Goal: Task Accomplishment & Management: Manage account settings

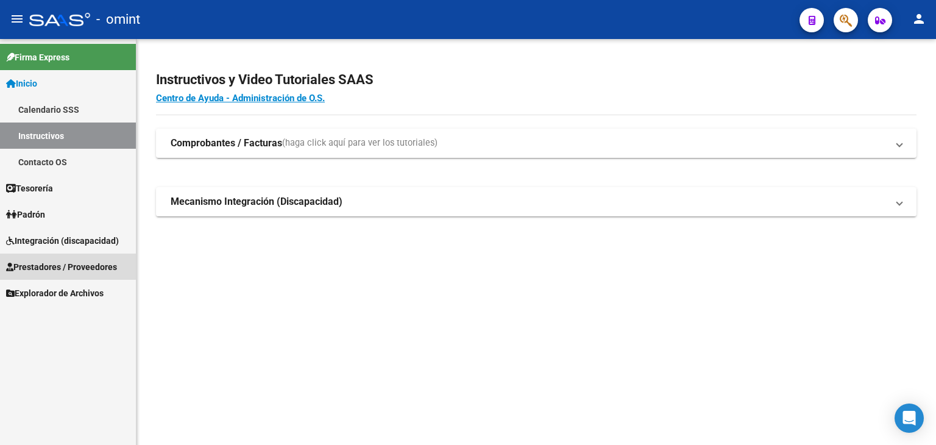
click at [33, 262] on span "Prestadores / Proveedores" at bounding box center [61, 266] width 111 height 13
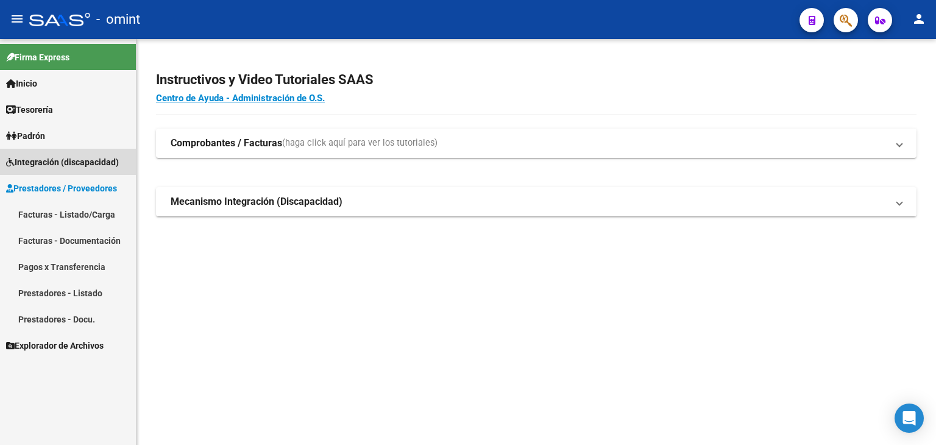
click at [36, 160] on span "Integración (discapacidad)" at bounding box center [62, 161] width 113 height 13
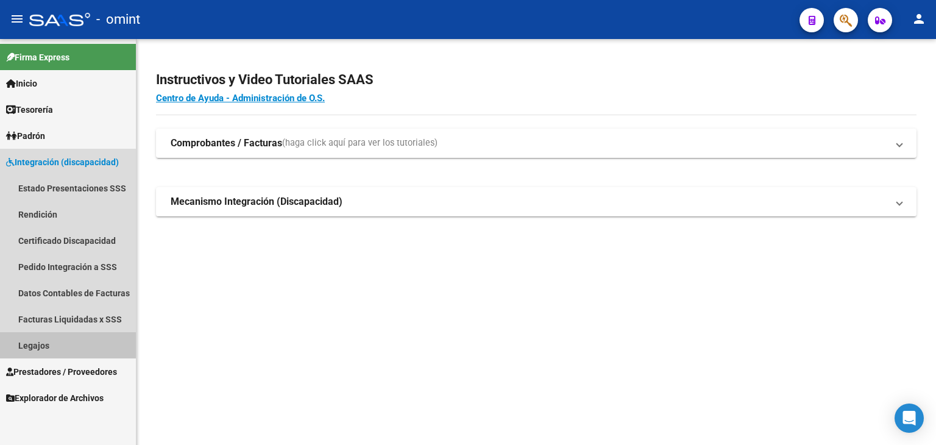
click at [40, 342] on link "Legajos" at bounding box center [68, 345] width 136 height 26
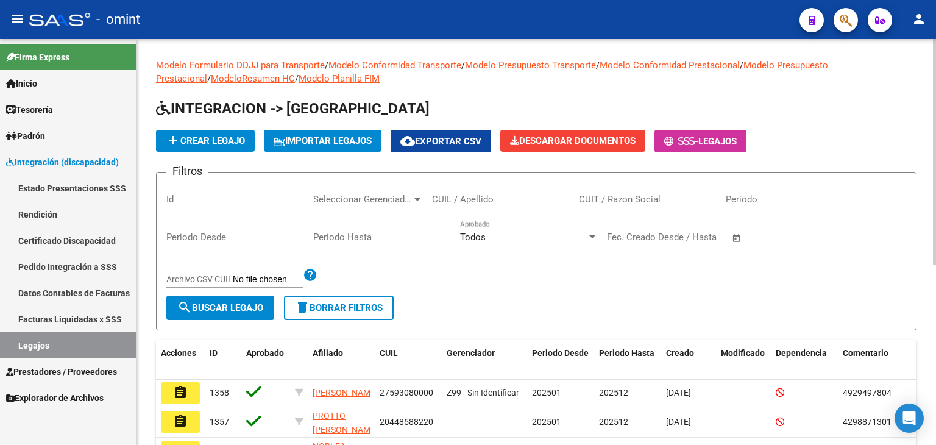
drag, startPoint x: 468, startPoint y: 197, endPoint x: 465, endPoint y: 191, distance: 6.6
click at [468, 196] on input "CUIL / Apellido" at bounding box center [501, 199] width 138 height 11
paste input "20577511943"
type input "20577511943"
click at [252, 304] on span "search Buscar Legajo" at bounding box center [220, 307] width 86 height 11
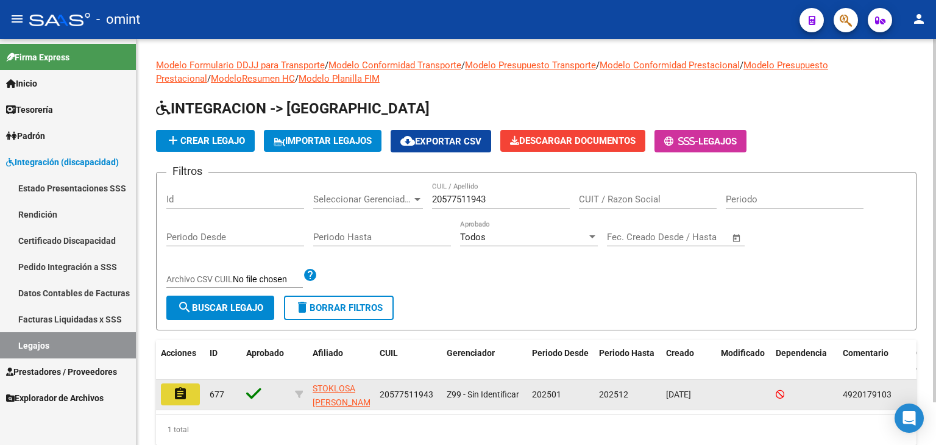
click at [176, 393] on mat-icon "assignment" at bounding box center [180, 394] width 15 height 15
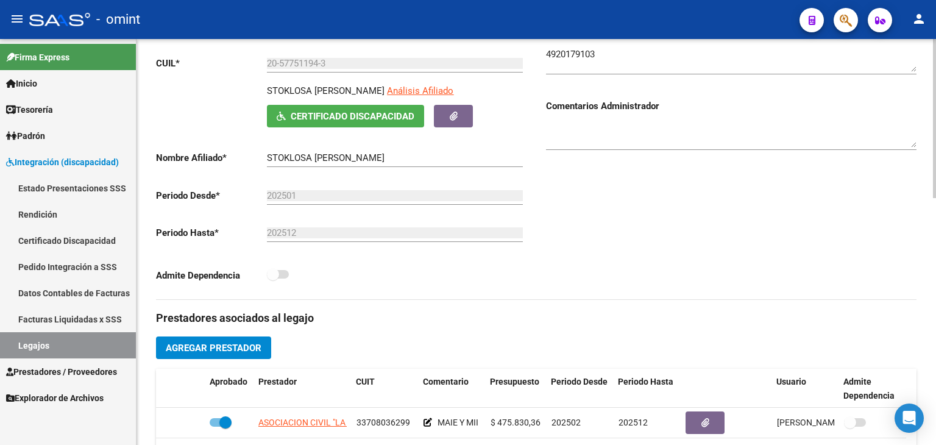
scroll to position [244, 0]
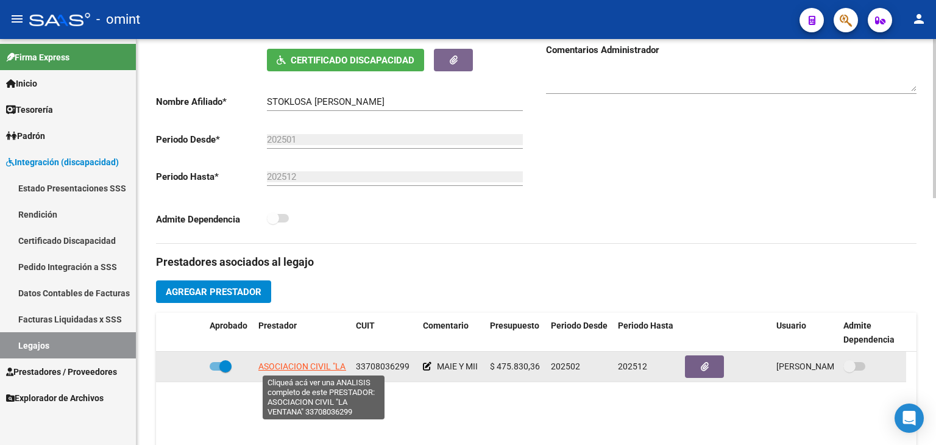
click at [302, 368] on span "ASOCIACION CIVIL "LA VENTANA"" at bounding box center [322, 367] width 129 height 10
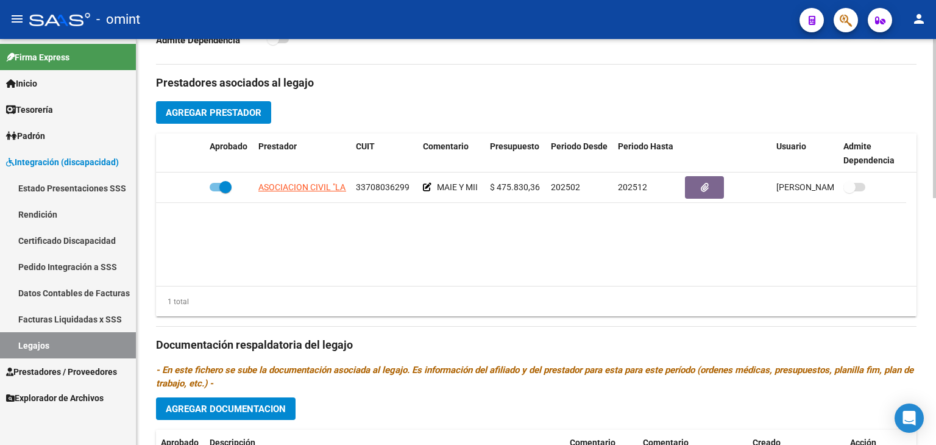
scroll to position [427, 0]
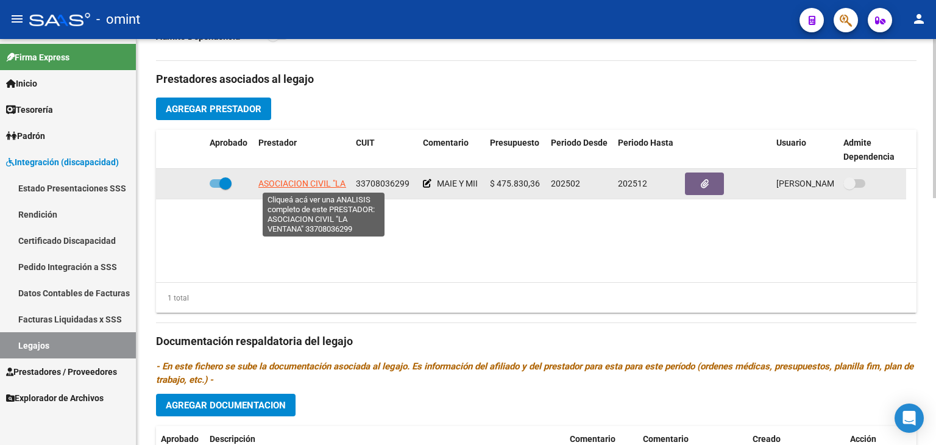
click at [292, 182] on span "ASOCIACION CIVIL "LA VENTANA"" at bounding box center [322, 184] width 129 height 10
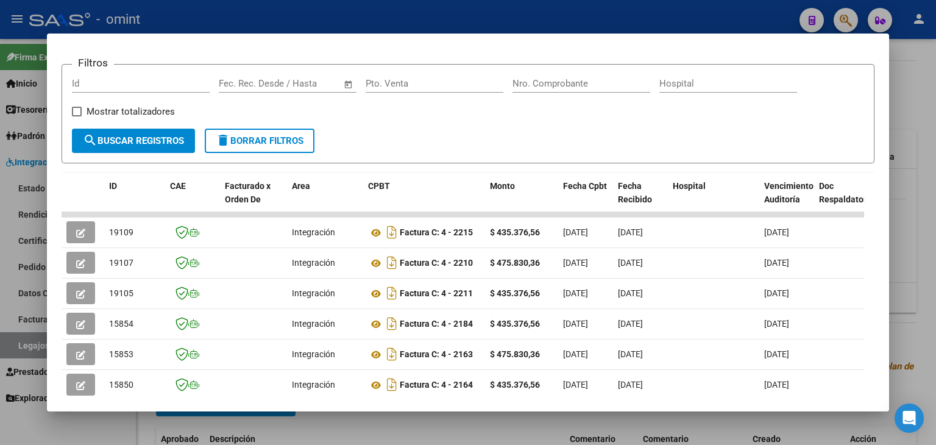
scroll to position [183, 0]
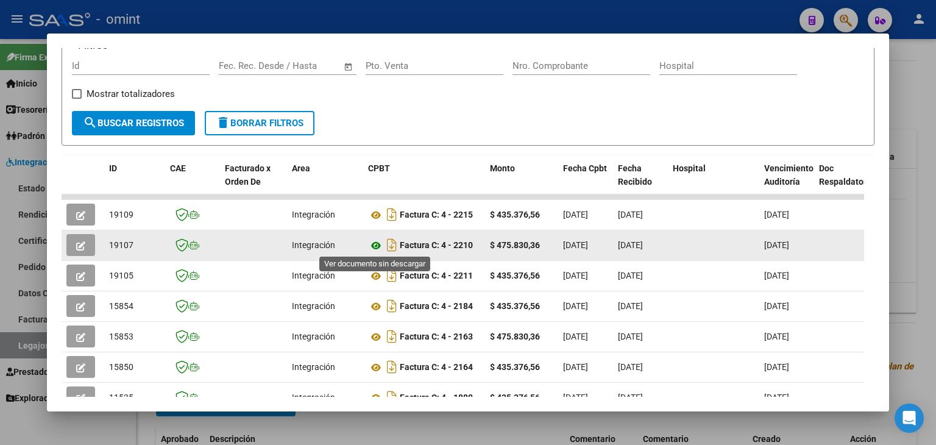
click at [372, 244] on icon at bounding box center [376, 245] width 16 height 15
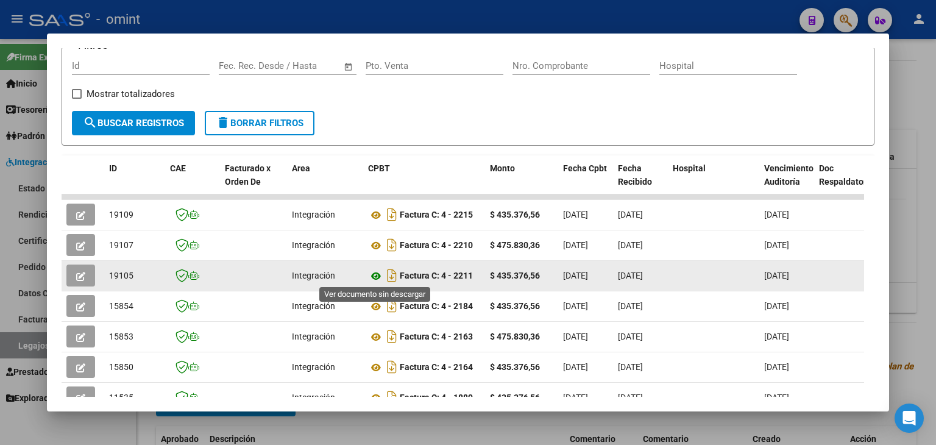
click at [379, 273] on icon at bounding box center [376, 276] width 16 height 15
click at [127, 275] on span "19105" at bounding box center [121, 276] width 24 height 10
copy span "19105"
click at [80, 272] on icon "button" at bounding box center [80, 276] width 9 height 9
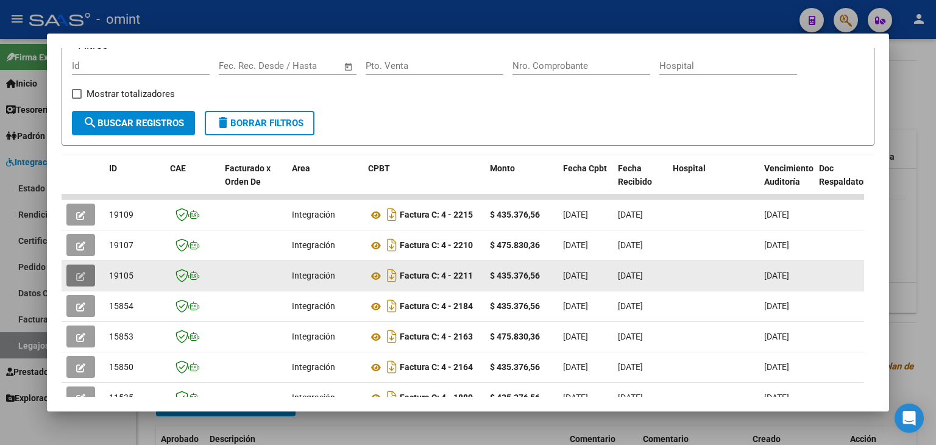
click at [84, 274] on icon "button" at bounding box center [80, 276] width 9 height 9
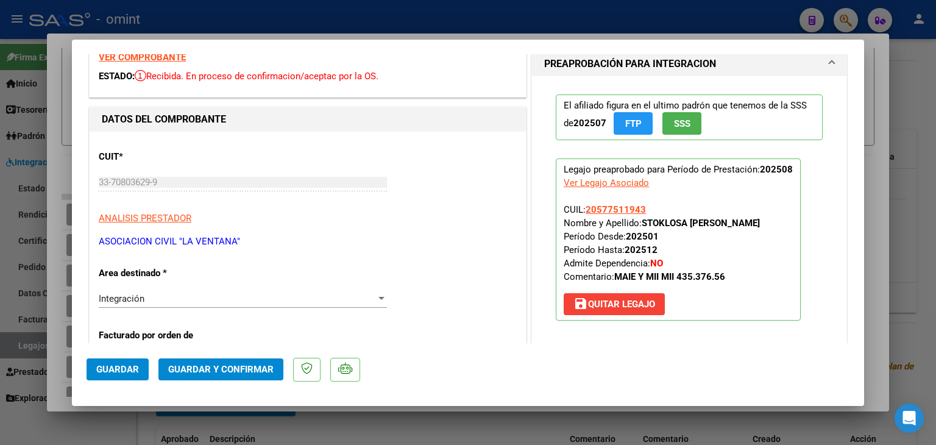
scroll to position [244, 0]
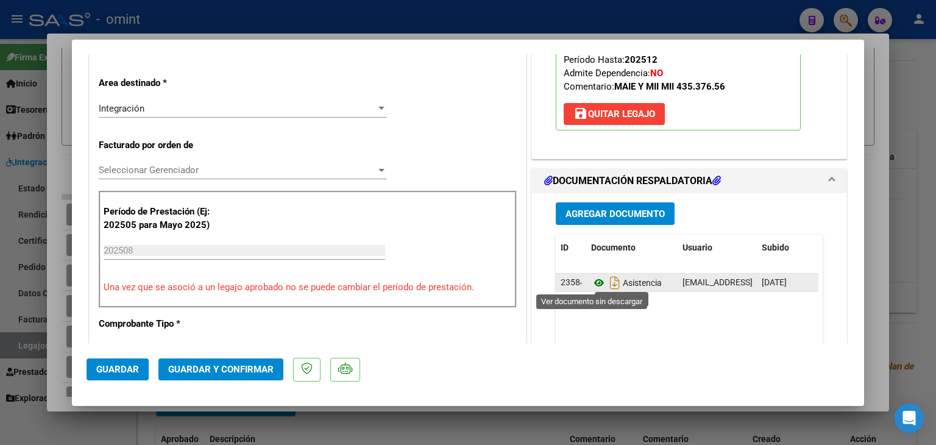
click at [591, 280] on icon at bounding box center [599, 283] width 16 height 15
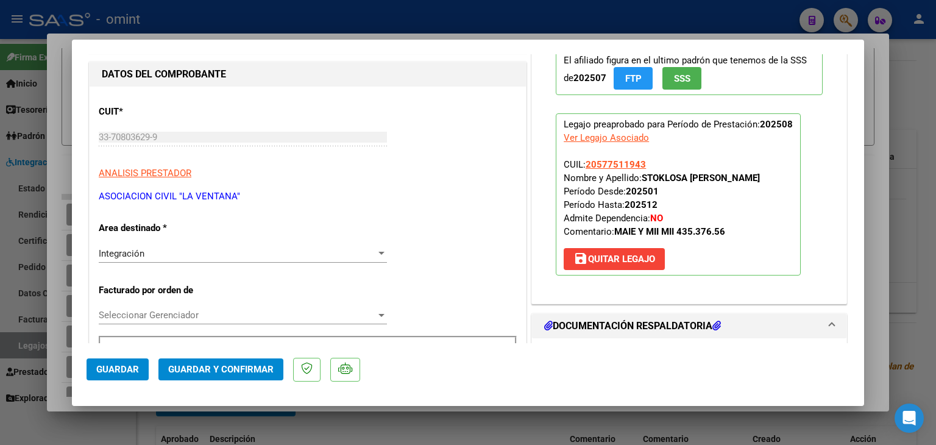
scroll to position [0, 0]
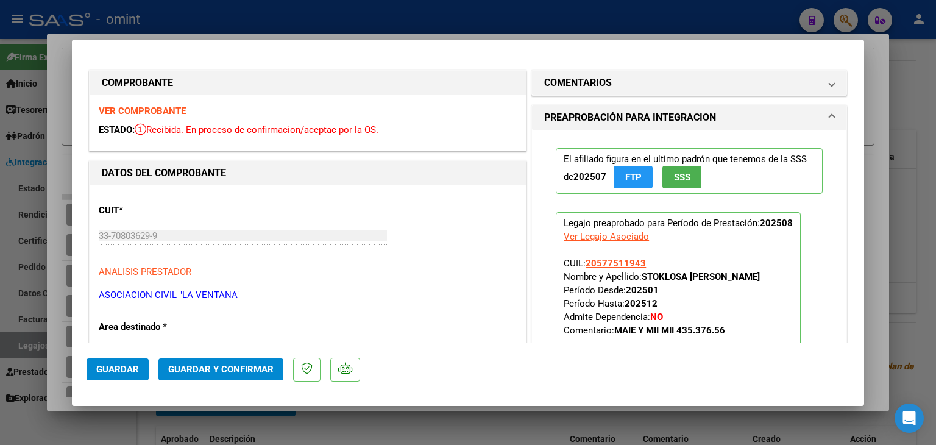
type input "$ 0,00"
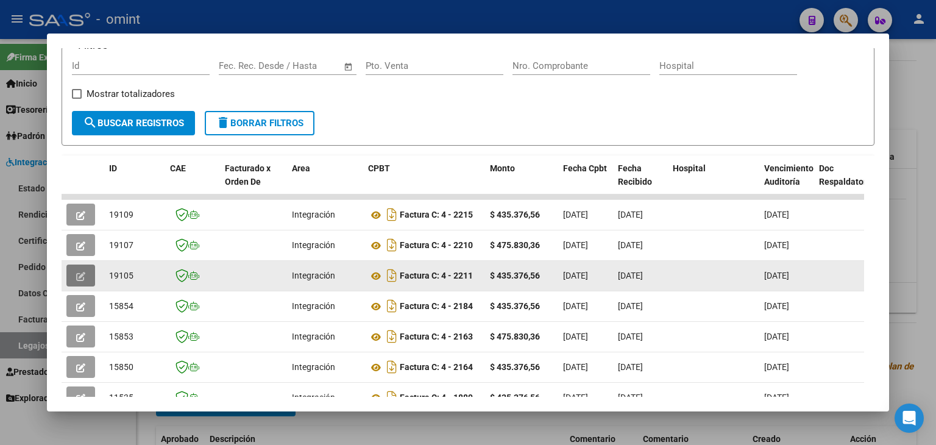
click at [83, 272] on icon "button" at bounding box center [80, 276] width 9 height 9
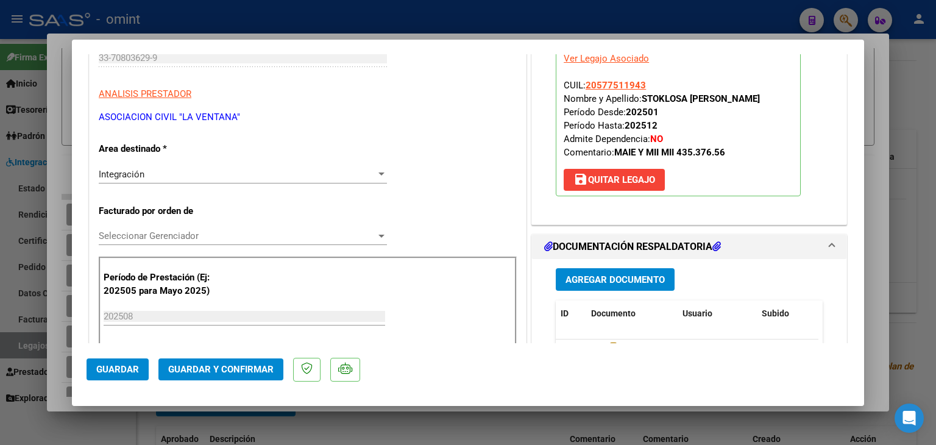
scroll to position [183, 0]
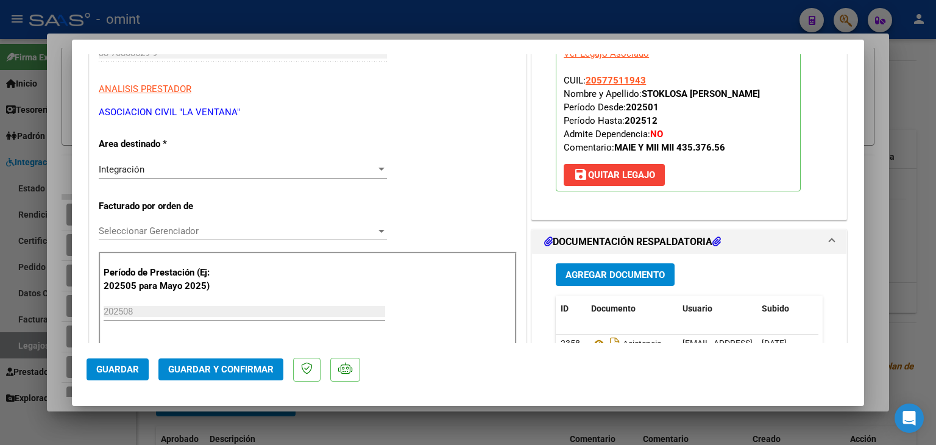
click at [131, 223] on div "Seleccionar Gerenciador Seleccionar Gerenciador" at bounding box center [243, 231] width 288 height 18
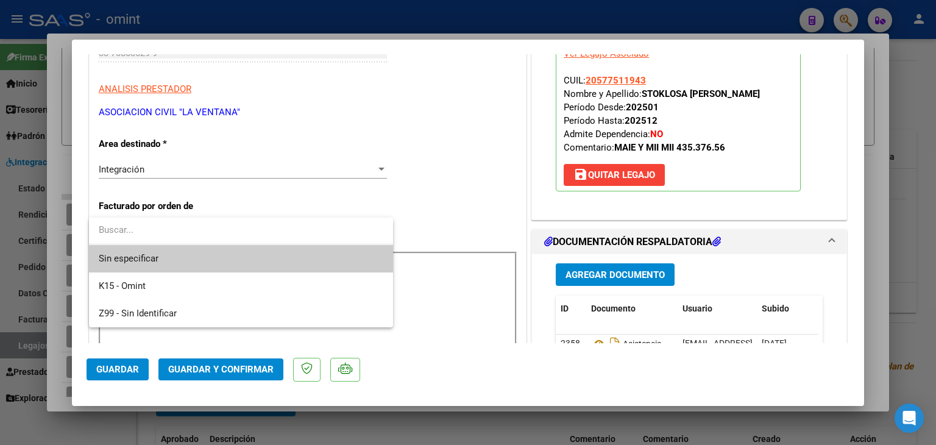
click at [152, 260] on span "Sin especificar" at bounding box center [241, 258] width 285 height 27
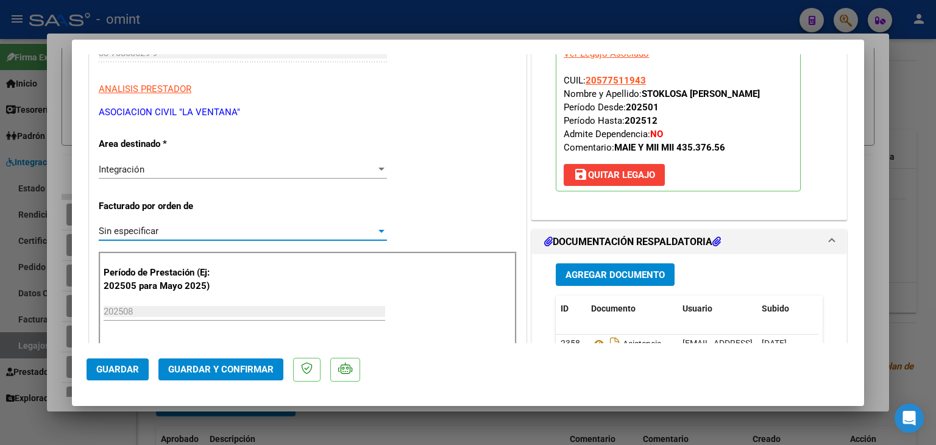
click at [212, 369] on span "Guardar y Confirmar" at bounding box center [220, 369] width 105 height 11
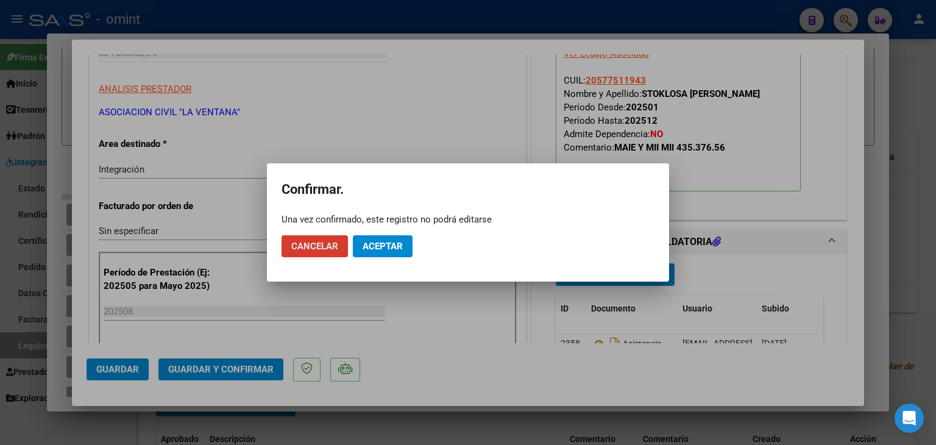
click at [378, 247] on span "Aceptar" at bounding box center [383, 246] width 40 height 11
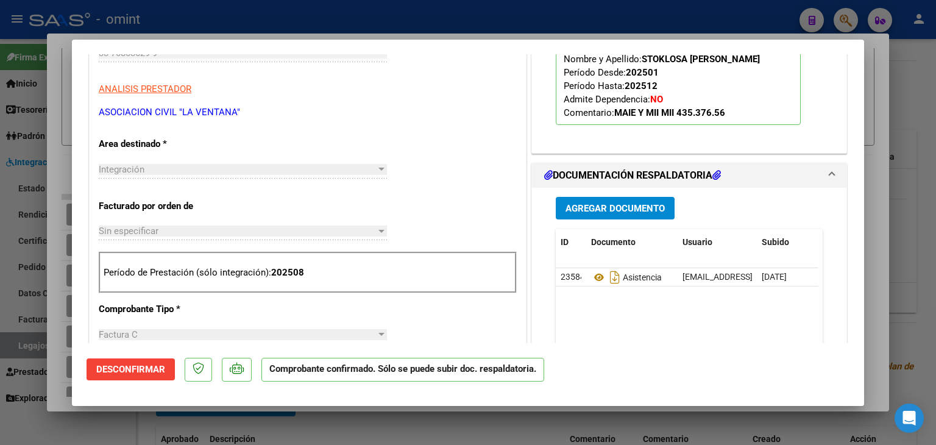
type input "$ 0,00"
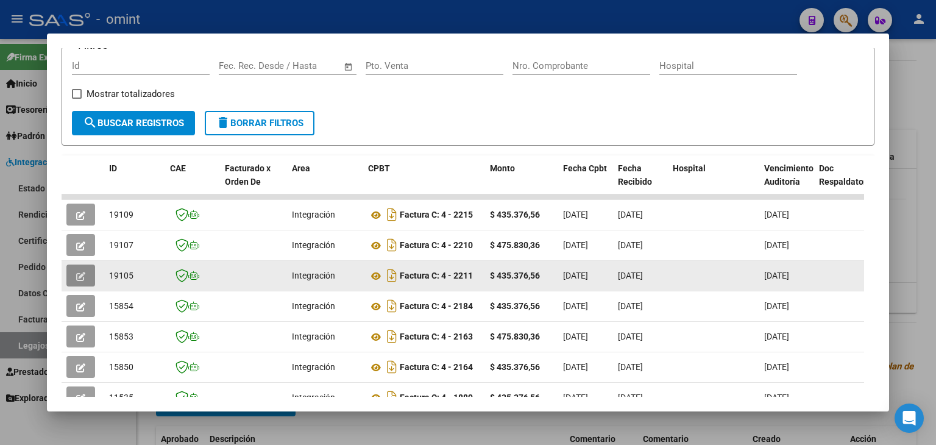
click at [83, 274] on icon "button" at bounding box center [80, 276] width 9 height 9
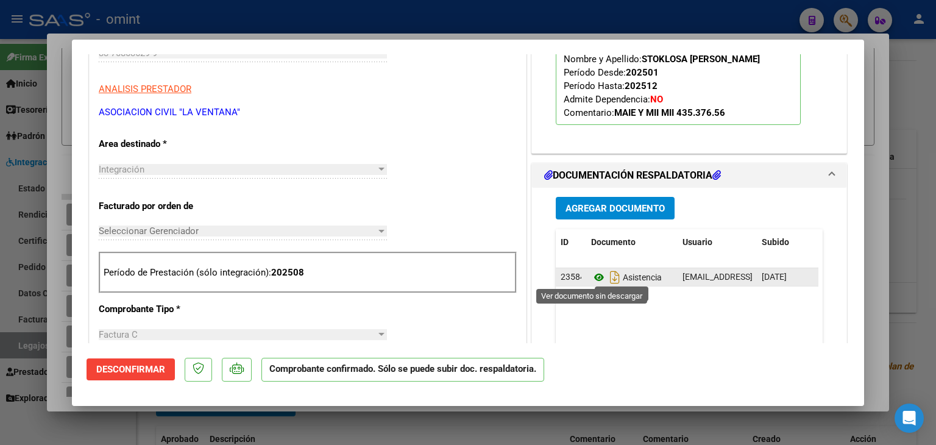
click at [591, 276] on icon at bounding box center [599, 277] width 16 height 15
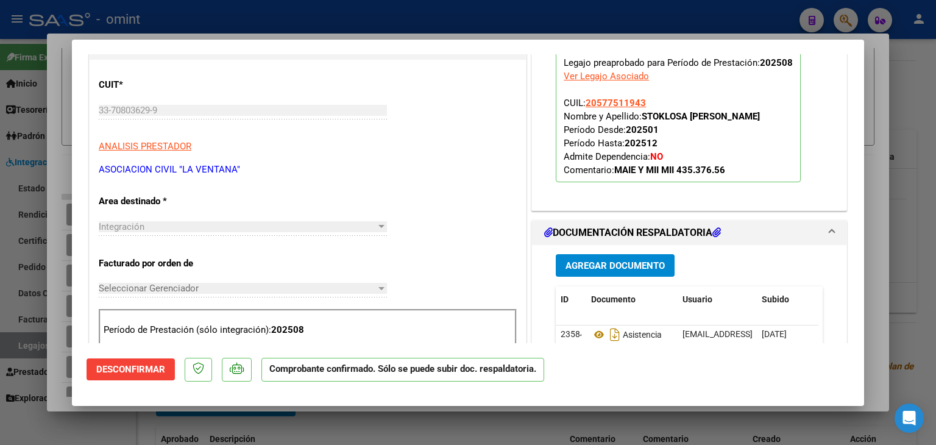
scroll to position [61, 0]
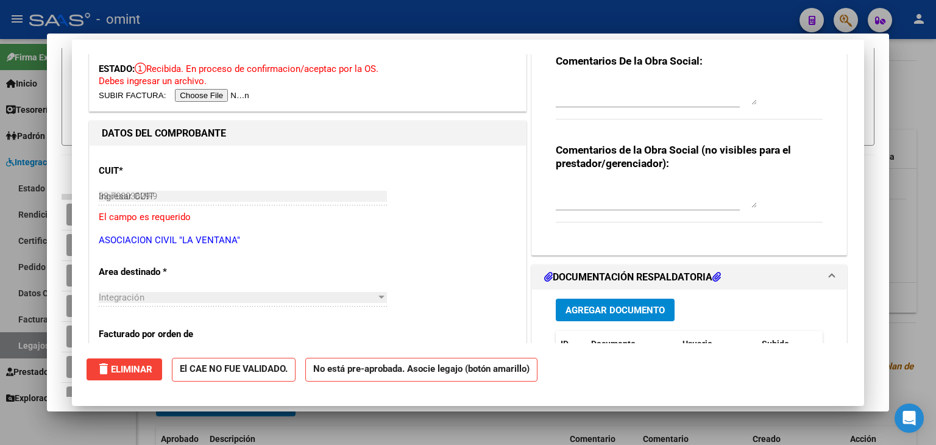
type input "$ 0,00"
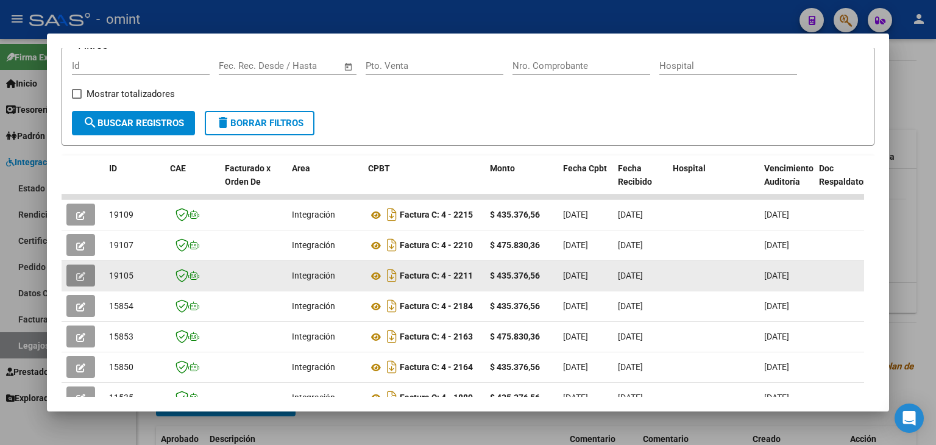
click at [116, 273] on span "19105" at bounding box center [121, 276] width 24 height 10
copy span "19105"
click at [85, 273] on button "button" at bounding box center [80, 276] width 29 height 22
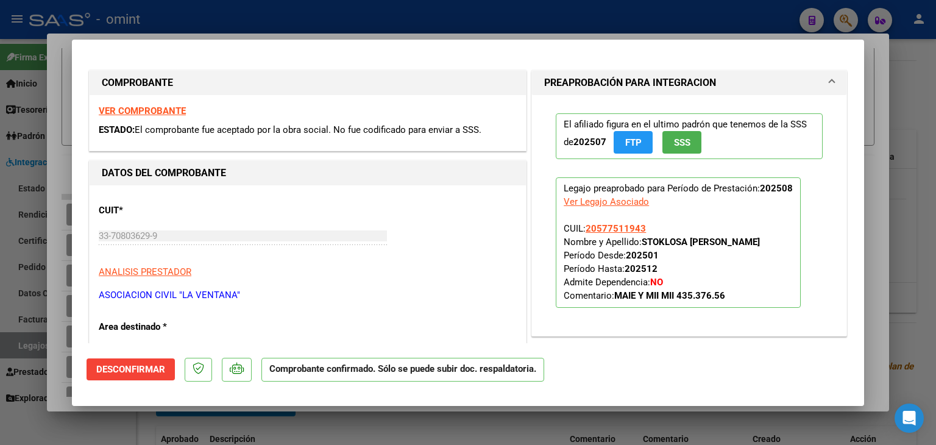
type input "$ 0,00"
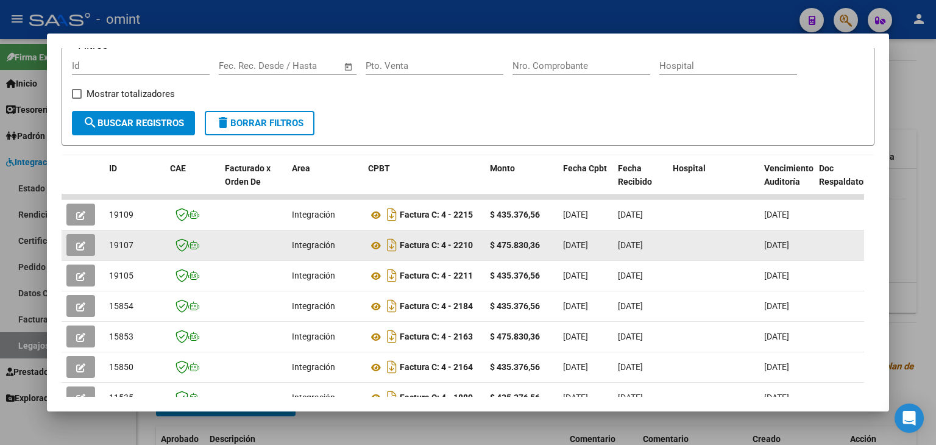
click at [116, 238] on div "19107" at bounding box center [134, 245] width 51 height 14
click at [117, 238] on div "19107" at bounding box center [134, 245] width 51 height 14
copy span "19107"
click at [80, 242] on icon "button" at bounding box center [80, 245] width 9 height 9
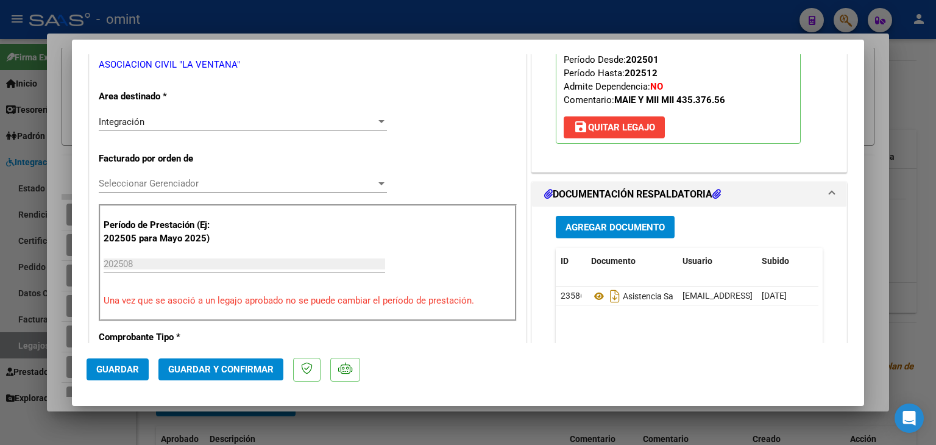
scroll to position [305, 0]
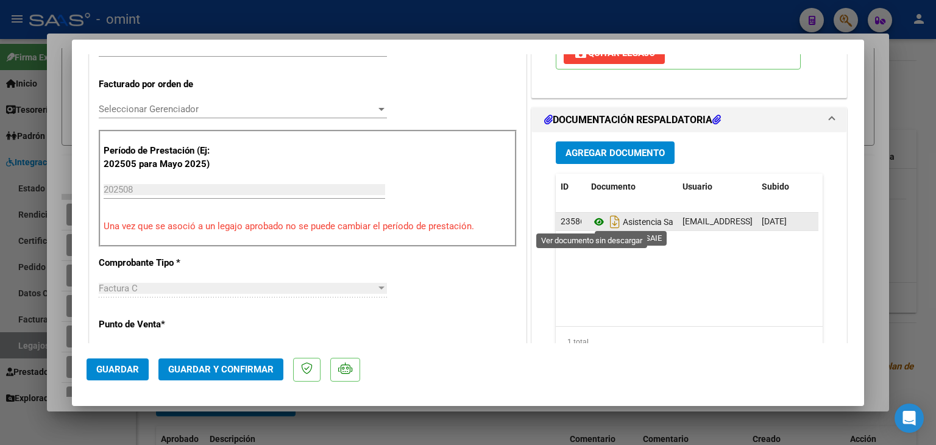
click at [593, 223] on icon at bounding box center [599, 222] width 16 height 15
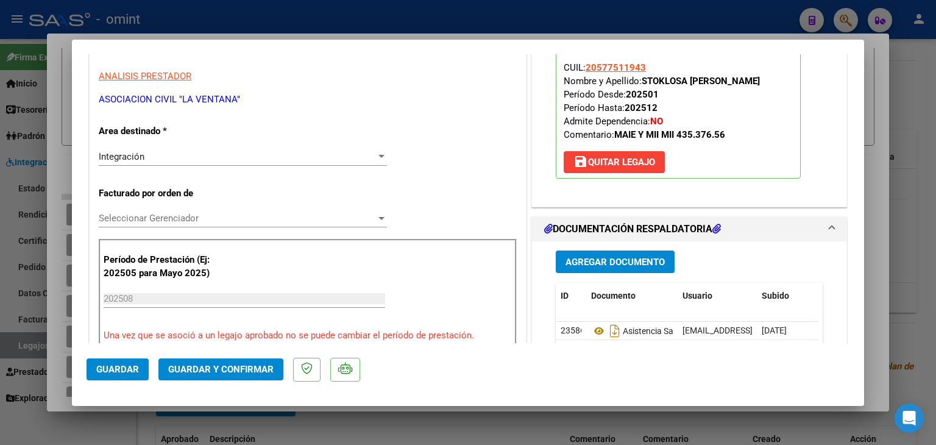
scroll to position [183, 0]
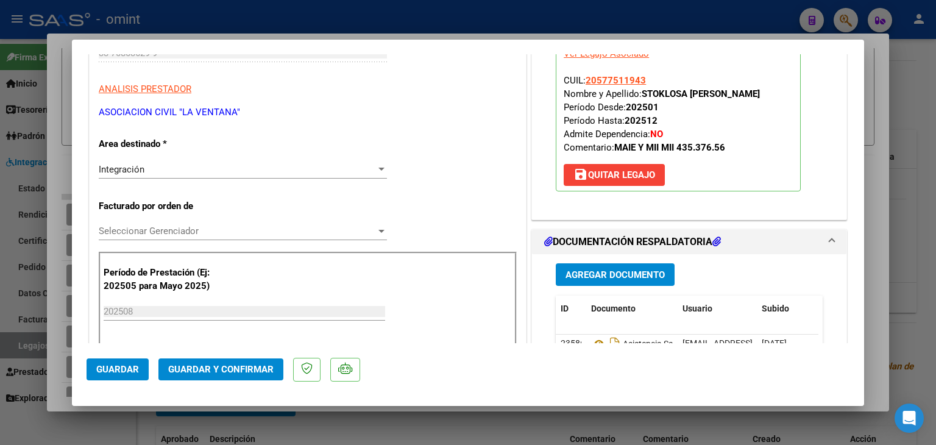
click at [176, 230] on span "Seleccionar Gerenciador" at bounding box center [237, 231] width 277 height 11
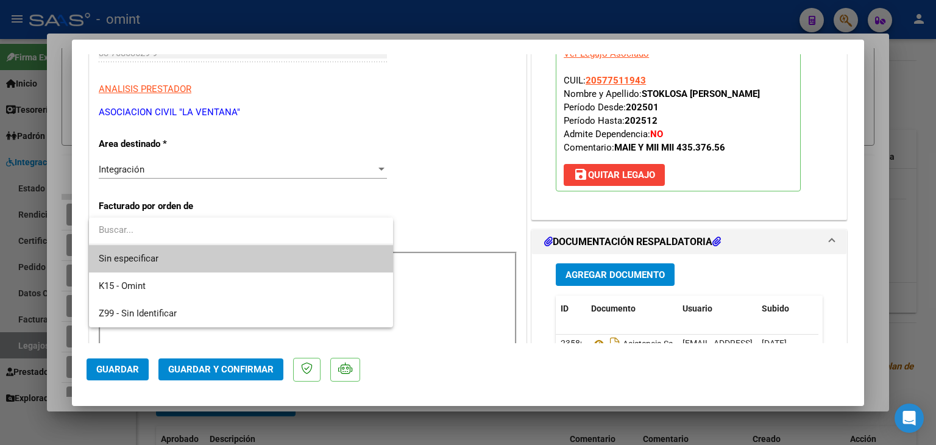
click at [199, 257] on span "Sin especificar" at bounding box center [241, 258] width 285 height 27
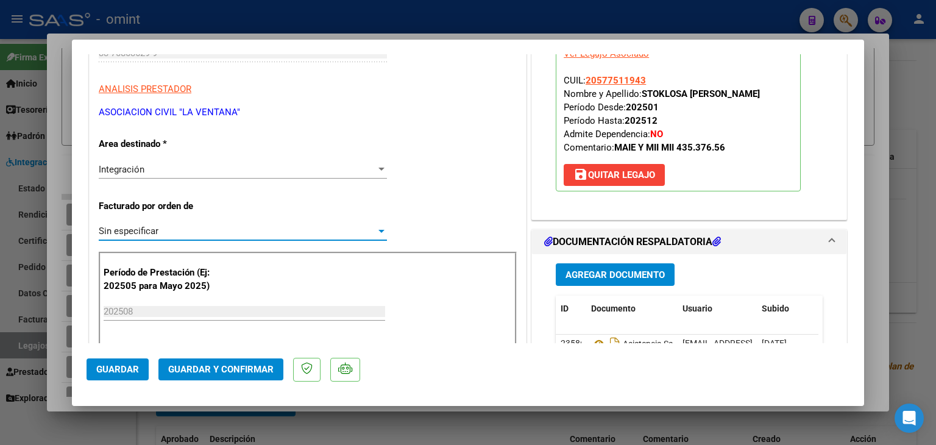
click at [230, 370] on span "Guardar y Confirmar" at bounding box center [220, 369] width 105 height 11
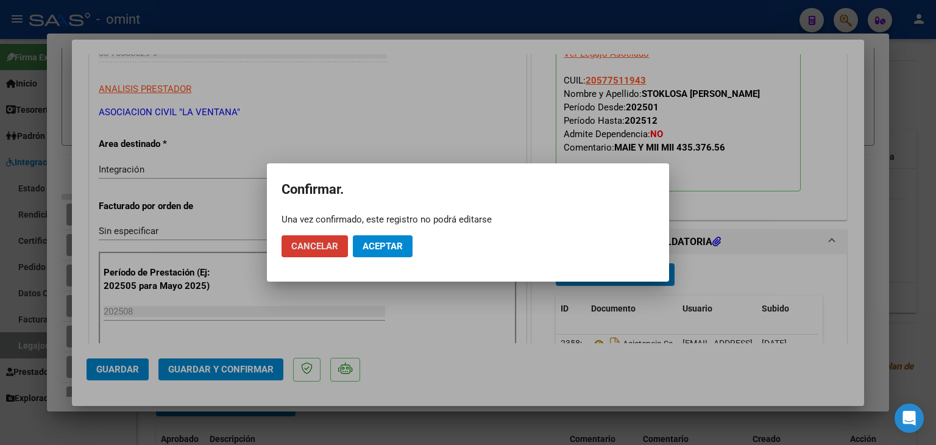
drag, startPoint x: 393, startPoint y: 248, endPoint x: 619, endPoint y: 0, distance: 336.2
click at [393, 247] on span "Aceptar" at bounding box center [383, 246] width 40 height 11
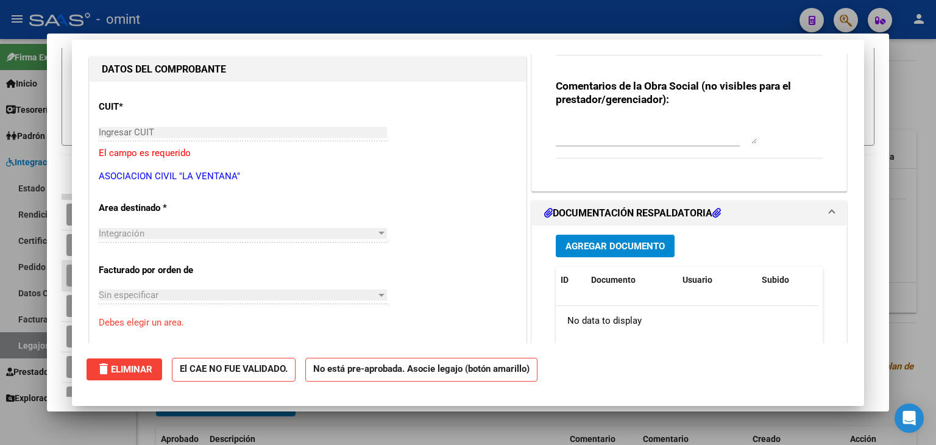
scroll to position [0, 0]
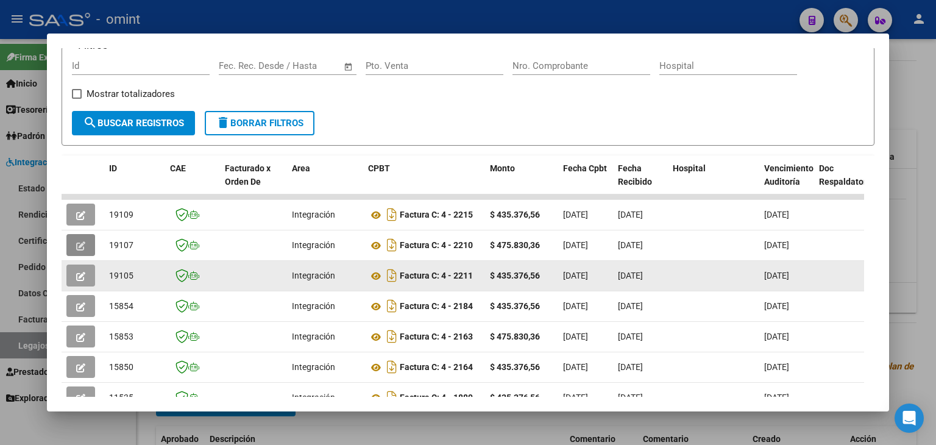
click at [124, 274] on span "19105" at bounding box center [121, 276] width 24 height 10
click at [129, 271] on span "19105" at bounding box center [121, 276] width 24 height 10
click at [127, 271] on span "19105" at bounding box center [121, 276] width 24 height 10
click at [126, 271] on span "19105" at bounding box center [121, 276] width 24 height 10
copy span "19105"
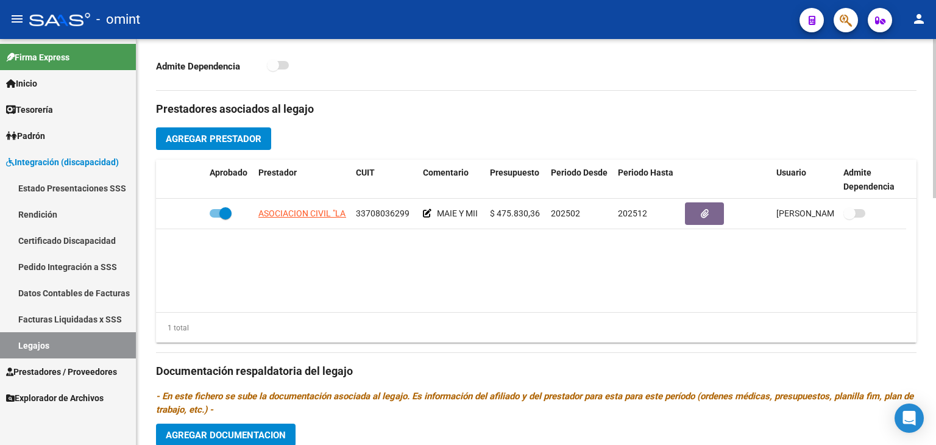
scroll to position [385, 0]
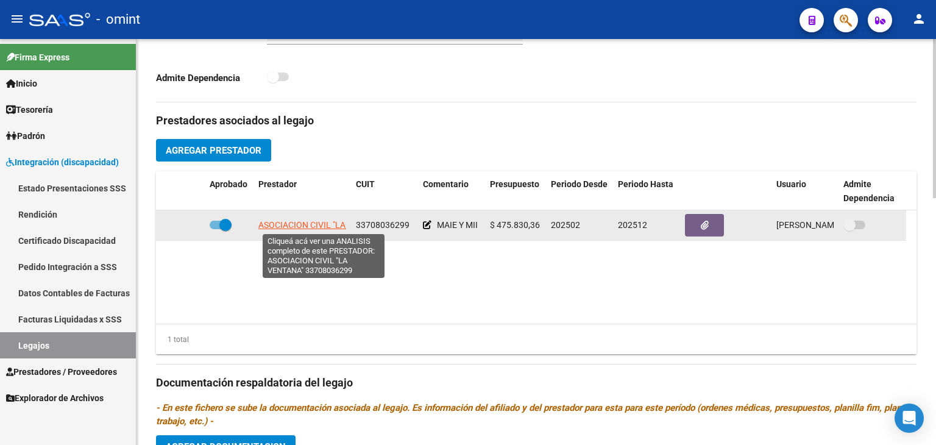
click at [284, 224] on span "ASOCIACION CIVIL "LA VENTANA"" at bounding box center [322, 225] width 129 height 10
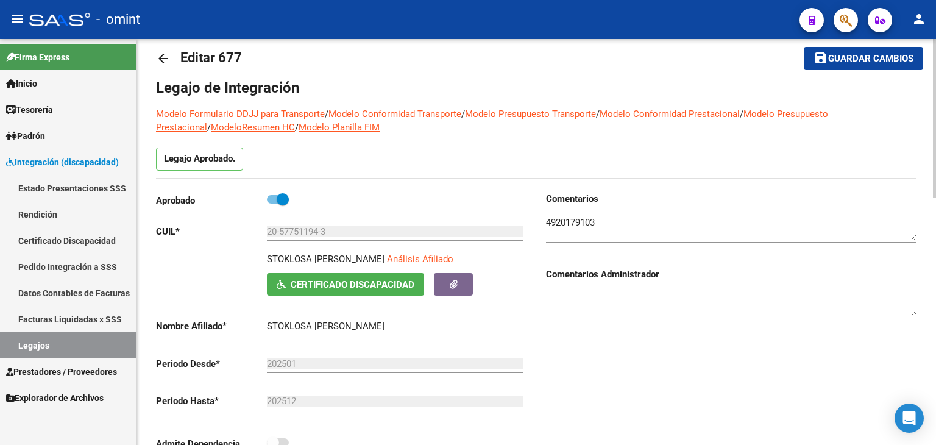
scroll to position [0, 0]
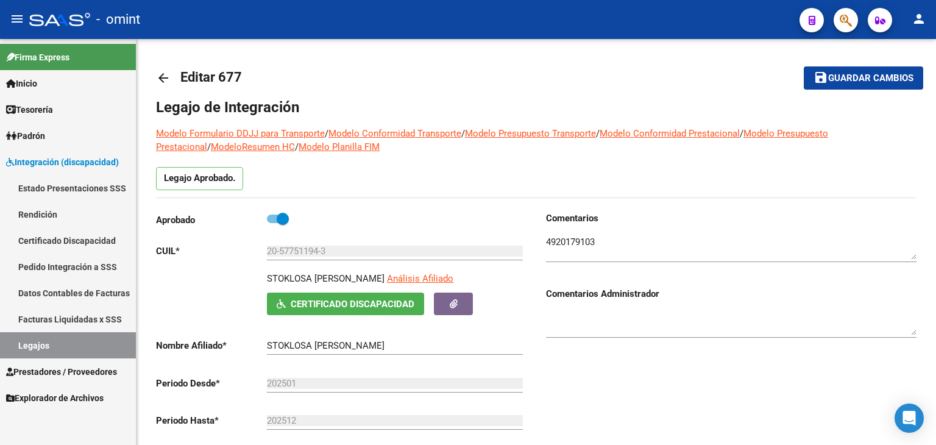
drag, startPoint x: 44, startPoint y: 347, endPoint x: 50, endPoint y: 343, distance: 7.4
click at [45, 347] on link "Legajos" at bounding box center [68, 345] width 136 height 26
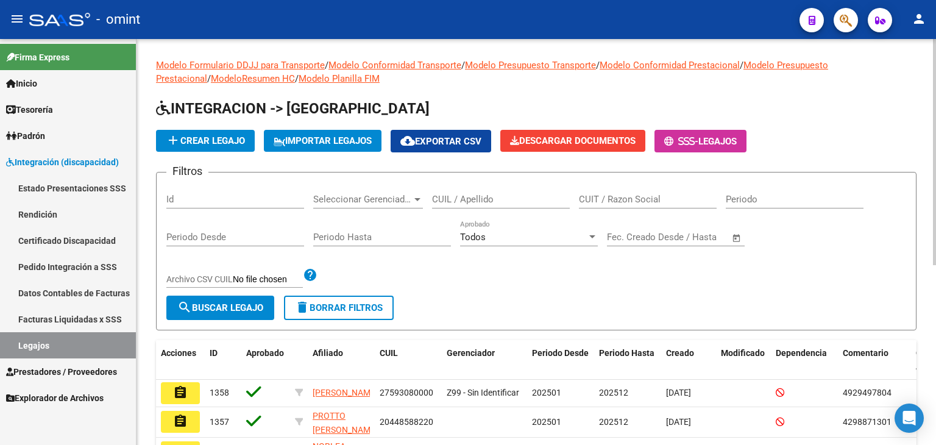
click at [454, 194] on input "CUIL / Apellido" at bounding box center [501, 199] width 138 height 11
paste input "33708036299"
click at [239, 302] on span "search Buscar Legajo" at bounding box center [220, 307] width 86 height 11
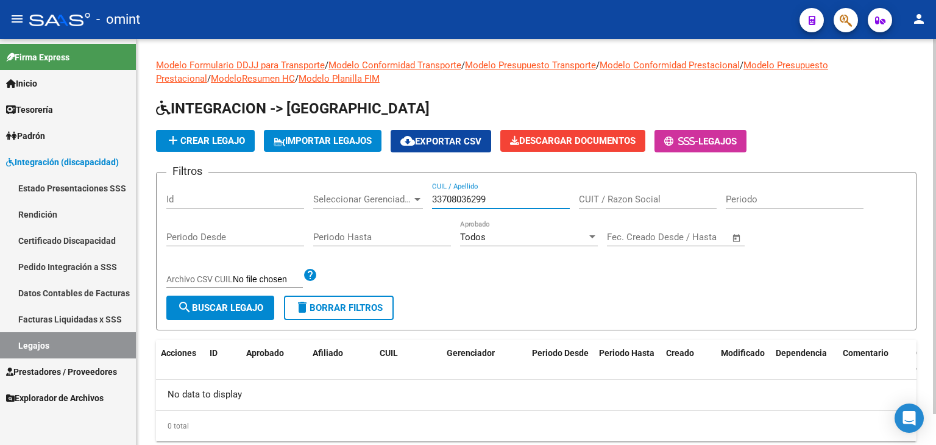
click at [458, 200] on input "33708036299" at bounding box center [501, 199] width 138 height 11
paste input "27233550510"
drag, startPoint x: 458, startPoint y: 200, endPoint x: 323, endPoint y: 263, distance: 148.9
click at [458, 199] on input "27233550510" at bounding box center [501, 199] width 138 height 11
type input "27233550510"
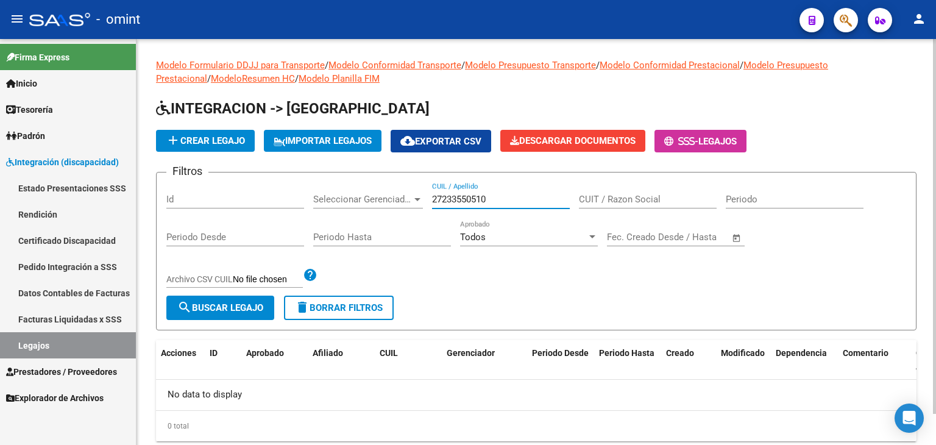
click at [224, 302] on span "search Buscar Legajo" at bounding box center [220, 307] width 86 height 11
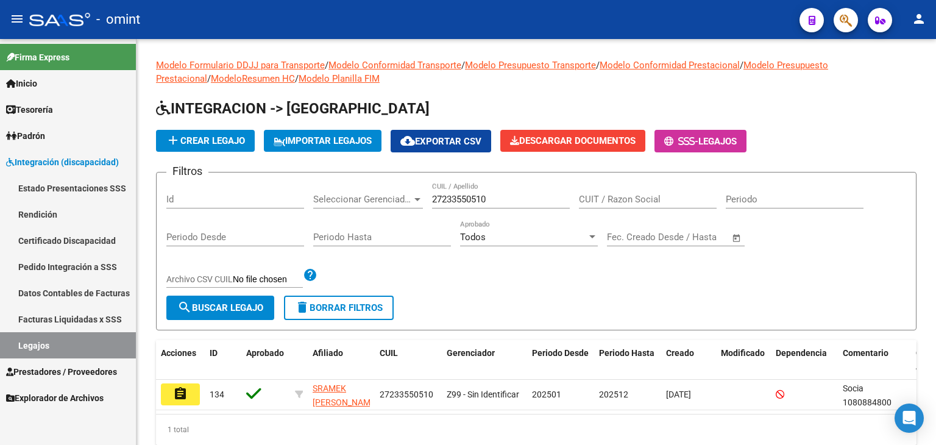
click at [171, 395] on button "assignment" at bounding box center [180, 394] width 39 height 22
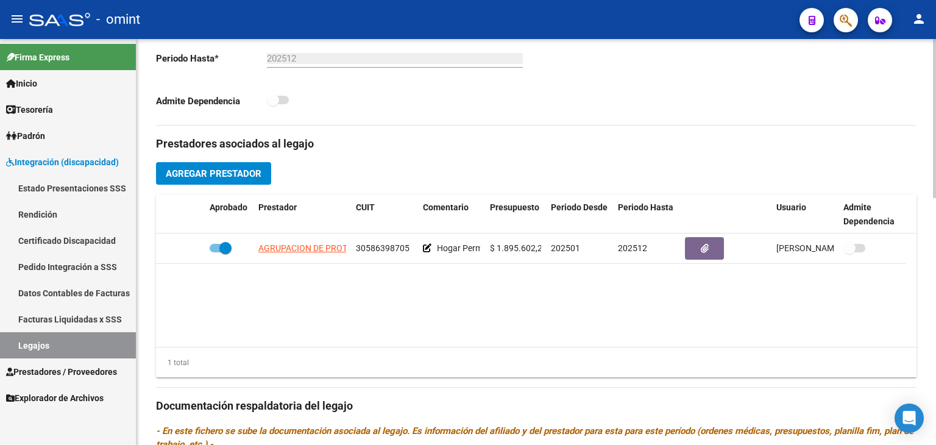
scroll to position [366, 0]
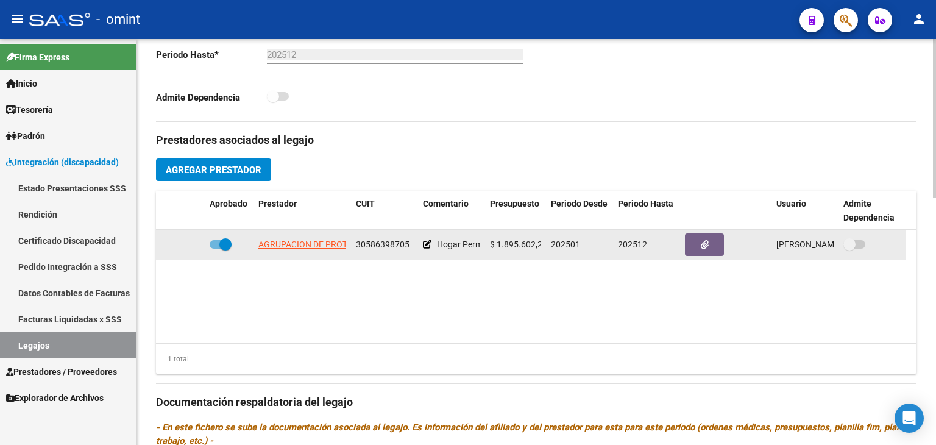
click at [290, 242] on span "AGRUPACION DE PROTECCION INTEGRAL AL DISCAPACITADO "APIAD"" at bounding box center [392, 245] width 269 height 10
type textarea "30586398705"
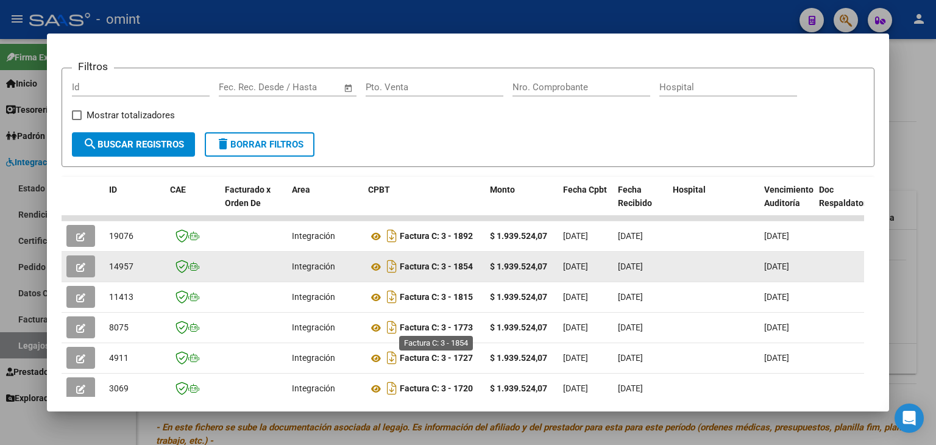
scroll to position [280, 0]
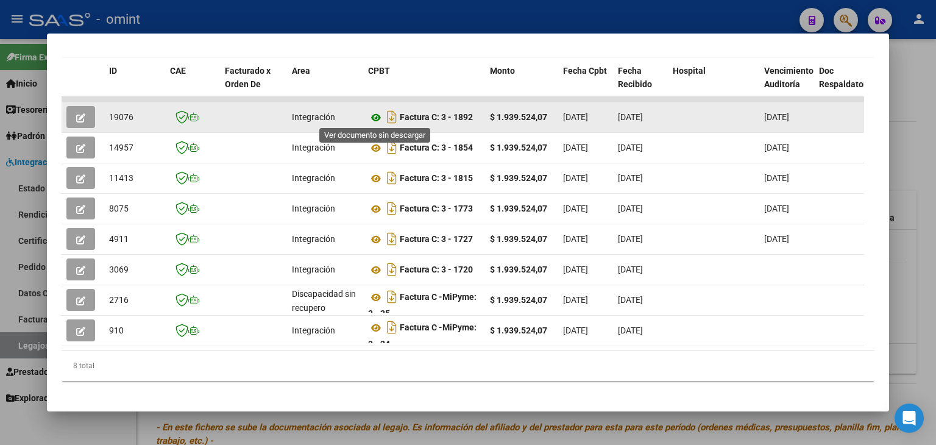
click at [372, 112] on icon at bounding box center [376, 117] width 16 height 15
click at [85, 115] on button "button" at bounding box center [80, 117] width 29 height 22
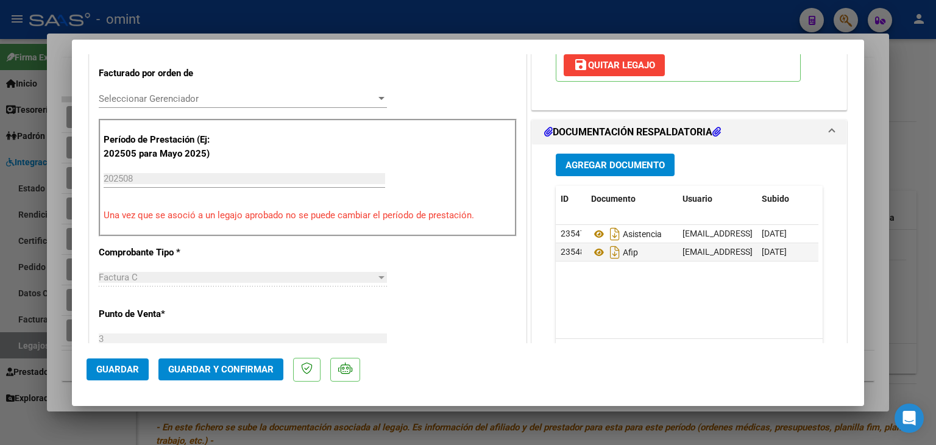
scroll to position [327, 0]
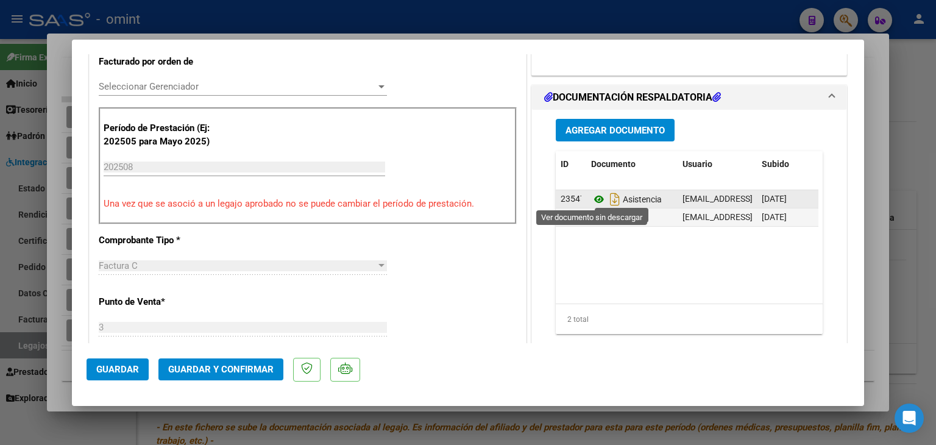
click at [592, 198] on icon at bounding box center [599, 199] width 16 height 15
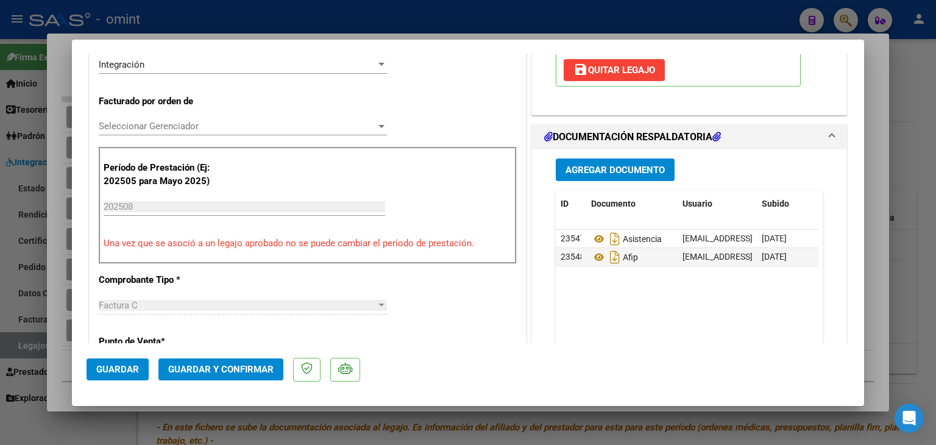
scroll to position [266, 0]
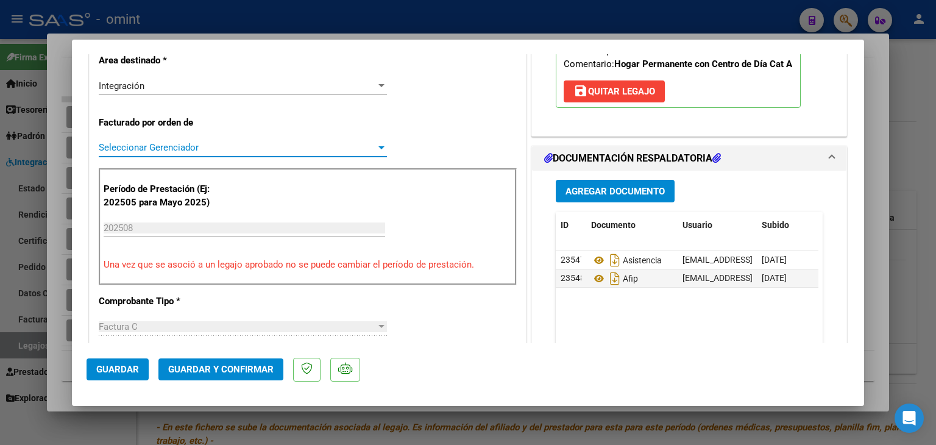
click at [134, 146] on span "Seleccionar Gerenciador" at bounding box center [237, 147] width 277 height 11
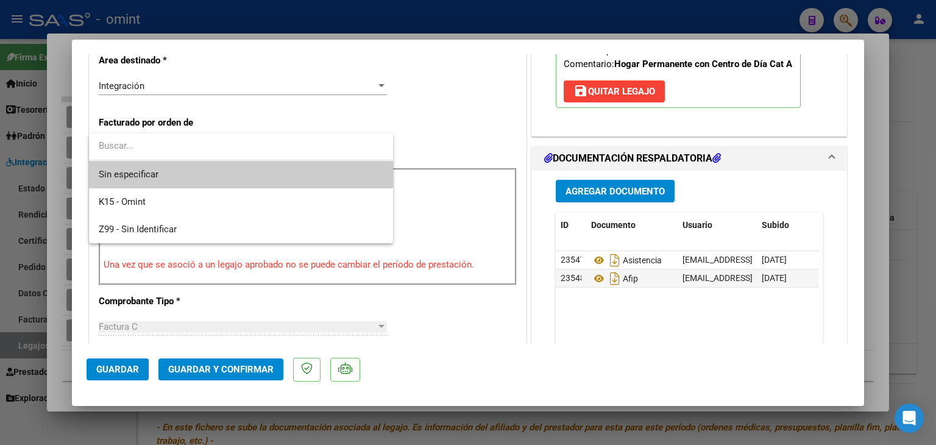
click at [147, 176] on span "Sin especificar" at bounding box center [241, 174] width 285 height 27
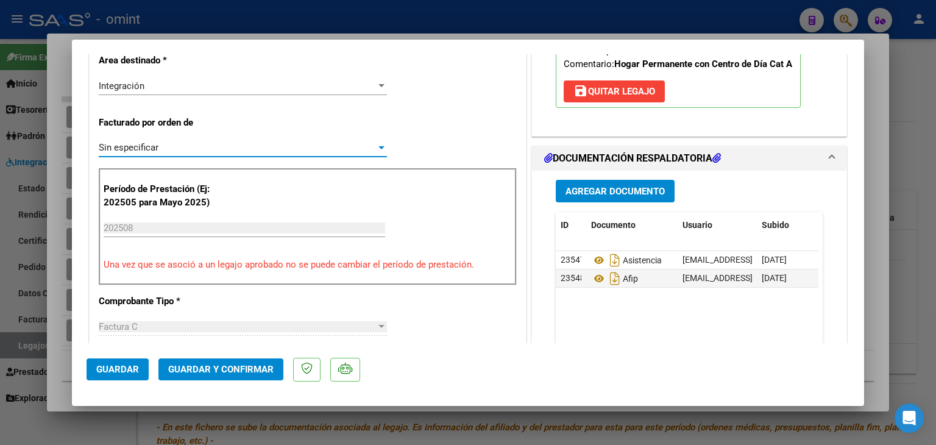
click at [237, 371] on span "Guardar y Confirmar" at bounding box center [220, 369] width 105 height 11
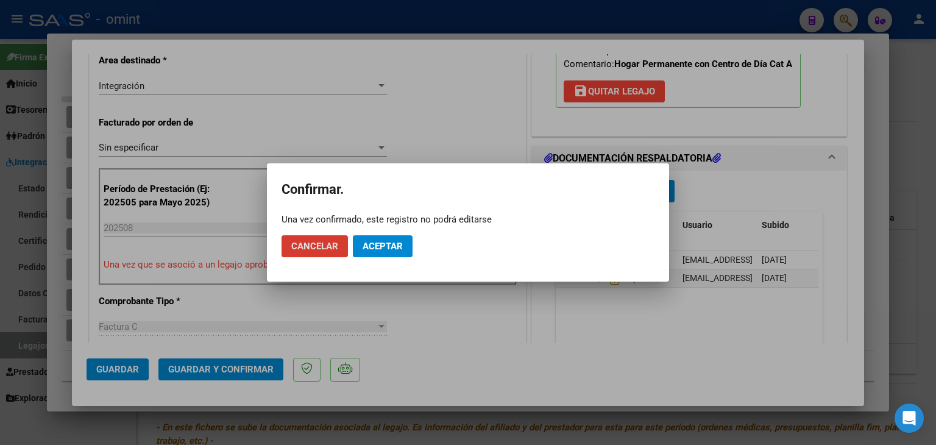
click at [380, 250] on span "Aceptar" at bounding box center [383, 246] width 40 height 11
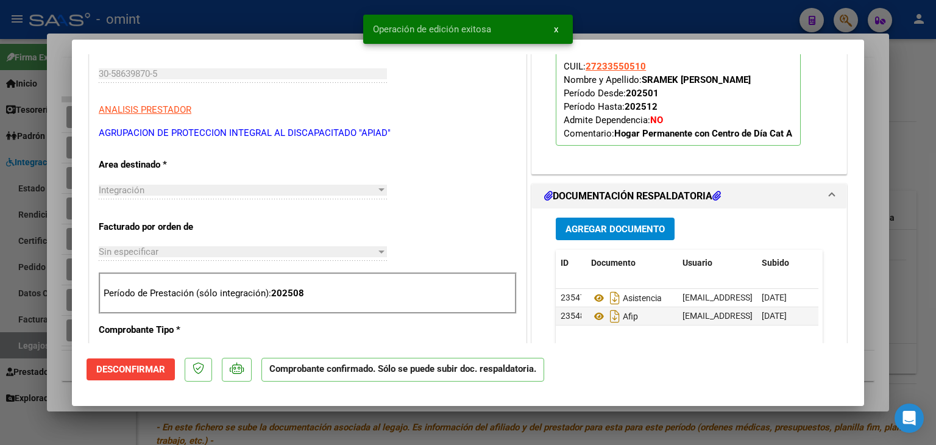
scroll to position [144, 0]
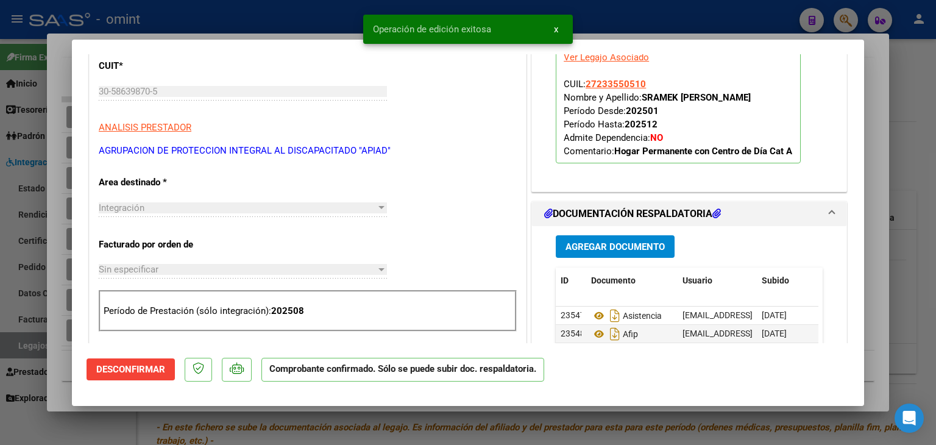
type input "$ 0,00"
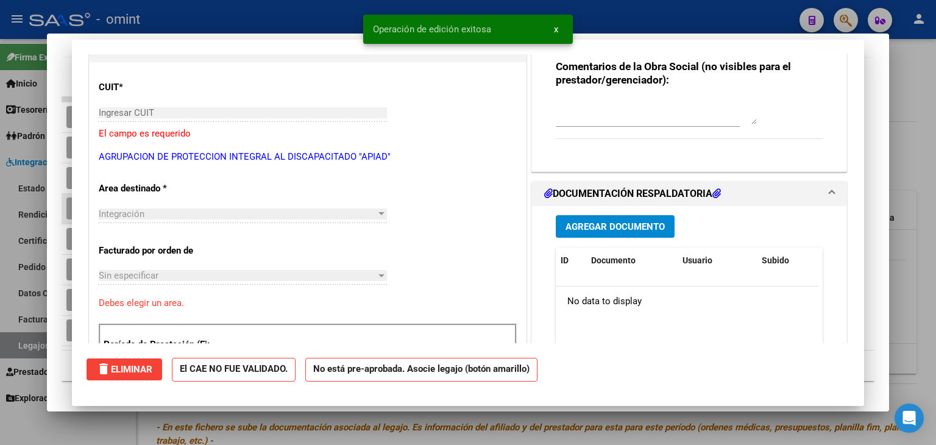
scroll to position [0, 0]
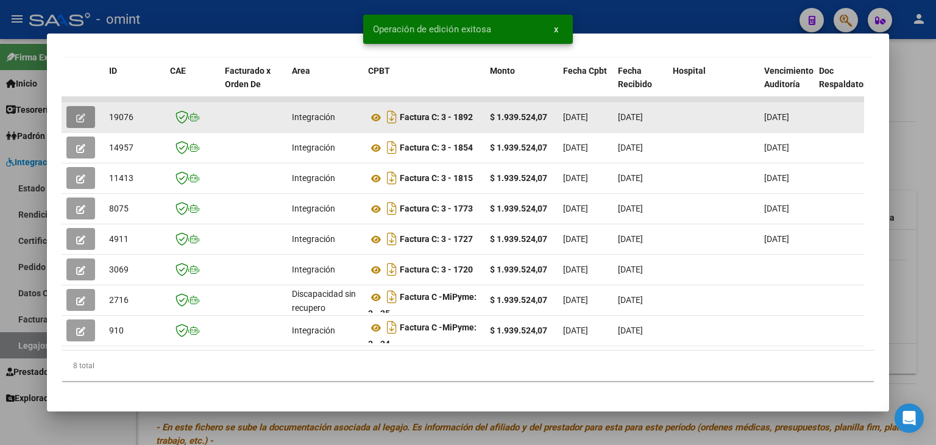
click at [125, 117] on span "19076" at bounding box center [121, 117] width 24 height 10
copy span "19076"
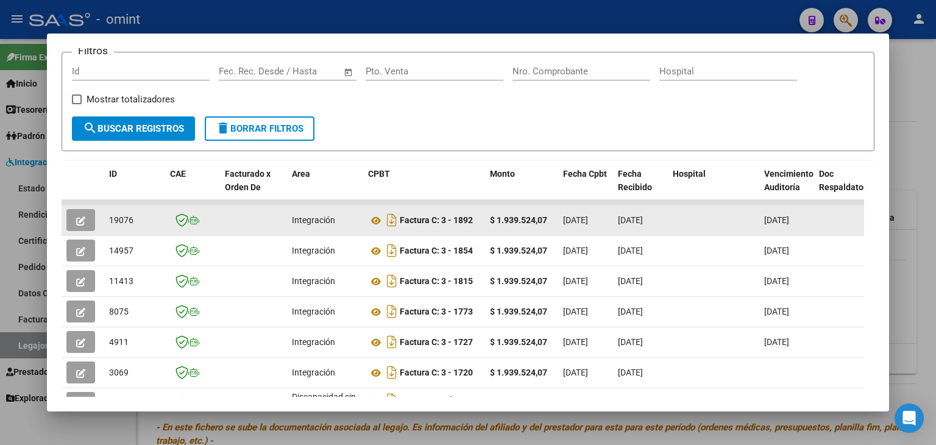
scroll to position [98, 0]
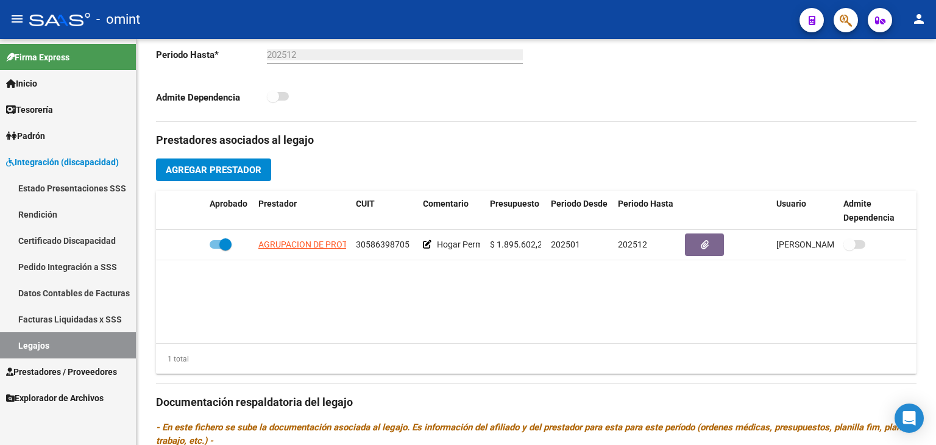
click at [45, 340] on link "Legajos" at bounding box center [68, 345] width 136 height 26
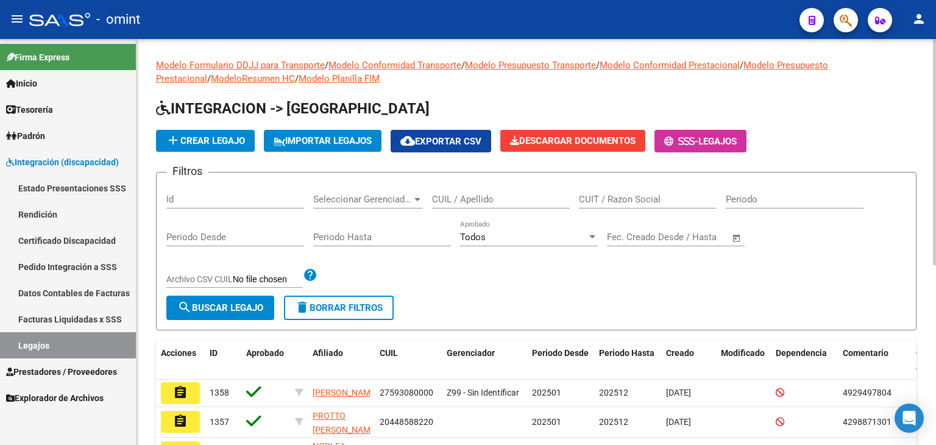
click at [458, 194] on input "CUIL / Apellido" at bounding box center [501, 199] width 138 height 11
paste input "27576273040"
type input "27576273040"
click at [250, 298] on button "search Buscar Legajo" at bounding box center [220, 308] width 108 height 24
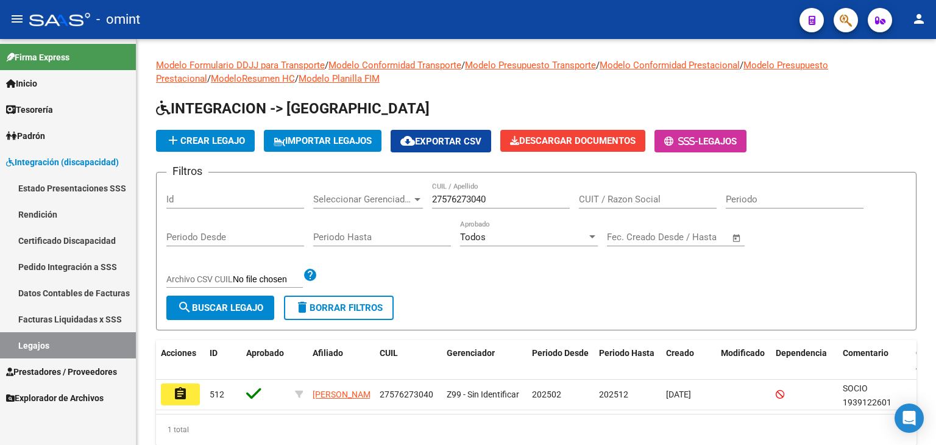
click at [180, 394] on mat-icon "assignment" at bounding box center [180, 394] width 15 height 15
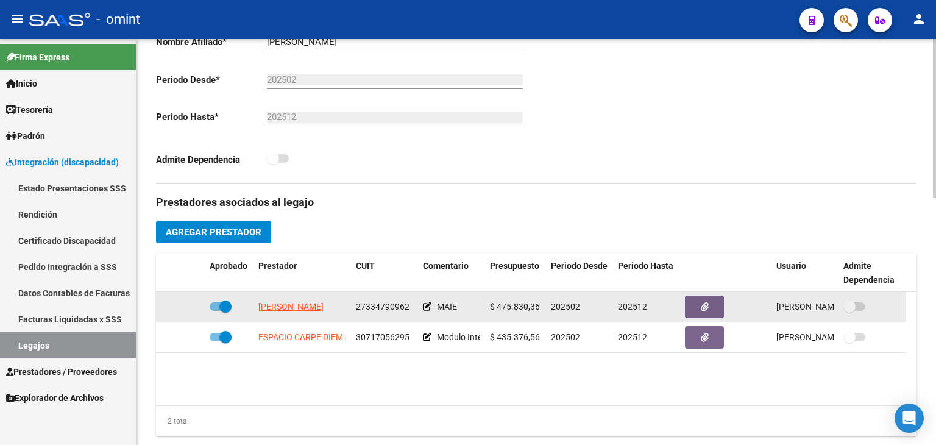
scroll to position [305, 0]
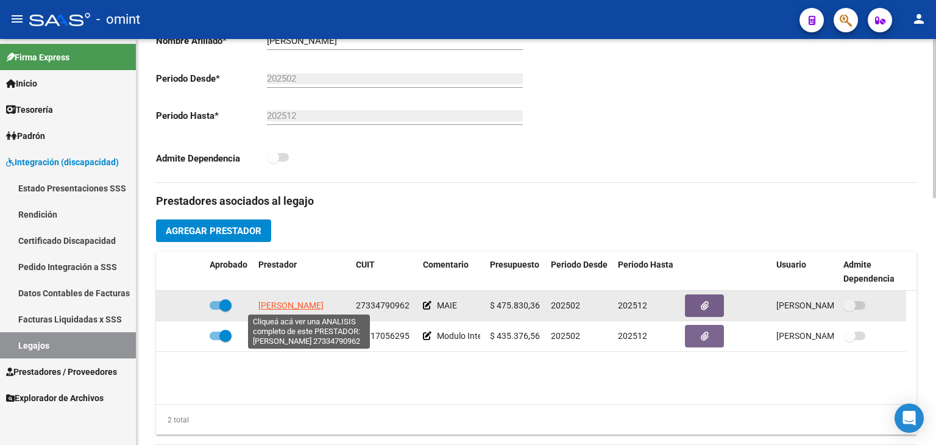
click at [307, 304] on span "[PERSON_NAME]" at bounding box center [290, 306] width 65 height 10
type textarea "27334790962"
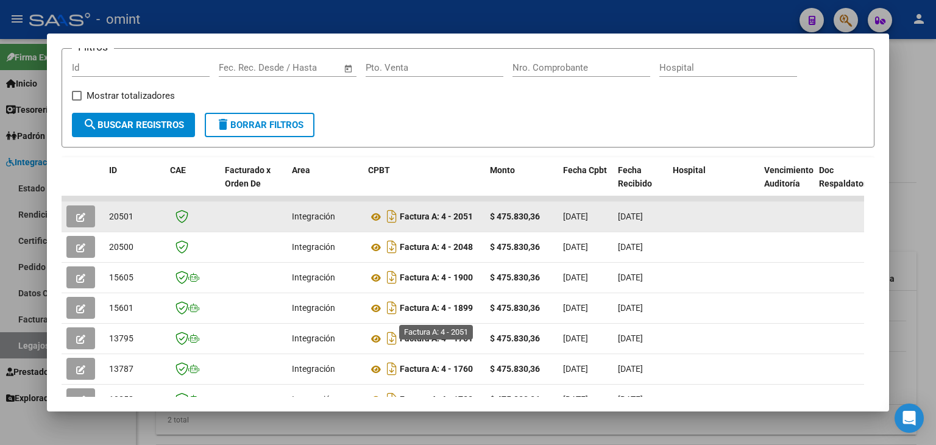
scroll to position [219, 0]
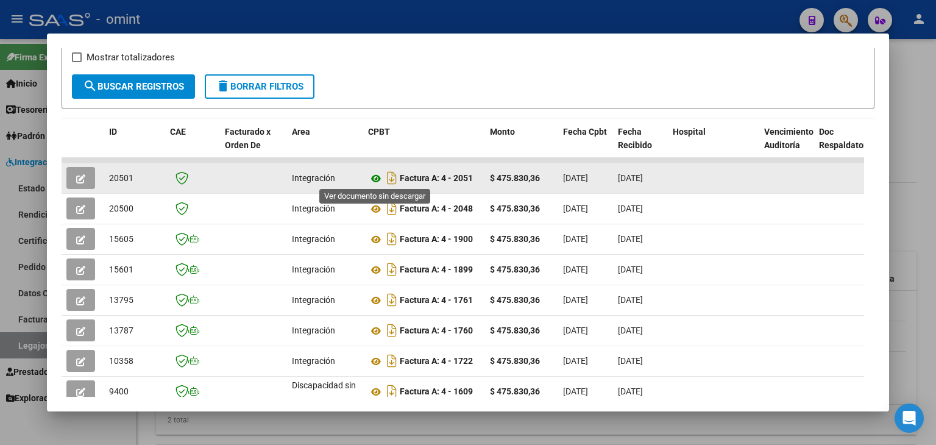
click at [373, 178] on icon at bounding box center [376, 178] width 16 height 15
click at [116, 176] on span "20501" at bounding box center [121, 178] width 24 height 10
copy span "20501"
click at [80, 181] on icon "button" at bounding box center [80, 178] width 9 height 9
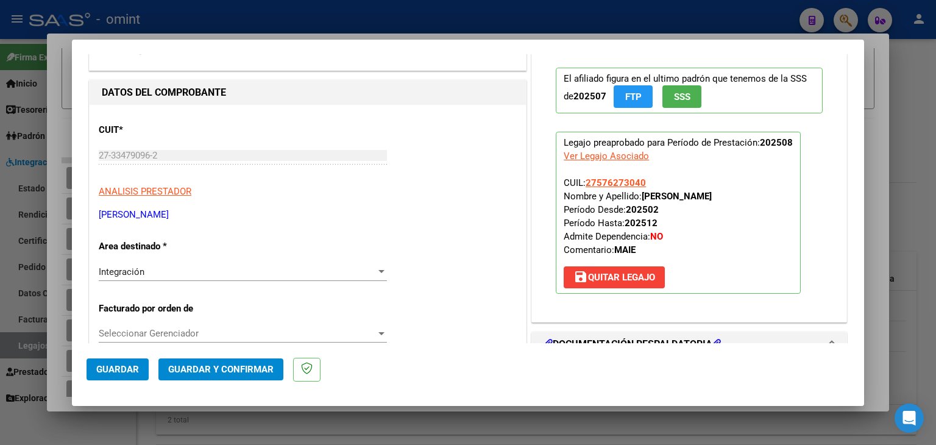
scroll to position [305, 0]
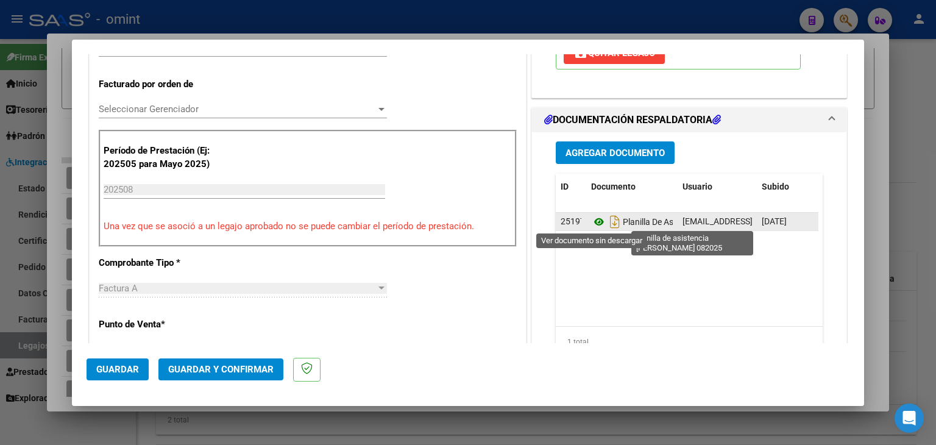
click at [593, 222] on icon at bounding box center [599, 222] width 16 height 15
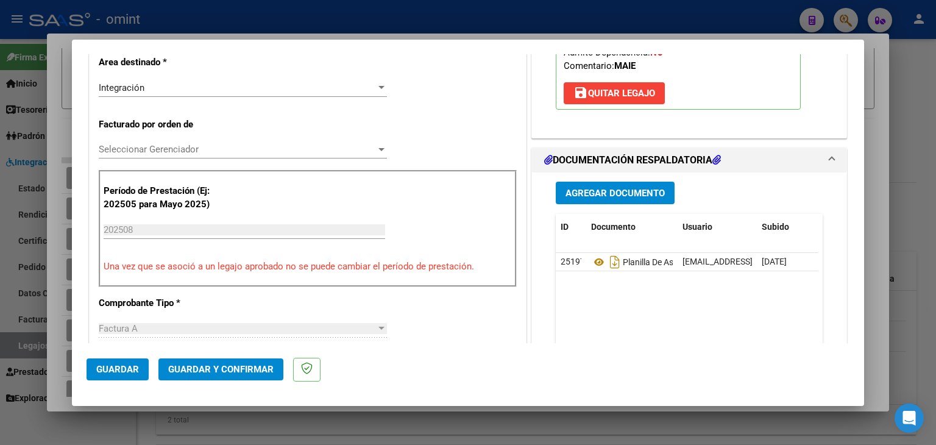
scroll to position [244, 0]
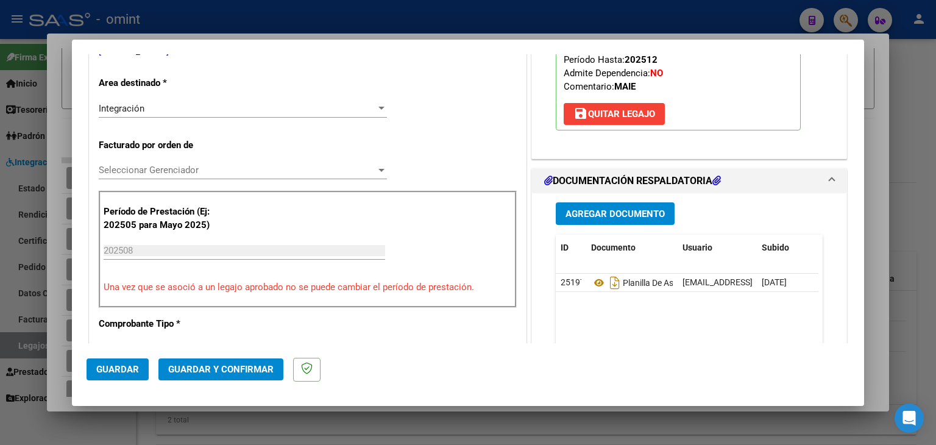
click at [151, 167] on span "Seleccionar Gerenciador" at bounding box center [237, 170] width 277 height 11
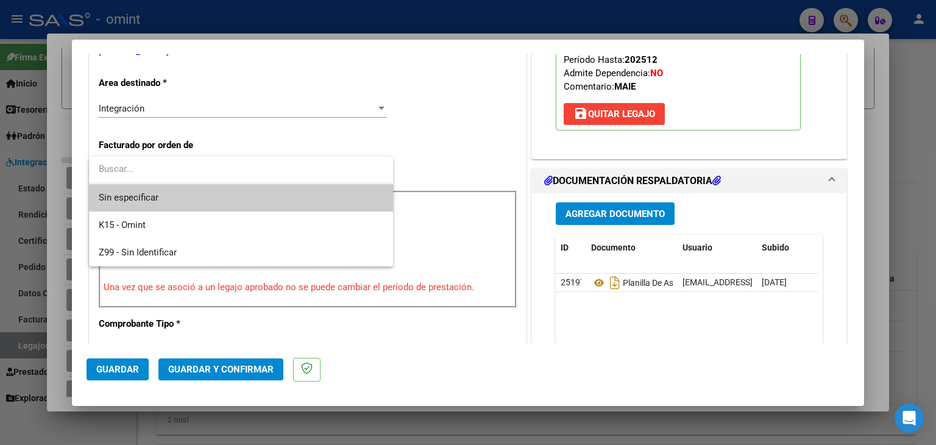
click at [173, 191] on span "Sin especificar" at bounding box center [241, 197] width 285 height 27
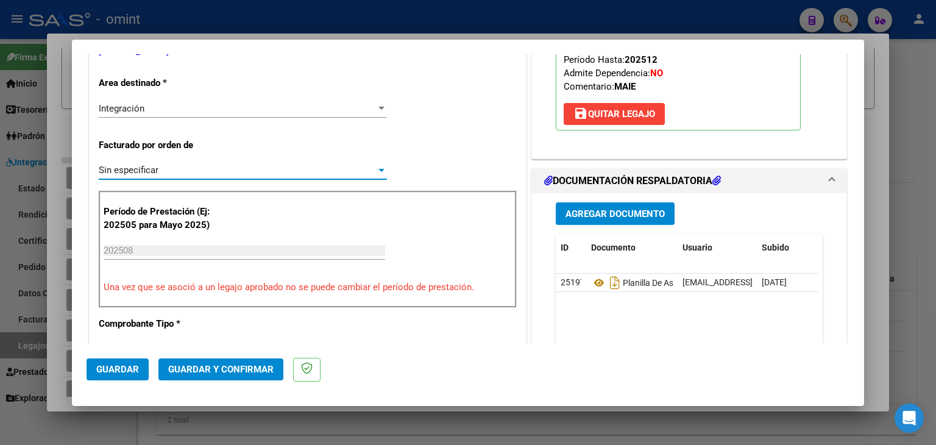
click at [227, 366] on span "Guardar y Confirmar" at bounding box center [220, 369] width 105 height 11
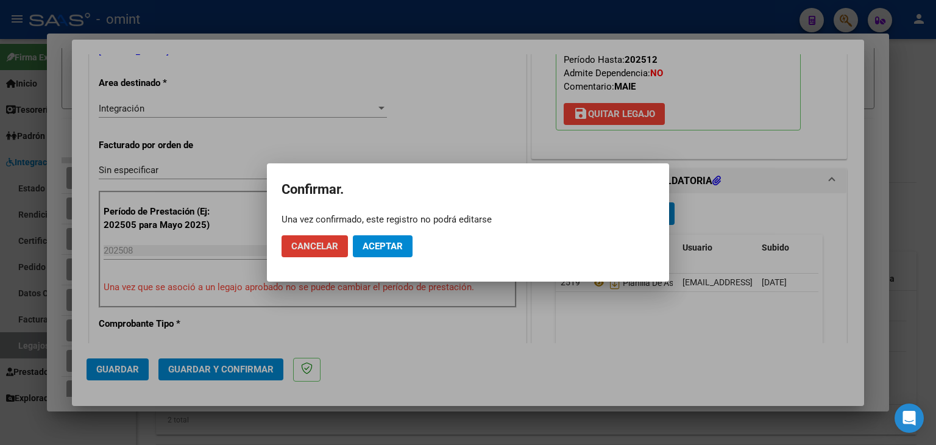
click at [391, 249] on span "Aceptar" at bounding box center [383, 246] width 40 height 11
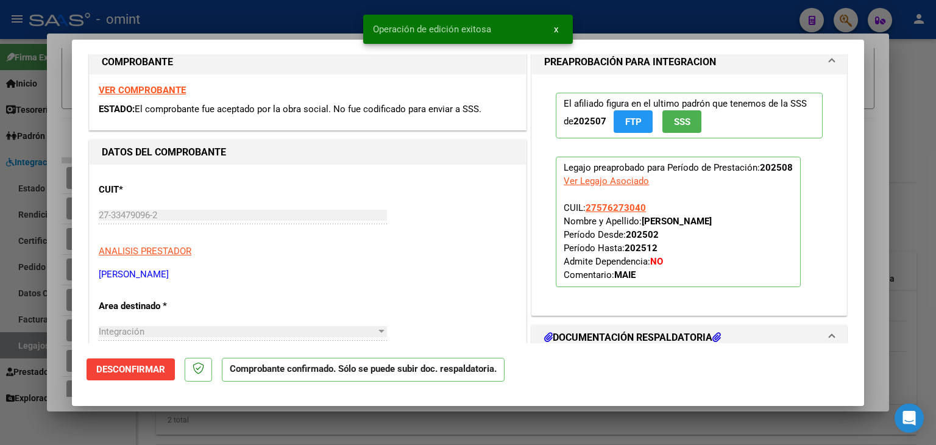
scroll to position [0, 0]
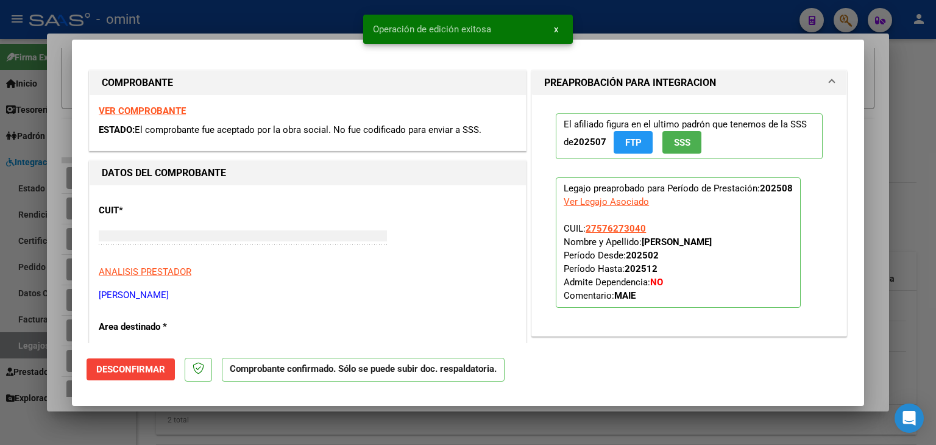
type input "$ 0,00"
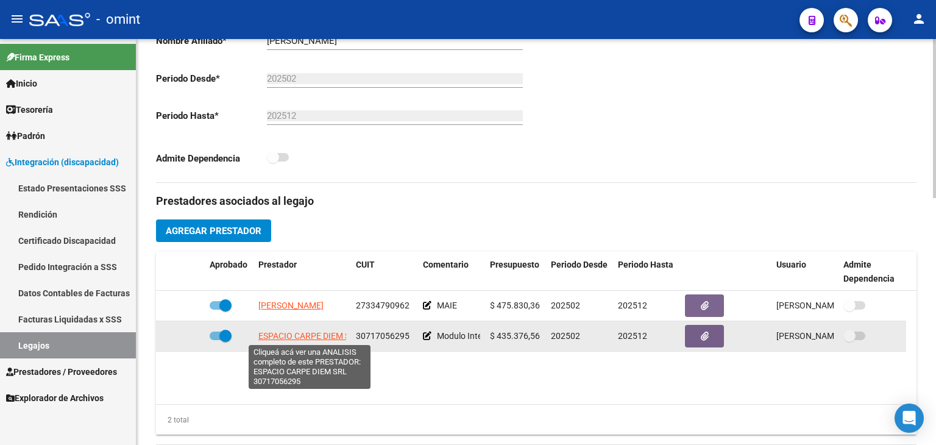
click at [290, 331] on span "ESPACIO CARPE DIEM SRL" at bounding box center [309, 336] width 102 height 10
type textarea "30717056295"
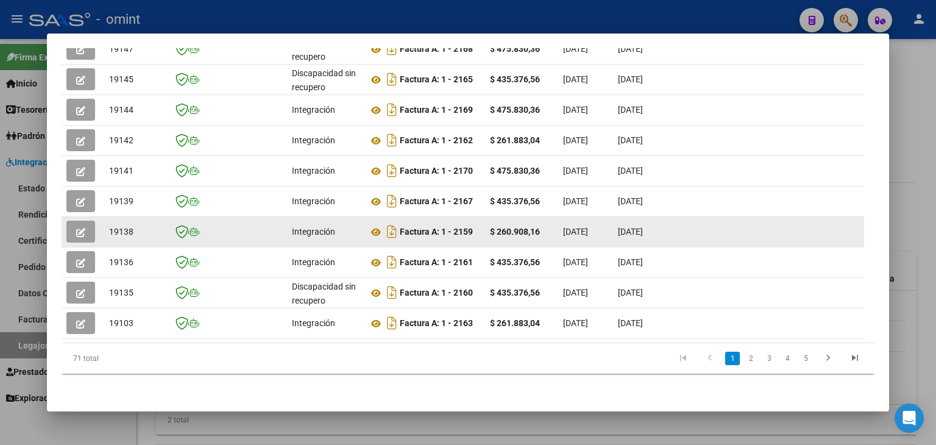
scroll to position [358, 0]
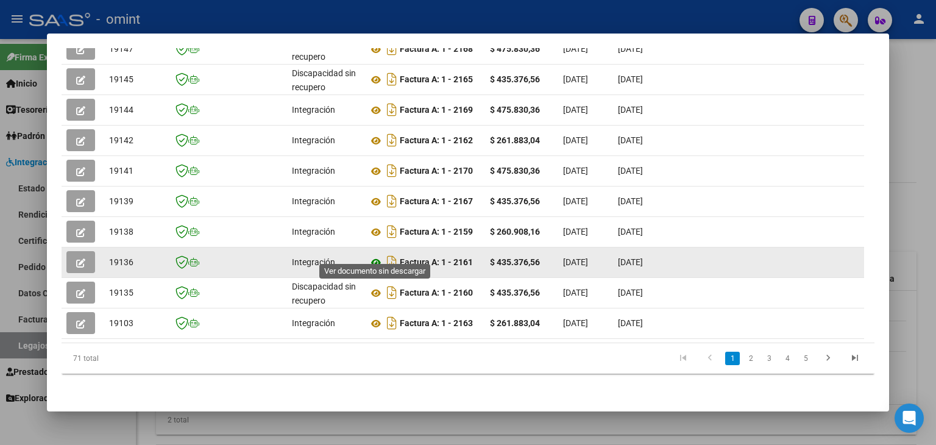
click at [377, 255] on icon at bounding box center [376, 262] width 16 height 15
click at [122, 257] on span "19136" at bounding box center [121, 262] width 24 height 10
copy span "19136"
click at [76, 251] on button "button" at bounding box center [80, 262] width 29 height 22
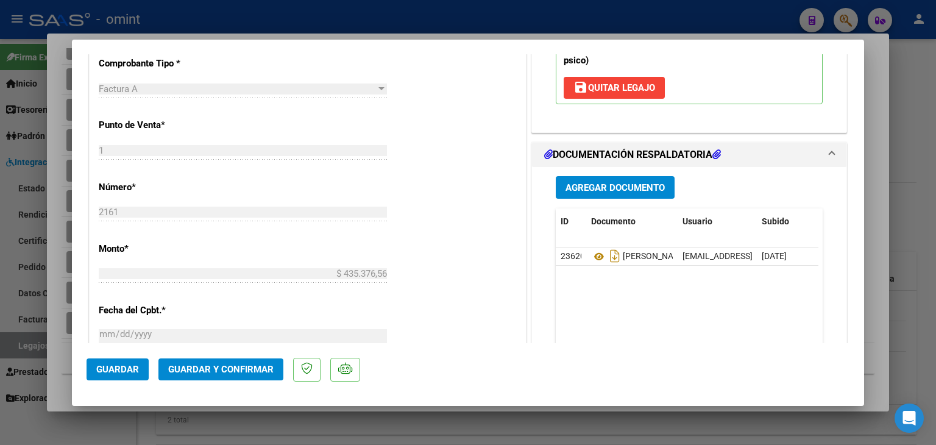
scroll to position [549, 0]
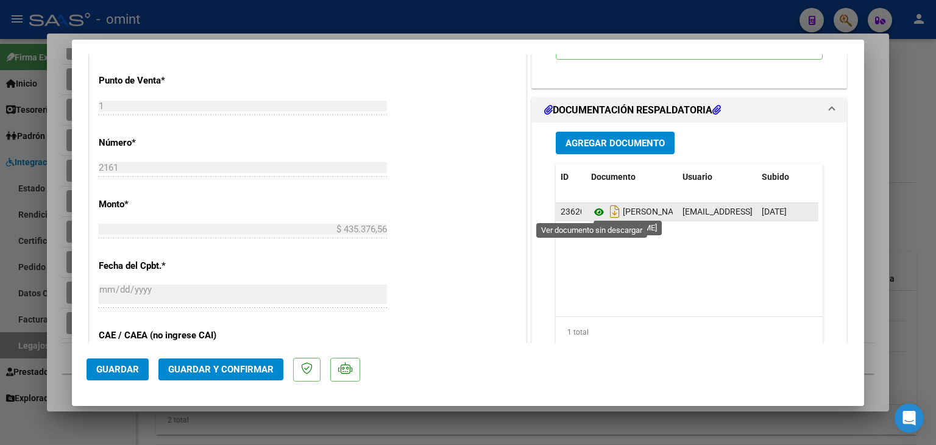
click at [593, 213] on icon at bounding box center [599, 212] width 16 height 15
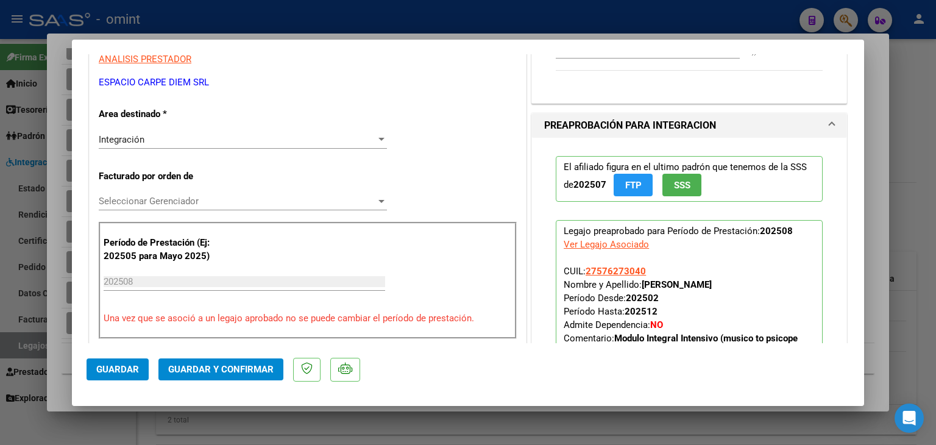
scroll to position [244, 0]
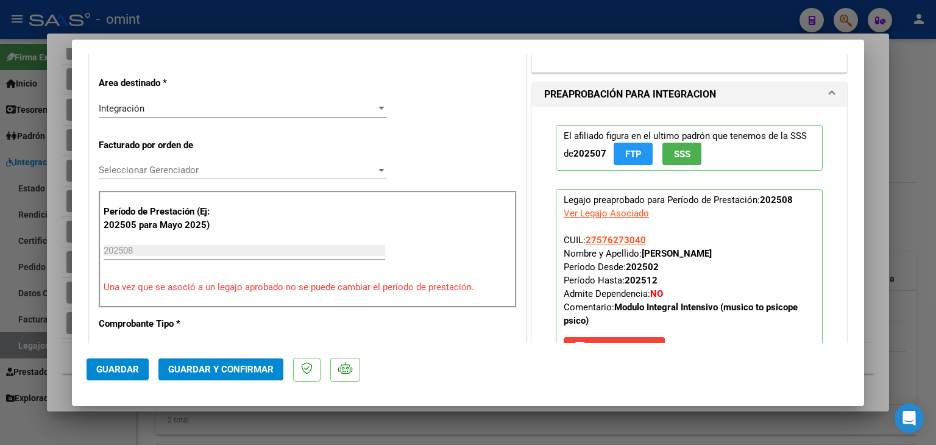
click at [119, 168] on span "Seleccionar Gerenciador" at bounding box center [237, 170] width 277 height 11
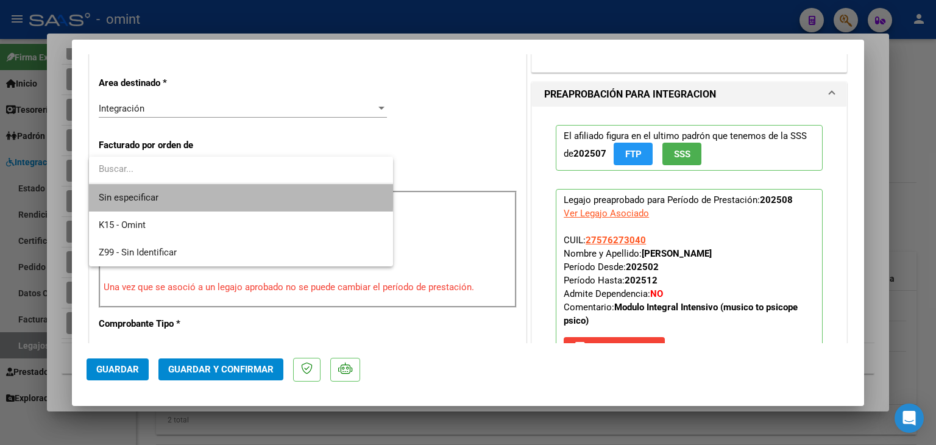
click at [152, 191] on span "Sin especificar" at bounding box center [241, 197] width 285 height 27
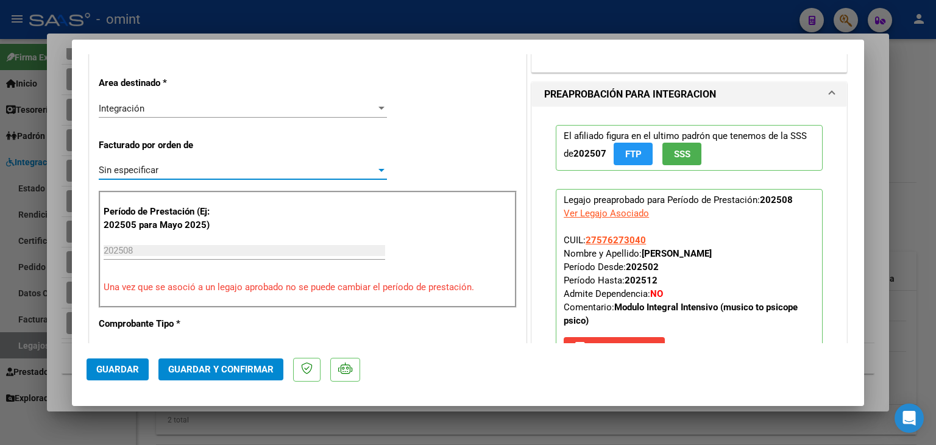
click at [227, 369] on span "Guardar y Confirmar" at bounding box center [220, 369] width 105 height 11
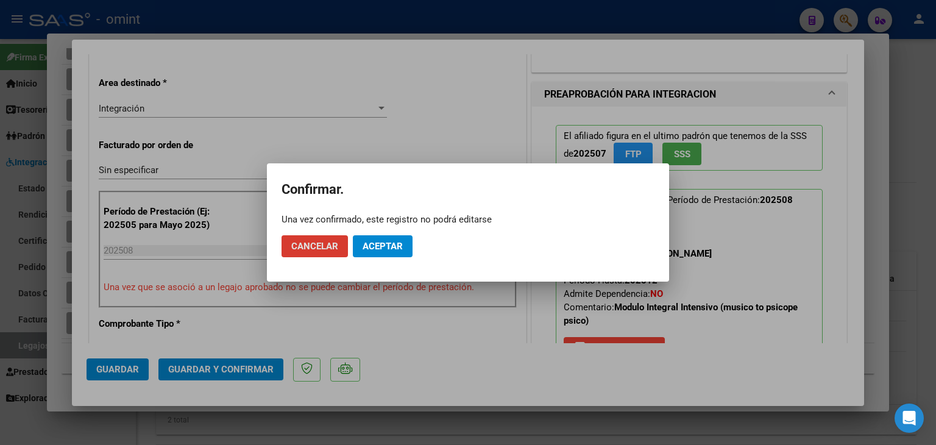
click at [382, 243] on span "Aceptar" at bounding box center [383, 246] width 40 height 11
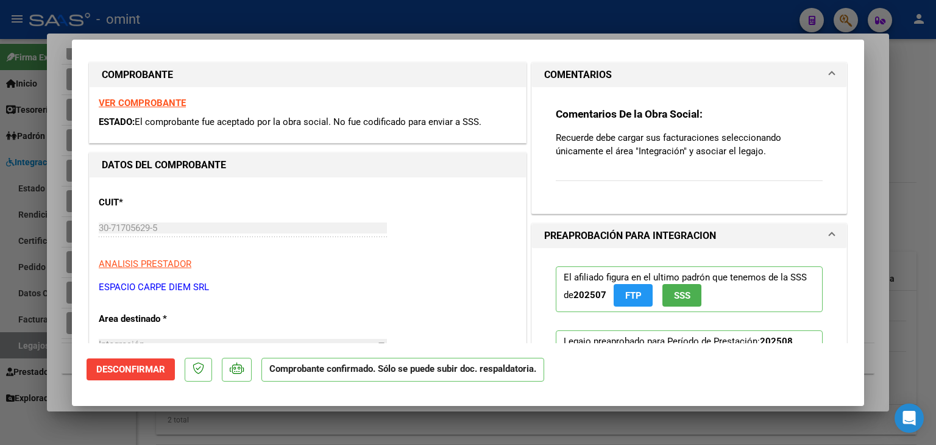
scroll to position [0, 0]
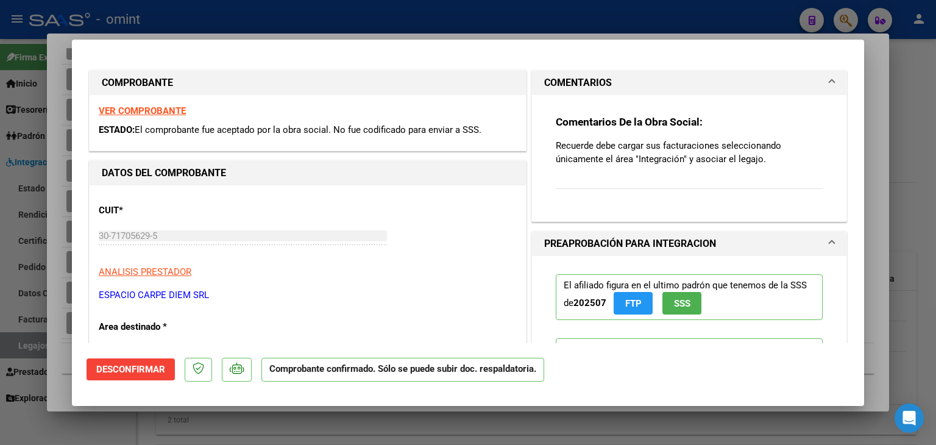
type input "$ 0,00"
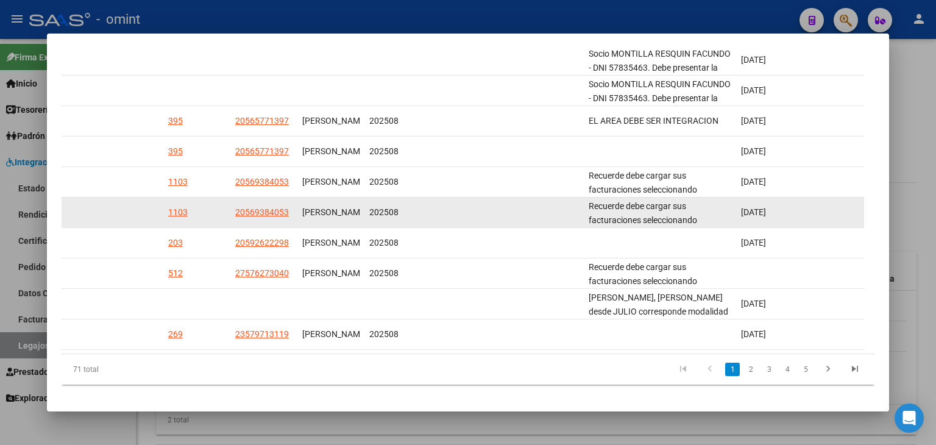
scroll to position [358, 0]
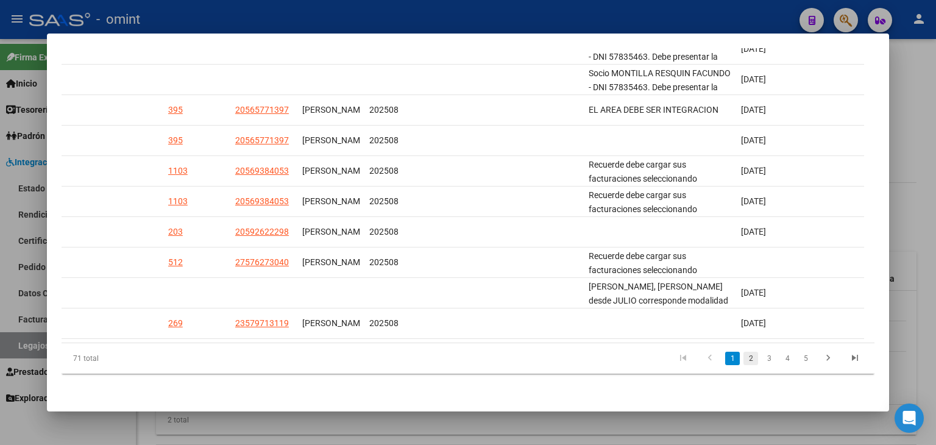
click at [744, 353] on link "2" at bounding box center [751, 358] width 15 height 13
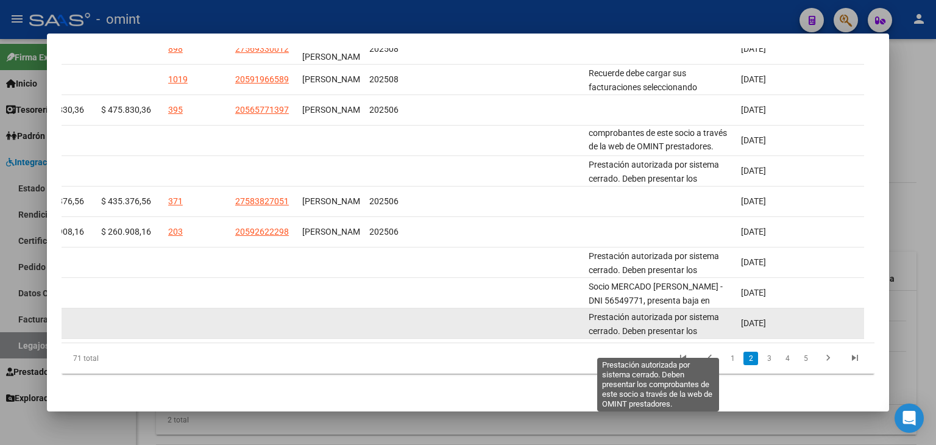
scroll to position [29, 0]
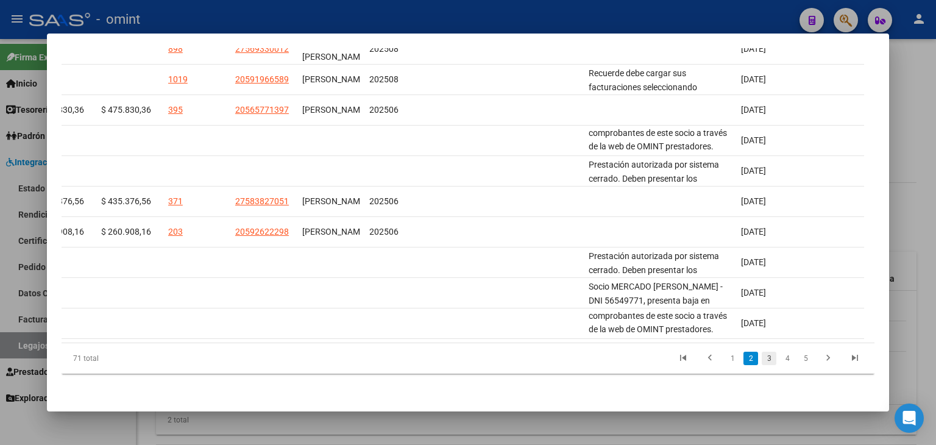
click at [762, 356] on link "3" at bounding box center [769, 358] width 15 height 13
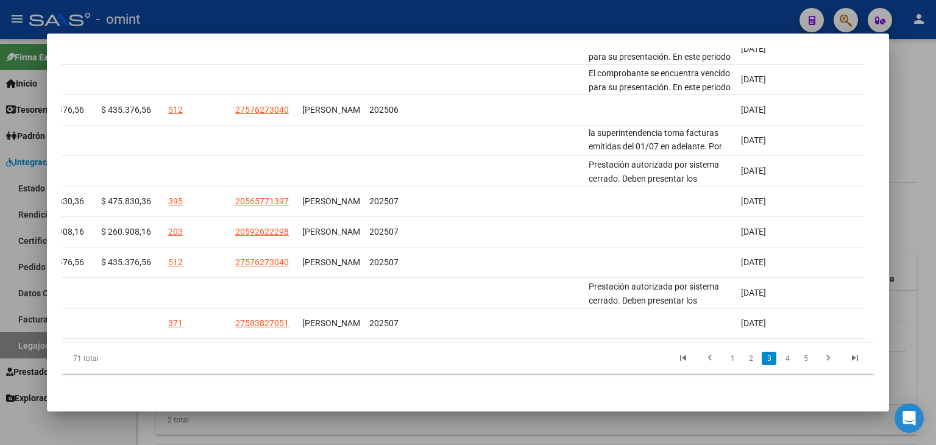
scroll to position [358, 0]
click at [744, 364] on link "2" at bounding box center [751, 358] width 15 height 13
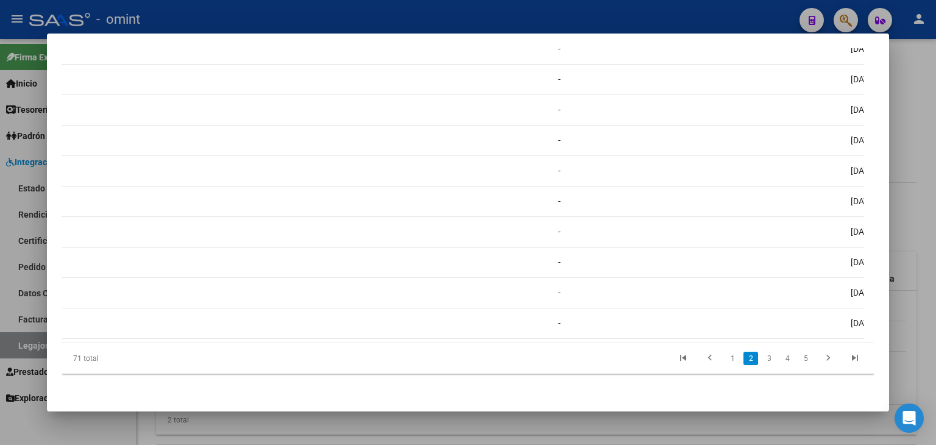
scroll to position [0, 0]
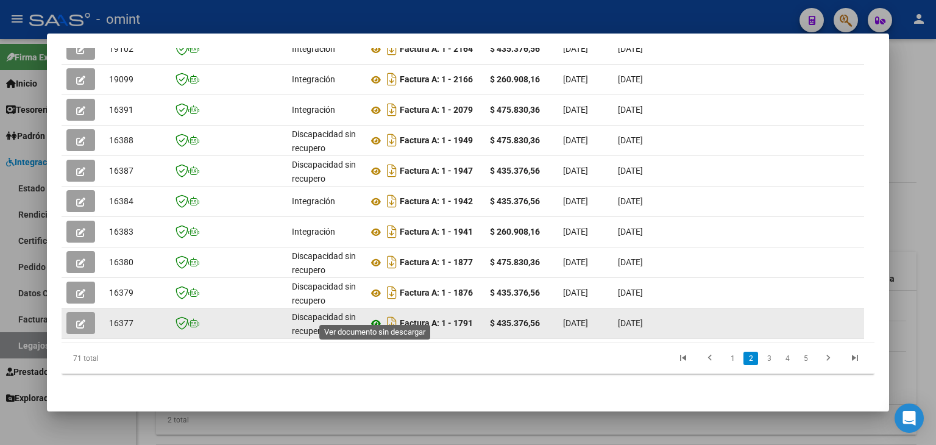
click at [378, 316] on icon at bounding box center [376, 323] width 16 height 15
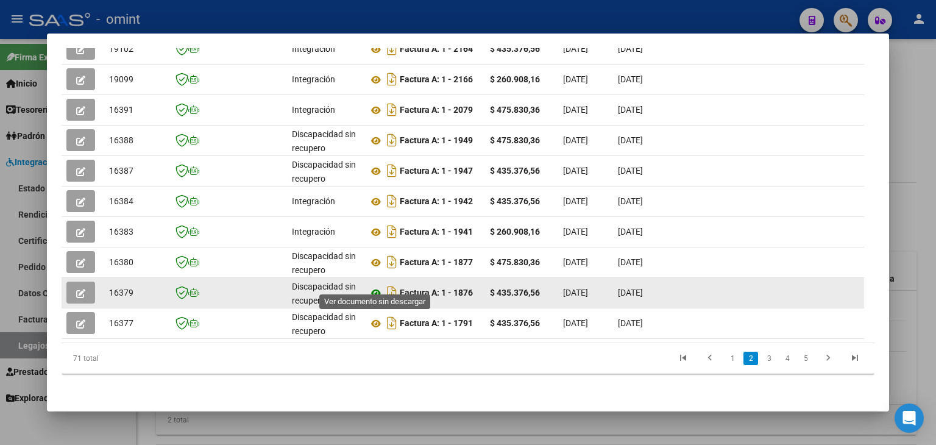
click at [372, 286] on icon at bounding box center [376, 293] width 16 height 15
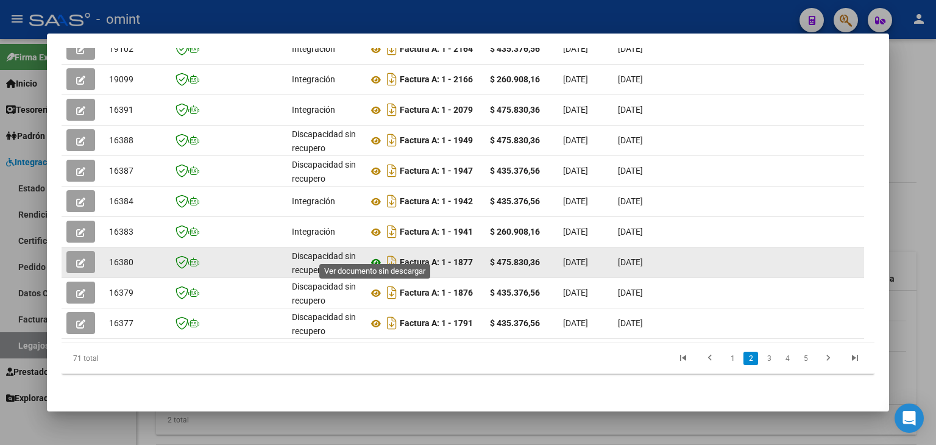
click at [372, 255] on icon at bounding box center [376, 262] width 16 height 15
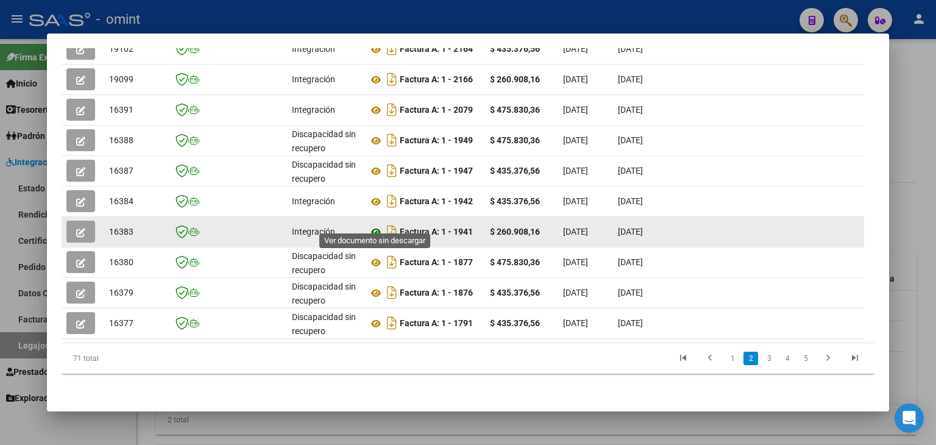
click at [379, 225] on icon at bounding box center [376, 232] width 16 height 15
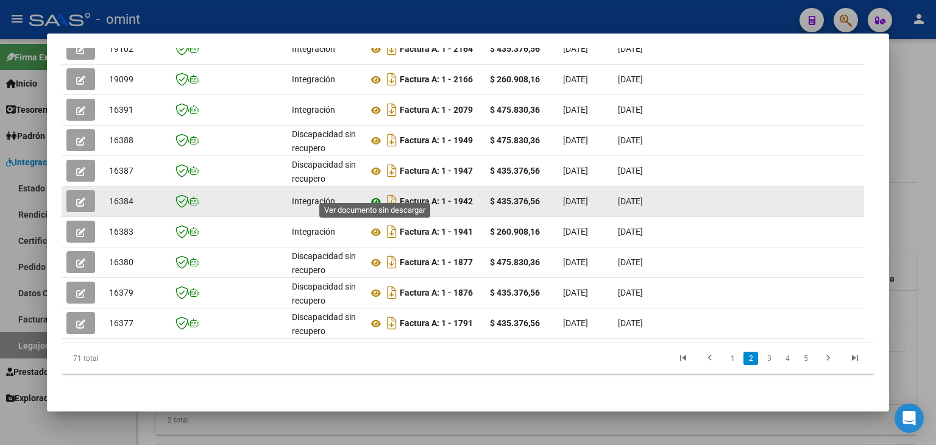
click at [378, 194] on icon at bounding box center [376, 201] width 16 height 15
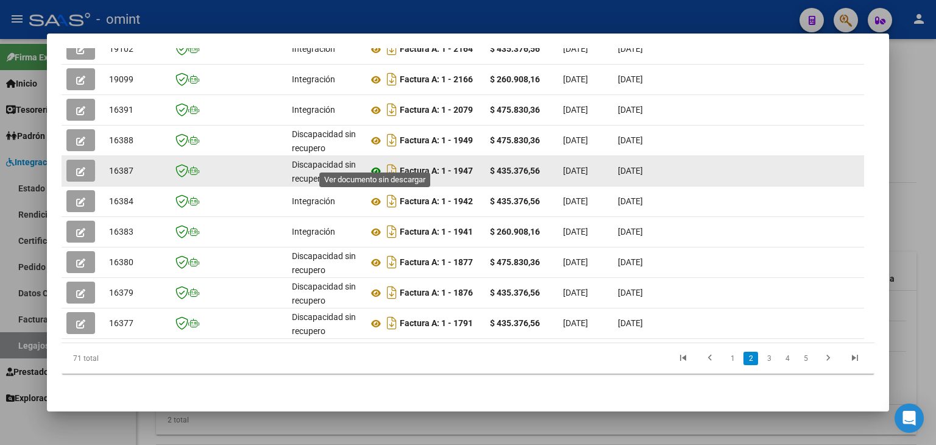
click at [375, 164] on icon at bounding box center [376, 171] width 16 height 15
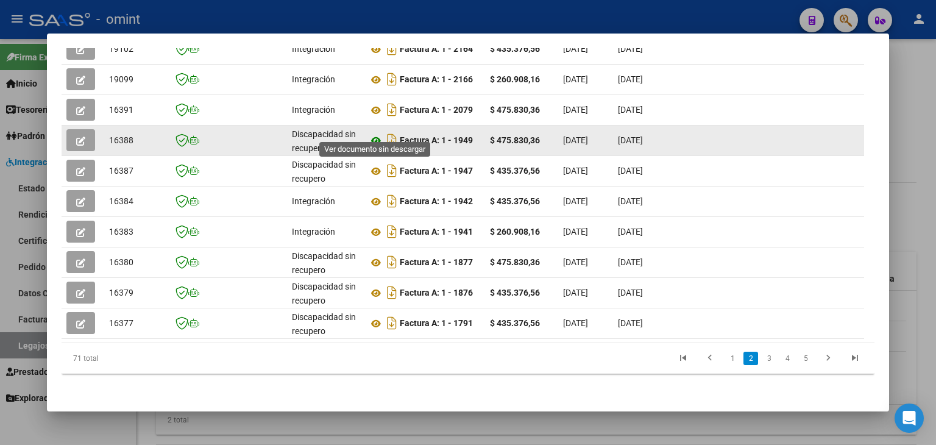
click at [374, 134] on icon at bounding box center [376, 141] width 16 height 15
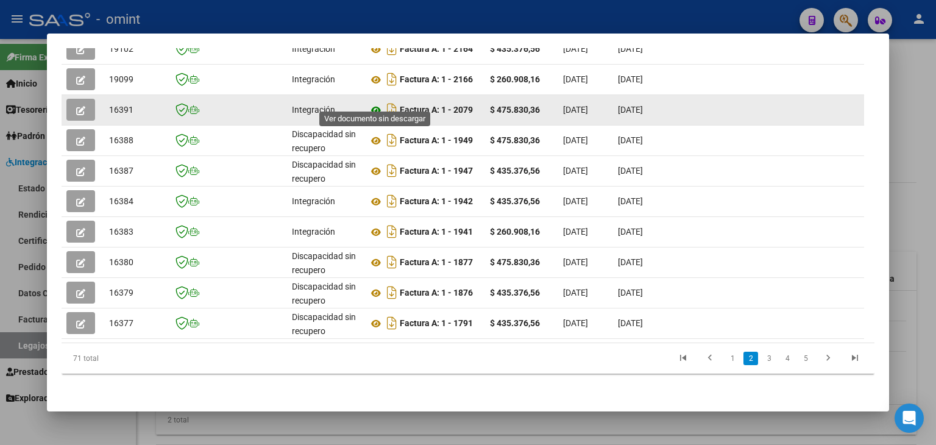
click at [371, 103] on icon at bounding box center [376, 110] width 16 height 15
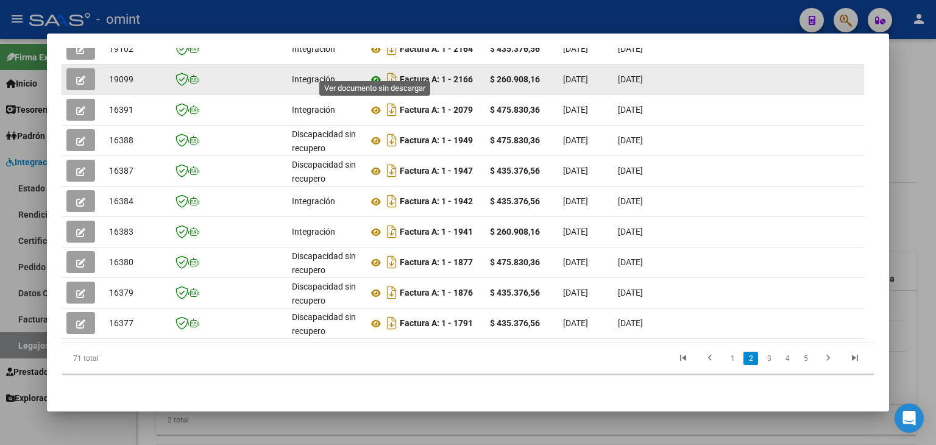
click at [376, 73] on icon at bounding box center [376, 80] width 16 height 15
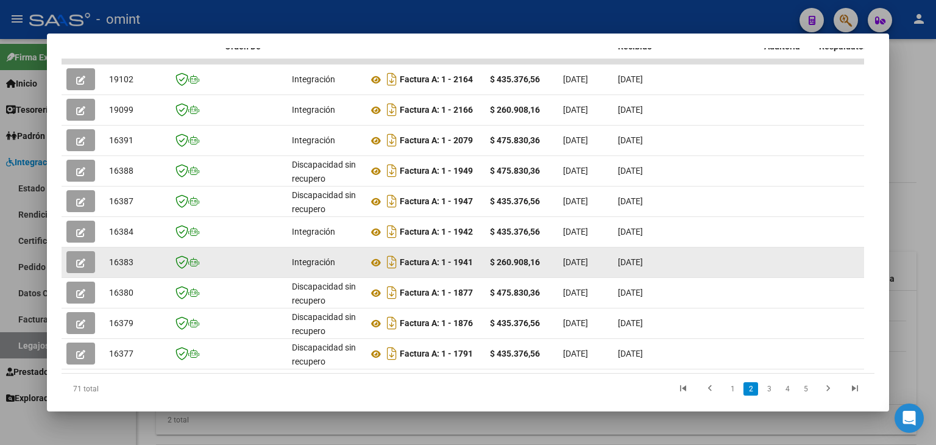
scroll to position [298, 0]
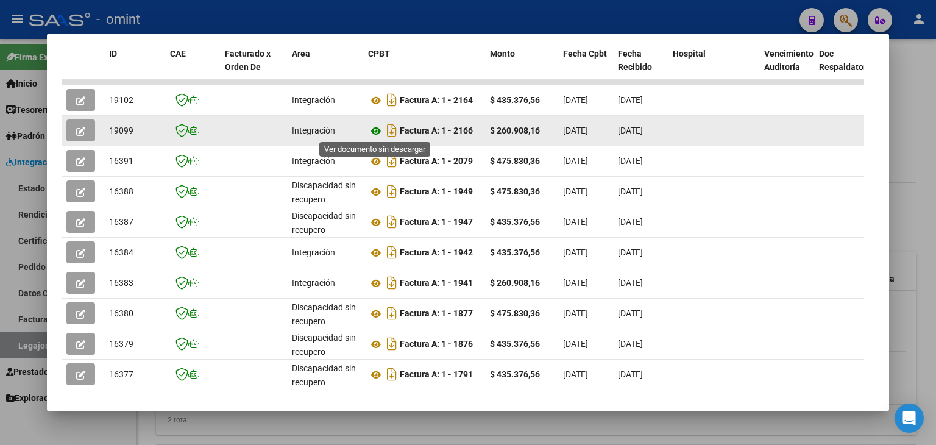
click at [373, 132] on icon at bounding box center [376, 131] width 16 height 15
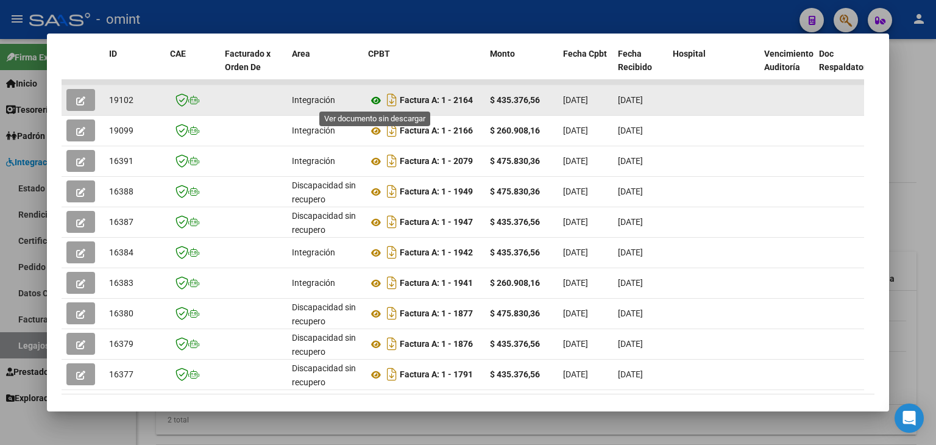
click at [372, 98] on icon at bounding box center [376, 100] width 16 height 15
click at [374, 98] on icon at bounding box center [376, 100] width 16 height 15
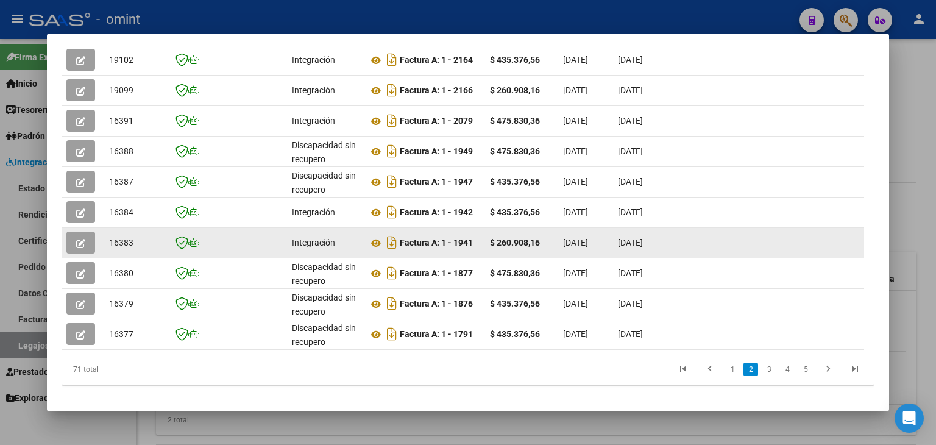
scroll to position [358, 0]
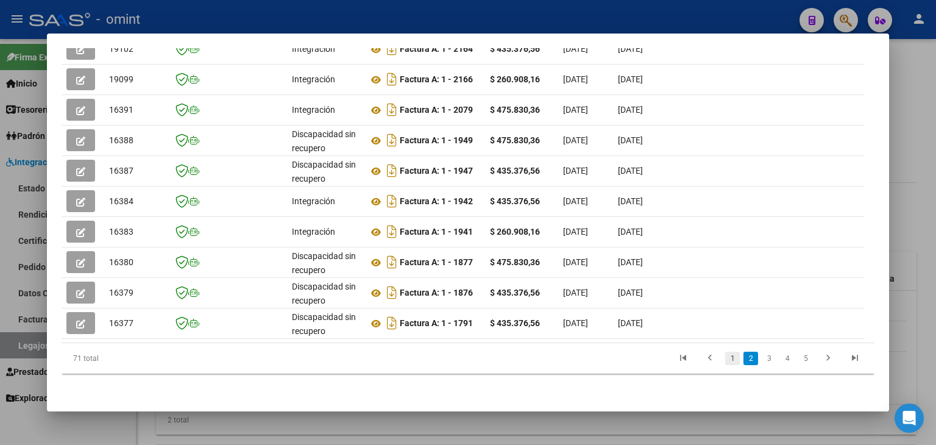
click at [729, 360] on link "1" at bounding box center [732, 358] width 15 height 13
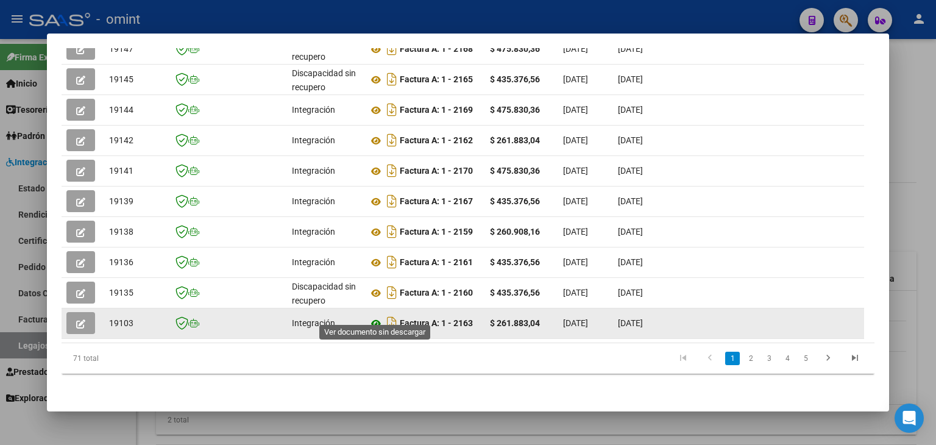
click at [377, 316] on icon at bounding box center [376, 323] width 16 height 15
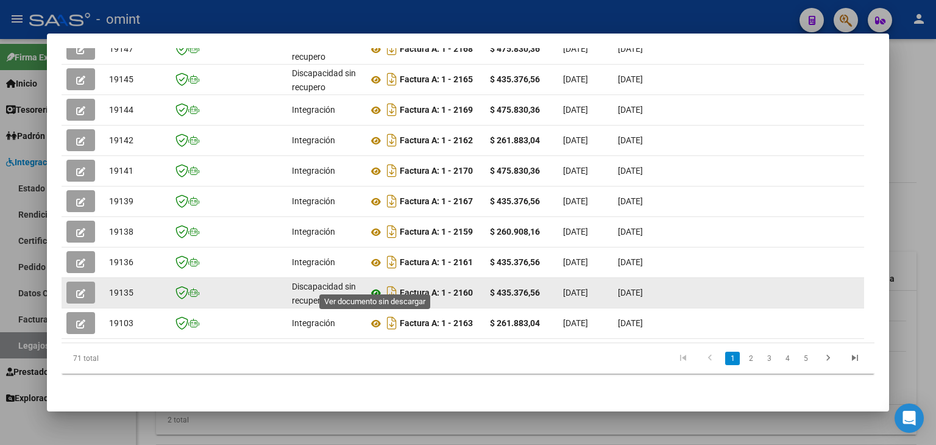
click at [380, 286] on icon at bounding box center [376, 293] width 16 height 15
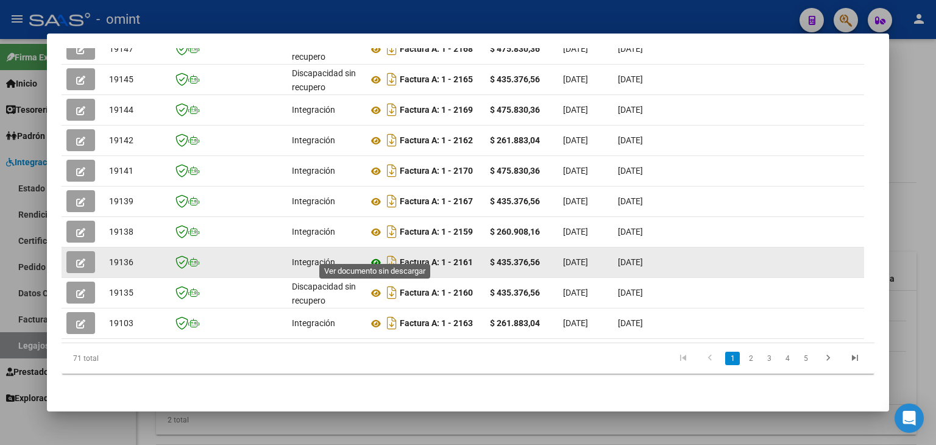
click at [380, 255] on icon at bounding box center [376, 262] width 16 height 15
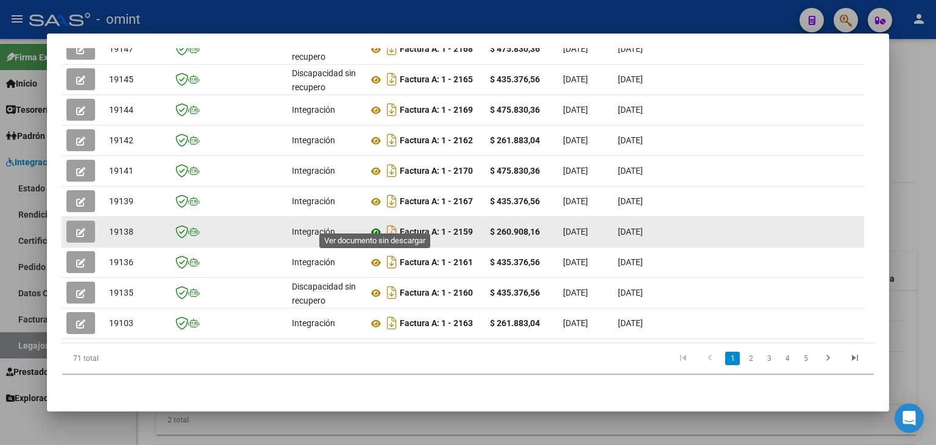
click at [373, 225] on icon at bounding box center [376, 232] width 16 height 15
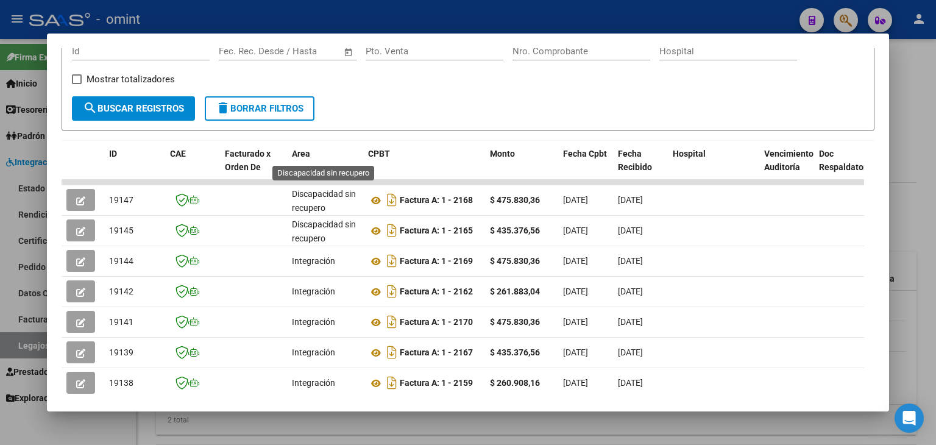
scroll to position [176, 0]
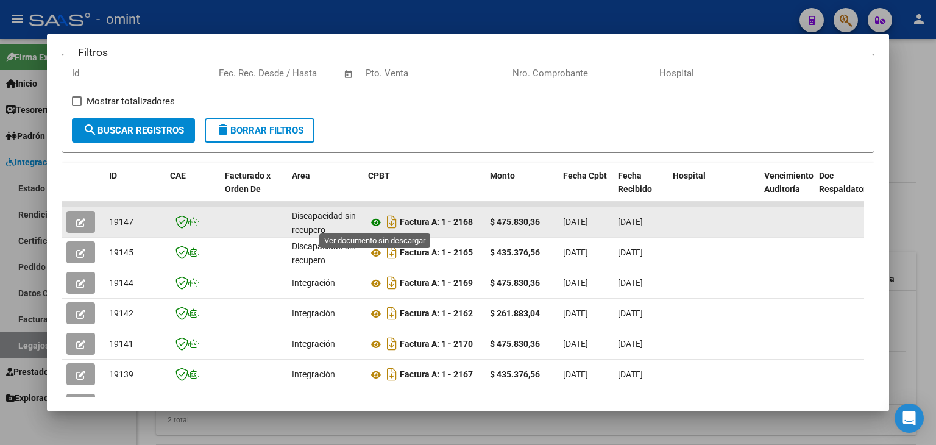
click at [374, 218] on icon at bounding box center [376, 222] width 16 height 15
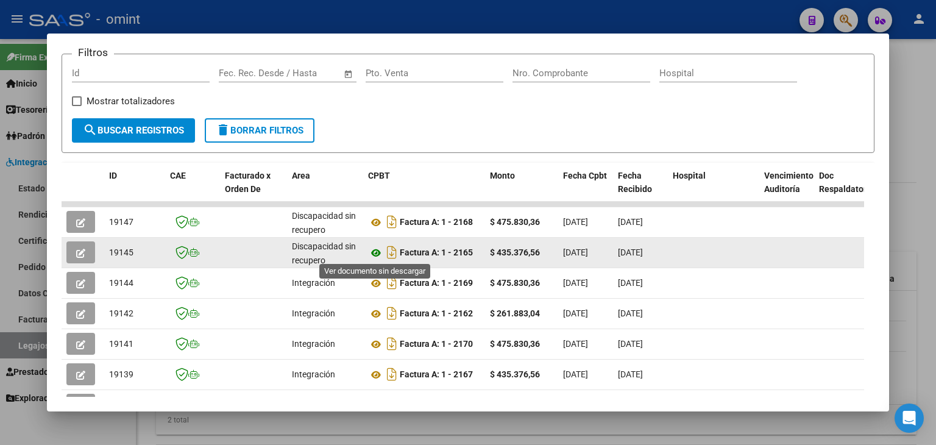
click at [372, 248] on icon at bounding box center [376, 253] width 16 height 15
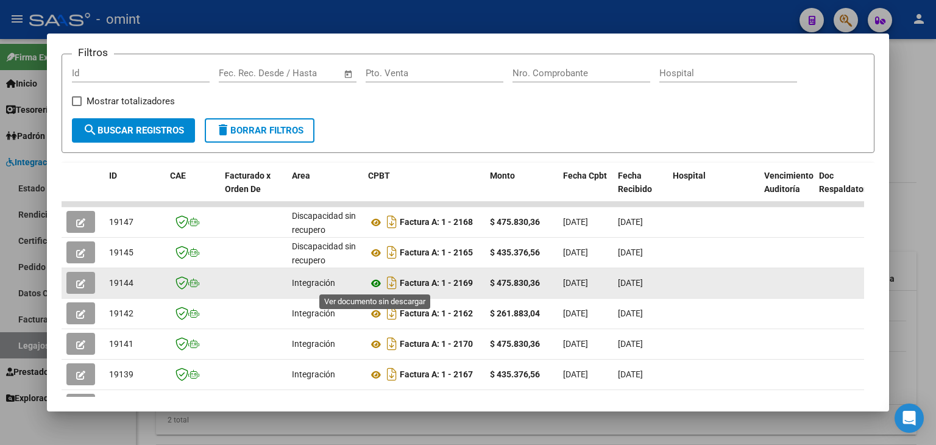
click at [373, 282] on icon at bounding box center [376, 283] width 16 height 15
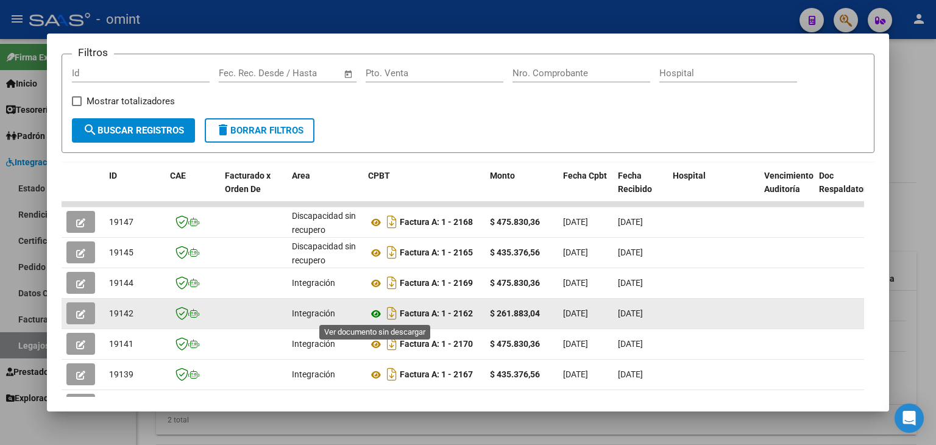
click at [376, 316] on icon at bounding box center [376, 314] width 16 height 15
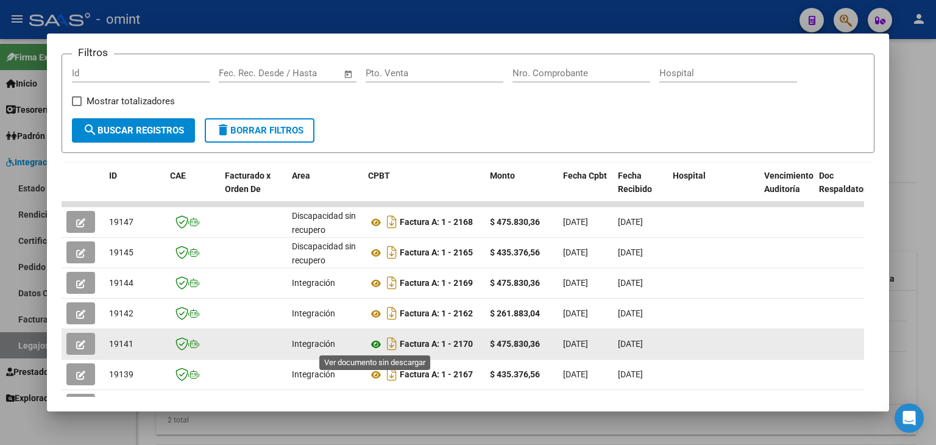
click at [373, 343] on icon at bounding box center [376, 344] width 16 height 15
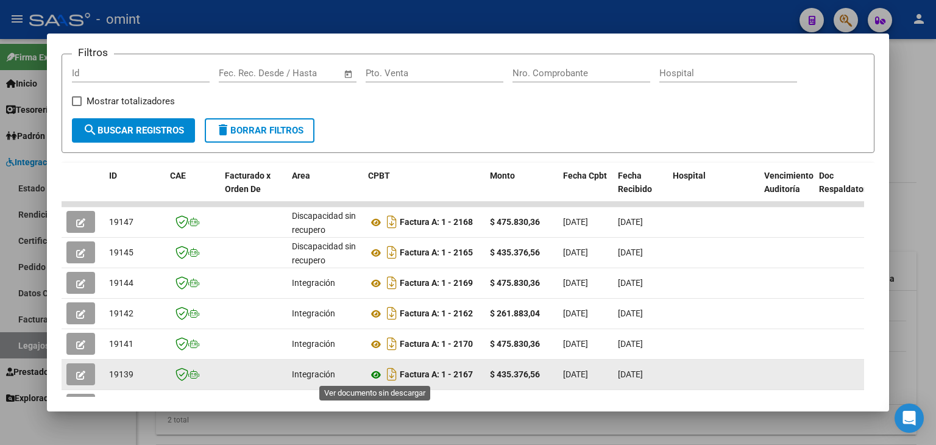
click at [373, 377] on icon at bounding box center [376, 375] width 16 height 15
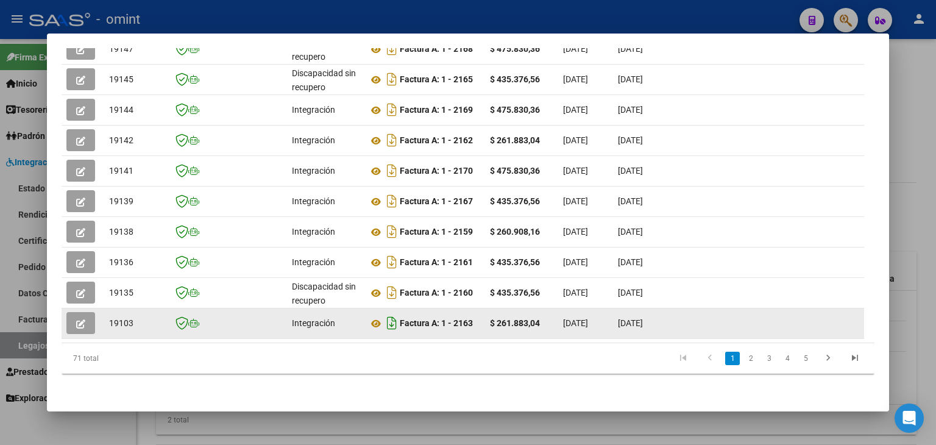
scroll to position [358, 0]
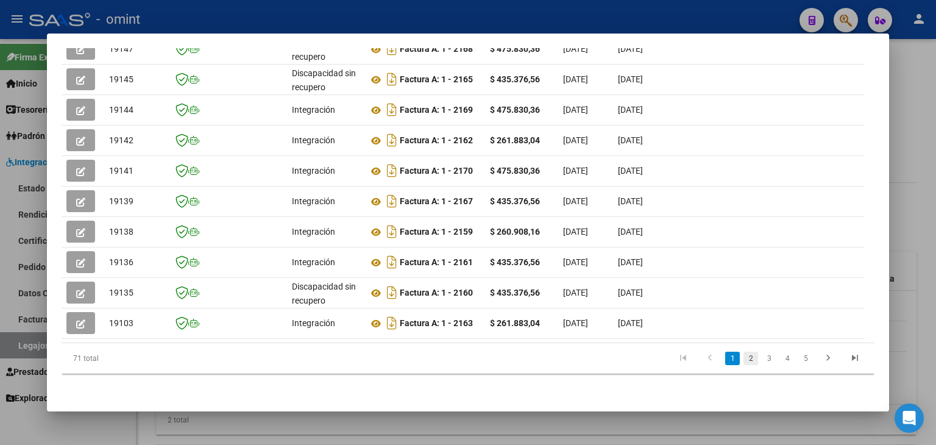
click at [744, 356] on link "2" at bounding box center [751, 358] width 15 height 13
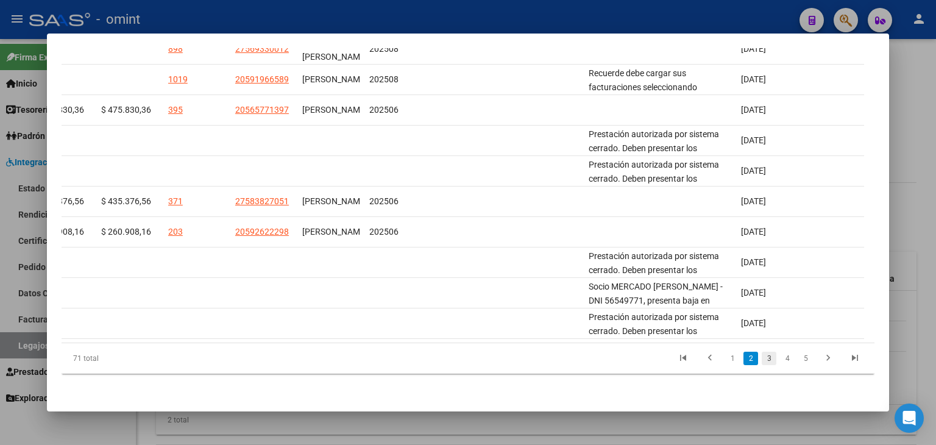
drag, startPoint x: 757, startPoint y: 357, endPoint x: 754, endPoint y: 347, distance: 10.2
click at [762, 357] on link "3" at bounding box center [769, 358] width 15 height 13
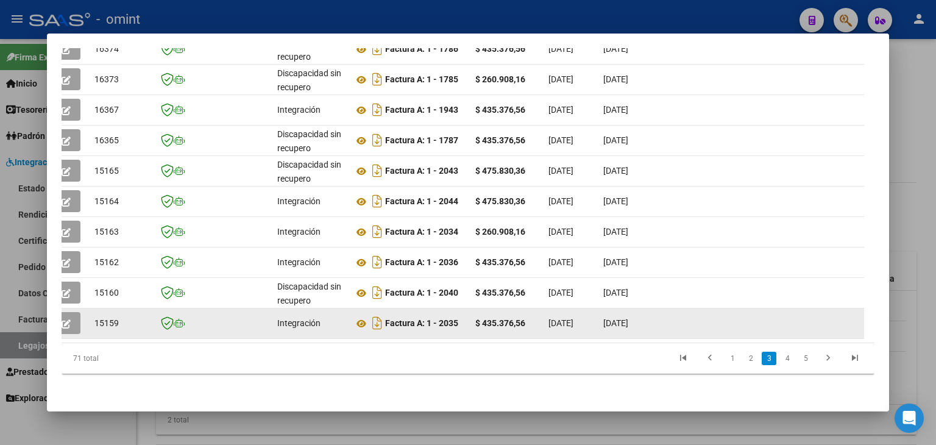
scroll to position [0, 5]
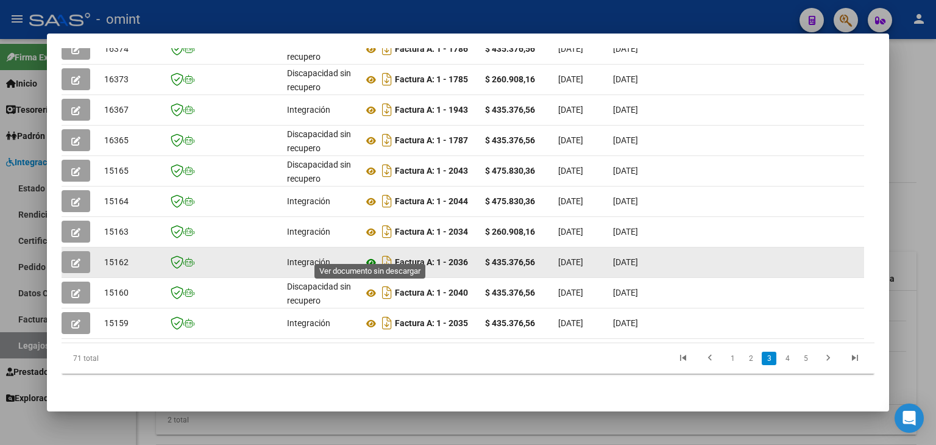
click at [370, 255] on icon at bounding box center [371, 262] width 16 height 15
click at [68, 252] on button "button" at bounding box center [76, 262] width 29 height 22
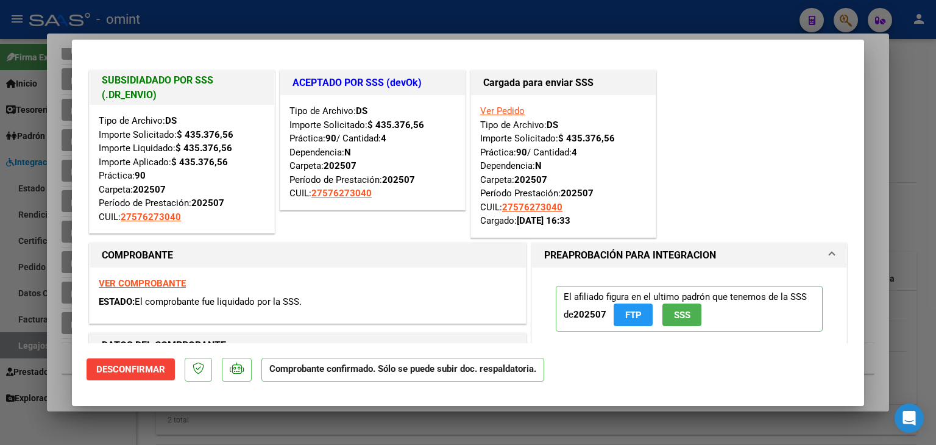
type input "$ 0,00"
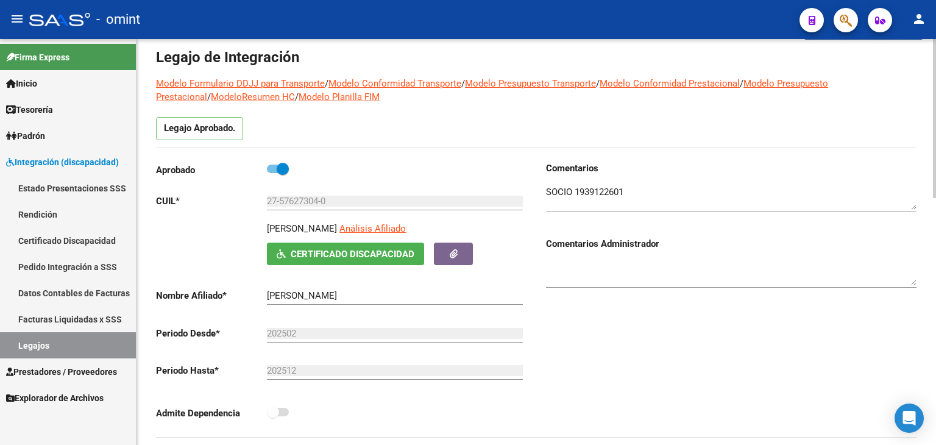
scroll to position [0, 0]
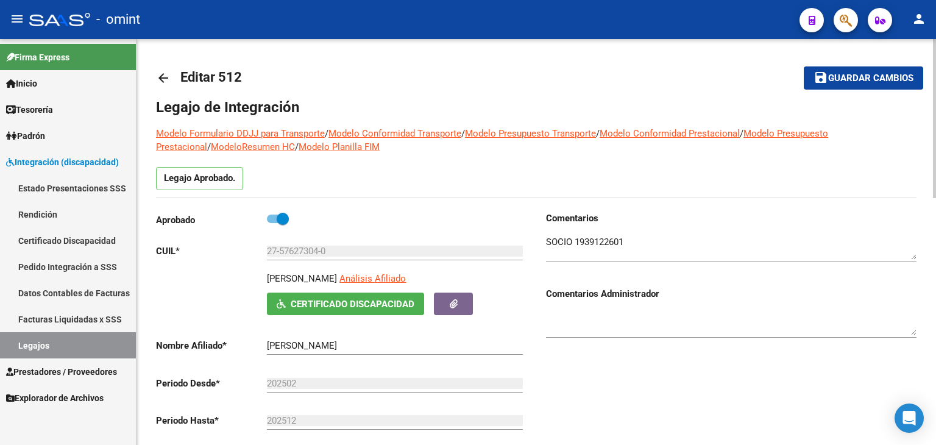
click at [836, 80] on span "Guardar cambios" at bounding box center [871, 78] width 85 height 11
click at [38, 344] on link "Legajos" at bounding box center [68, 345] width 136 height 26
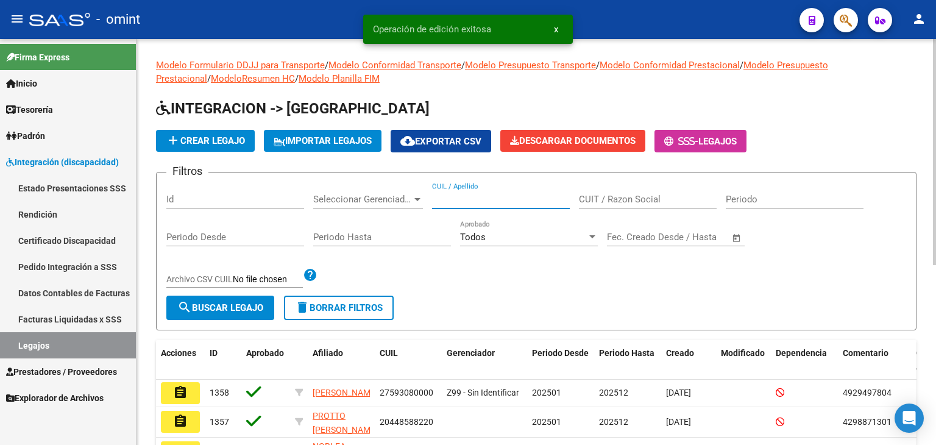
click at [491, 199] on input "CUIL / Apellido" at bounding box center [501, 199] width 138 height 11
paste input "20517124584"
type input "20517124584"
drag, startPoint x: 207, startPoint y: 307, endPoint x: 210, endPoint y: 313, distance: 6.6
click at [210, 313] on button "search Buscar Legajo" at bounding box center [220, 308] width 108 height 24
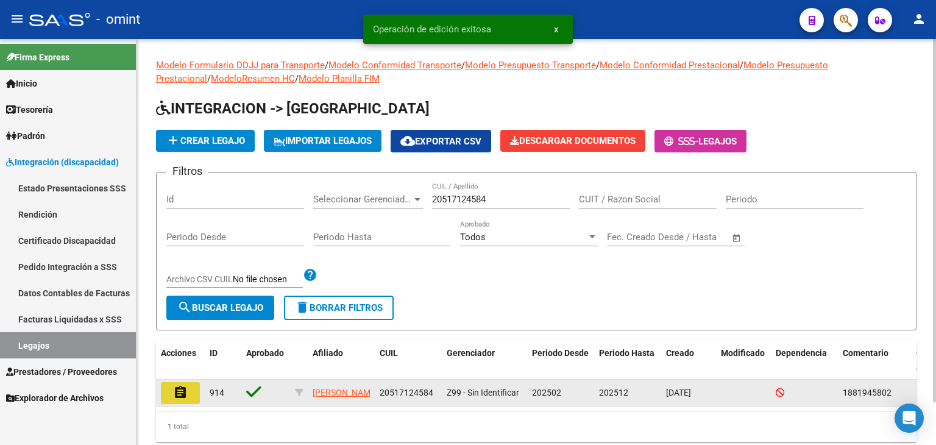
click at [176, 388] on mat-icon "assignment" at bounding box center [180, 392] width 15 height 15
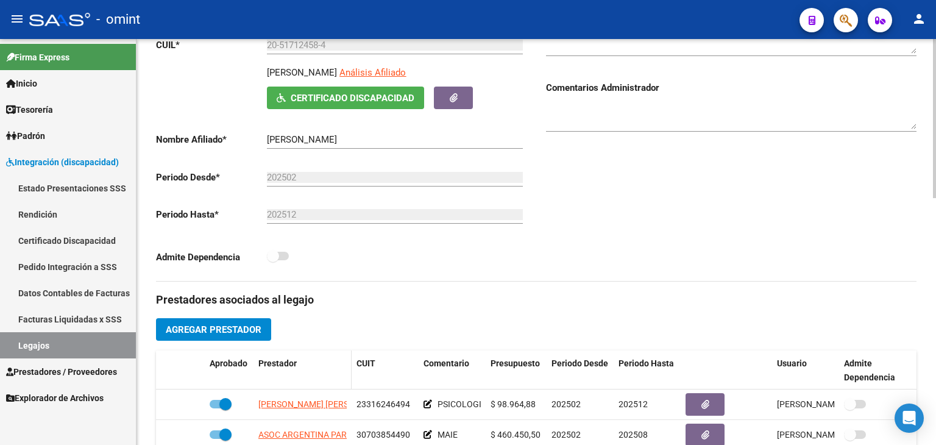
scroll to position [244, 0]
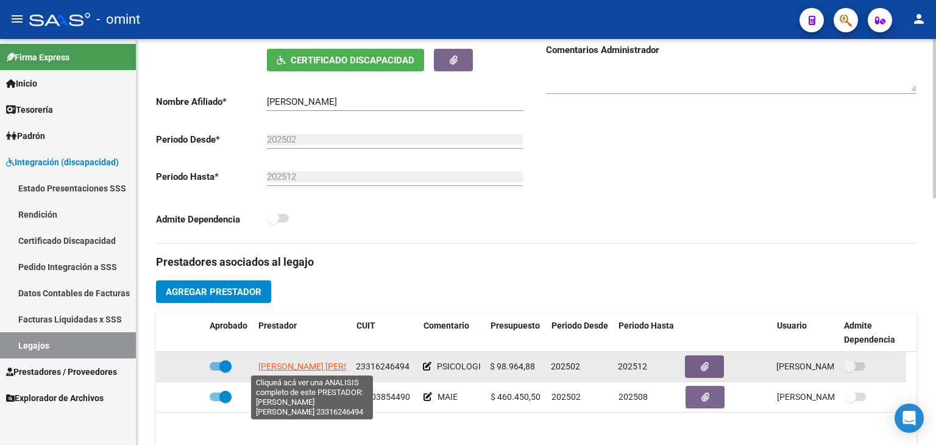
click at [280, 366] on span "[PERSON_NAME] [PERSON_NAME]" at bounding box center [324, 367] width 132 height 10
type textarea "23316246494"
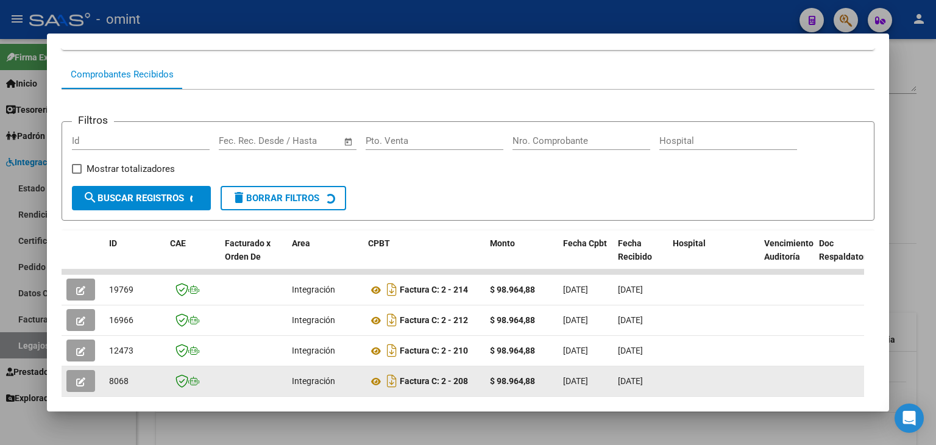
scroll to position [266, 0]
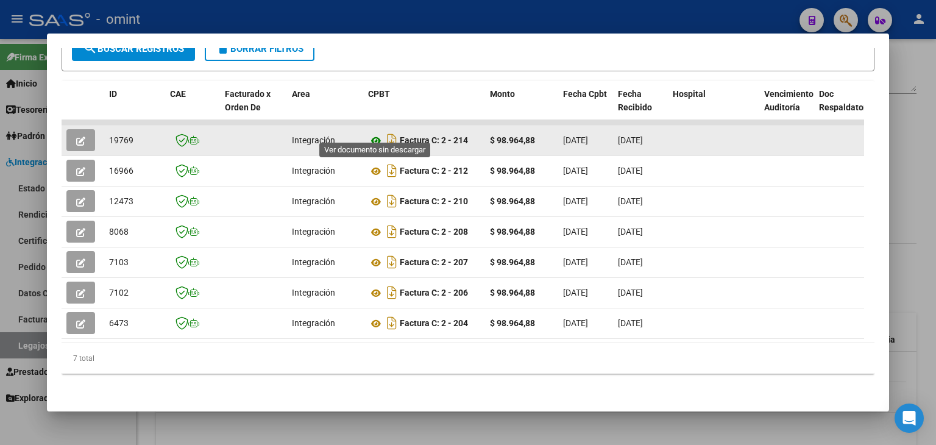
click at [374, 134] on icon at bounding box center [376, 141] width 16 height 15
click at [115, 135] on span "19769" at bounding box center [121, 140] width 24 height 10
copy span "19769"
click at [79, 137] on icon "button" at bounding box center [80, 141] width 9 height 9
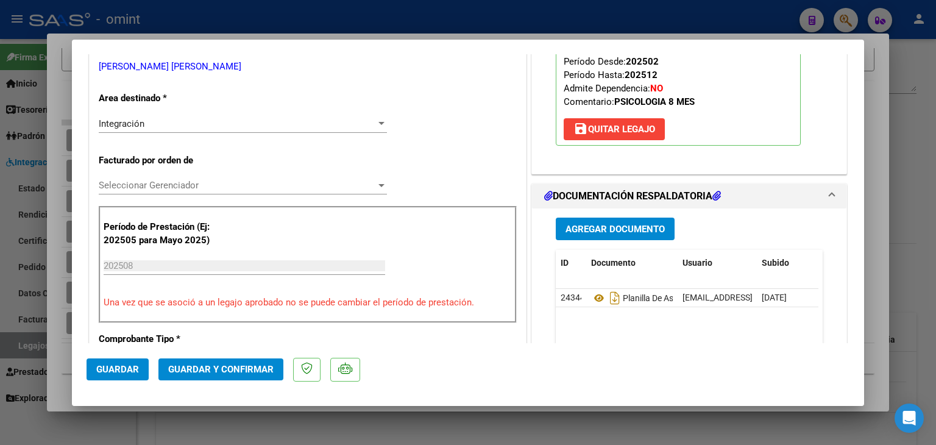
scroll to position [244, 0]
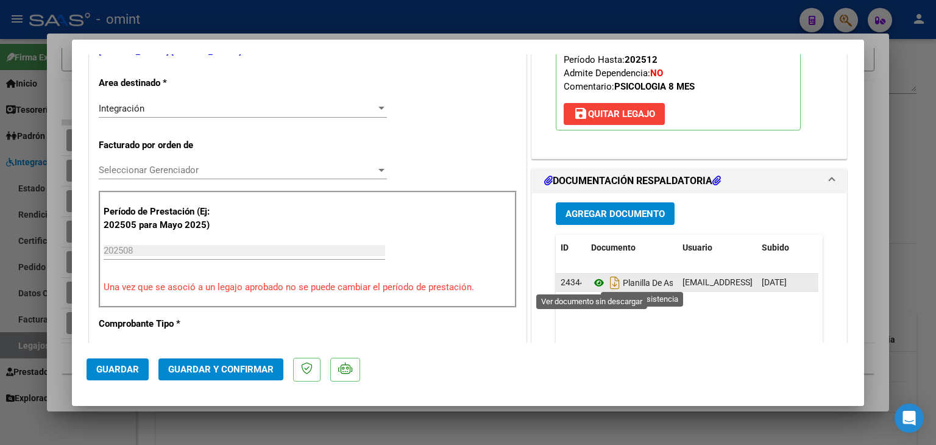
click at [593, 281] on icon at bounding box center [599, 283] width 16 height 15
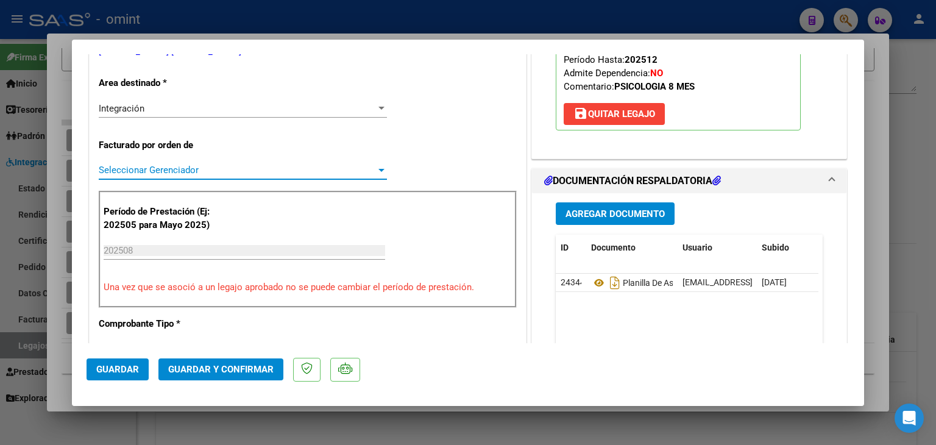
click at [144, 171] on span "Seleccionar Gerenciador" at bounding box center [237, 170] width 277 height 11
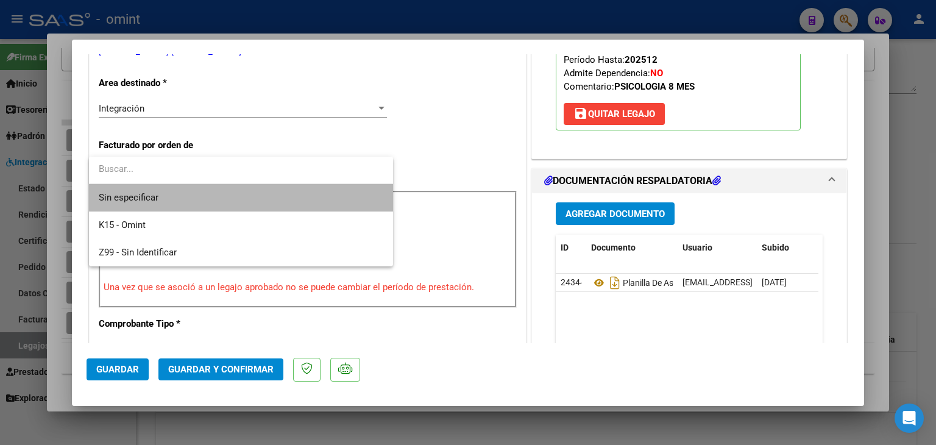
click at [161, 197] on span "Sin especificar" at bounding box center [241, 197] width 285 height 27
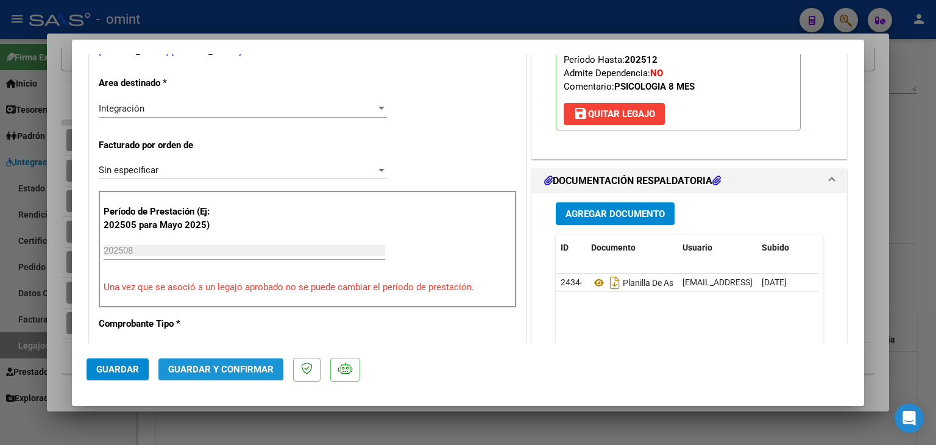
click at [241, 365] on span "Guardar y Confirmar" at bounding box center [220, 369] width 105 height 11
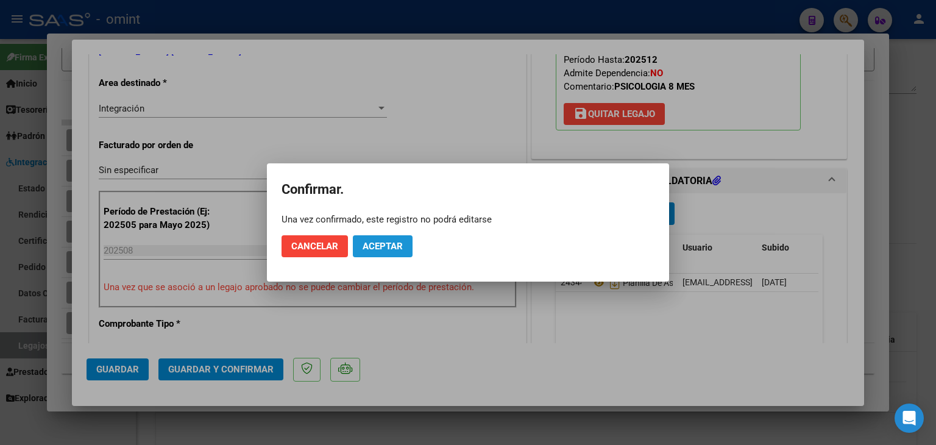
drag, startPoint x: 399, startPoint y: 244, endPoint x: 399, endPoint y: 227, distance: 16.5
click at [399, 244] on span "Aceptar" at bounding box center [383, 246] width 40 height 11
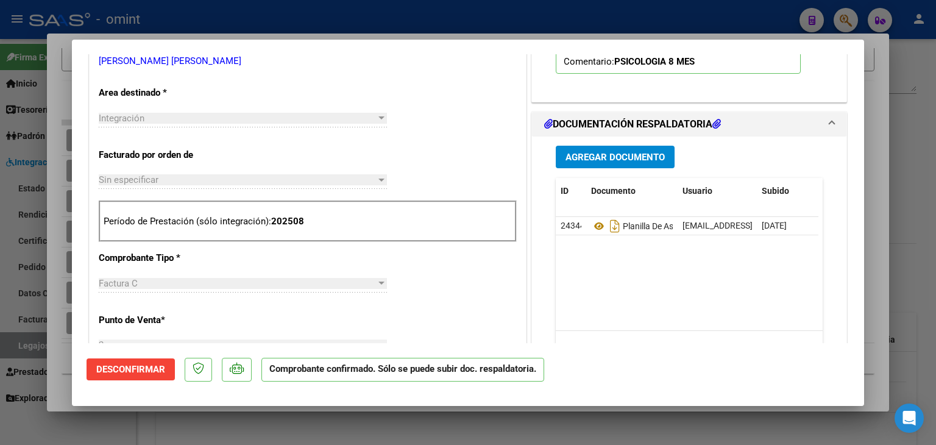
scroll to position [0, 0]
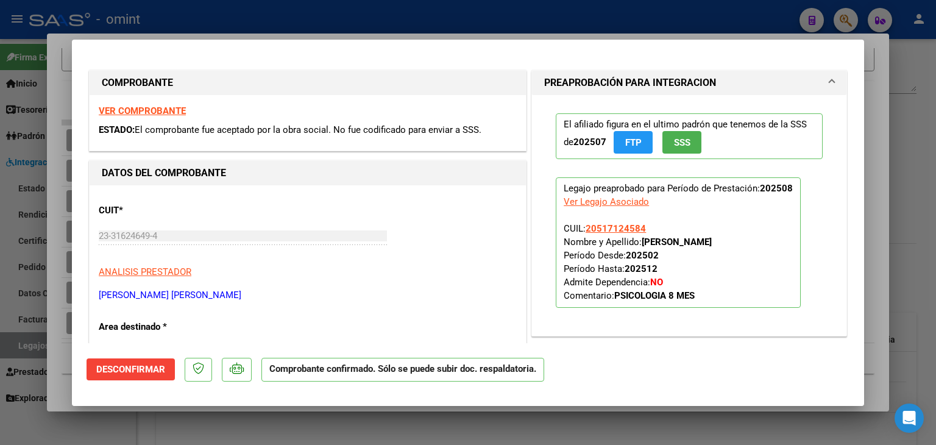
type input "$ 0,00"
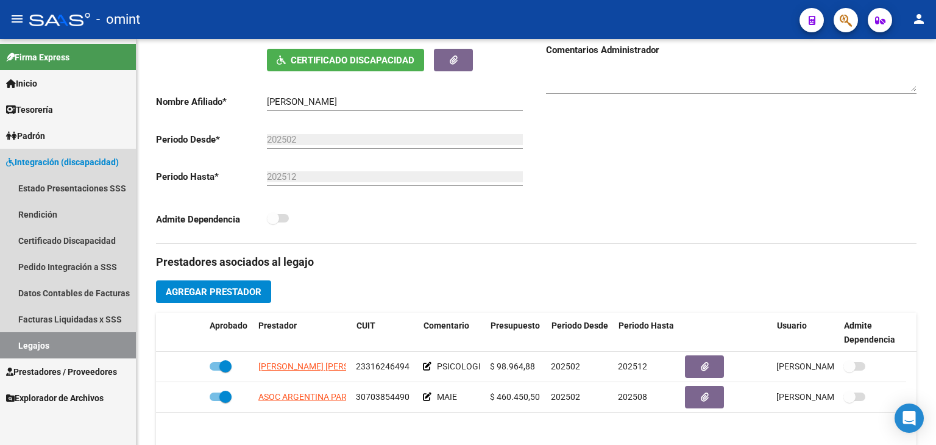
click at [92, 344] on link "Legajos" at bounding box center [68, 345] width 136 height 26
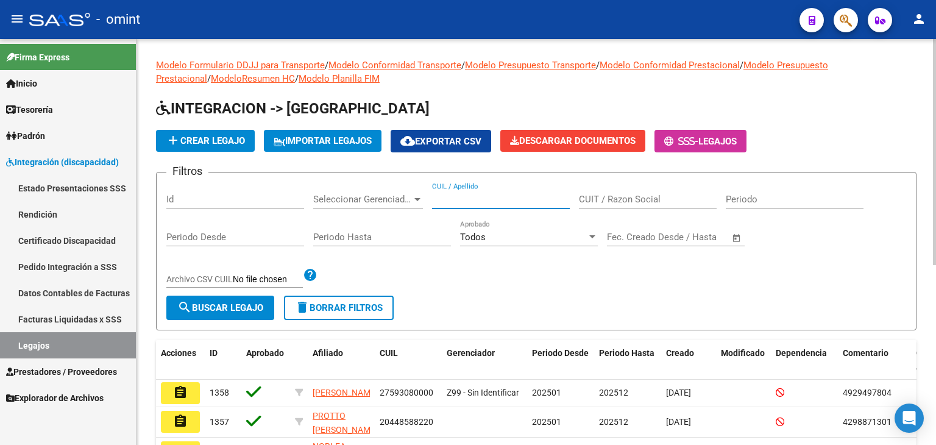
click at [477, 197] on input "CUIL / Apellido" at bounding box center [501, 199] width 138 height 11
paste input "20562763865"
type input "20562763865"
click at [252, 305] on span "search Buscar Legajo" at bounding box center [220, 307] width 86 height 11
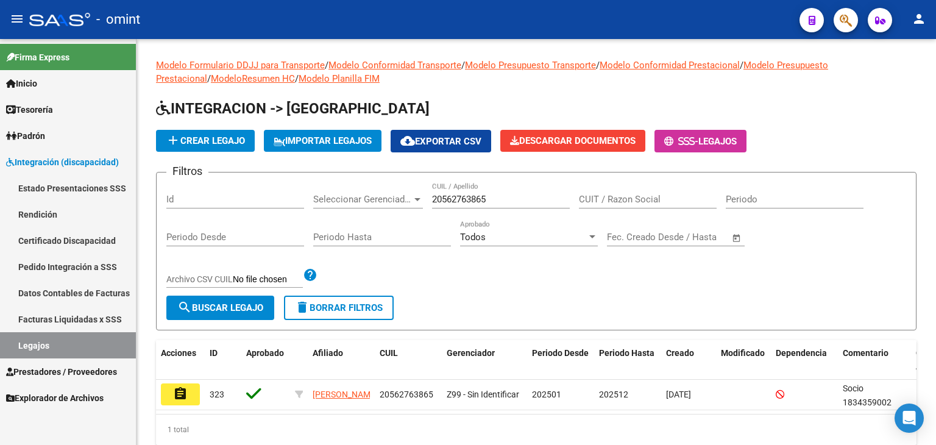
click at [187, 390] on mat-icon "assignment" at bounding box center [180, 394] width 15 height 15
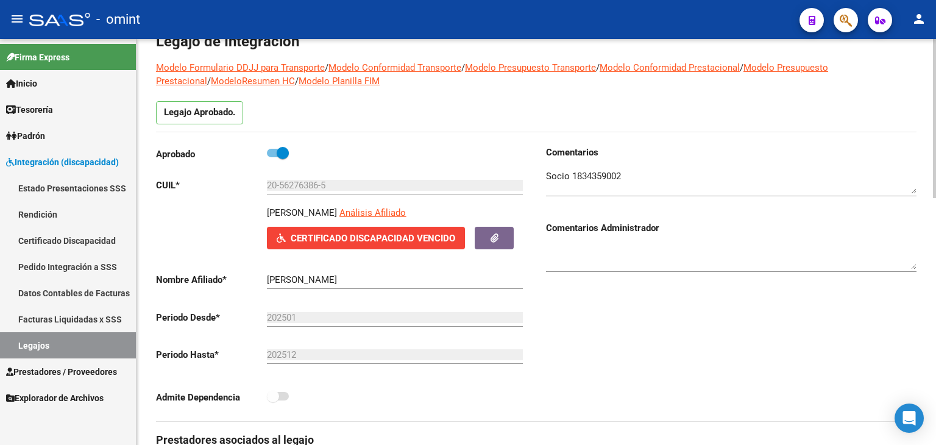
scroll to position [61, 0]
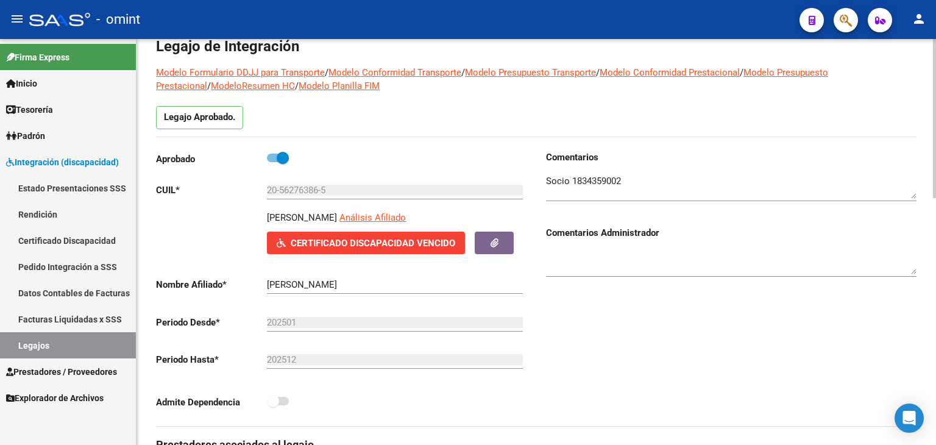
click at [613, 180] on textarea at bounding box center [731, 186] width 371 height 24
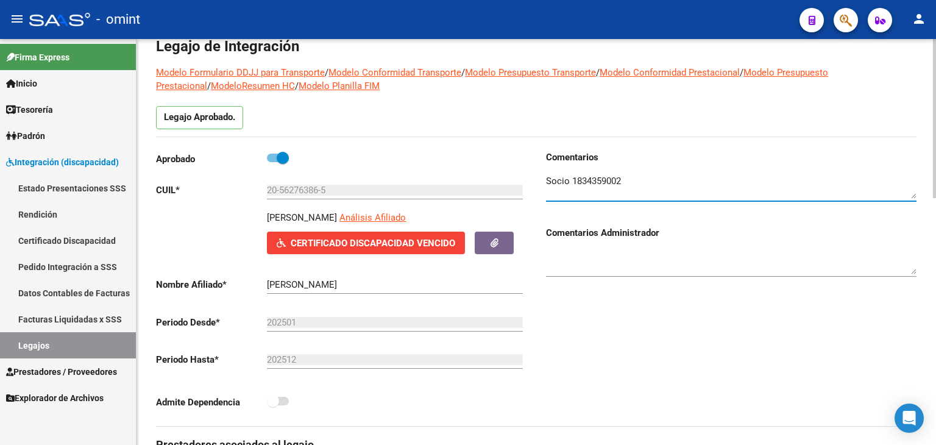
click at [613, 180] on textarea at bounding box center [731, 186] width 371 height 24
click at [649, 181] on textarea at bounding box center [731, 186] width 371 height 24
click at [590, 185] on textarea at bounding box center [731, 186] width 371 height 24
click at [627, 182] on textarea at bounding box center [731, 186] width 371 height 24
paste textarea "Se extiende la vigencia del cud hasta [DATE], segun resolucion (vto de cud hast…"
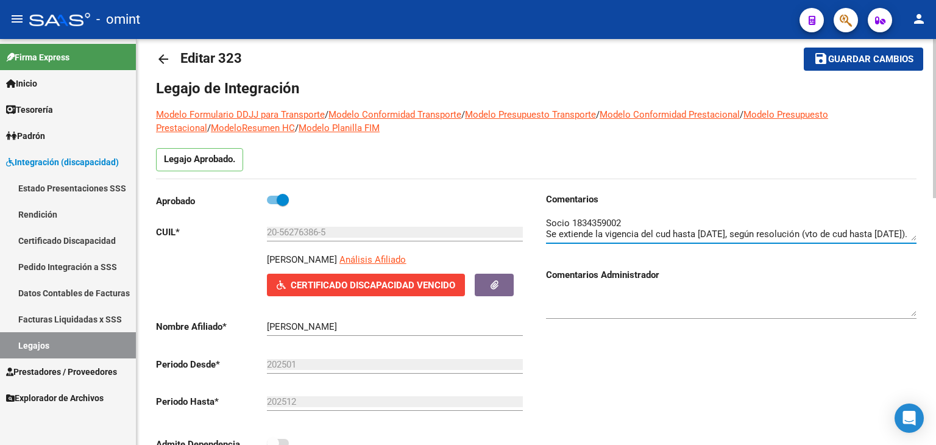
scroll to position [0, 0]
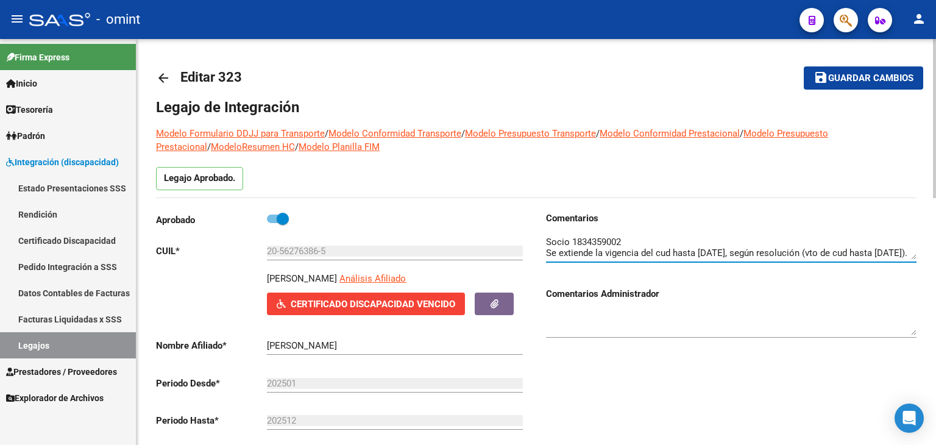
type textarea "Socio 1834359002 Se extiende la vigencia del cud hasta [DATE], según resolución…"
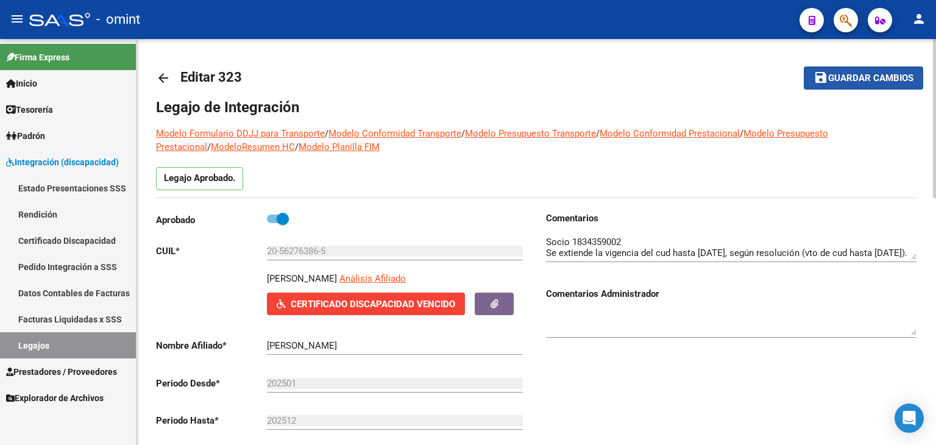
click at [844, 83] on span "Guardar cambios" at bounding box center [871, 78] width 85 height 11
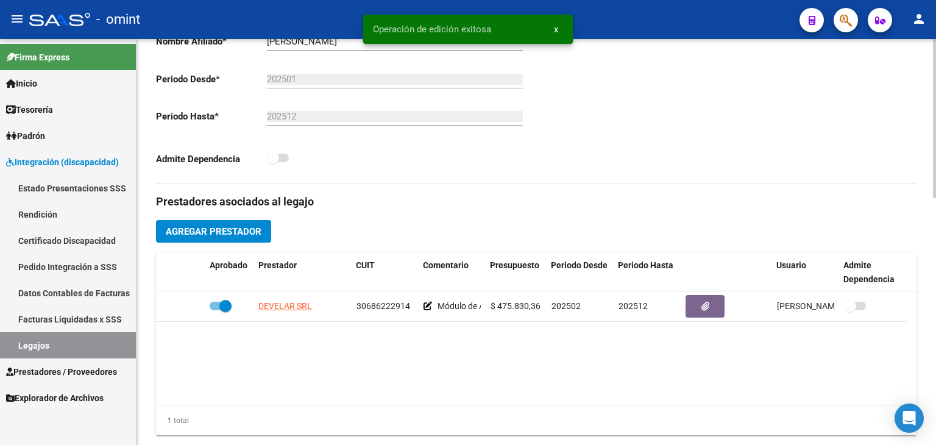
scroll to position [305, 0]
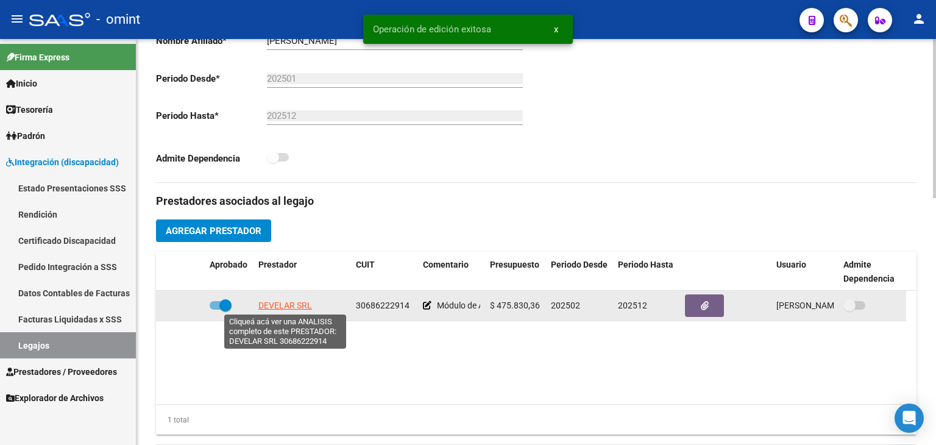
click at [296, 303] on span "DEVELAR SRL" at bounding box center [285, 306] width 54 height 10
type textarea "30686222914"
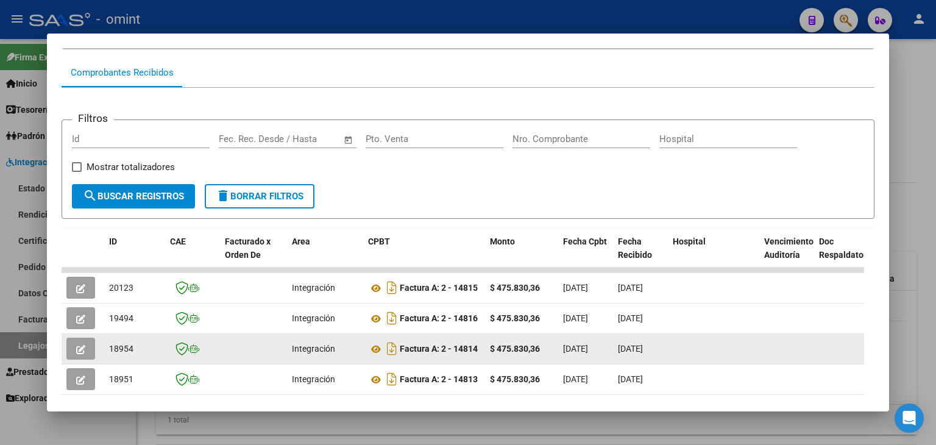
scroll to position [183, 0]
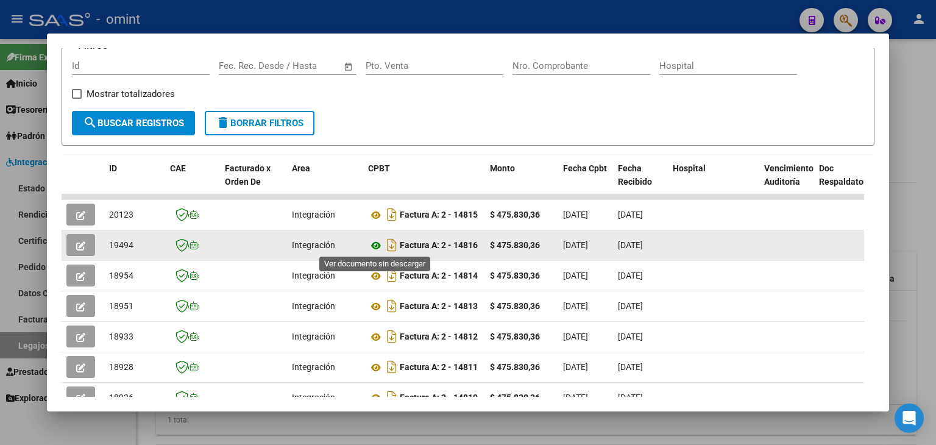
click at [376, 246] on icon at bounding box center [376, 245] width 16 height 15
click at [119, 243] on span "19494" at bounding box center [121, 245] width 24 height 10
copy span "19494"
click at [76, 246] on icon "button" at bounding box center [80, 245] width 9 height 9
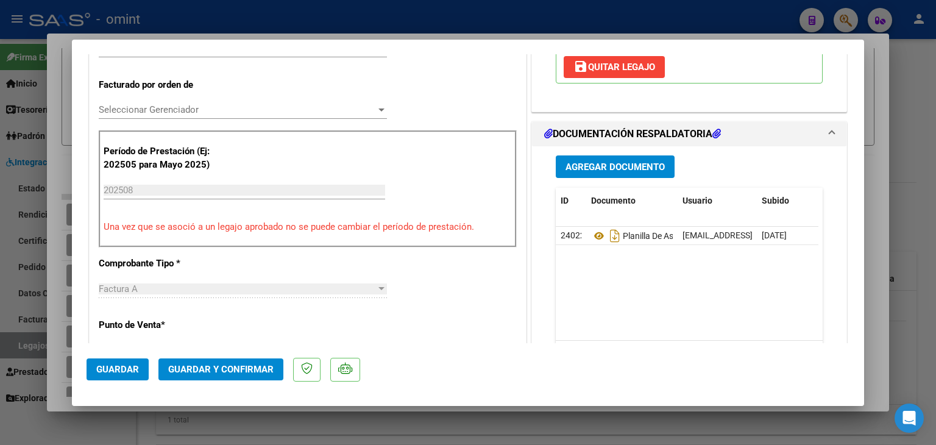
scroll to position [305, 0]
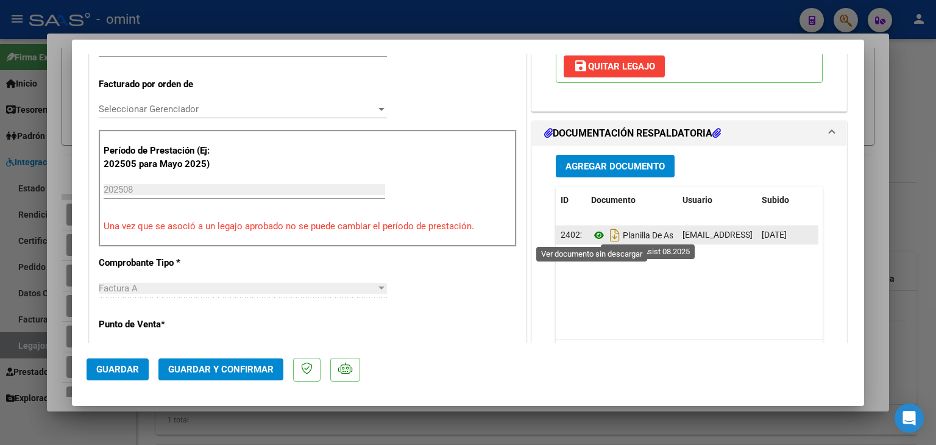
click at [591, 235] on icon at bounding box center [599, 235] width 16 height 15
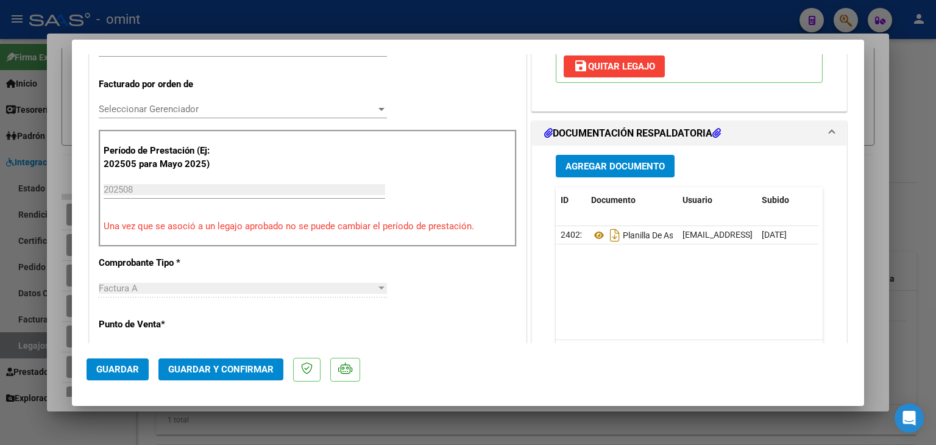
click at [134, 108] on span "Seleccionar Gerenciador" at bounding box center [237, 109] width 277 height 11
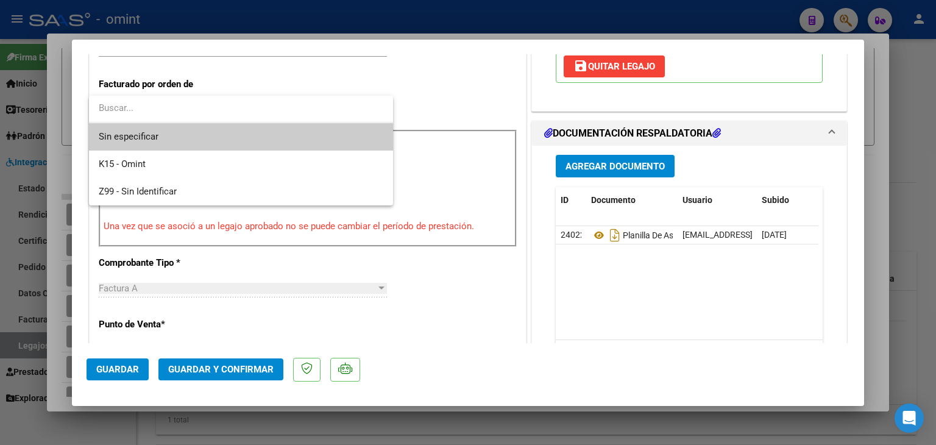
click at [150, 132] on span "Sin especificar" at bounding box center [241, 136] width 285 height 27
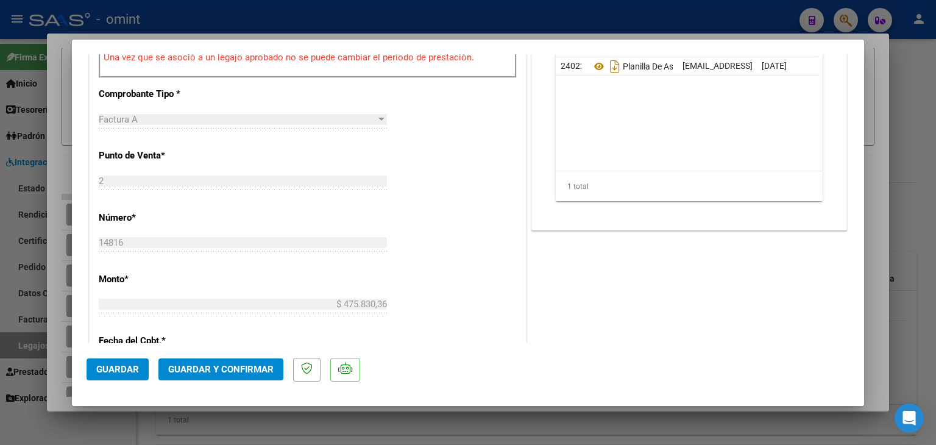
scroll to position [488, 0]
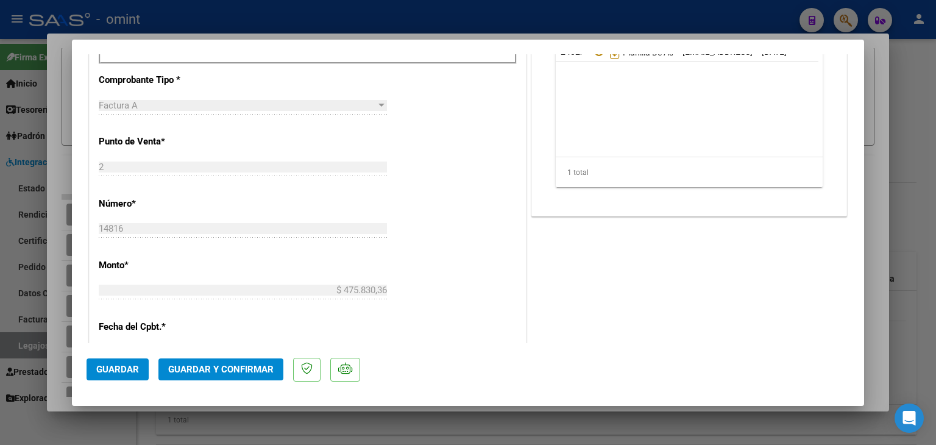
click at [218, 366] on span "Guardar y Confirmar" at bounding box center [220, 369] width 105 height 11
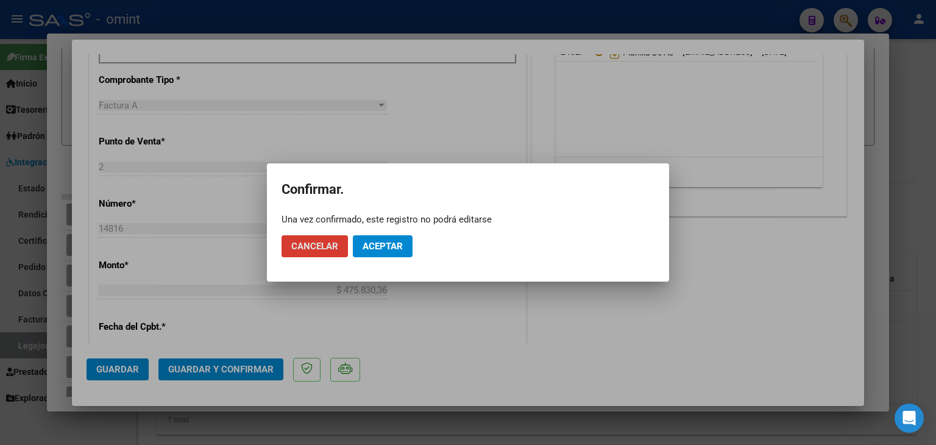
click at [372, 246] on span "Aceptar" at bounding box center [383, 246] width 40 height 11
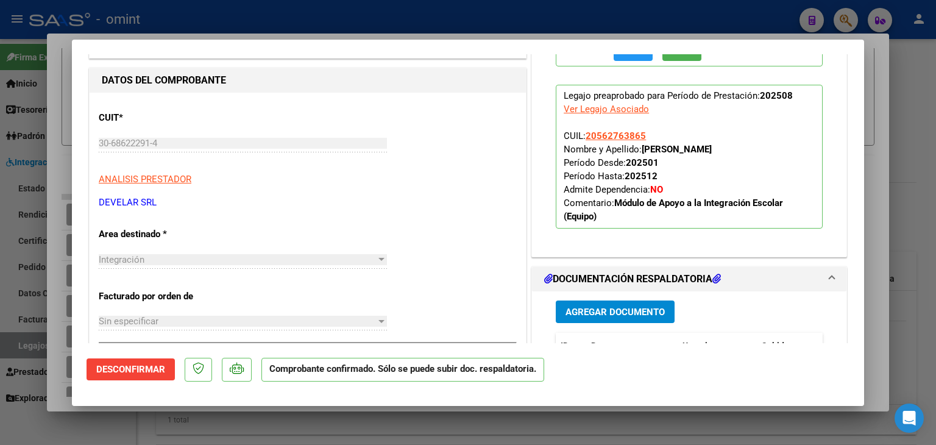
type input "$ 0,00"
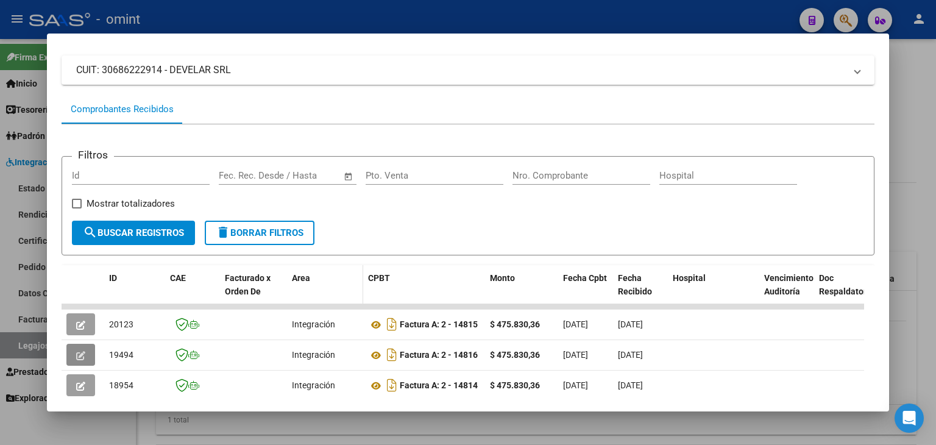
scroll to position [0, 0]
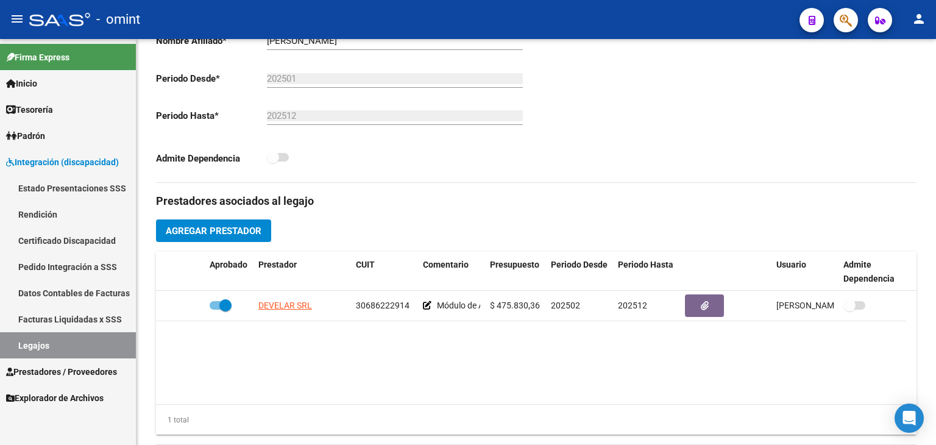
click at [33, 344] on link "Legajos" at bounding box center [68, 345] width 136 height 26
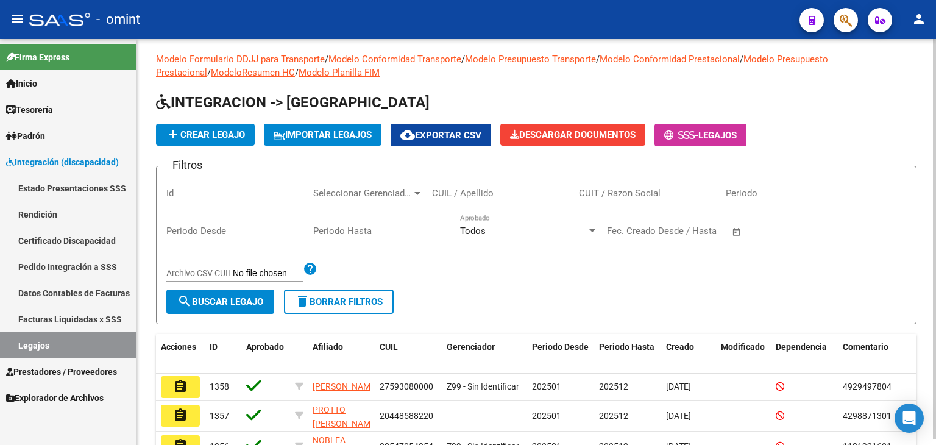
scroll to position [305, 0]
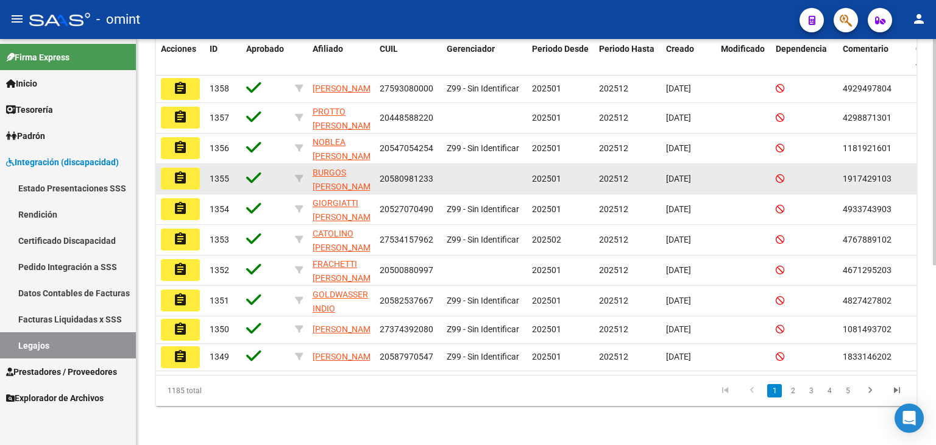
click at [497, 188] on datatable-body-cell at bounding box center [484, 179] width 85 height 30
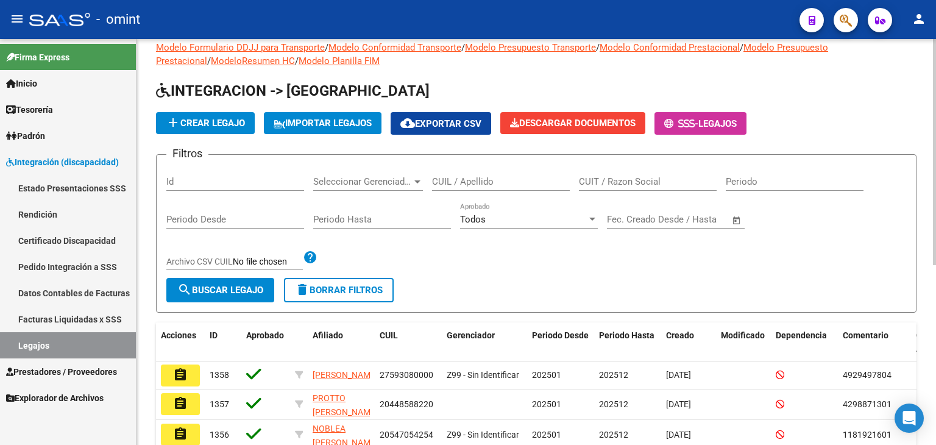
scroll to position [0, 0]
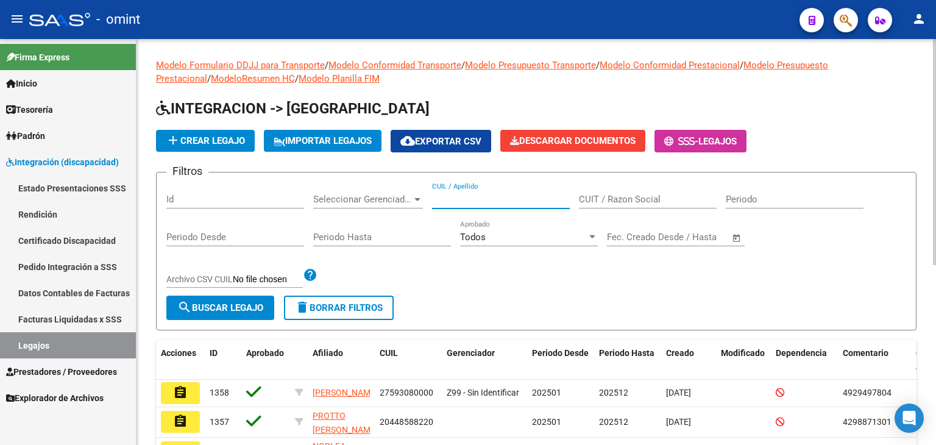
click at [453, 197] on input "CUIL / Apellido" at bounding box center [501, 199] width 138 height 11
paste input "20570865626"
type input "20570865626"
click at [251, 302] on span "search Buscar Legajo" at bounding box center [220, 307] width 86 height 11
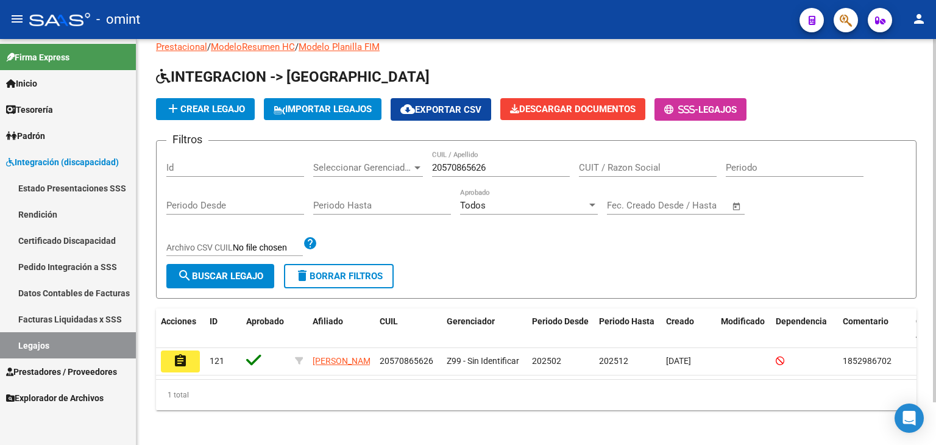
scroll to position [48, 0]
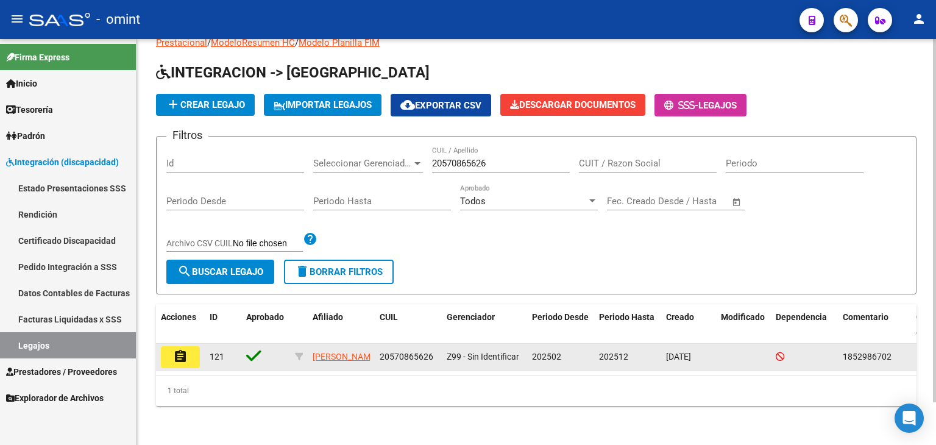
click at [185, 349] on mat-icon "assignment" at bounding box center [180, 356] width 15 height 15
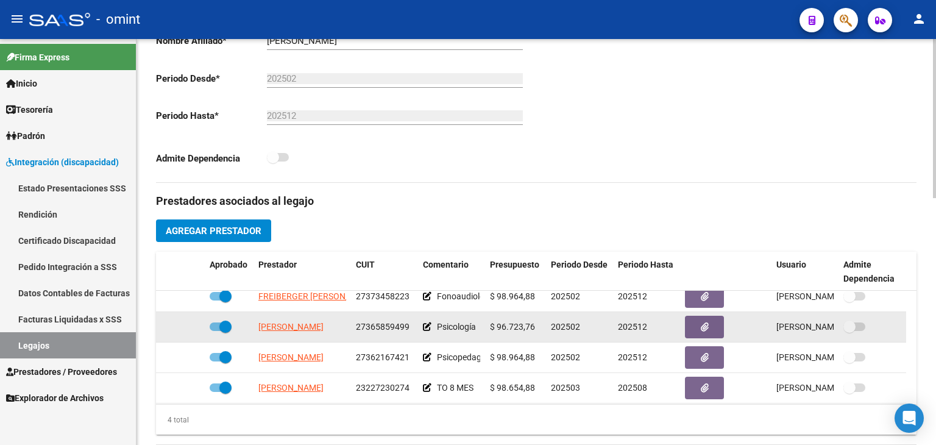
scroll to position [12, 0]
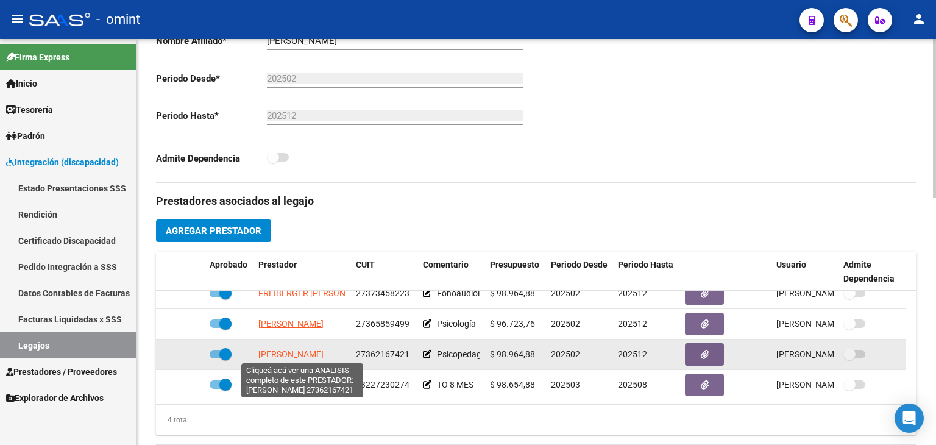
click at [297, 351] on span "[PERSON_NAME]" at bounding box center [290, 354] width 65 height 10
type textarea "27362167421"
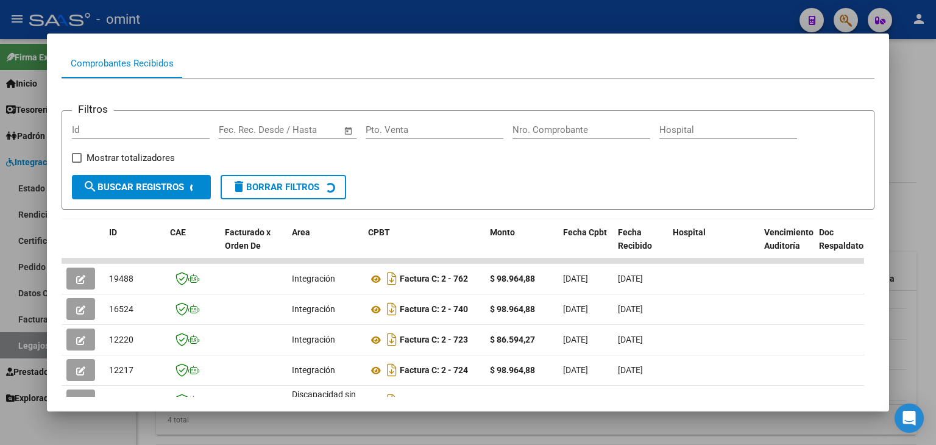
scroll to position [219, 0]
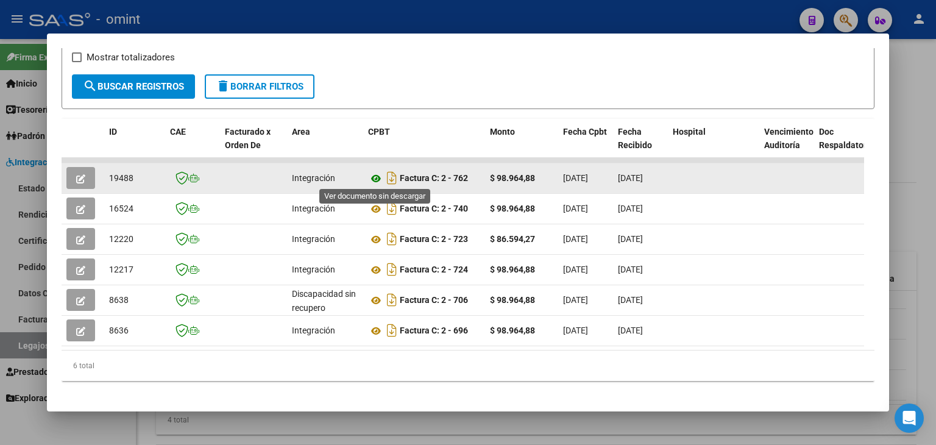
click at [376, 177] on icon at bounding box center [376, 178] width 16 height 15
click at [119, 177] on span "19488" at bounding box center [121, 178] width 24 height 10
copy span "19488"
click at [87, 177] on button "button" at bounding box center [80, 178] width 29 height 22
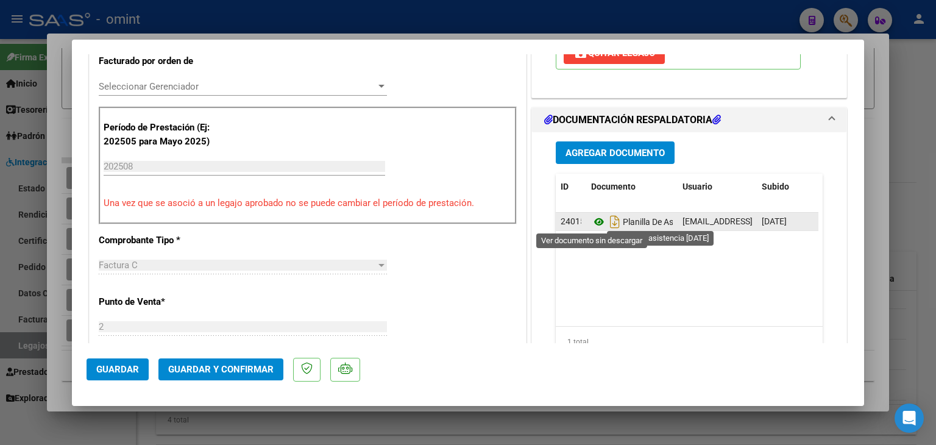
click at [592, 226] on datatable-body "24015 Planilla De Asistencia [DATE] [EMAIL_ADDRESS][DOMAIN_NAME] - [PERSON_NAME…" at bounding box center [687, 269] width 263 height 113
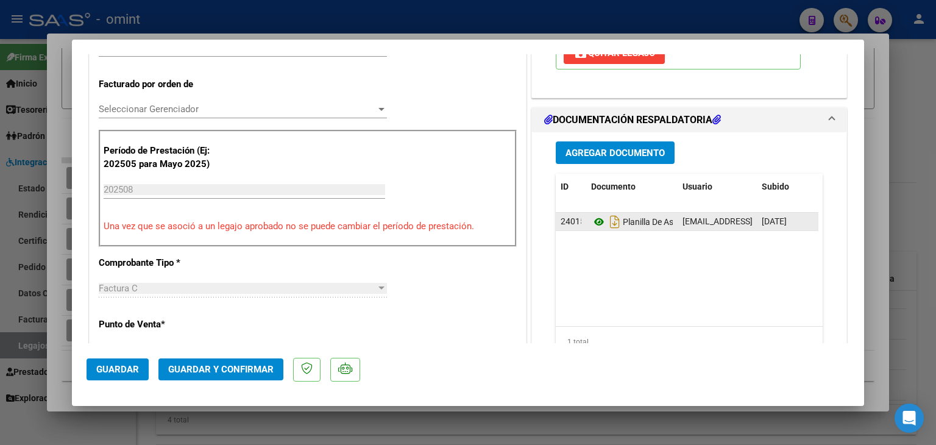
scroll to position [327, 0]
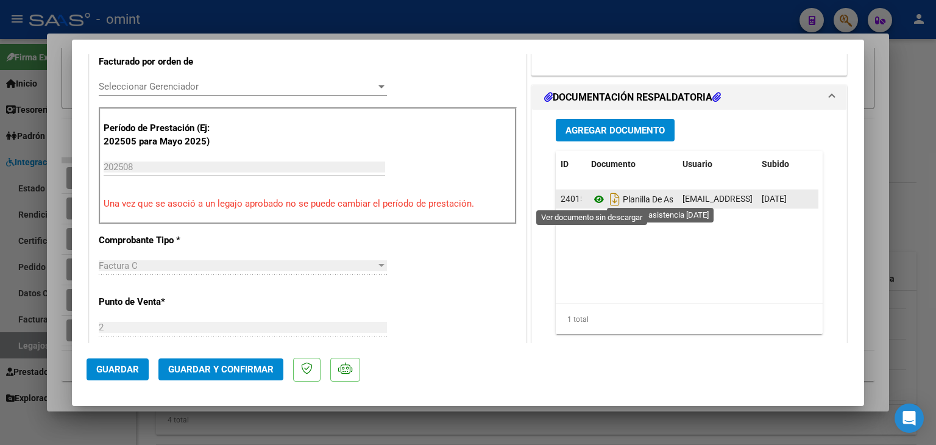
click at [591, 199] on icon at bounding box center [599, 199] width 16 height 15
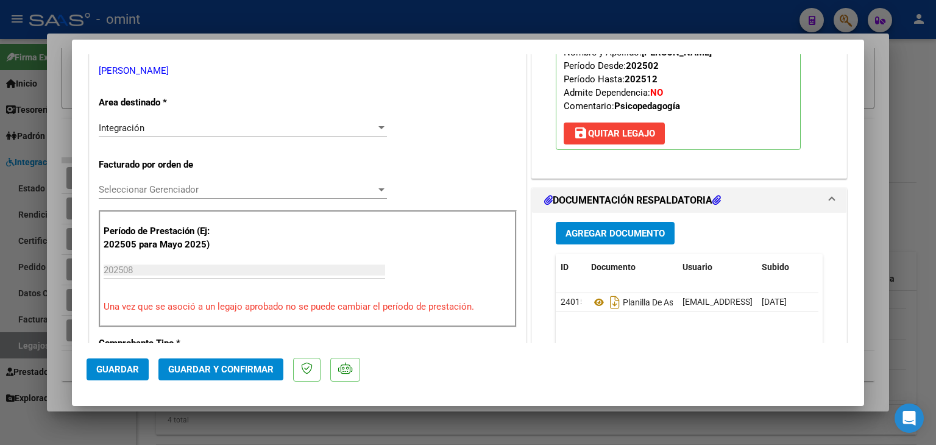
scroll to position [205, 0]
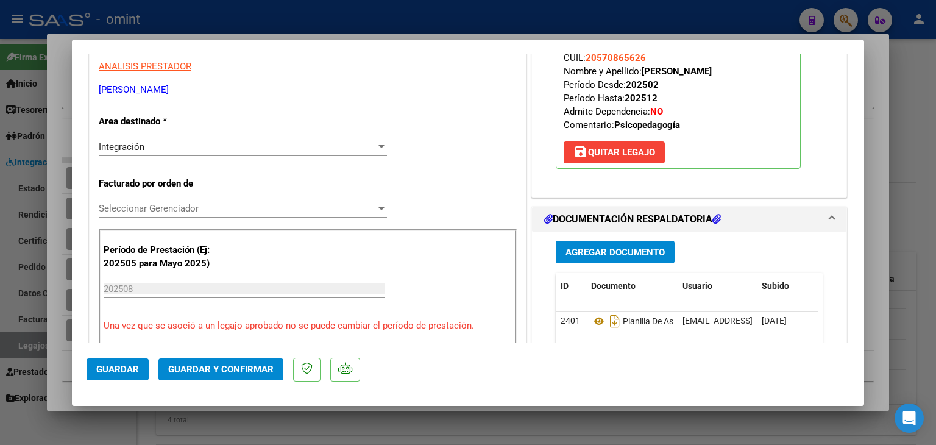
click at [154, 207] on span "Seleccionar Gerenciador" at bounding box center [237, 208] width 277 height 11
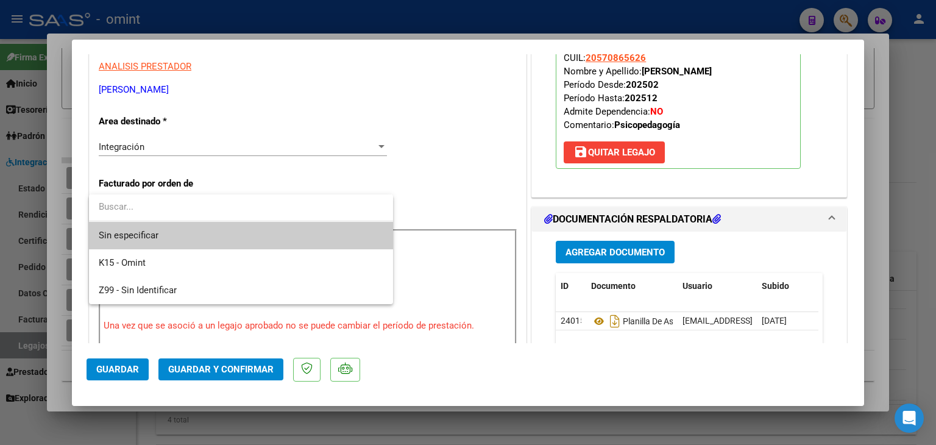
click at [166, 230] on span "Sin especificar" at bounding box center [241, 235] width 285 height 27
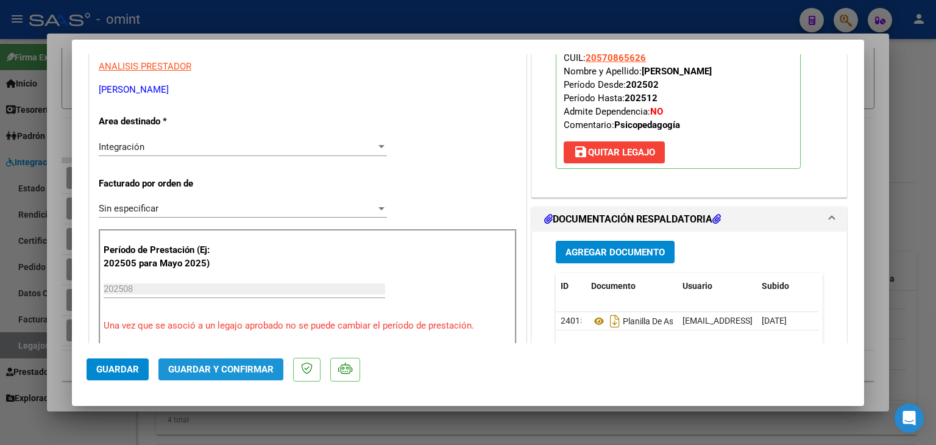
click at [215, 362] on button "Guardar y Confirmar" at bounding box center [221, 369] width 125 height 22
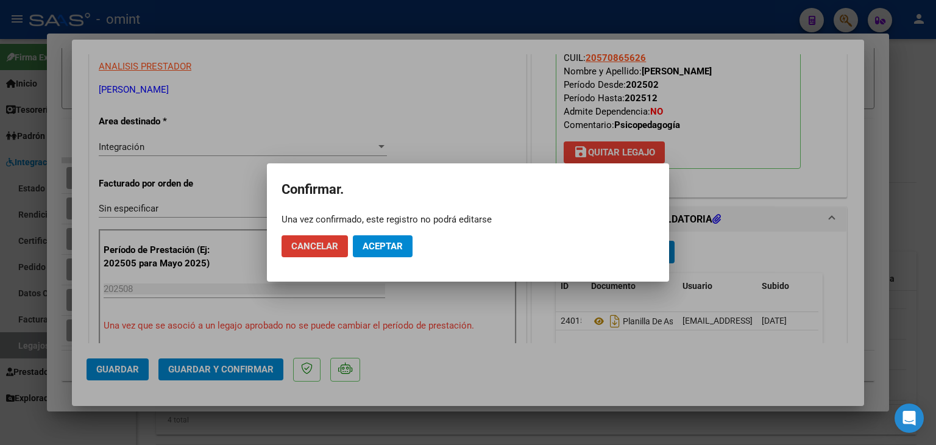
click at [388, 244] on span "Aceptar" at bounding box center [383, 246] width 40 height 11
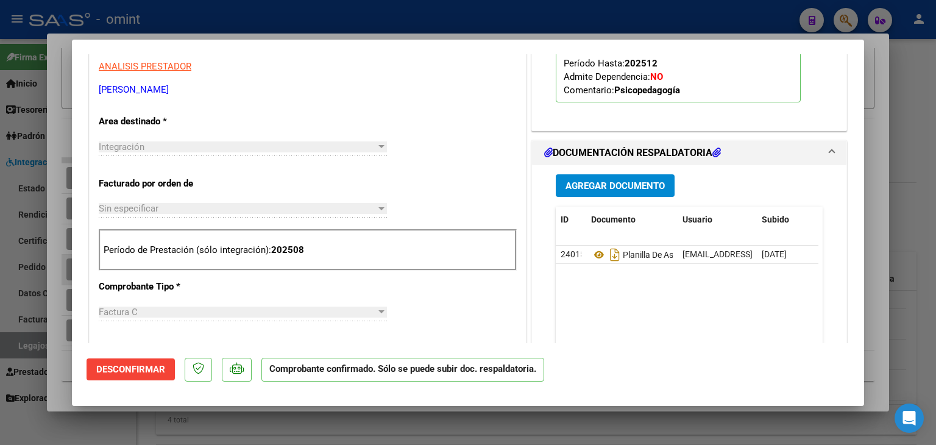
type input "$ 0,00"
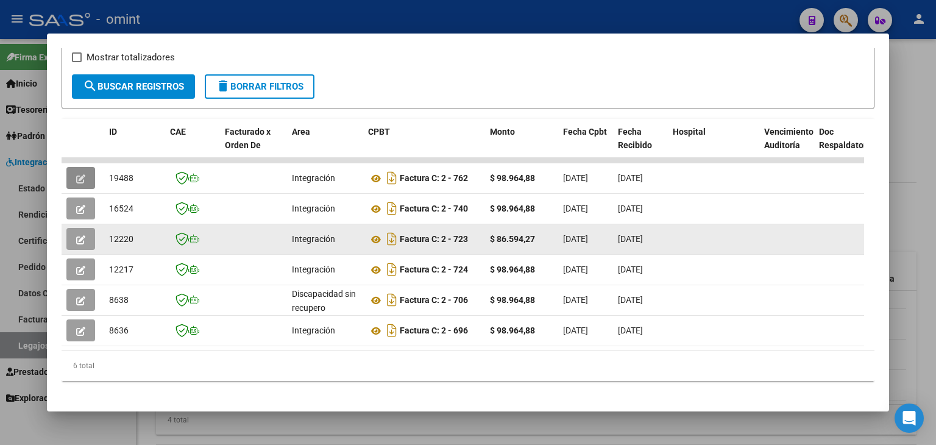
scroll to position [0, 0]
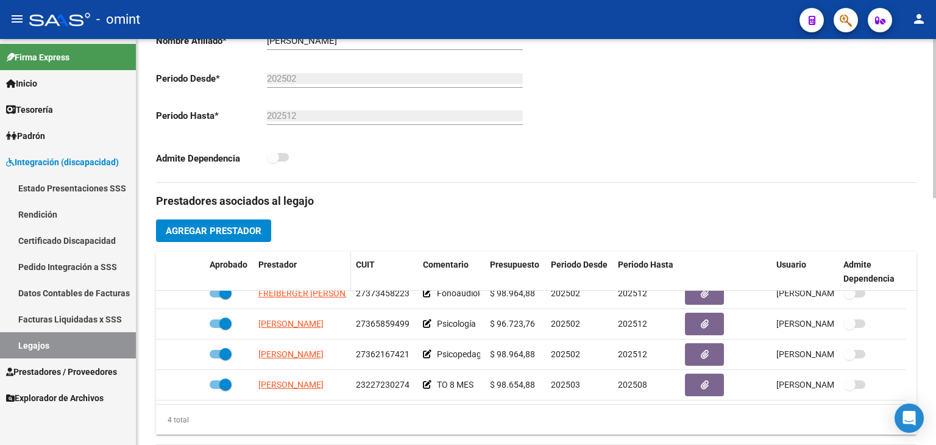
click at [283, 289] on datatable-header-cell "Prestador" at bounding box center [303, 272] width 98 height 40
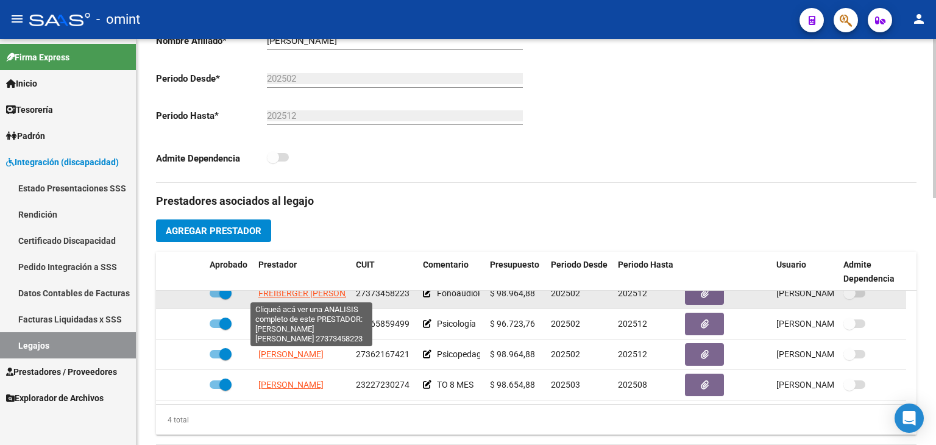
click at [283, 294] on span "FREIBERGER [PERSON_NAME]" at bounding box center [316, 293] width 117 height 10
type textarea "27373458223"
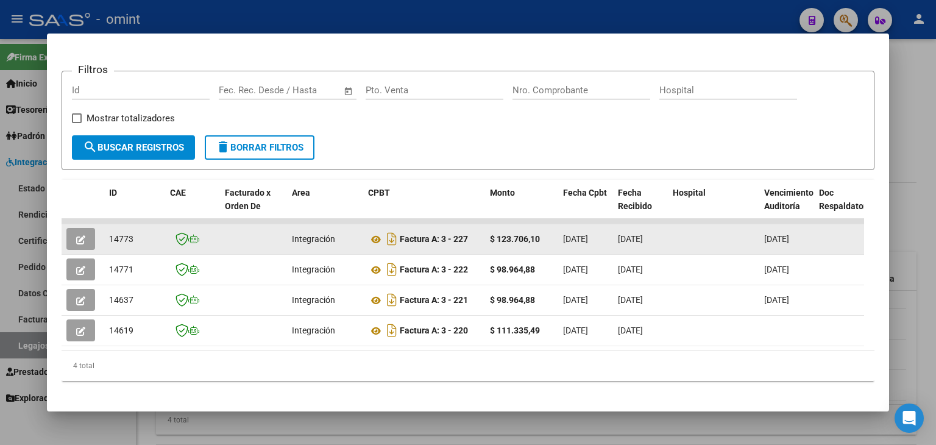
click at [79, 239] on icon "button" at bounding box center [80, 239] width 9 height 9
click at [73, 236] on button "button" at bounding box center [80, 239] width 29 height 22
click at [374, 238] on icon at bounding box center [376, 239] width 16 height 15
click at [82, 240] on icon "button" at bounding box center [80, 239] width 9 height 9
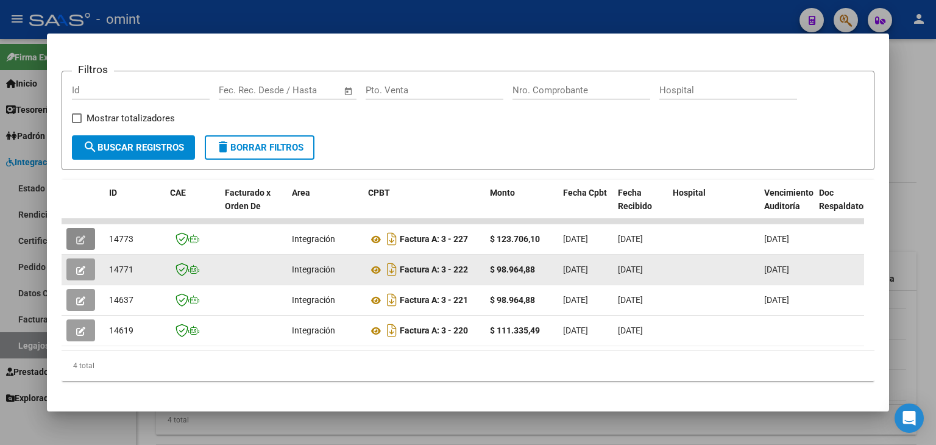
click at [85, 267] on button "button" at bounding box center [80, 269] width 29 height 22
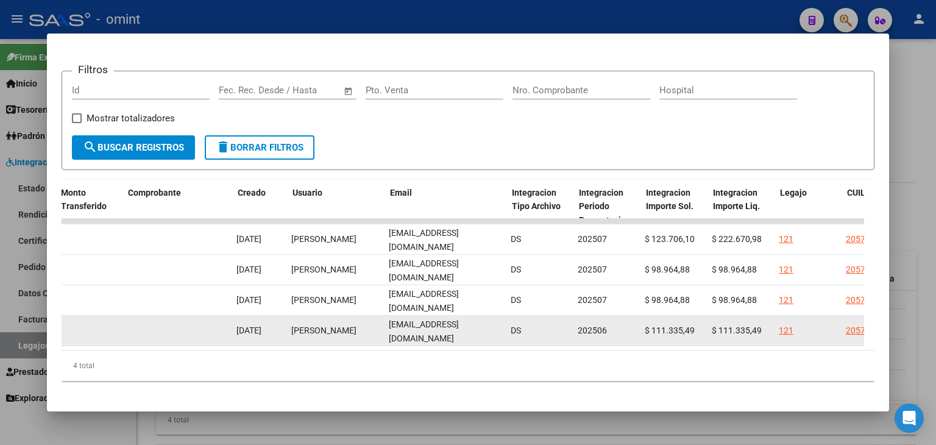
scroll to position [0, 1214]
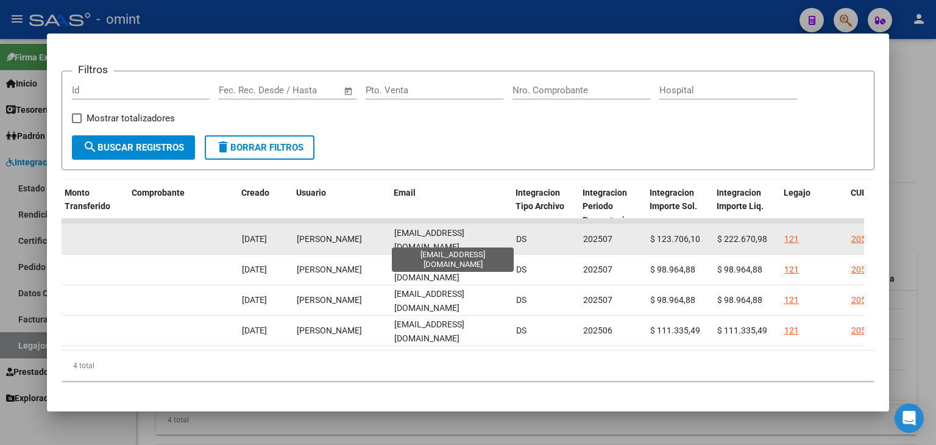
drag, startPoint x: 394, startPoint y: 238, endPoint x: 479, endPoint y: 238, distance: 84.1
click at [465, 238] on span "[EMAIL_ADDRESS][DOMAIN_NAME]" at bounding box center [429, 240] width 70 height 24
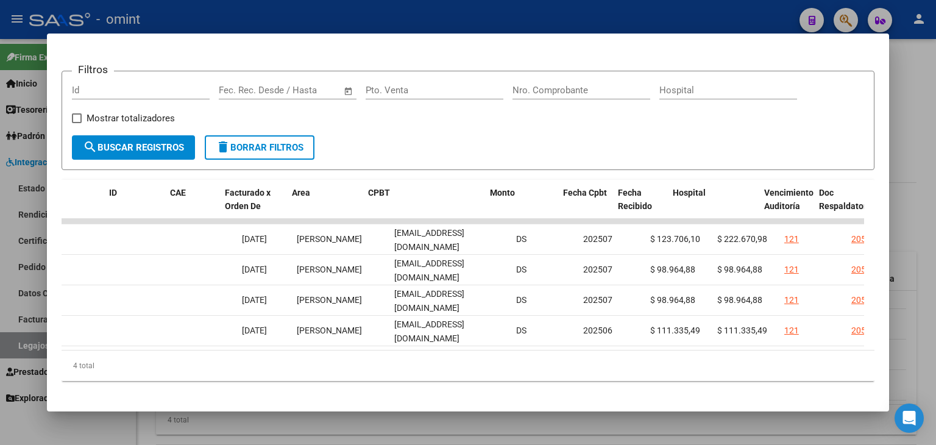
scroll to position [0, 0]
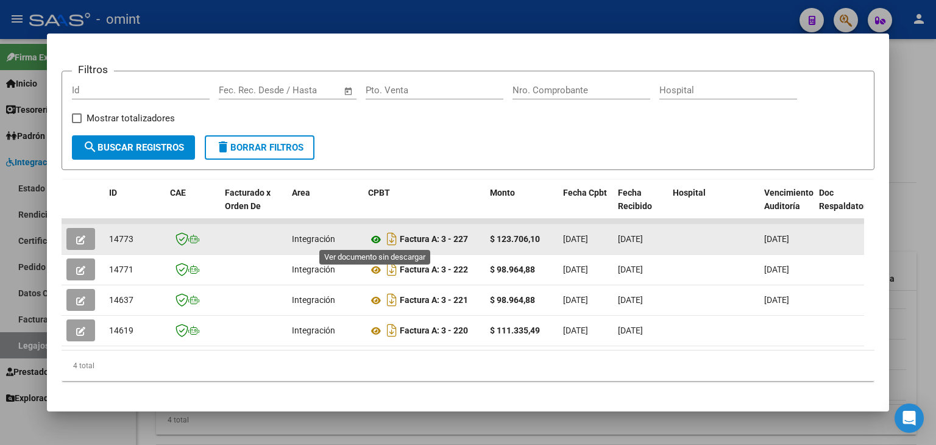
click at [373, 236] on icon at bounding box center [376, 239] width 16 height 15
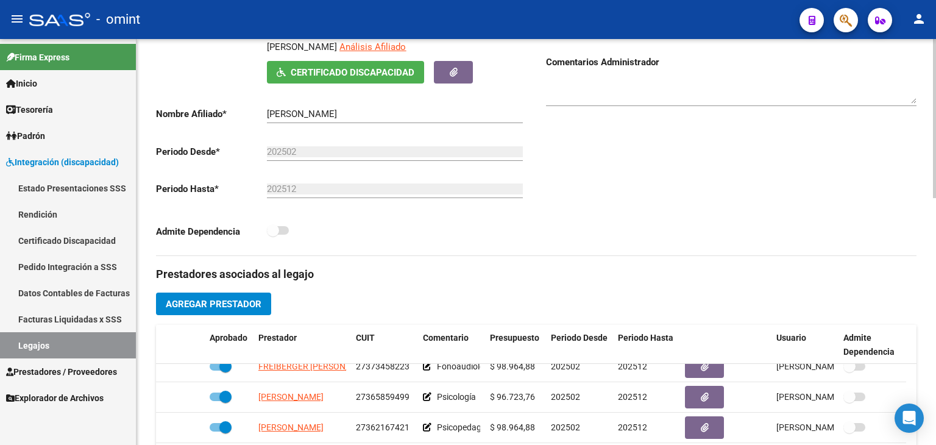
scroll to position [122, 0]
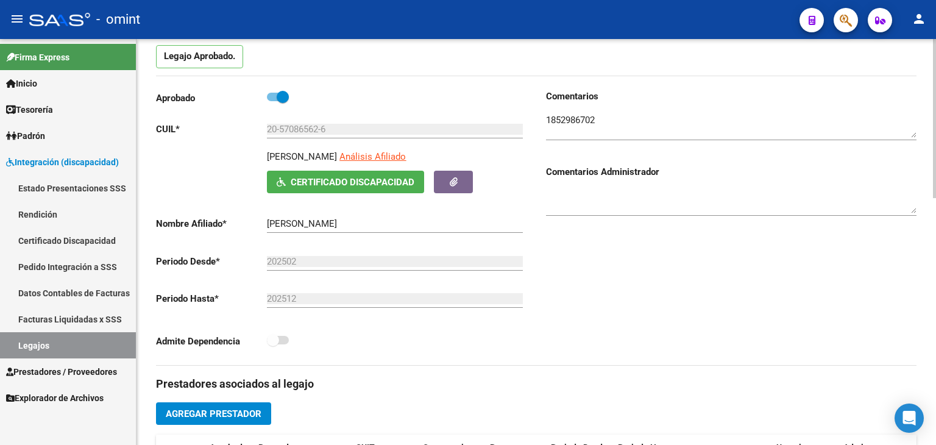
click at [568, 118] on textarea at bounding box center [731, 125] width 371 height 24
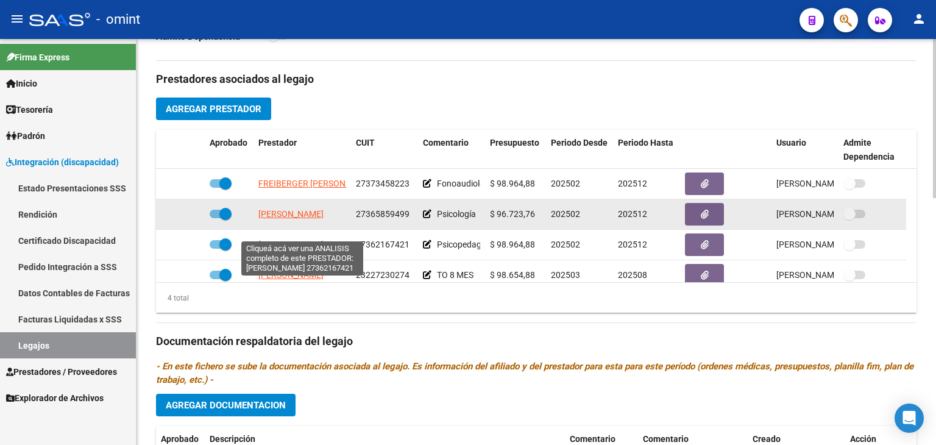
scroll to position [0, 0]
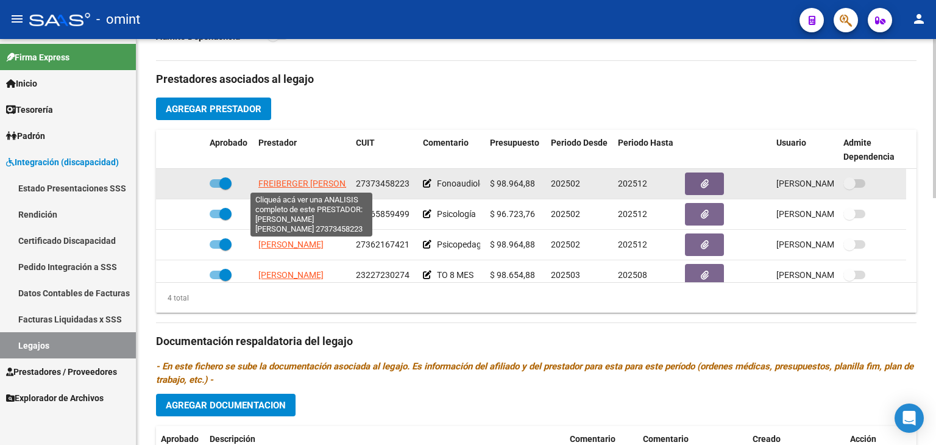
drag, startPoint x: 410, startPoint y: 184, endPoint x: 258, endPoint y: 181, distance: 151.2
click at [258, 181] on div "FREIBERGER [PERSON_NAME] 27373458223 Fonoaudiología $ 98.964,88 202502 202512 […" at bounding box center [531, 184] width 750 height 30
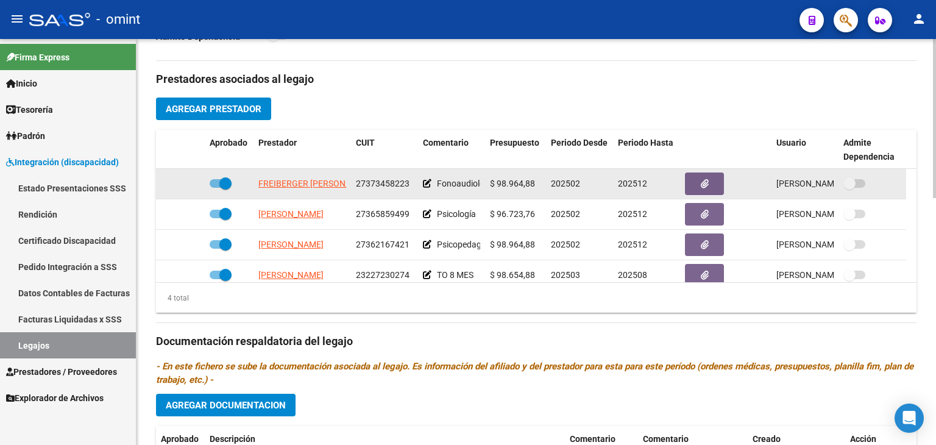
click at [392, 184] on span "27373458223" at bounding box center [383, 184] width 54 height 10
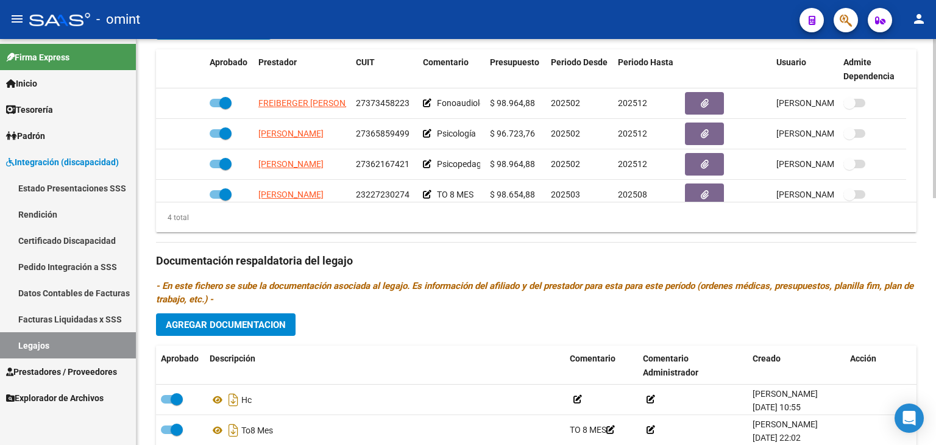
scroll to position [488, 0]
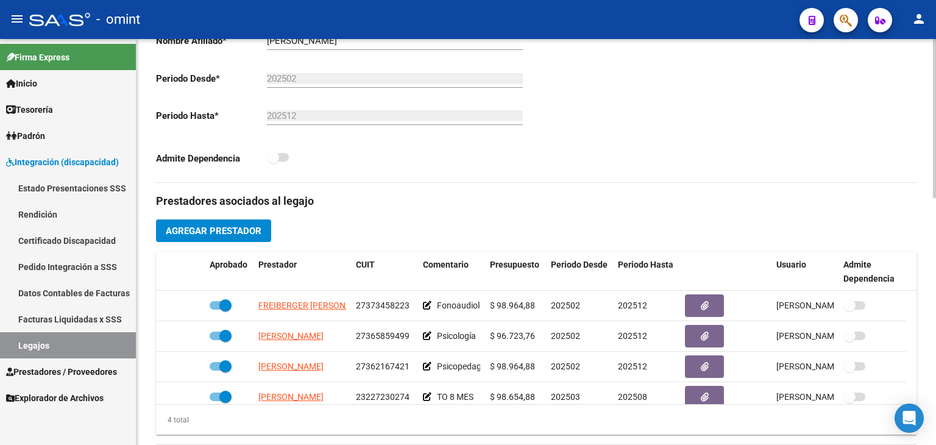
click at [399, 155] on div "Admite Dependencia" at bounding box center [341, 161] width 371 height 23
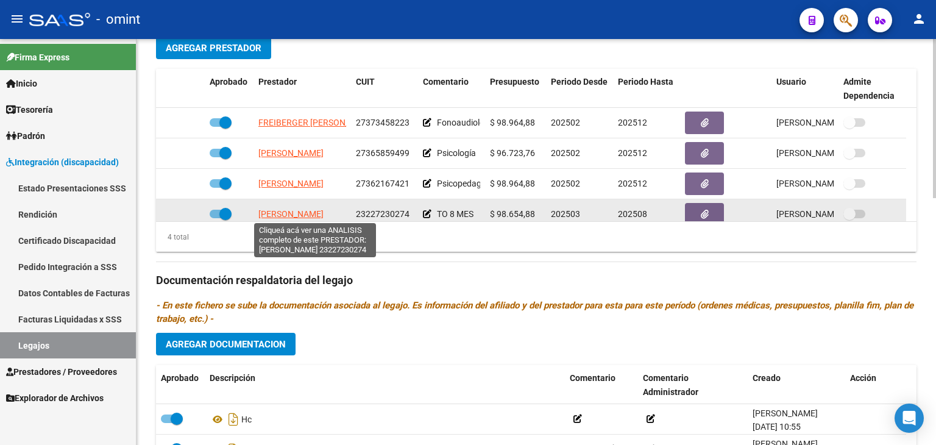
click at [280, 213] on span "[PERSON_NAME]" at bounding box center [290, 214] width 65 height 10
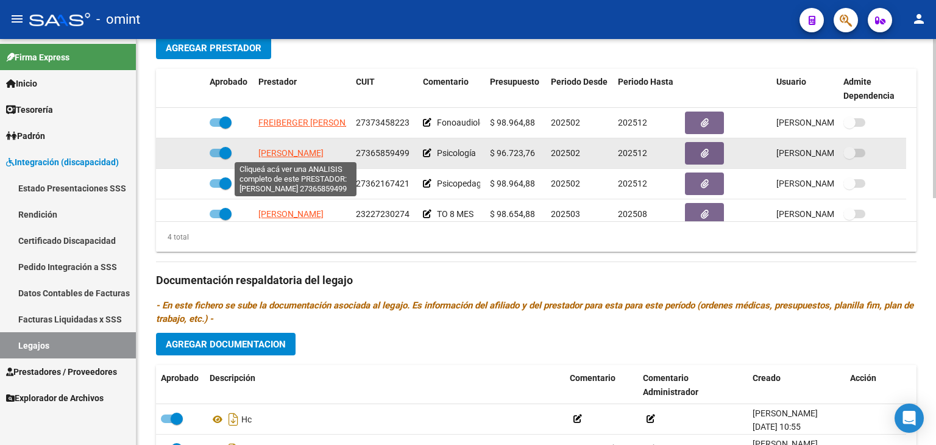
click at [291, 154] on span "[PERSON_NAME]" at bounding box center [290, 153] width 65 height 10
type textarea "27365859499"
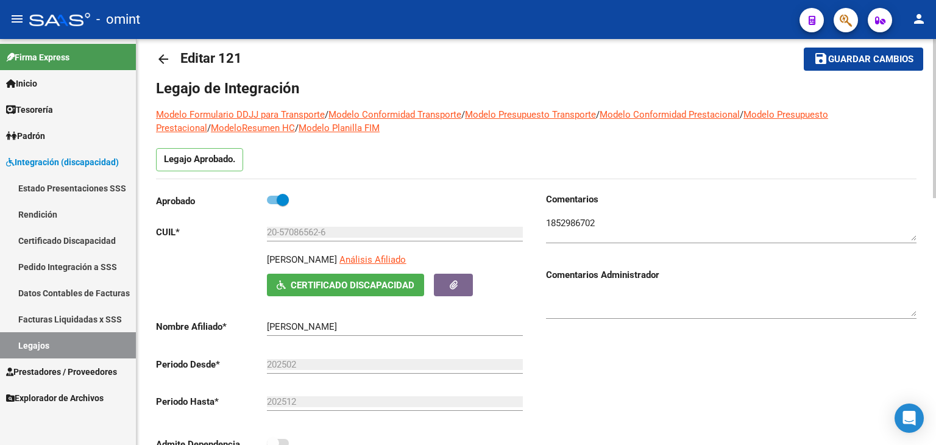
scroll to position [0, 0]
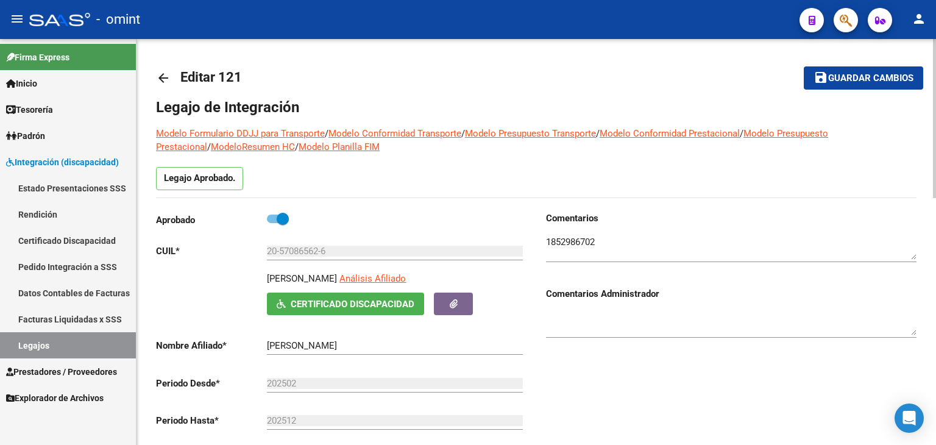
click at [566, 246] on textarea at bounding box center [731, 247] width 371 height 24
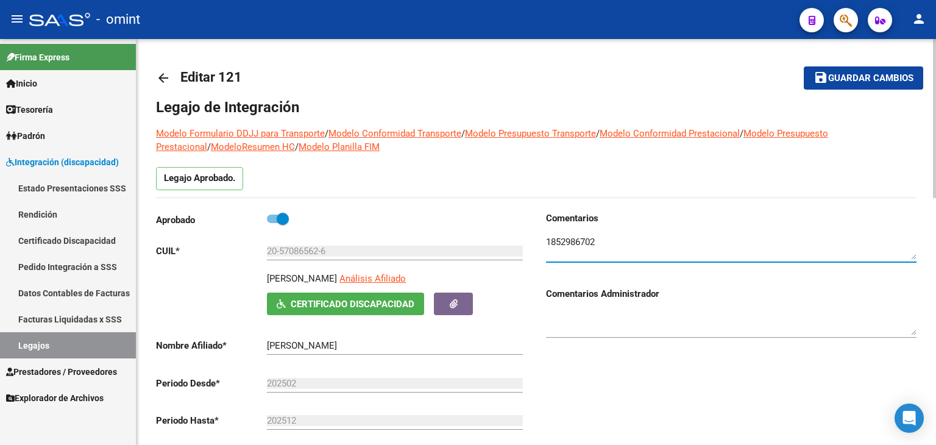
click at [566, 246] on textarea at bounding box center [731, 247] width 371 height 24
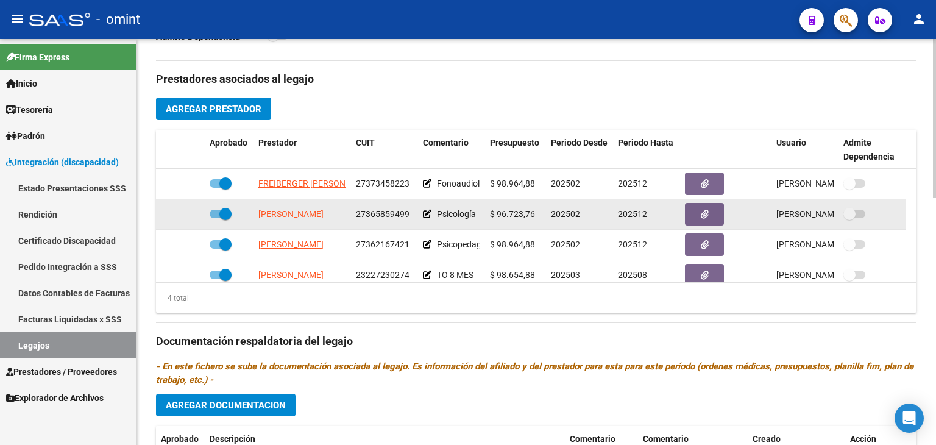
click at [393, 213] on span "27365859499" at bounding box center [383, 214] width 54 height 10
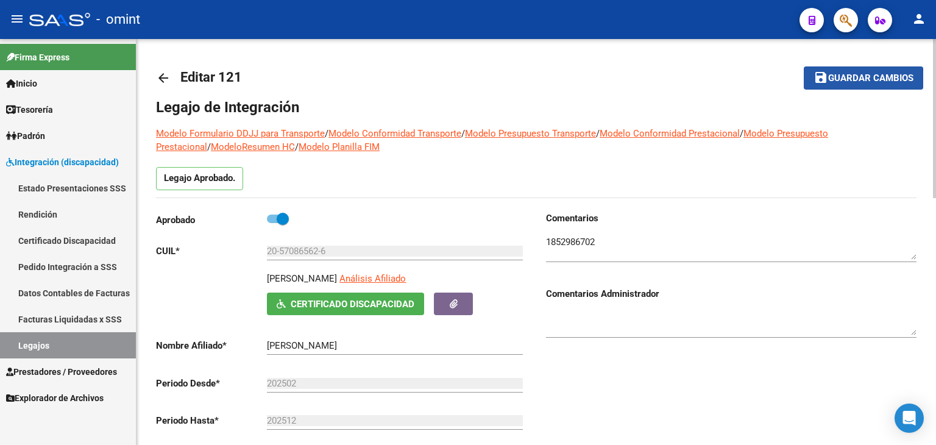
click at [844, 82] on span "Guardar cambios" at bounding box center [871, 78] width 85 height 11
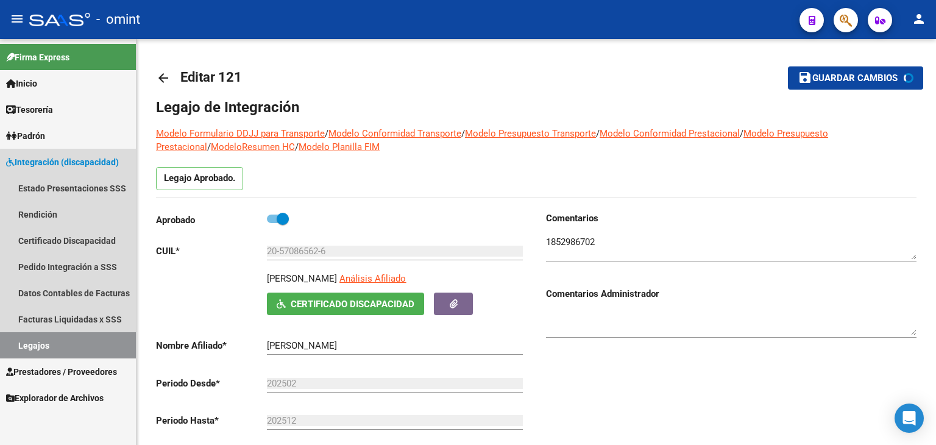
click at [88, 332] on link "Legajos" at bounding box center [68, 345] width 136 height 26
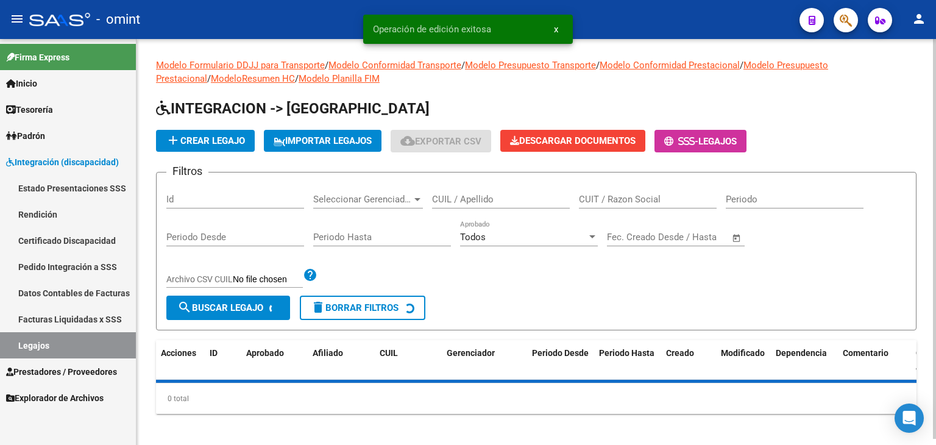
click at [479, 202] on input "CUIL / Apellido" at bounding box center [501, 199] width 138 height 11
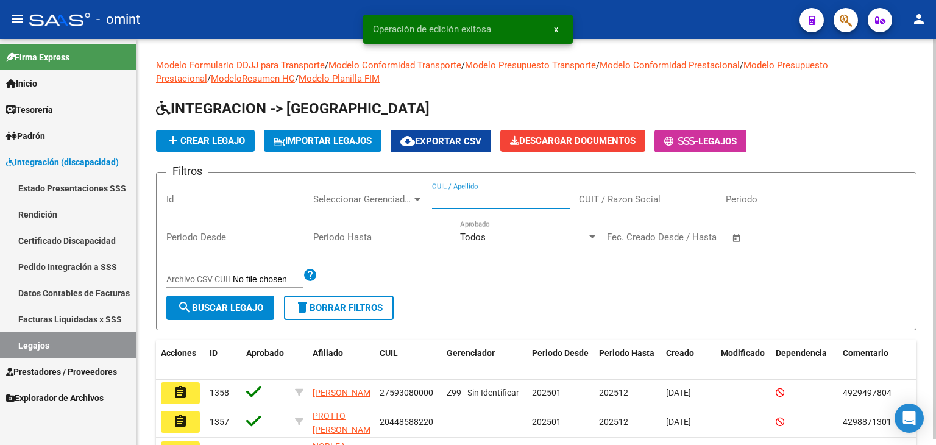
paste input "27577382102"
type input "27577382102"
click at [218, 307] on span "search Buscar Legajo" at bounding box center [220, 307] width 86 height 11
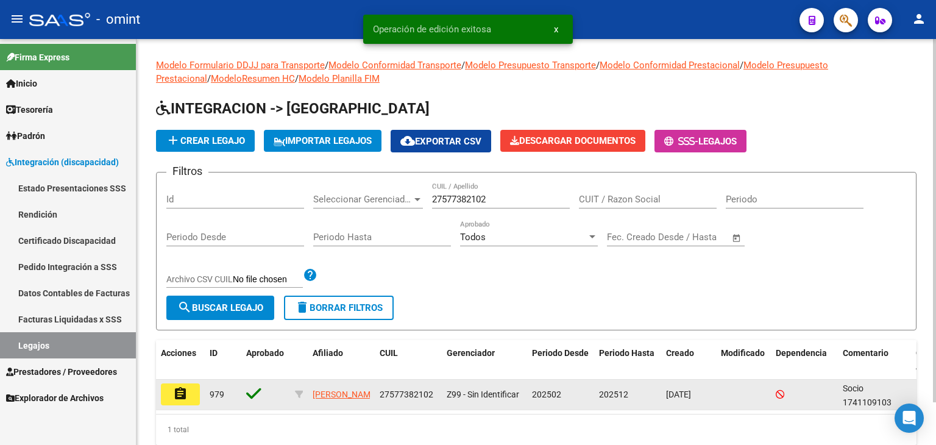
click at [180, 393] on mat-icon "assignment" at bounding box center [180, 394] width 15 height 15
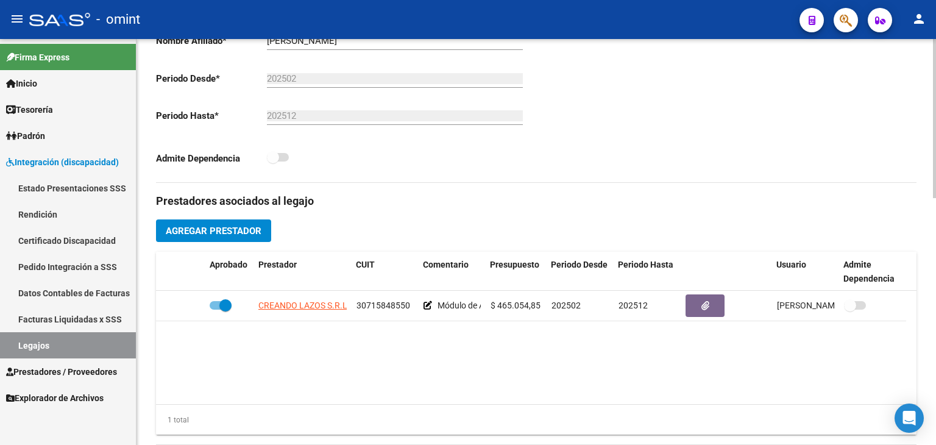
scroll to position [366, 0]
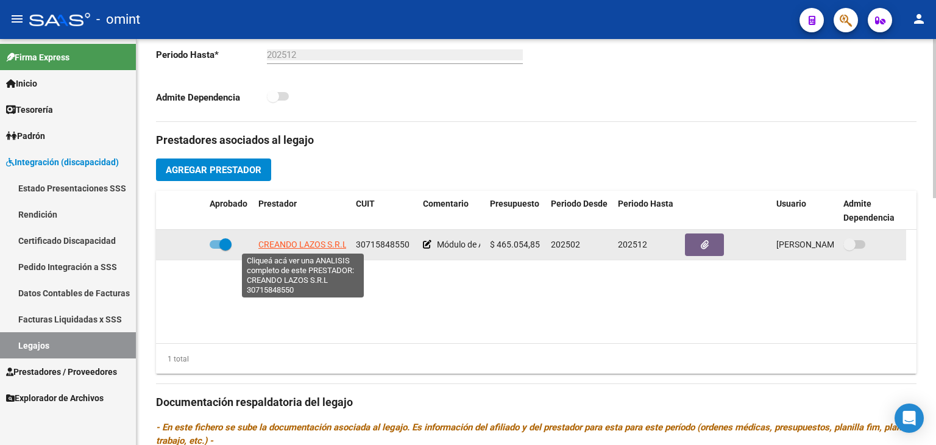
click at [286, 245] on span "CREANDO LAZOS S.R.L" at bounding box center [302, 245] width 89 height 10
type textarea "30715848550"
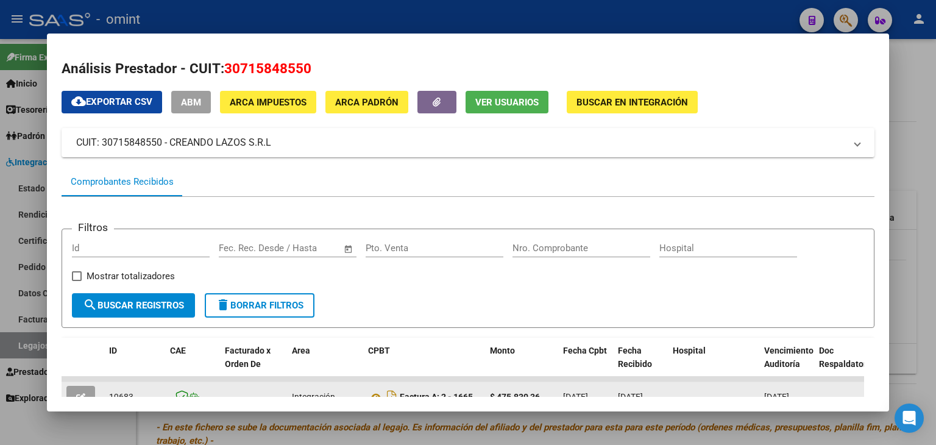
scroll to position [0, 0]
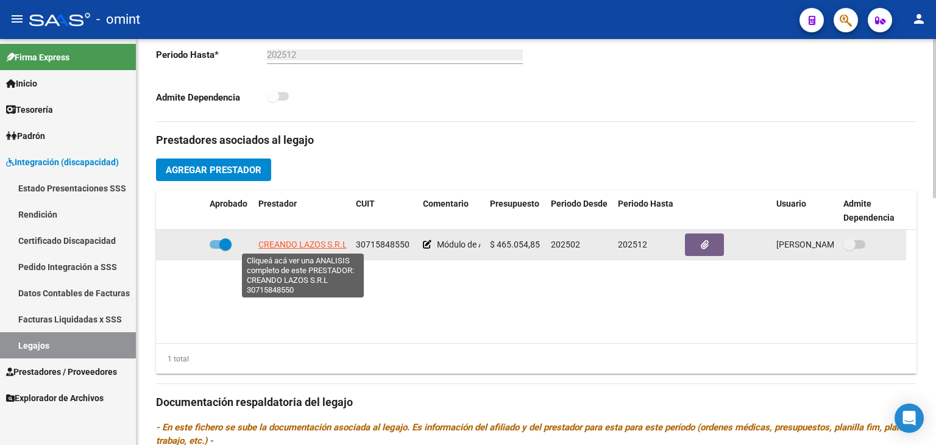
click at [294, 244] on span "CREANDO LAZOS S.R.L" at bounding box center [302, 245] width 89 height 10
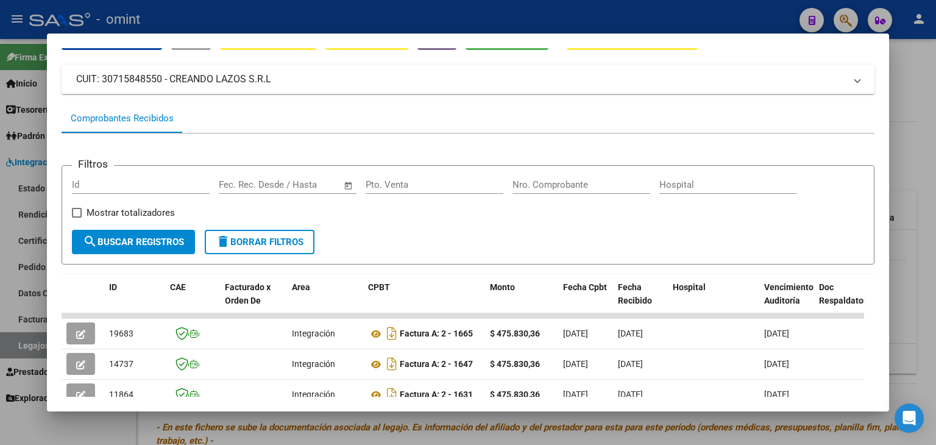
scroll to position [125, 0]
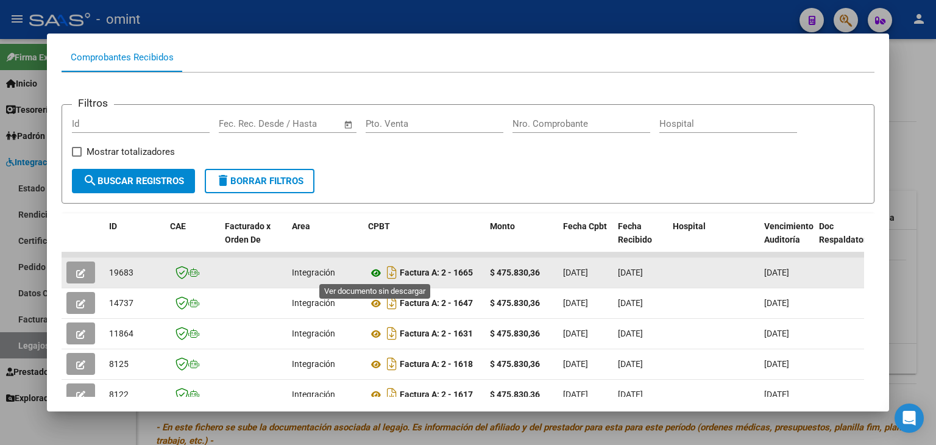
click at [374, 273] on icon at bounding box center [376, 273] width 16 height 15
click at [122, 271] on span "19683" at bounding box center [121, 273] width 24 height 10
click at [83, 274] on icon "button" at bounding box center [80, 273] width 9 height 9
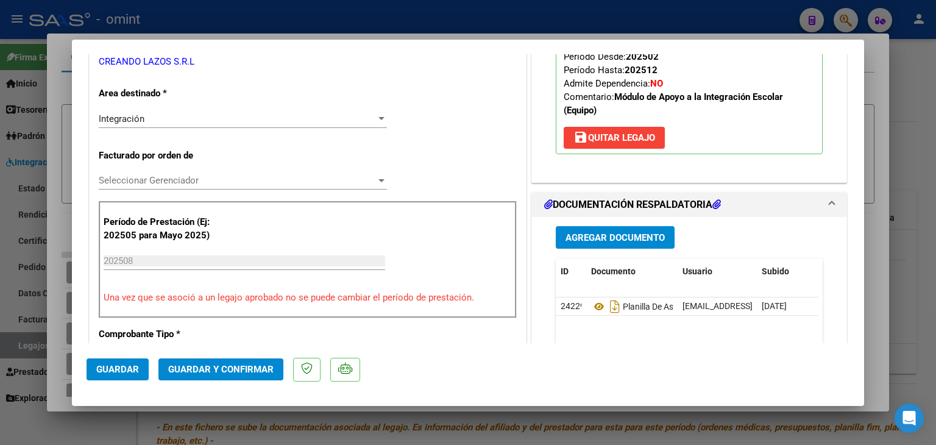
scroll to position [244, 0]
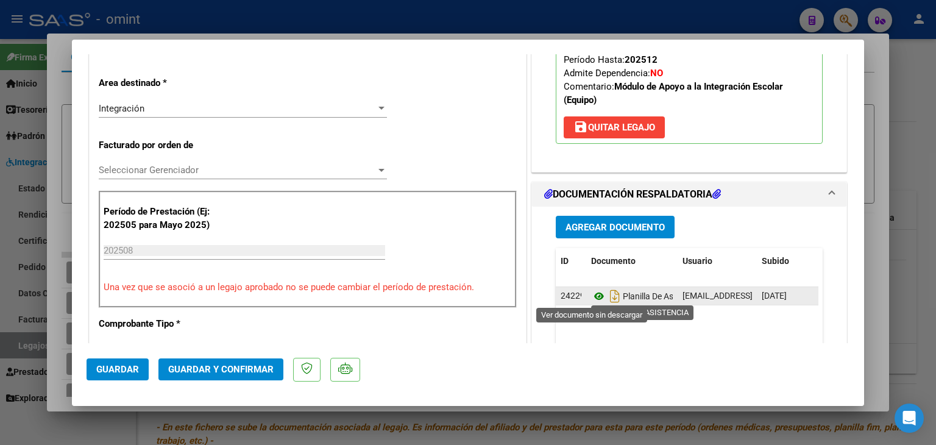
click at [591, 298] on icon at bounding box center [599, 296] width 16 height 15
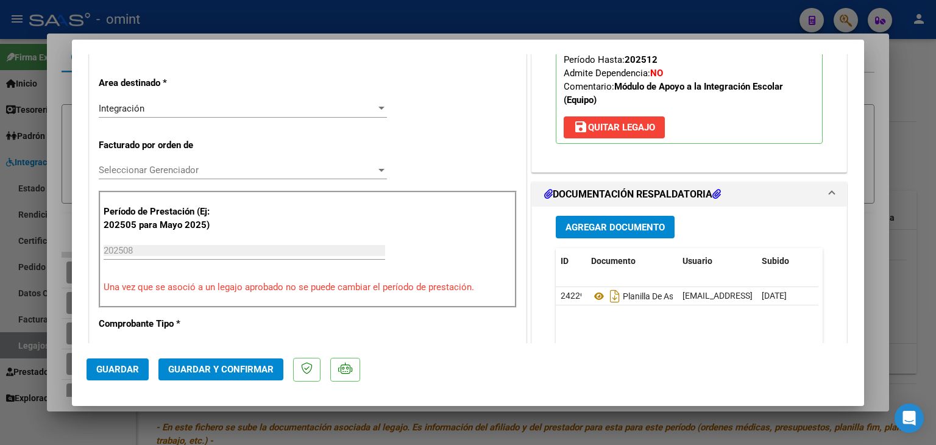
click at [151, 166] on span "Seleccionar Gerenciador" at bounding box center [237, 170] width 277 height 11
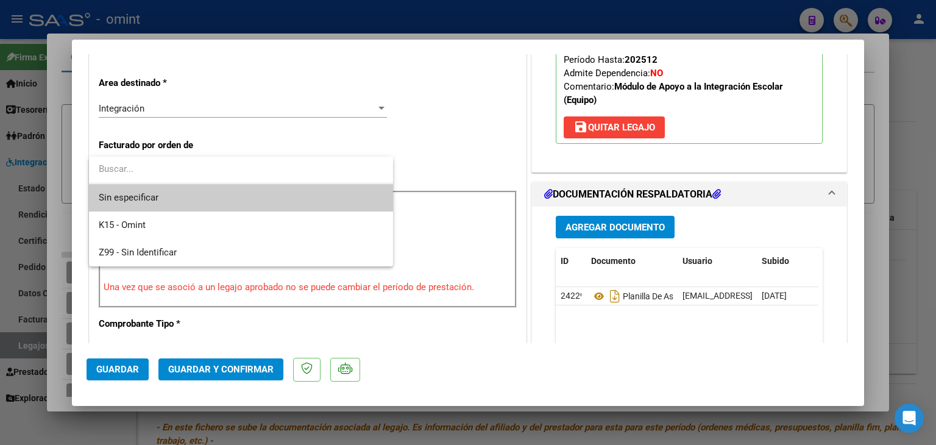
click at [151, 197] on span "Sin especificar" at bounding box center [241, 197] width 285 height 27
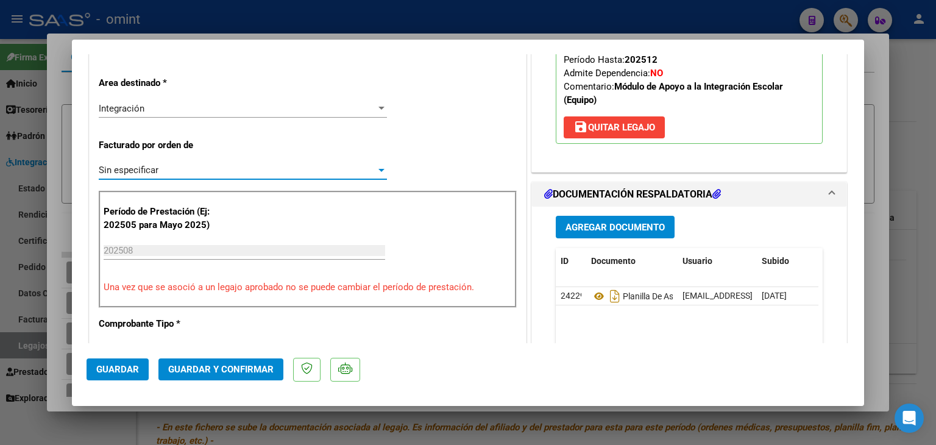
click at [246, 377] on button "Guardar y Confirmar" at bounding box center [221, 369] width 125 height 22
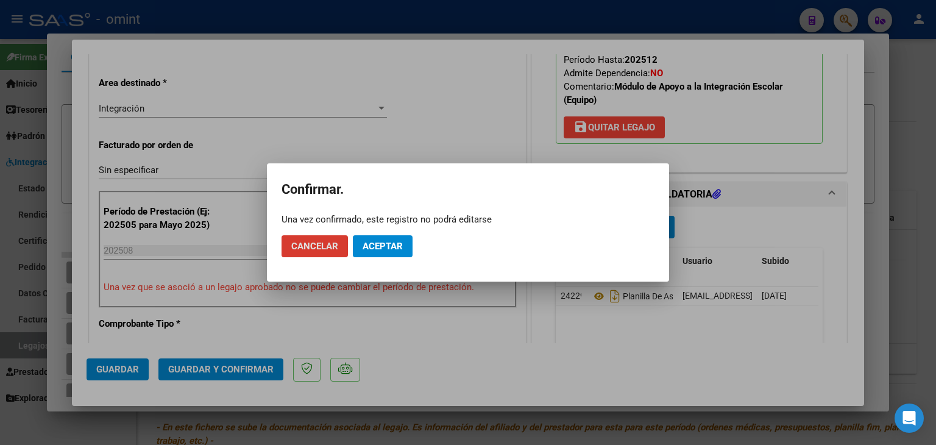
click at [384, 240] on button "Aceptar" at bounding box center [383, 246] width 60 height 22
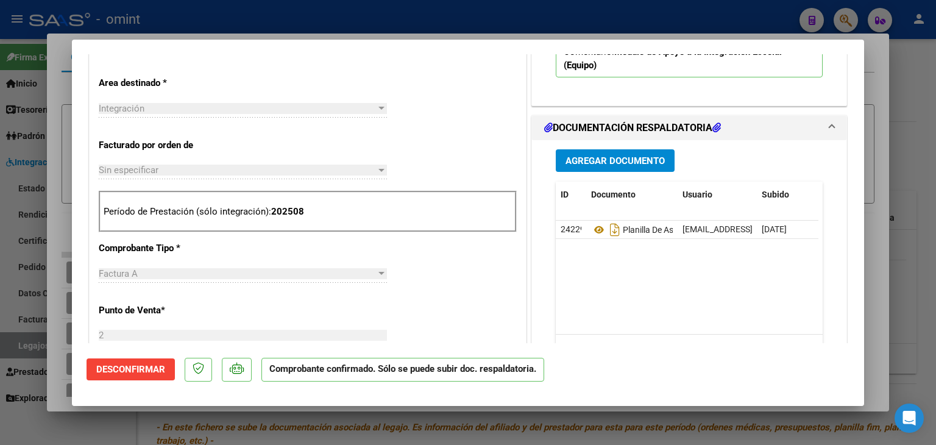
scroll to position [0, 0]
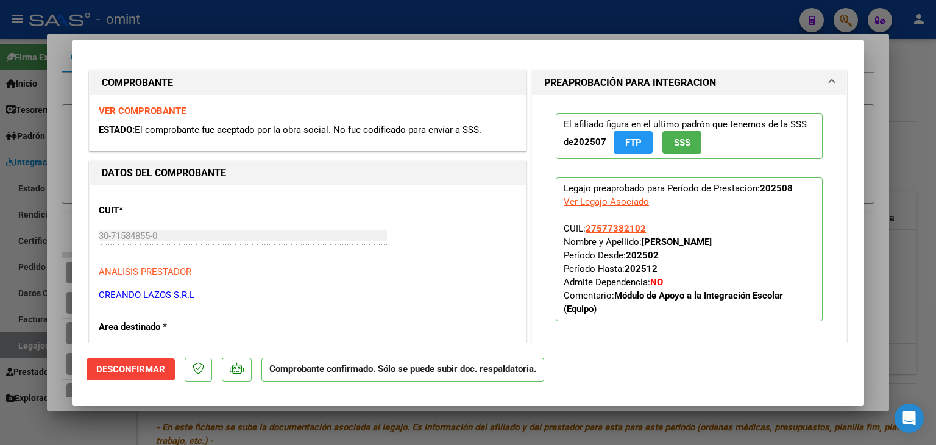
type input "$ 0,00"
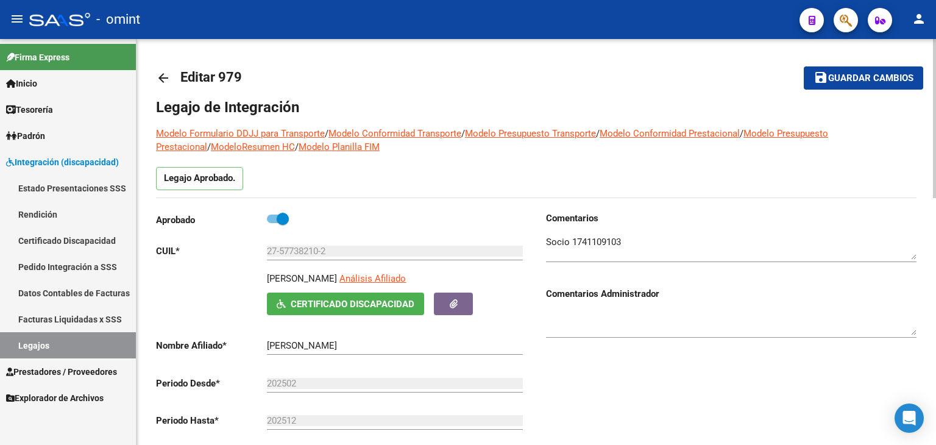
click at [880, 75] on span "Guardar cambios" at bounding box center [871, 78] width 85 height 11
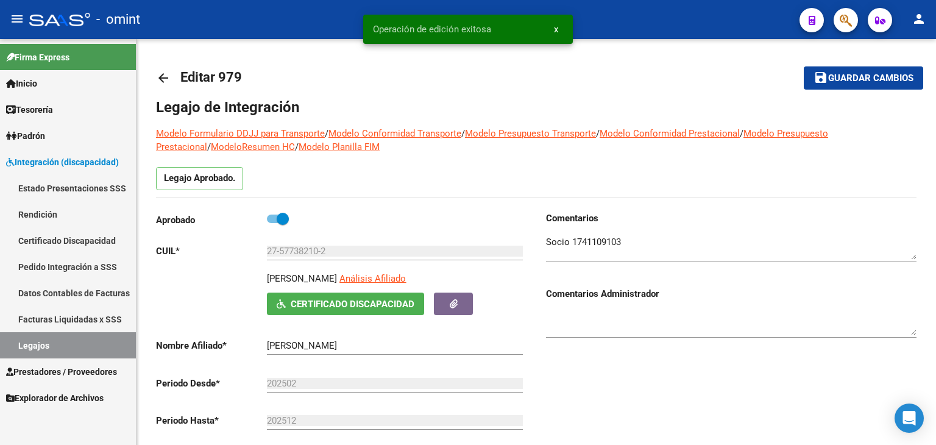
click at [46, 346] on link "Legajos" at bounding box center [68, 345] width 136 height 26
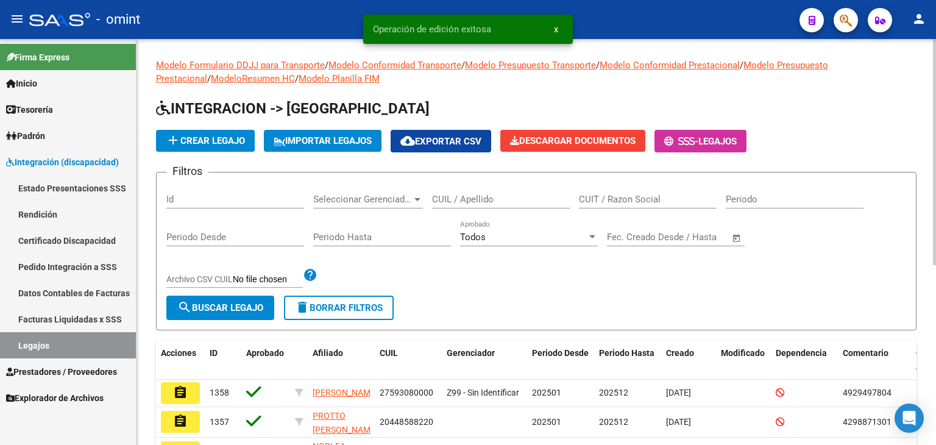
click at [463, 203] on input "CUIL / Apellido" at bounding box center [501, 199] width 138 height 11
paste input "27558697844"
type input "27558697844"
click at [219, 303] on span "search Buscar Legajo" at bounding box center [220, 307] width 86 height 11
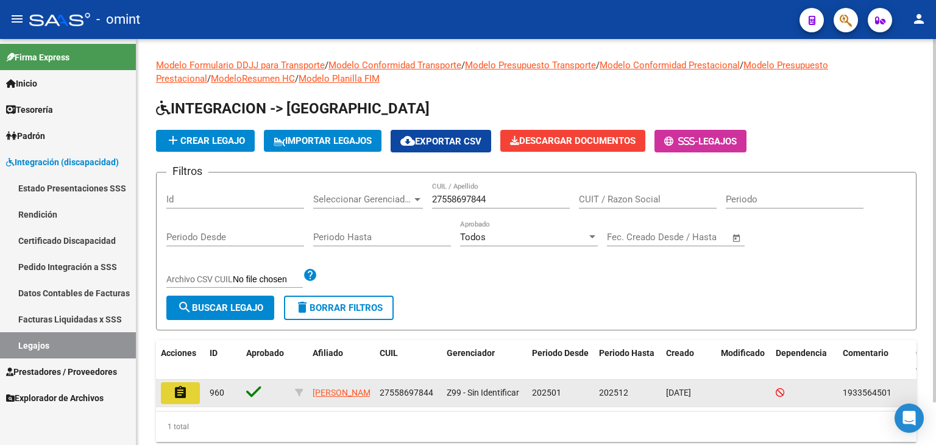
click at [185, 394] on mat-icon "assignment" at bounding box center [180, 392] width 15 height 15
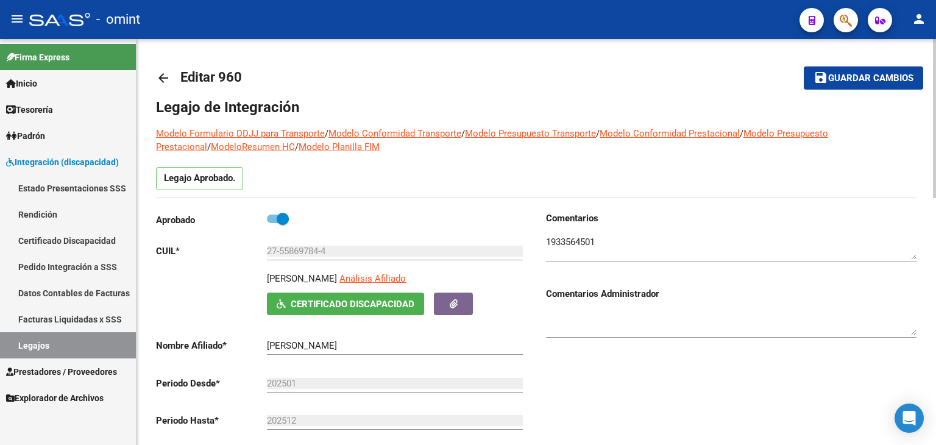
click at [46, 344] on link "Legajos" at bounding box center [68, 345] width 136 height 26
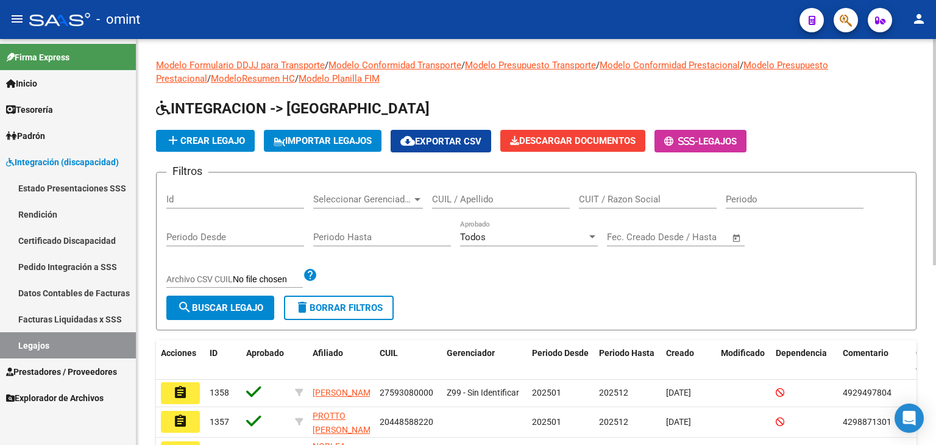
click at [484, 198] on input "CUIL / Apellido" at bounding box center [501, 199] width 138 height 11
paste input "20570865626"
type input "20570865626"
click at [251, 308] on span "search Buscar Legajo" at bounding box center [220, 307] width 86 height 11
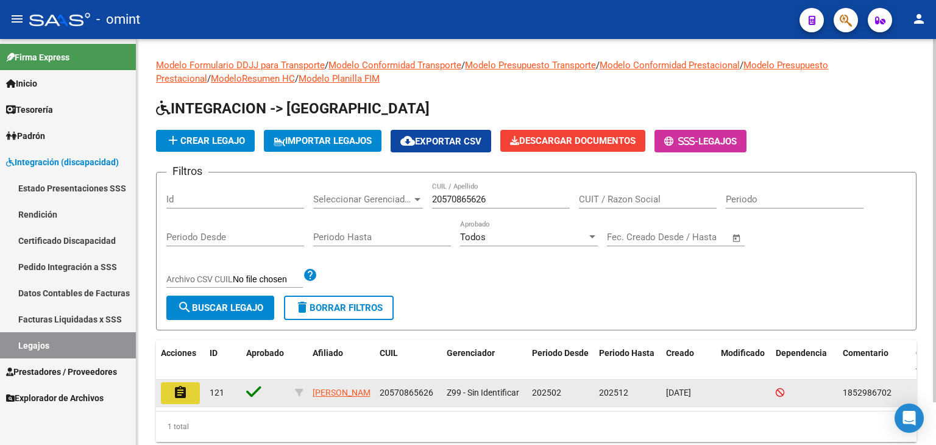
click at [177, 393] on mat-icon "assignment" at bounding box center [180, 392] width 15 height 15
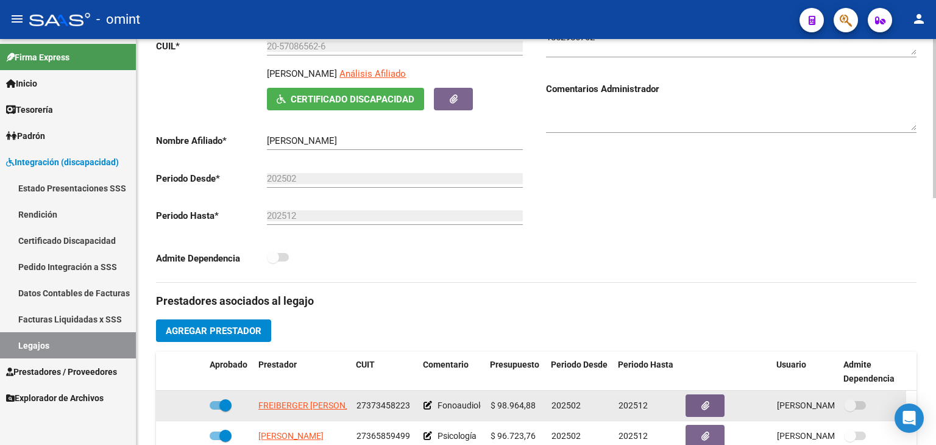
scroll to position [305, 0]
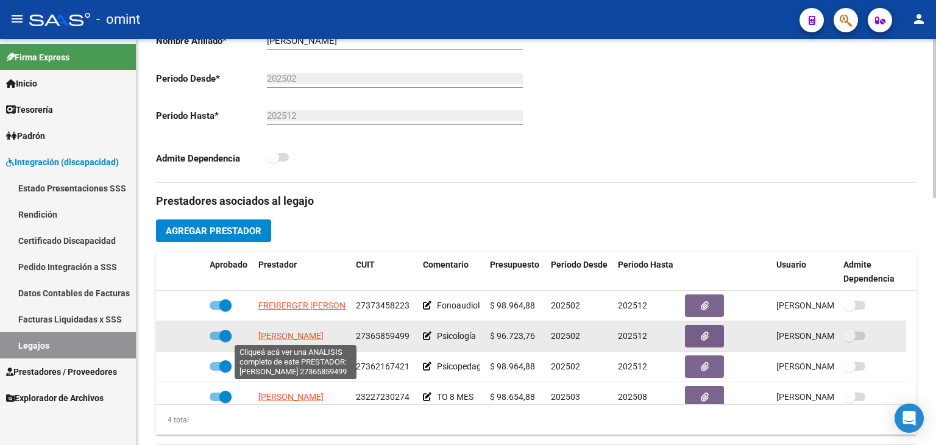
click at [288, 336] on span "[PERSON_NAME]" at bounding box center [290, 336] width 65 height 10
type textarea "27365859499"
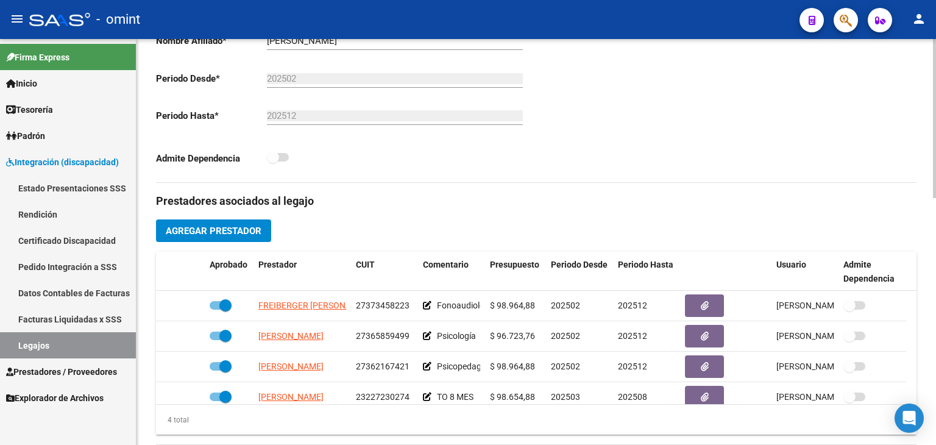
click at [437, 166] on div "Admite Dependencia" at bounding box center [341, 161] width 371 height 23
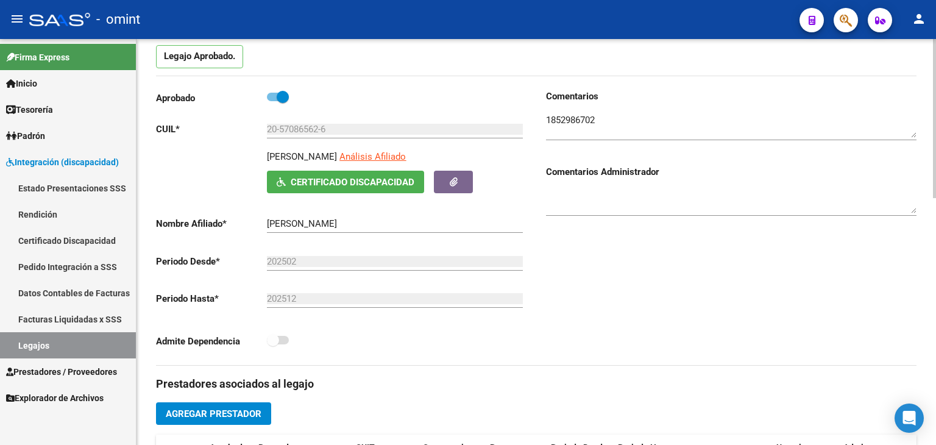
scroll to position [122, 0]
click at [306, 121] on div "20-57086562-6 Ingresar CUIL" at bounding box center [395, 125] width 256 height 26
click at [305, 129] on input "20-57086562-6" at bounding box center [395, 129] width 256 height 11
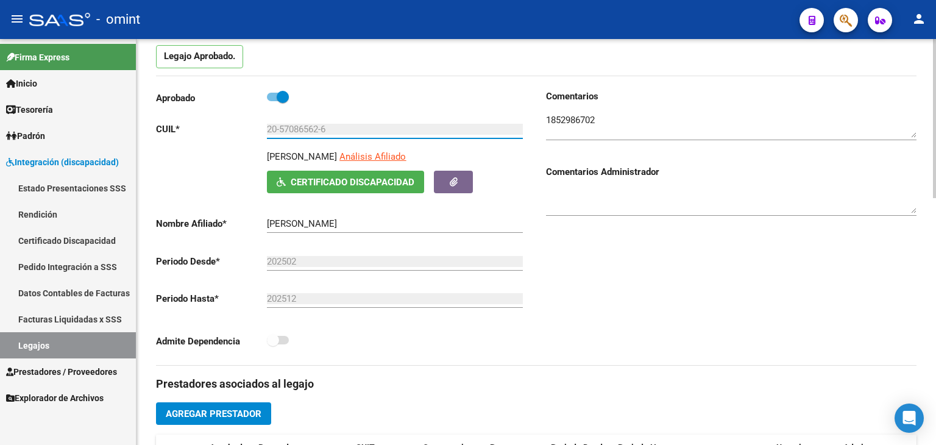
click at [305, 129] on input "20-57086562-6" at bounding box center [395, 129] width 256 height 11
click at [48, 345] on link "Legajos" at bounding box center [68, 345] width 136 height 26
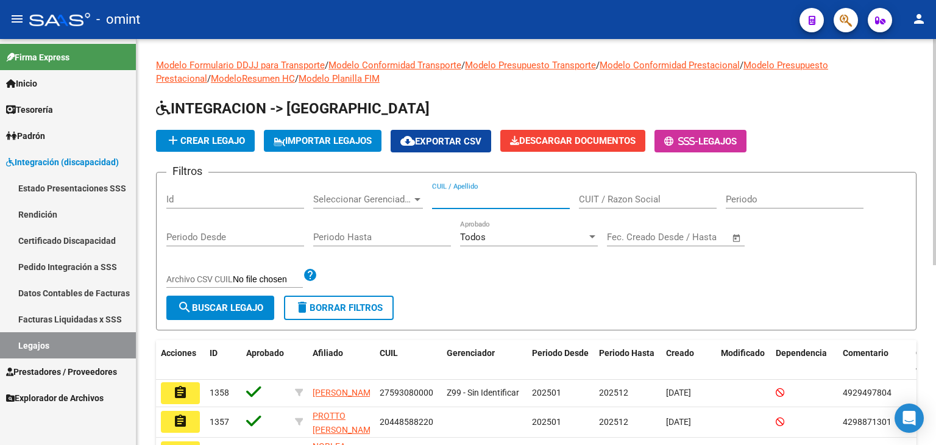
click at [480, 203] on input "CUIL / Apellido" at bounding box center [501, 199] width 138 height 11
paste input "27558697844"
type input "27558697844"
click at [219, 304] on span "search Buscar Legajo" at bounding box center [220, 307] width 86 height 11
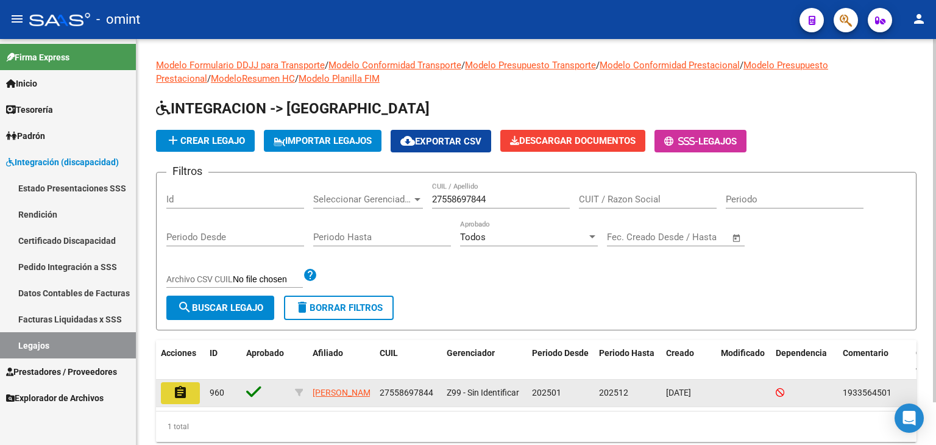
click at [169, 397] on button "assignment" at bounding box center [180, 393] width 39 height 22
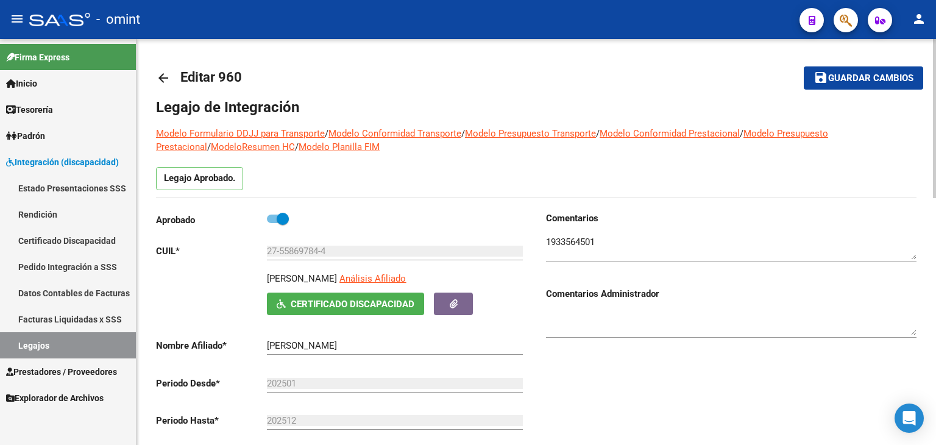
drag, startPoint x: 55, startPoint y: 344, endPoint x: 373, endPoint y: 179, distance: 358.3
click at [373, 179] on div "Legajo Aprobado." at bounding box center [536, 182] width 761 height 30
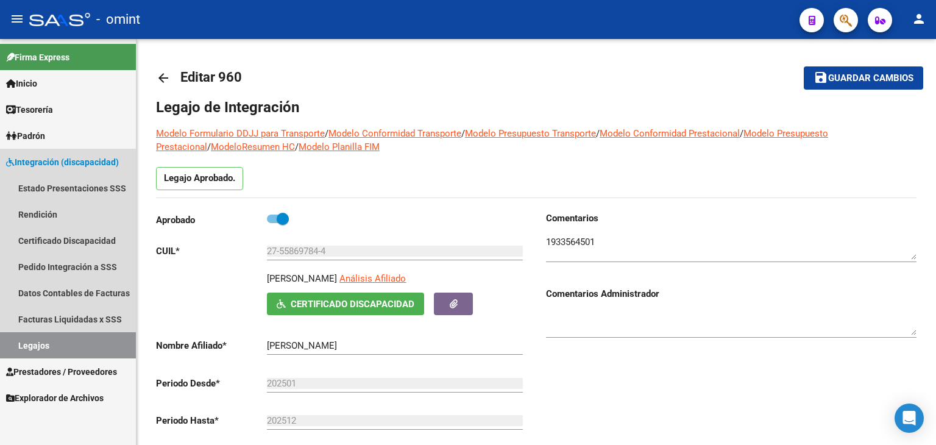
click at [36, 347] on link "Legajos" at bounding box center [68, 345] width 136 height 26
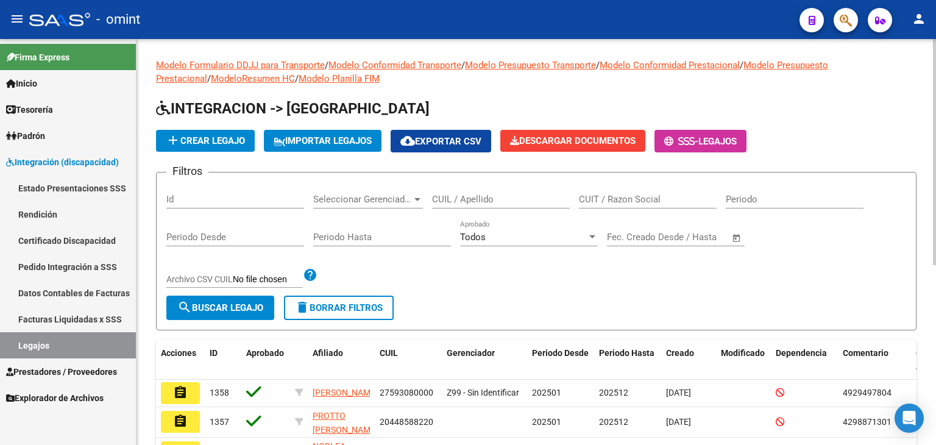
click at [465, 199] on input "CUIL / Apellido" at bounding box center [501, 199] width 138 height 11
paste input "20526672918"
type input "20526672918"
click at [248, 303] on span "search Buscar Legajo" at bounding box center [220, 307] width 86 height 11
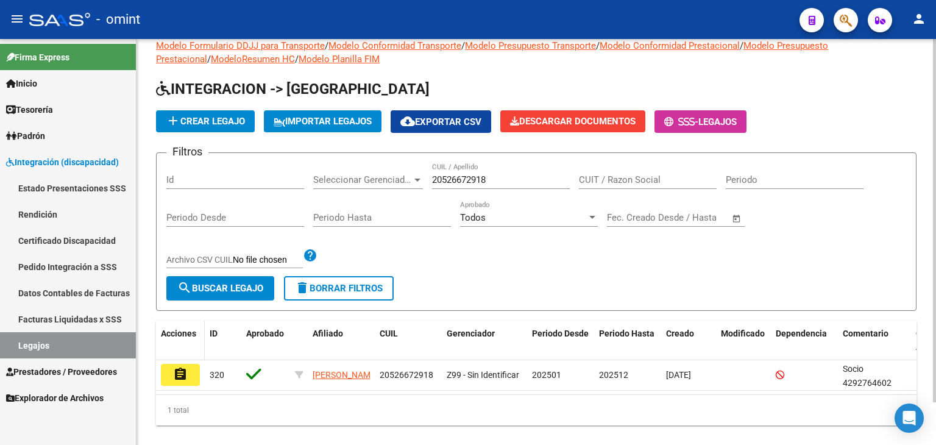
scroll to position [48, 0]
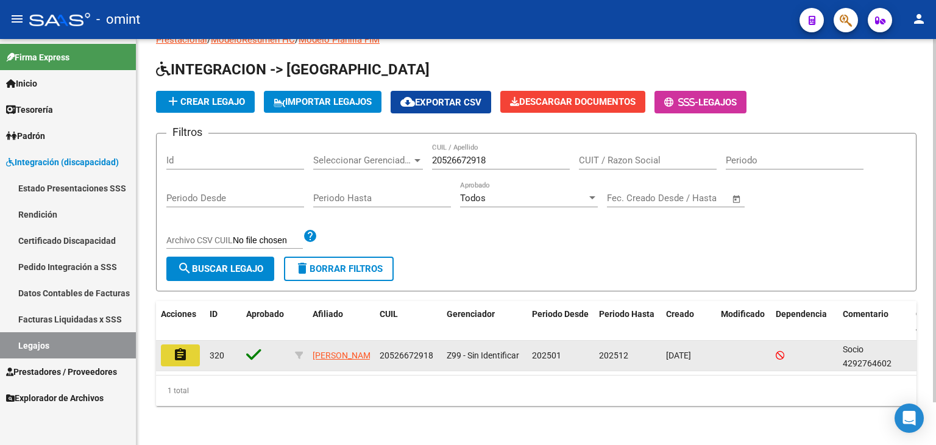
click at [185, 347] on mat-icon "assignment" at bounding box center [180, 354] width 15 height 15
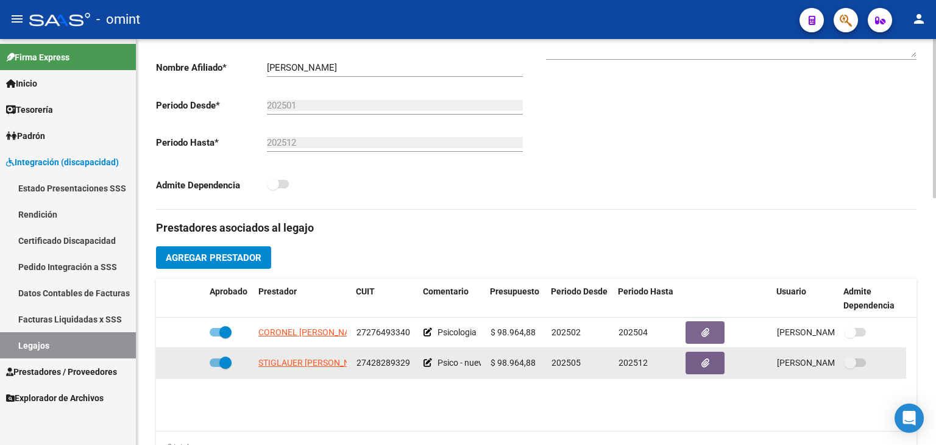
scroll to position [366, 0]
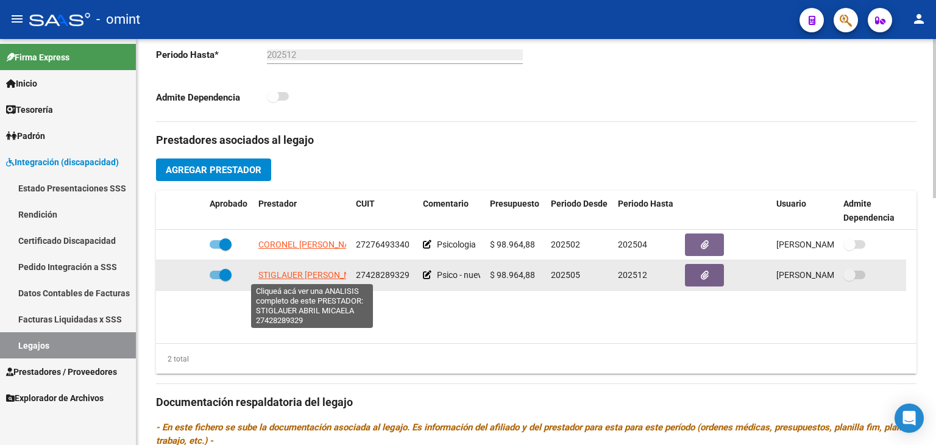
click at [283, 277] on span "STIGLAUER [PERSON_NAME]" at bounding box center [314, 275] width 112 height 10
type textarea "27428289329"
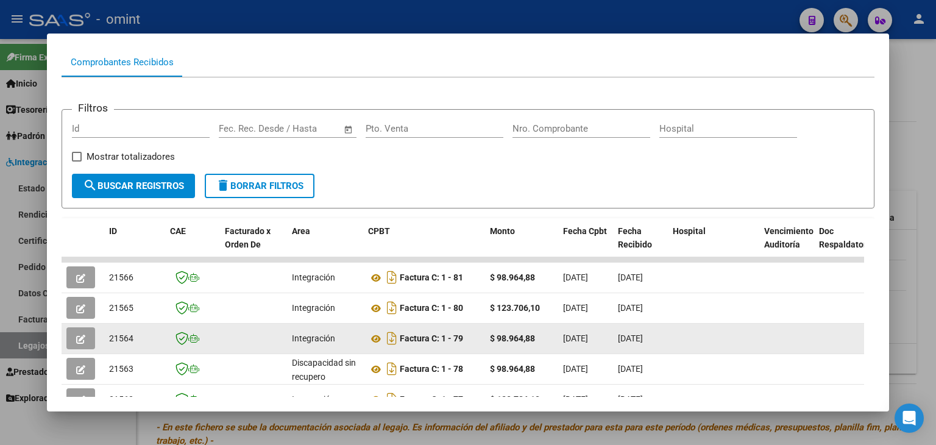
scroll to position [193, 0]
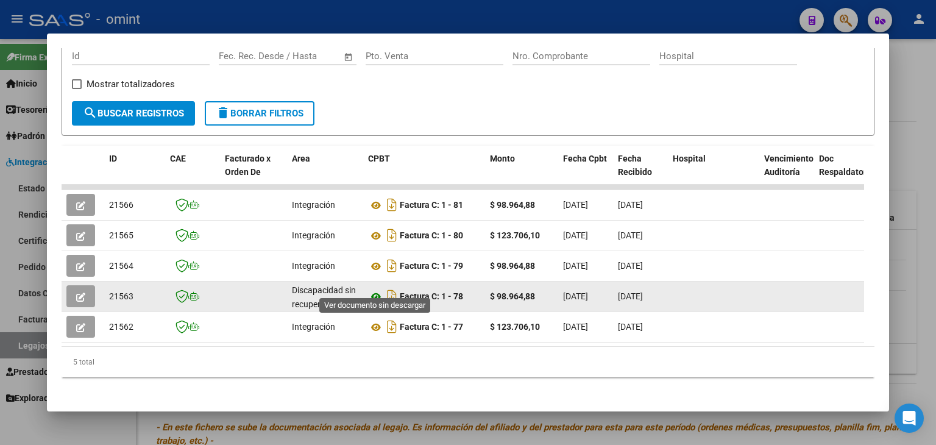
click at [377, 290] on icon at bounding box center [376, 297] width 16 height 15
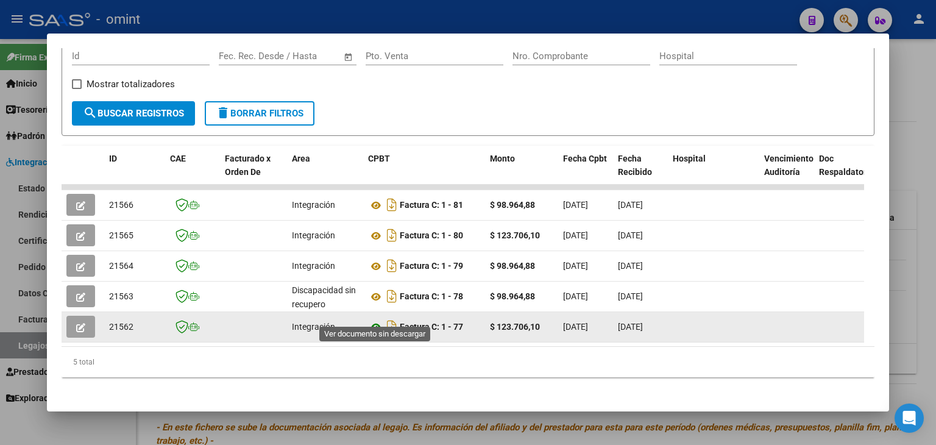
click at [376, 320] on icon at bounding box center [376, 327] width 16 height 15
click at [82, 323] on icon "button" at bounding box center [80, 327] width 9 height 9
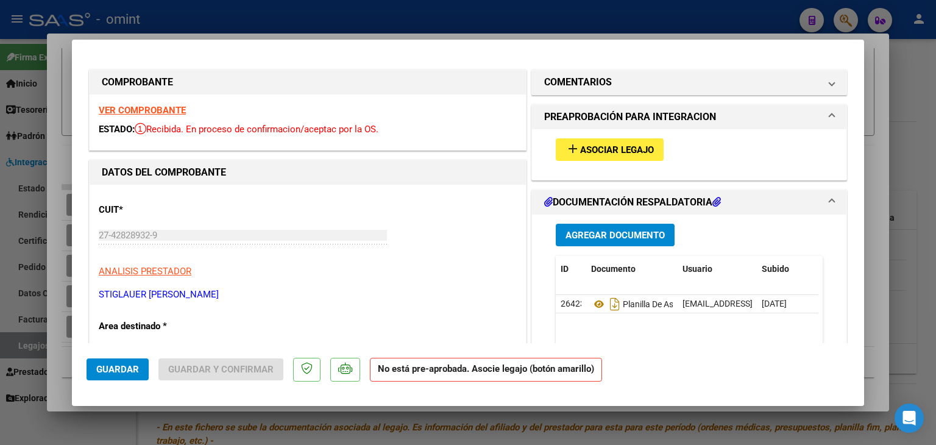
scroll to position [0, 0]
type input "$ 0,00"
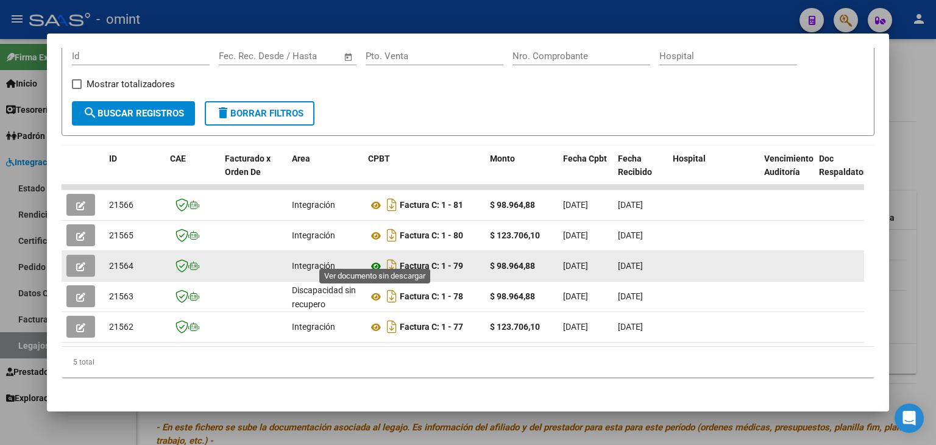
click at [373, 259] on icon at bounding box center [376, 266] width 16 height 15
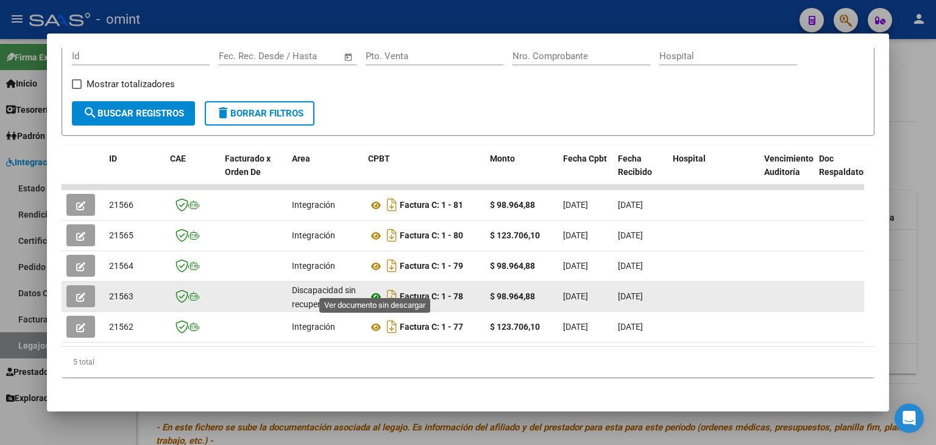
click at [372, 290] on icon at bounding box center [376, 297] width 16 height 15
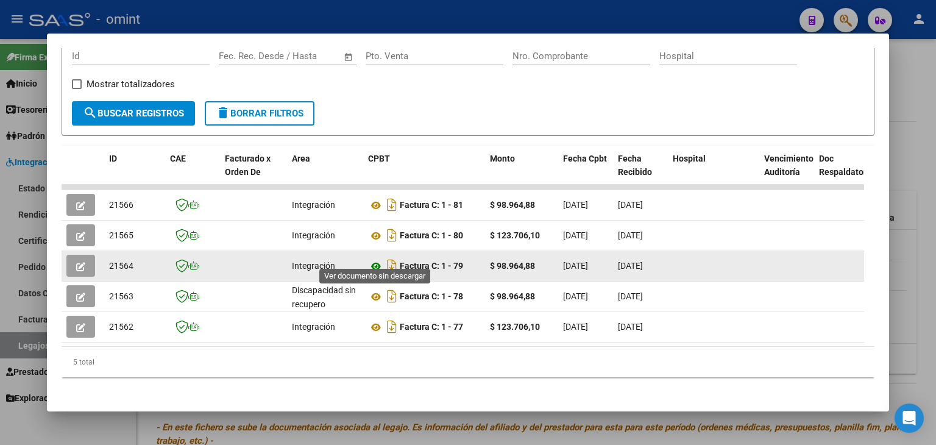
click at [375, 259] on icon at bounding box center [376, 266] width 16 height 15
click at [82, 262] on icon "button" at bounding box center [80, 266] width 9 height 9
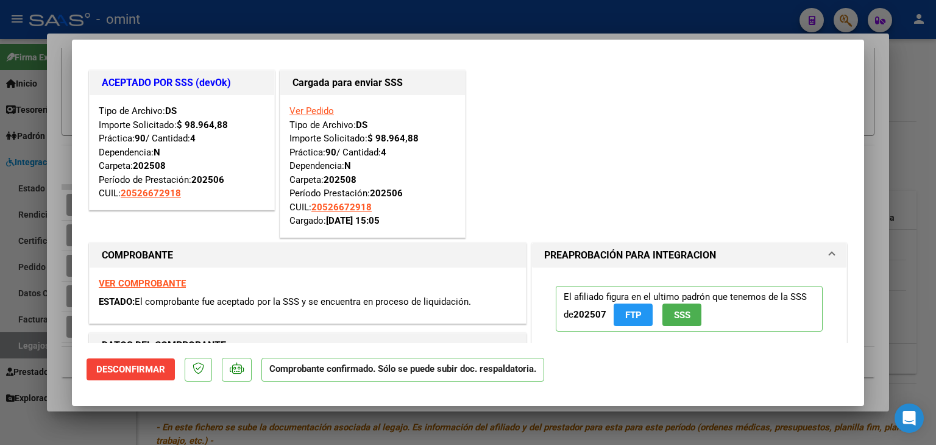
type input "$ 0,00"
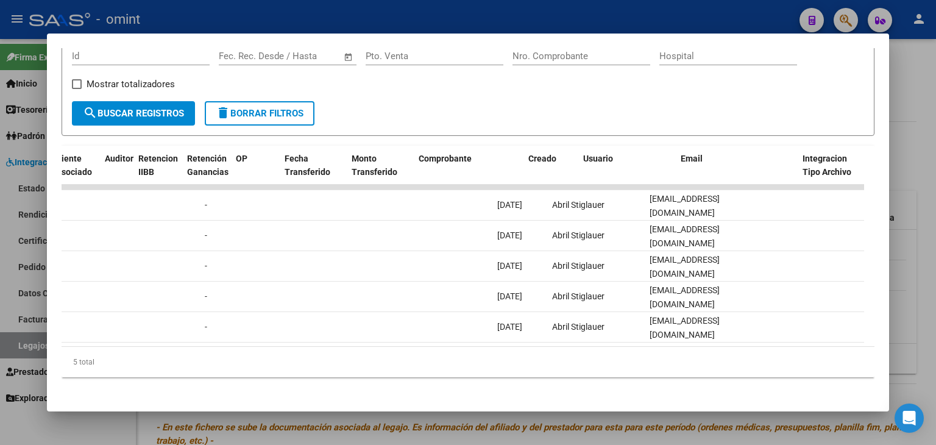
scroll to position [0, 1095]
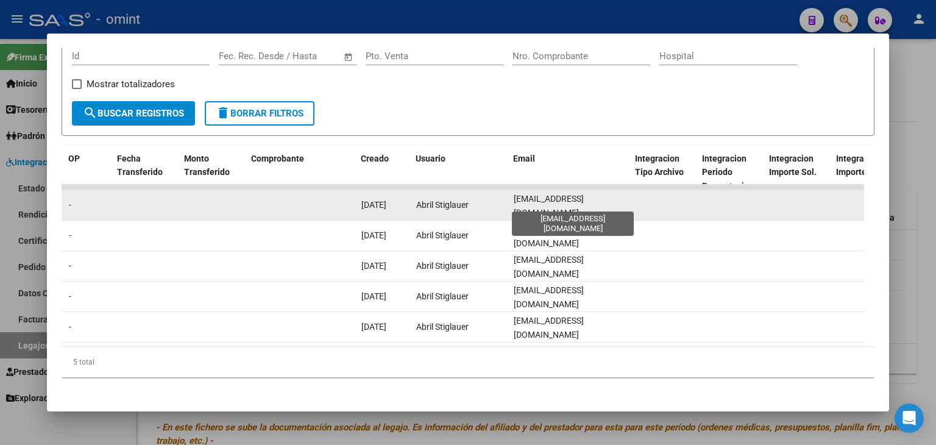
drag, startPoint x: 514, startPoint y: 201, endPoint x: 609, endPoint y: 202, distance: 95.1
click at [584, 202] on span "[EMAIL_ADDRESS][DOMAIN_NAME]" at bounding box center [549, 206] width 70 height 24
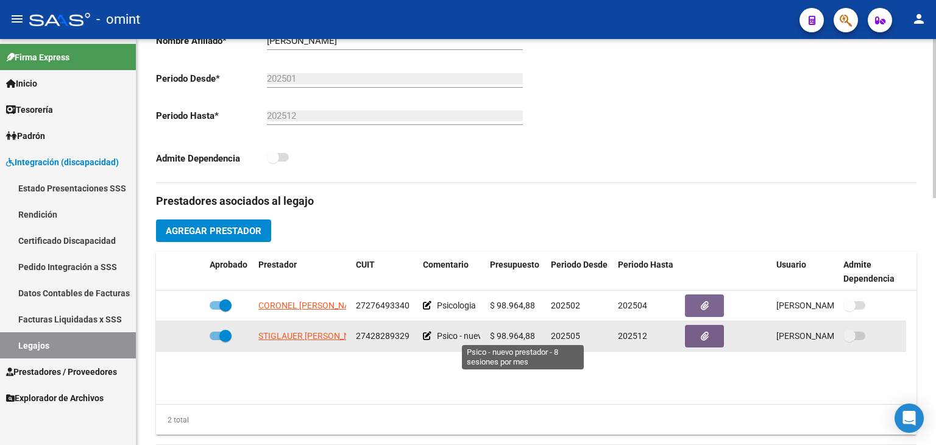
scroll to position [366, 0]
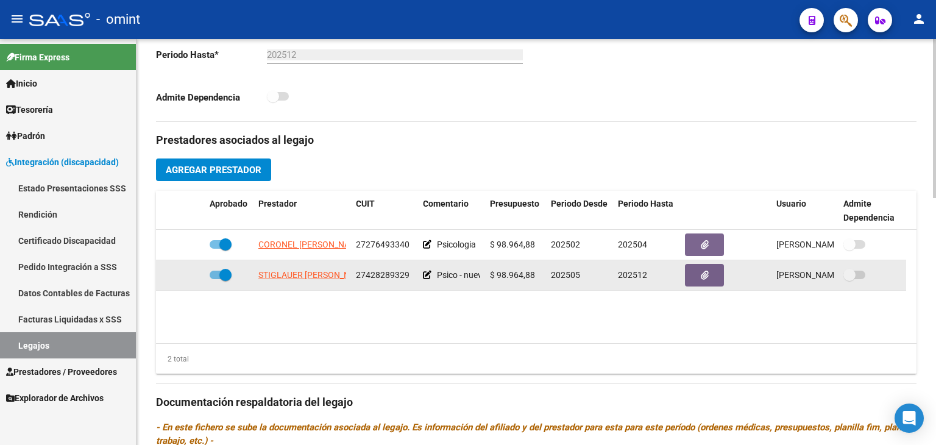
click at [378, 274] on span "27428289329" at bounding box center [383, 275] width 54 height 10
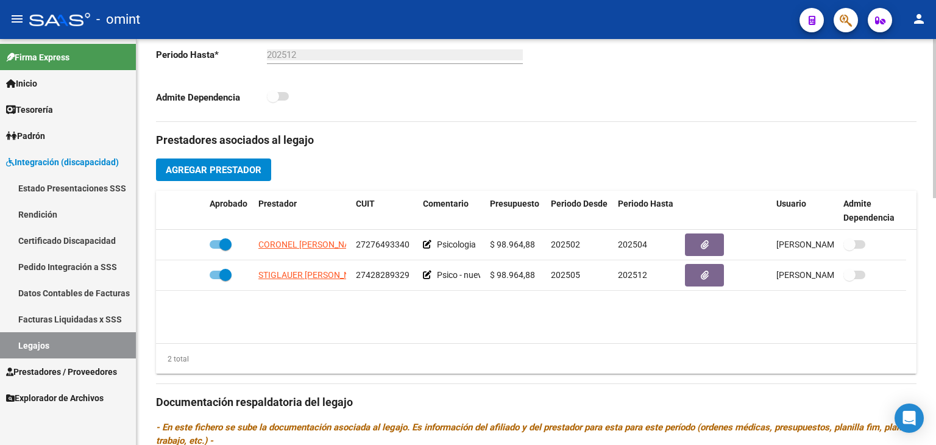
click at [426, 319] on datatable-body "CORONEL [PERSON_NAME] 27276493340 Psicologia $ 98.964,88 202502 202504 [PERSON_…" at bounding box center [536, 286] width 761 height 113
click at [489, 295] on datatable-body "CORONEL [PERSON_NAME] 27276493340 Psicologia $ 98.964,88 202502 202504 [PERSON_…" at bounding box center [536, 286] width 761 height 113
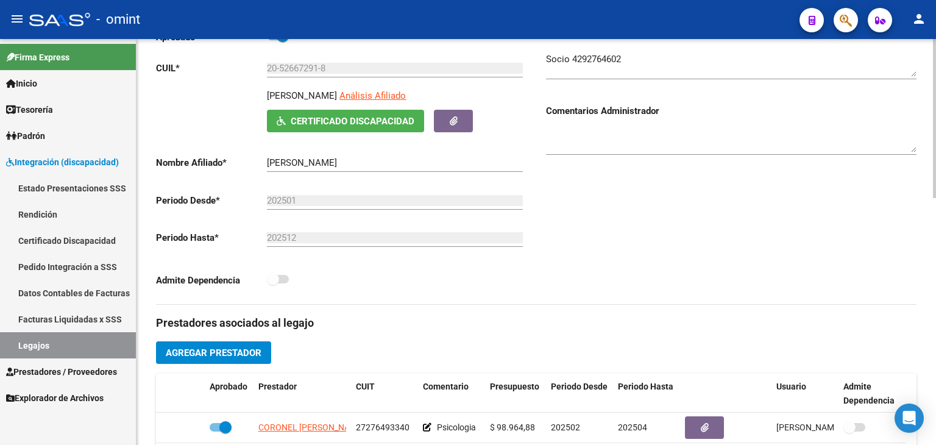
scroll to position [61, 0]
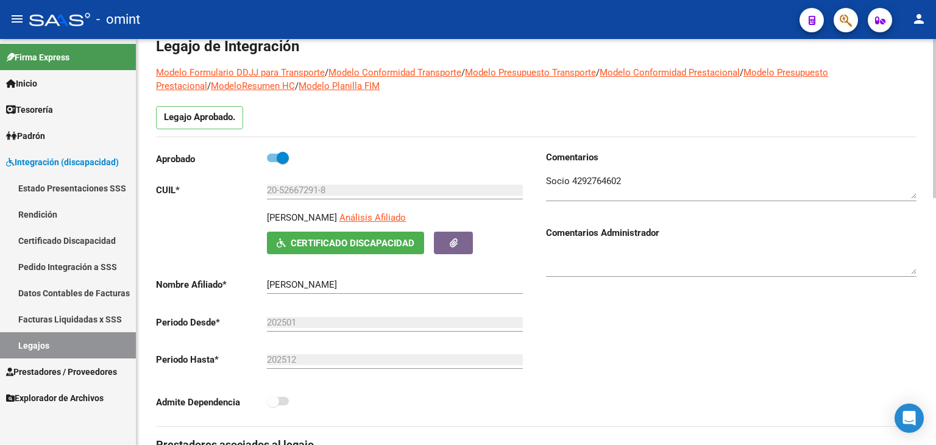
click at [593, 180] on textarea at bounding box center [731, 186] width 371 height 24
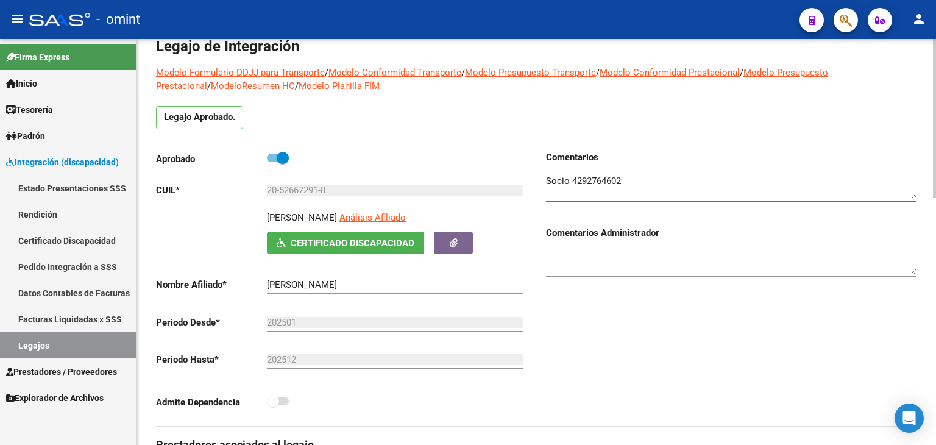
click at [593, 180] on textarea at bounding box center [731, 186] width 371 height 24
click at [30, 347] on link "Legajos" at bounding box center [68, 345] width 136 height 26
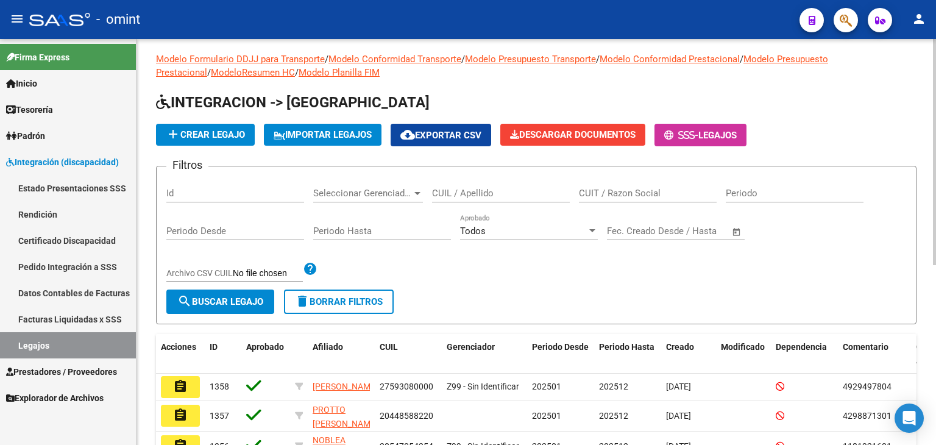
scroll to position [61, 0]
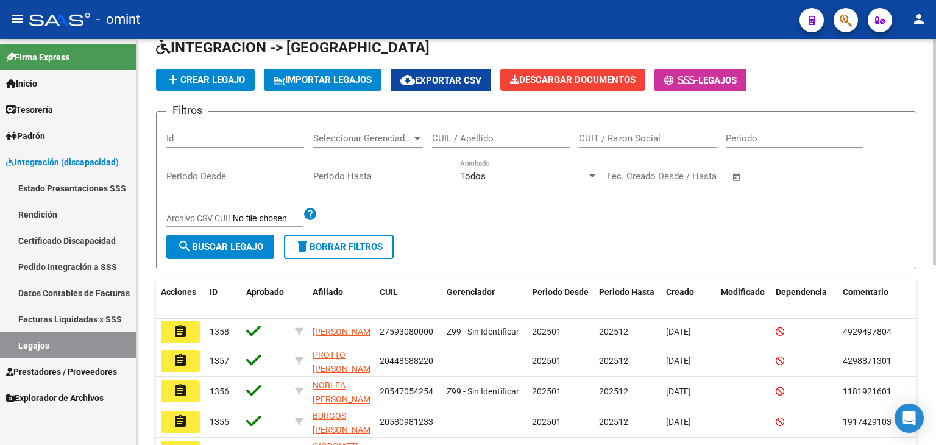
drag, startPoint x: 475, startPoint y: 194, endPoint x: 557, endPoint y: 176, distance: 84.2
click at [476, 194] on div "Todos Aprobado" at bounding box center [529, 178] width 138 height 38
click at [529, 140] on input "CUIL / Apellido" at bounding box center [501, 138] width 138 height 11
paste input "20559889335"
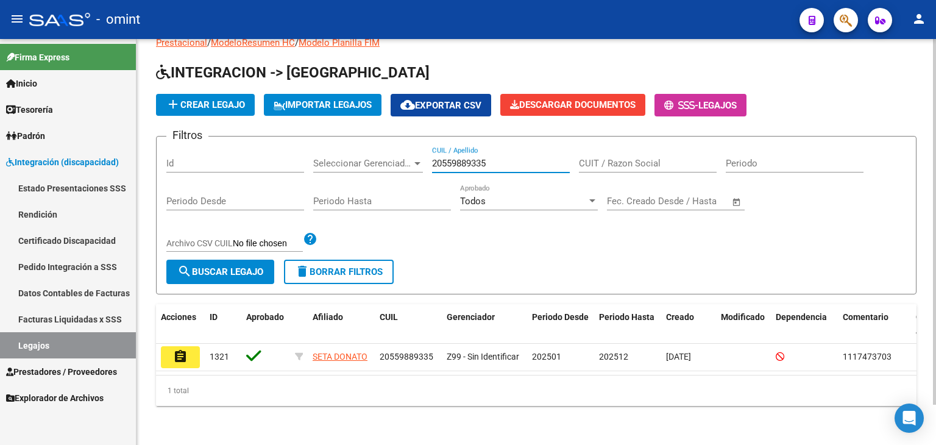
scroll to position [45, 0]
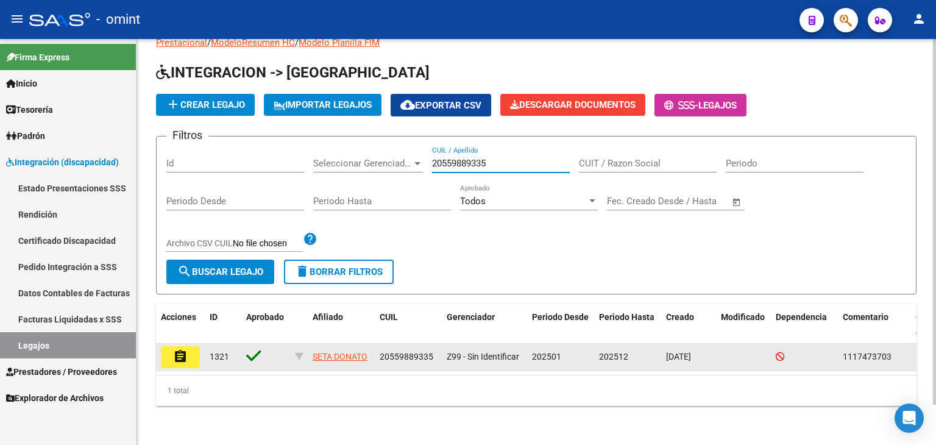
type input "20559889335"
click at [188, 346] on button "assignment" at bounding box center [180, 357] width 39 height 22
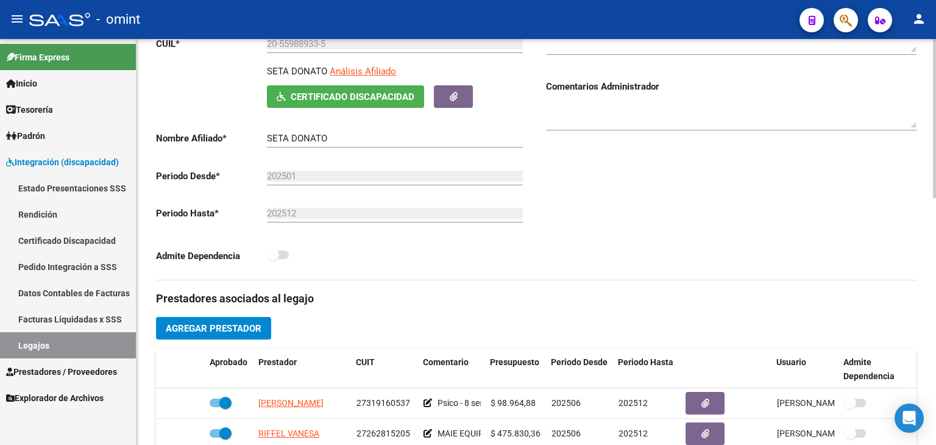
scroll to position [305, 0]
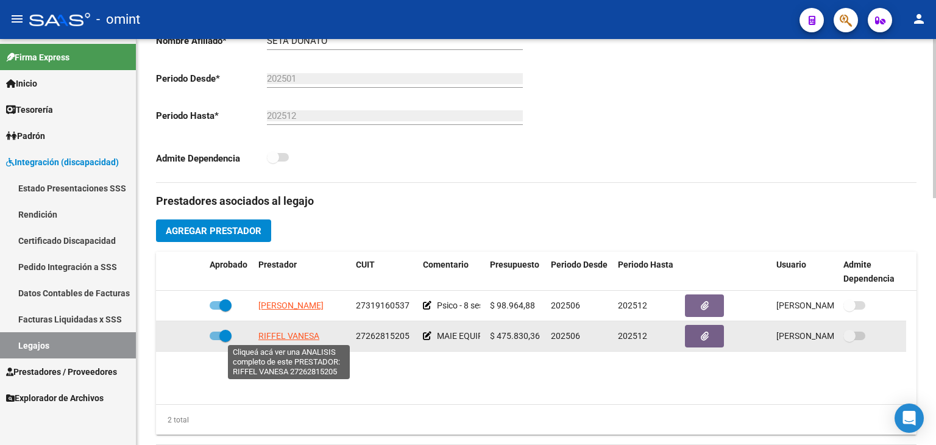
click at [283, 335] on span "RIFFEL VANESA" at bounding box center [288, 336] width 61 height 10
type textarea "27262815205"
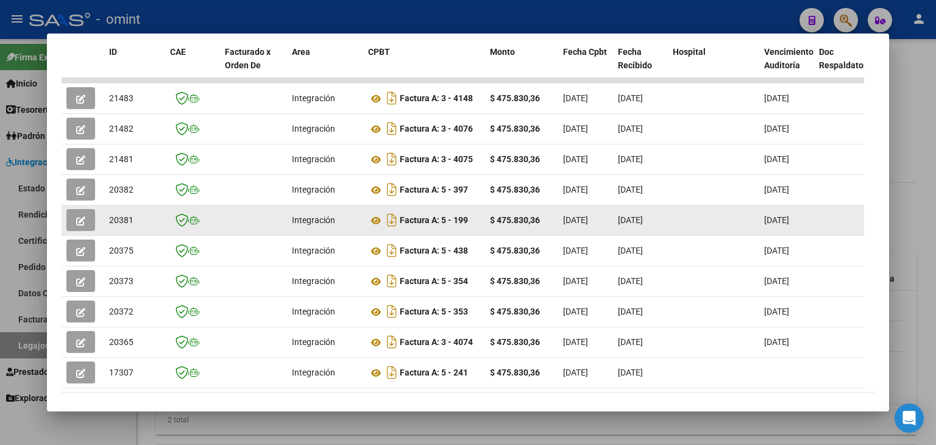
scroll to position [278, 0]
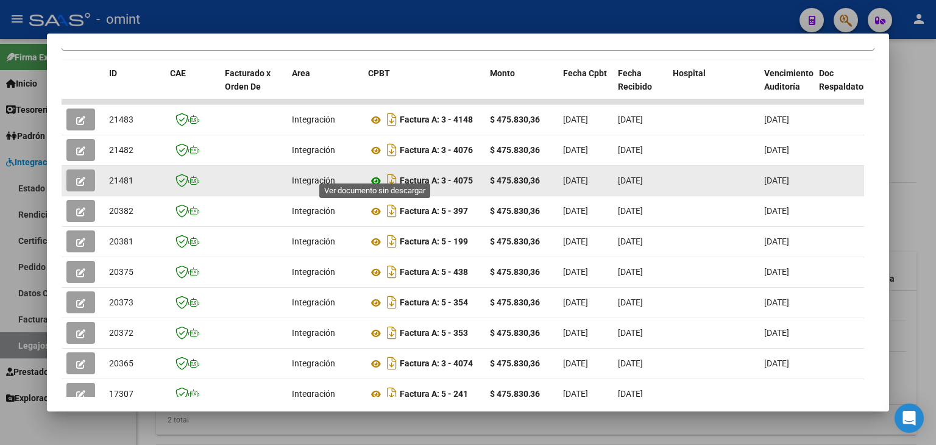
click at [372, 174] on icon at bounding box center [376, 181] width 16 height 15
click at [76, 177] on icon "button" at bounding box center [80, 181] width 9 height 9
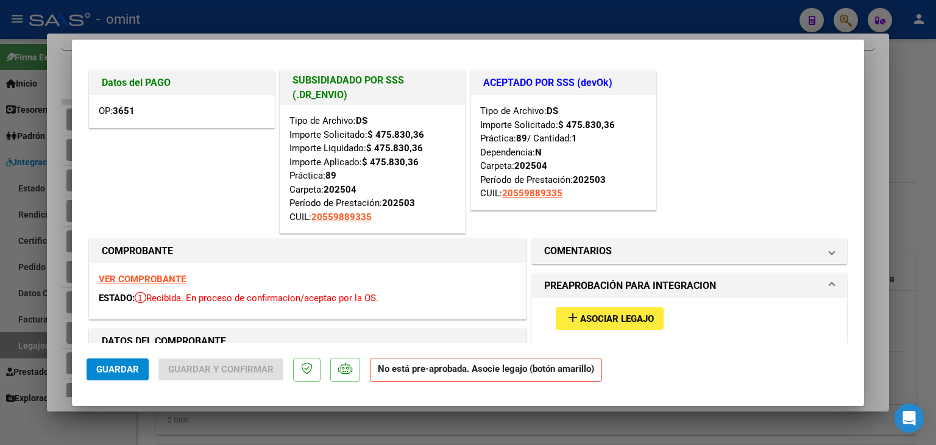
scroll to position [0, 0]
type input "$ 0,00"
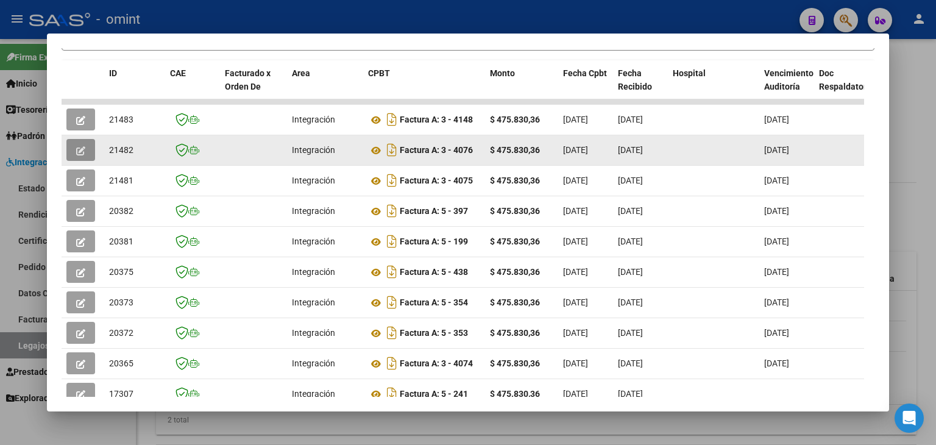
click at [80, 146] on icon "button" at bounding box center [80, 150] width 9 height 9
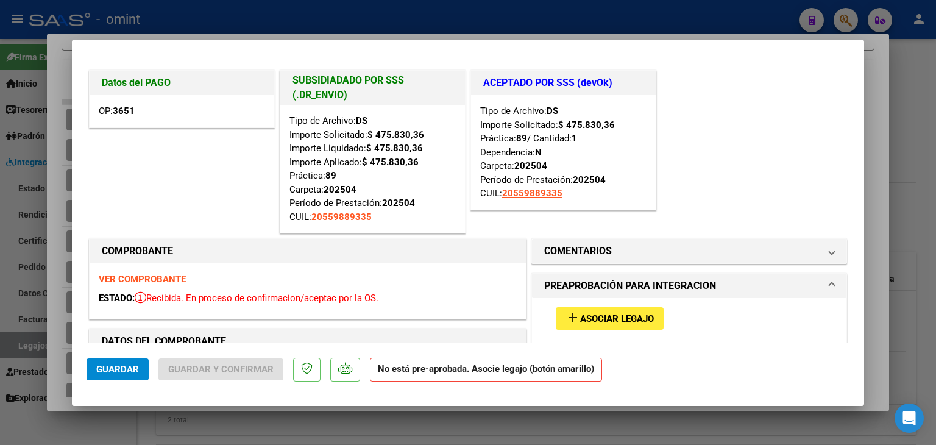
type input "$ 0,00"
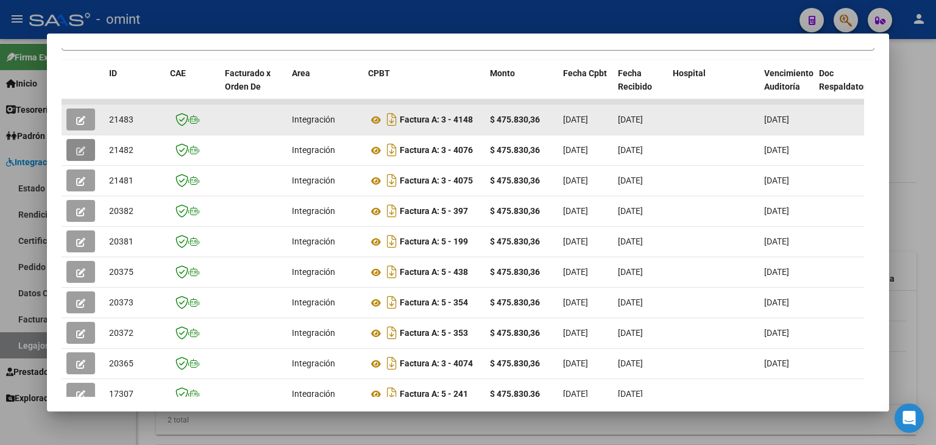
click at [77, 118] on icon "button" at bounding box center [80, 120] width 9 height 9
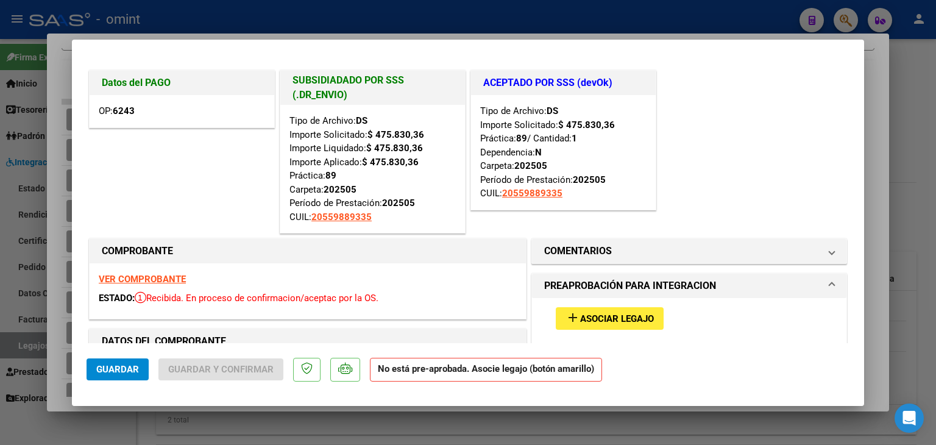
type input "$ 0,00"
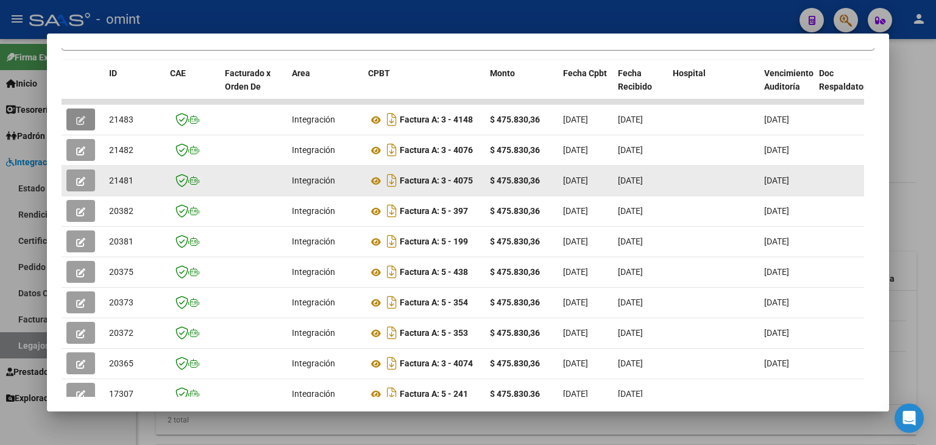
click at [82, 177] on icon "button" at bounding box center [80, 181] width 9 height 9
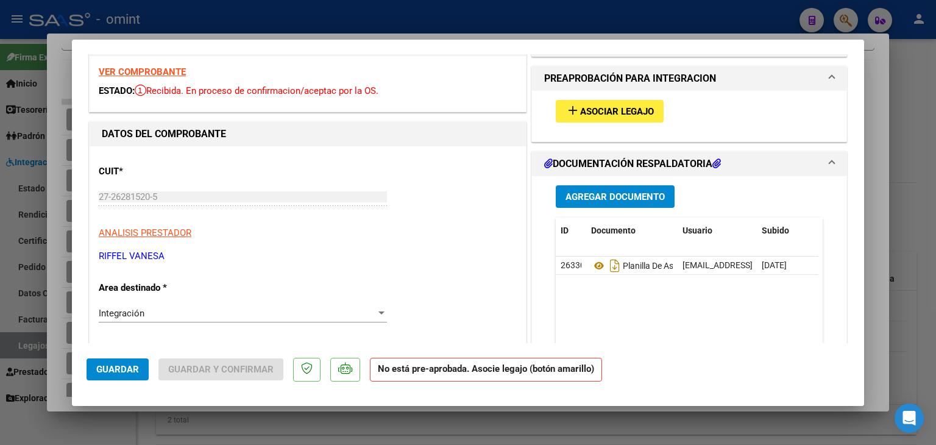
scroll to position [244, 0]
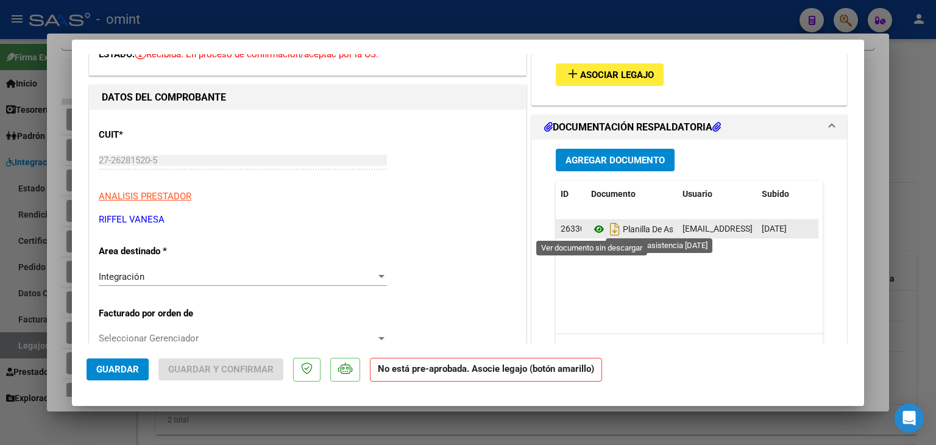
click at [594, 229] on icon at bounding box center [599, 229] width 16 height 15
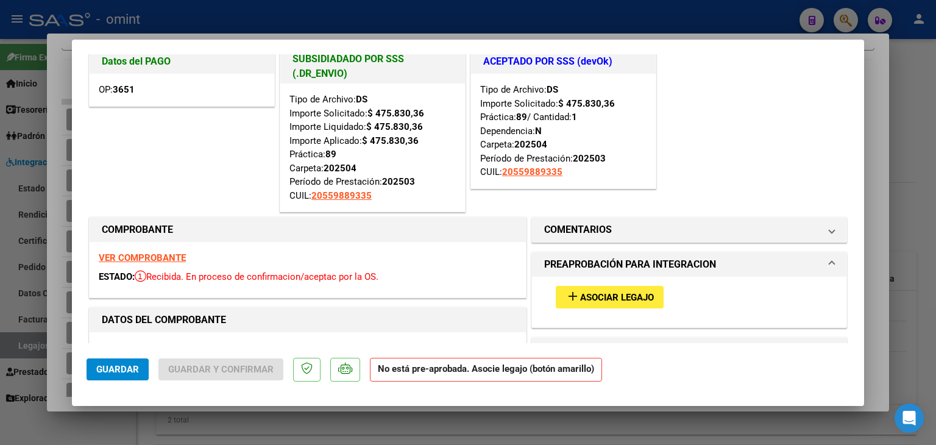
scroll to position [0, 0]
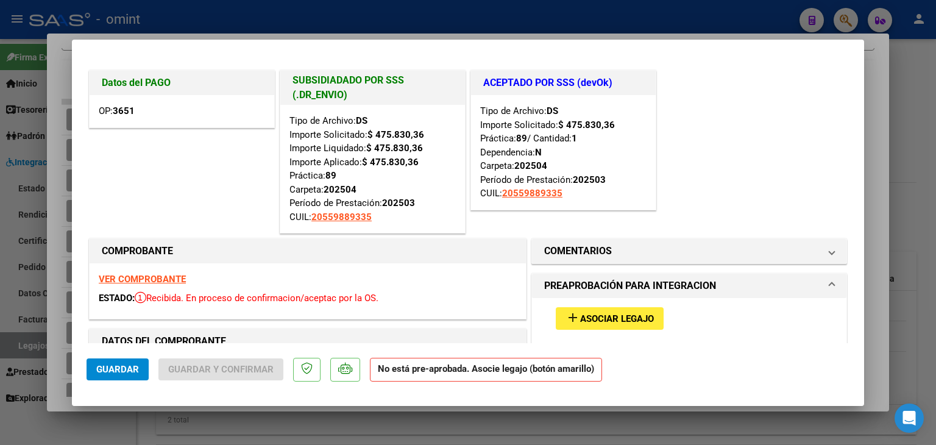
type input "$ 0,00"
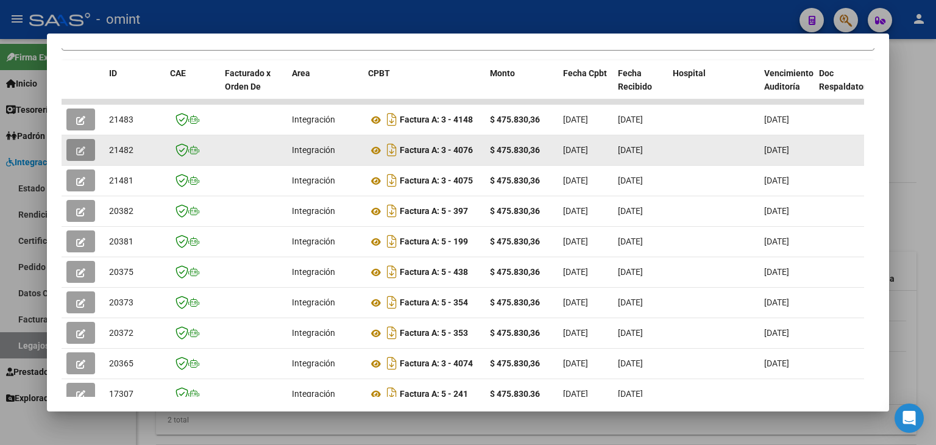
click at [81, 146] on icon "button" at bounding box center [80, 150] width 9 height 9
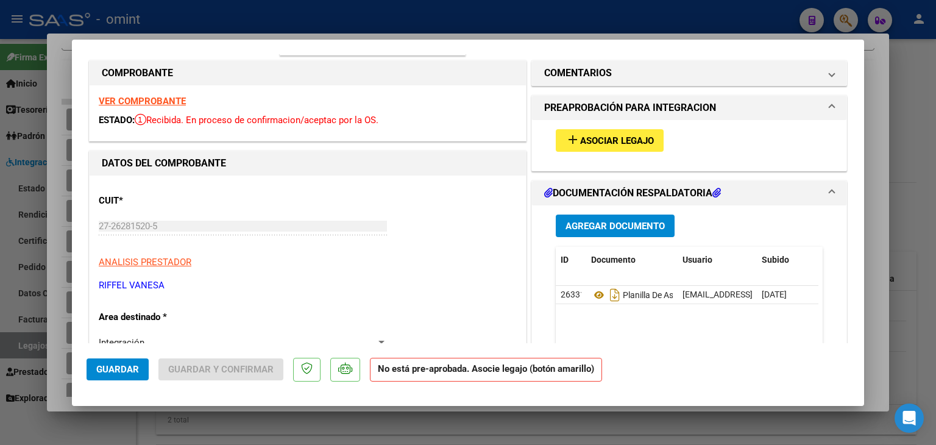
scroll to position [183, 0]
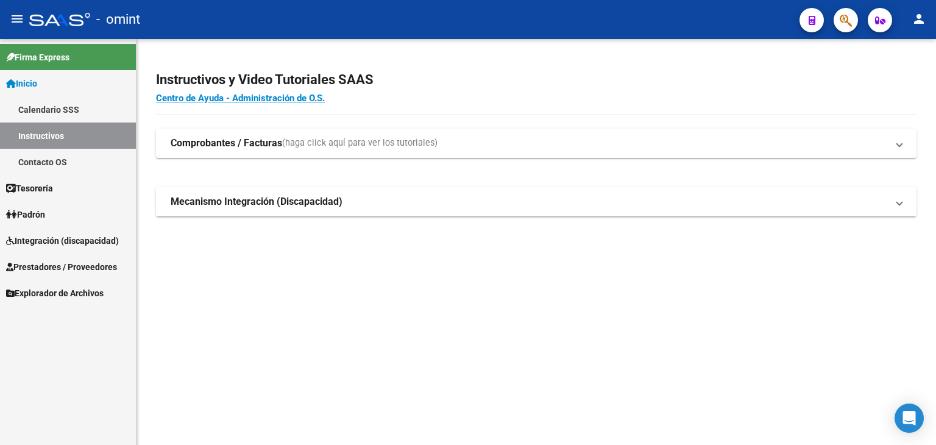
click at [51, 264] on span "Prestadores / Proveedores" at bounding box center [61, 266] width 111 height 13
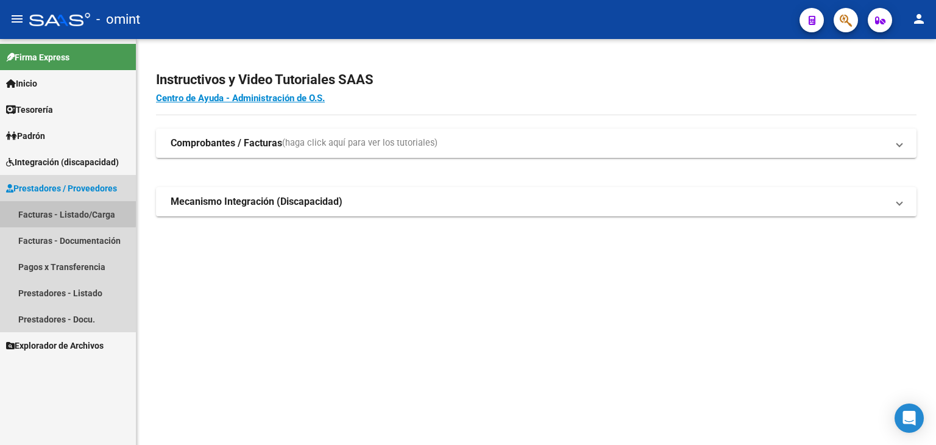
click at [40, 212] on link "Facturas - Listado/Carga" at bounding box center [68, 214] width 136 height 26
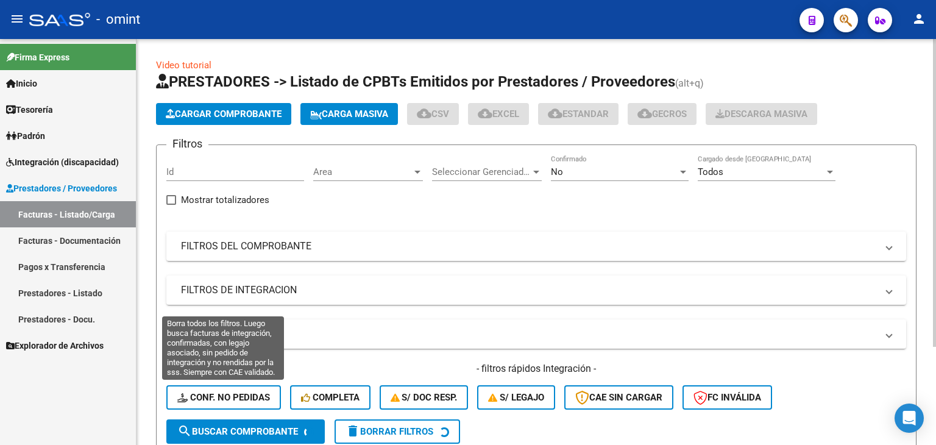
click at [198, 395] on span "Conf. no pedidas" at bounding box center [223, 397] width 93 height 11
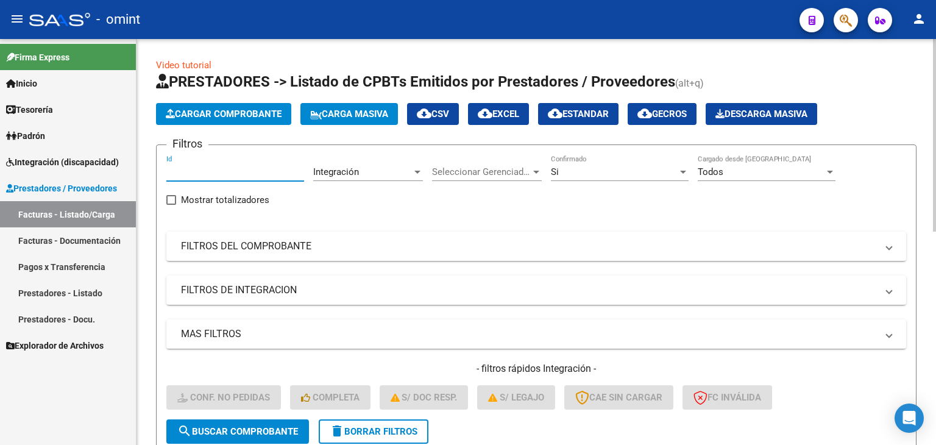
click at [175, 173] on input "Id" at bounding box center [235, 171] width 138 height 11
paste input "19105"
type input "19105"
click at [258, 433] on span "search Buscar Comprobante" at bounding box center [237, 431] width 121 height 11
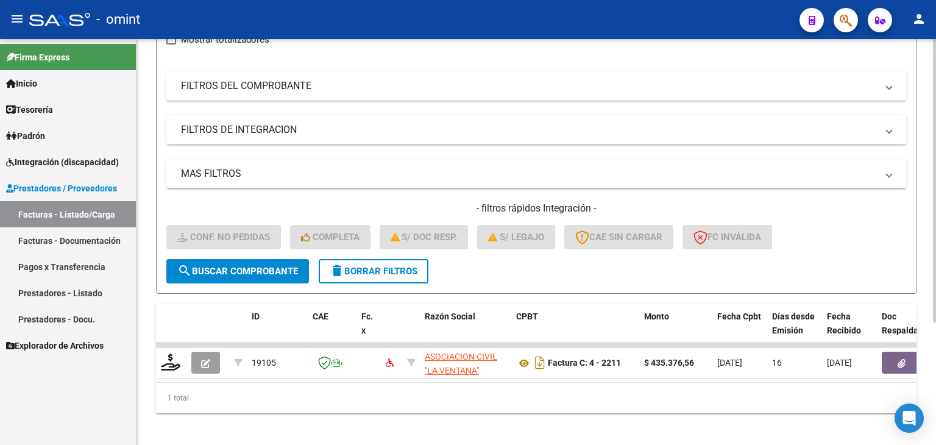
scroll to position [176, 0]
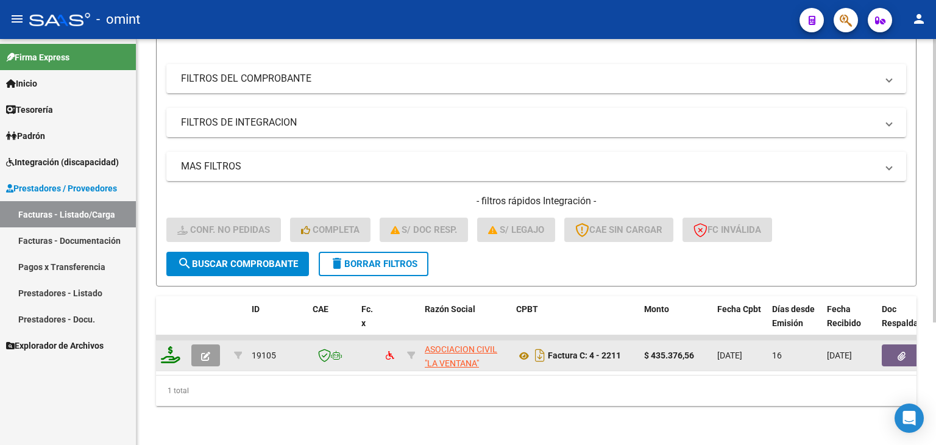
click at [172, 348] on icon at bounding box center [171, 354] width 20 height 17
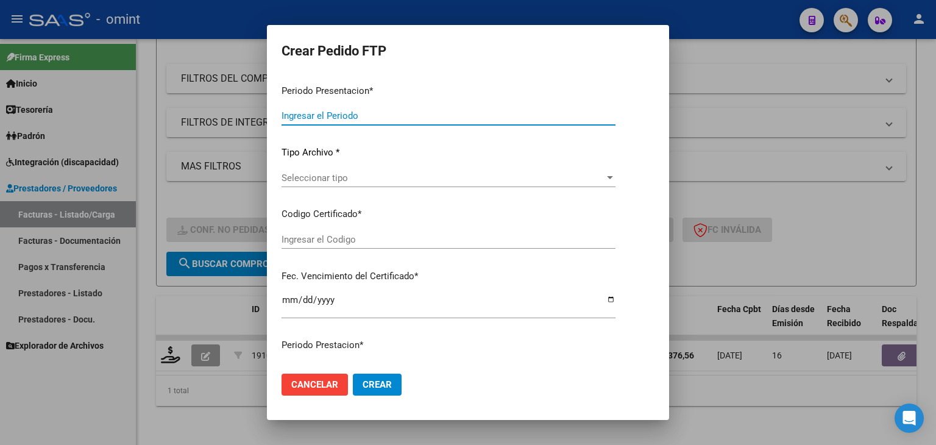
type input "202508"
type input "$ 435.376,56"
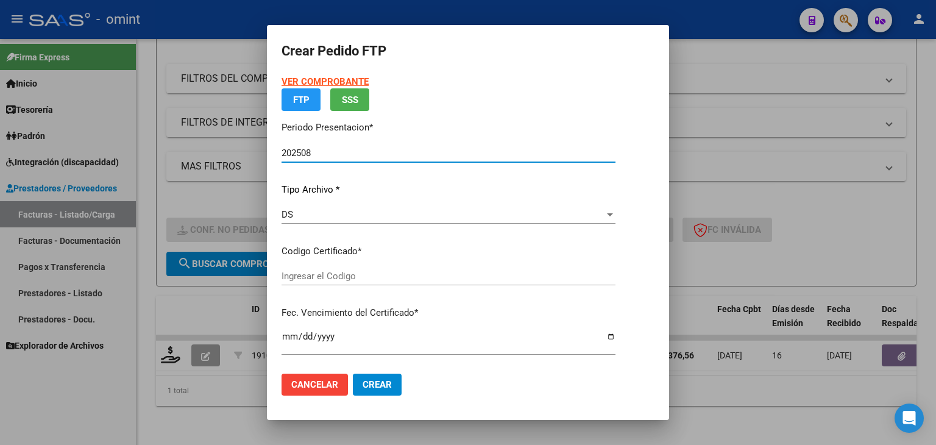
type input "7491283695"
type input "2027-12-01"
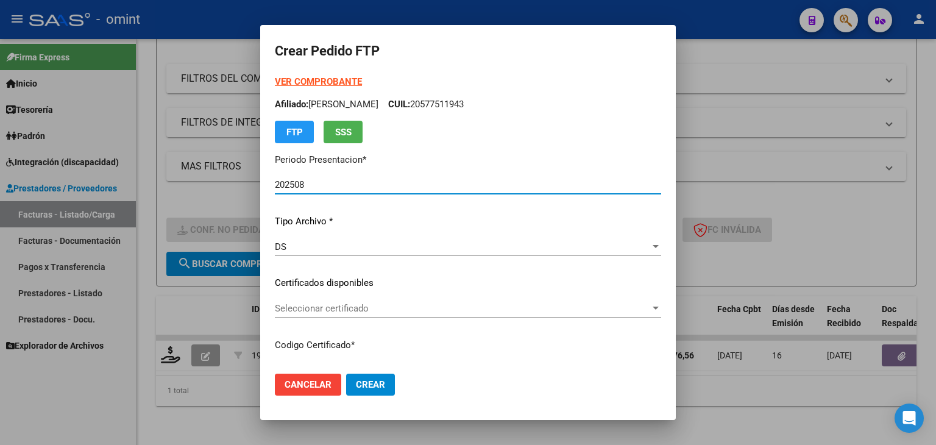
click at [314, 308] on span "Seleccionar certificado" at bounding box center [463, 308] width 376 height 11
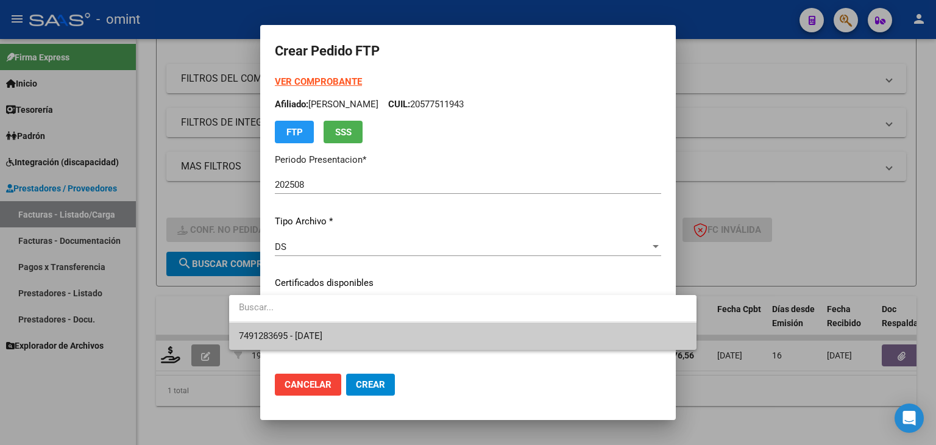
click at [352, 338] on span "7491283695 - 2027-12-01" at bounding box center [463, 336] width 448 height 27
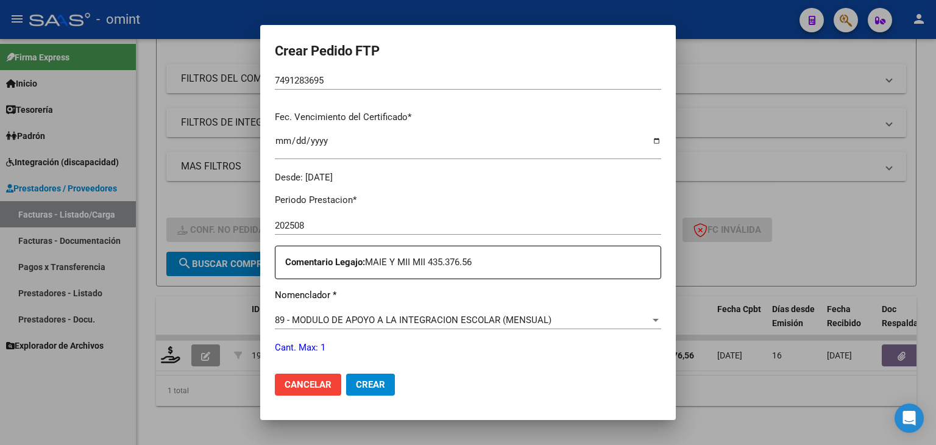
scroll to position [366, 0]
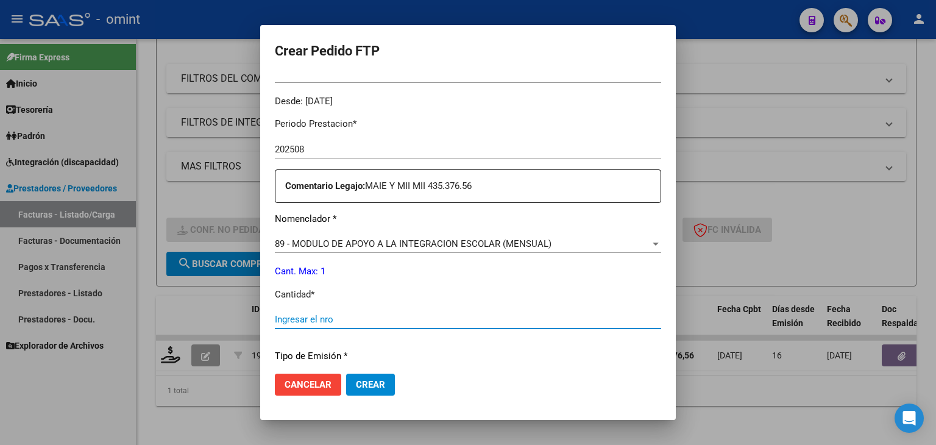
click at [315, 318] on input "Ingresar el nro" at bounding box center [468, 319] width 387 height 11
type input "1"
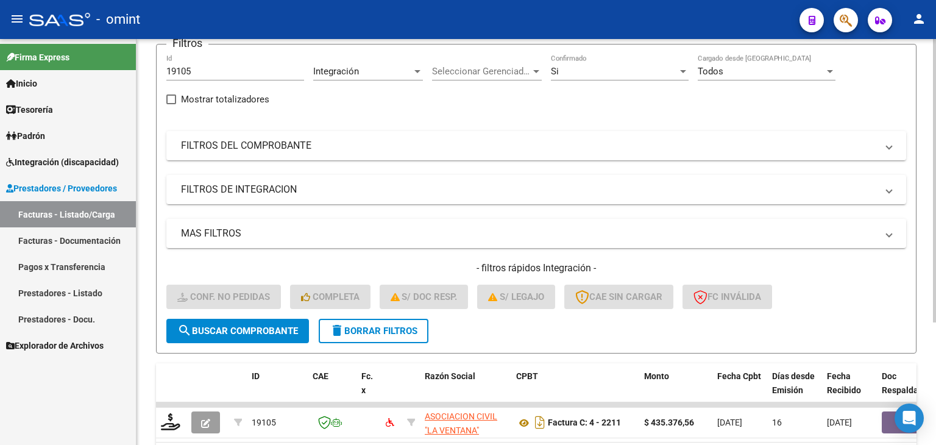
scroll to position [0, 0]
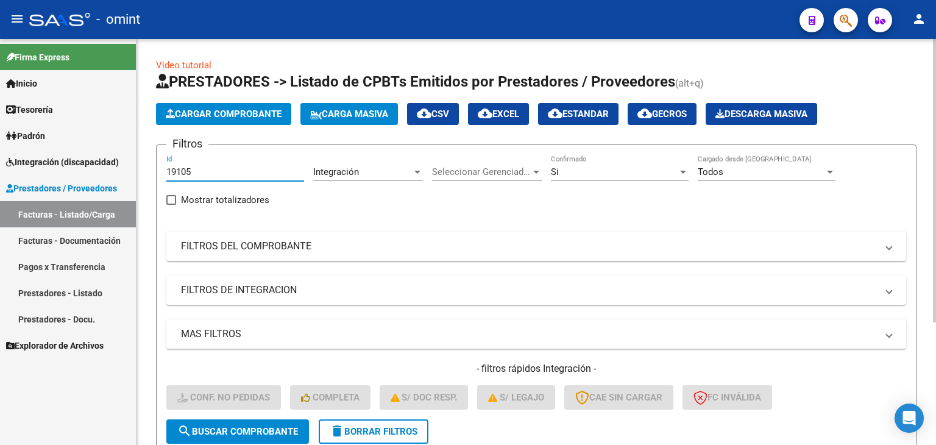
click at [188, 168] on input "19105" at bounding box center [235, 171] width 138 height 11
click at [169, 167] on input "19105" at bounding box center [235, 171] width 138 height 11
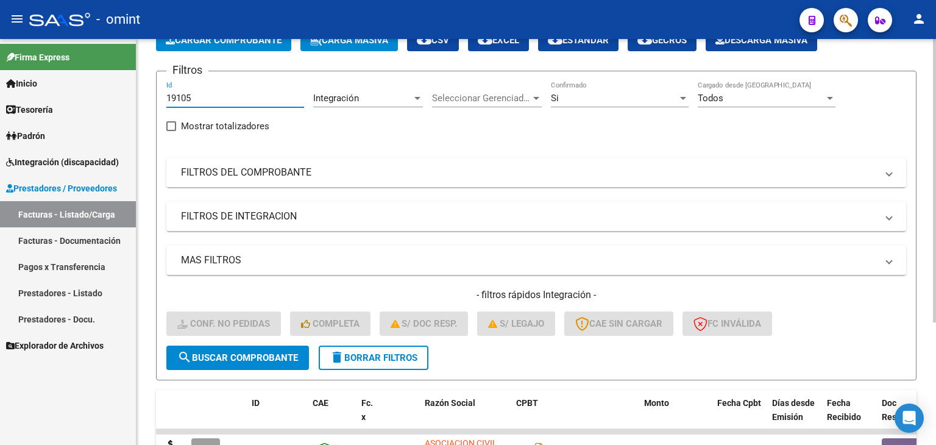
scroll to position [176, 0]
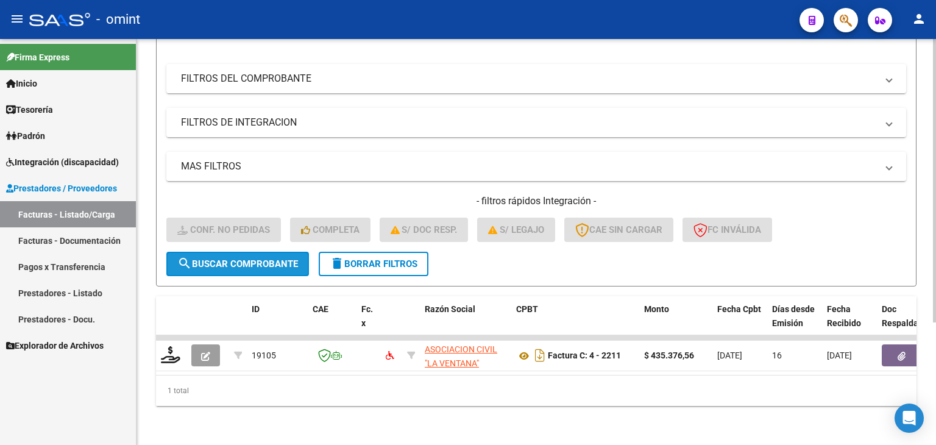
click at [225, 258] on span "search Buscar Comprobante" at bounding box center [237, 263] width 121 height 11
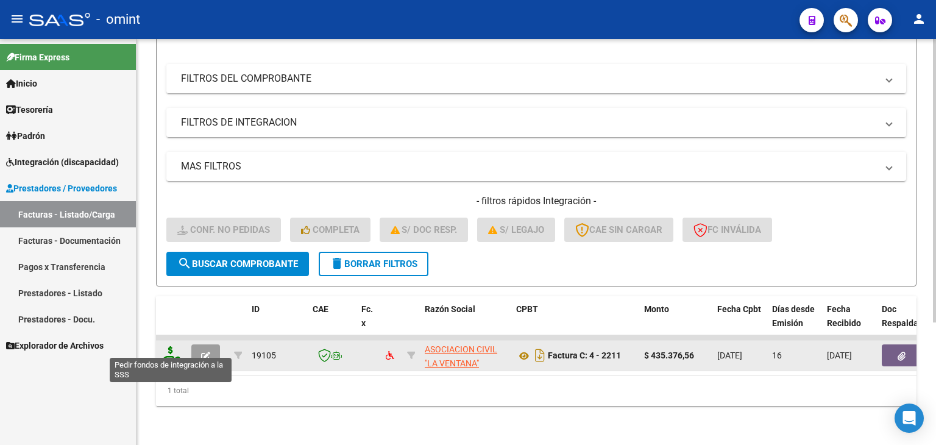
click at [167, 348] on icon at bounding box center [171, 354] width 20 height 17
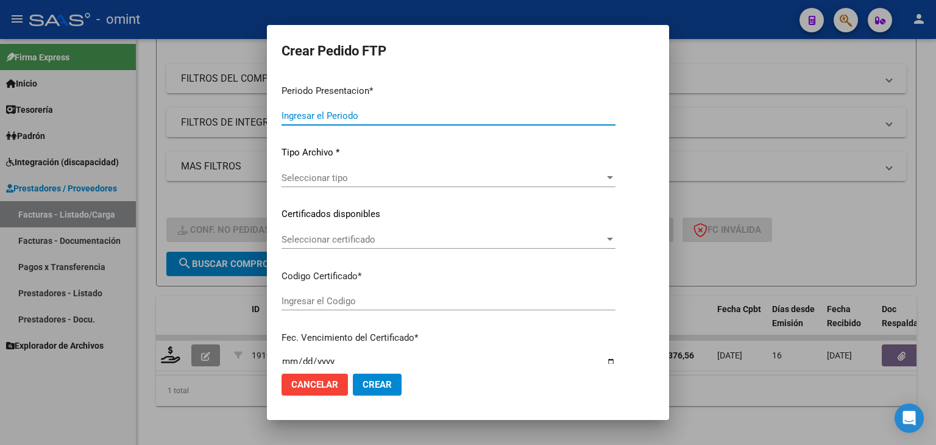
type input "202508"
type input "$ 435.376,56"
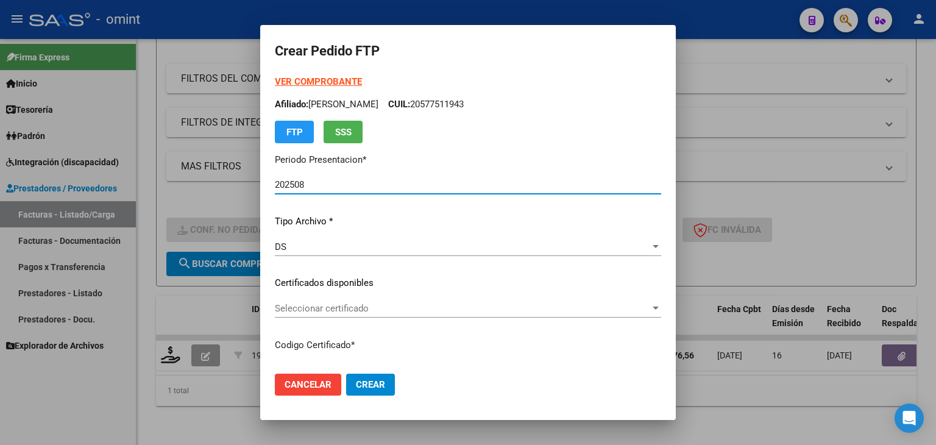
type input "7491283695"
type input "2027-12-01"
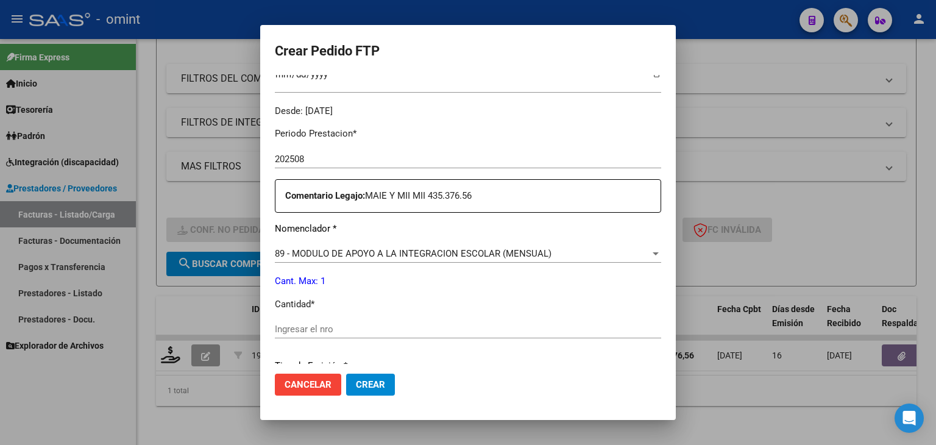
scroll to position [344, 0]
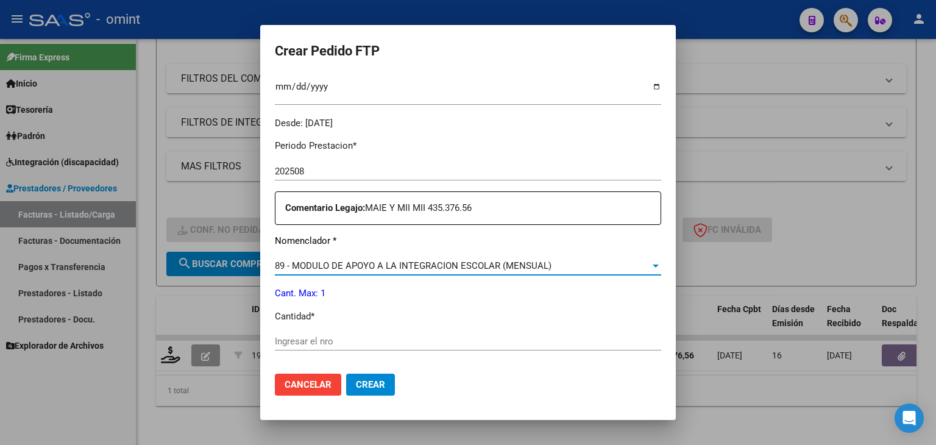
click at [305, 265] on span "89 - MODULO DE APOYO A LA INTEGRACION ESCOLAR (MENSUAL)" at bounding box center [413, 265] width 277 height 11
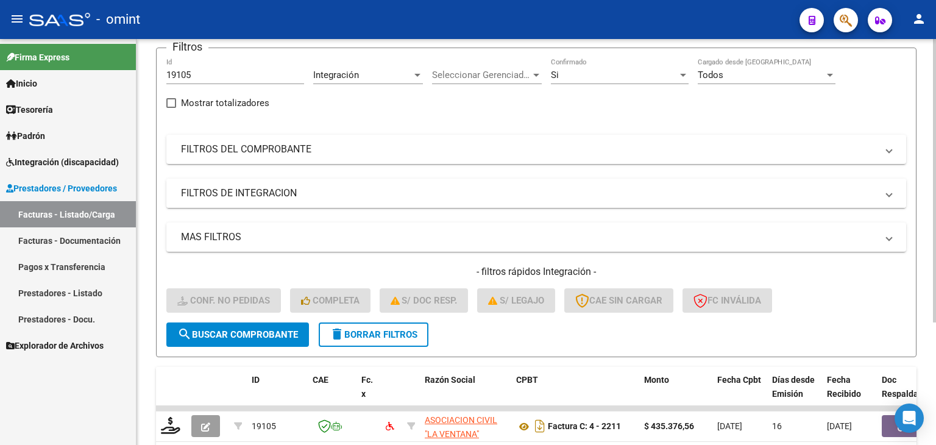
scroll to position [0, 0]
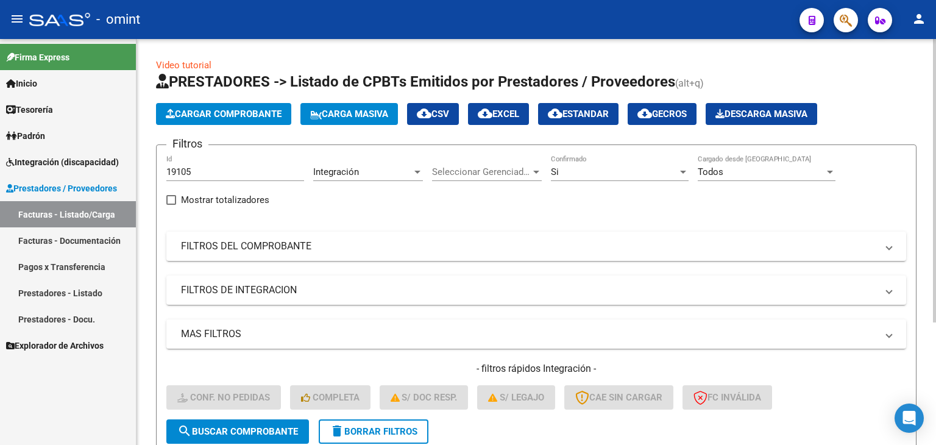
click at [187, 172] on input "19105" at bounding box center [235, 171] width 138 height 11
paste input "7"
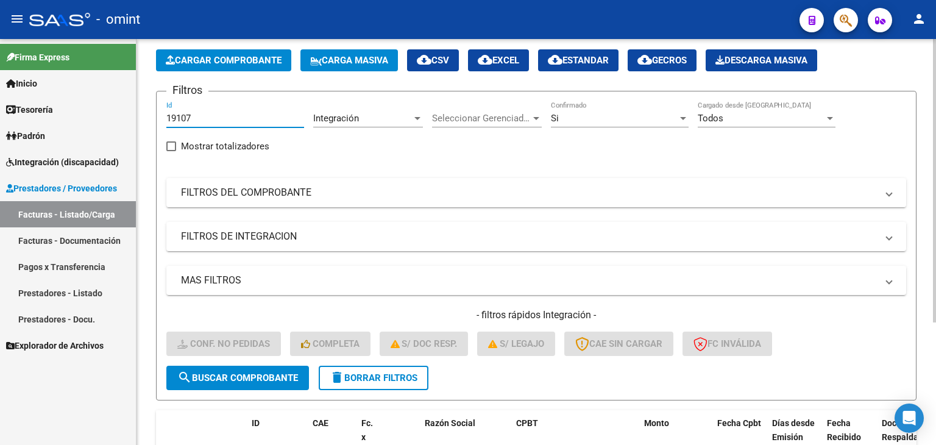
scroll to position [122, 0]
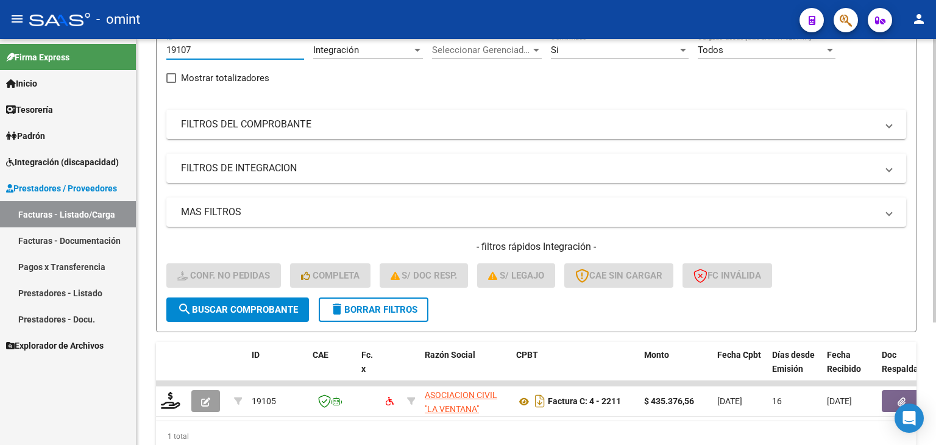
type input "19107"
click at [240, 301] on button "search Buscar Comprobante" at bounding box center [237, 310] width 143 height 24
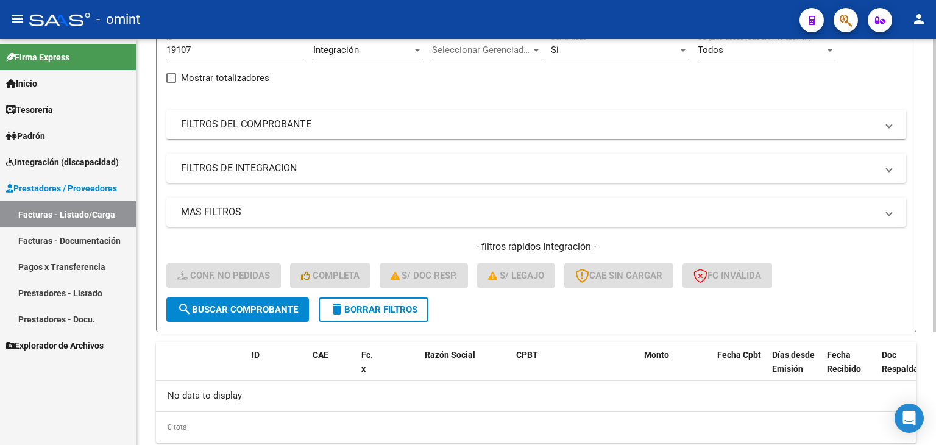
scroll to position [61, 0]
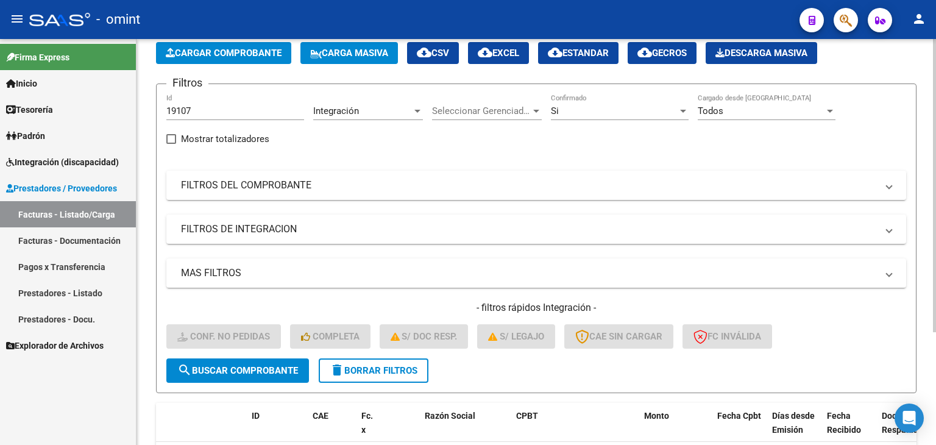
click at [254, 370] on span "search Buscar Comprobante" at bounding box center [237, 370] width 121 height 11
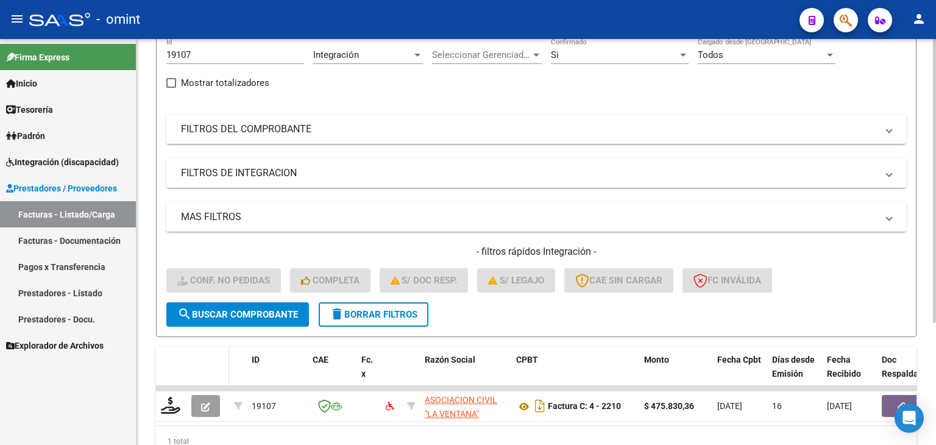
scroll to position [176, 0]
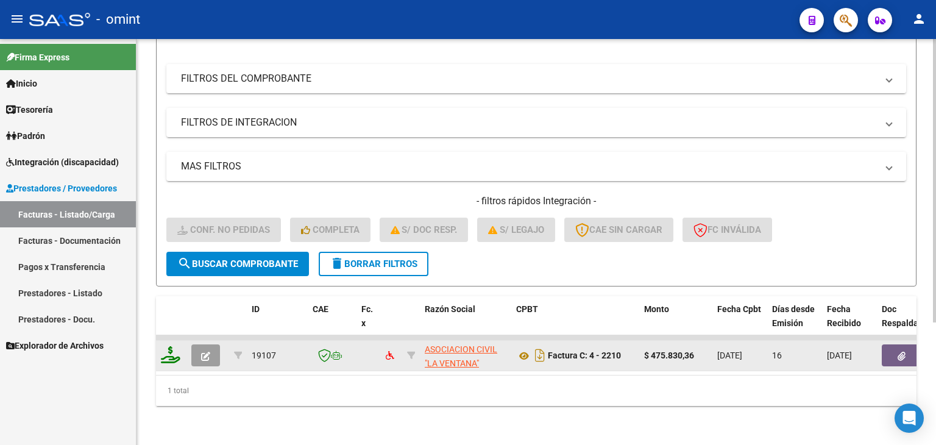
click at [166, 347] on icon at bounding box center [171, 354] width 20 height 17
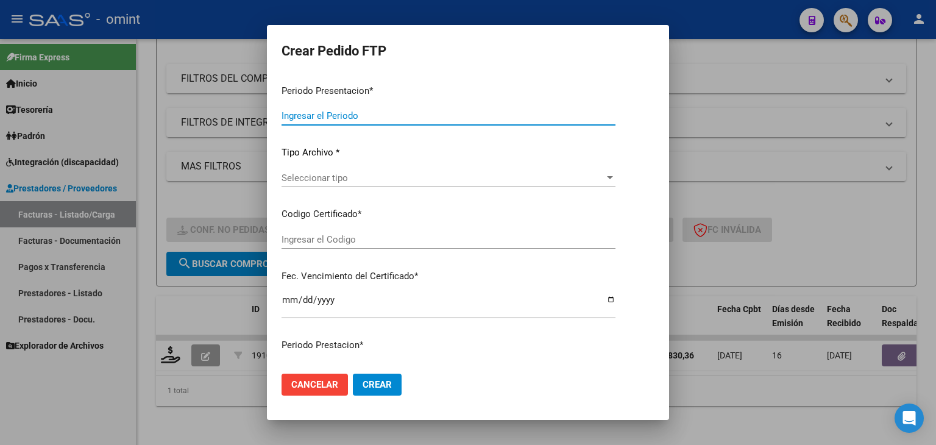
type input "202508"
type input "$ 475.830,36"
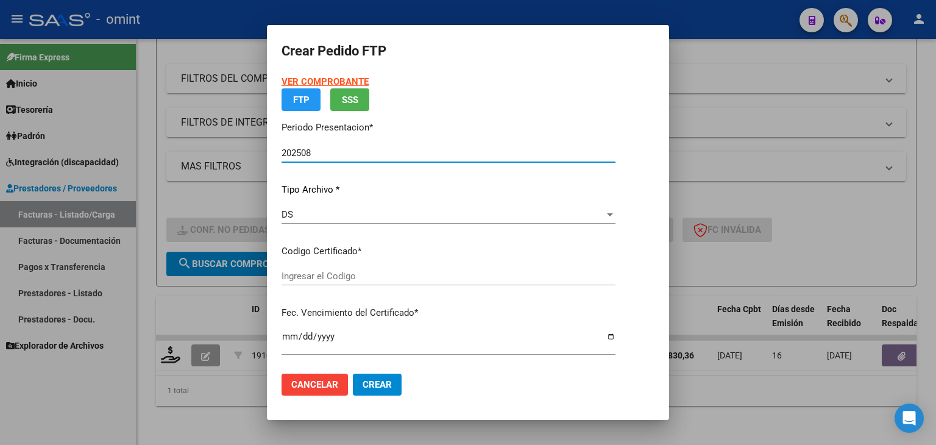
type input "7491283695"
type input "2027-12-01"
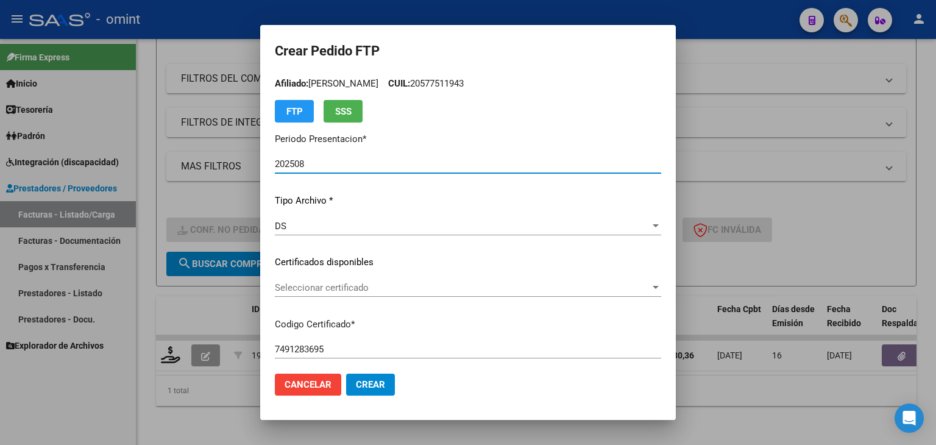
scroll to position [0, 0]
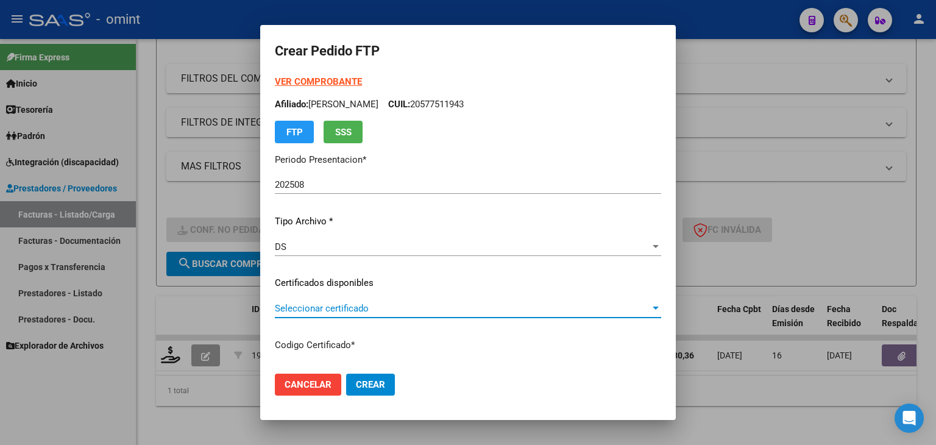
click at [289, 307] on span "Seleccionar certificado" at bounding box center [463, 308] width 376 height 11
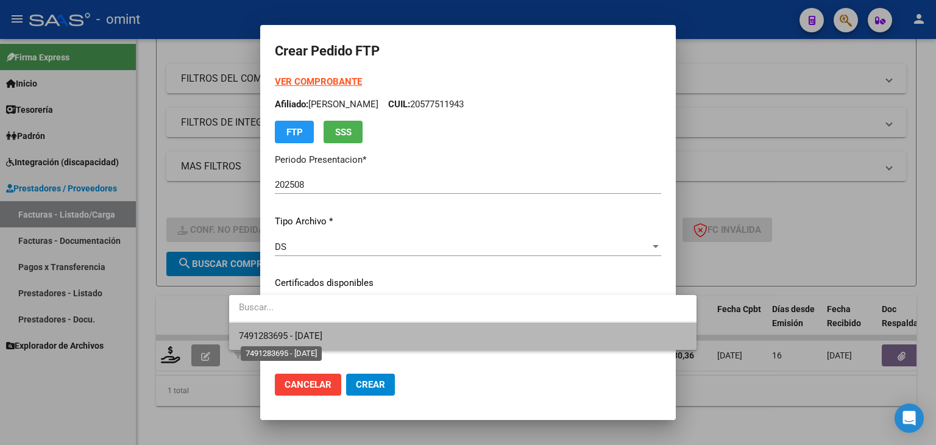
click at [315, 333] on span "7491283695 - 2027-12-01" at bounding box center [281, 335] width 84 height 11
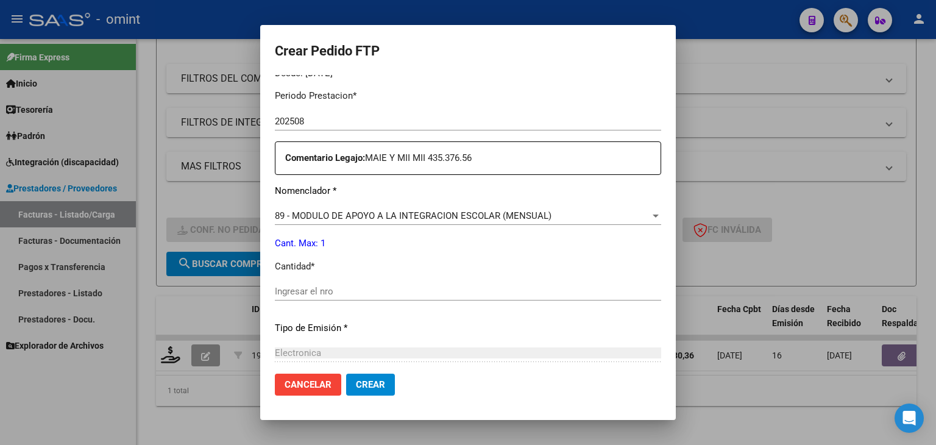
scroll to position [427, 0]
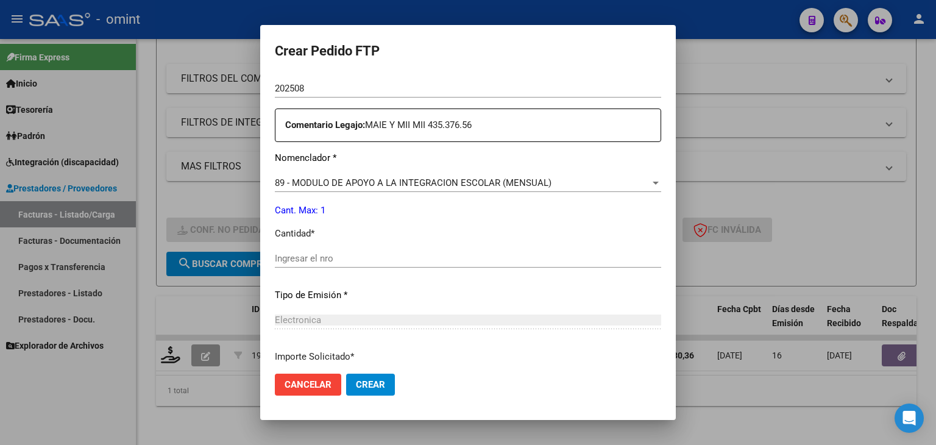
click at [284, 262] on input "Ingresar el nro" at bounding box center [468, 258] width 387 height 11
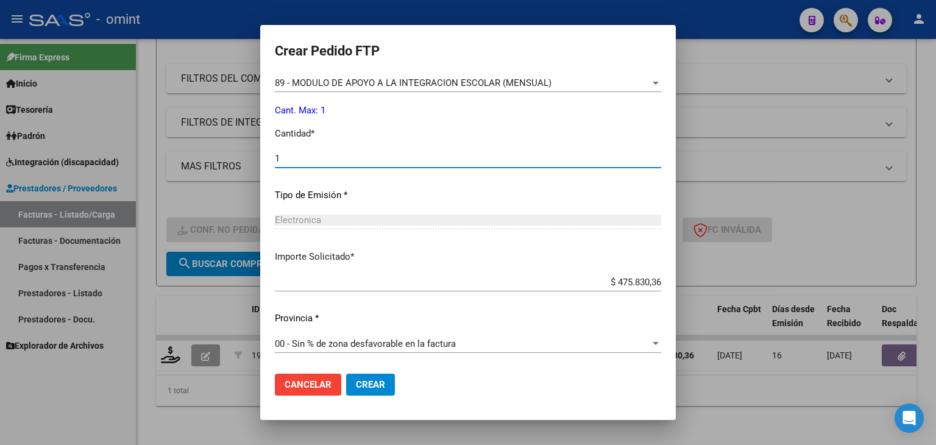
type input "1"
click at [356, 379] on span "Crear" at bounding box center [370, 384] width 29 height 11
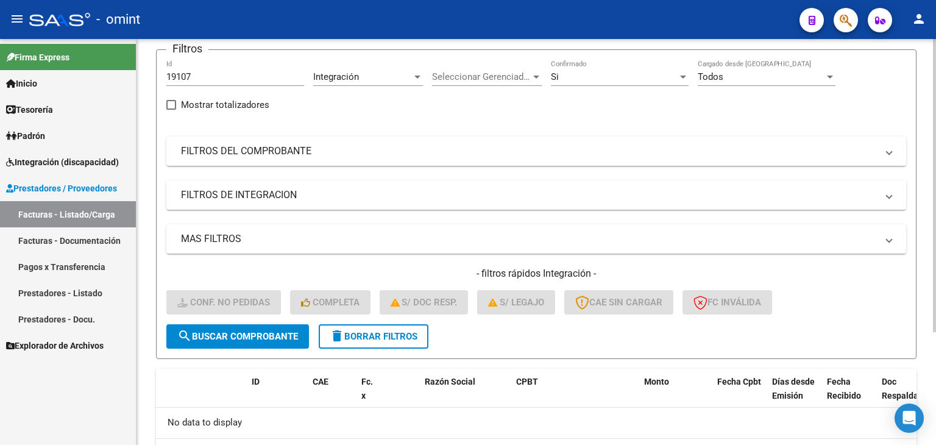
scroll to position [34, 0]
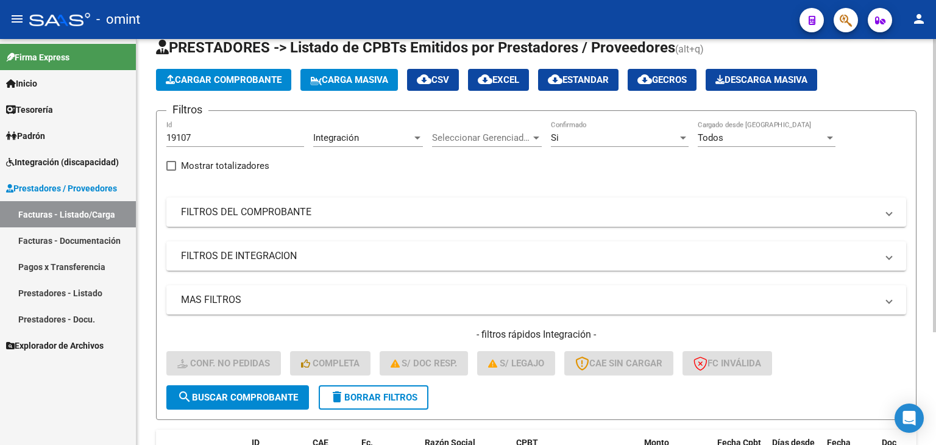
click at [188, 133] on input "19107" at bounding box center [235, 137] width 138 height 11
click at [190, 133] on input "19107" at bounding box center [235, 137] width 138 height 11
click at [181, 133] on input "19107" at bounding box center [235, 137] width 138 height 11
paste input "5"
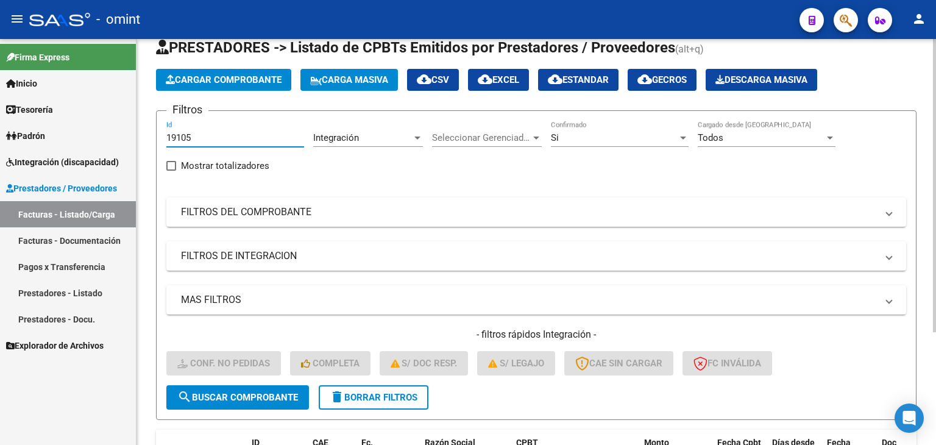
type input "19105"
click at [282, 386] on button "search Buscar Comprobante" at bounding box center [237, 397] width 143 height 24
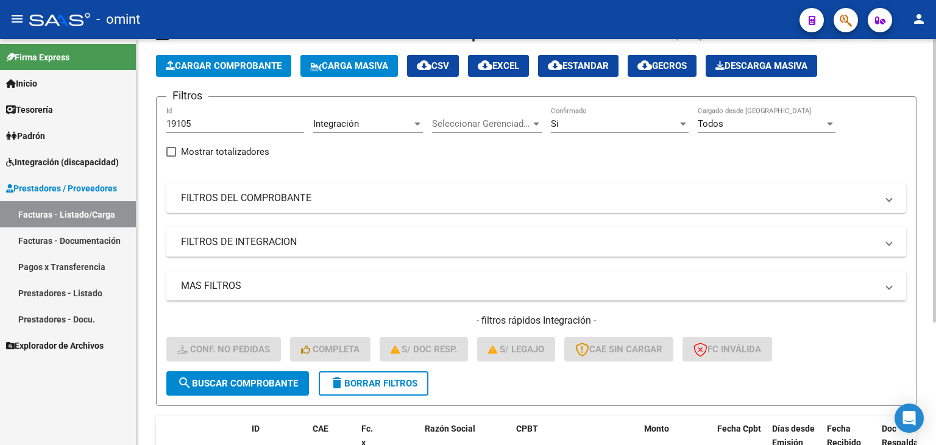
scroll to position [156, 0]
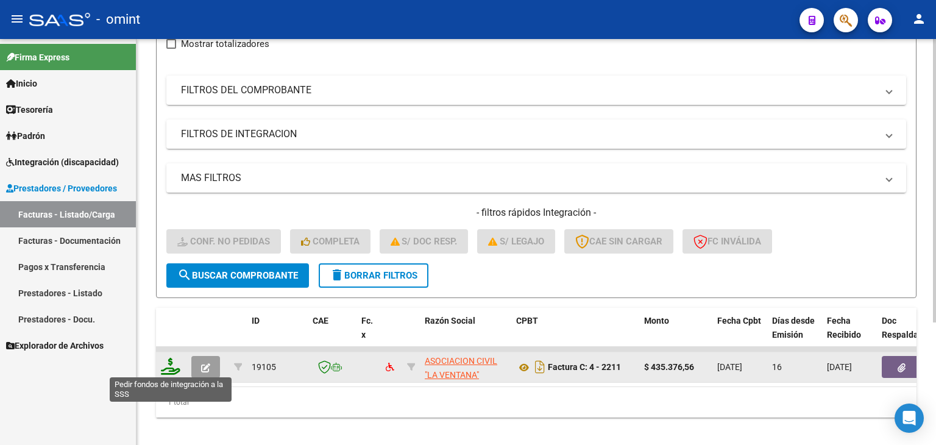
click at [168, 369] on icon at bounding box center [171, 366] width 20 height 17
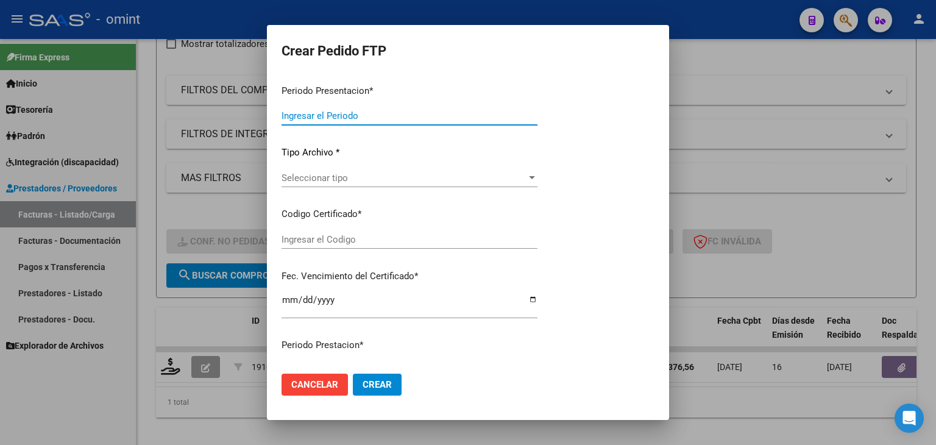
type input "202508"
type input "$ 435.376,56"
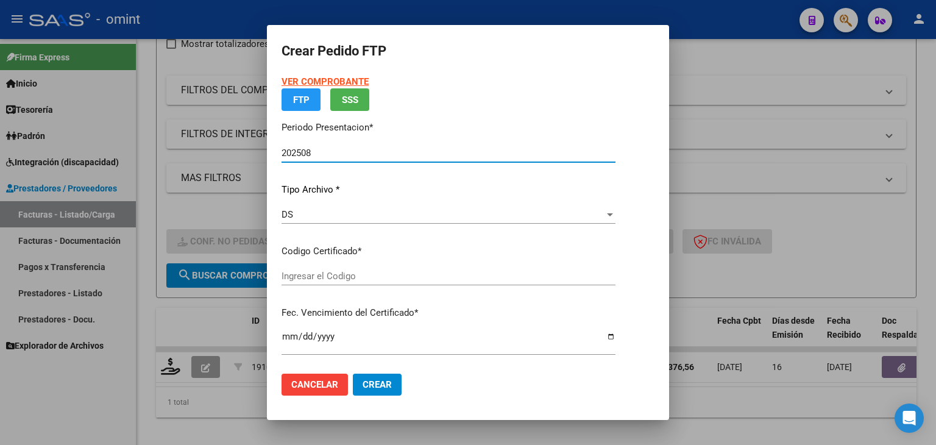
type input "7491283695"
type input "2027-12-01"
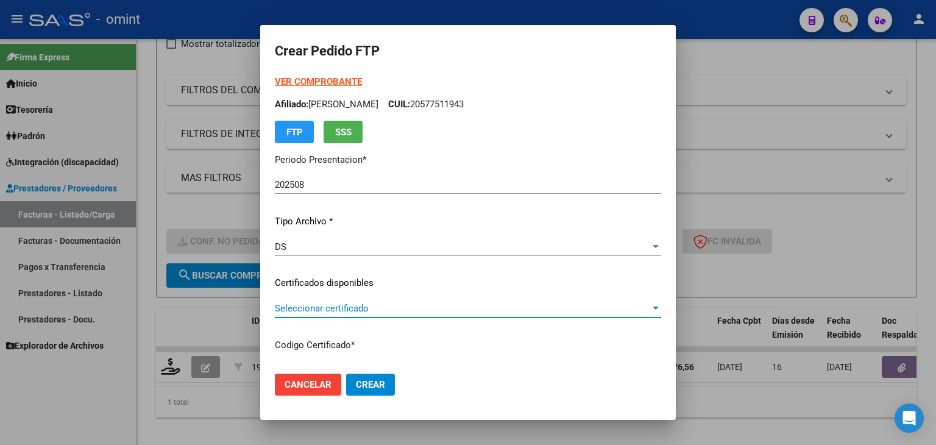
click at [324, 303] on span "Seleccionar certificado" at bounding box center [463, 308] width 376 height 11
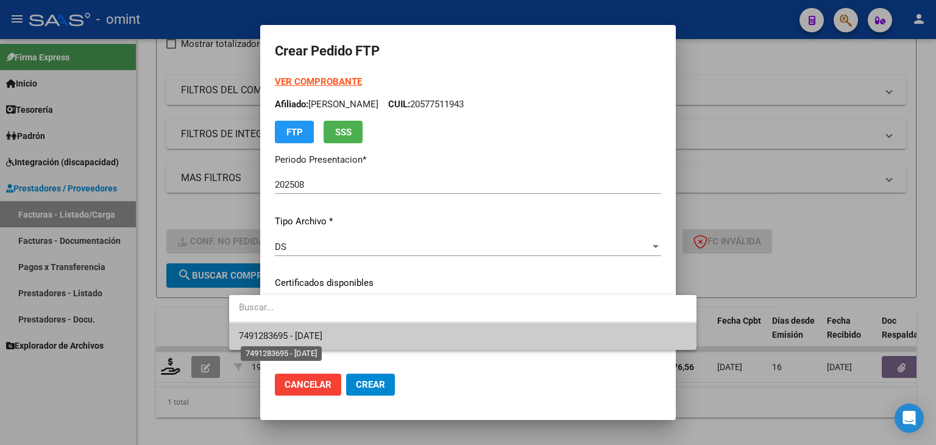
click at [323, 338] on span "7491283695 - 2027-12-01" at bounding box center [281, 335] width 84 height 11
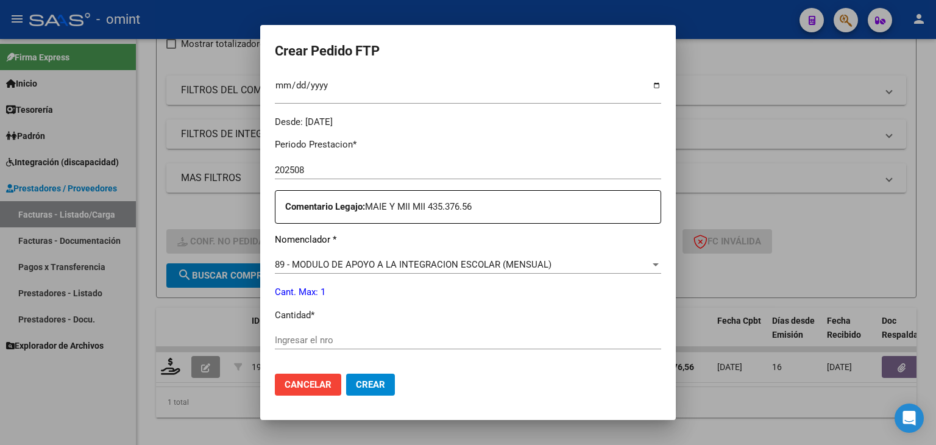
scroll to position [366, 0]
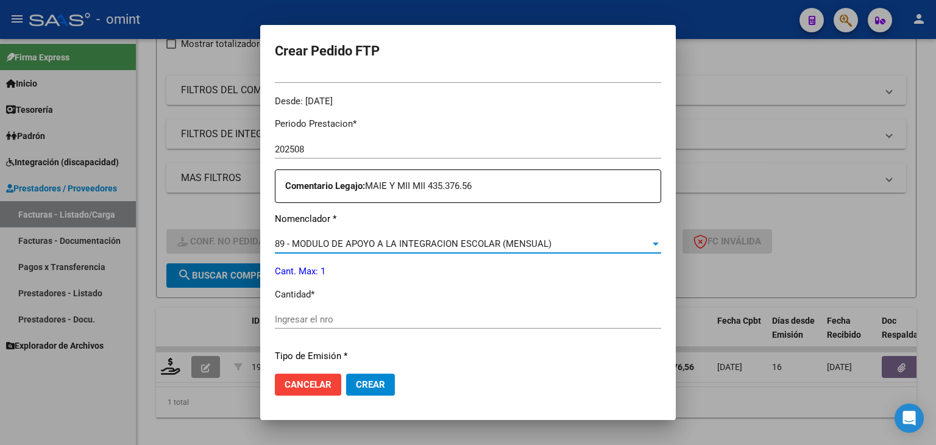
click at [318, 246] on span "89 - MODULO DE APOYO A LA INTEGRACION ESCOLAR (MENSUAL)" at bounding box center [413, 243] width 277 height 11
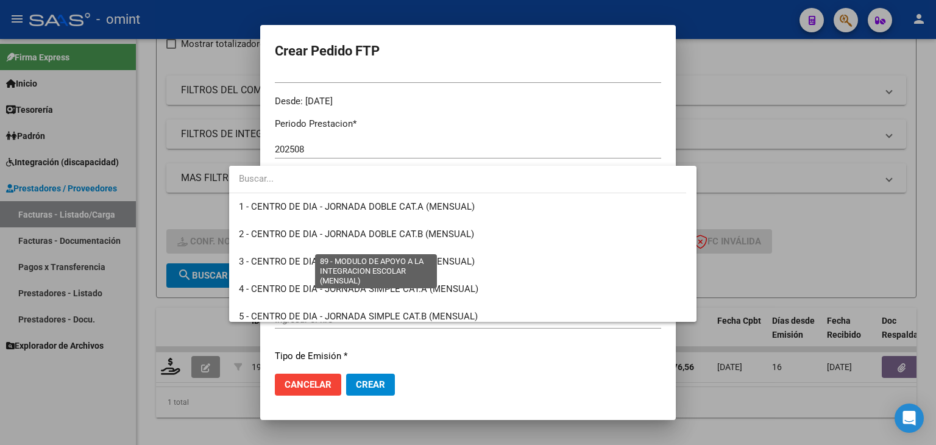
scroll to position [2377, 0]
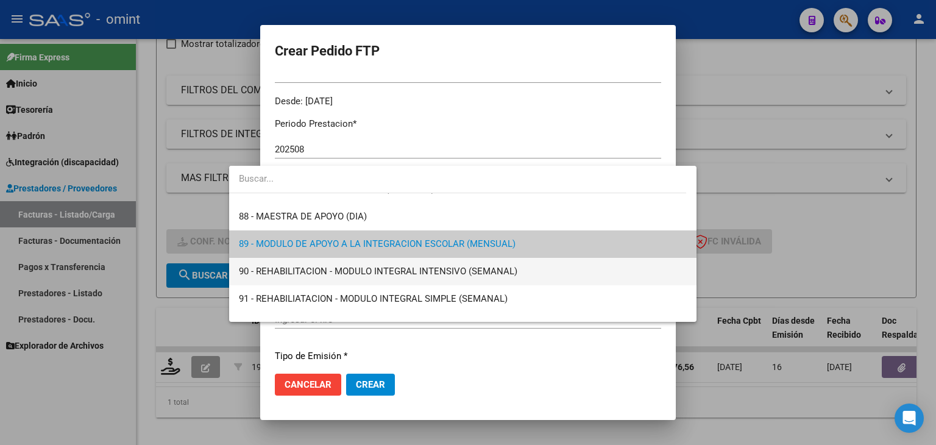
click at [292, 261] on span "90 - REHABILITACION - MODULO INTEGRAL INTENSIVO (SEMANAL)" at bounding box center [463, 271] width 448 height 27
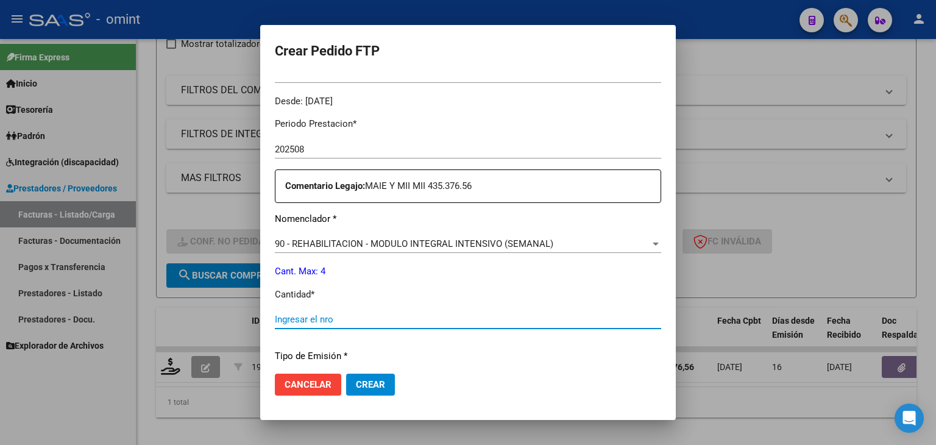
click at [288, 324] on input "Ingresar el nro" at bounding box center [468, 319] width 387 height 11
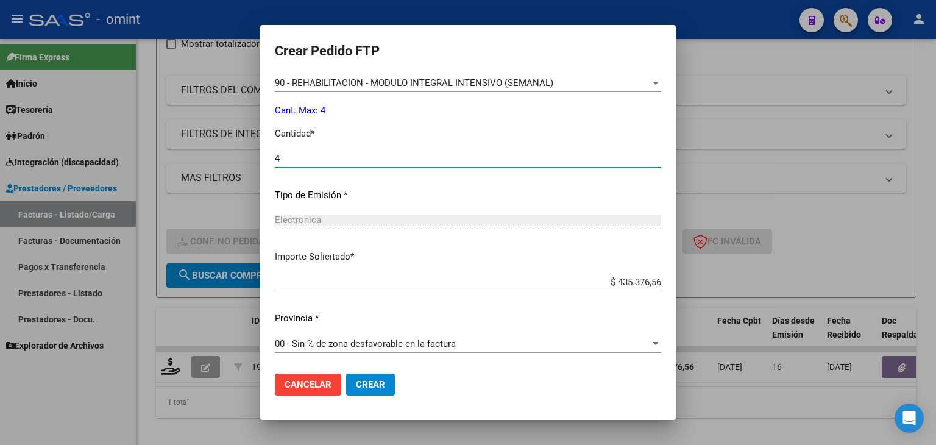
type input "4"
click at [356, 382] on span "Crear" at bounding box center [370, 384] width 29 height 11
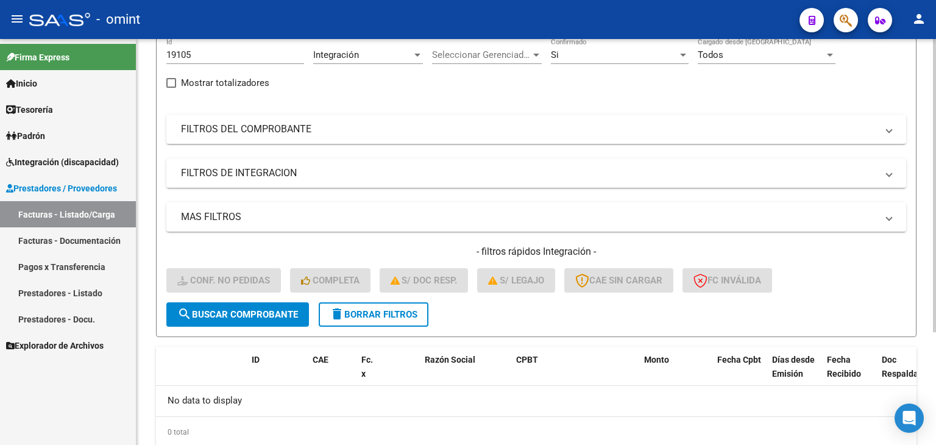
scroll to position [95, 0]
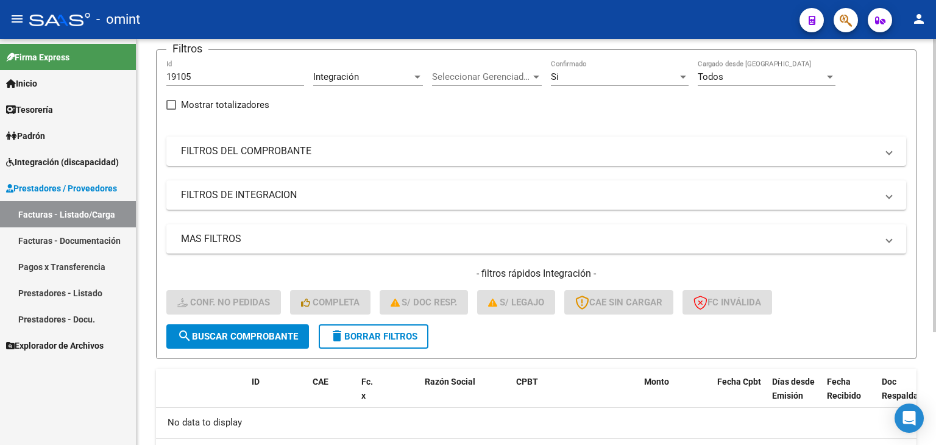
click at [178, 76] on input "19105" at bounding box center [235, 76] width 138 height 11
paste input "076"
type input "19076"
click at [226, 331] on span "search Buscar Comprobante" at bounding box center [237, 336] width 121 height 11
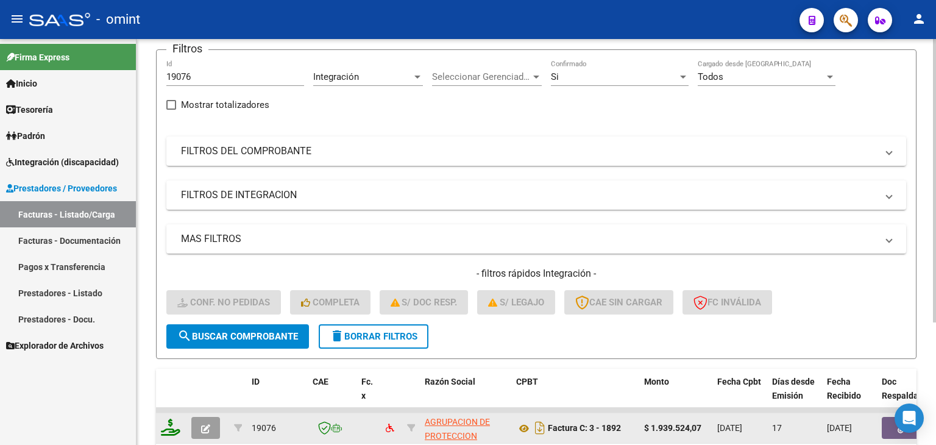
click at [175, 427] on icon at bounding box center [171, 427] width 20 height 17
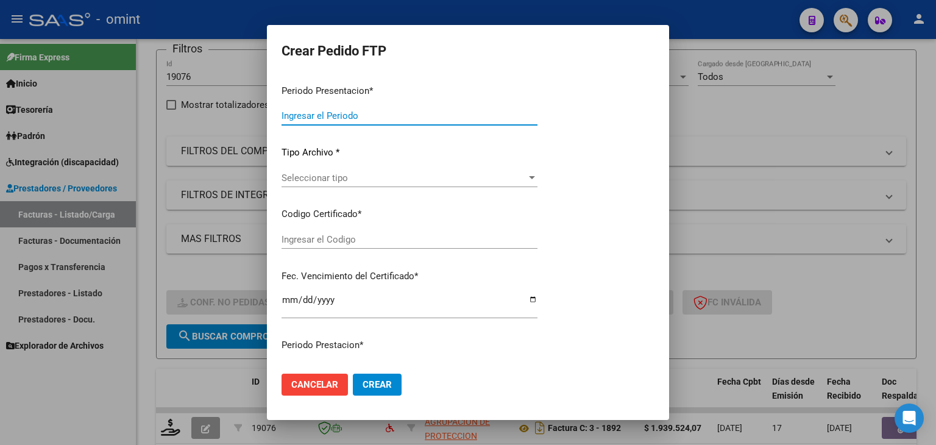
type input "202508"
type input "$ 1.939.524,07"
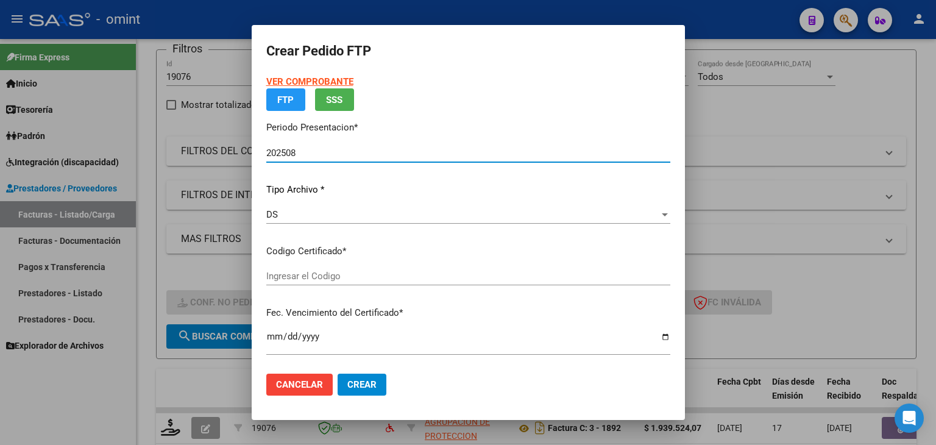
type input "1130107949"
type input "2028-07-31"
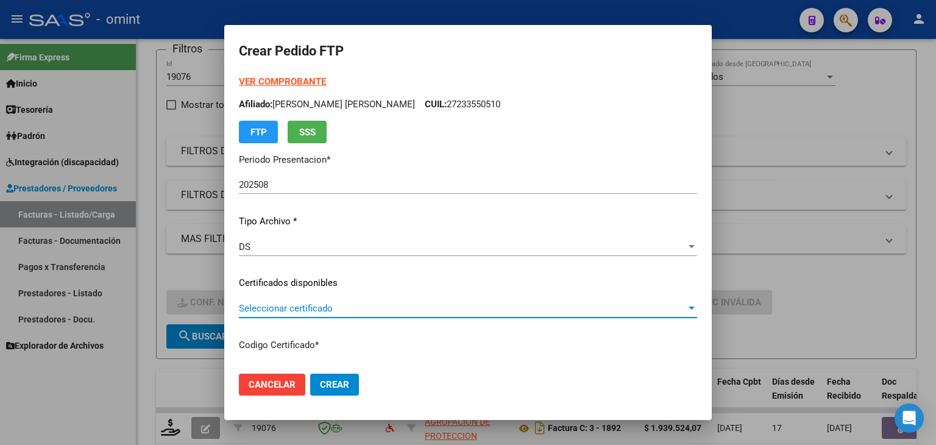
click at [258, 309] on span "Seleccionar certificado" at bounding box center [462, 308] width 447 height 11
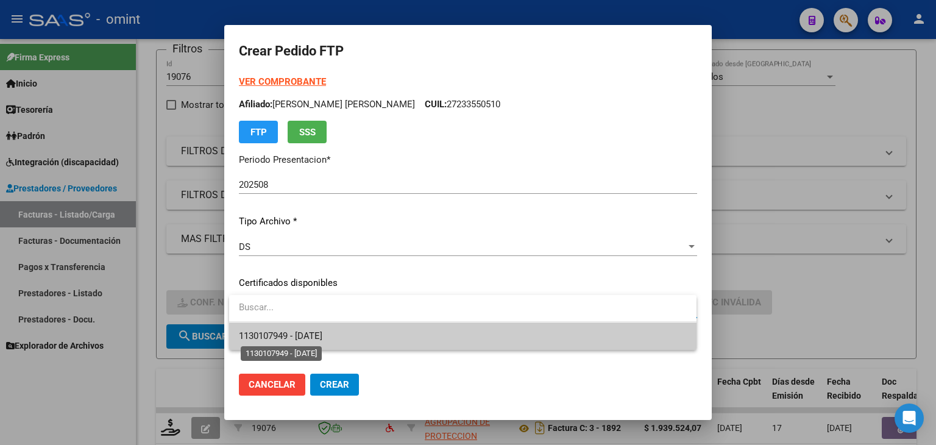
click at [269, 337] on span "1130107949 - 2028-07-31" at bounding box center [281, 335] width 84 height 11
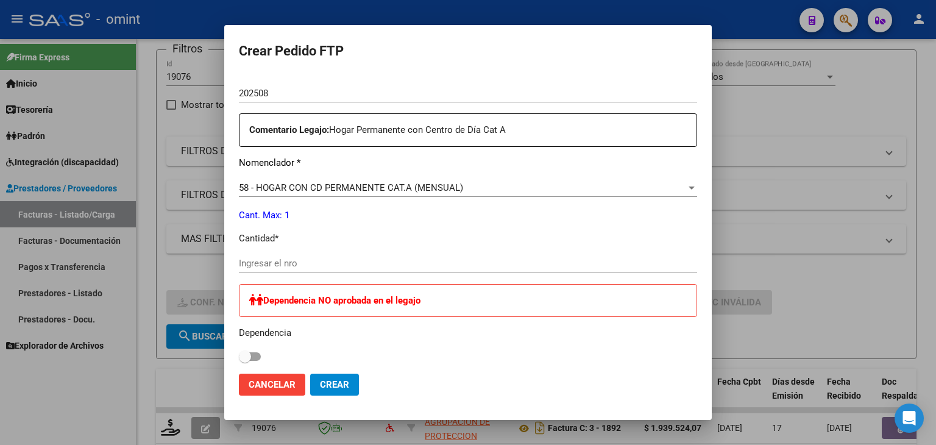
scroll to position [427, 0]
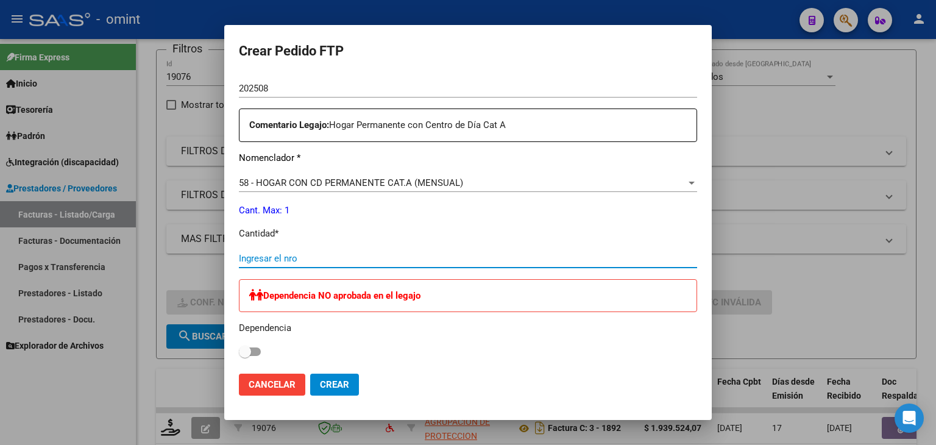
click at [293, 255] on input "Ingresar el nro" at bounding box center [468, 258] width 458 height 11
type input "1"
click at [340, 382] on span "Crear" at bounding box center [334, 384] width 29 height 11
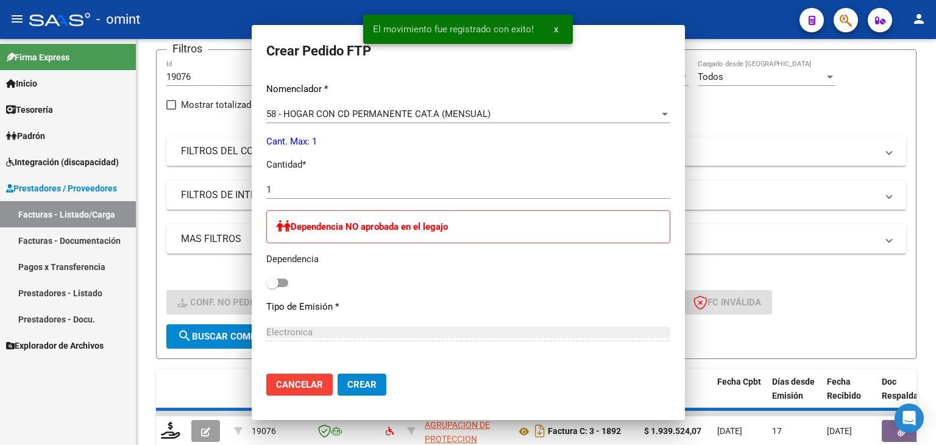
scroll to position [357, 0]
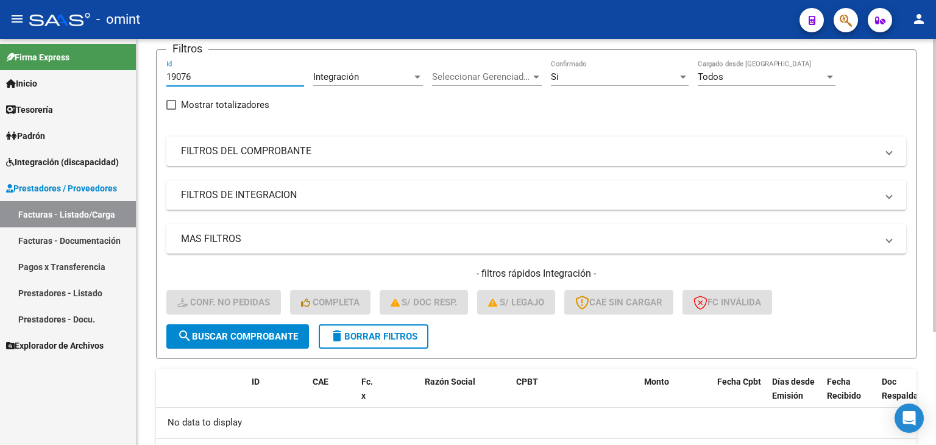
click at [184, 75] on input "19076" at bounding box center [235, 76] width 138 height 11
click at [182, 78] on input "19076" at bounding box center [235, 76] width 138 height 11
click at [182, 79] on input "19076" at bounding box center [235, 76] width 138 height 11
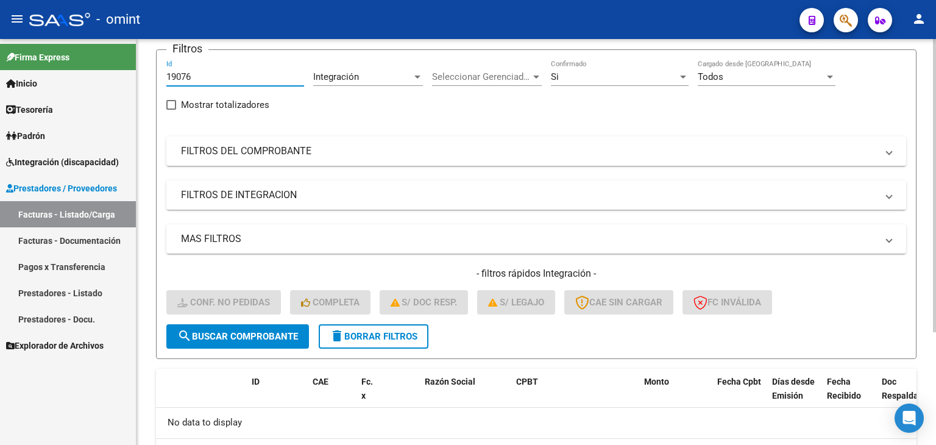
paste input "20501"
type input "20501"
click at [258, 332] on span "search Buscar Comprobante" at bounding box center [237, 336] width 121 height 11
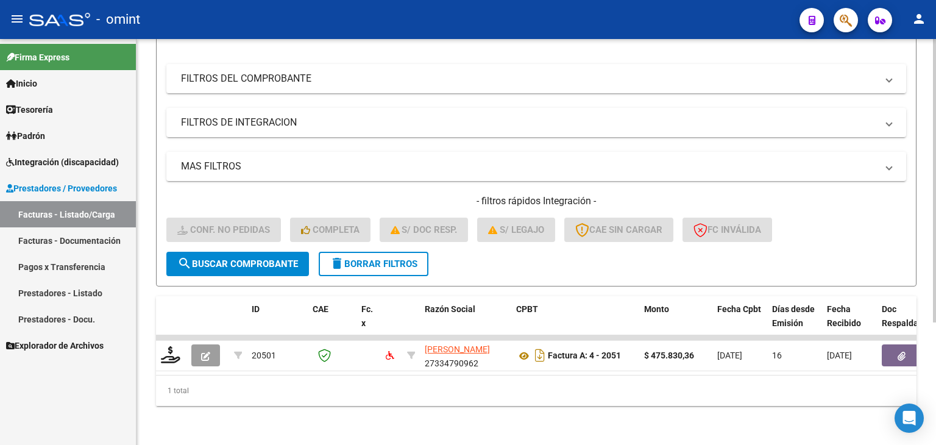
scroll to position [176, 0]
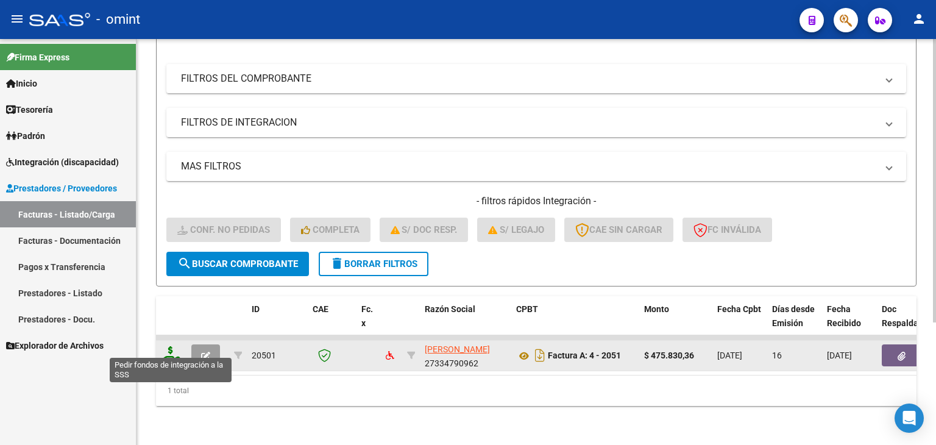
click at [173, 349] on icon at bounding box center [171, 354] width 20 height 17
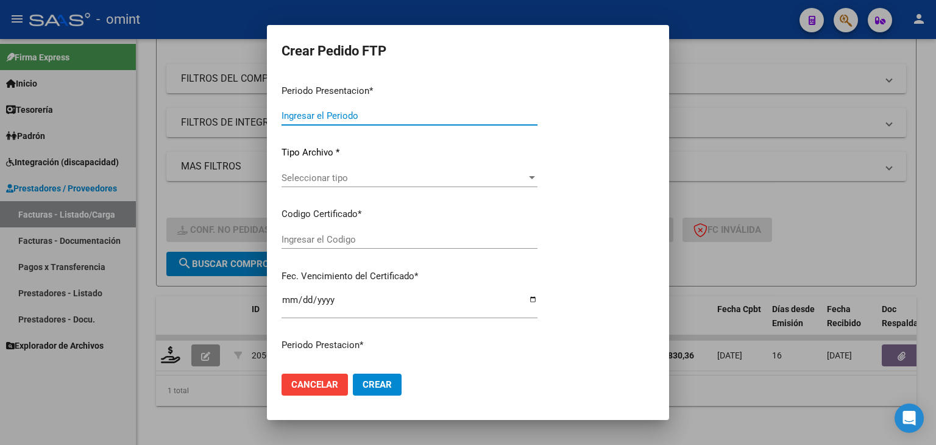
type input "202508"
type input "$ 475.830,36"
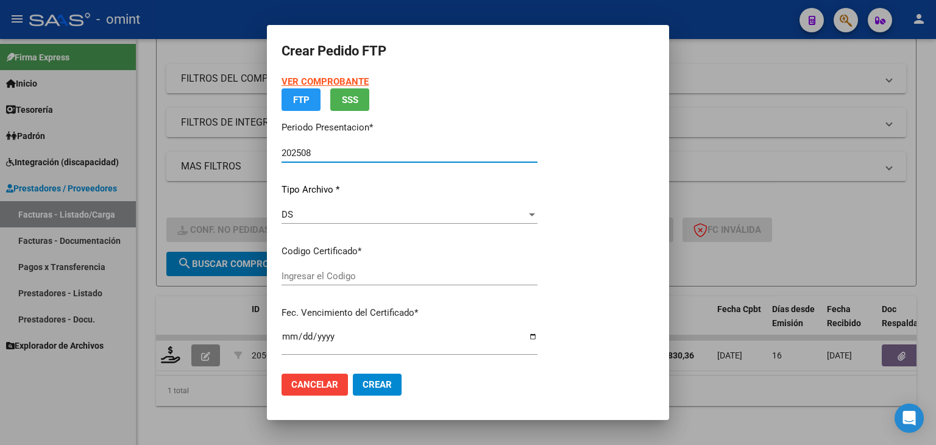
type input "5443034683"
type input "2026-11-15"
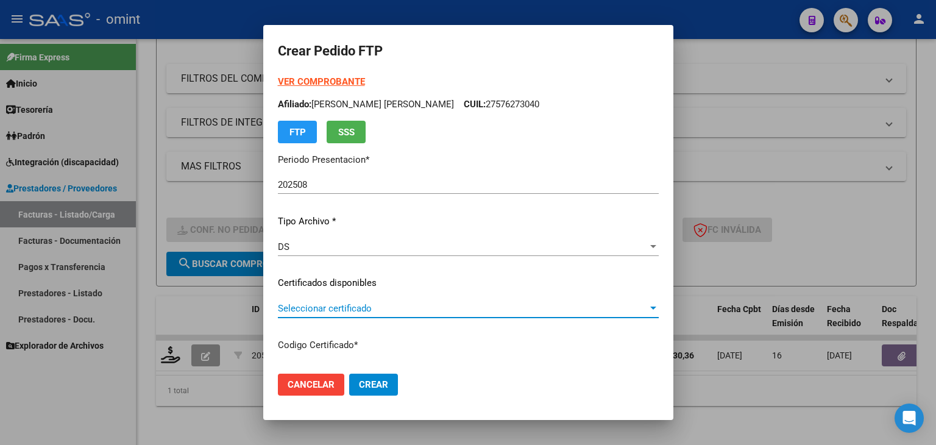
click at [312, 303] on span "Seleccionar certificado" at bounding box center [463, 308] width 370 height 11
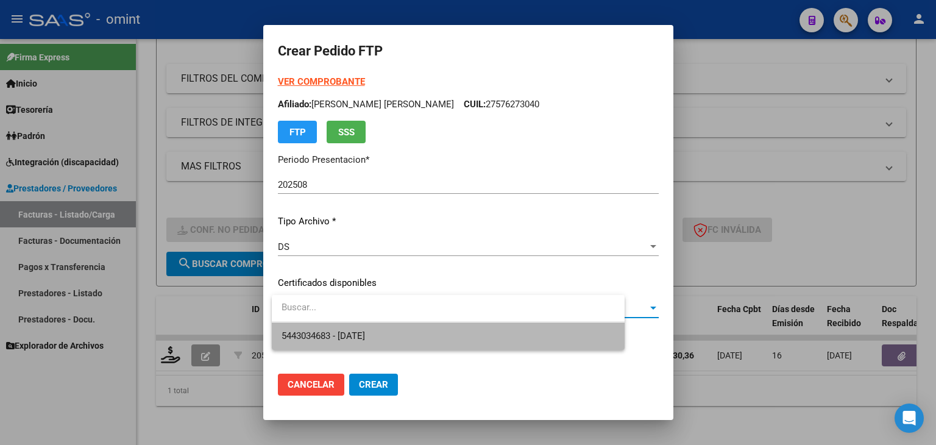
click at [330, 328] on span "5443034683 - 2026-11-15" at bounding box center [448, 336] width 333 height 27
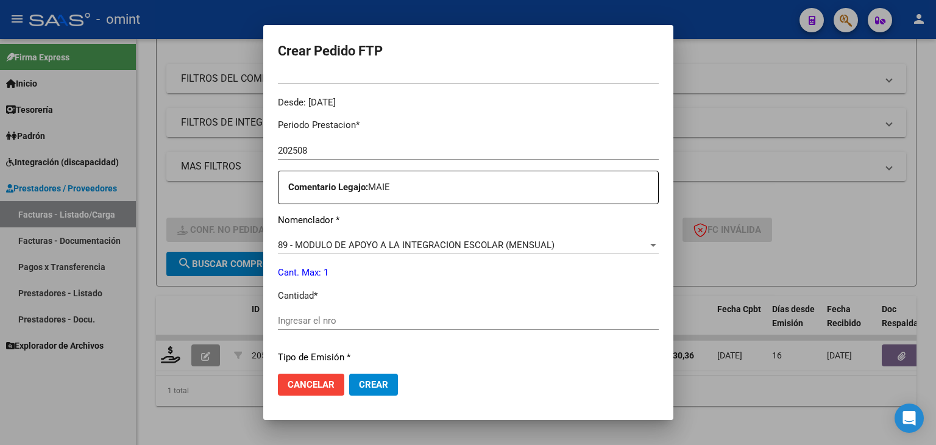
scroll to position [366, 0]
click at [332, 324] on input "Ingresar el nro" at bounding box center [468, 319] width 381 height 11
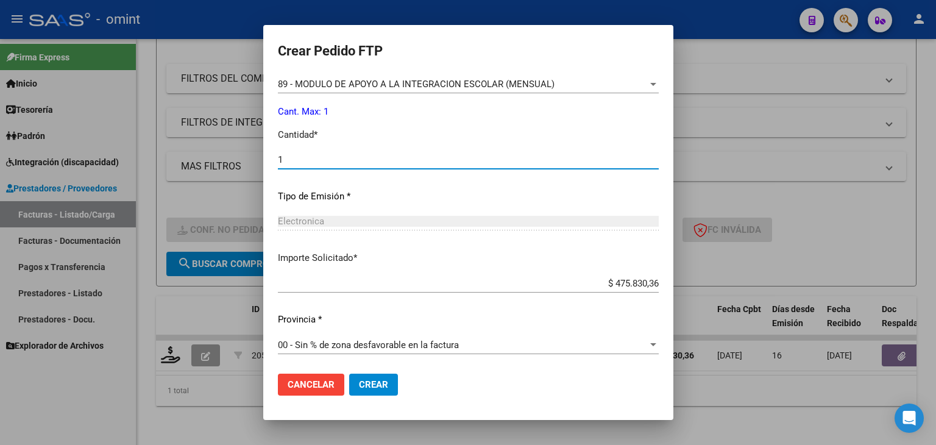
scroll to position [527, 0]
type input "1"
click at [376, 381] on span "Crear" at bounding box center [373, 384] width 29 height 11
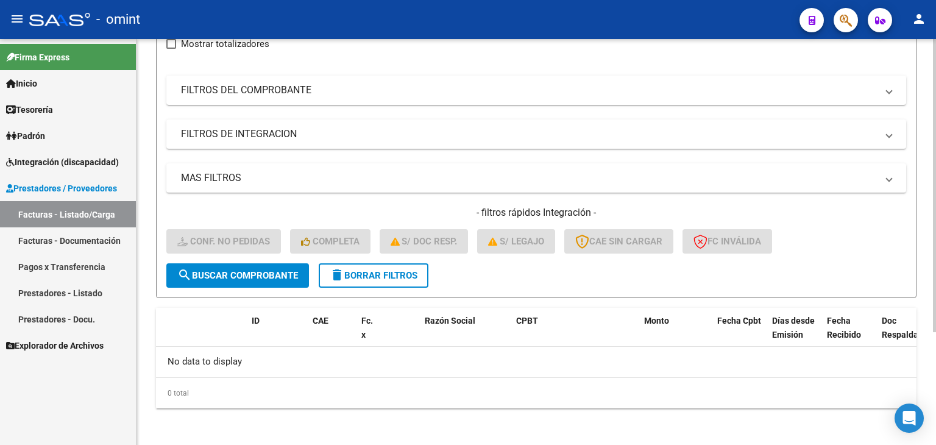
scroll to position [95, 0]
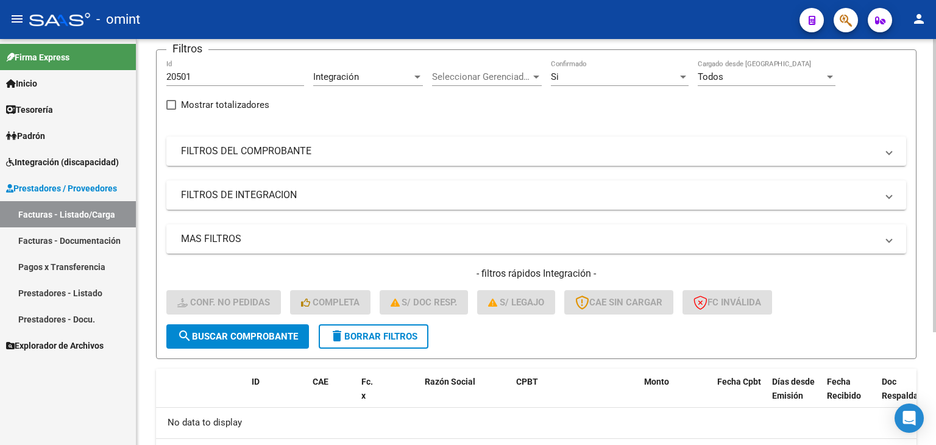
click at [184, 77] on input "20501" at bounding box center [235, 76] width 138 height 11
paste input "19136"
type input "19136"
click at [263, 335] on span "search Buscar Comprobante" at bounding box center [237, 336] width 121 height 11
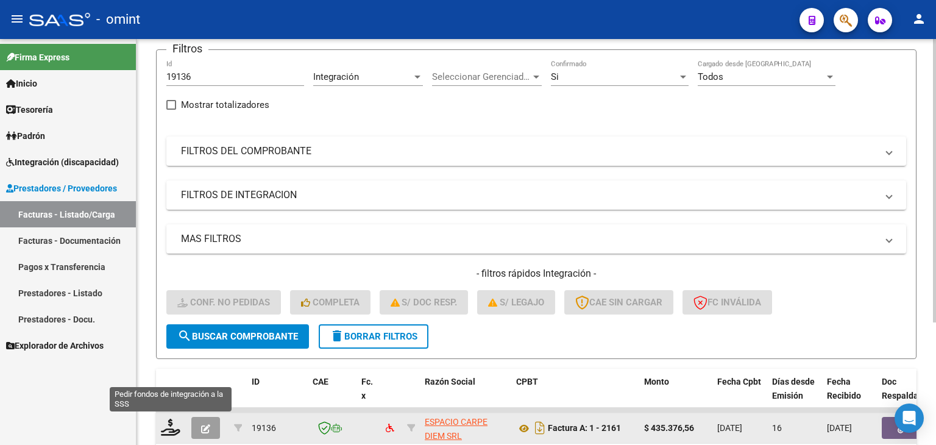
click at [166, 434] on div at bounding box center [171, 428] width 21 height 19
click at [171, 425] on icon at bounding box center [171, 427] width 20 height 17
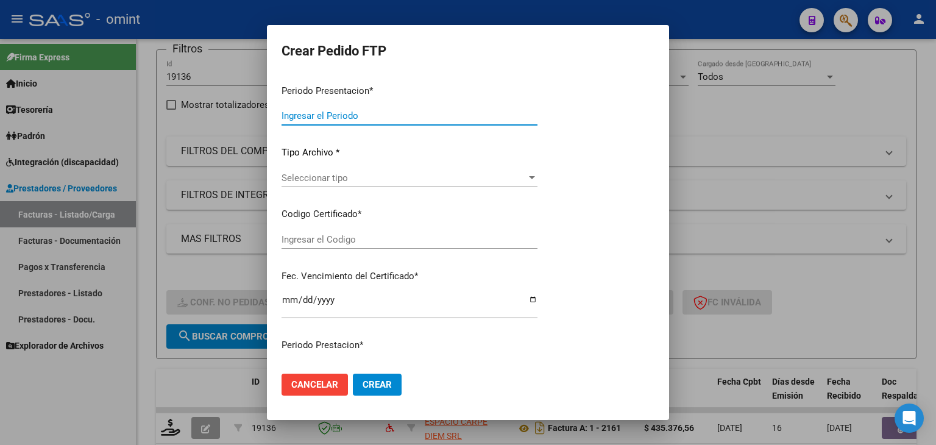
type input "202508"
type input "$ 435.376,56"
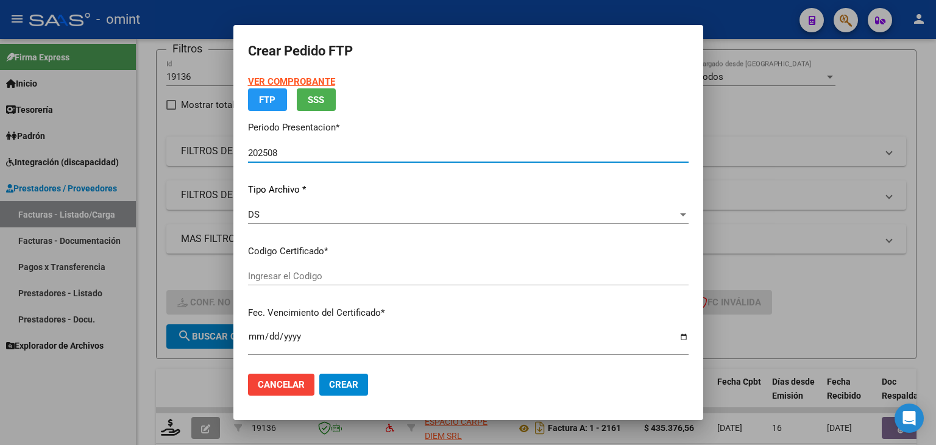
type input "5443034683"
type input "2026-11-15"
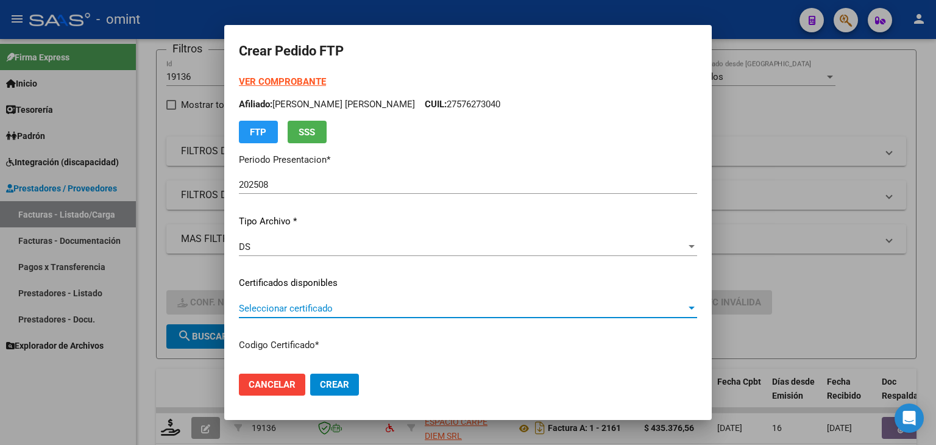
click at [265, 304] on span "Seleccionar certificado" at bounding box center [462, 308] width 447 height 11
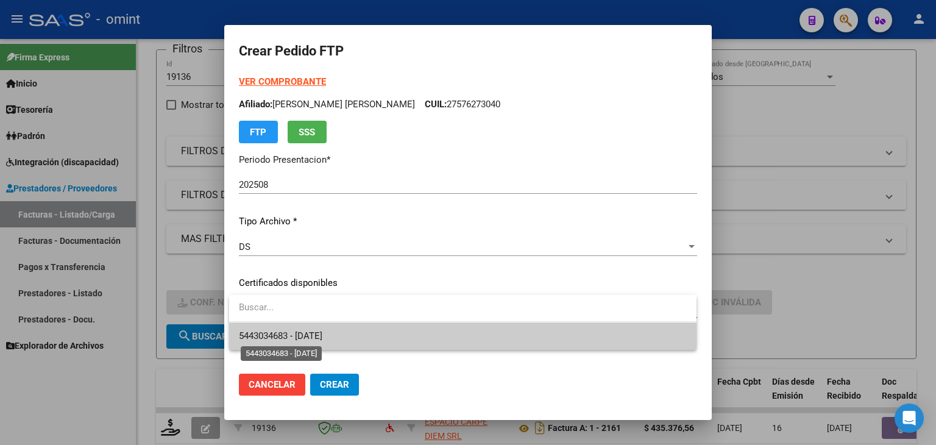
click at [272, 333] on span "5443034683 - 2026-11-15" at bounding box center [281, 335] width 84 height 11
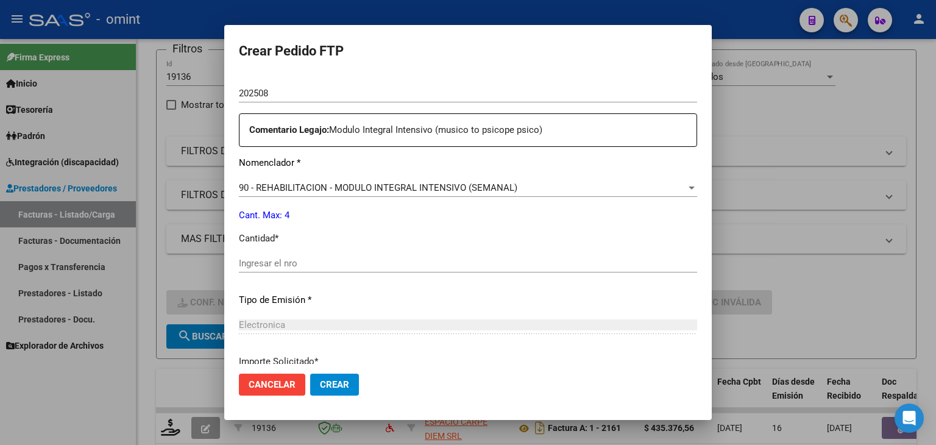
scroll to position [427, 0]
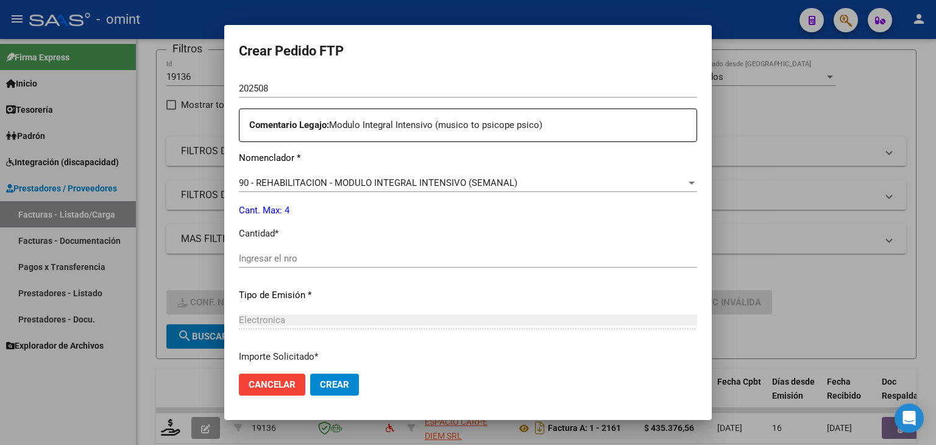
click at [307, 259] on input "Ingresar el nro" at bounding box center [468, 258] width 458 height 11
type input "4"
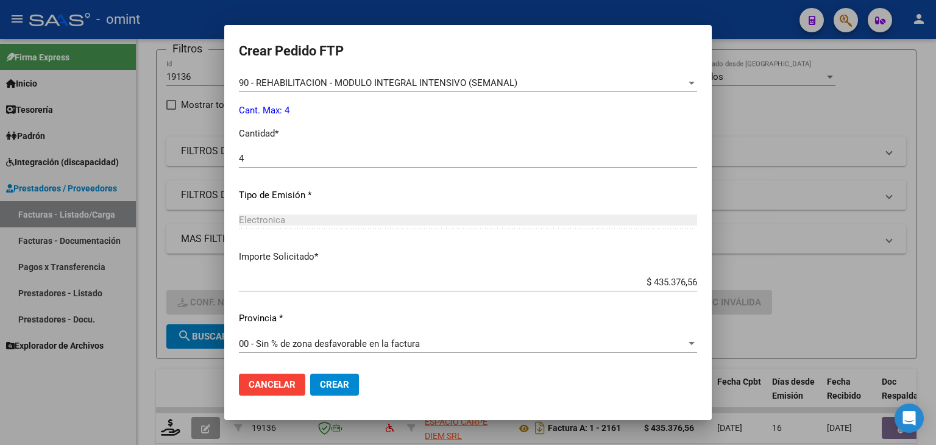
click at [336, 382] on span "Crear" at bounding box center [334, 384] width 29 height 11
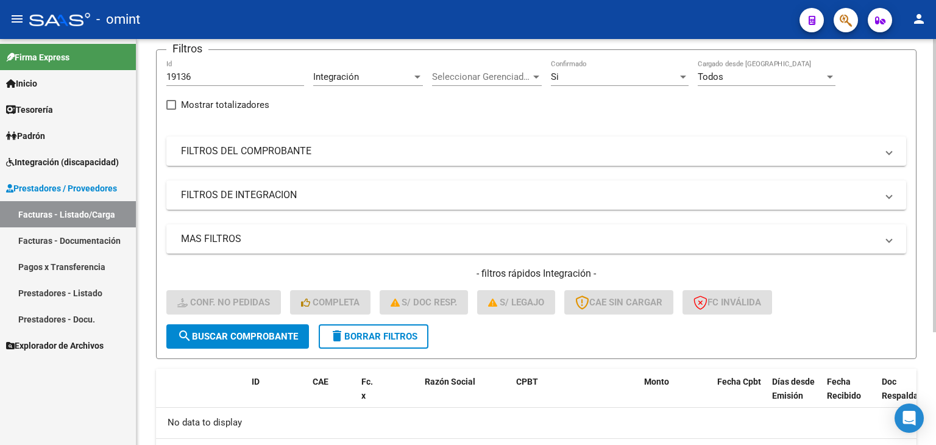
click at [183, 77] on input "19136" at bounding box center [235, 76] width 138 height 11
paste input "769"
type input "19769"
click at [251, 340] on span "search Buscar Comprobante" at bounding box center [237, 336] width 121 height 11
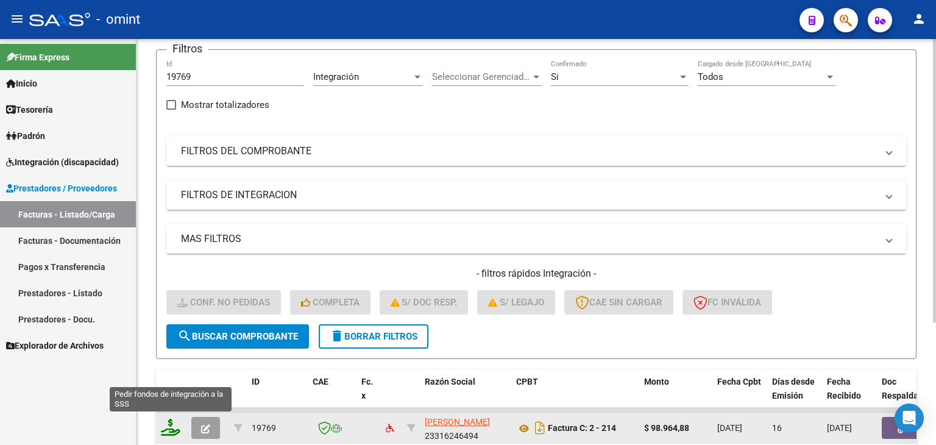
click at [176, 428] on icon at bounding box center [171, 427] width 20 height 17
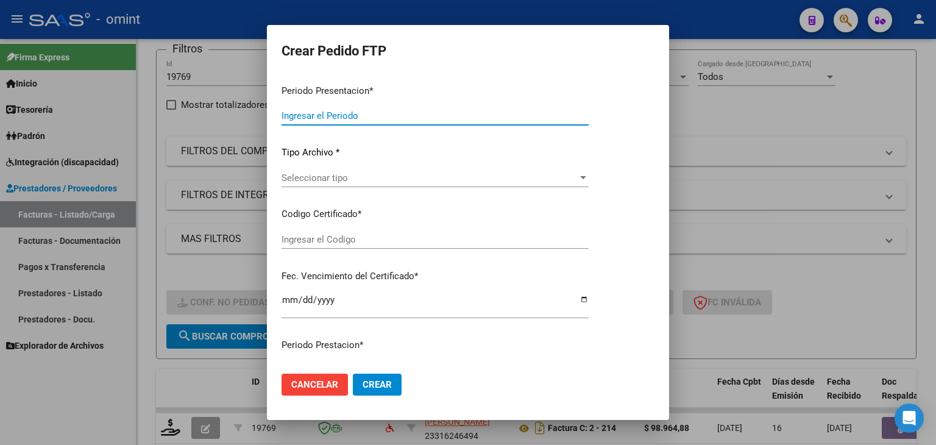
type input "202508"
type input "$ 98.964,88"
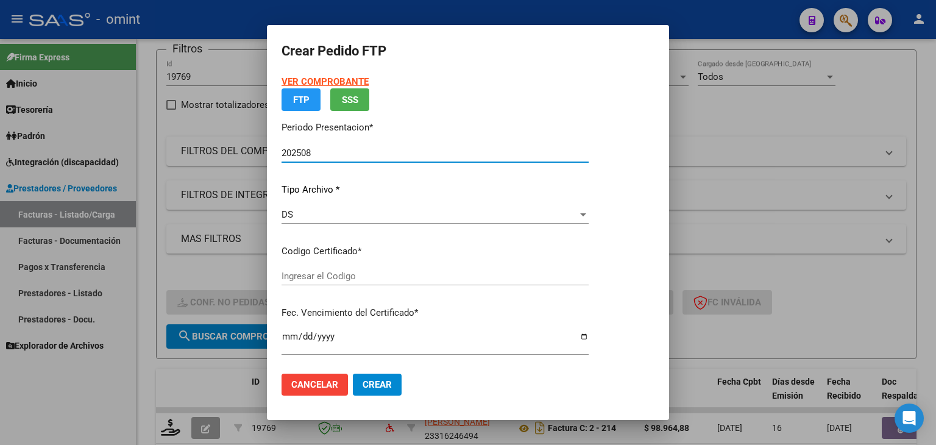
type input "4153264310"
type input "2033-09-20"
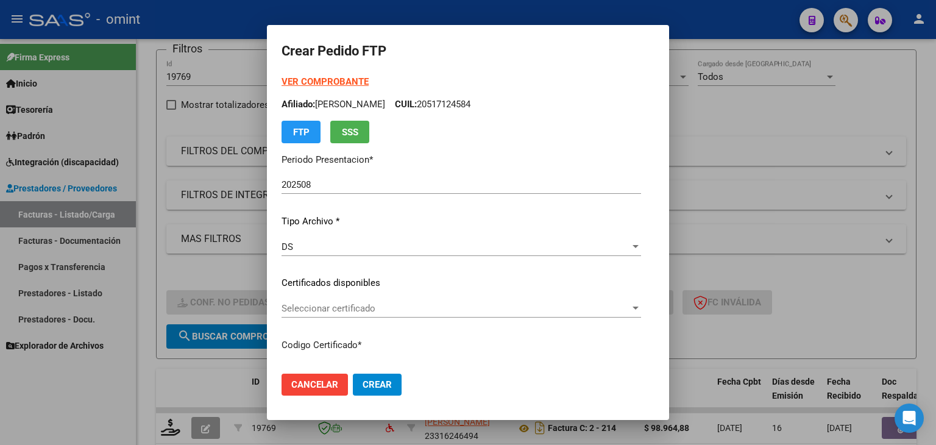
click at [290, 315] on div "Seleccionar certificado Seleccionar certificado" at bounding box center [462, 308] width 360 height 18
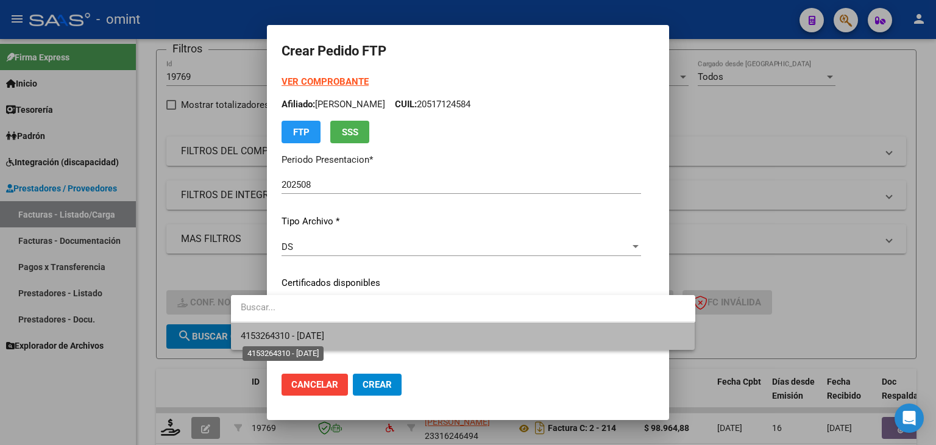
click at [319, 338] on span "4153264310 - 2033-09-20" at bounding box center [283, 335] width 84 height 11
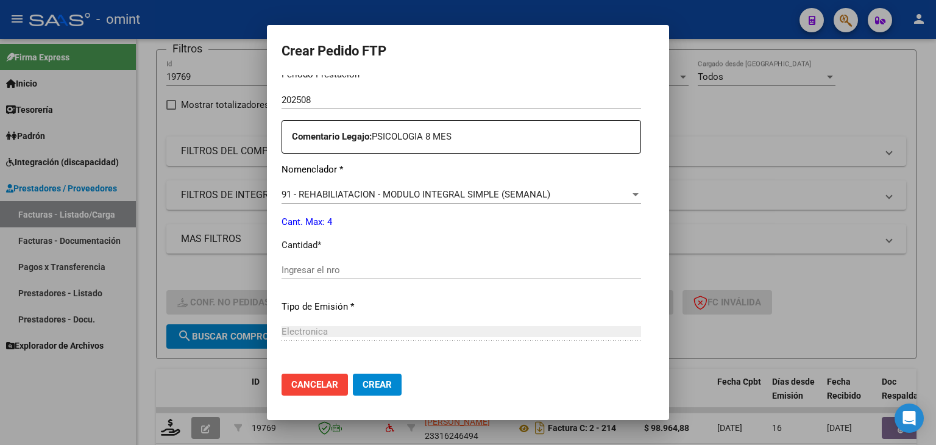
scroll to position [427, 0]
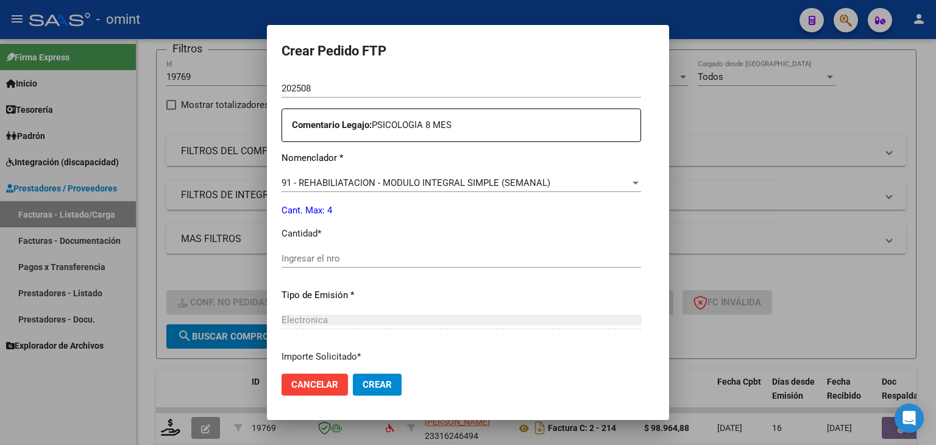
click at [287, 260] on input "Ingresar el nro" at bounding box center [462, 258] width 360 height 11
type input "4"
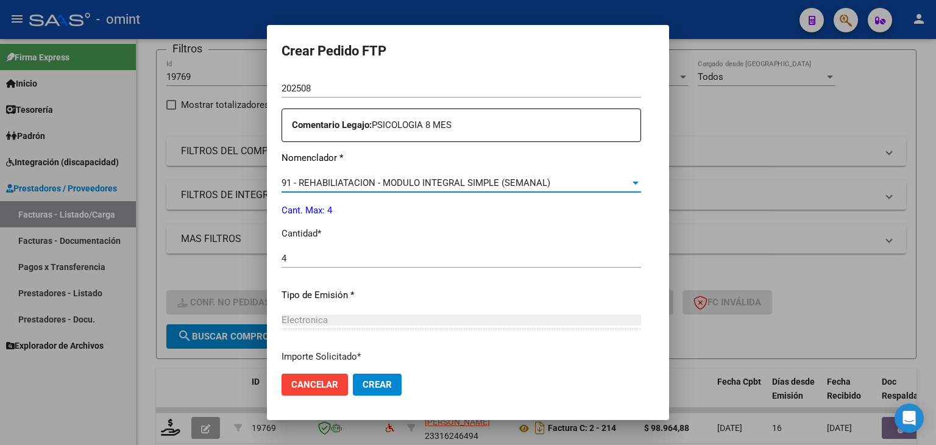
click at [506, 184] on span "91 - REHABILIATACION - MODULO INTEGRAL SIMPLE (SEMANAL)" at bounding box center [416, 182] width 269 height 11
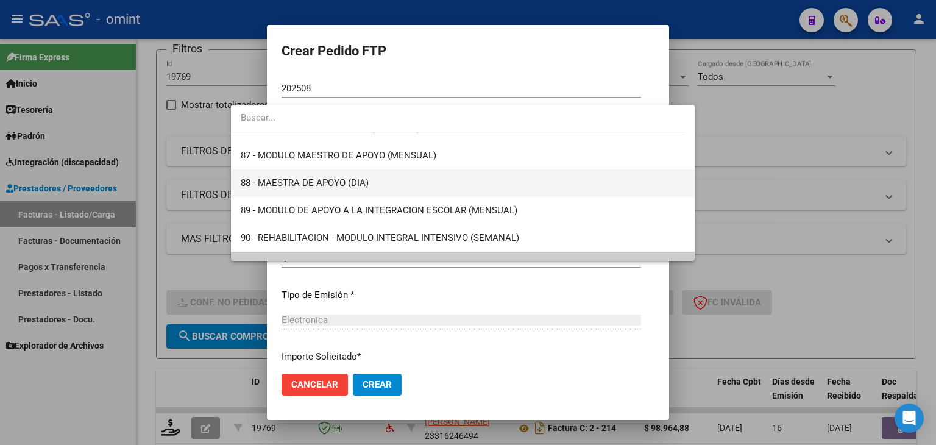
scroll to position [2370, 0]
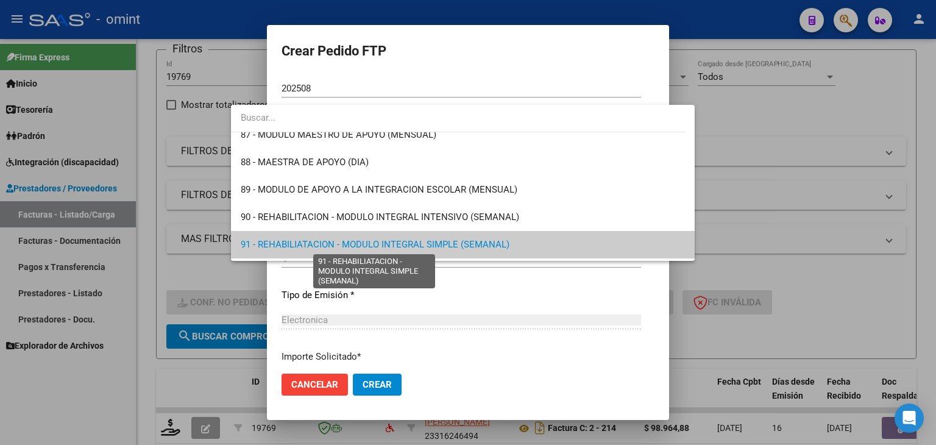
click at [502, 242] on span "91 - REHABILIATACION - MODULO INTEGRAL SIMPLE (SEMANAL)" at bounding box center [375, 244] width 269 height 11
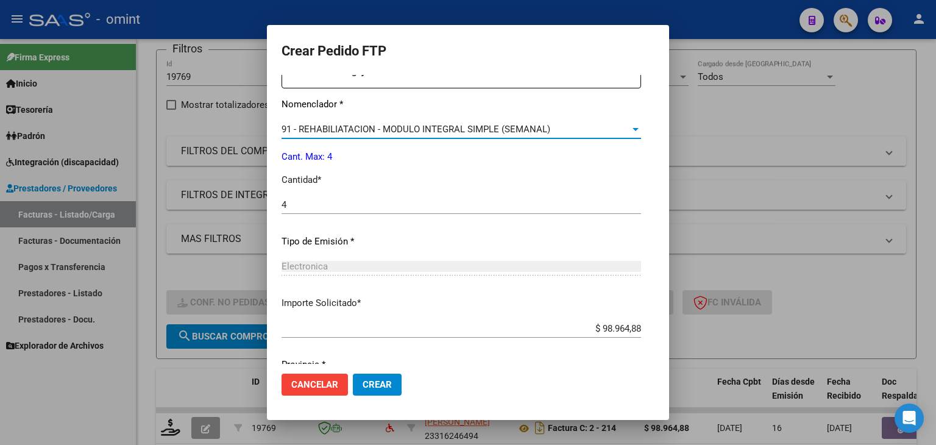
scroll to position [527, 0]
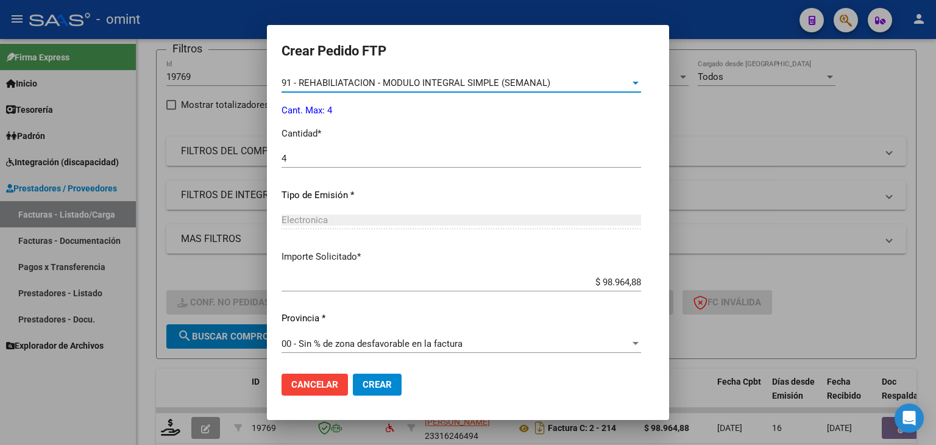
click at [353, 391] on button "Crear" at bounding box center [377, 385] width 49 height 22
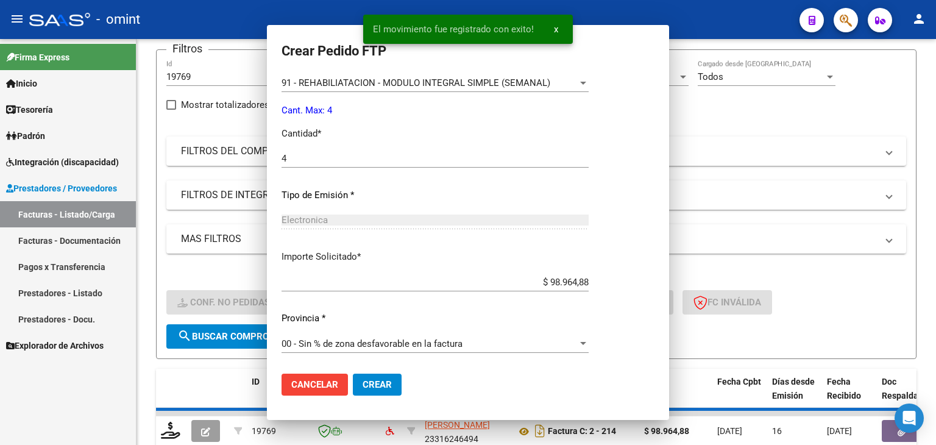
scroll to position [0, 0]
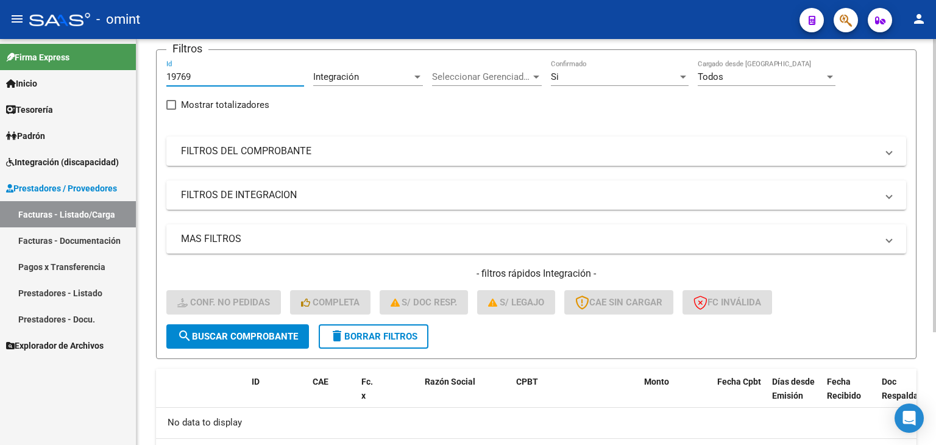
click at [180, 77] on input "19769" at bounding box center [235, 76] width 138 height 11
paste input "494"
type input "19494"
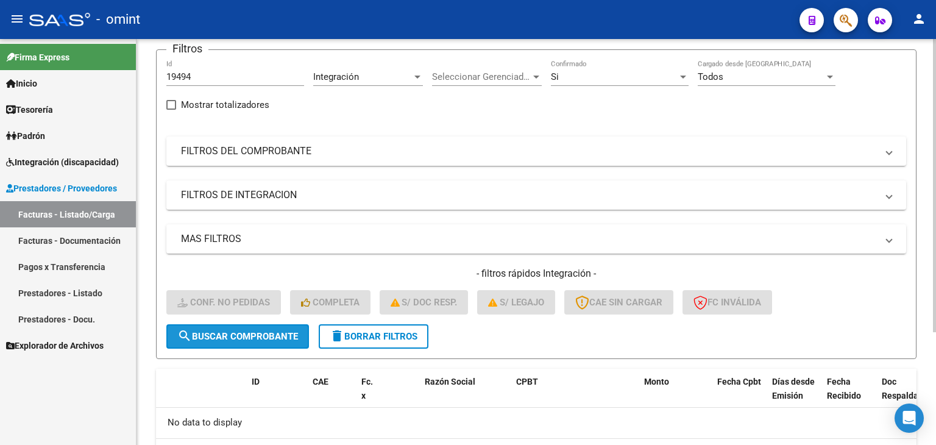
click at [266, 342] on button "search Buscar Comprobante" at bounding box center [237, 336] width 143 height 24
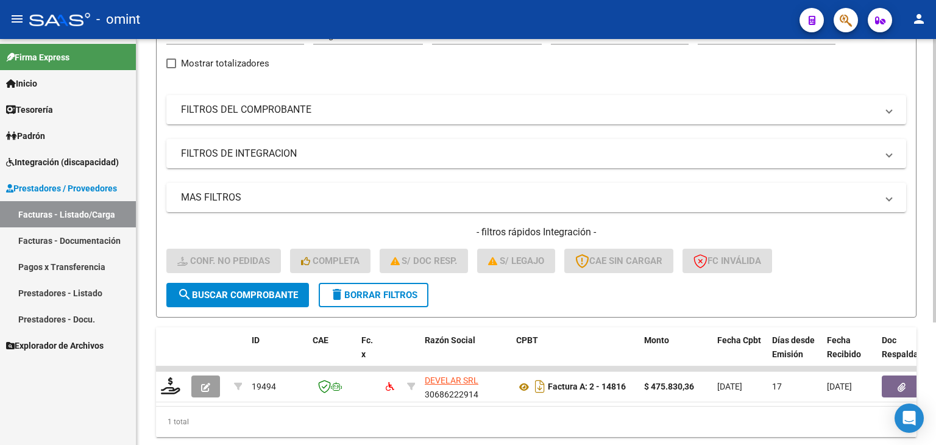
scroll to position [176, 0]
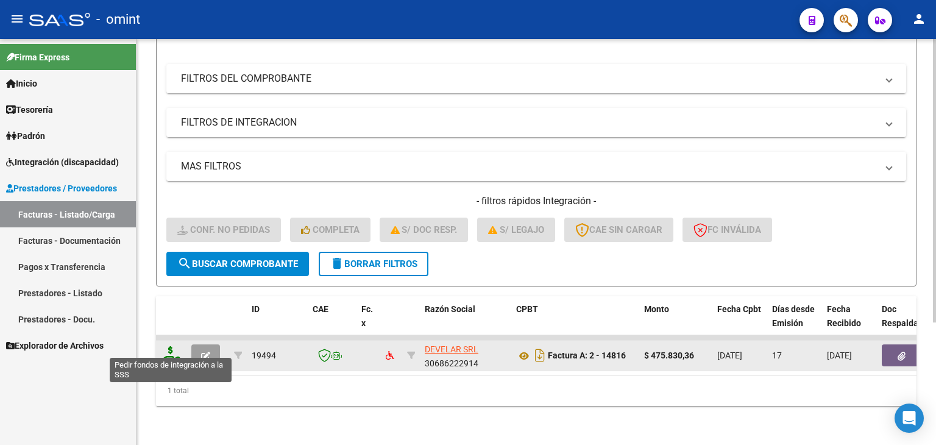
click at [171, 346] on icon at bounding box center [171, 354] width 20 height 17
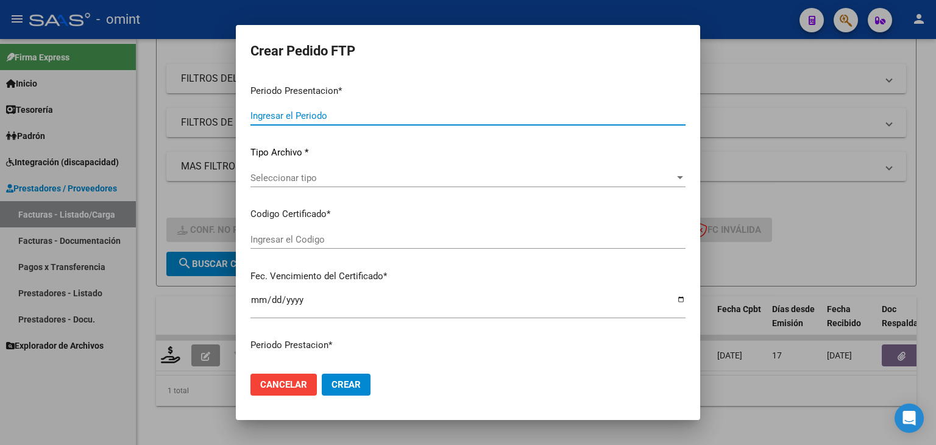
type input "202508"
type input "$ 475.830,36"
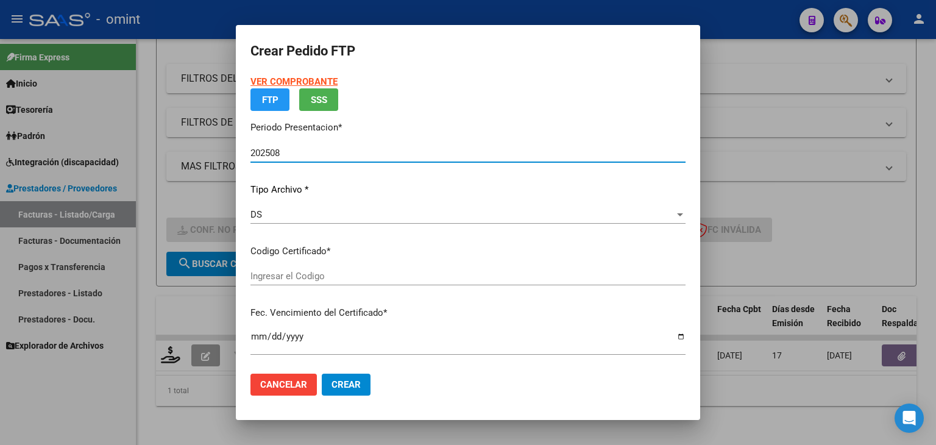
type input "8583987164"
type input "2025-01-26"
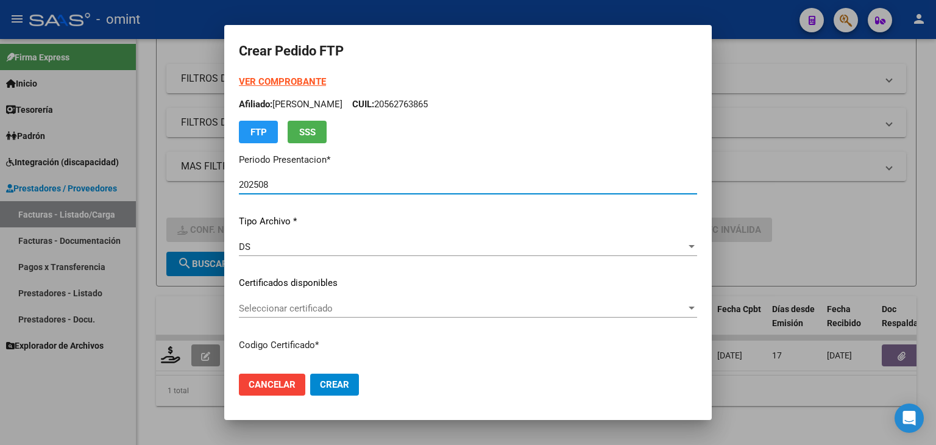
click at [271, 301] on div "Seleccionar certificado Seleccionar certificado" at bounding box center [468, 308] width 458 height 18
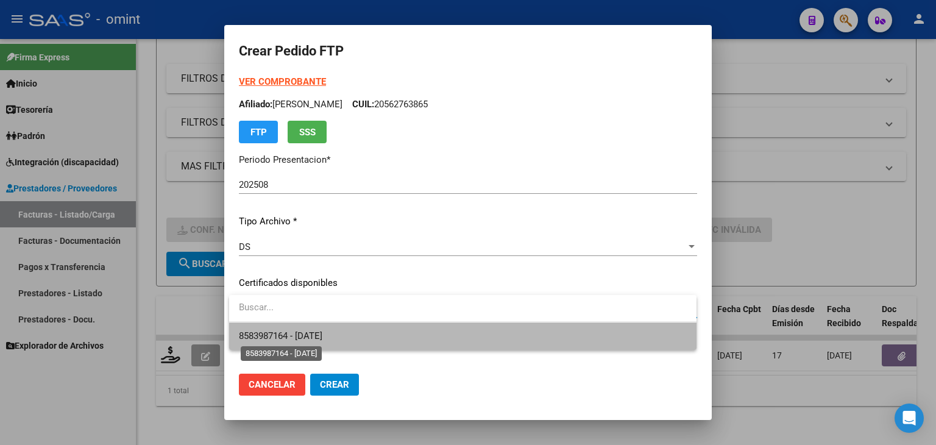
drag, startPoint x: 305, startPoint y: 335, endPoint x: 312, endPoint y: 335, distance: 7.3
click at [305, 335] on span "8583987164 - 2025-01-26" at bounding box center [281, 335] width 84 height 11
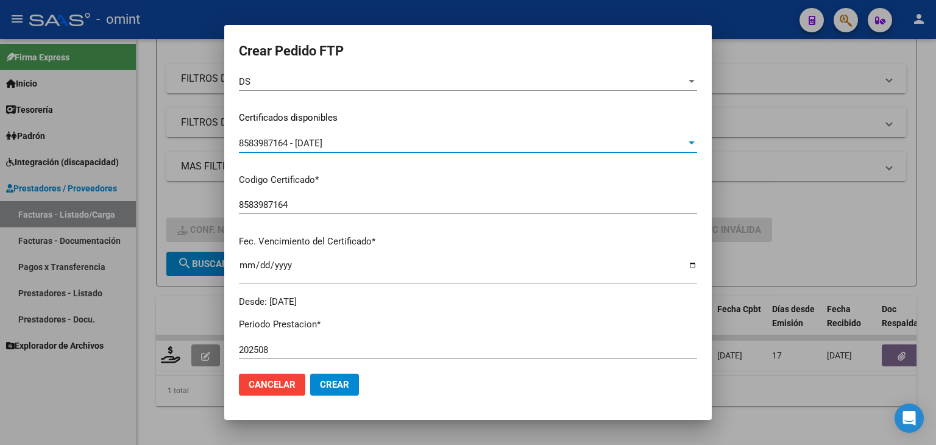
scroll to position [244, 0]
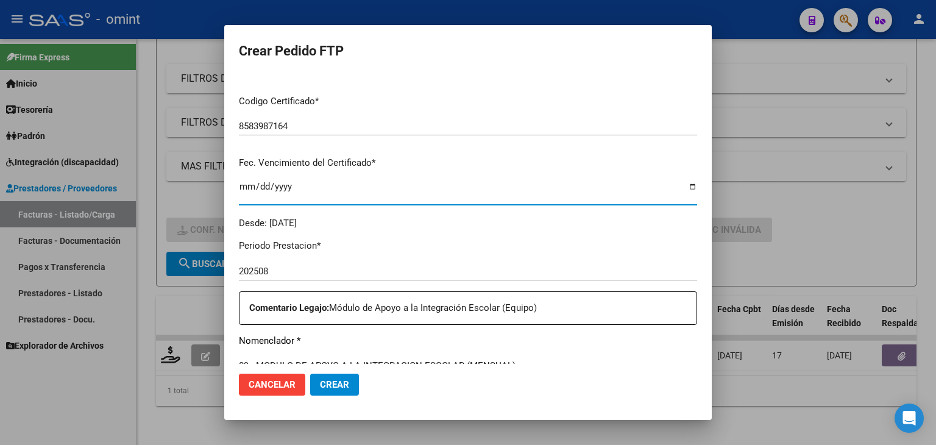
click at [291, 188] on input "2025-01-26" at bounding box center [468, 192] width 458 height 20
click at [682, 188] on input "2025-01-26" at bounding box center [468, 192] width 458 height 20
click at [683, 187] on input "2025-01-26" at bounding box center [468, 192] width 458 height 20
click at [507, 254] on div "Periodo Prestacion * 202508 Ingresar el Periodo Prestacion Comentario Legajo: M…" at bounding box center [468, 439] width 458 height 418
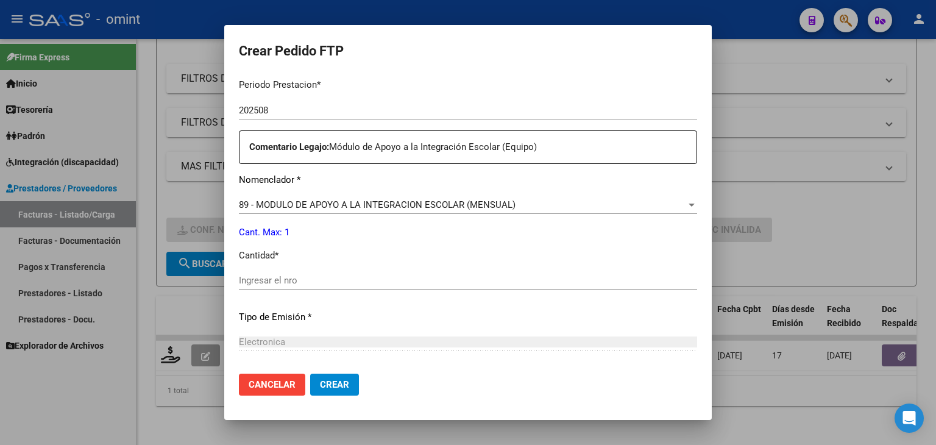
scroll to position [427, 0]
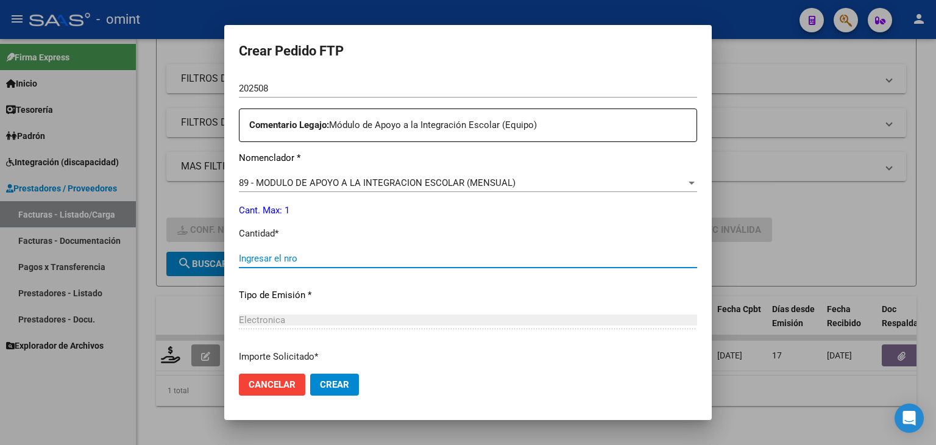
click at [289, 258] on input "Ingresar el nro" at bounding box center [468, 258] width 458 height 11
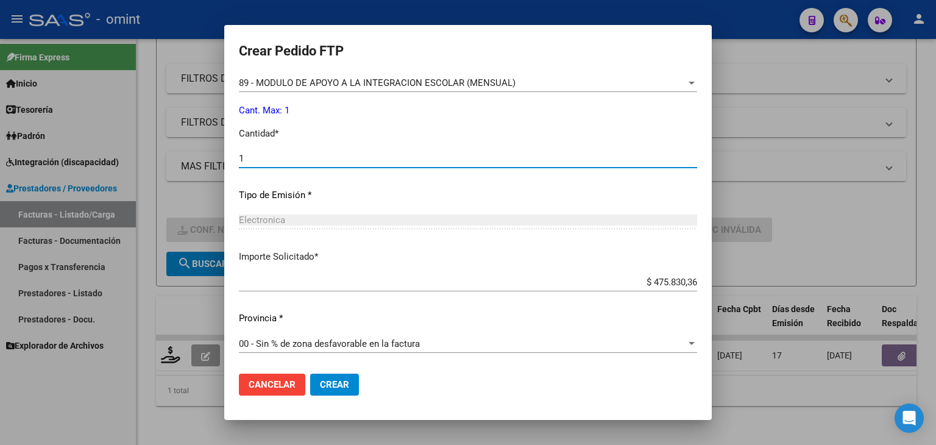
type input "1"
click at [334, 385] on span "Crear" at bounding box center [334, 384] width 29 height 11
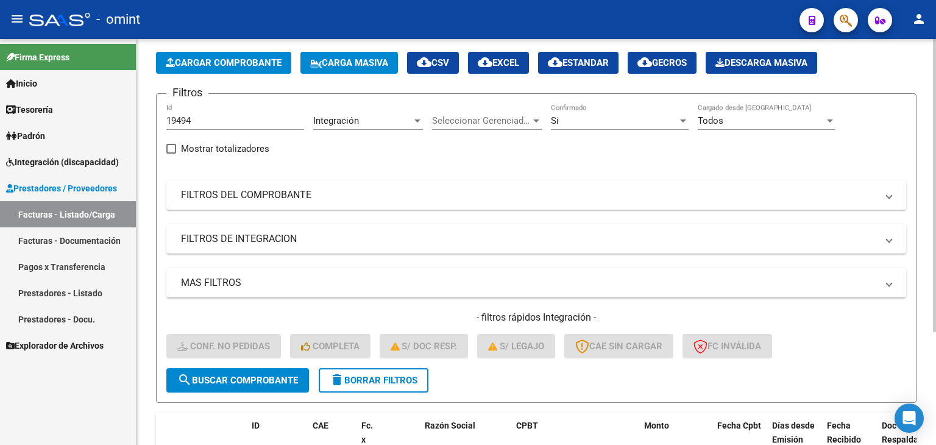
scroll to position [0, 0]
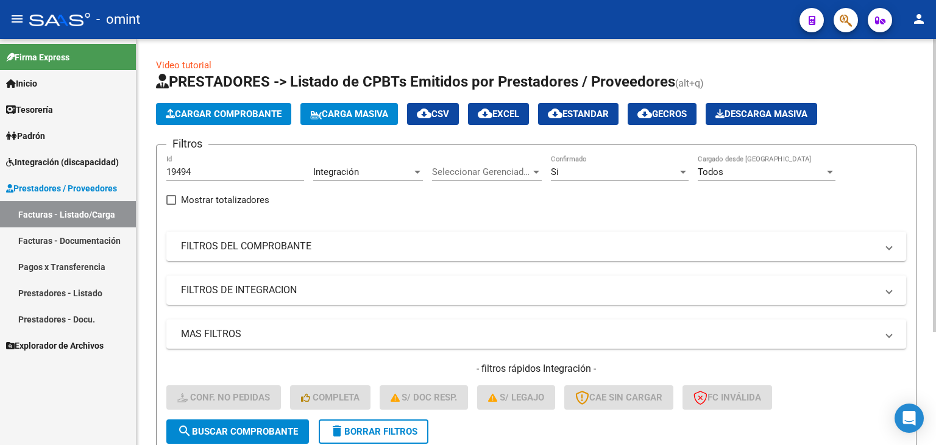
click at [176, 171] on input "19494" at bounding box center [235, 171] width 138 height 11
click at [178, 171] on input "19494" at bounding box center [235, 171] width 138 height 11
paste input "19488"
click at [196, 171] on input "1919488494" at bounding box center [235, 171] width 138 height 11
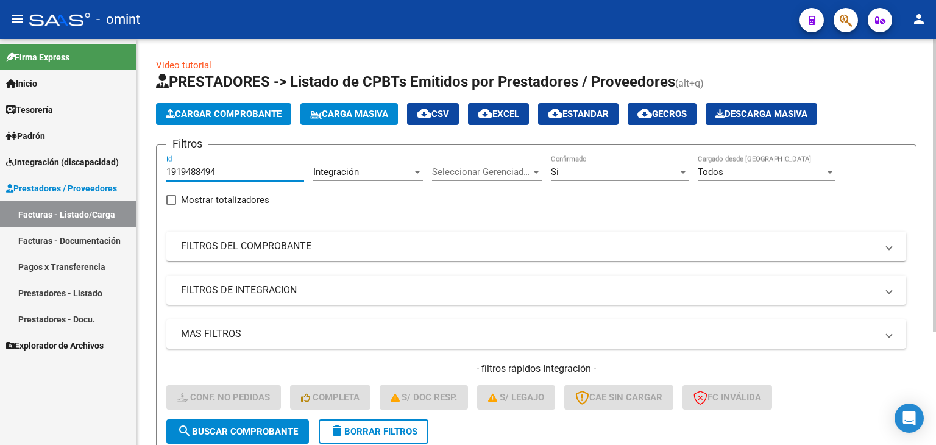
click at [198, 171] on input "1919488494" at bounding box center [235, 171] width 138 height 11
paste input "488"
type input "19488"
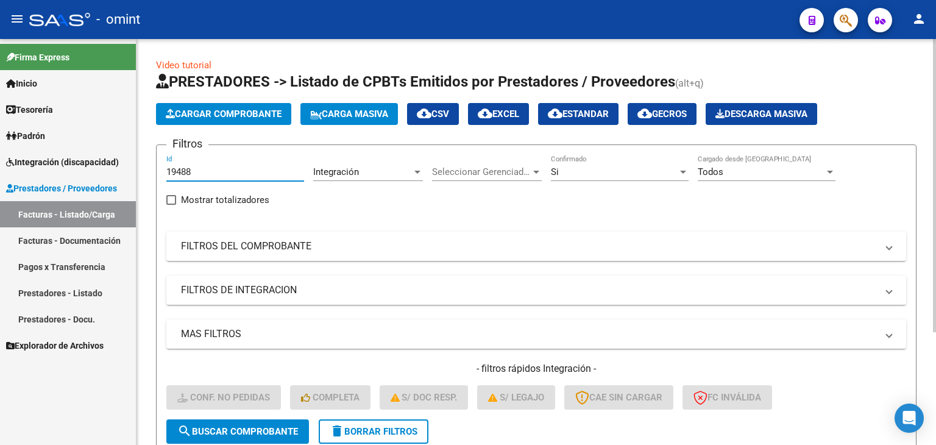
click at [274, 433] on span "search Buscar Comprobante" at bounding box center [237, 431] width 121 height 11
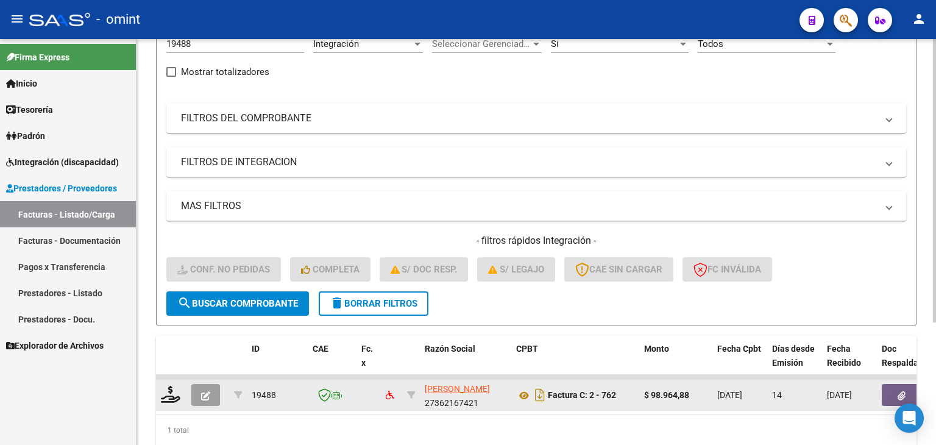
scroll to position [176, 0]
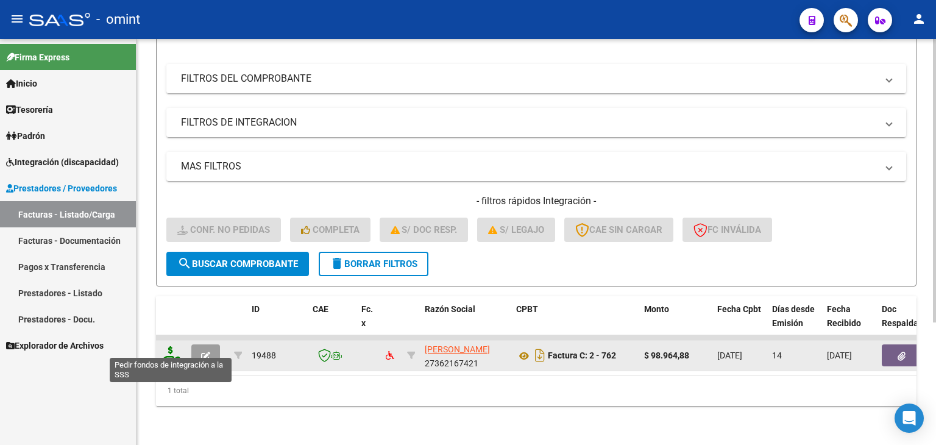
click at [165, 349] on icon at bounding box center [171, 354] width 20 height 17
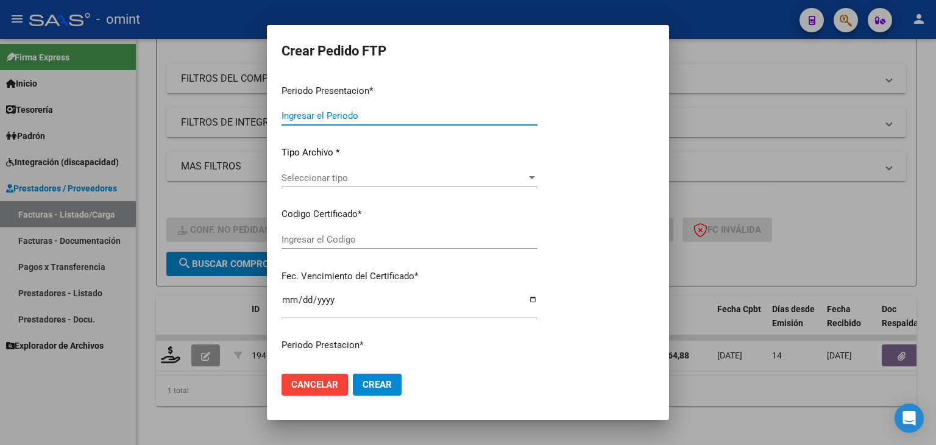
type input "202508"
type input "$ 98.964,88"
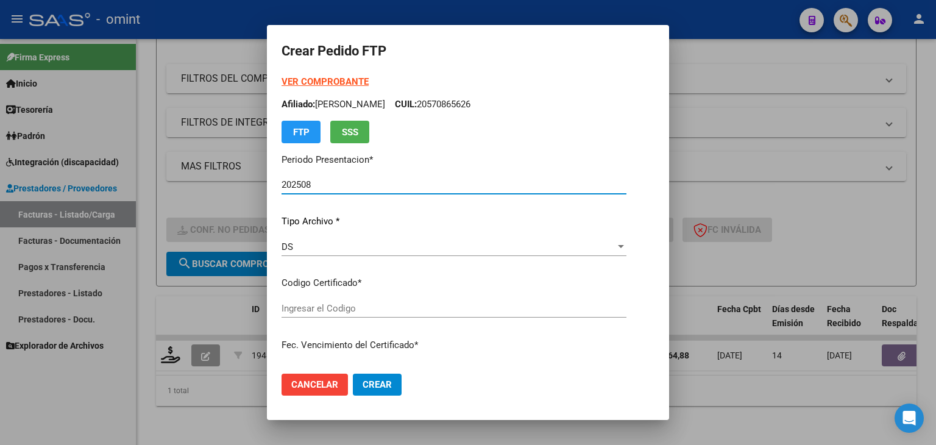
type input "259958497"
type input "2026-08-31"
click at [307, 311] on span "Seleccionar certificado" at bounding box center [449, 308] width 334 height 11
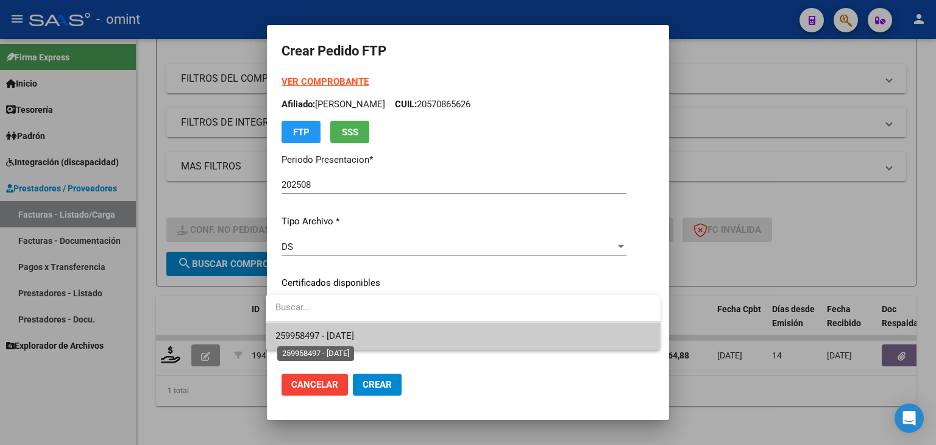
click at [334, 342] on span "259958497 - 2026-08-31" at bounding box center [464, 336] width 376 height 27
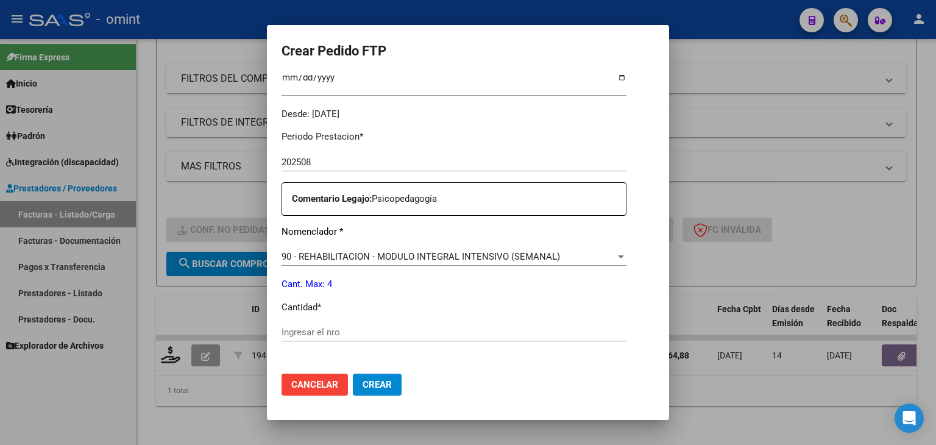
scroll to position [366, 0]
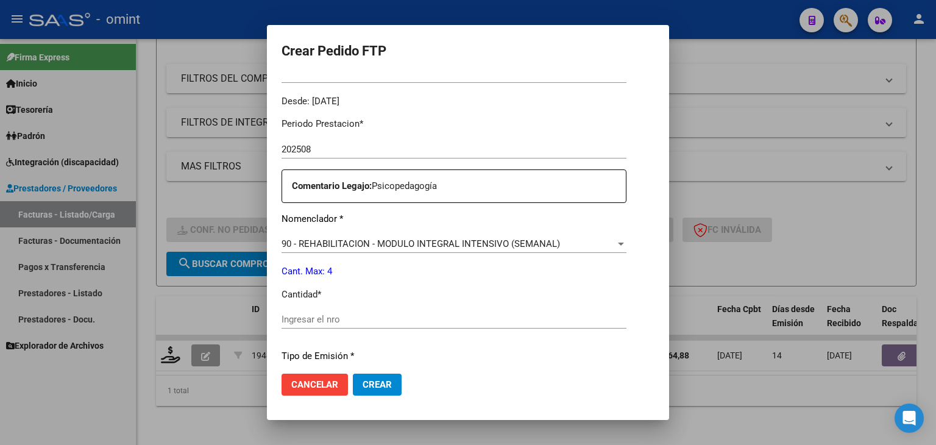
click at [330, 324] on input "Ingresar el nro" at bounding box center [454, 319] width 345 height 11
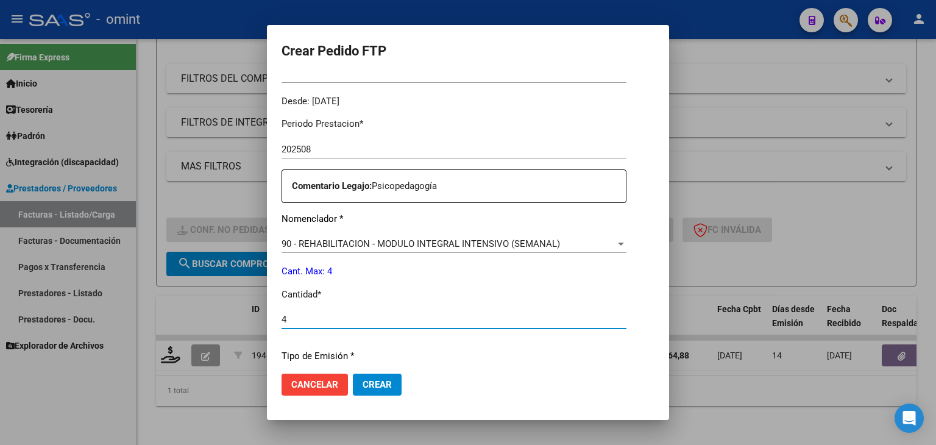
type input "4"
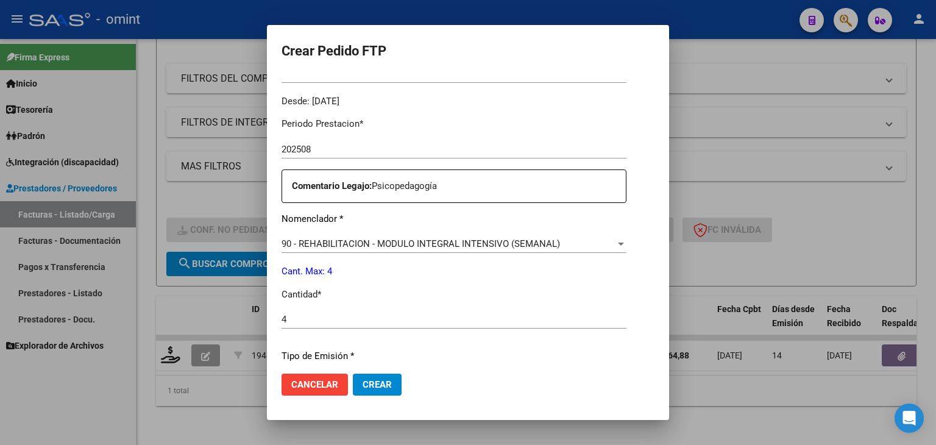
scroll to position [527, 0]
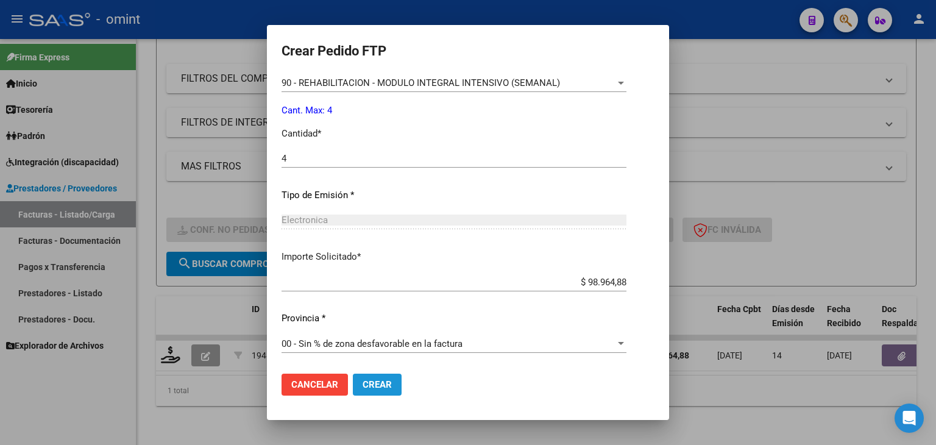
click at [358, 379] on button "Crear" at bounding box center [377, 385] width 49 height 22
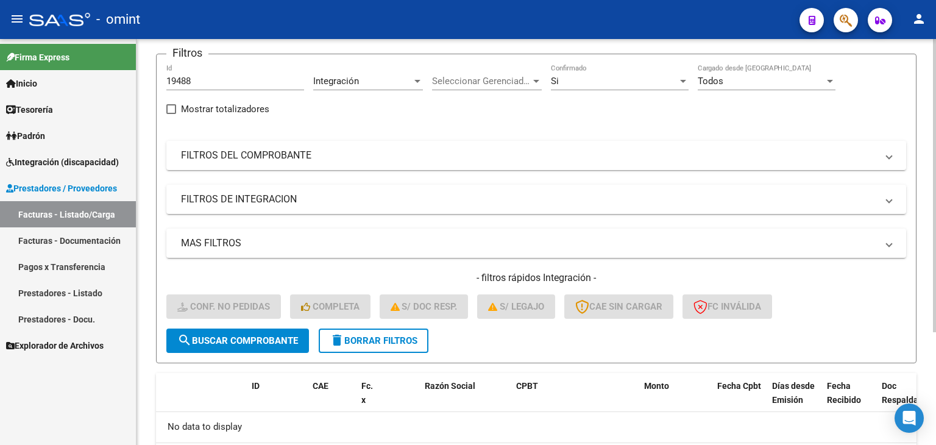
scroll to position [0, 0]
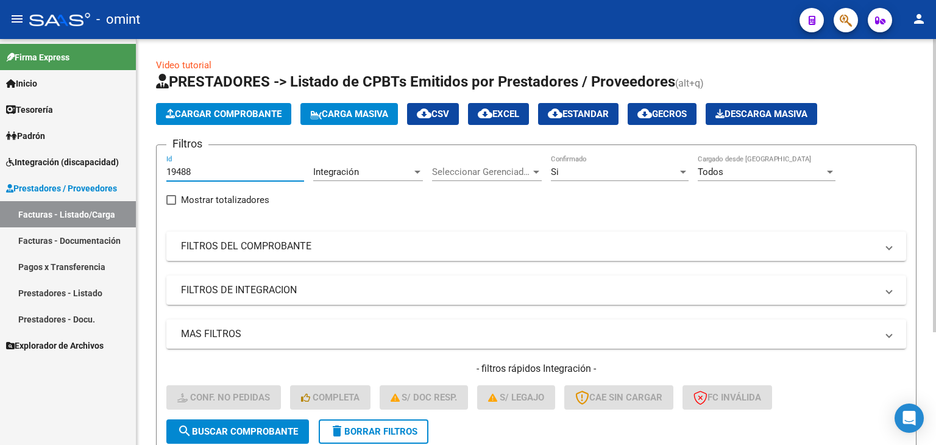
click at [185, 166] on input "19488" at bounding box center [235, 171] width 138 height 11
paste input "683"
type input "19683"
click at [266, 420] on button "search Buscar Comprobante" at bounding box center [237, 431] width 143 height 24
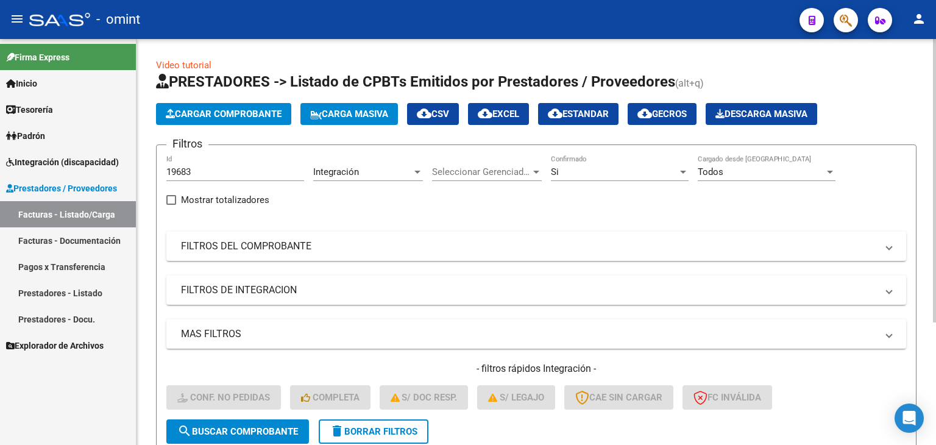
scroll to position [176, 0]
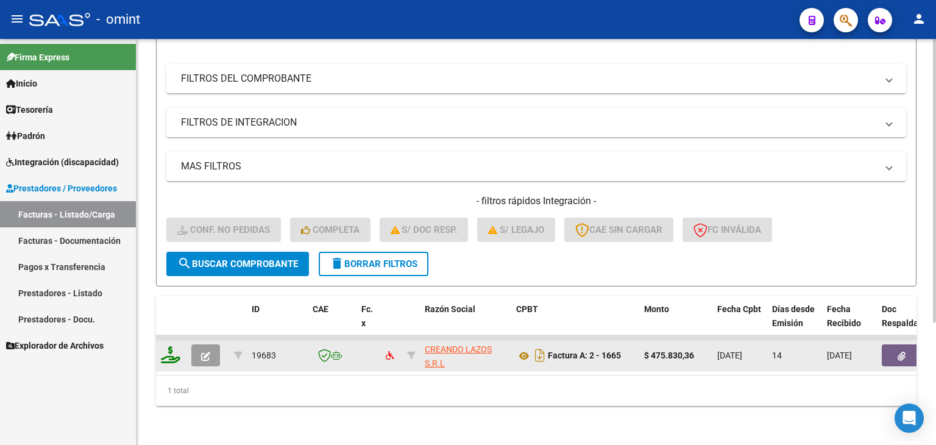
click at [166, 346] on icon at bounding box center [171, 354] width 20 height 17
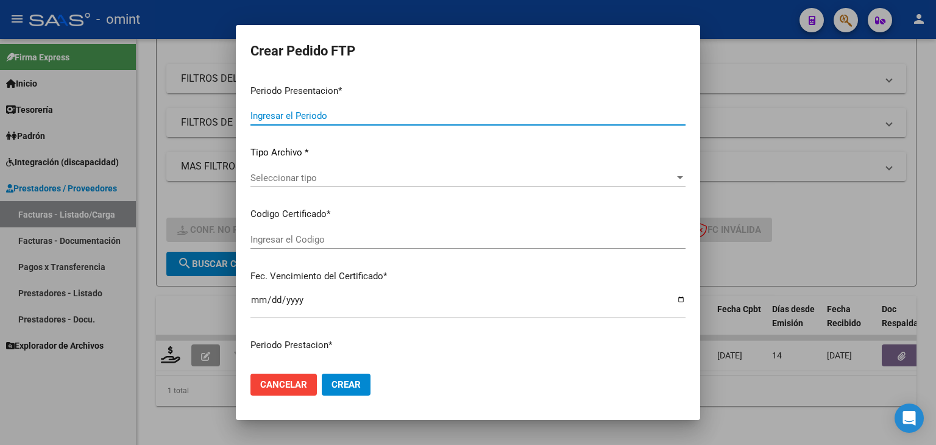
type input "202508"
type input "$ 475.830,36"
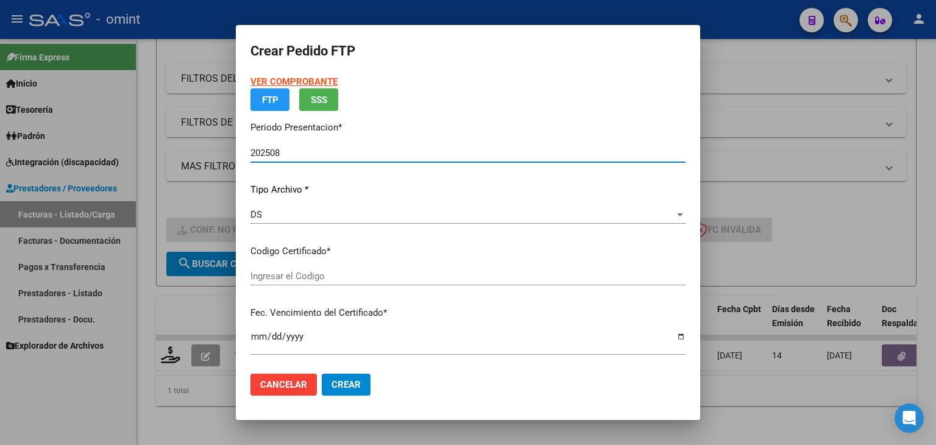
type input "6617725509"
type input "2028-09-02"
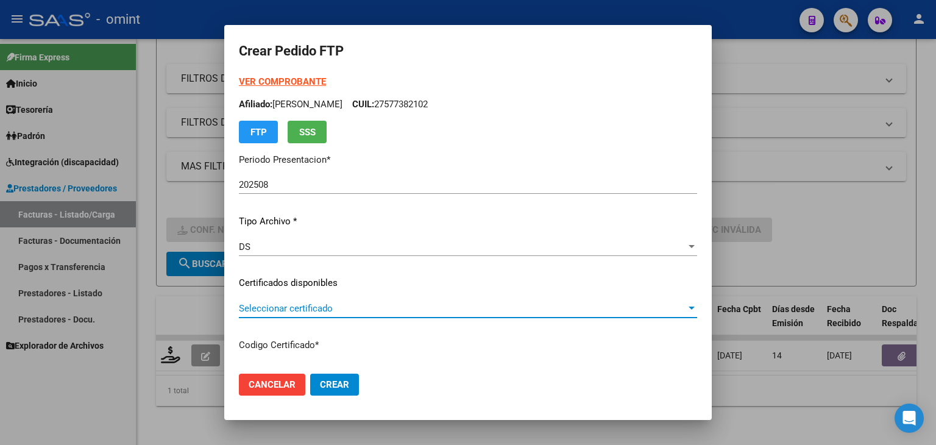
click at [257, 307] on span "Seleccionar certificado" at bounding box center [462, 308] width 447 height 11
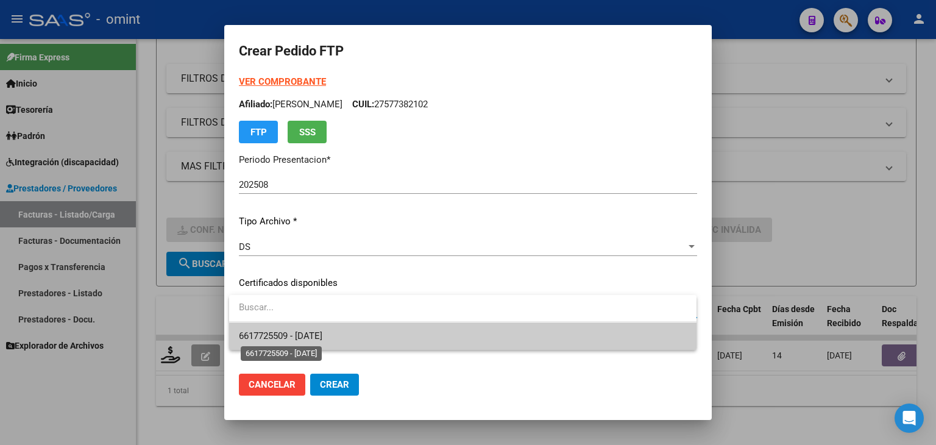
click at [298, 338] on span "6617725509 - 2028-09-02" at bounding box center [281, 335] width 84 height 11
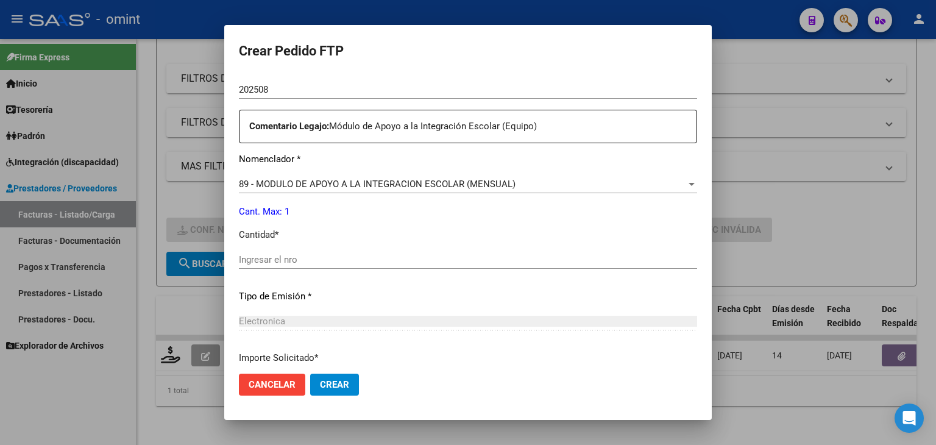
scroll to position [427, 0]
drag, startPoint x: 312, startPoint y: 261, endPoint x: 301, endPoint y: 237, distance: 26.7
click at [312, 260] on input "Ingresar el nro" at bounding box center [468, 258] width 458 height 11
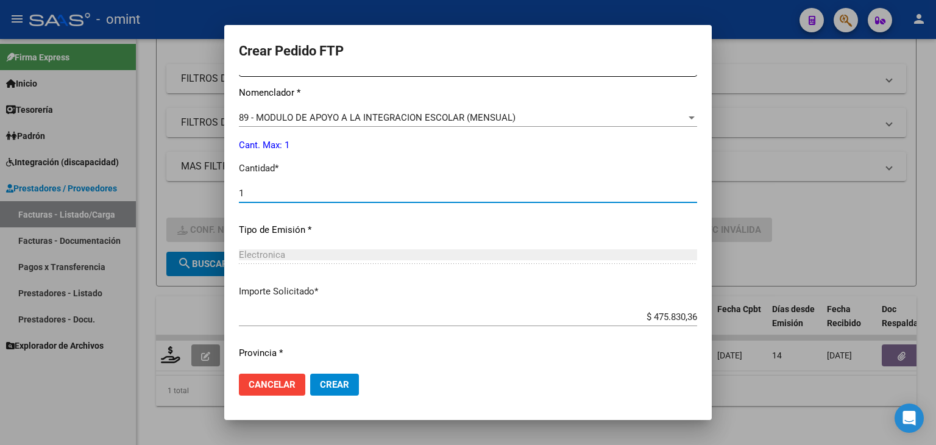
scroll to position [527, 0]
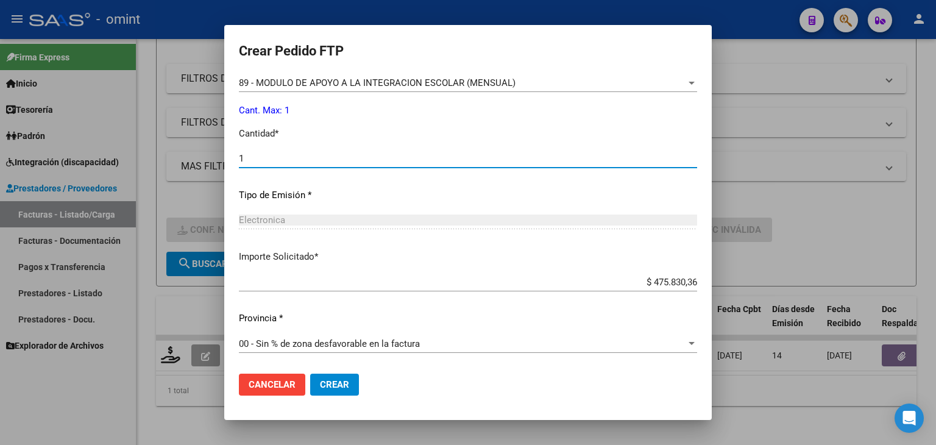
type input "1"
click at [334, 377] on button "Crear" at bounding box center [334, 385] width 49 height 22
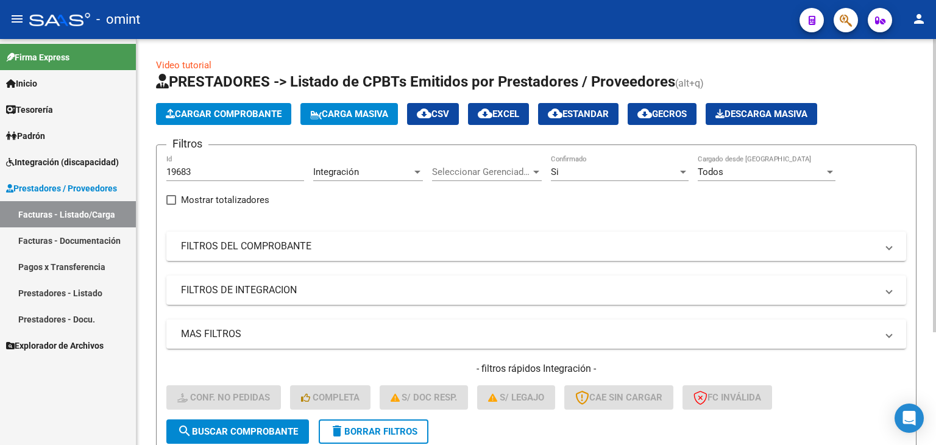
scroll to position [0, 0]
click at [29, 155] on span "Integración (discapacidad)" at bounding box center [62, 161] width 113 height 13
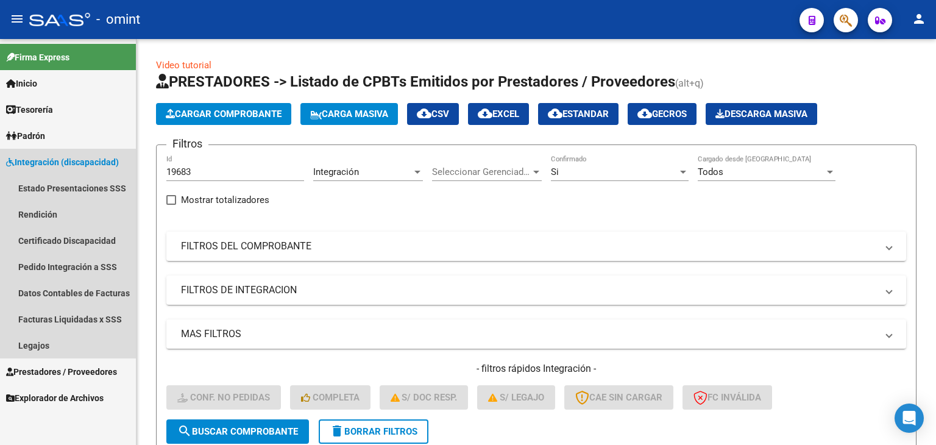
click at [35, 159] on span "Integración (discapacidad)" at bounding box center [62, 161] width 113 height 13
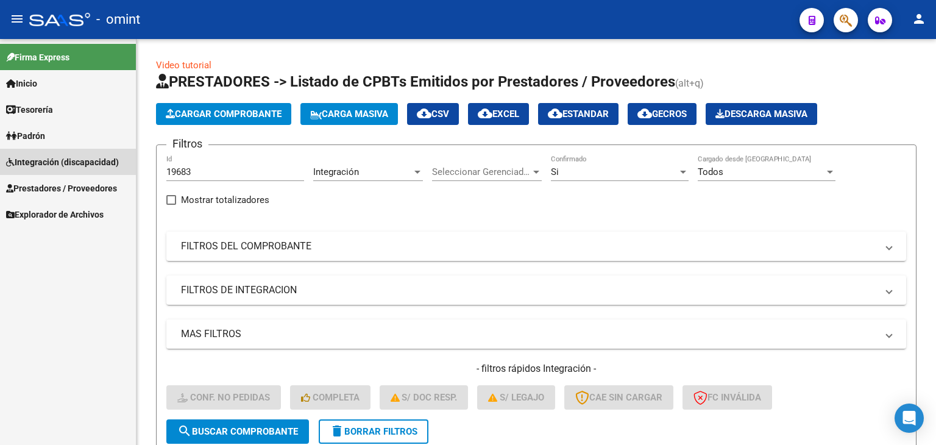
click at [32, 162] on span "Integración (discapacidad)" at bounding box center [62, 161] width 113 height 13
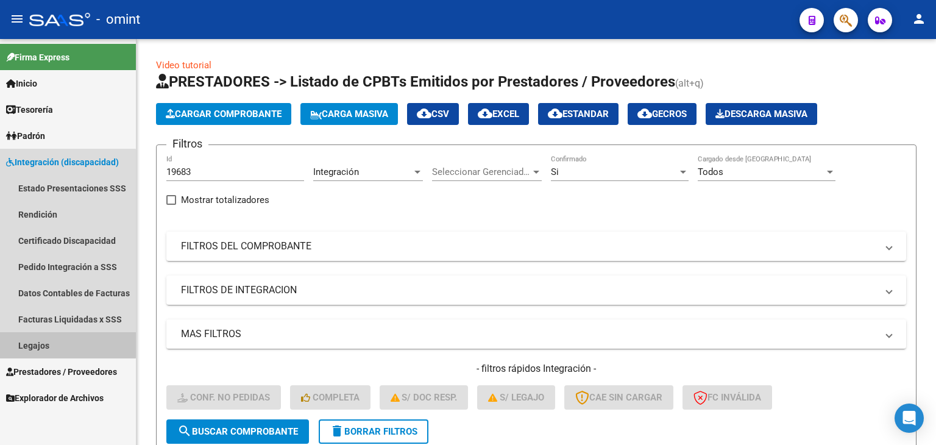
click at [51, 343] on link "Legajos" at bounding box center [68, 345] width 136 height 26
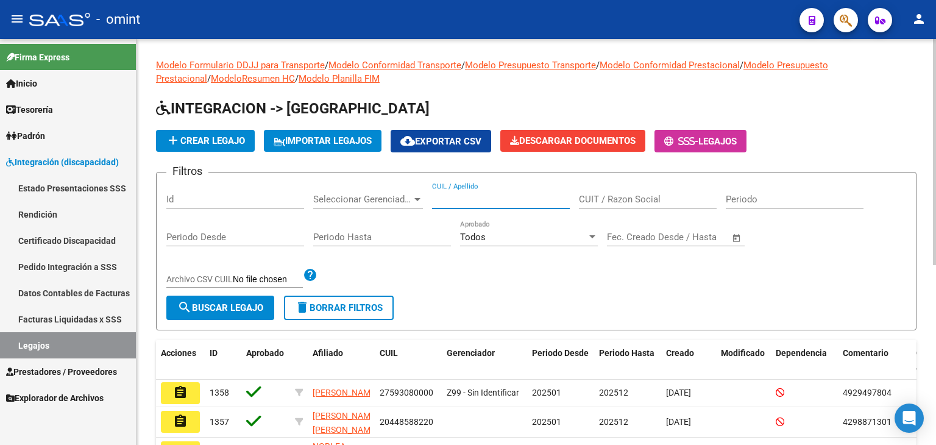
click at [478, 199] on input "CUIL / Apellido" at bounding box center [501, 199] width 138 height 11
paste input "20559889335"
type input "20559889335"
click at [234, 310] on span "search Buscar Legajo" at bounding box center [220, 307] width 86 height 11
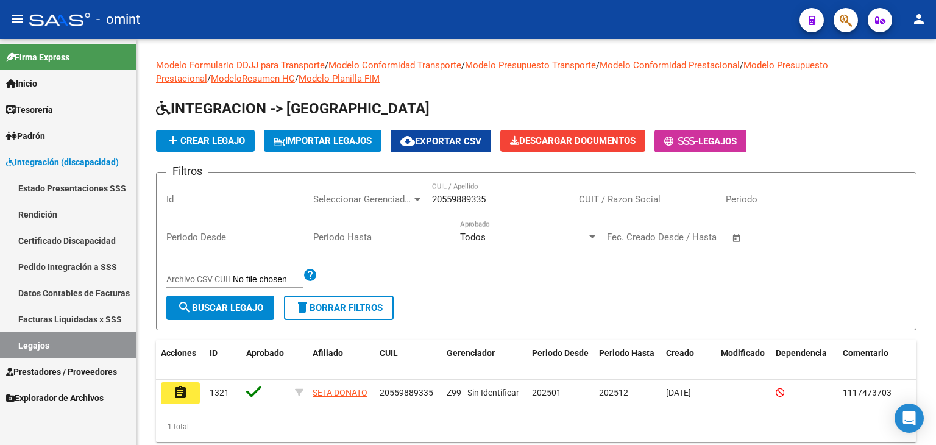
click at [182, 391] on mat-icon "assignment" at bounding box center [180, 392] width 15 height 15
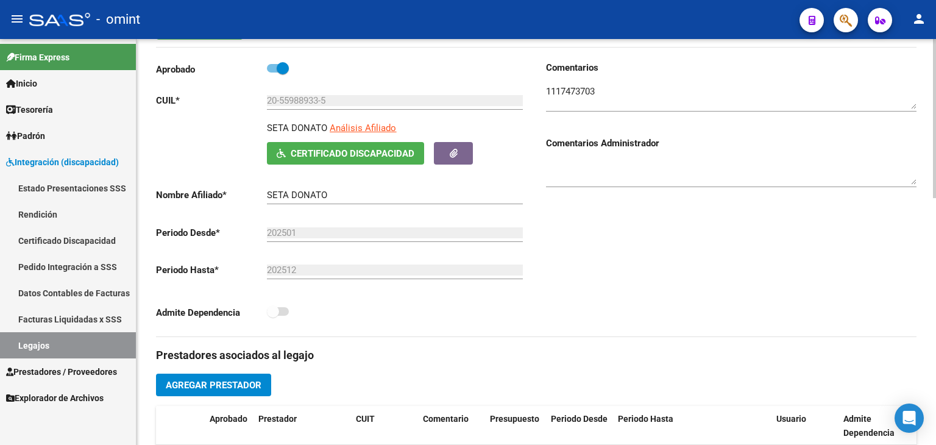
scroll to position [183, 0]
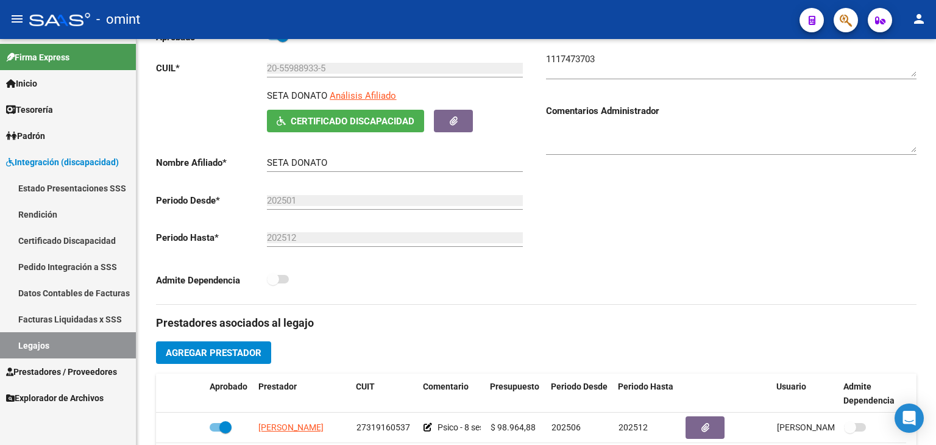
click at [48, 369] on span "Prestadores / Proveedores" at bounding box center [61, 371] width 111 height 13
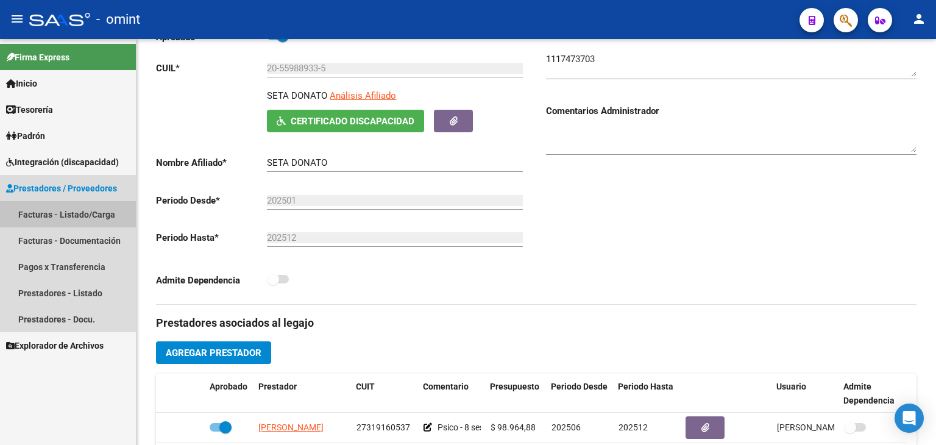
drag, startPoint x: 41, startPoint y: 216, endPoint x: 0, endPoint y: 425, distance: 213.1
click at [40, 216] on link "Facturas - Listado/Carga" at bounding box center [68, 214] width 136 height 26
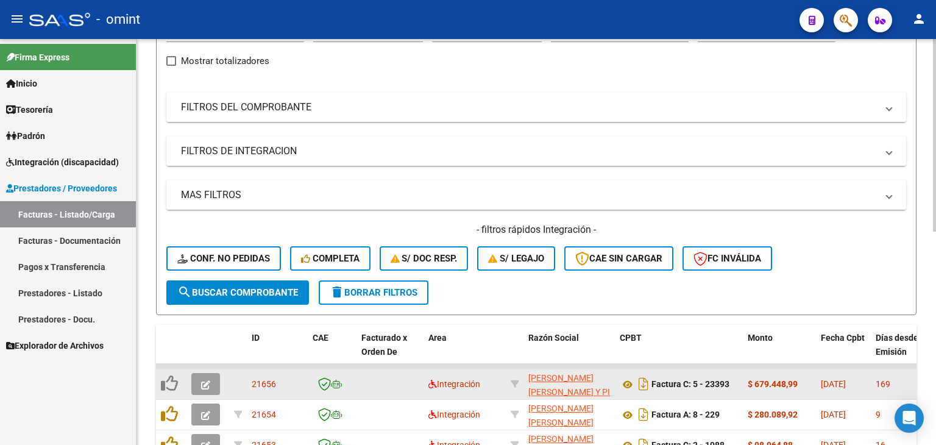
scroll to position [122, 0]
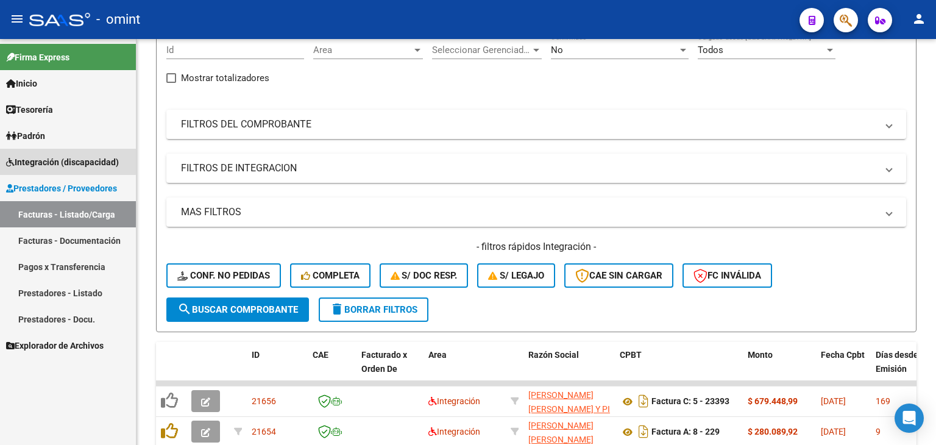
click at [47, 154] on link "Integración (discapacidad)" at bounding box center [68, 162] width 136 height 26
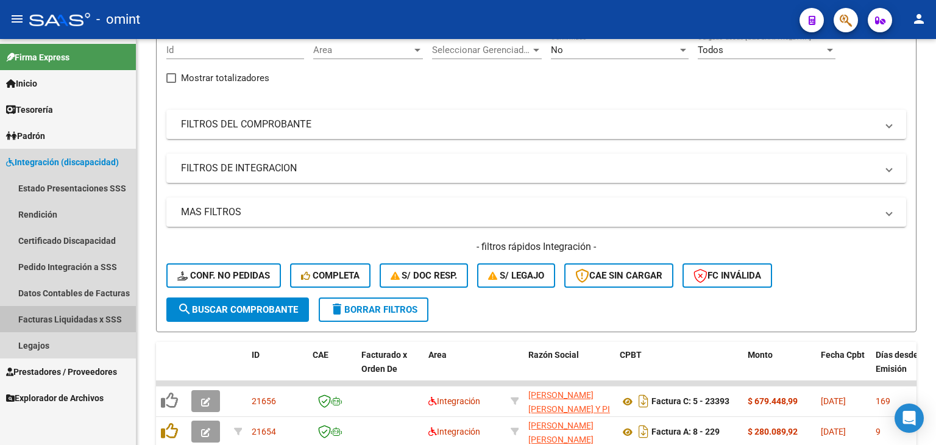
click at [65, 322] on link "Facturas Liquidadas x SSS" at bounding box center [68, 319] width 136 height 26
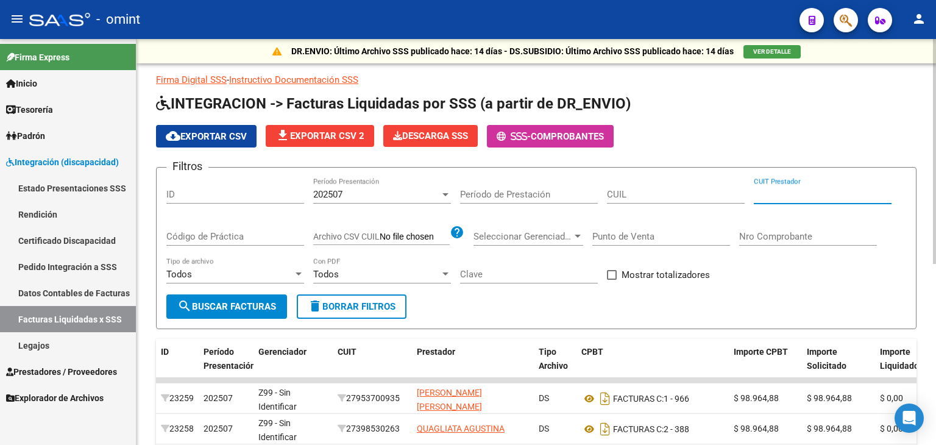
click at [781, 190] on input "CUIT Prestador" at bounding box center [823, 194] width 138 height 11
paste input "27-26281520-5"
type input "27-26281520-5"
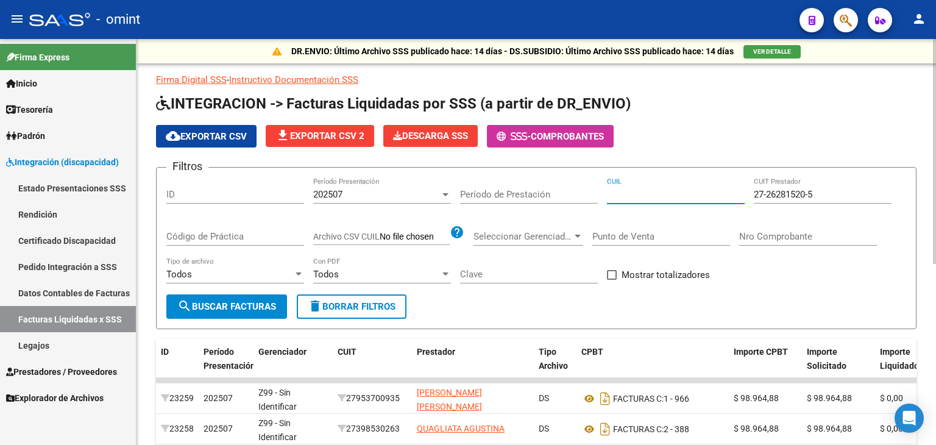
click at [659, 198] on input "CUIL" at bounding box center [676, 194] width 138 height 11
paste input "20-55988933-5"
type input "20-55988933-5"
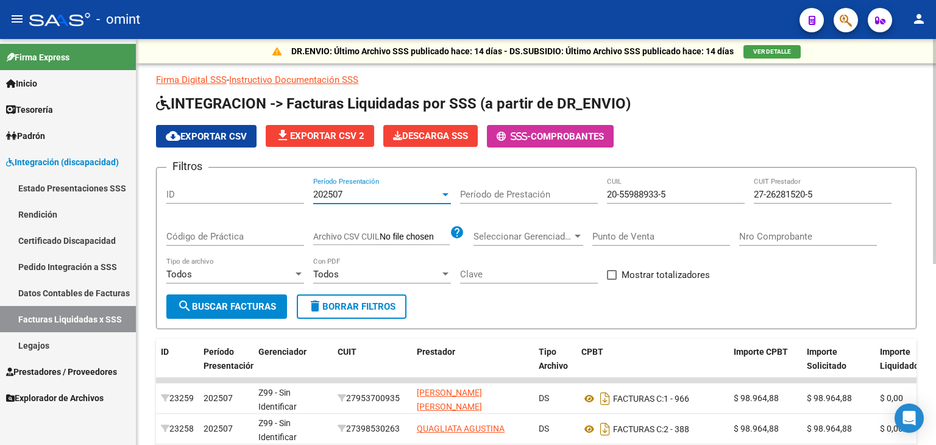
click at [444, 196] on div at bounding box center [445, 195] width 11 height 10
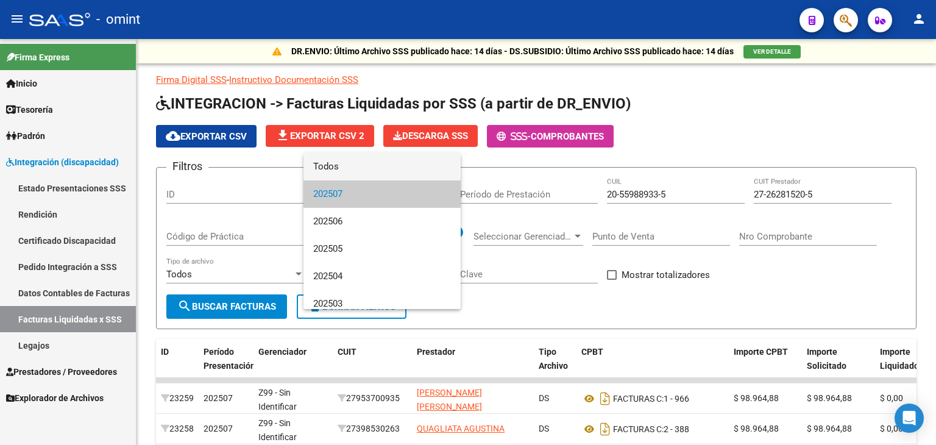
click at [366, 173] on span "Todos" at bounding box center [382, 166] width 138 height 27
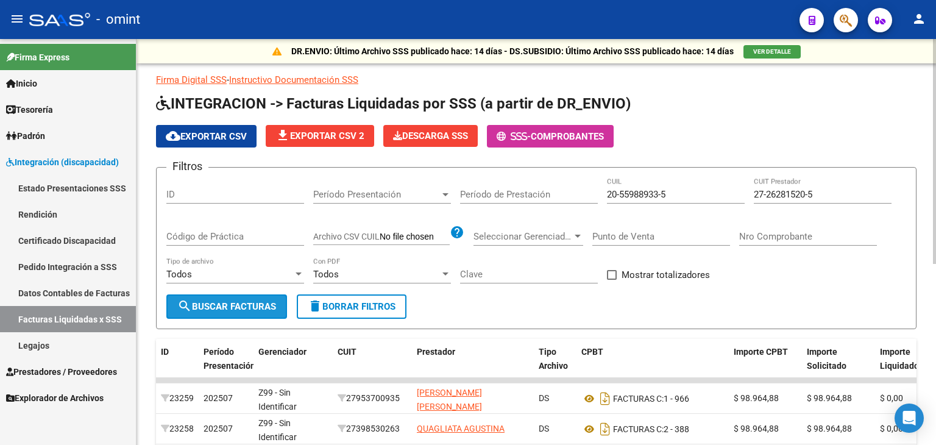
click at [241, 301] on span "search Buscar Facturas" at bounding box center [226, 306] width 99 height 11
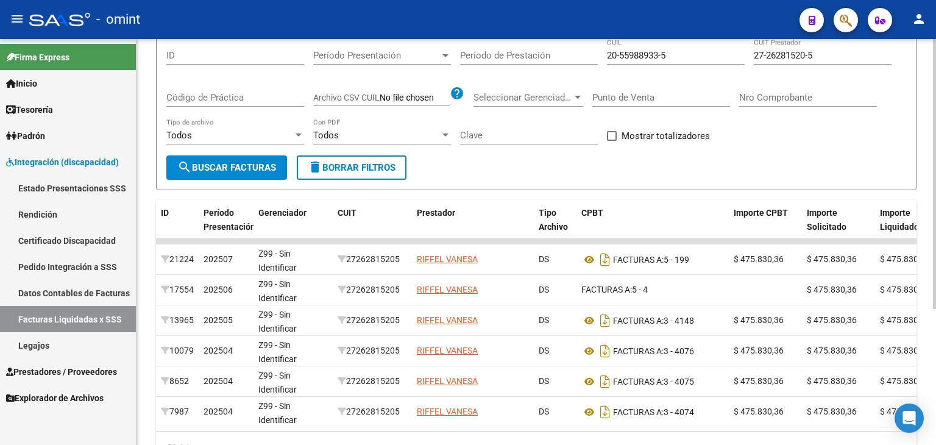
scroll to position [122, 0]
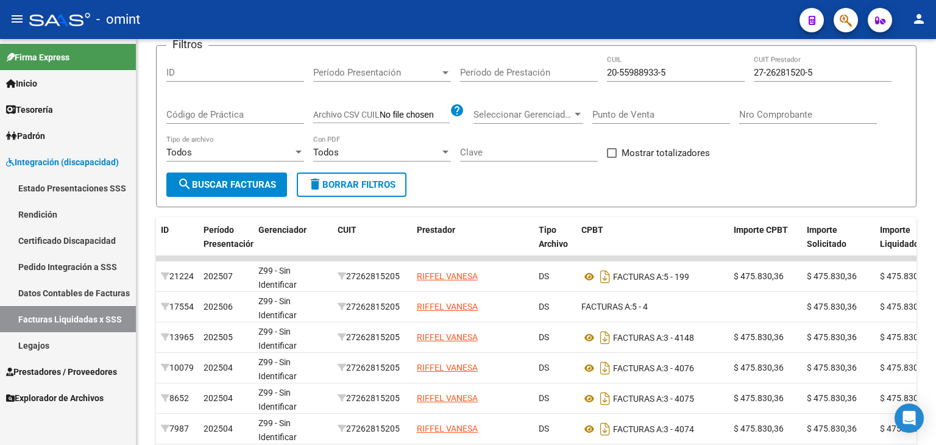
click at [46, 157] on span "Integración (discapacidad)" at bounding box center [62, 161] width 113 height 13
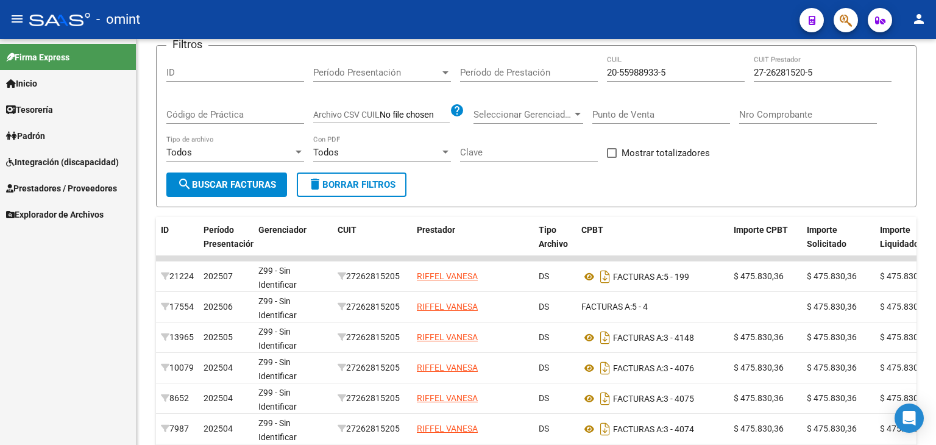
click at [35, 154] on link "Integración (discapacidad)" at bounding box center [68, 162] width 136 height 26
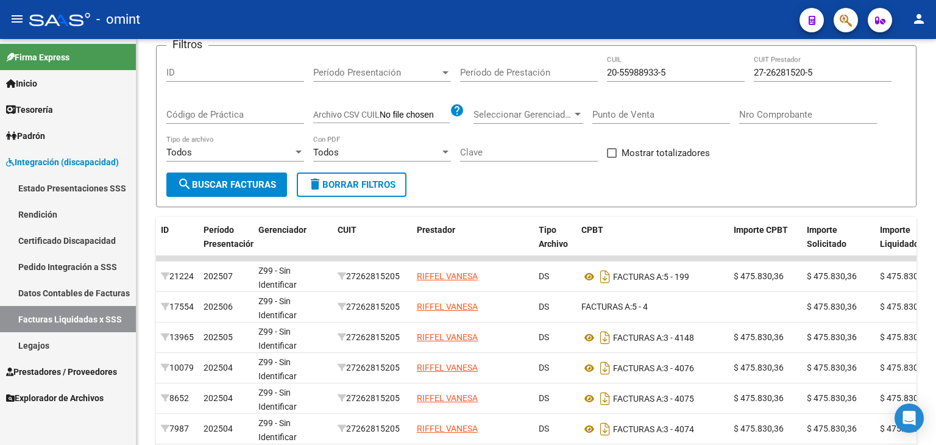
click at [59, 374] on span "Prestadores / Proveedores" at bounding box center [61, 371] width 111 height 13
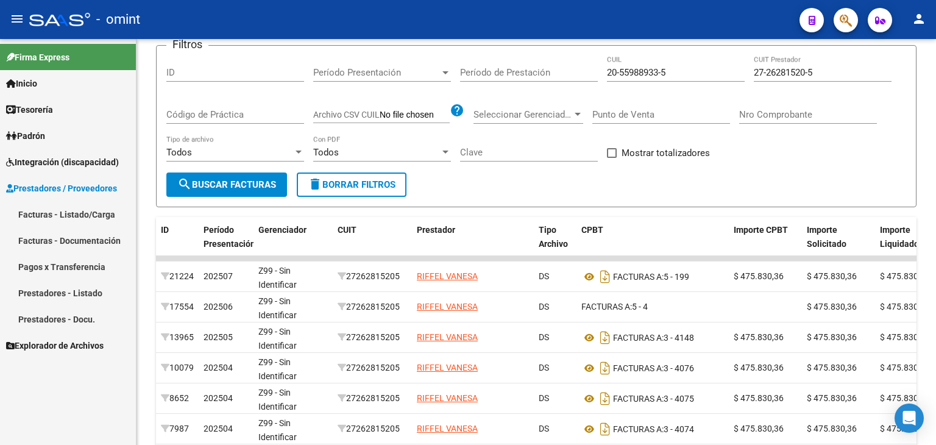
click at [34, 213] on link "Facturas - Listado/Carga" at bounding box center [68, 214] width 136 height 26
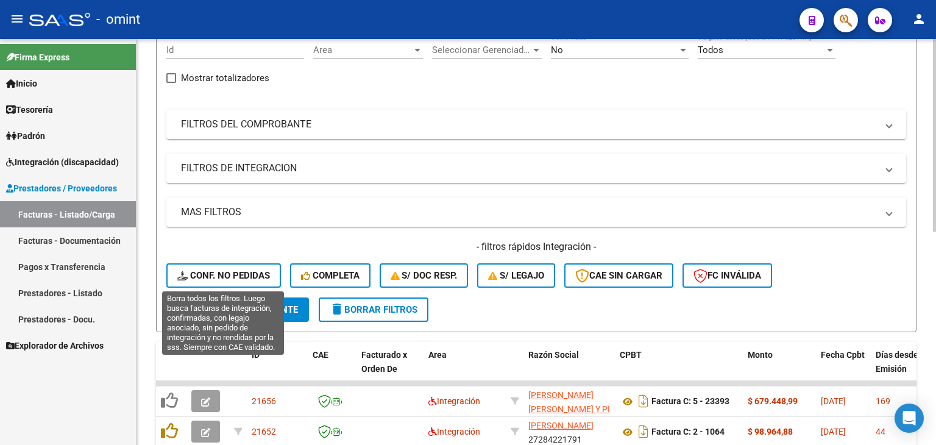
click at [230, 278] on span "Conf. no pedidas" at bounding box center [223, 275] width 93 height 11
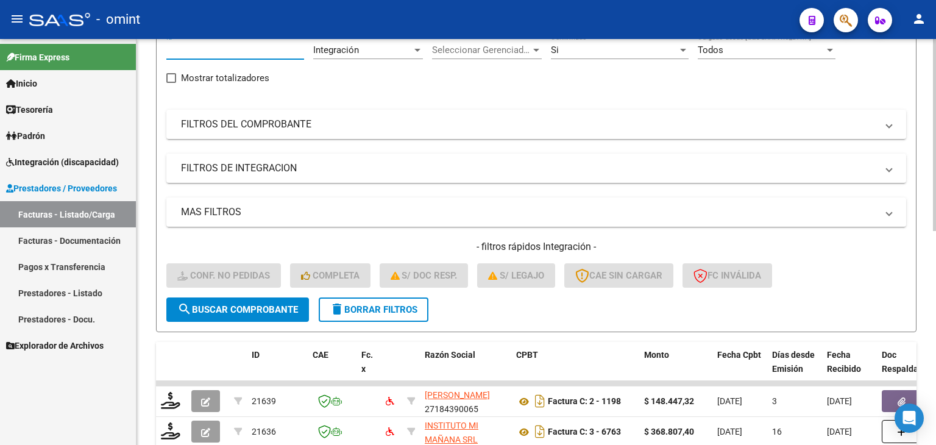
click at [195, 49] on input "Id" at bounding box center [235, 50] width 138 height 11
paste input "20674"
type input "20674"
click at [251, 310] on span "search Buscar Comprobante" at bounding box center [237, 309] width 121 height 11
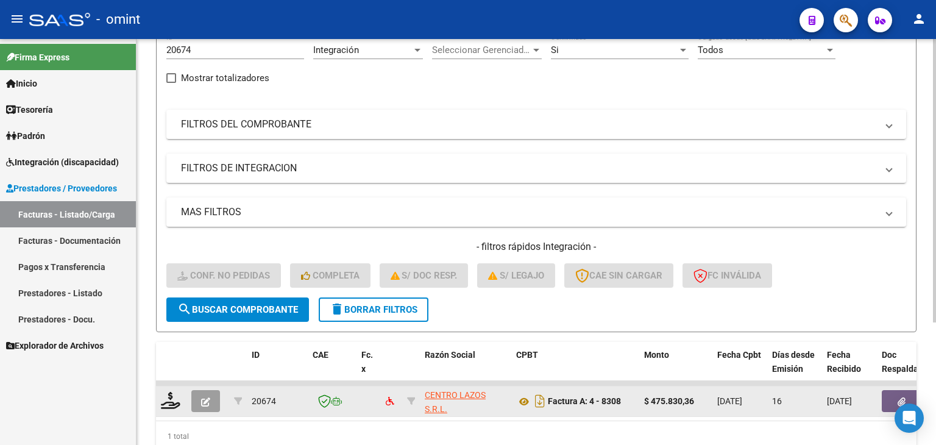
click at [165, 389] on datatable-body-cell at bounding box center [171, 402] width 30 height 30
click at [168, 396] on icon at bounding box center [171, 400] width 20 height 17
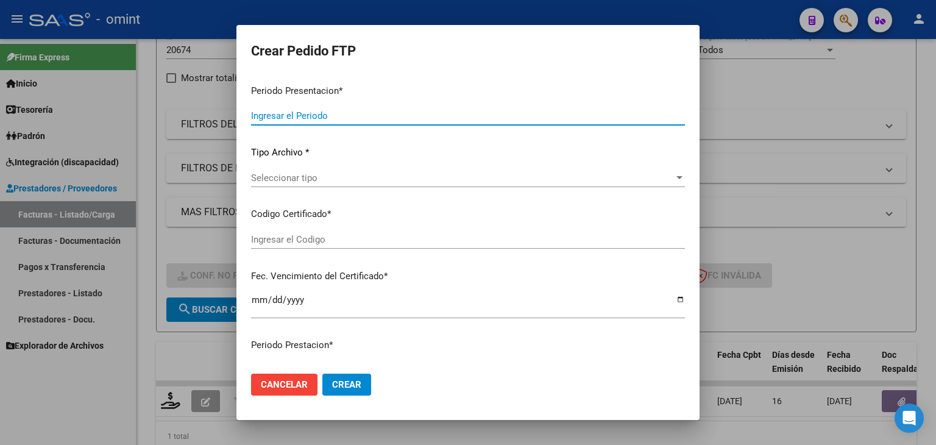
type input "202508"
type input "$ 475.830,36"
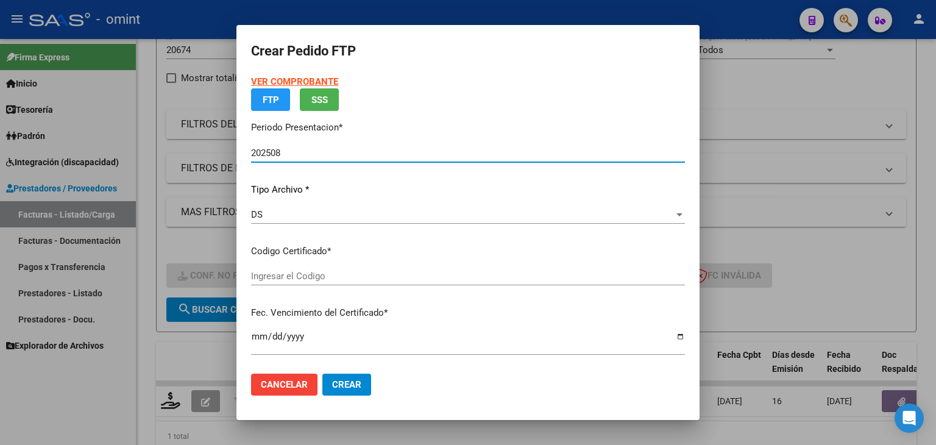
type input "4664988648"
type input "2029-03-15"
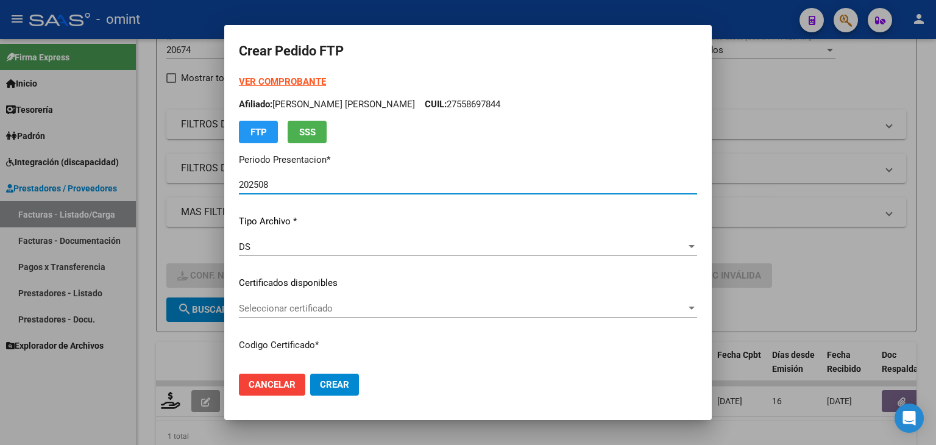
click at [302, 303] on span "Seleccionar certificado" at bounding box center [462, 308] width 447 height 11
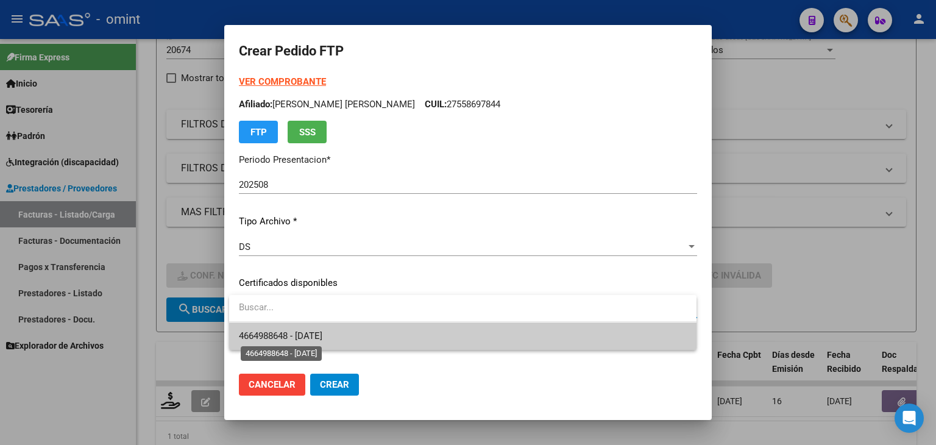
click at [323, 337] on span "4664988648 - 2029-03-15" at bounding box center [281, 335] width 84 height 11
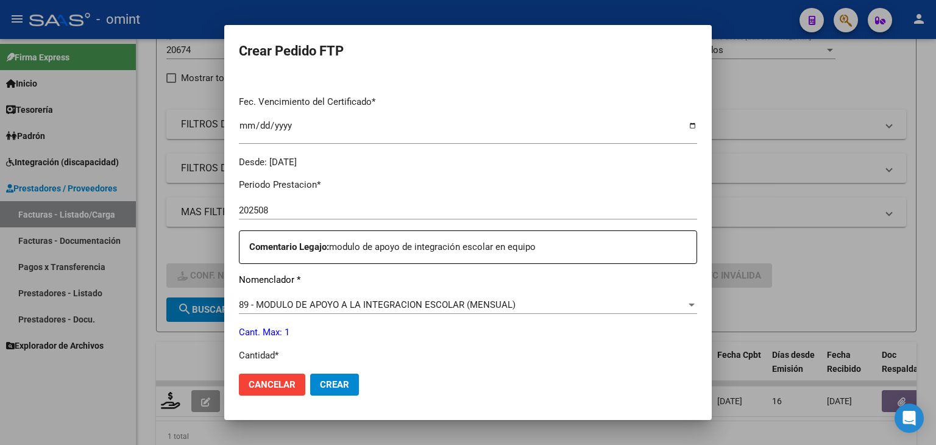
scroll to position [366, 0]
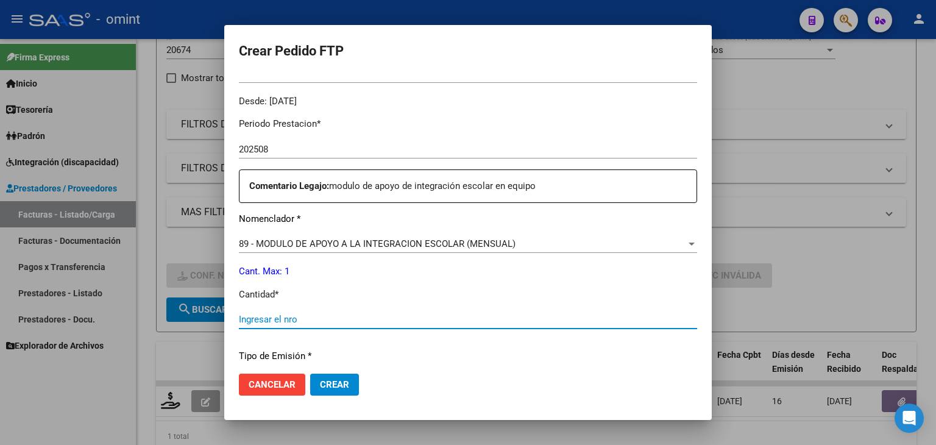
click at [326, 322] on input "Ingresar el nro" at bounding box center [468, 319] width 458 height 11
type input "1"
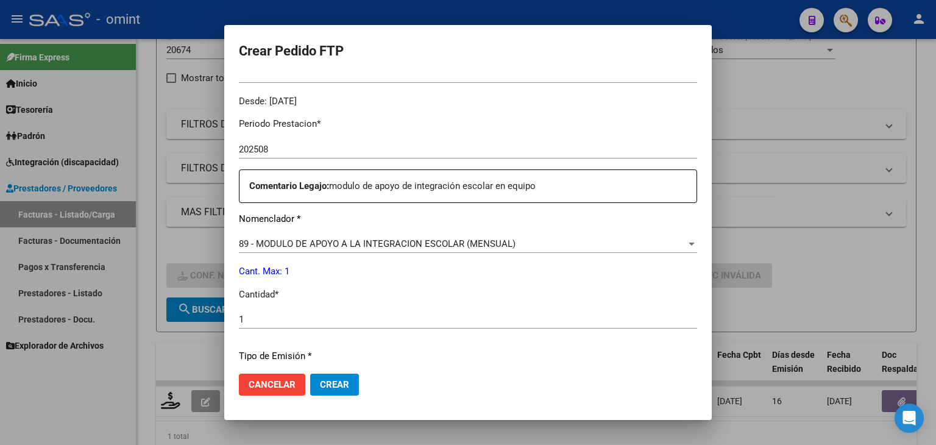
scroll to position [527, 0]
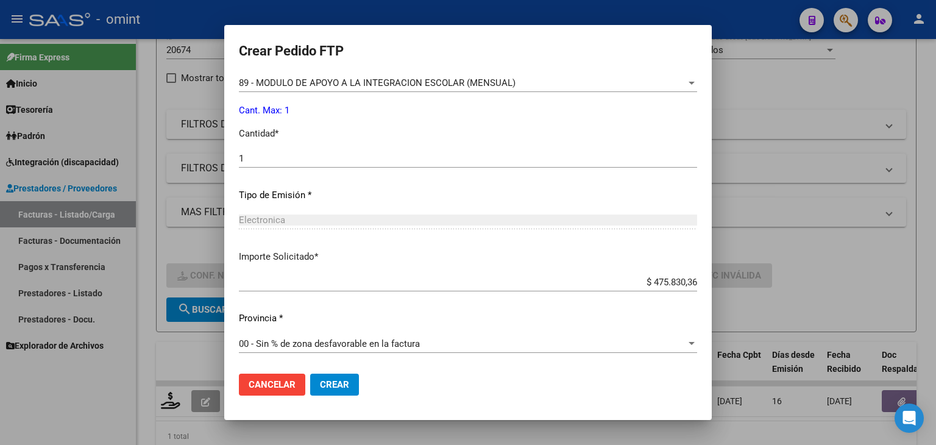
click at [330, 380] on span "Crear" at bounding box center [334, 384] width 29 height 11
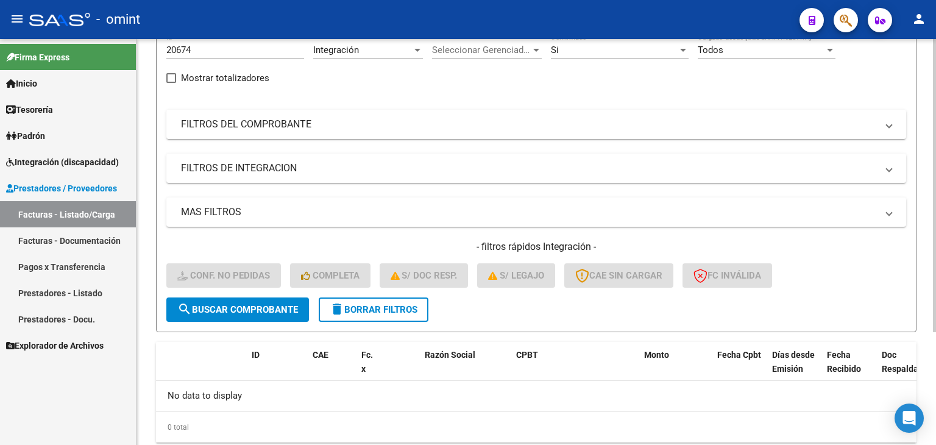
click at [185, 43] on div "20674 Id" at bounding box center [235, 46] width 138 height 26
click at [185, 45] on input "20674" at bounding box center [235, 50] width 138 height 11
paste input "21451"
click at [184, 47] on input "2067214514" at bounding box center [235, 50] width 138 height 11
click at [183, 46] on div "2067214514 Id" at bounding box center [235, 46] width 138 height 26
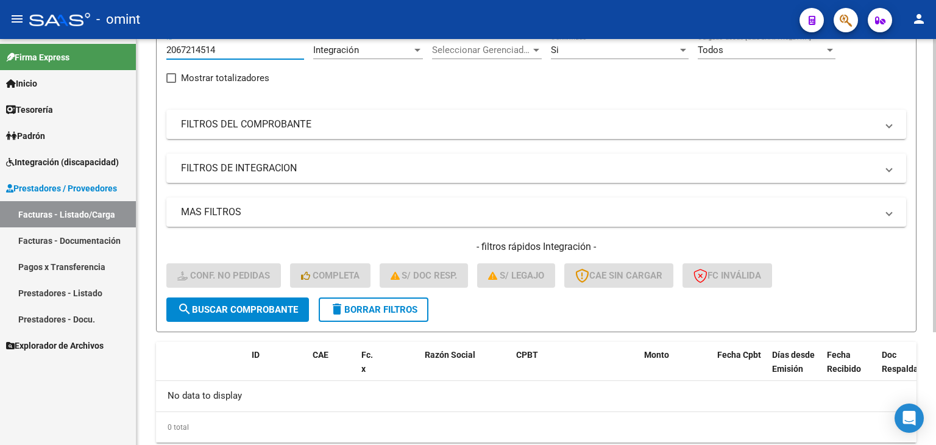
scroll to position [112, 0]
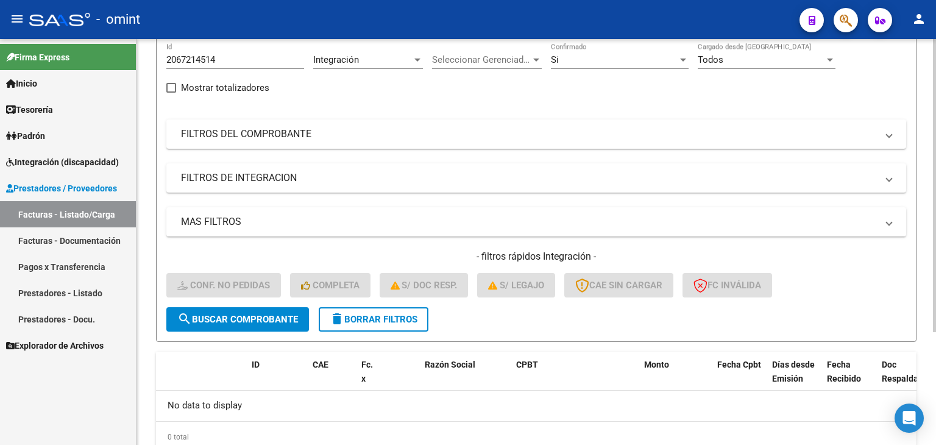
click at [183, 46] on div "2067214514 Id" at bounding box center [235, 56] width 138 height 26
paste input "1451"
type input "21451"
click at [238, 323] on span "search Buscar Comprobante" at bounding box center [237, 319] width 121 height 11
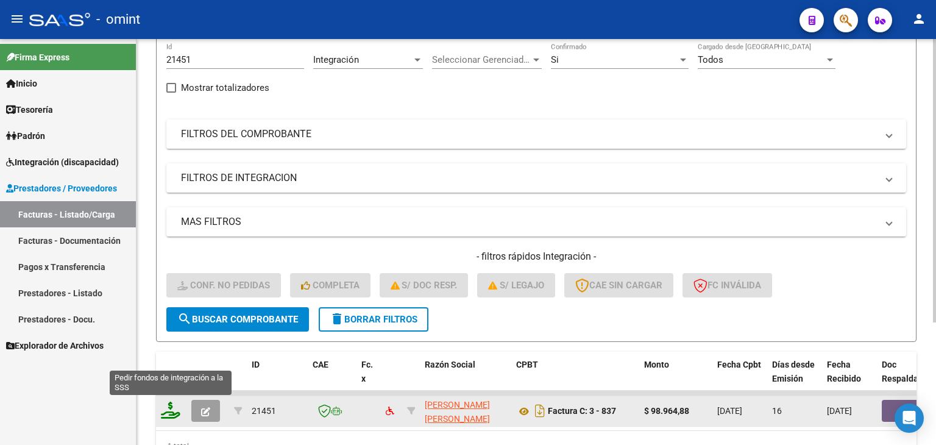
click at [174, 406] on icon at bounding box center [171, 410] width 20 height 17
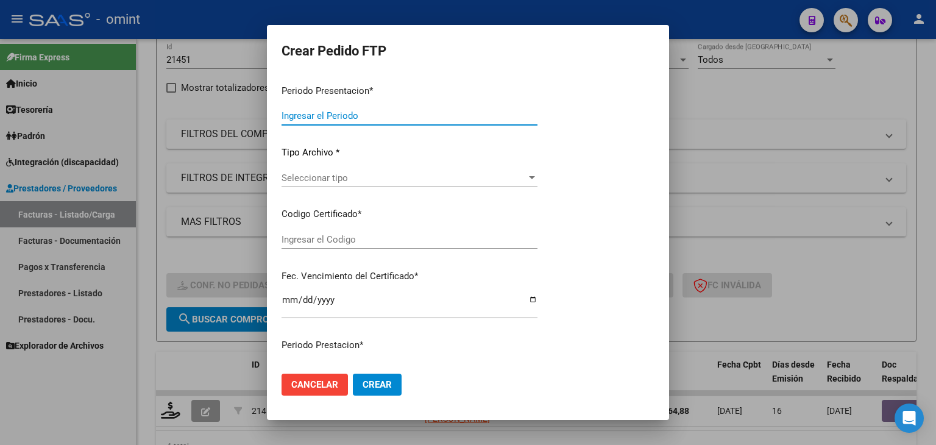
type input "202508"
type input "$ 98.964,88"
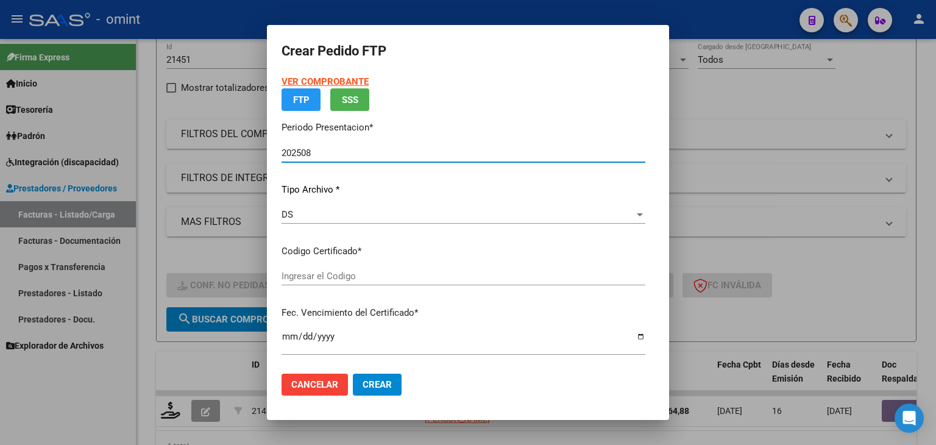
type input "4664988648"
type input "2029-03-15"
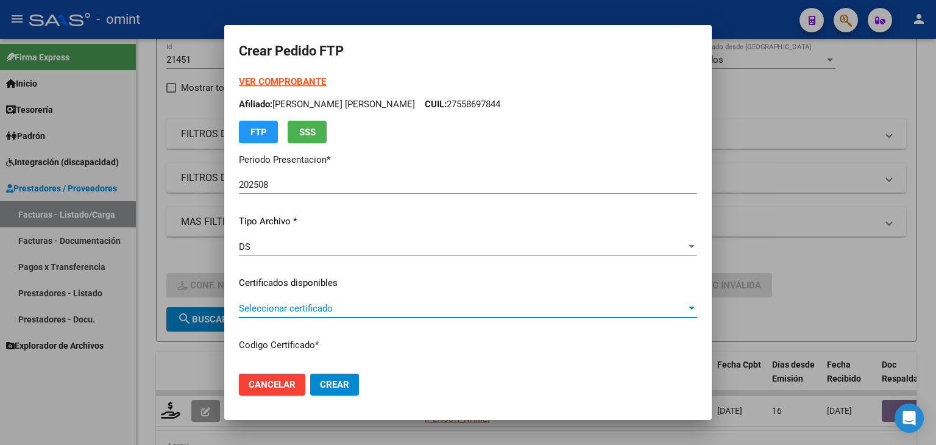
click at [315, 308] on span "Seleccionar certificado" at bounding box center [462, 308] width 447 height 11
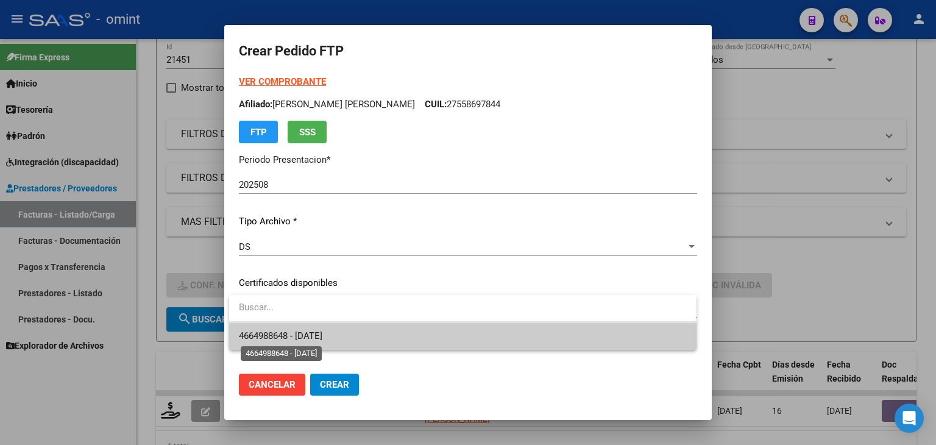
click at [320, 333] on span "4664988648 - 2029-03-15" at bounding box center [281, 335] width 84 height 11
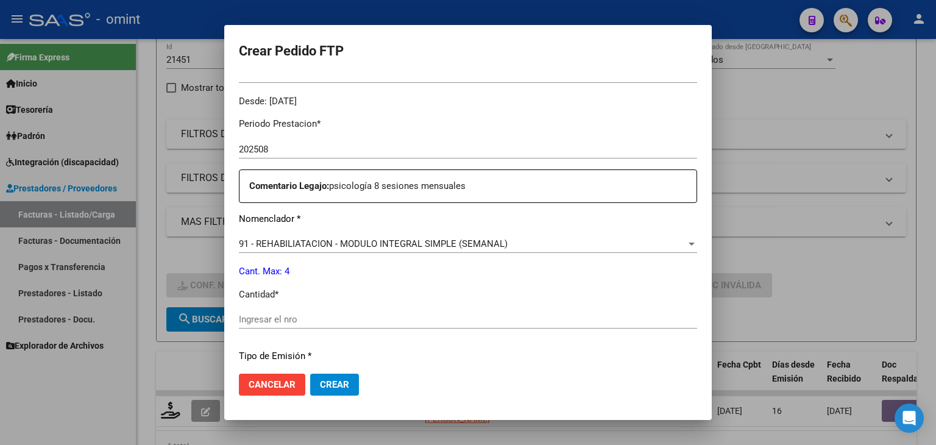
scroll to position [527, 0]
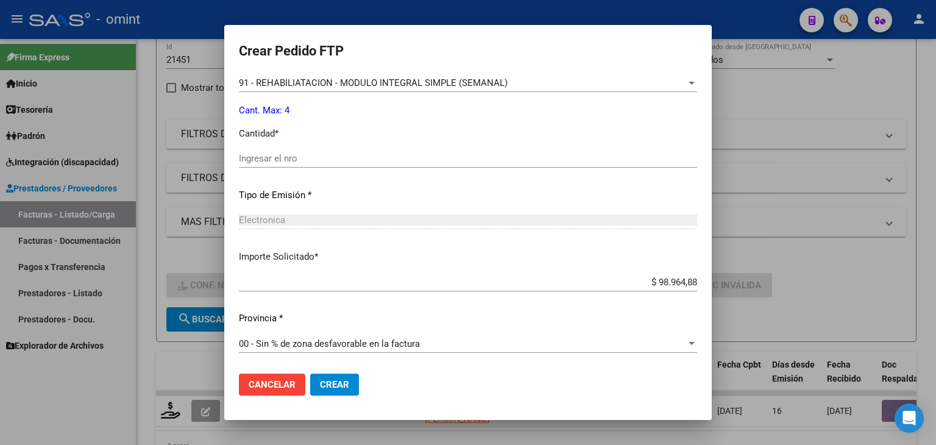
click at [287, 158] on input "Ingresar el nro" at bounding box center [468, 158] width 458 height 11
type input "4"
click at [330, 383] on span "Crear" at bounding box center [334, 384] width 29 height 11
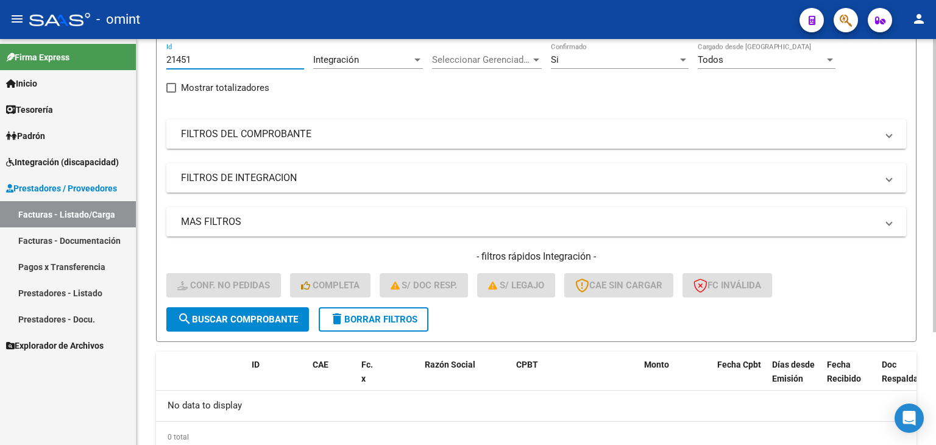
click at [184, 61] on input "21451" at bounding box center [235, 59] width 138 height 11
paste input "17609"
type input "17609"
click at [269, 315] on span "search Buscar Comprobante" at bounding box center [237, 319] width 121 height 11
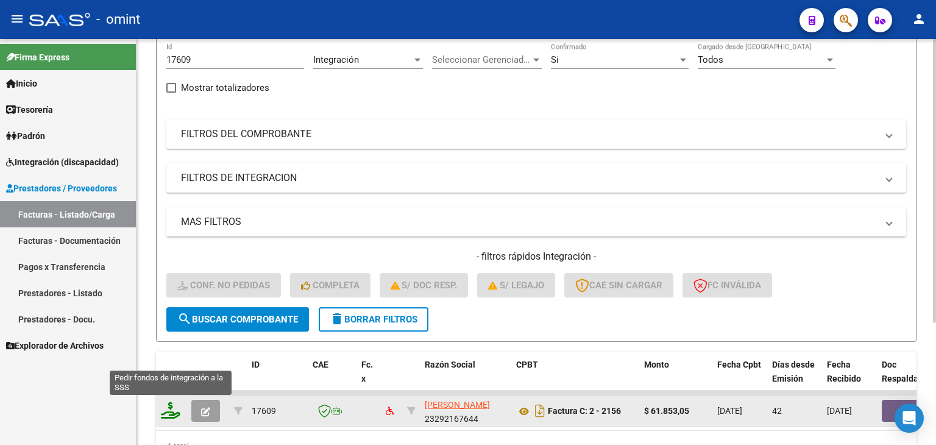
click at [172, 410] on icon at bounding box center [171, 410] width 20 height 17
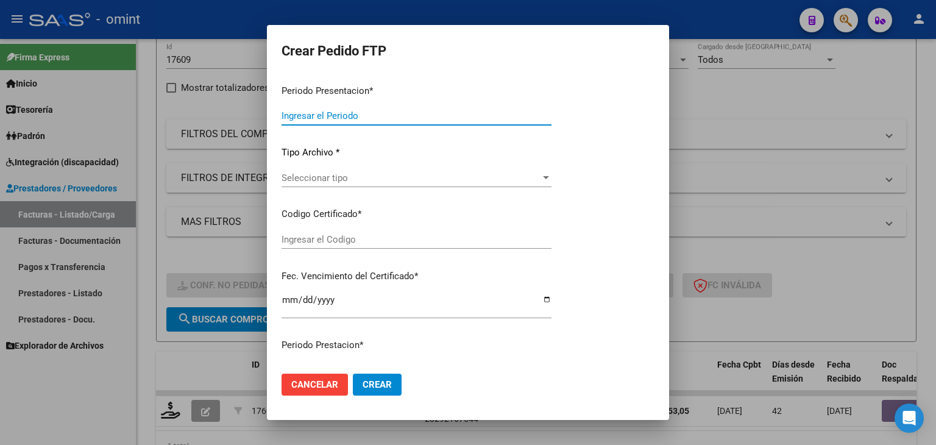
type input "202508"
type input "202507"
type input "$ 61.853,05"
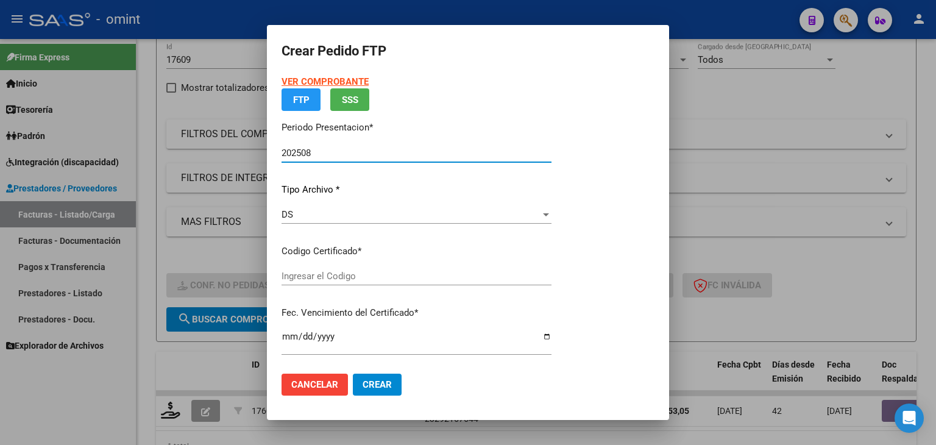
type input "2178801641"
type input "2029-05-31"
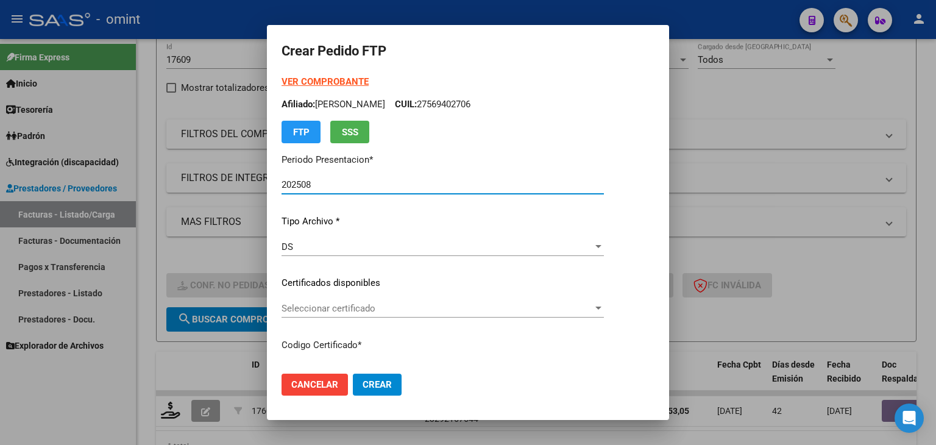
click at [316, 308] on span "Seleccionar certificado" at bounding box center [438, 308] width 312 height 11
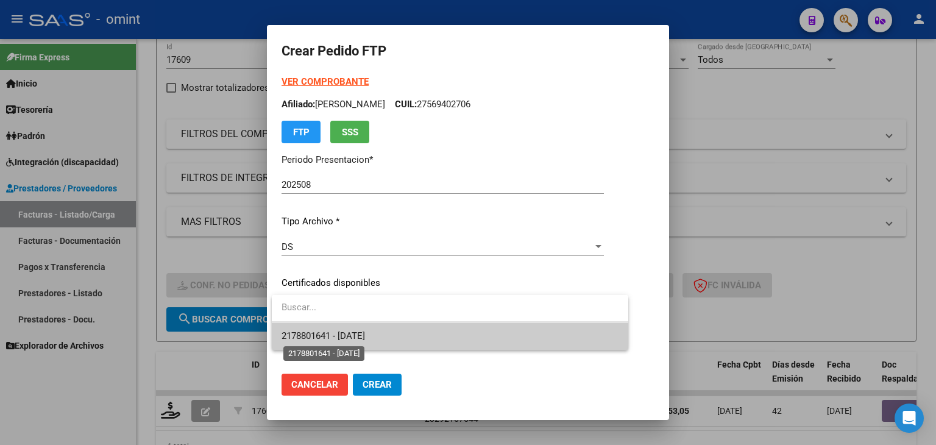
click at [329, 333] on span "2178801641 - 2029-05-31" at bounding box center [324, 335] width 84 height 11
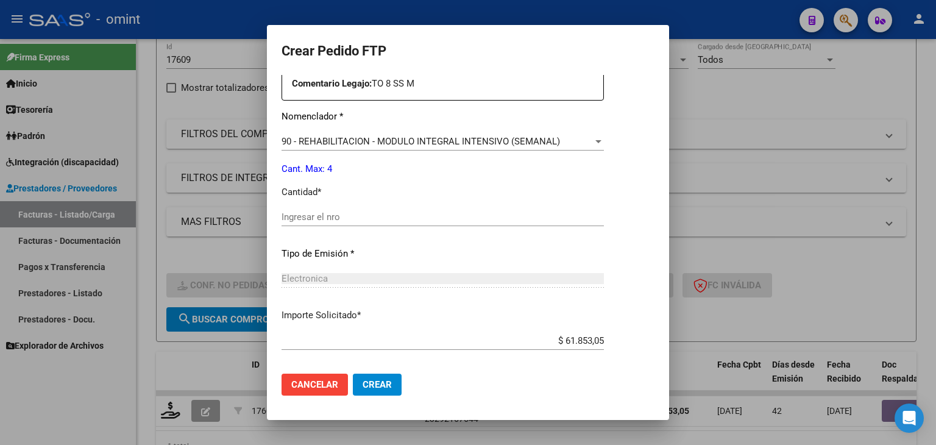
scroll to position [488, 0]
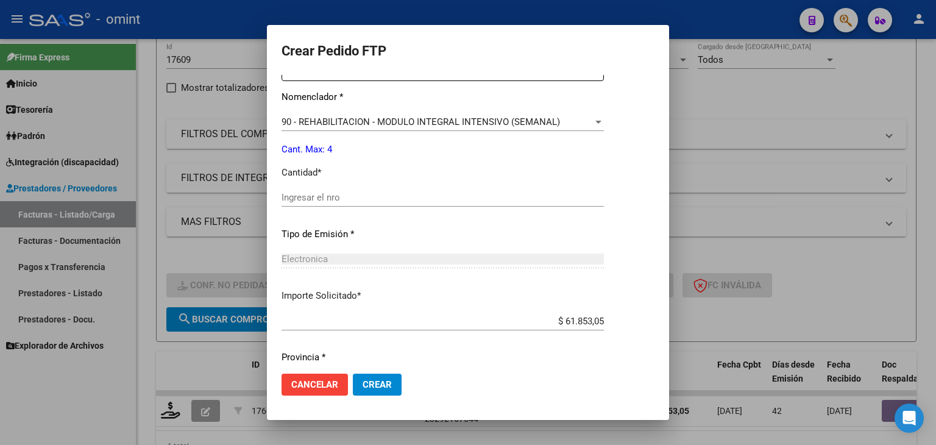
click at [324, 203] on div "Ingresar el nro" at bounding box center [443, 197] width 323 height 18
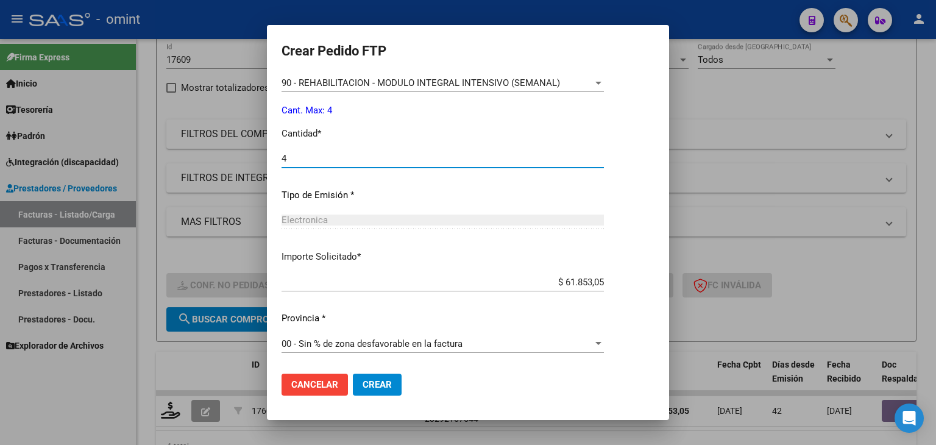
type input "4"
click at [378, 376] on button "Crear" at bounding box center [377, 385] width 49 height 22
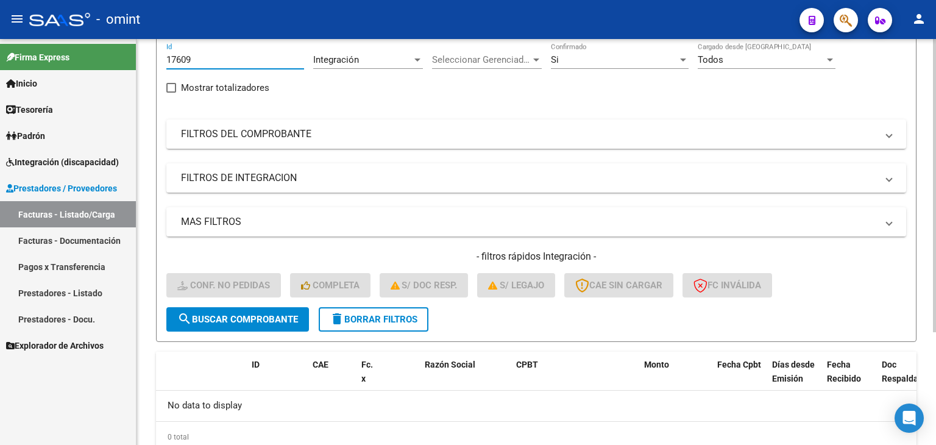
click at [178, 59] on input "17609" at bounding box center [235, 59] width 138 height 11
paste input "21284"
type input "21284"
click at [263, 314] on span "search Buscar Comprobante" at bounding box center [237, 319] width 121 height 11
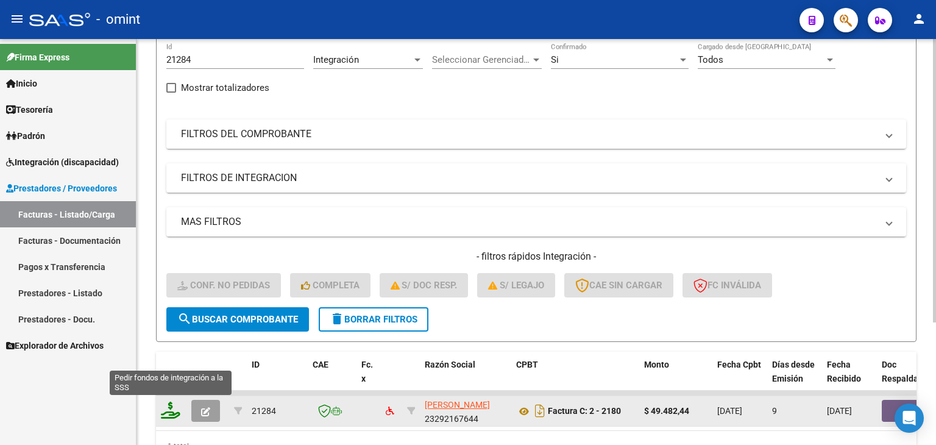
click at [168, 410] on icon at bounding box center [171, 410] width 20 height 17
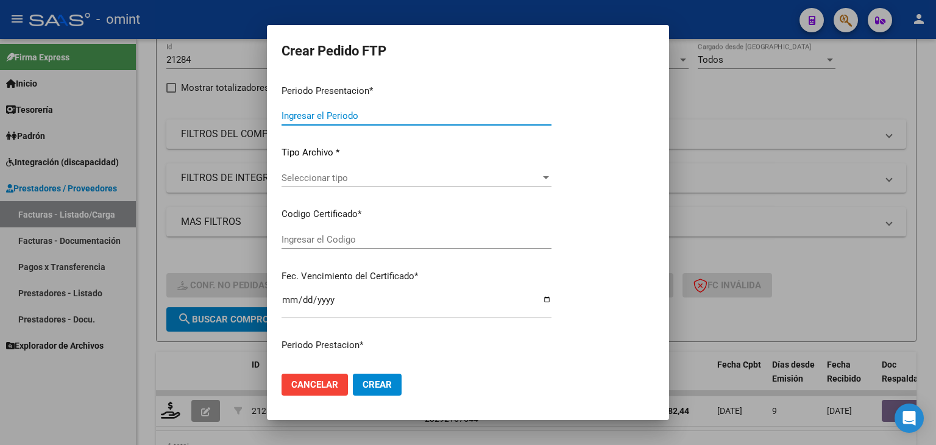
type input "202508"
type input "$ 49.482,44"
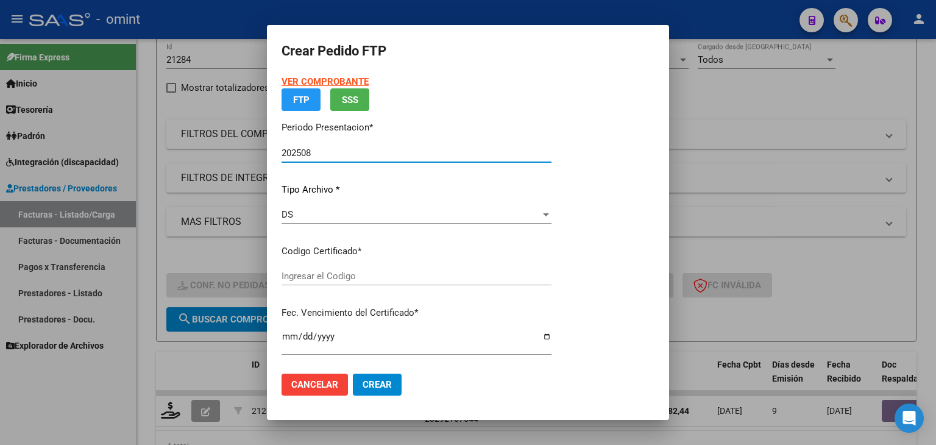
type input "2178801641"
type input "2029-05-31"
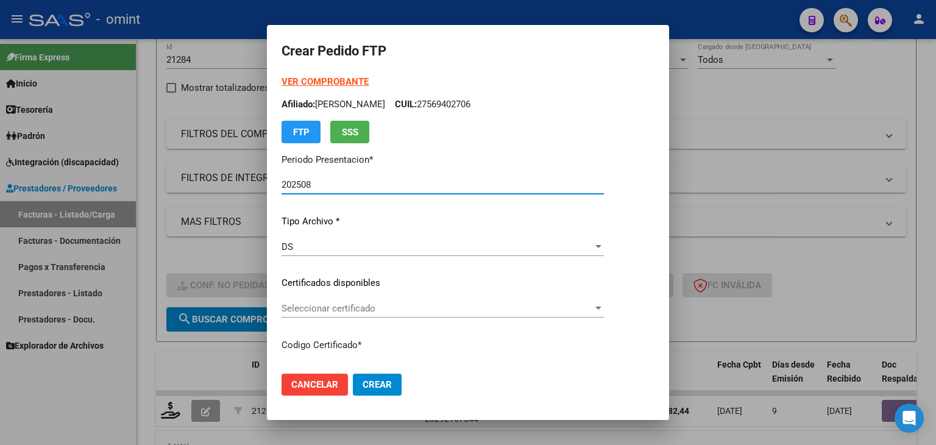
click at [333, 315] on div "Seleccionar certificado Seleccionar certificado" at bounding box center [443, 308] width 323 height 18
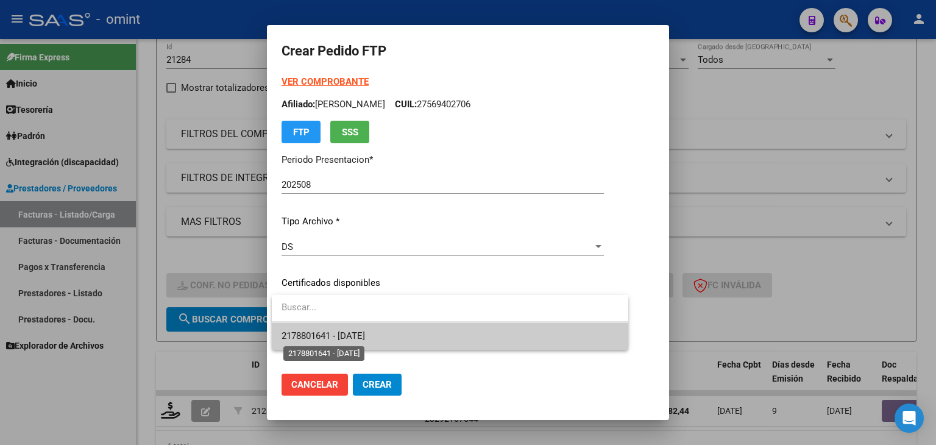
click at [346, 341] on span "2178801641 - 2029-05-31" at bounding box center [324, 335] width 84 height 11
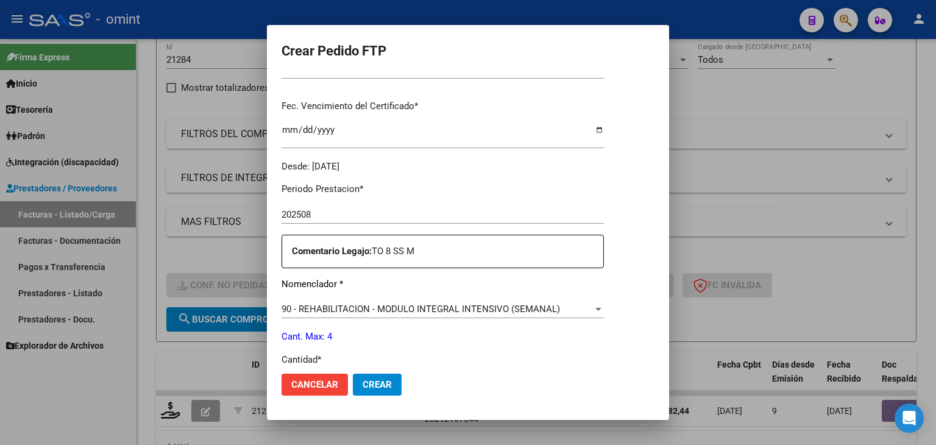
scroll to position [366, 0]
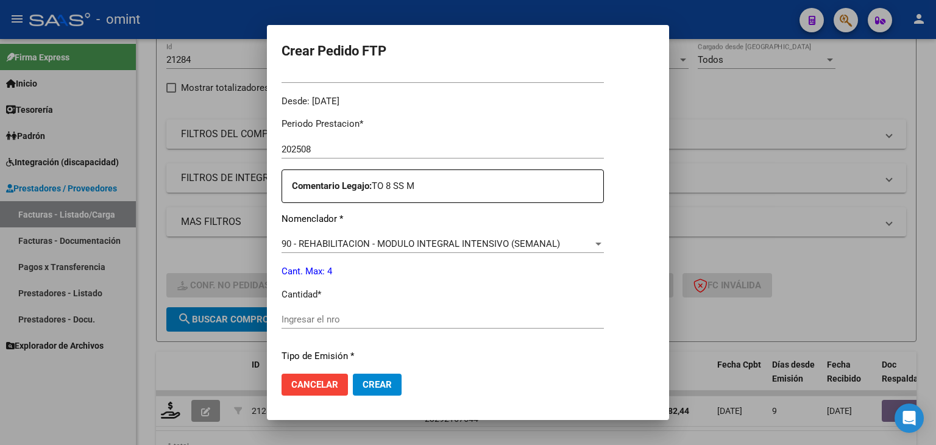
click at [327, 319] on input "Ingresar el nro" at bounding box center [443, 319] width 323 height 11
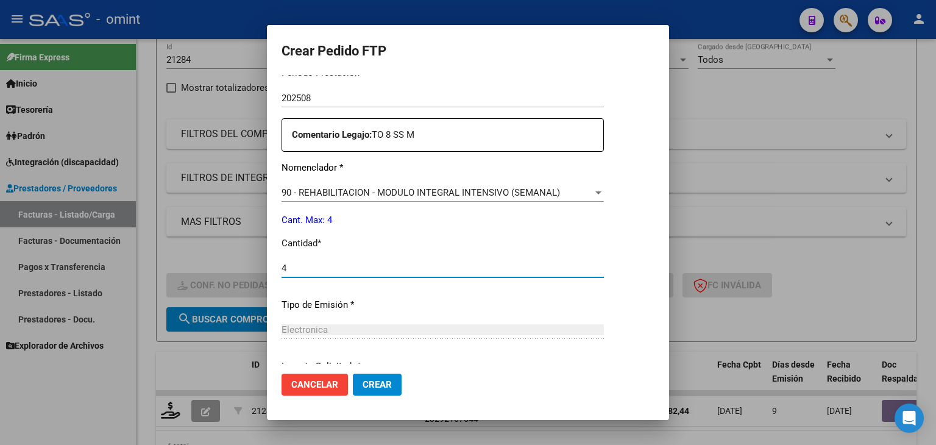
scroll to position [527, 0]
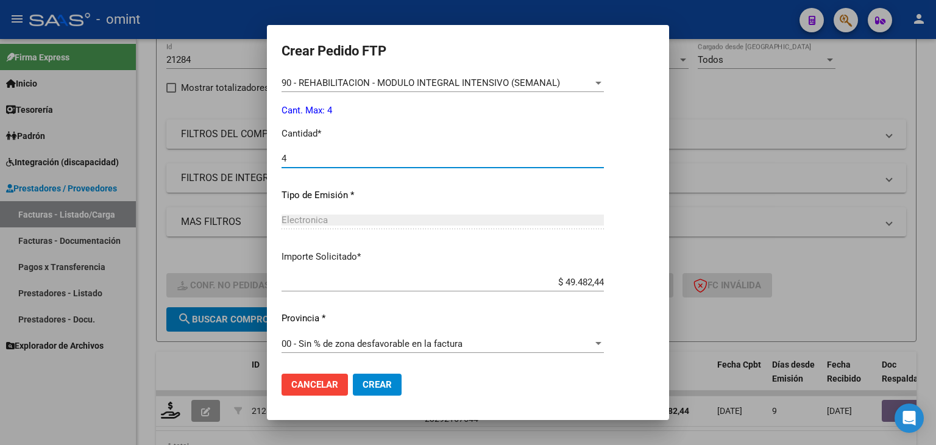
type input "4"
click at [380, 379] on span "Crear" at bounding box center [377, 384] width 29 height 11
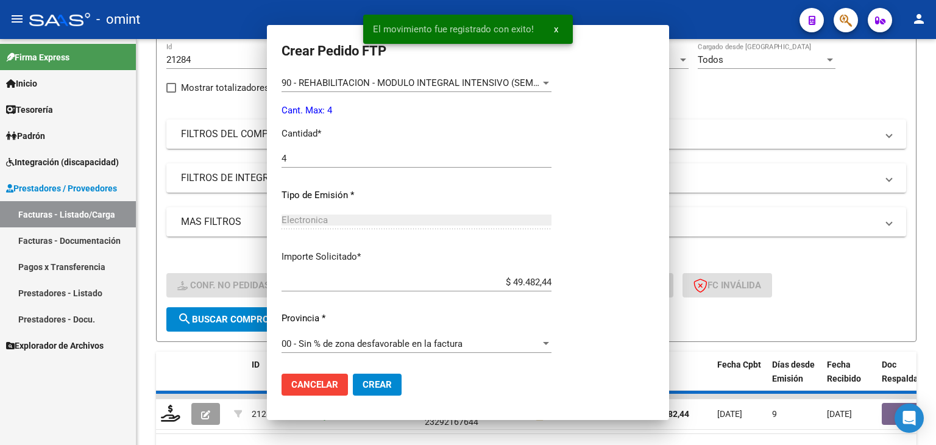
scroll to position [0, 0]
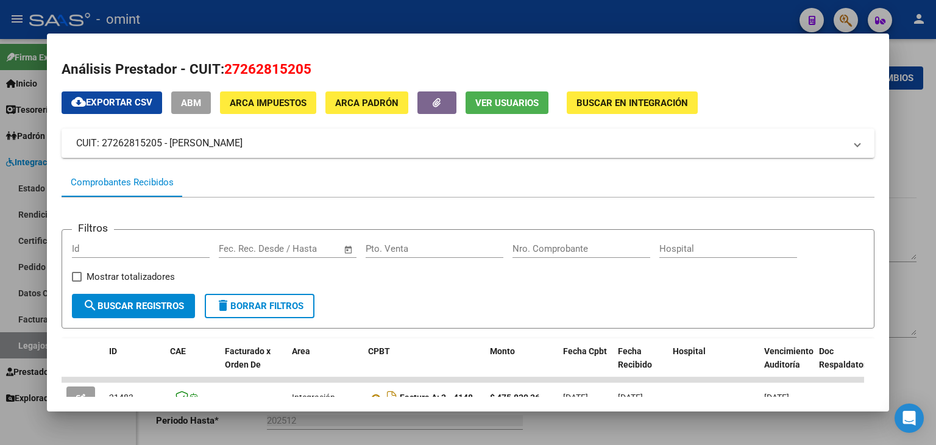
scroll to position [278, 0]
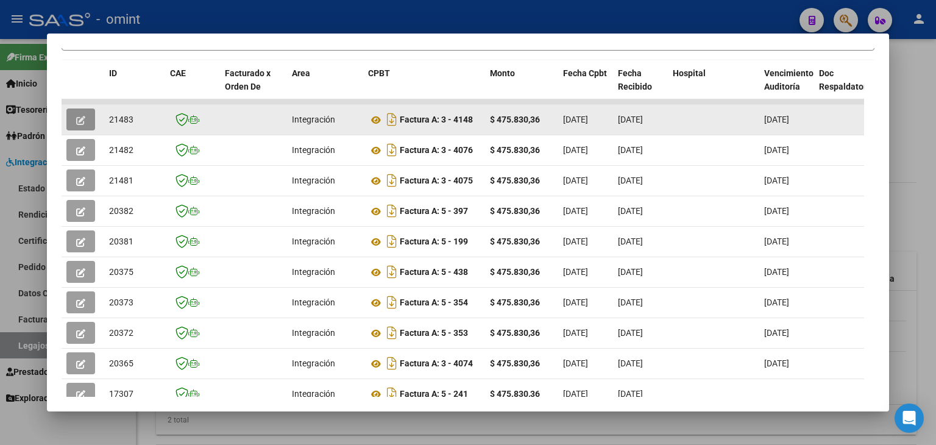
click at [81, 118] on icon "button" at bounding box center [80, 120] width 9 height 9
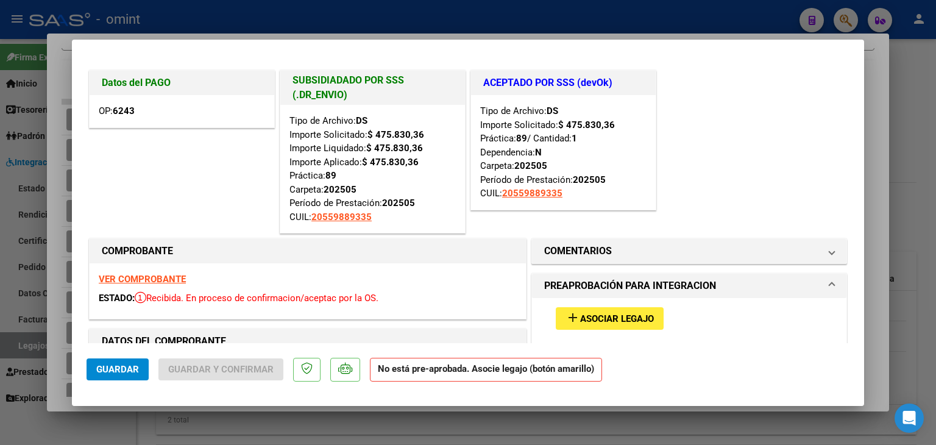
type input "$ 0,00"
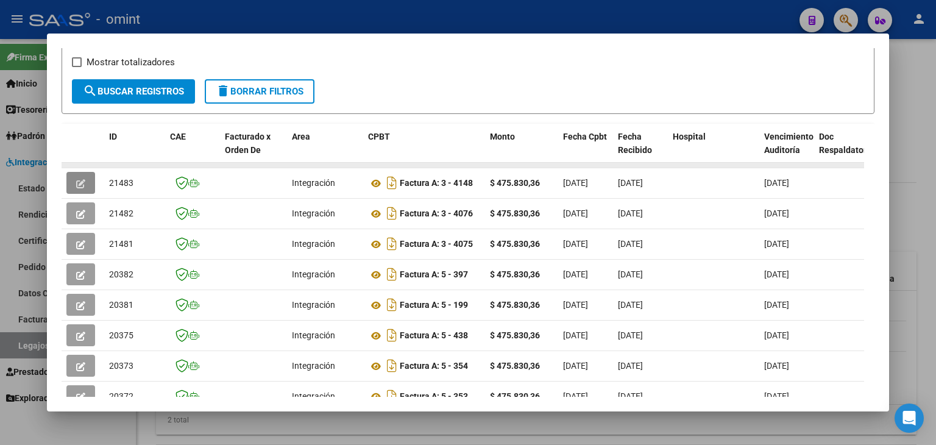
scroll to position [217, 0]
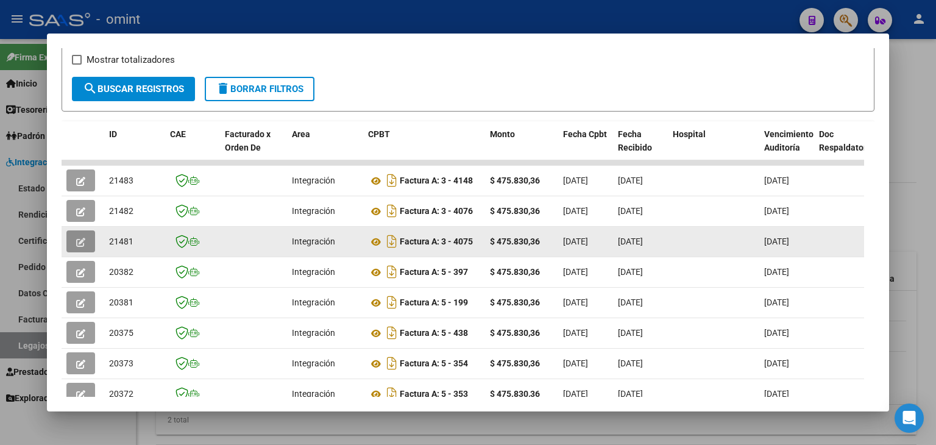
click at [76, 238] on icon "button" at bounding box center [80, 242] width 9 height 9
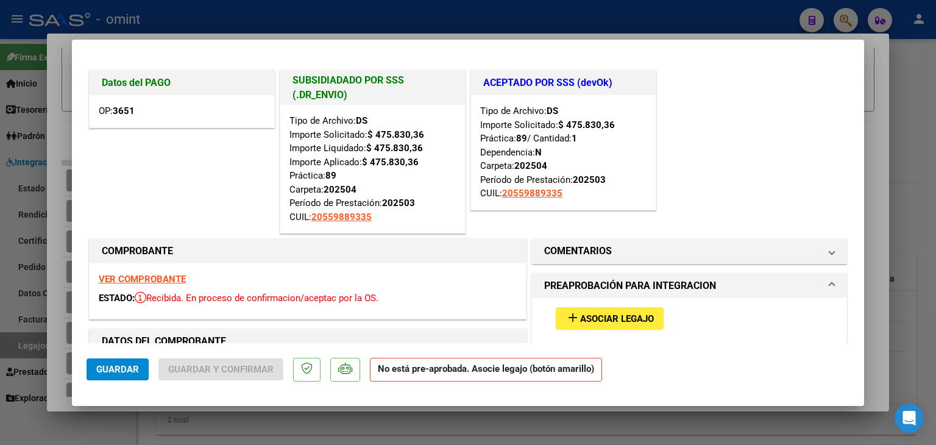
click at [571, 317] on mat-icon "add" at bounding box center [573, 317] width 15 height 15
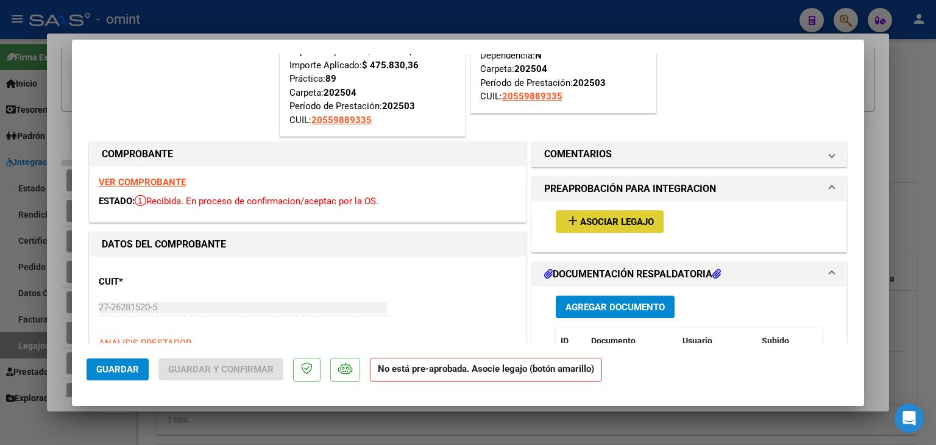
scroll to position [0, 0]
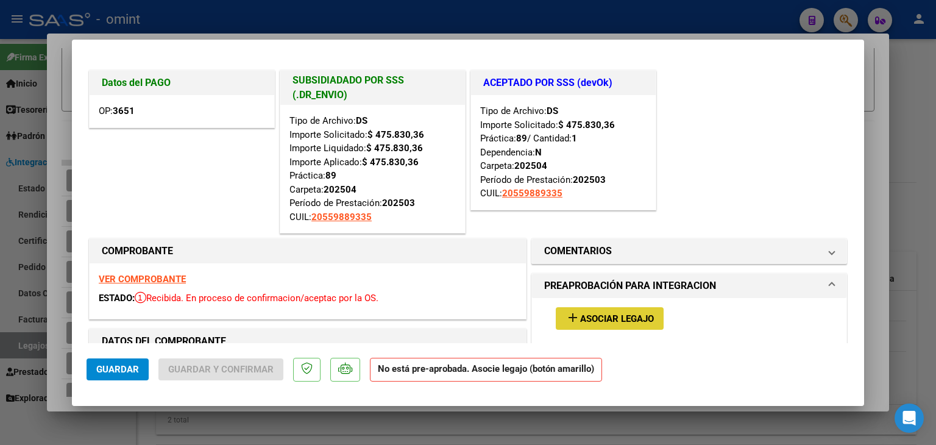
click at [145, 281] on strong "VER COMPROBANTE" at bounding box center [142, 279] width 87 height 11
click at [605, 313] on span "Asociar Legajo" at bounding box center [617, 318] width 74 height 11
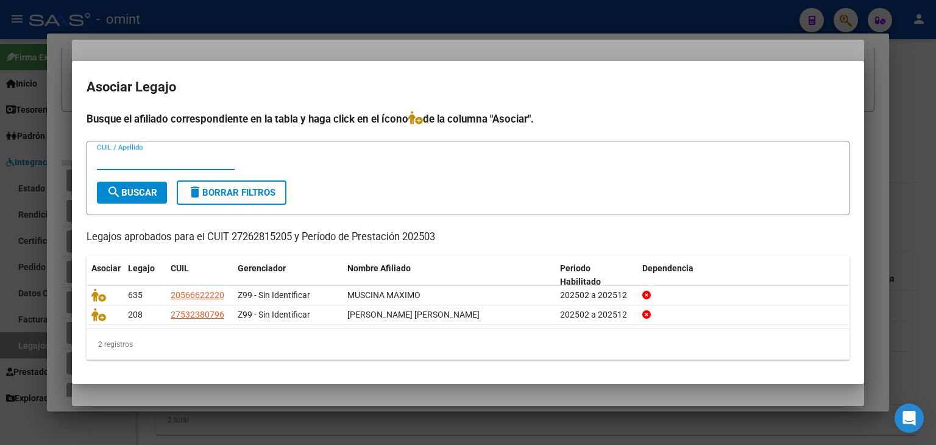
paste input "20559889335"
type input "20559889335"
click at [144, 196] on span "search Buscar" at bounding box center [132, 192] width 51 height 11
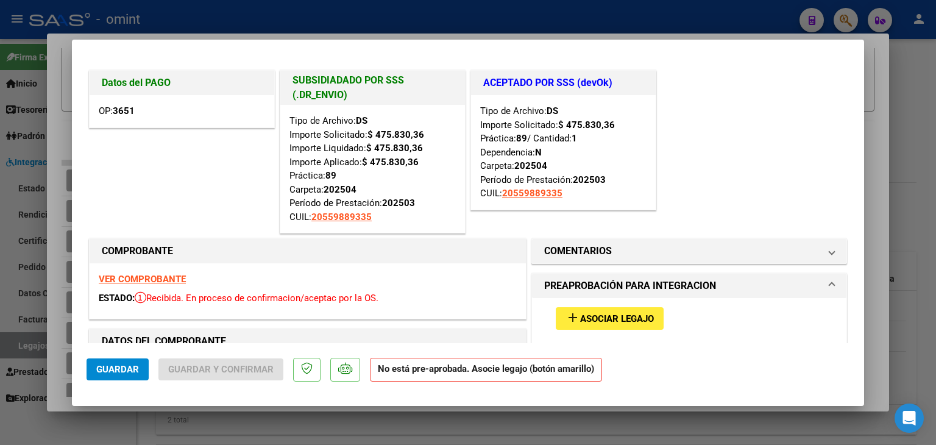
click at [722, 144] on div "Datos del PAGO OP: 3651 SUBSIDIADADO POR SSS (.DR_ENVIO) Tipo de Archivo: DS Im…" at bounding box center [468, 152] width 763 height 168
type input "$ 0,00"
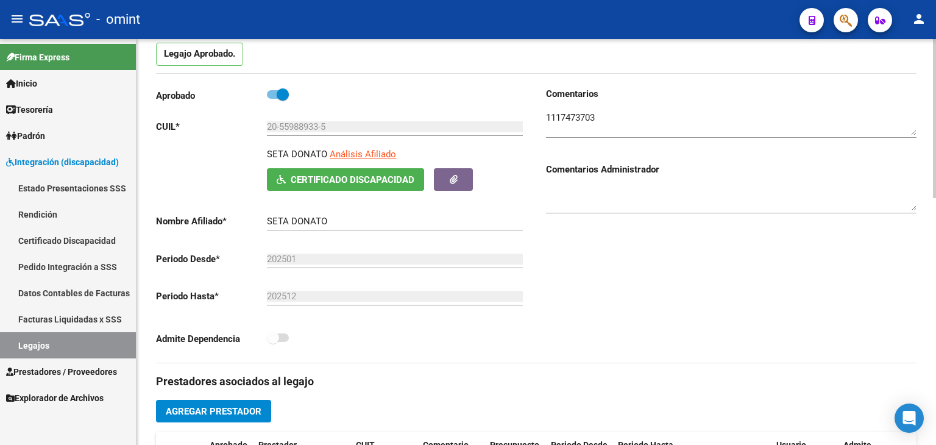
scroll to position [122, 0]
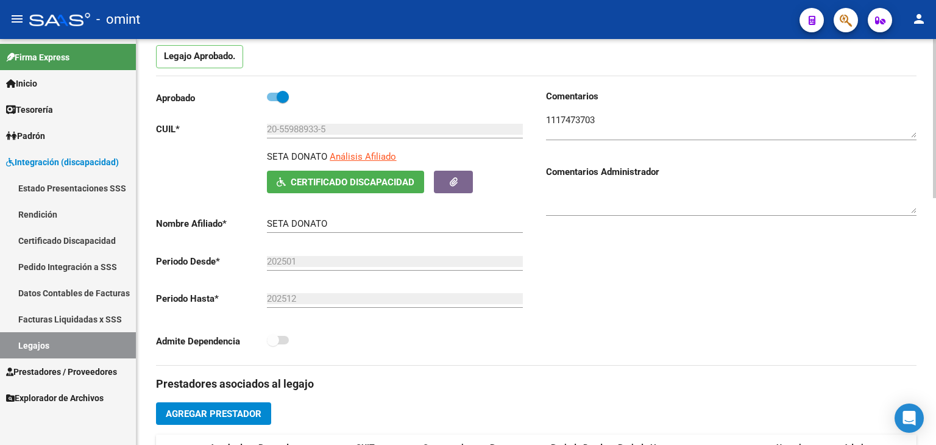
click at [561, 120] on textarea at bounding box center [731, 125] width 371 height 24
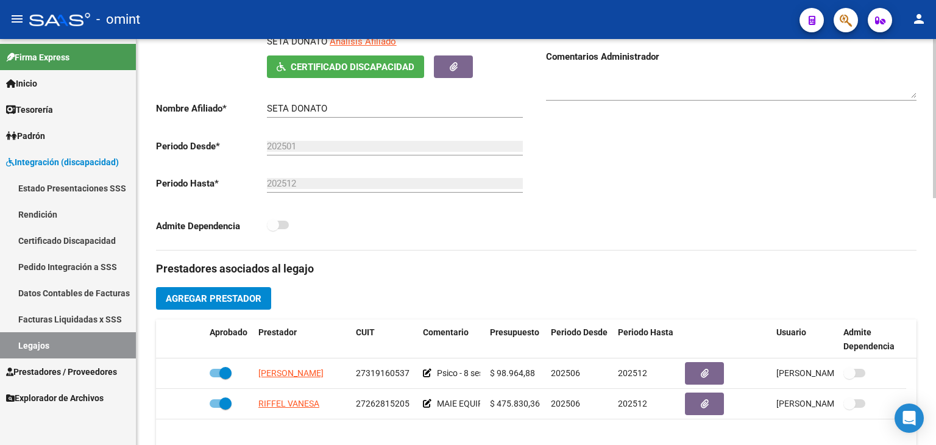
scroll to position [366, 0]
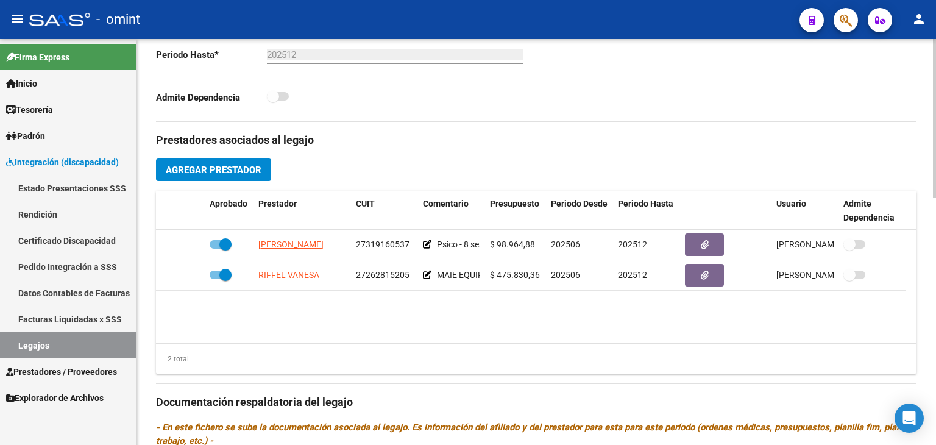
click at [489, 325] on datatable-body "GARCIA GABRIELA BEATRIZ 27319160537 Psico - 8 sesiones por mes $ 98.964,88 2025…" at bounding box center [536, 286] width 761 height 113
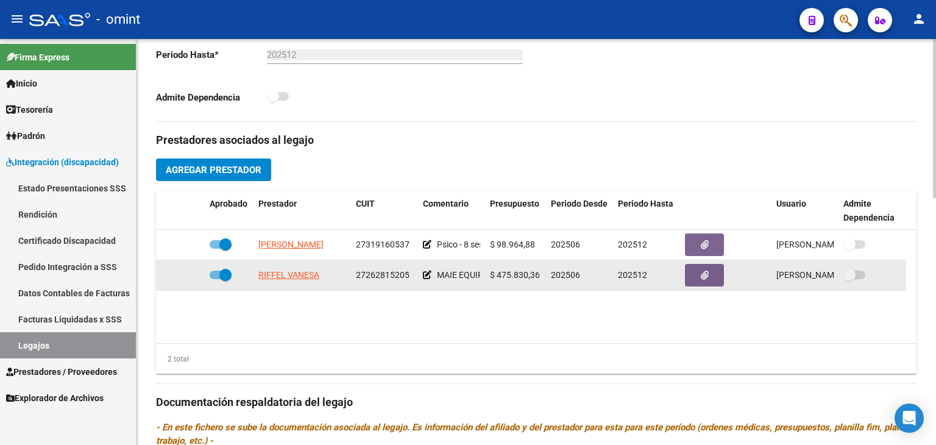
drag, startPoint x: 549, startPoint y: 279, endPoint x: 580, endPoint y: 276, distance: 31.8
click at [580, 276] on datatable-body-cell "202506" at bounding box center [579, 275] width 67 height 30
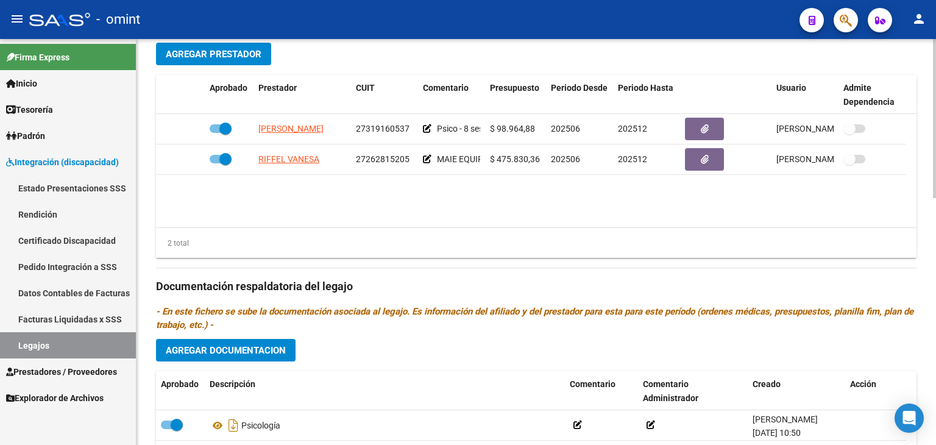
scroll to position [488, 0]
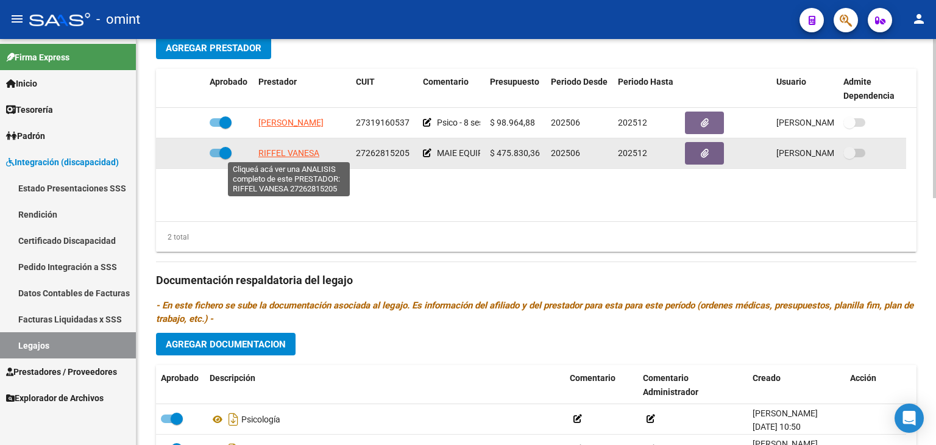
click at [285, 154] on span "RIFFEL VANESA" at bounding box center [288, 153] width 61 height 10
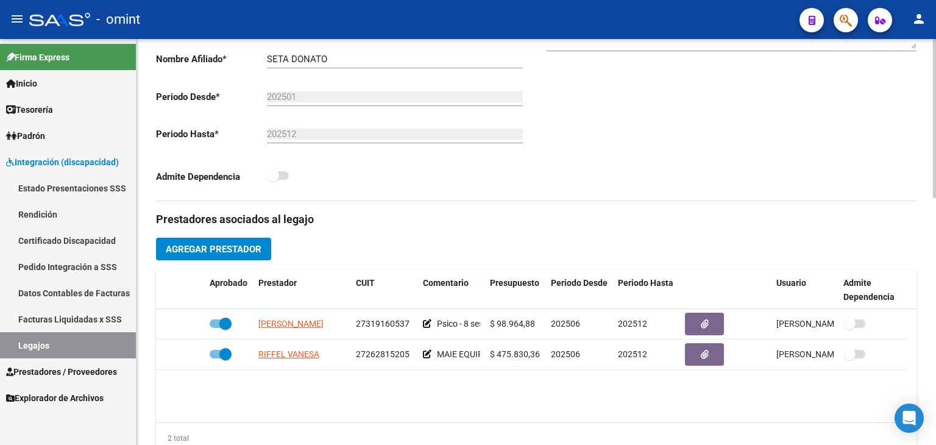
scroll to position [305, 0]
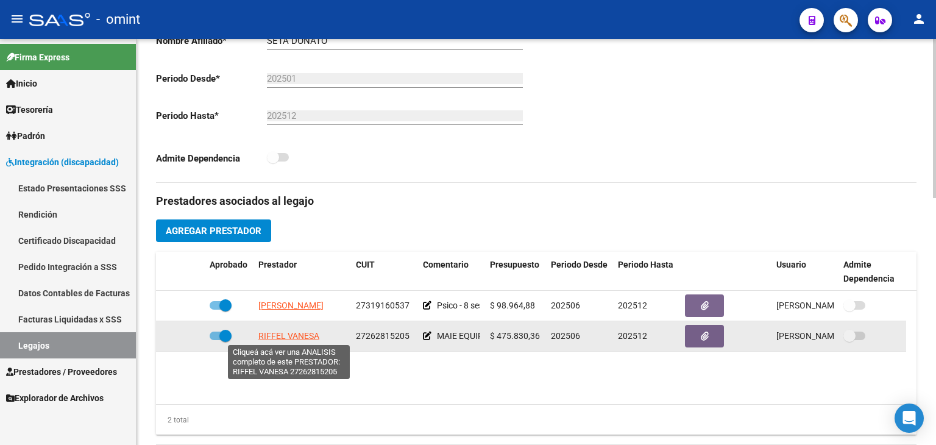
click at [299, 331] on span "RIFFEL VANESA" at bounding box center [288, 336] width 61 height 10
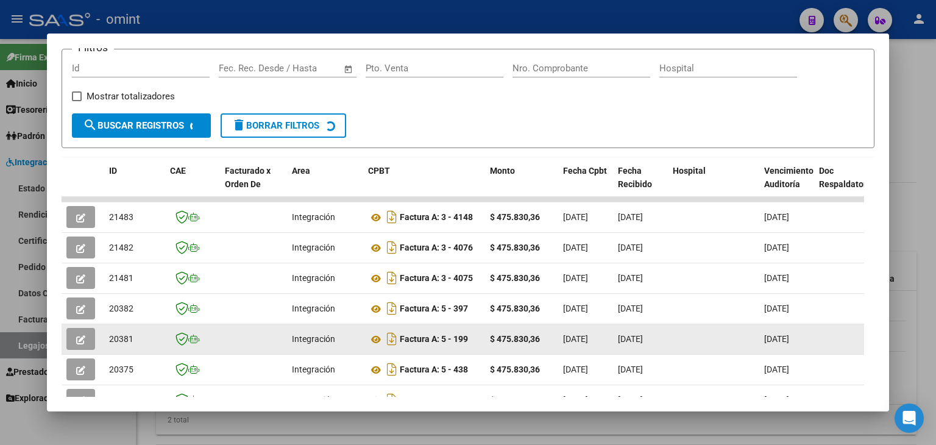
scroll to position [183, 0]
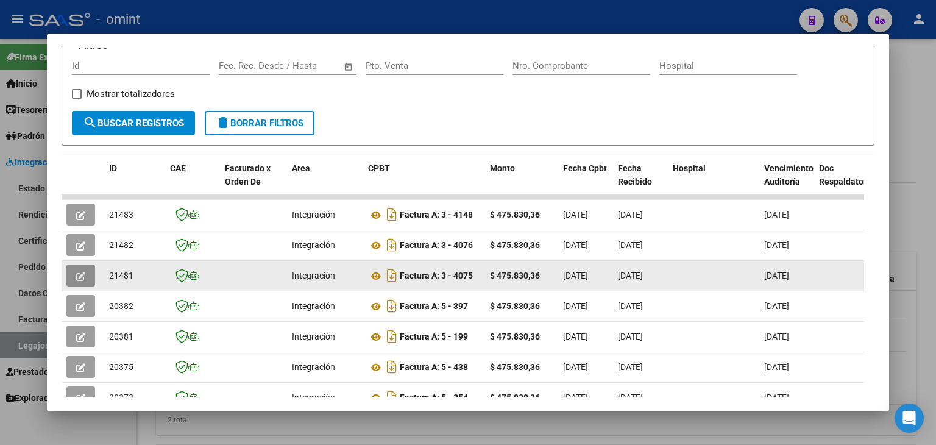
click at [81, 272] on icon "button" at bounding box center [80, 276] width 9 height 9
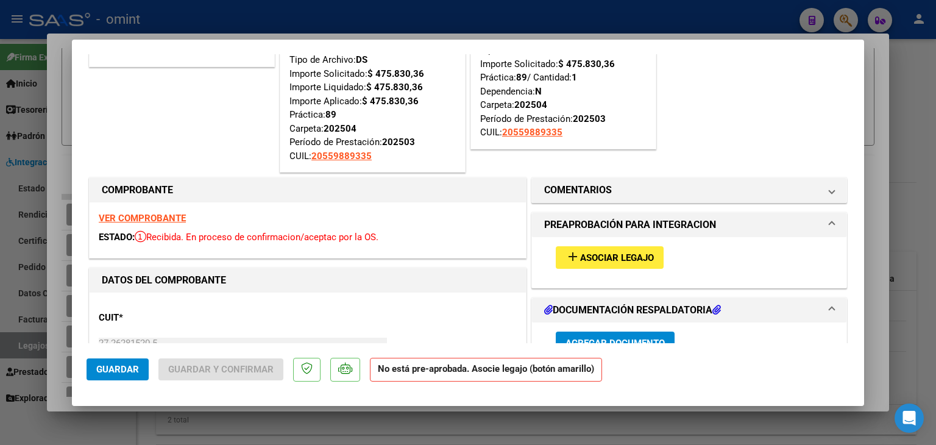
scroll to position [0, 0]
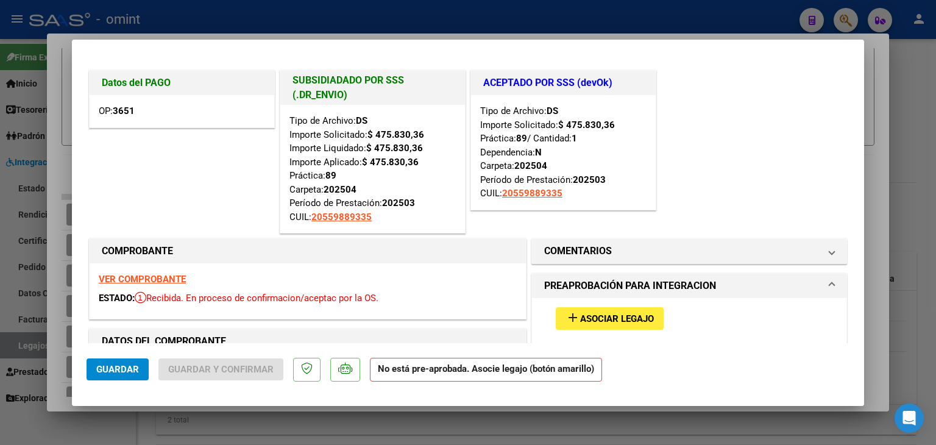
type input "$ 0,00"
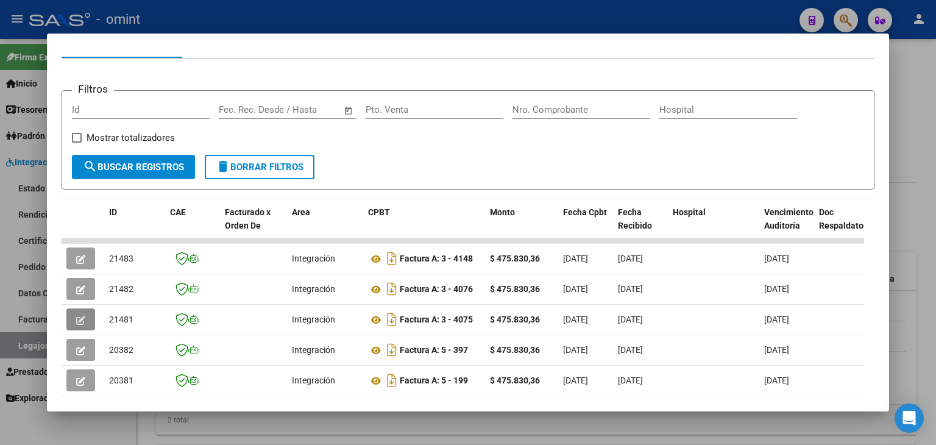
scroll to position [61, 0]
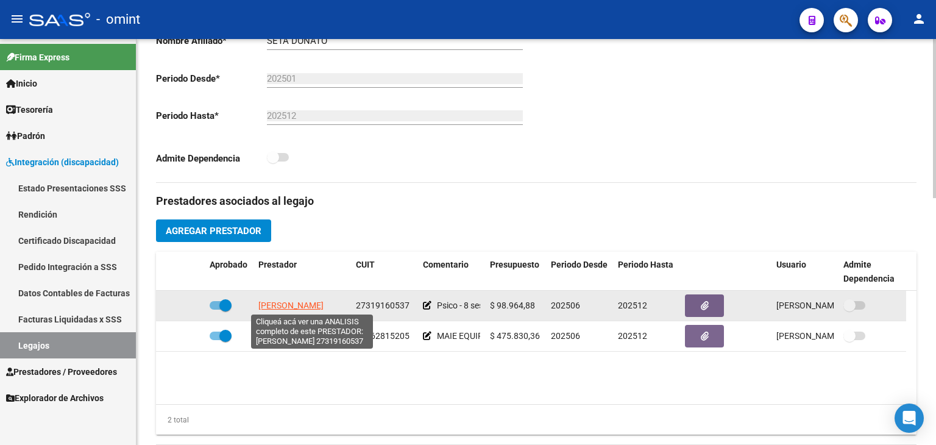
click at [293, 301] on span "[PERSON_NAME]" at bounding box center [290, 306] width 65 height 10
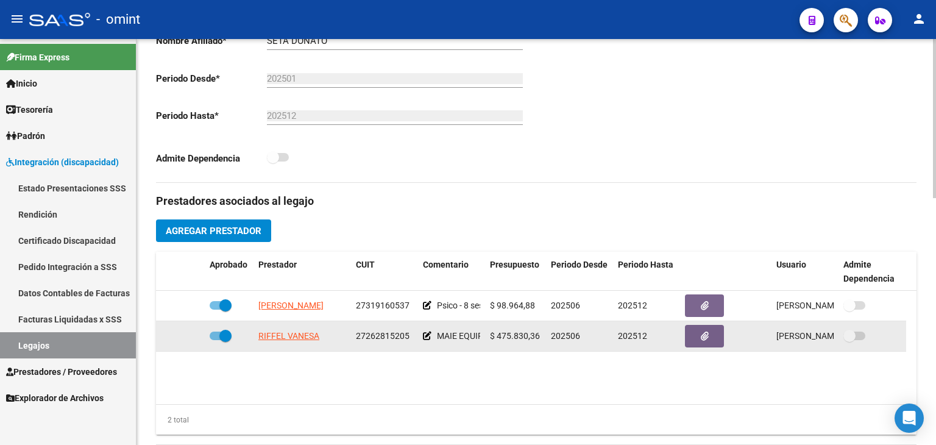
click at [382, 337] on span "27262815205" at bounding box center [383, 336] width 54 height 10
copy span "27262815205"
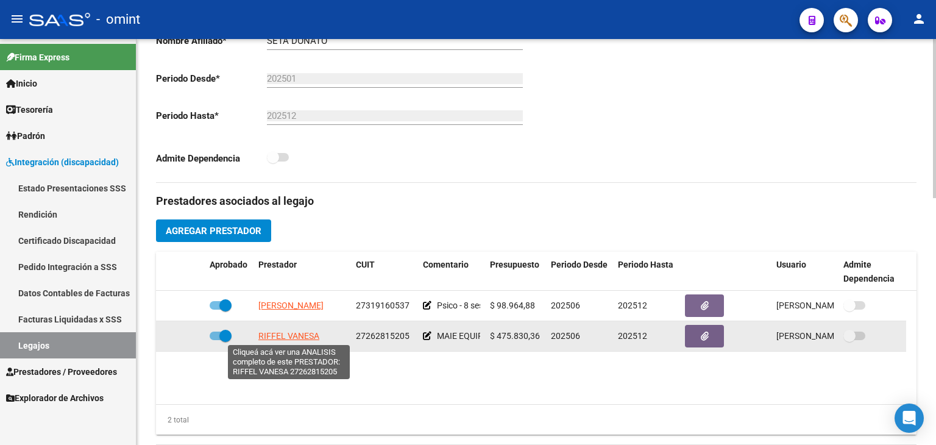
click at [283, 333] on span "RIFFEL VANESA" at bounding box center [288, 336] width 61 height 10
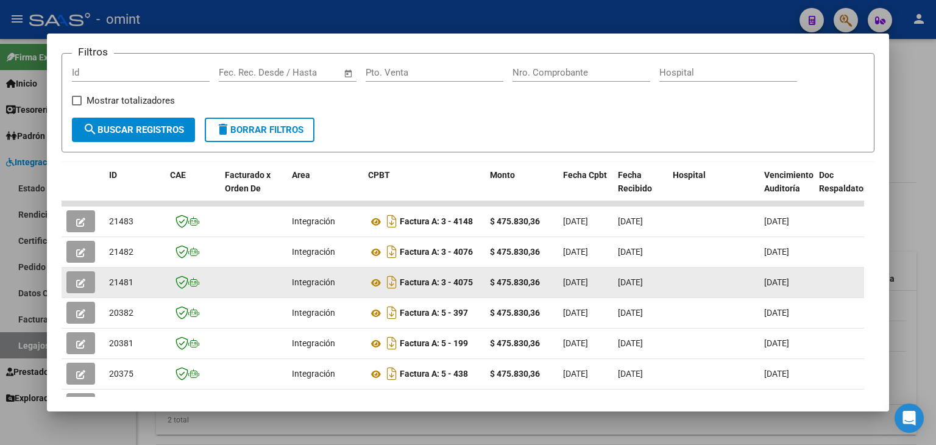
scroll to position [186, 0]
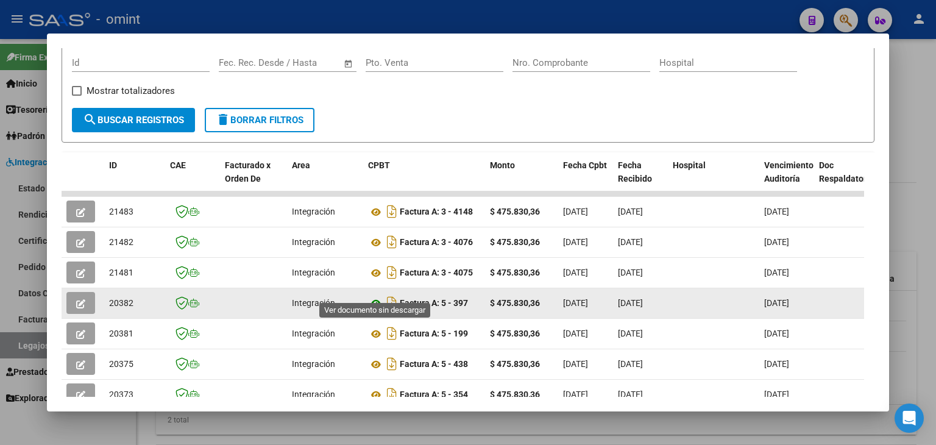
click at [375, 296] on icon at bounding box center [376, 303] width 16 height 15
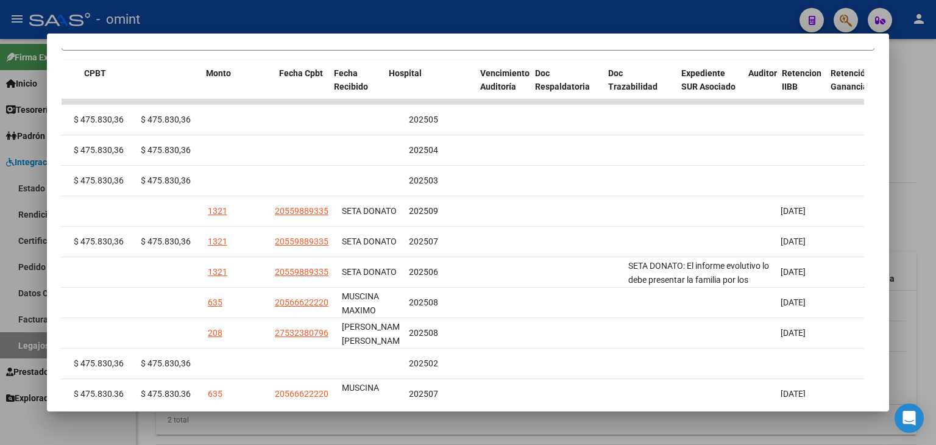
scroll to position [0, 0]
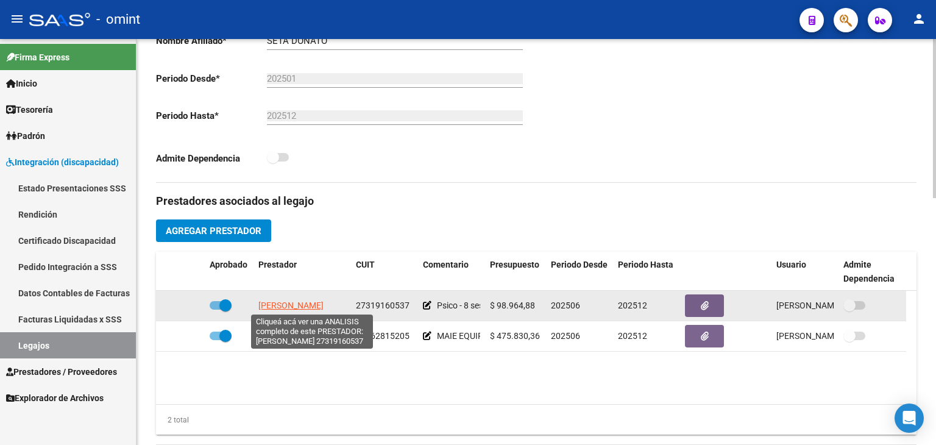
click at [291, 305] on span "[PERSON_NAME]" at bounding box center [290, 306] width 65 height 10
type textarea "27319160537"
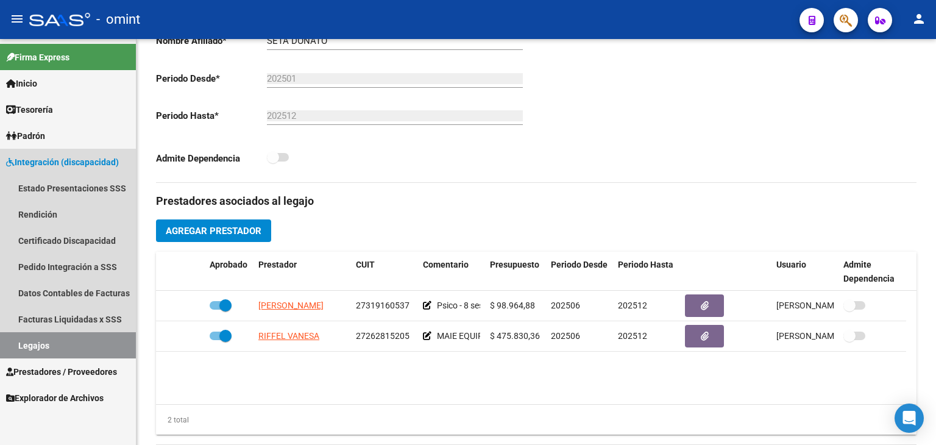
click at [30, 342] on link "Legajos" at bounding box center [68, 345] width 136 height 26
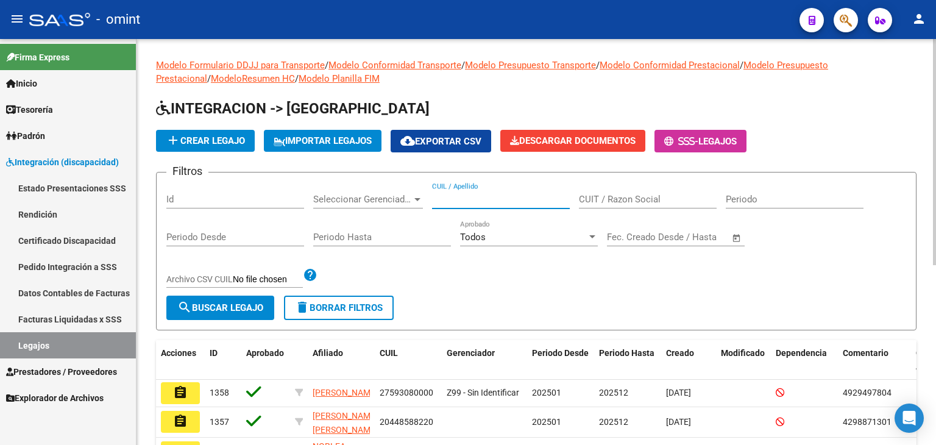
click at [481, 200] on input "CUIL / Apellido" at bounding box center [501, 199] width 138 height 11
paste input "20526672918"
type input "20526672918"
click at [254, 302] on span "search Buscar Legajo" at bounding box center [220, 307] width 86 height 11
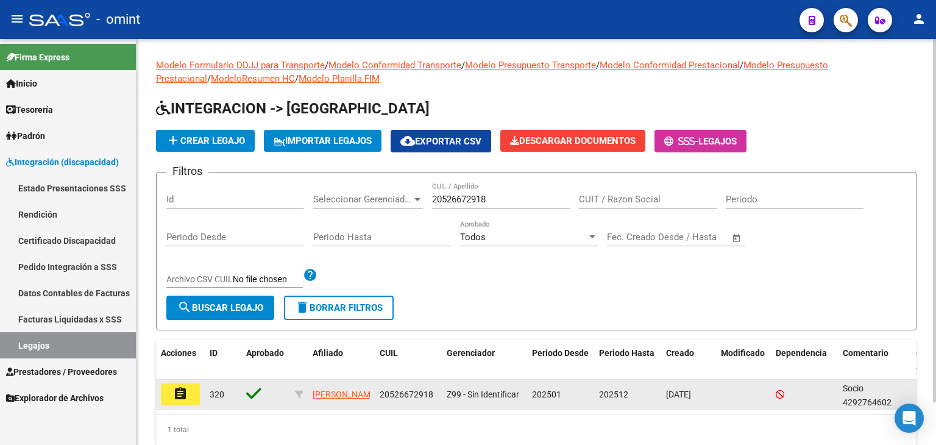
click at [179, 390] on mat-icon "assignment" at bounding box center [180, 394] width 15 height 15
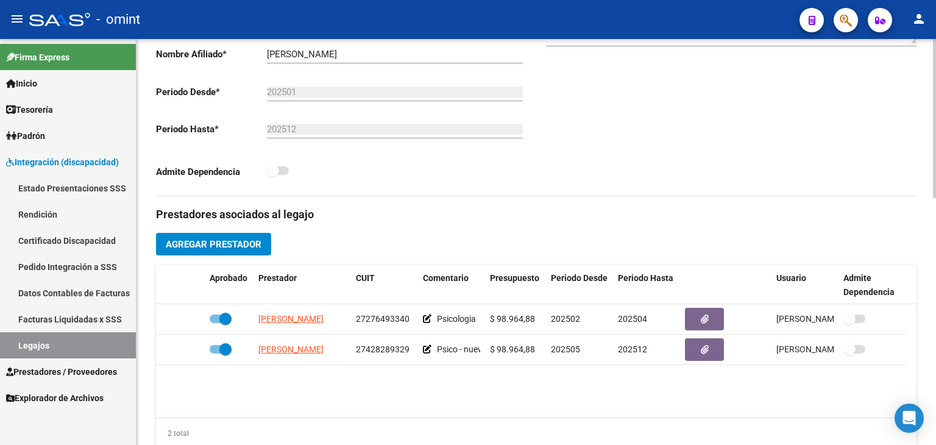
scroll to position [366, 0]
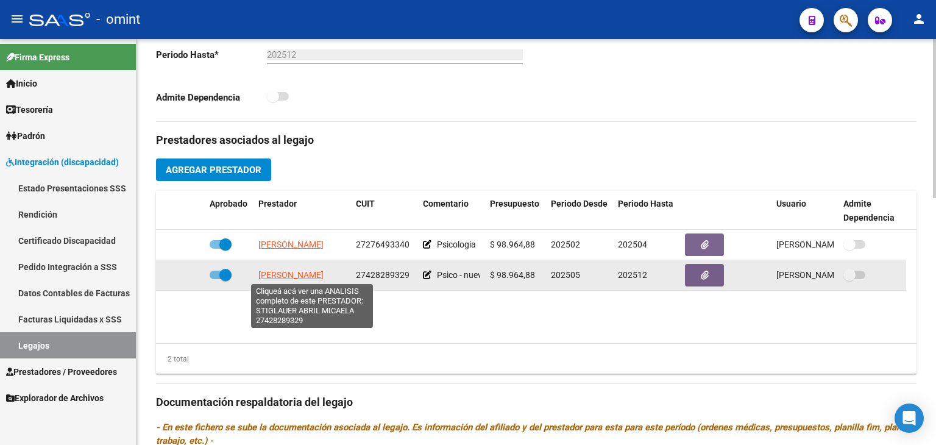
click at [283, 275] on span "STIGLAUER [PERSON_NAME]" at bounding box center [290, 275] width 65 height 10
type textarea "27428289329"
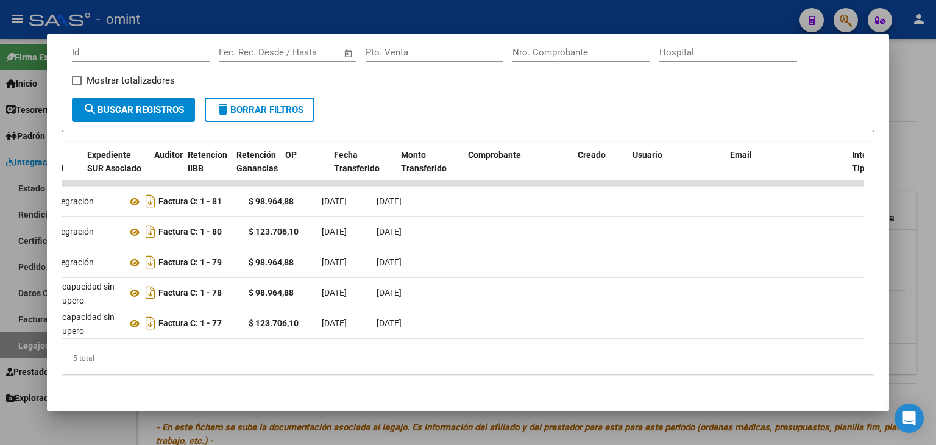
scroll to position [0, 0]
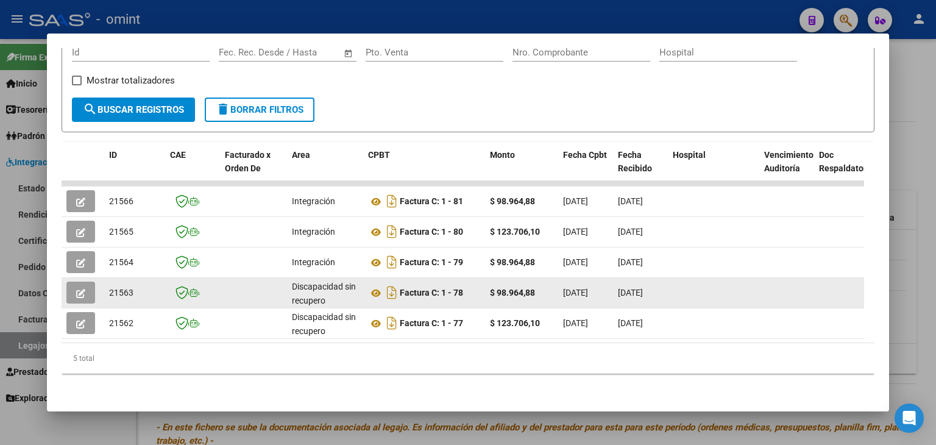
click at [80, 289] on icon "button" at bounding box center [80, 293] width 9 height 9
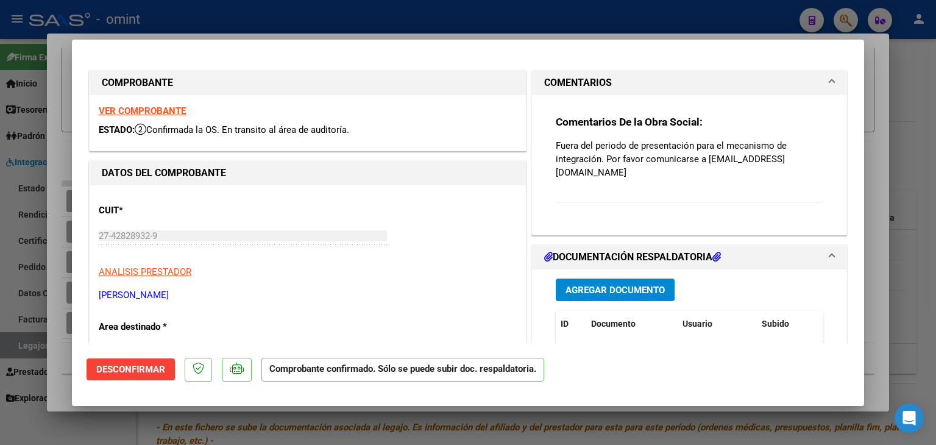
click at [826, 80] on mat-expansion-panel-header "COMENTARIOS" at bounding box center [689, 83] width 315 height 24
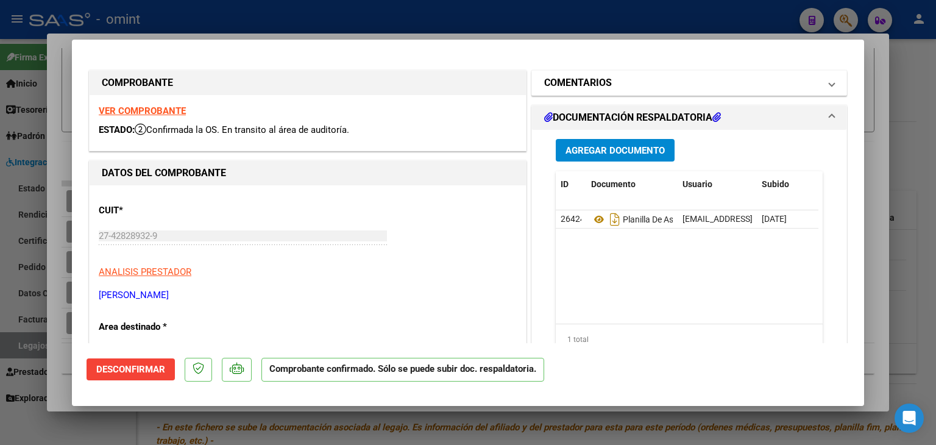
click at [826, 79] on mat-expansion-panel-header "COMENTARIOS" at bounding box center [689, 83] width 315 height 24
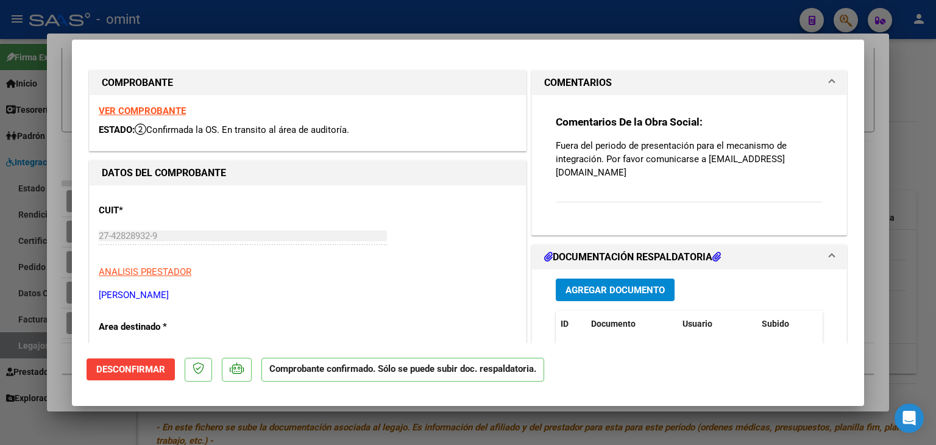
type input "$ 0,00"
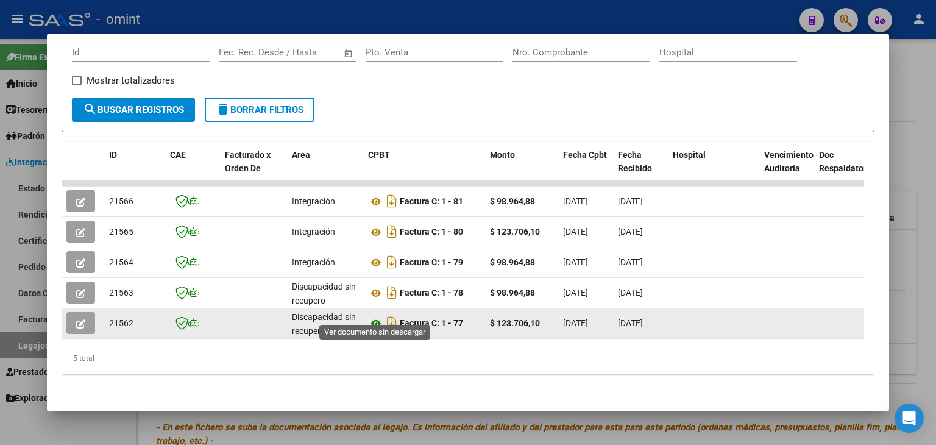
click at [376, 316] on icon at bounding box center [376, 323] width 16 height 15
click at [77, 319] on icon "button" at bounding box center [80, 323] width 9 height 9
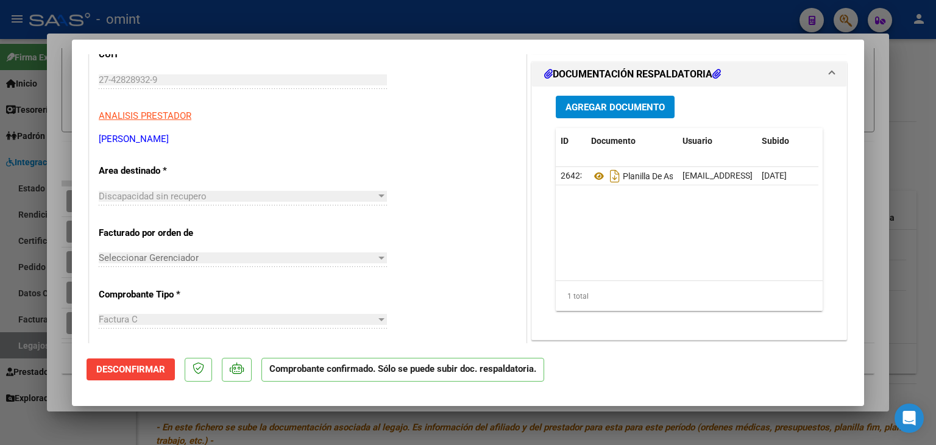
scroll to position [183, 0]
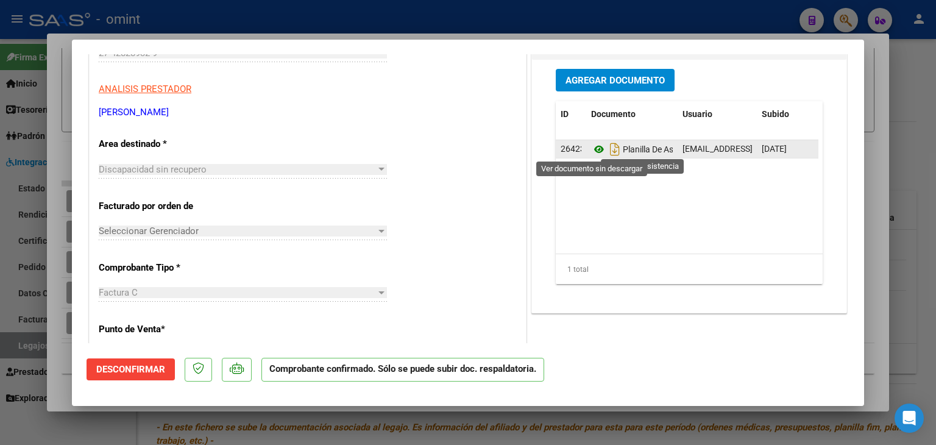
click at [594, 151] on icon at bounding box center [599, 149] width 16 height 15
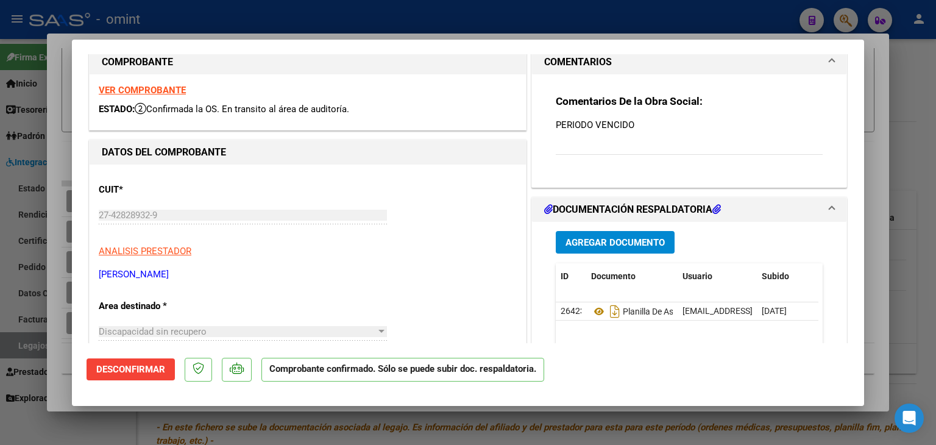
scroll to position [0, 0]
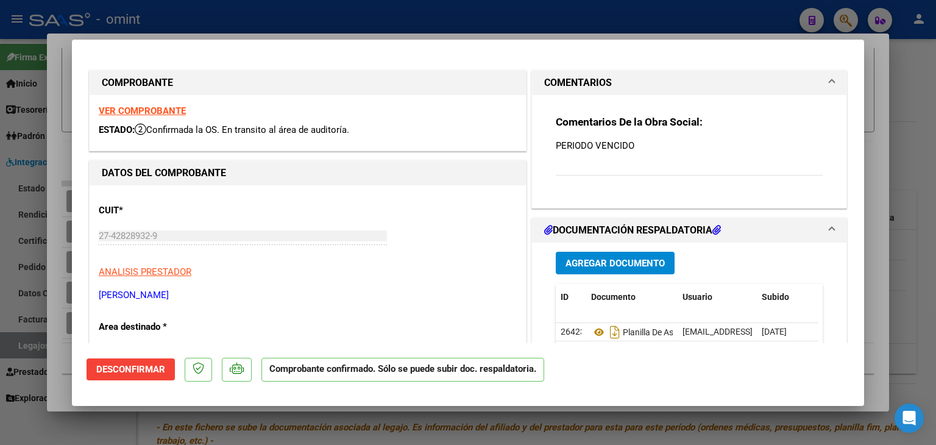
type input "$ 0,00"
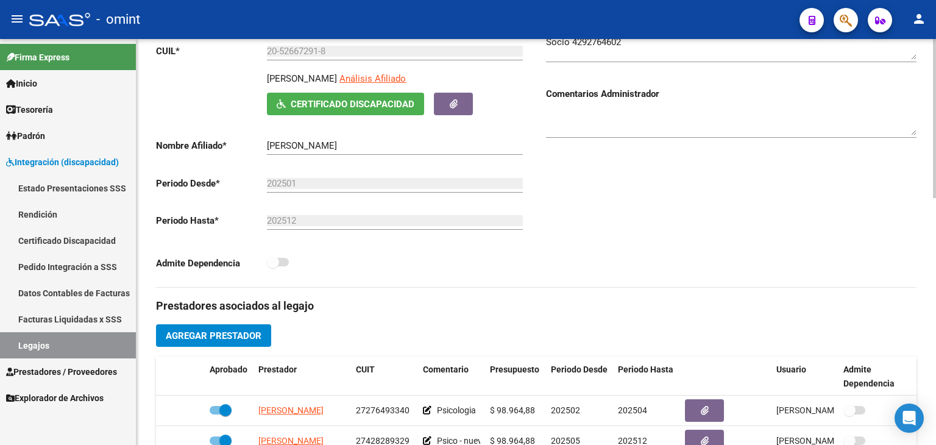
scroll to position [61, 0]
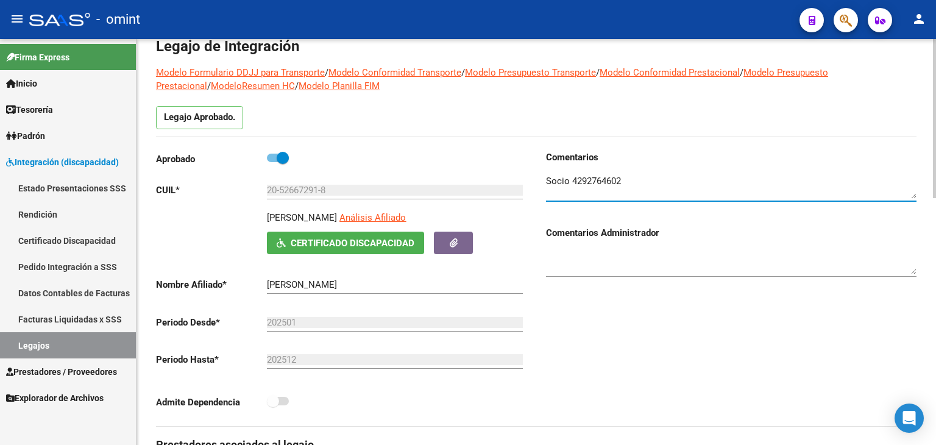
click at [588, 179] on textarea at bounding box center [731, 186] width 371 height 24
click at [589, 179] on textarea at bounding box center [731, 186] width 371 height 24
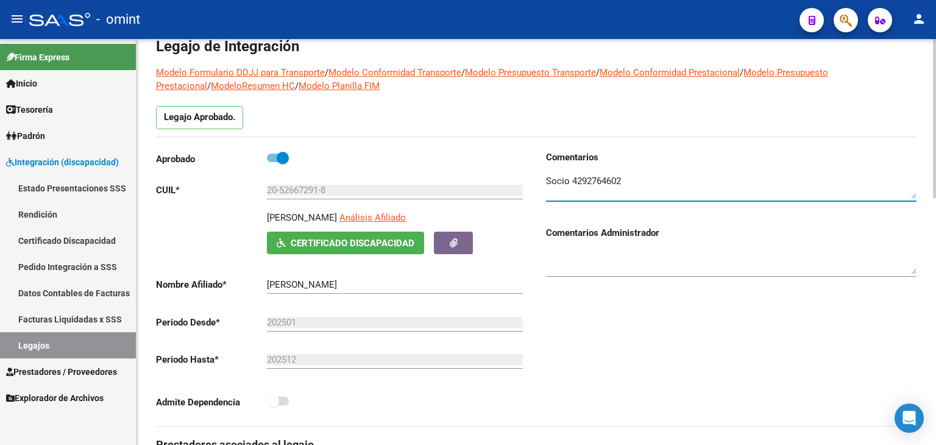
click at [590, 179] on textarea at bounding box center [731, 186] width 371 height 24
click at [590, 178] on textarea at bounding box center [731, 186] width 371 height 24
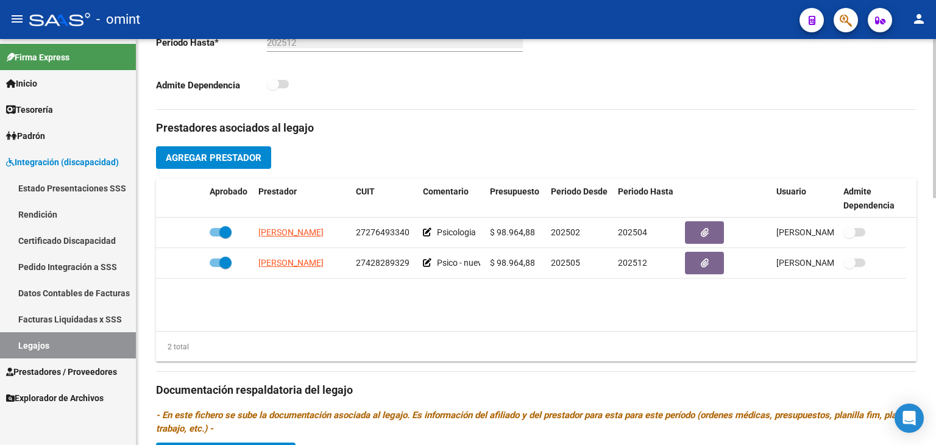
scroll to position [488, 0]
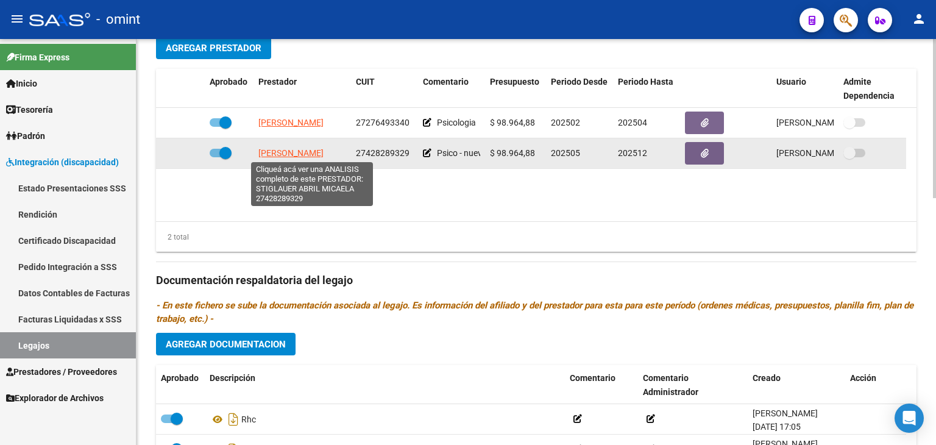
drag, startPoint x: 254, startPoint y: 153, endPoint x: 300, endPoint y: 157, distance: 45.9
click at [300, 157] on datatable-body-cell "STIGLAUER [PERSON_NAME]" at bounding box center [303, 153] width 98 height 30
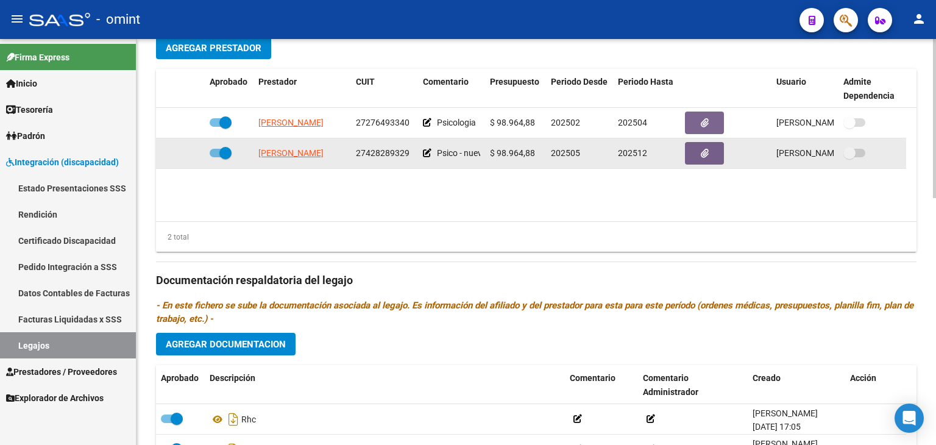
copy span "STIGLAUE"
click at [373, 152] on span "27428289329" at bounding box center [383, 153] width 54 height 10
copy span "27428289329"
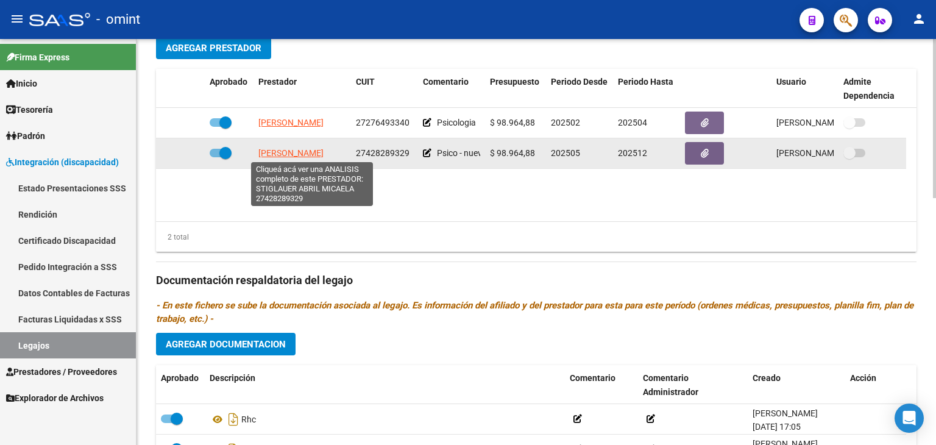
drag, startPoint x: 255, startPoint y: 152, endPoint x: 301, endPoint y: 155, distance: 45.2
click at [301, 155] on datatable-body-cell "STIGLAUER [PERSON_NAME]" at bounding box center [303, 153] width 98 height 30
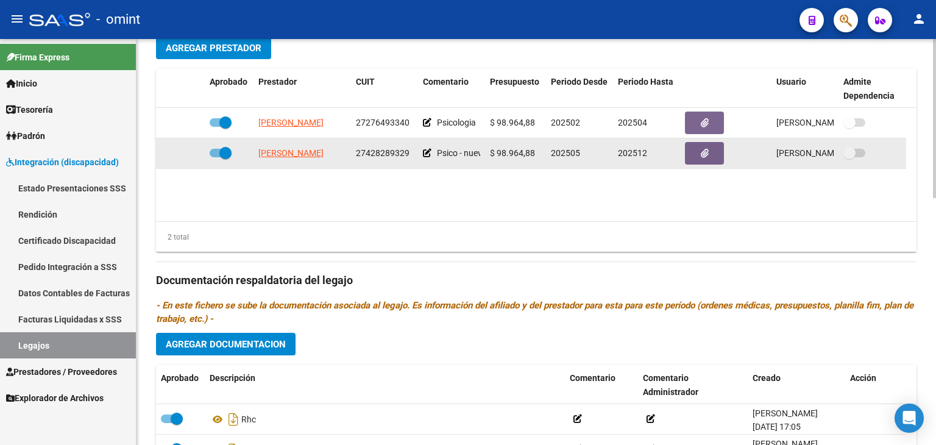
copy span "STIGLAUER"
click at [393, 146] on div "27428289329" at bounding box center [384, 153] width 57 height 14
click at [390, 155] on span "27428289329" at bounding box center [383, 153] width 54 height 10
copy span "27428289329"
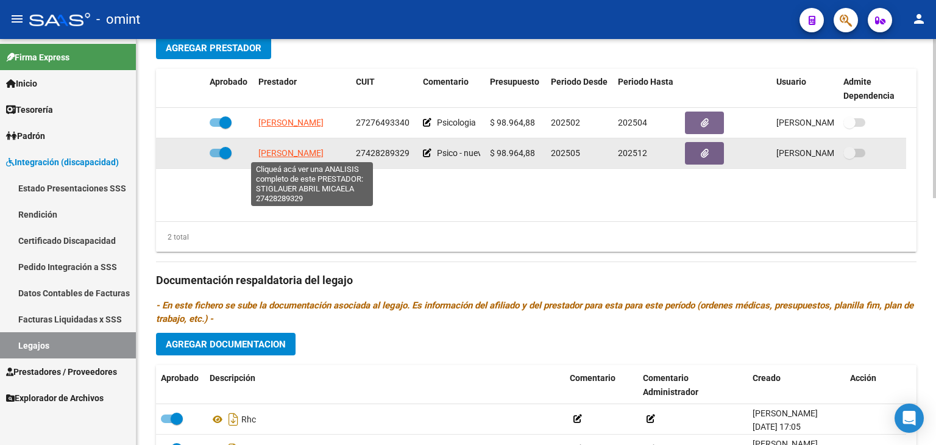
scroll to position [0, 20]
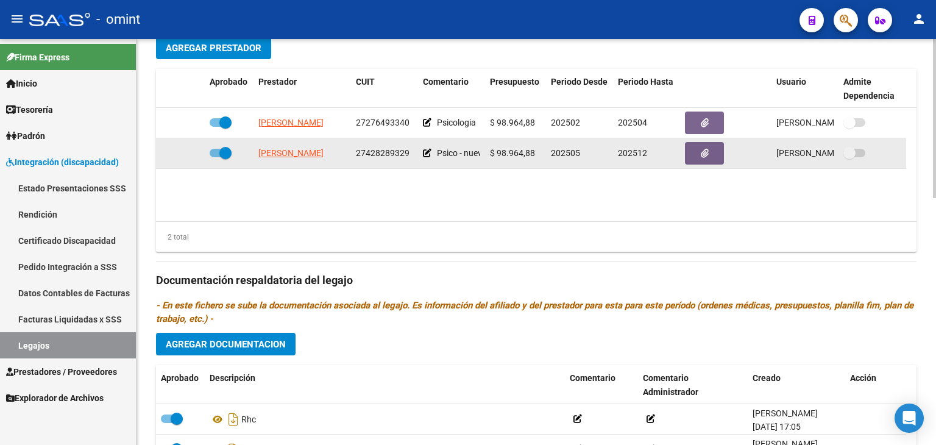
drag, startPoint x: 254, startPoint y: 152, endPoint x: 346, endPoint y: 154, distance: 92.1
click at [346, 154] on datatable-body-cell "STIGLAUER [PERSON_NAME]" at bounding box center [303, 153] width 98 height 30
copy span "STIGLAUER [PERSON_NAME]"
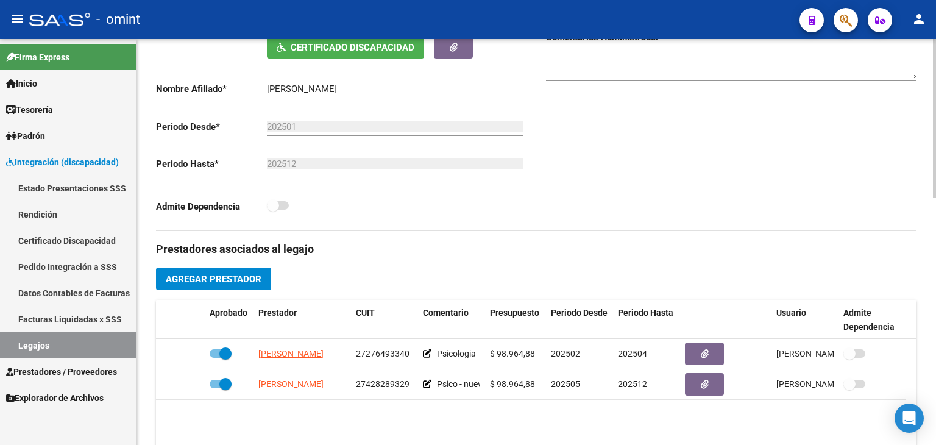
scroll to position [366, 0]
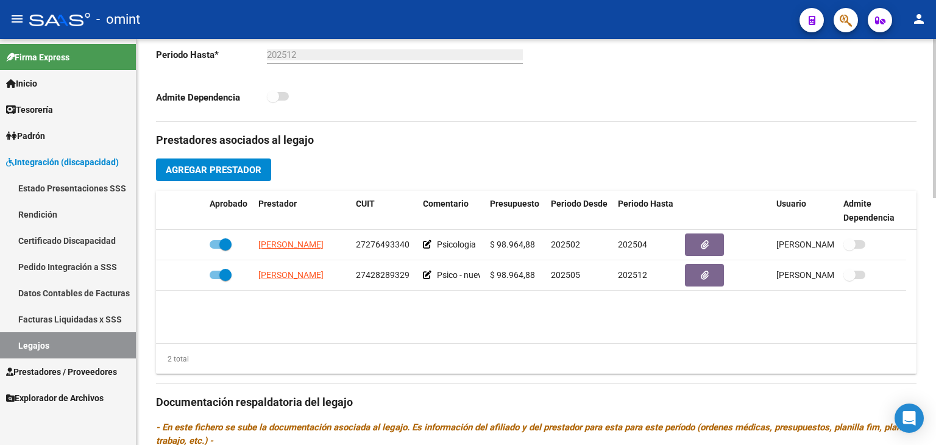
click at [444, 368] on div "2 total" at bounding box center [536, 359] width 761 height 30
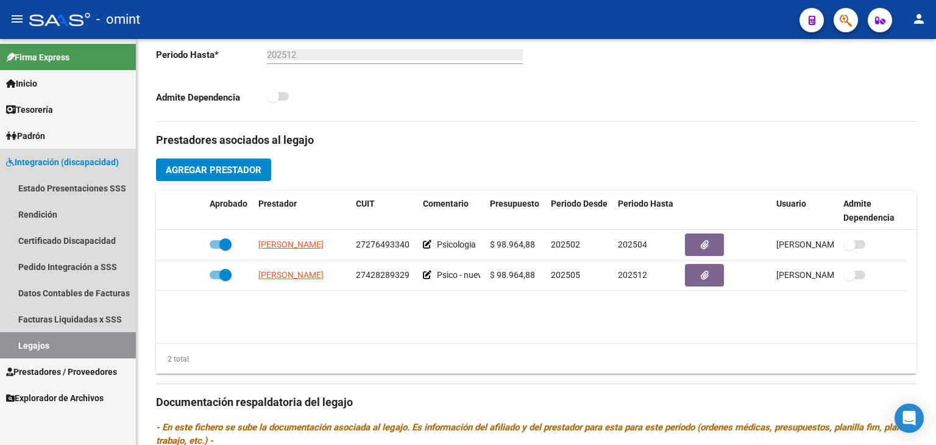
click at [53, 340] on link "Legajos" at bounding box center [68, 345] width 136 height 26
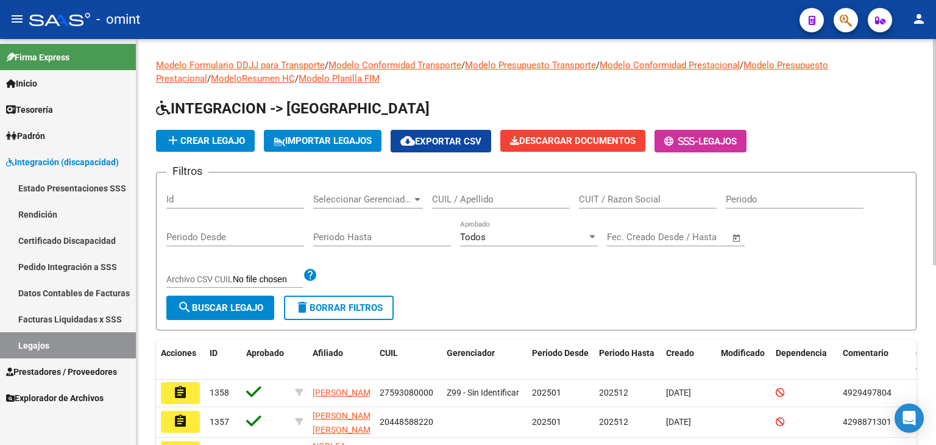
click at [486, 195] on input "CUIL / Apellido" at bounding box center [501, 199] width 138 height 11
paste input "27558697844"
type input "27558697844"
click at [223, 304] on span "search Buscar Legajo" at bounding box center [220, 307] width 86 height 11
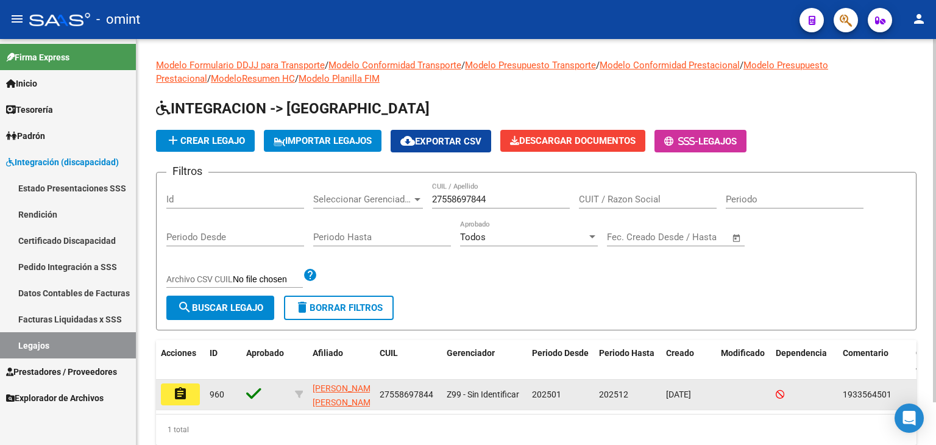
click at [194, 388] on button "assignment" at bounding box center [180, 394] width 39 height 22
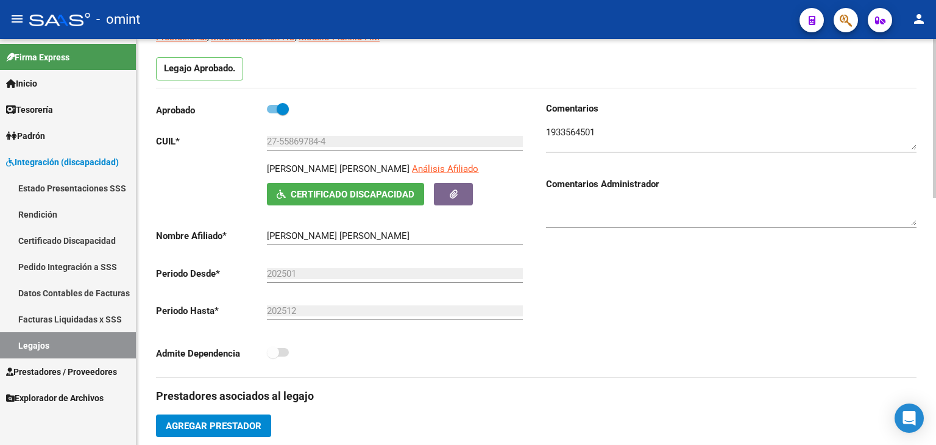
scroll to position [305, 0]
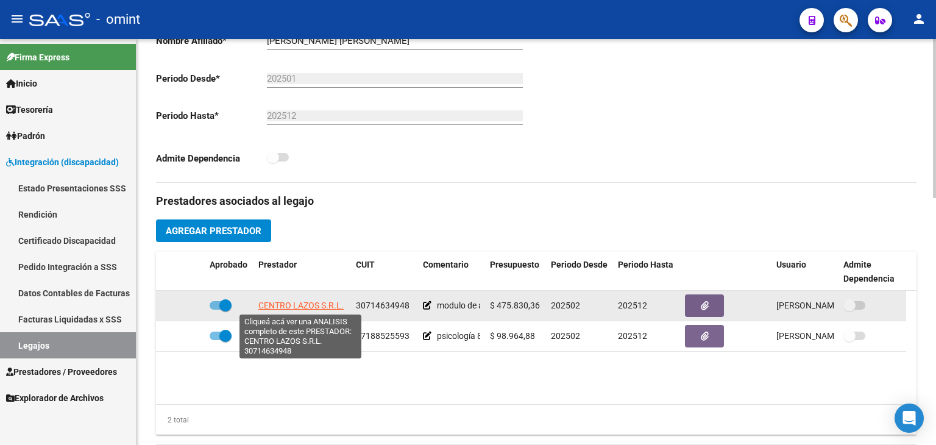
click at [295, 308] on span "CENTRO LAZOS S.R.L." at bounding box center [300, 306] width 85 height 10
type textarea "30714634948"
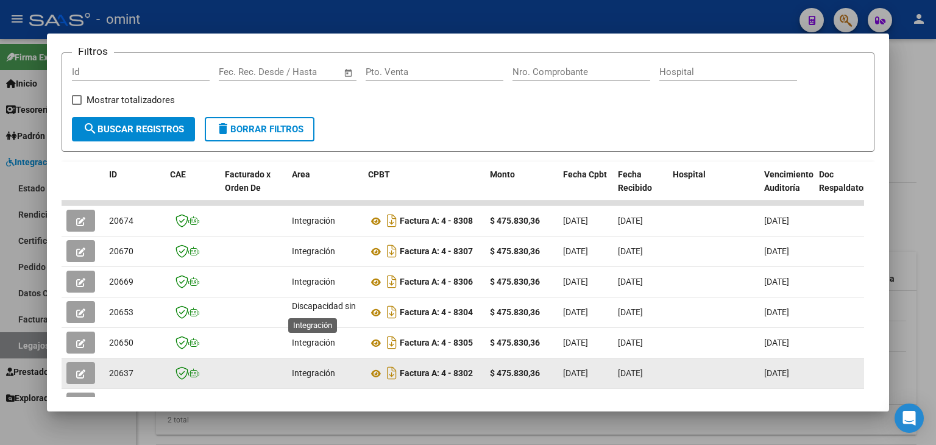
scroll to position [244, 0]
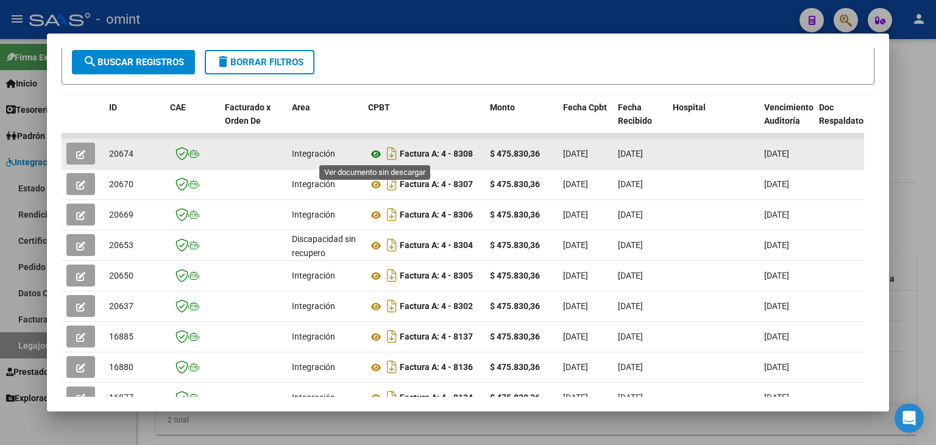
click at [374, 155] on icon at bounding box center [376, 154] width 16 height 15
click at [117, 149] on span "20674" at bounding box center [121, 154] width 24 height 10
copy span "20674"
click at [75, 157] on button "button" at bounding box center [80, 154] width 29 height 22
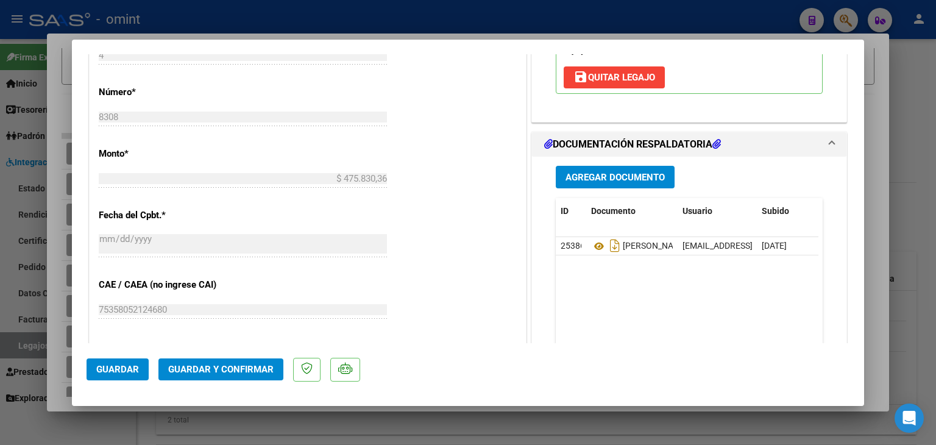
scroll to position [610, 0]
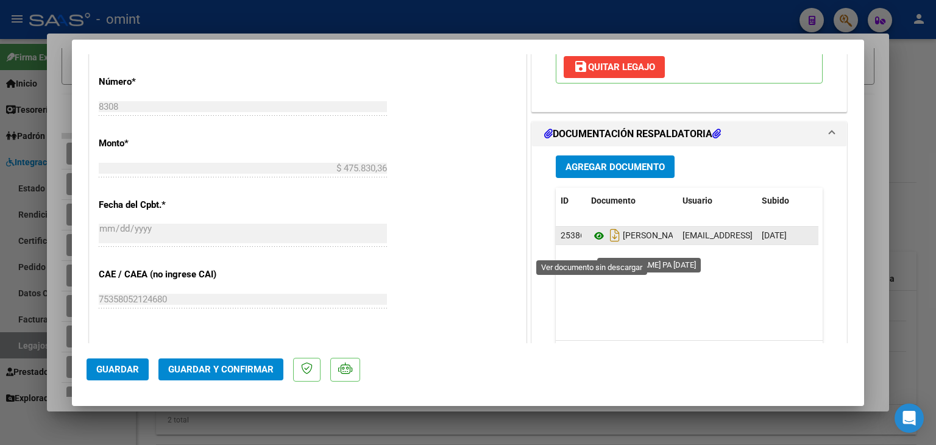
click at [593, 243] on icon at bounding box center [599, 236] width 16 height 15
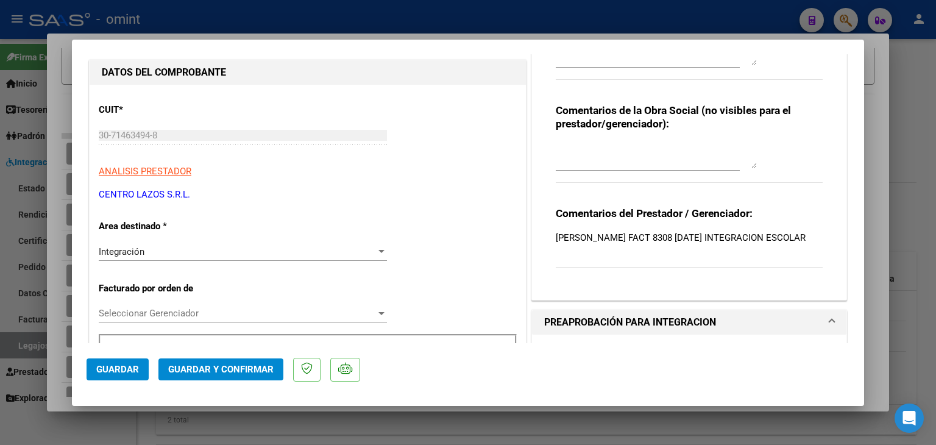
scroll to position [122, 0]
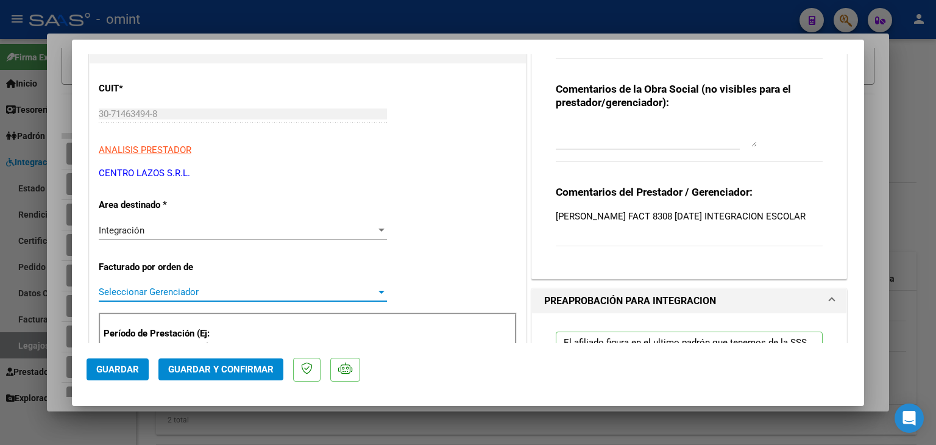
click at [168, 287] on span "Seleccionar Gerenciador" at bounding box center [237, 292] width 277 height 11
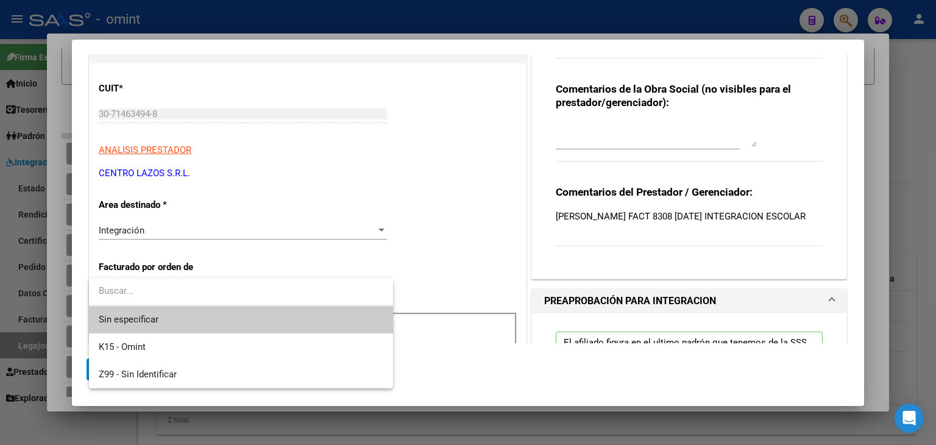
click at [178, 323] on span "Sin especificar" at bounding box center [241, 319] width 285 height 27
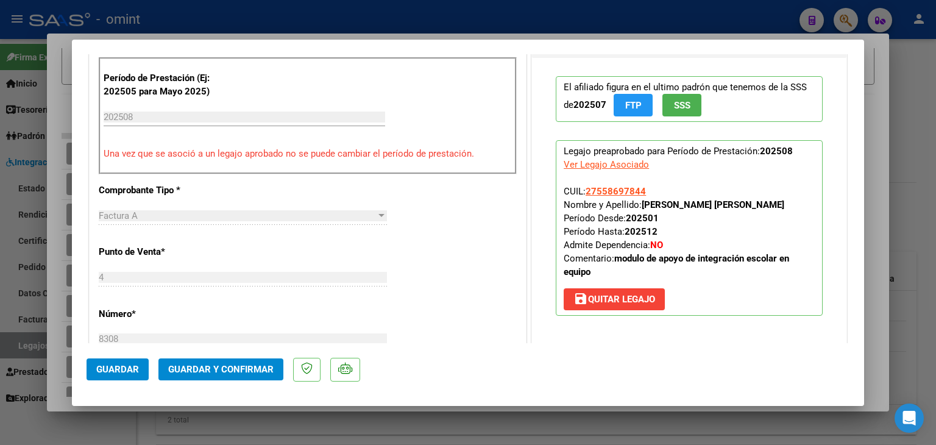
scroll to position [427, 0]
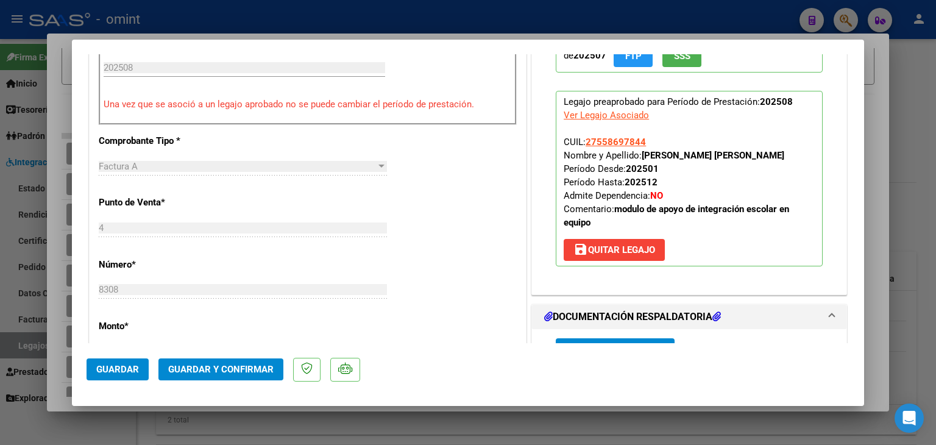
click at [248, 381] on mat-dialog-actions "Guardar Guardar y Confirmar" at bounding box center [468, 367] width 763 height 48
click at [244, 370] on span "Guardar y Confirmar" at bounding box center [220, 369] width 105 height 11
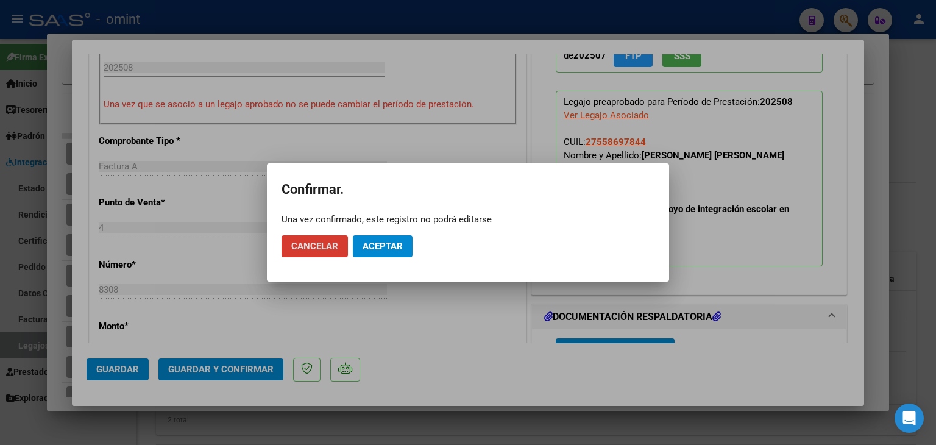
click at [391, 244] on span "Aceptar" at bounding box center [383, 246] width 40 height 11
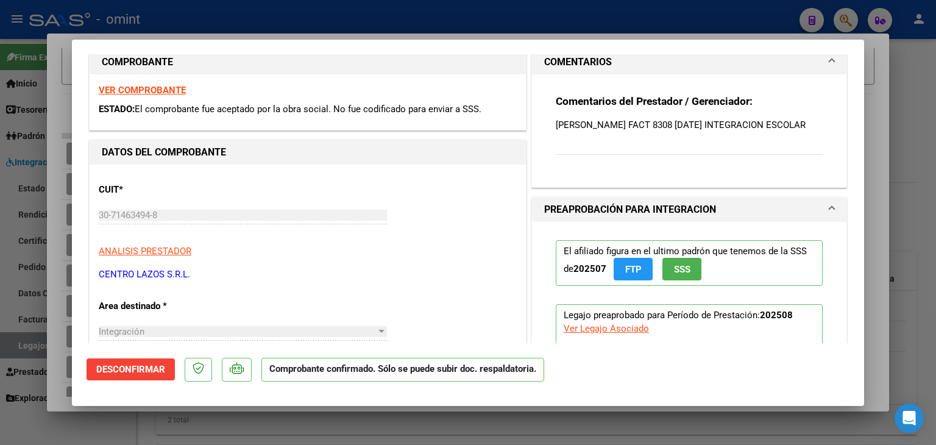
scroll to position [0, 0]
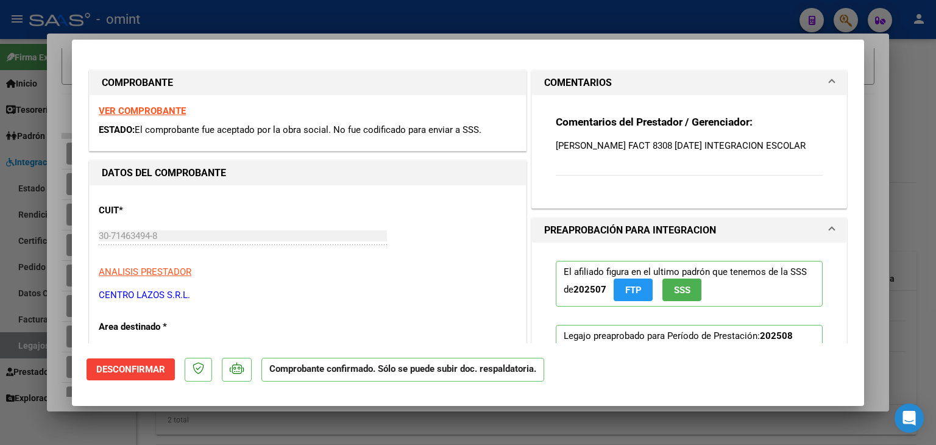
type input "$ 0,00"
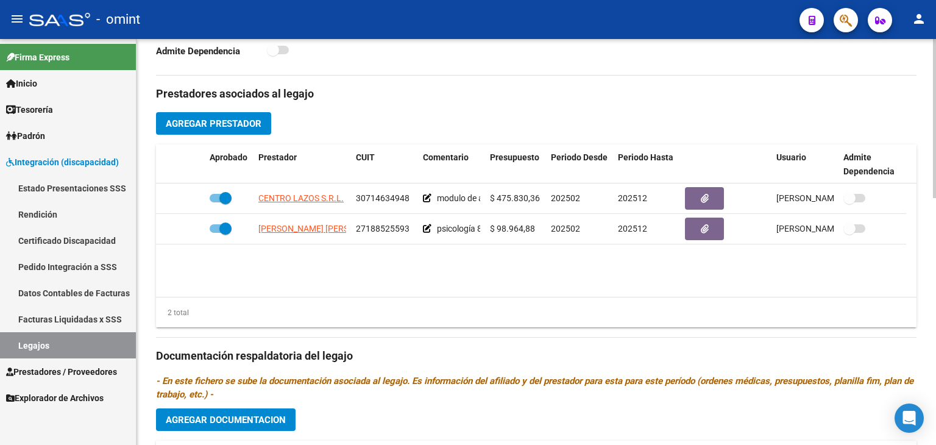
scroll to position [427, 0]
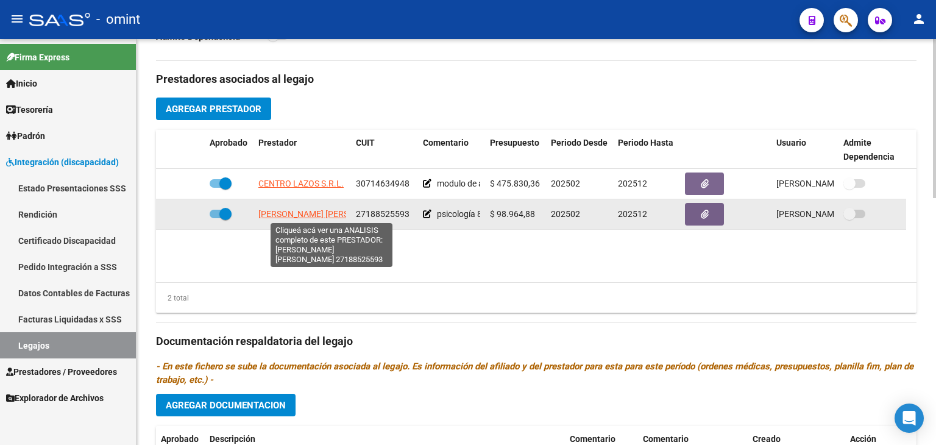
click at [294, 210] on span "[PERSON_NAME]" at bounding box center [324, 214] width 132 height 10
type textarea "27188525593"
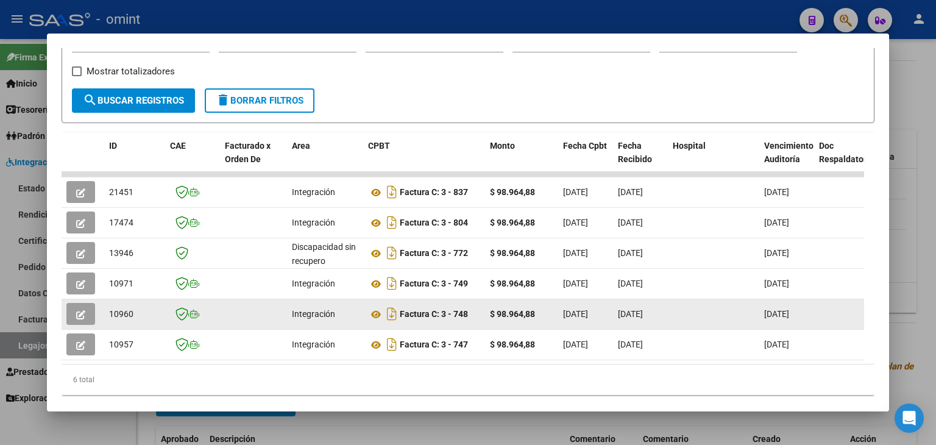
scroll to position [237, 0]
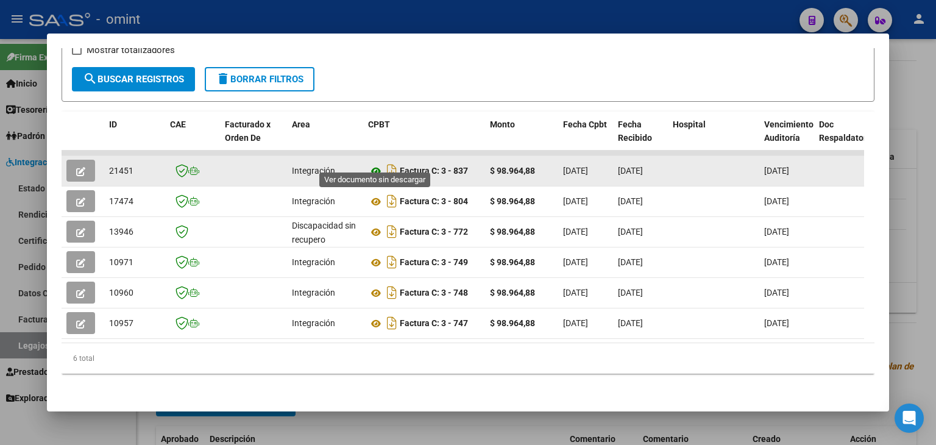
click at [372, 164] on icon at bounding box center [376, 171] width 16 height 15
click at [123, 166] on span "21451" at bounding box center [121, 171] width 24 height 10
copy span "21451"
click at [76, 167] on icon "button" at bounding box center [80, 171] width 9 height 9
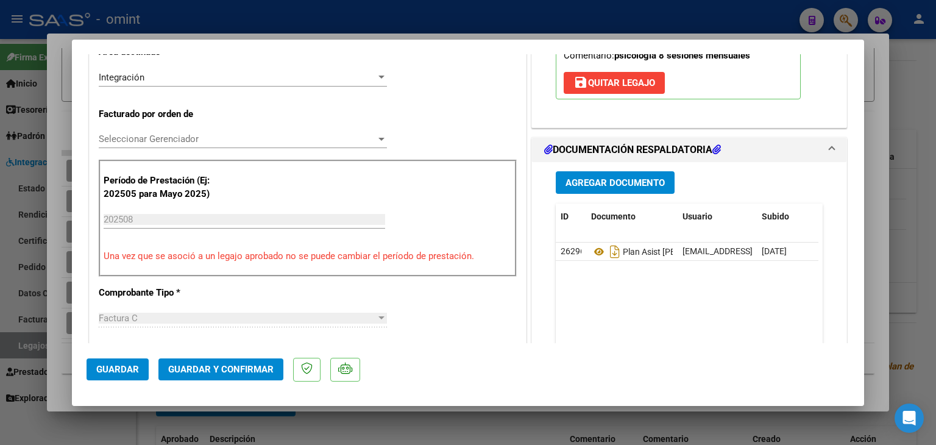
scroll to position [305, 0]
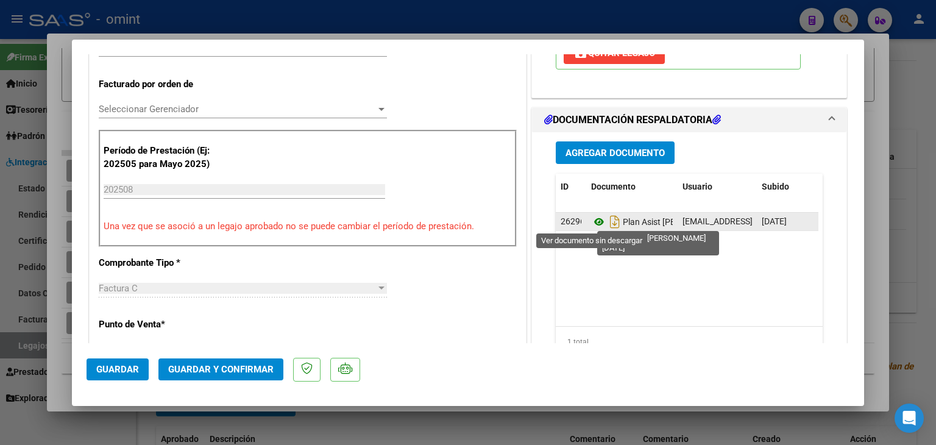
click at [593, 224] on icon at bounding box center [599, 222] width 16 height 15
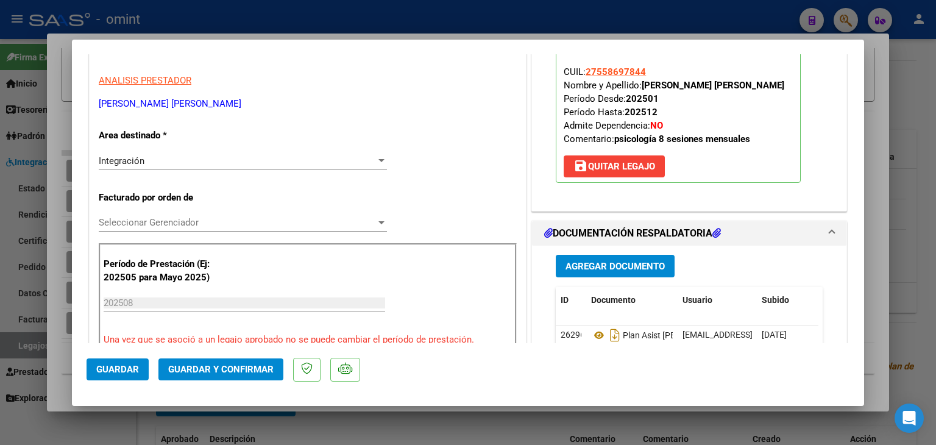
scroll to position [183, 0]
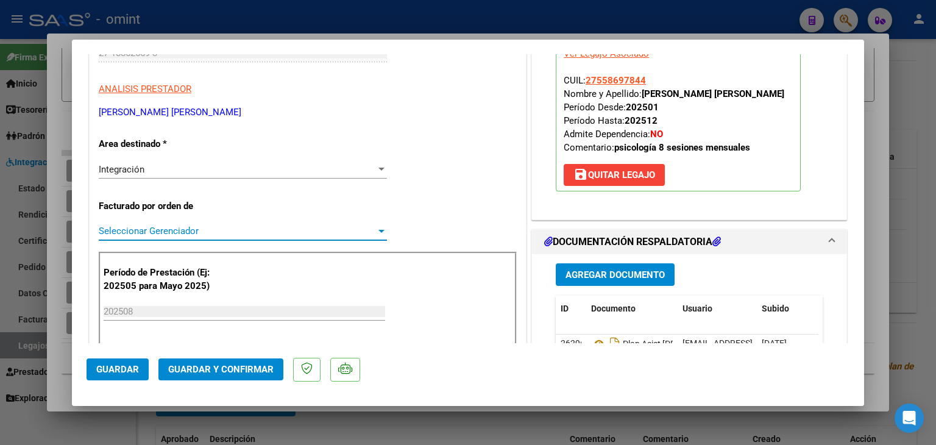
click at [126, 232] on span "Seleccionar Gerenciador" at bounding box center [237, 231] width 277 height 11
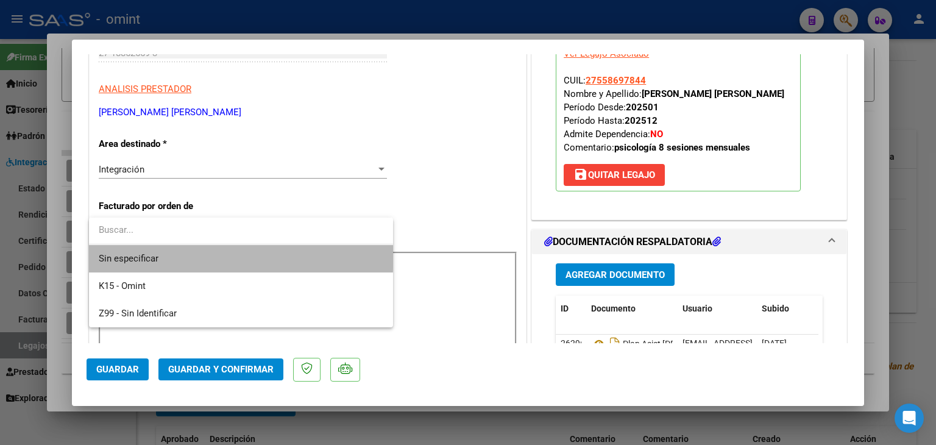
click at [174, 253] on span "Sin especificar" at bounding box center [241, 258] width 285 height 27
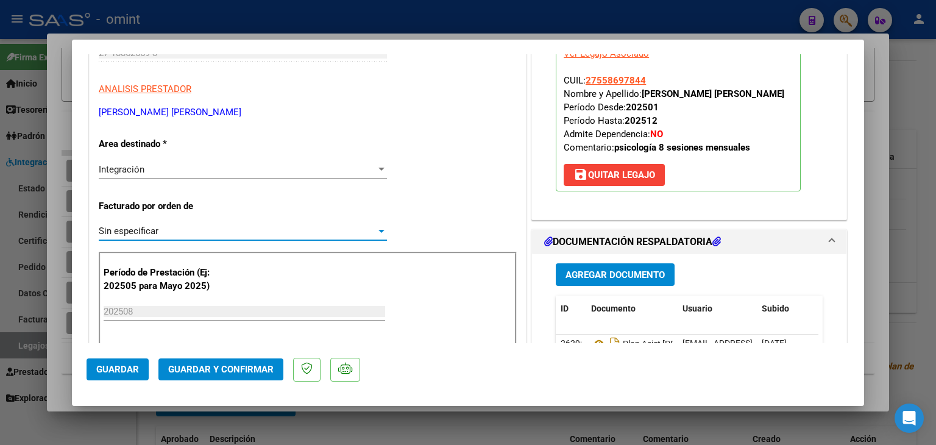
click at [217, 370] on span "Guardar y Confirmar" at bounding box center [220, 369] width 105 height 11
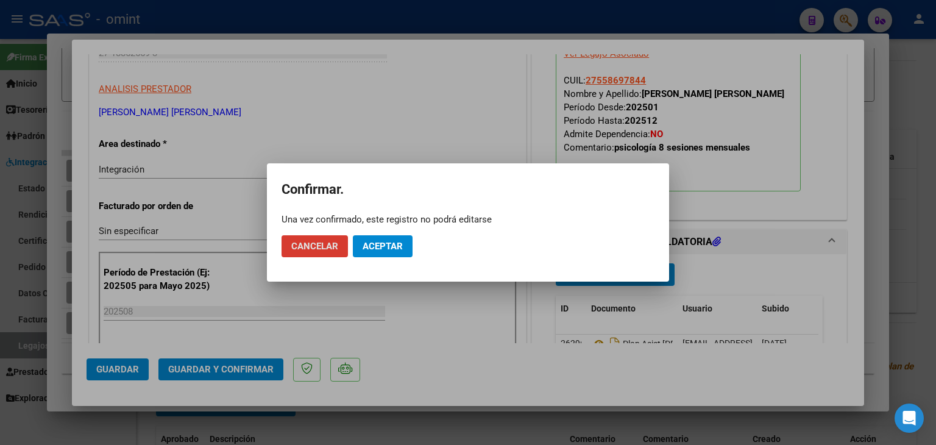
click at [383, 249] on span "Aceptar" at bounding box center [383, 246] width 40 height 11
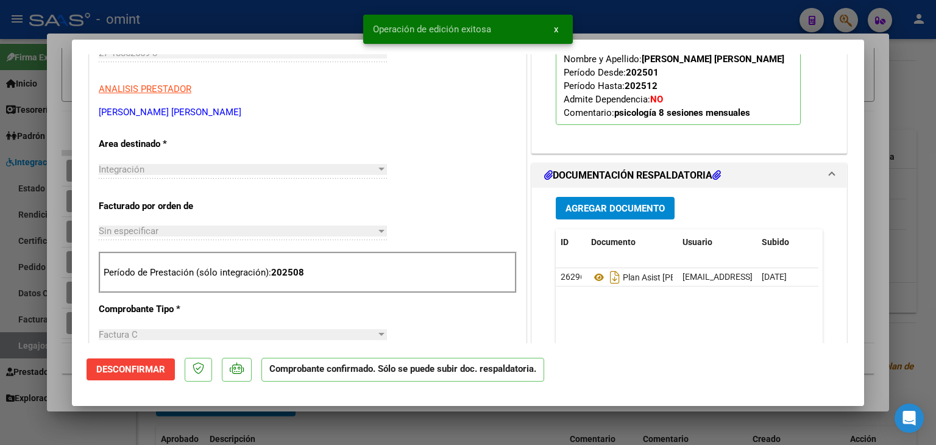
scroll to position [128, 0]
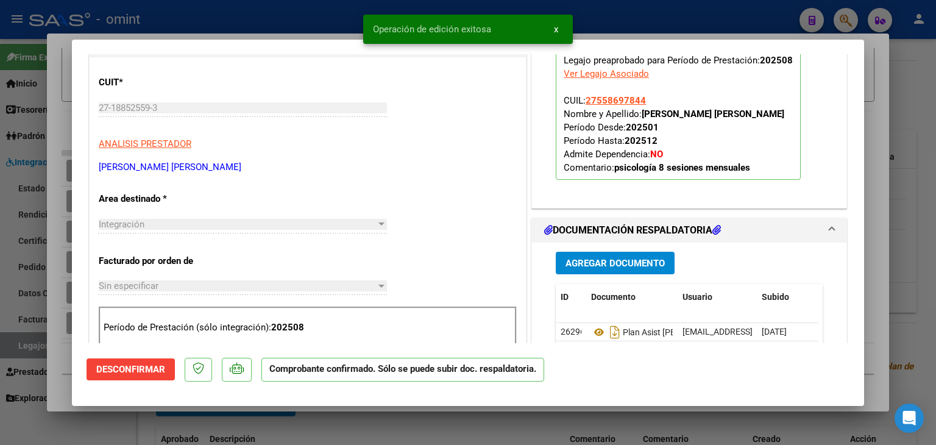
type input "$ 0,00"
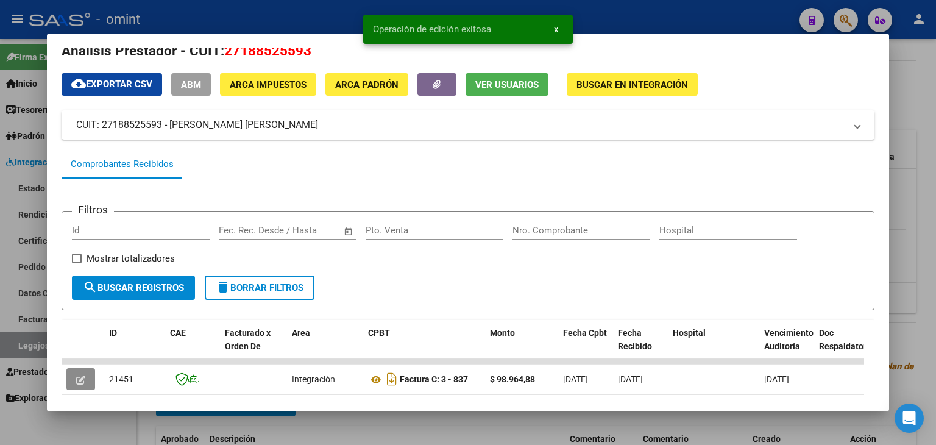
scroll to position [0, 0]
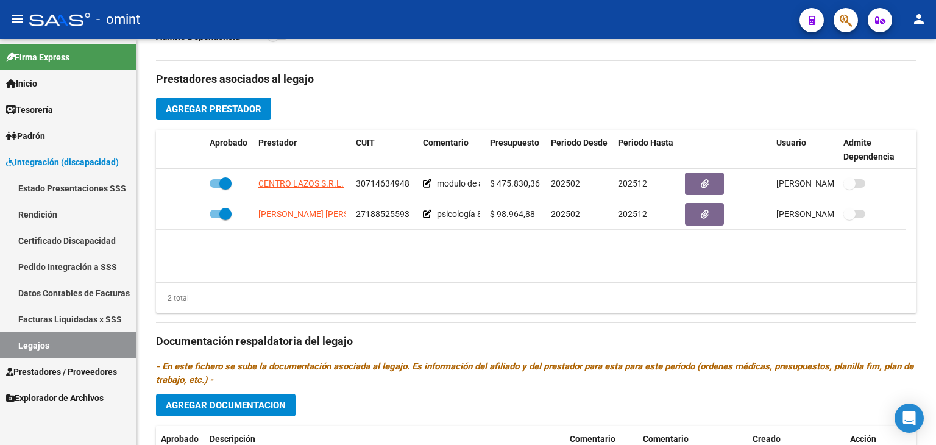
click at [59, 342] on link "Legajos" at bounding box center [68, 345] width 136 height 26
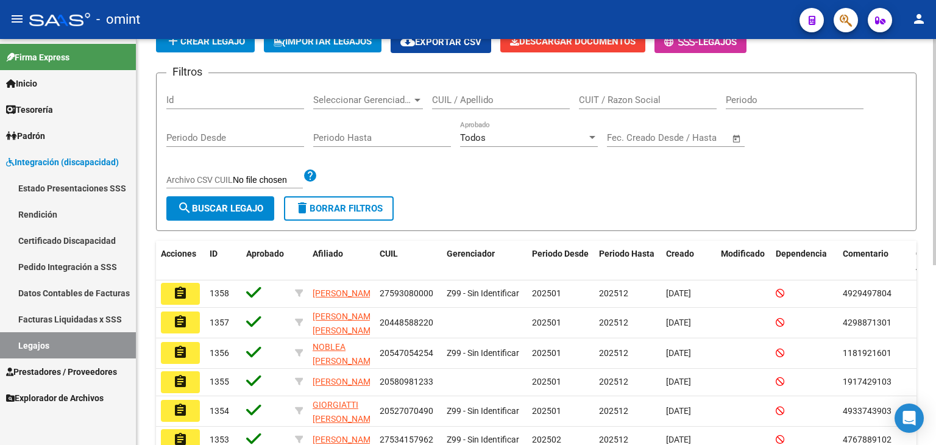
scroll to position [78, 0]
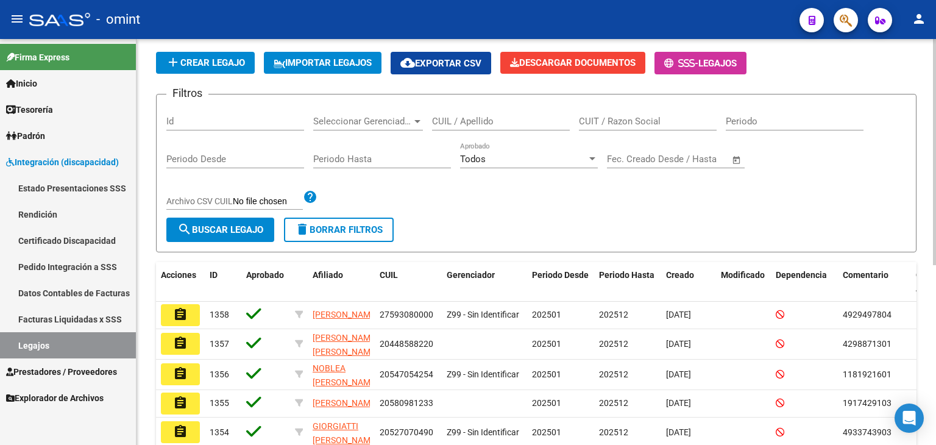
click at [490, 116] on input "CUIL / Apellido" at bounding box center [501, 121] width 138 height 11
paste input "27569402706"
type input "27569402706"
click at [233, 228] on span "search Buscar Legajo" at bounding box center [220, 229] width 86 height 11
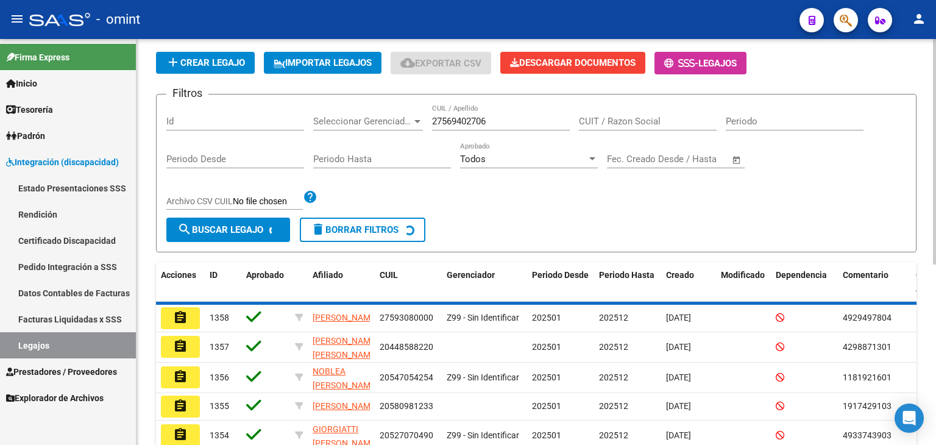
scroll to position [48, 0]
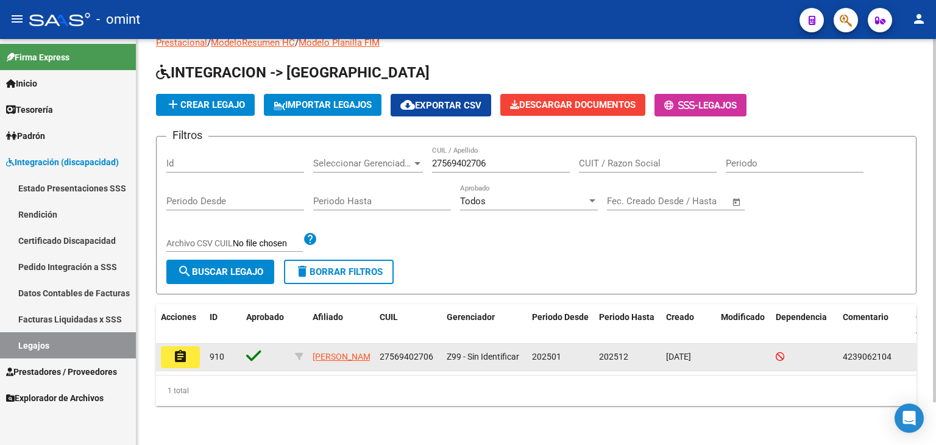
click at [183, 349] on mat-icon "assignment" at bounding box center [180, 356] width 15 height 15
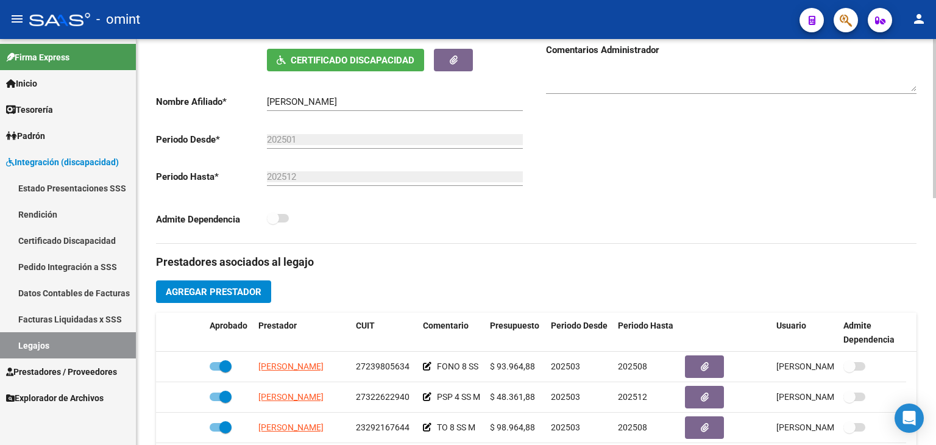
scroll to position [366, 0]
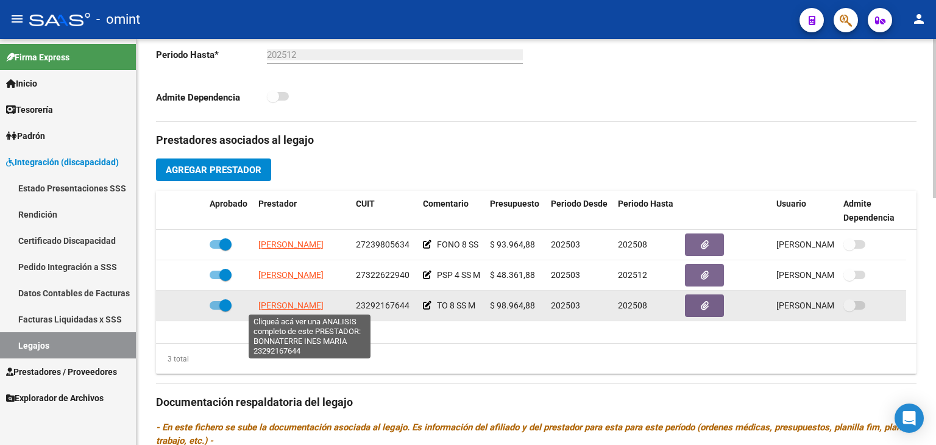
click at [307, 301] on span "BONNATERRE INES MARIA" at bounding box center [290, 306] width 65 height 10
type textarea "23292167644"
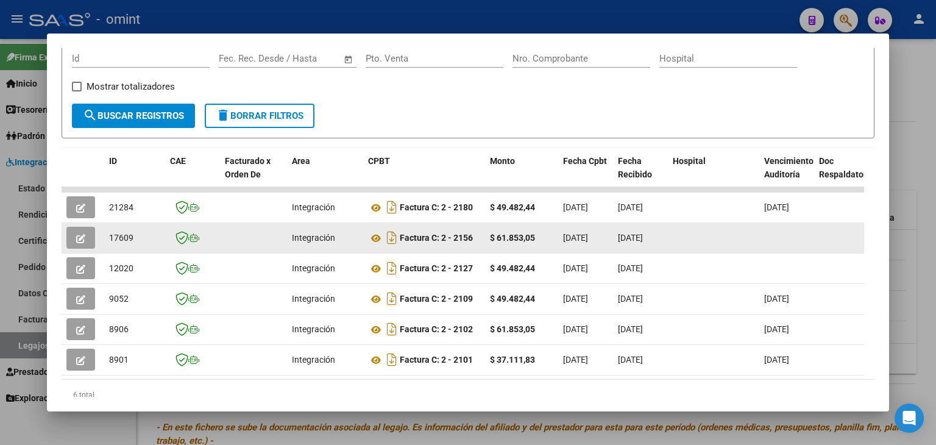
scroll to position [237, 0]
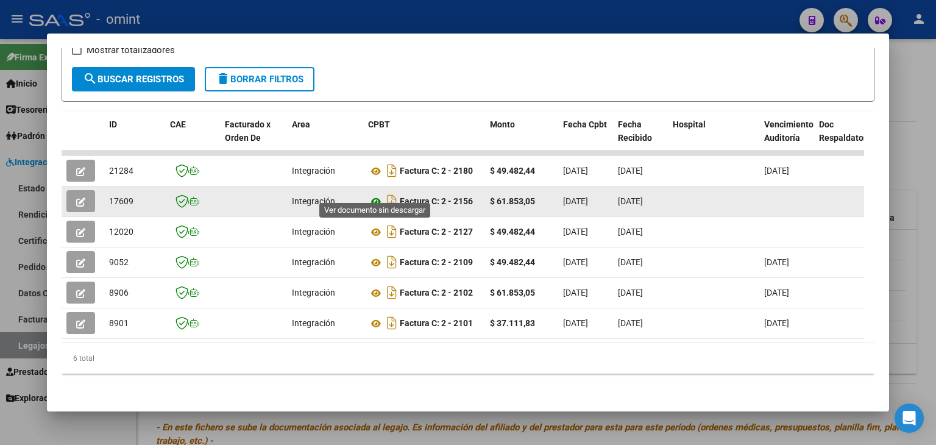
click at [379, 194] on icon at bounding box center [376, 201] width 16 height 15
click at [119, 196] on span "17609" at bounding box center [121, 201] width 24 height 10
copy span "17609"
click at [71, 190] on button "button" at bounding box center [80, 201] width 29 height 22
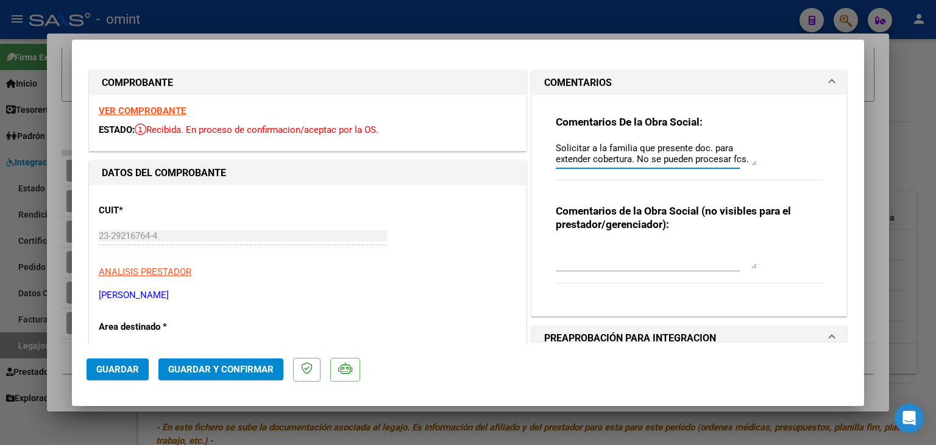
click at [585, 160] on textarea "Solicitar a la familia que presente doc. para extender cobertura. No se pueden …" at bounding box center [656, 153] width 201 height 24
click at [586, 157] on textarea "Solicitar a la familia que presente doc. para extender cobertura. No se pueden …" at bounding box center [656, 153] width 201 height 24
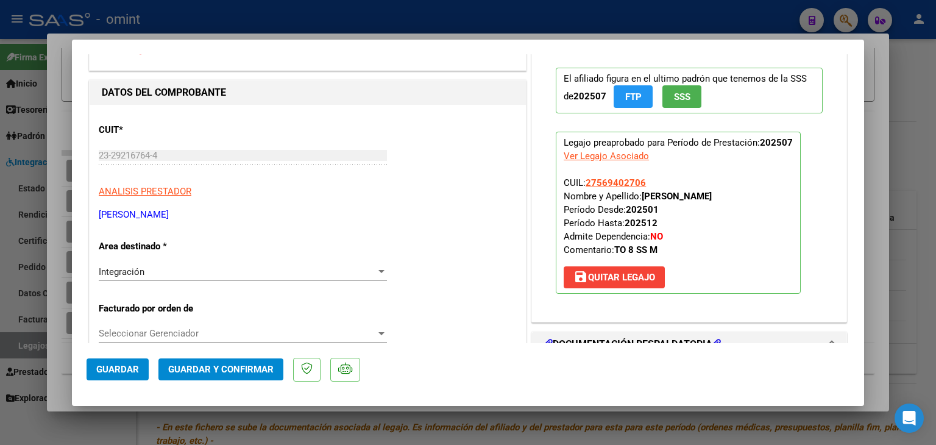
scroll to position [244, 0]
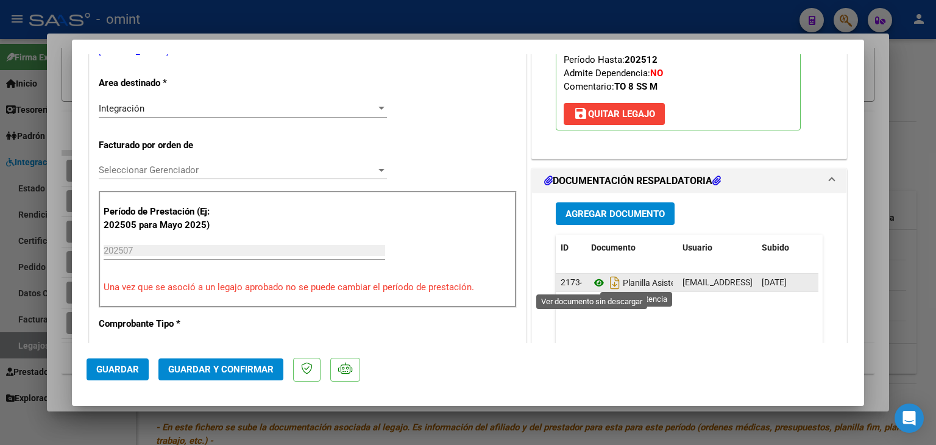
click at [594, 282] on icon at bounding box center [599, 283] width 16 height 15
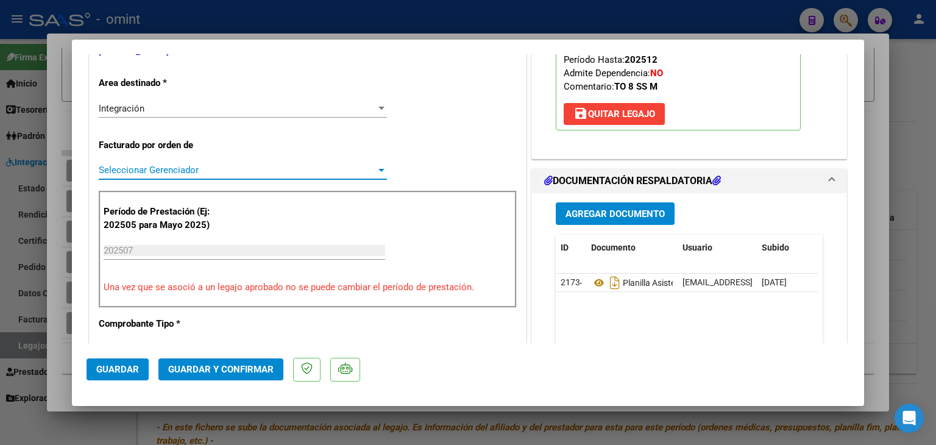
click at [155, 173] on span "Seleccionar Gerenciador" at bounding box center [237, 170] width 277 height 11
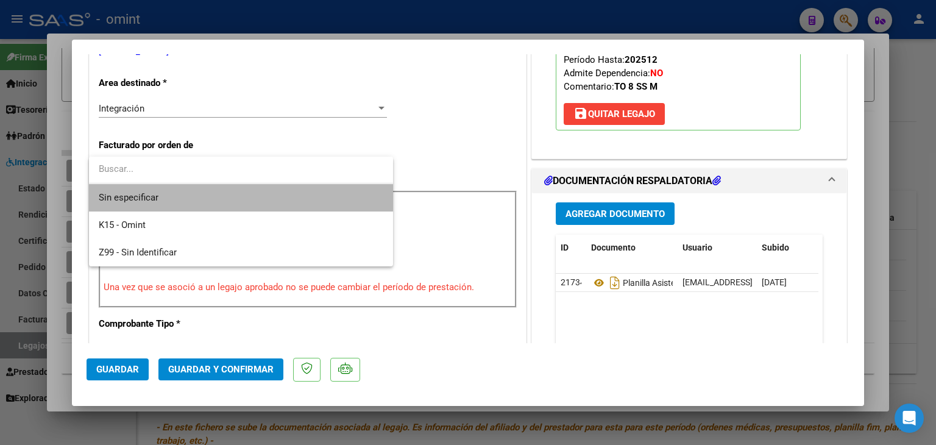
click at [154, 193] on span "Sin especificar" at bounding box center [241, 197] width 285 height 27
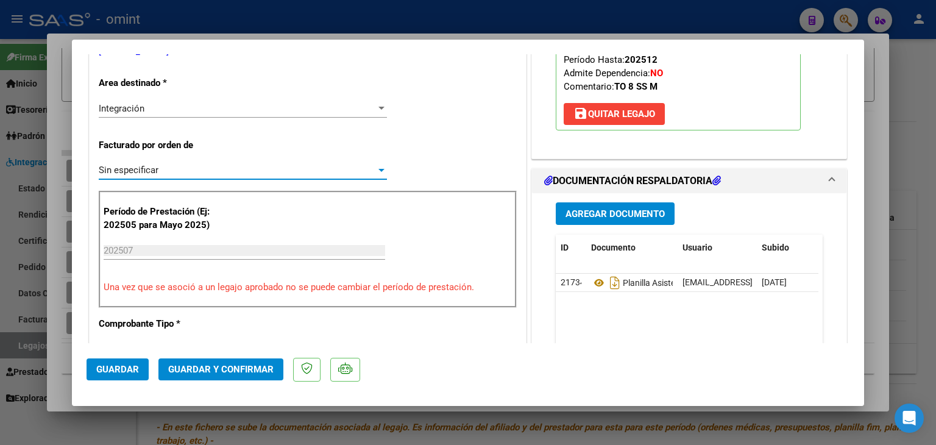
click at [200, 362] on button "Guardar y Confirmar" at bounding box center [221, 369] width 125 height 22
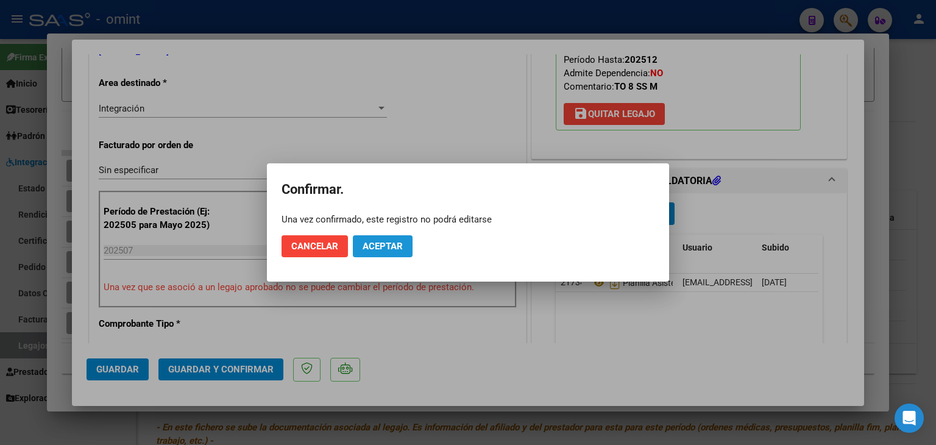
click at [374, 247] on span "Aceptar" at bounding box center [383, 246] width 40 height 11
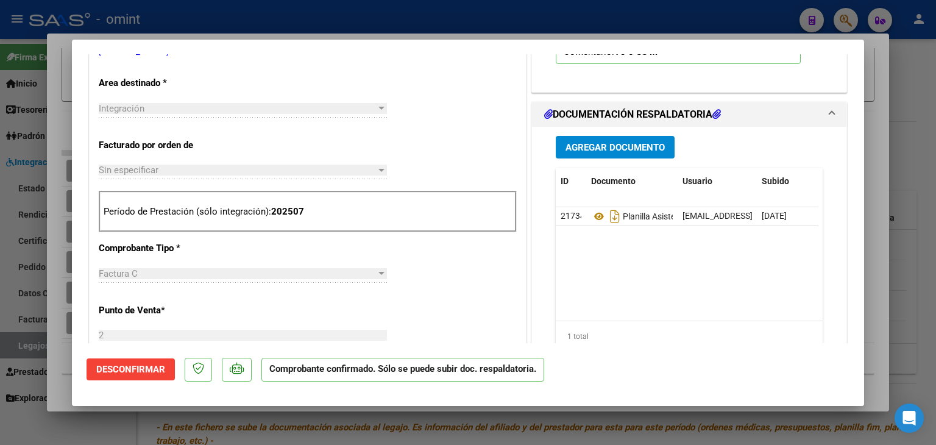
scroll to position [0, 0]
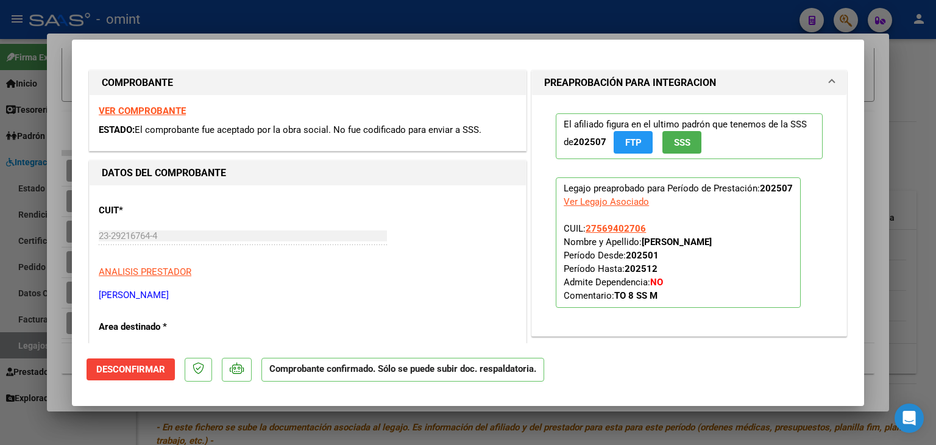
type input "$ 0,00"
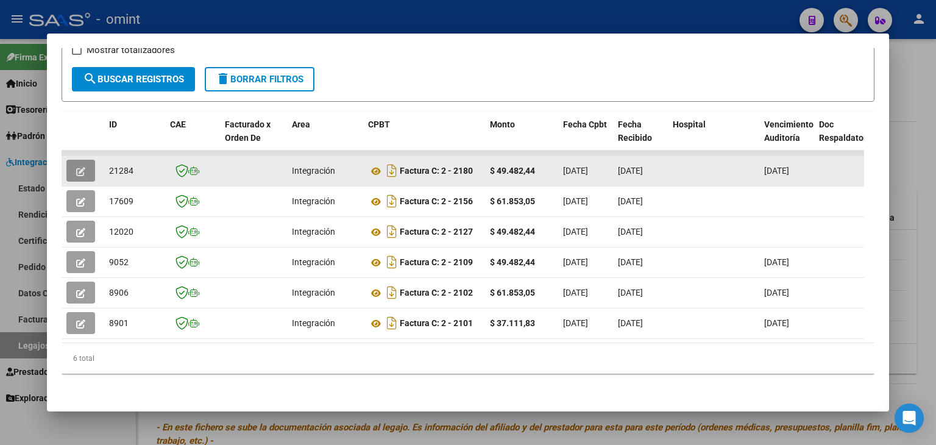
click at [77, 167] on icon "button" at bounding box center [80, 171] width 9 height 9
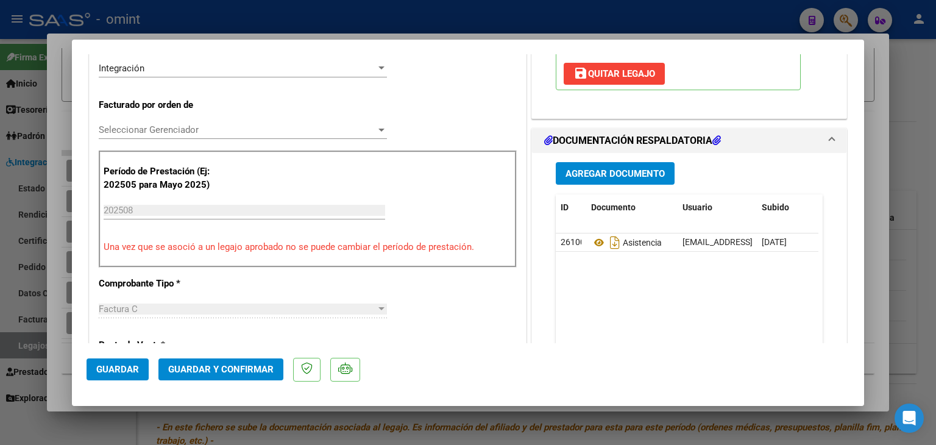
scroll to position [305, 0]
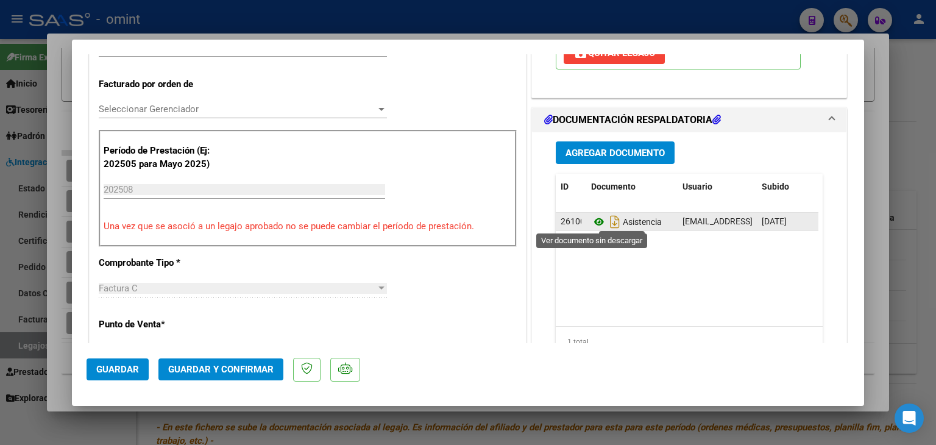
click at [591, 223] on icon at bounding box center [599, 222] width 16 height 15
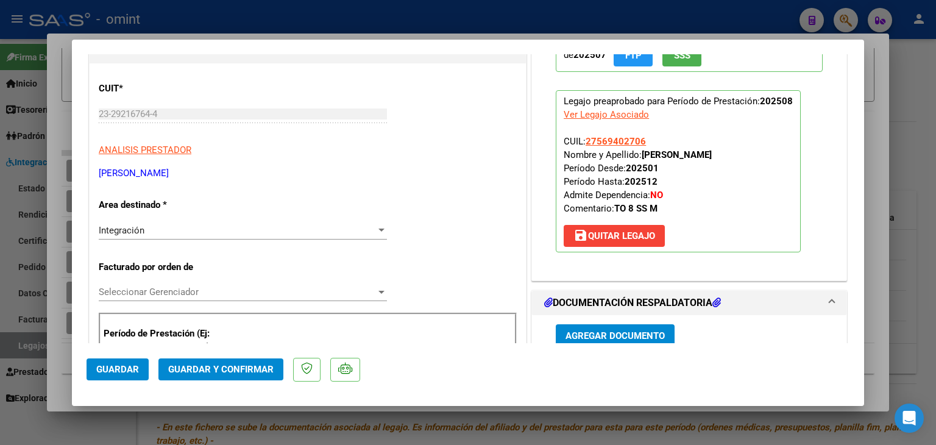
scroll to position [0, 0]
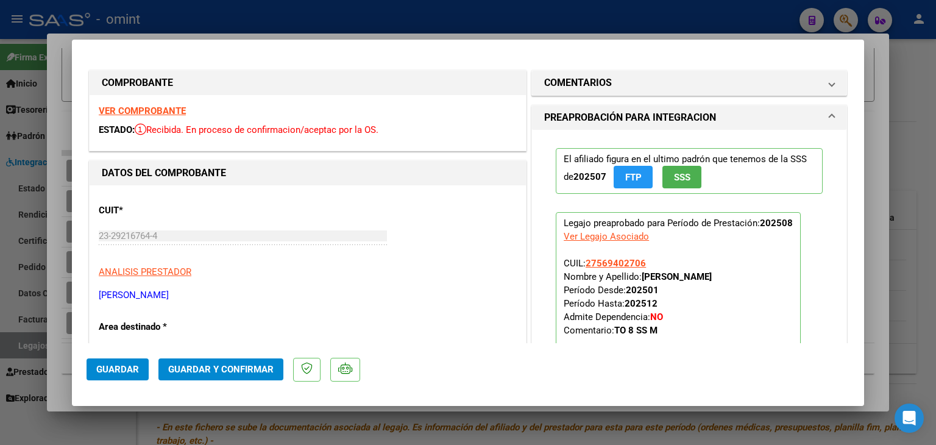
type input "$ 0,00"
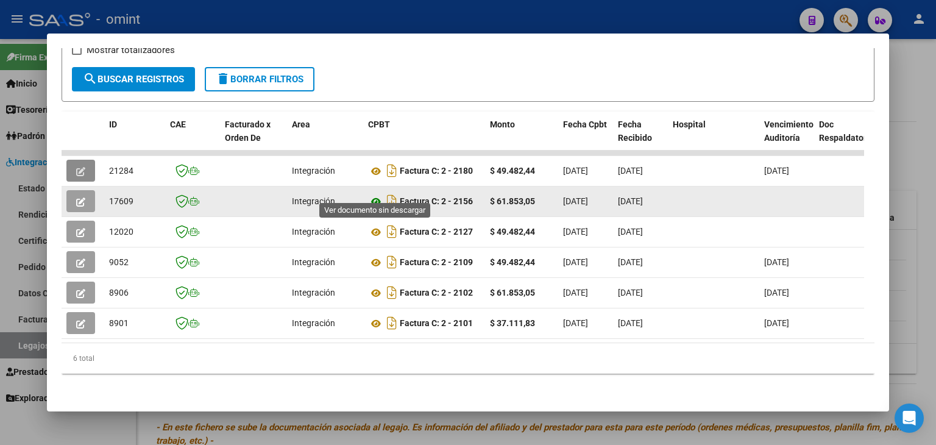
click at [371, 194] on icon at bounding box center [376, 201] width 16 height 15
click at [83, 196] on span "button" at bounding box center [80, 201] width 9 height 11
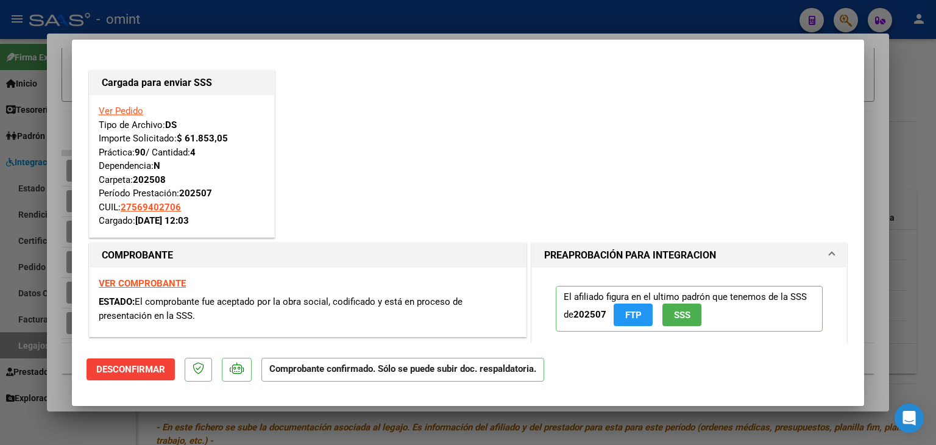
type input "$ 0,00"
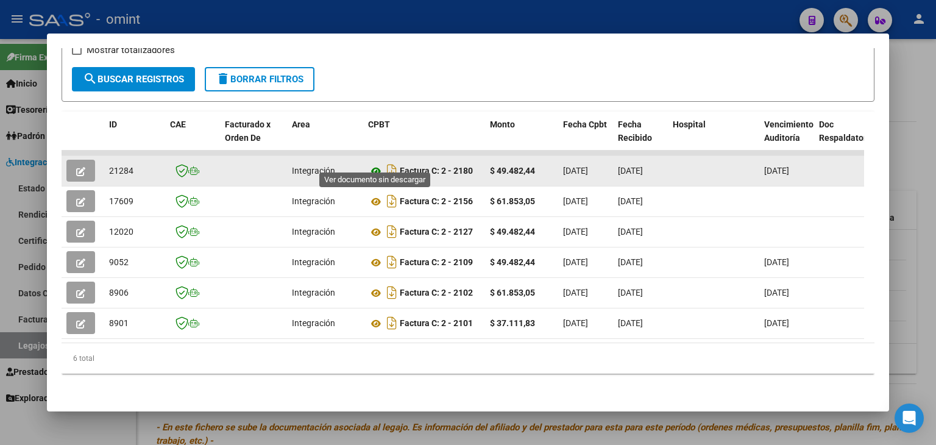
click at [375, 164] on icon at bounding box center [376, 171] width 16 height 15
click at [125, 166] on span "21284" at bounding box center [121, 171] width 24 height 10
click at [80, 167] on icon "button" at bounding box center [80, 171] width 9 height 9
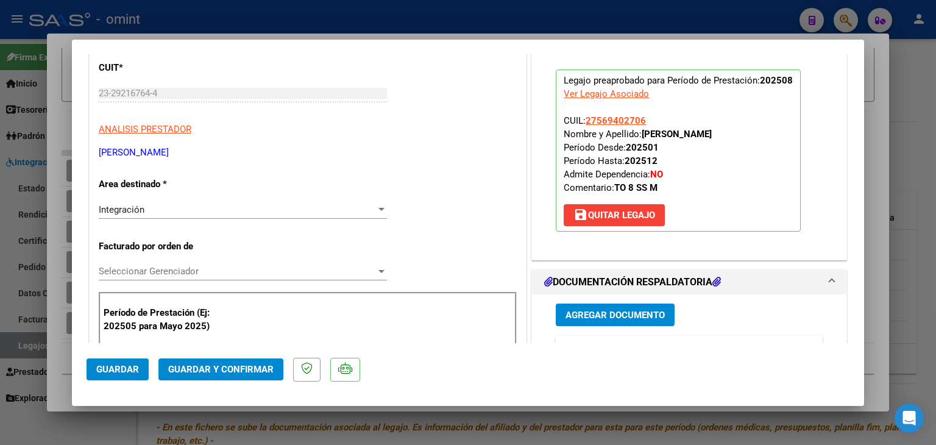
scroll to position [305, 0]
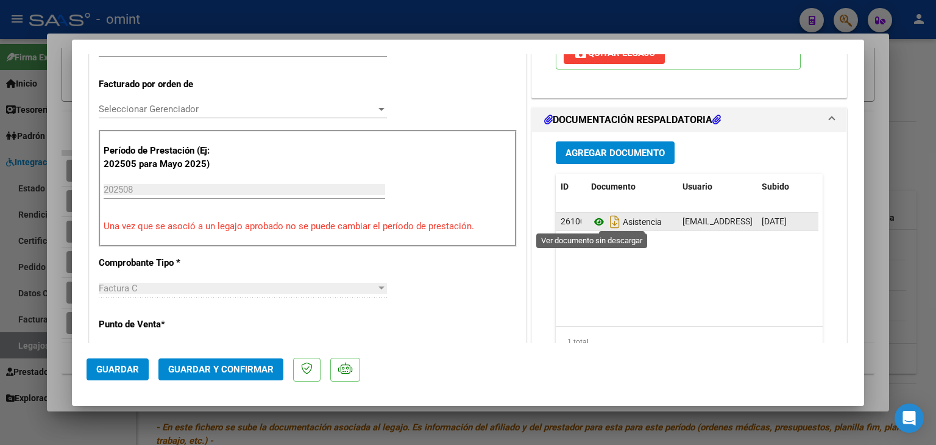
click at [591, 223] on icon at bounding box center [599, 222] width 16 height 15
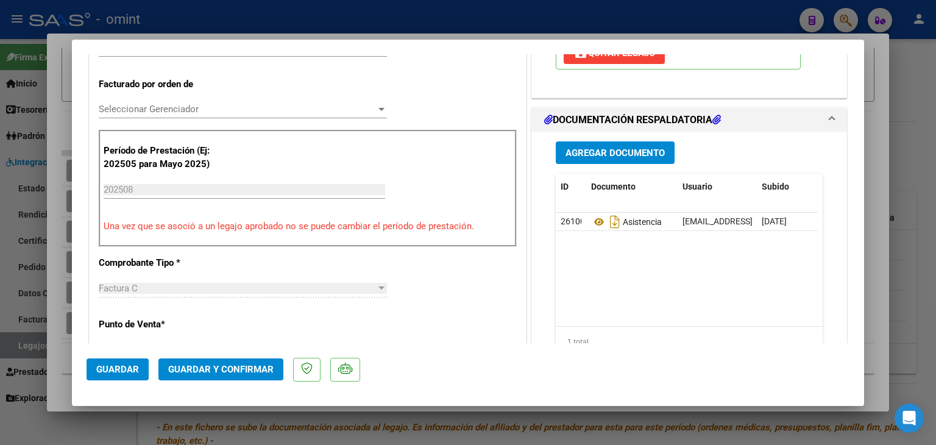
scroll to position [244, 0]
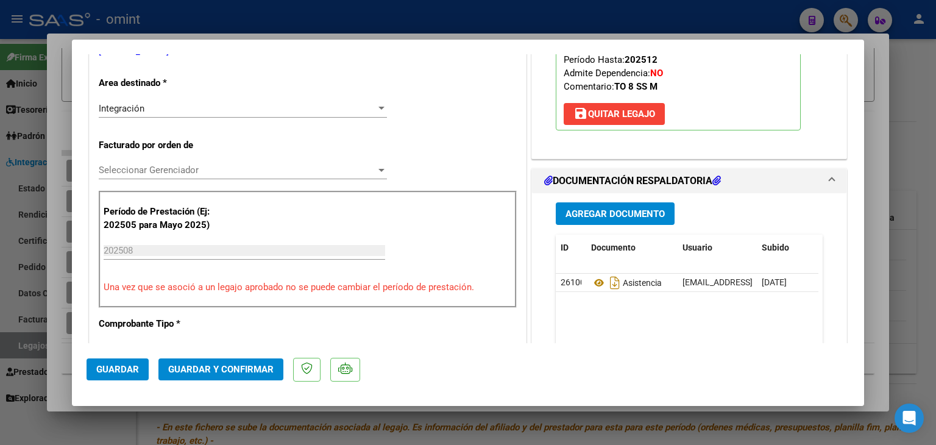
click at [124, 165] on span "Seleccionar Gerenciador" at bounding box center [237, 170] width 277 height 11
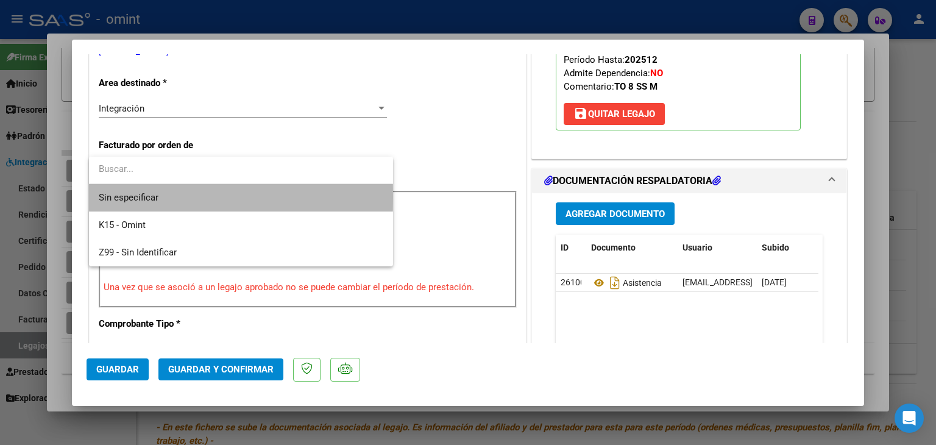
drag, startPoint x: 138, startPoint y: 198, endPoint x: 174, endPoint y: 266, distance: 78.0
click at [138, 198] on span "Sin especificar" at bounding box center [241, 197] width 285 height 27
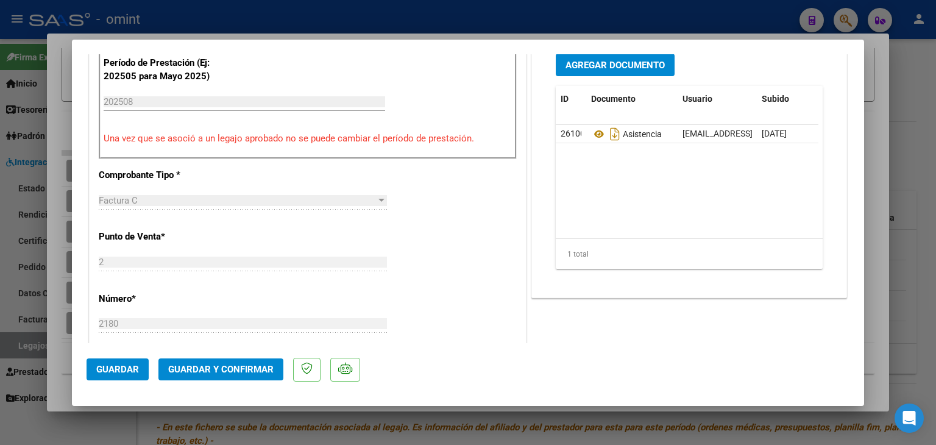
scroll to position [488, 0]
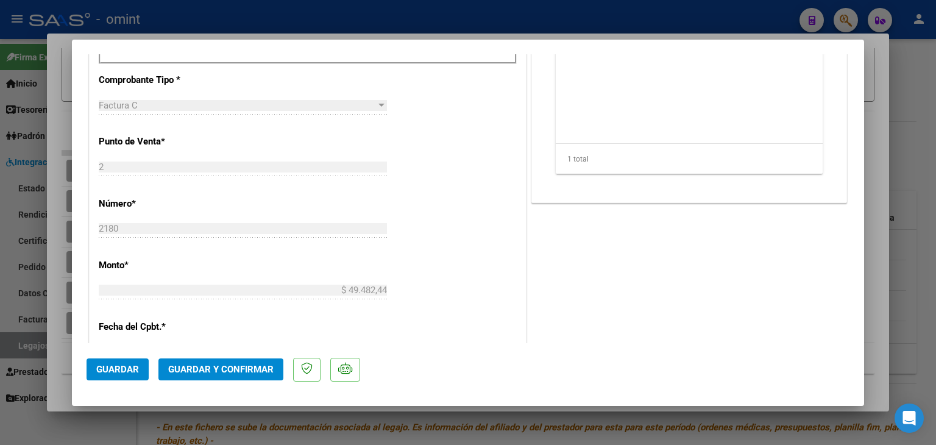
click at [238, 368] on span "Guardar y Confirmar" at bounding box center [220, 369] width 105 height 11
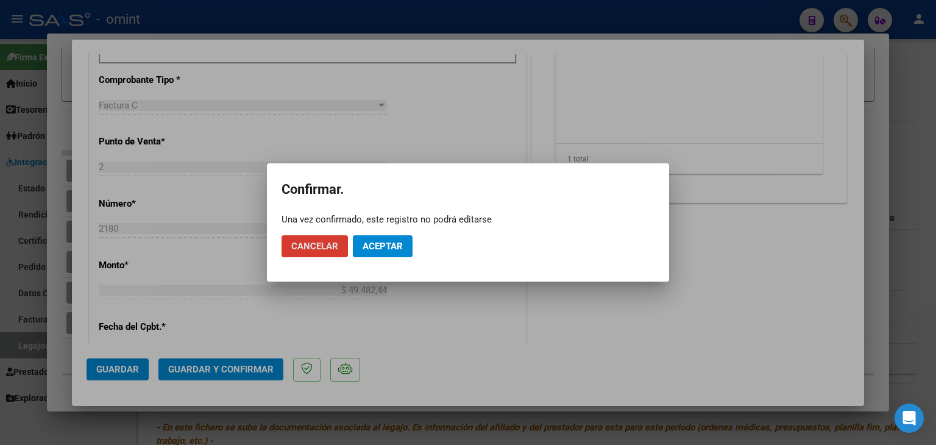
click at [390, 240] on button "Aceptar" at bounding box center [383, 246] width 60 height 22
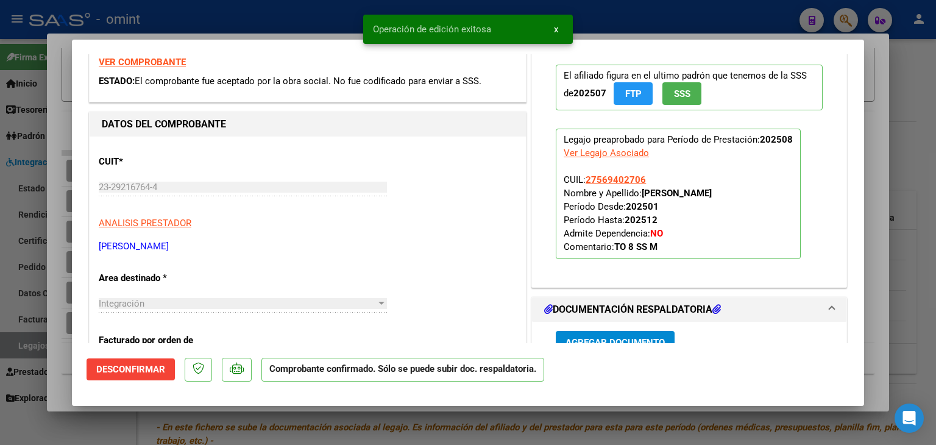
scroll to position [0, 0]
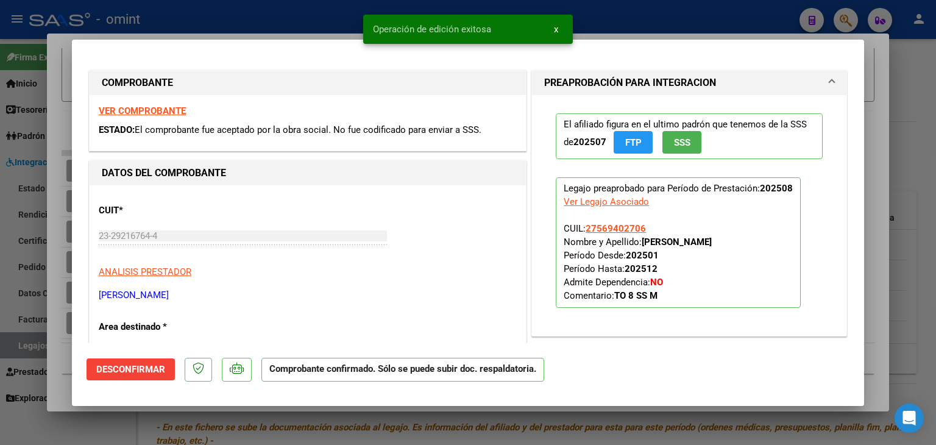
type input "$ 0,00"
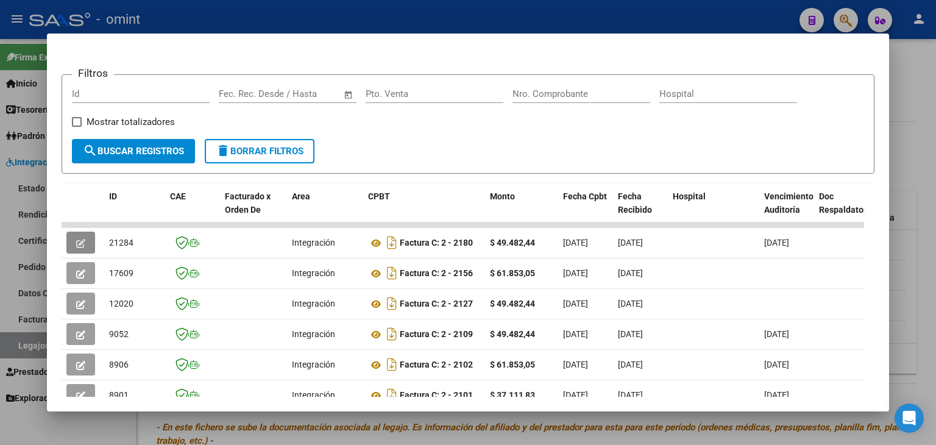
scroll to position [237, 0]
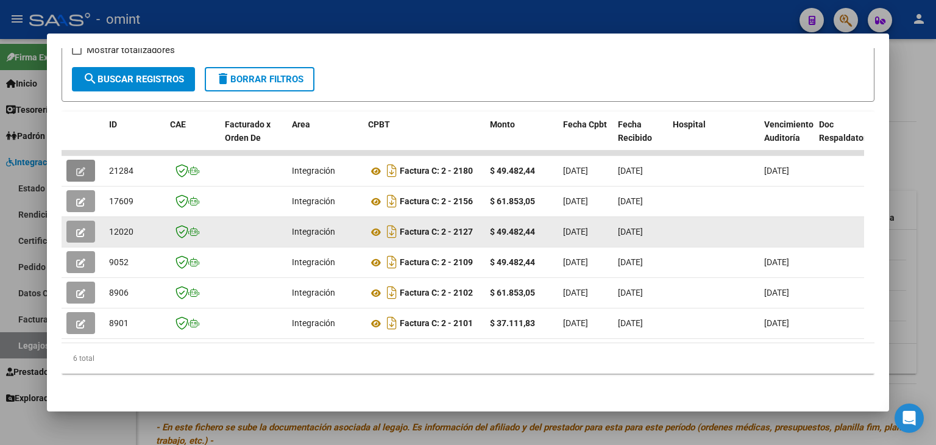
click at [77, 228] on icon "button" at bounding box center [80, 232] width 9 height 9
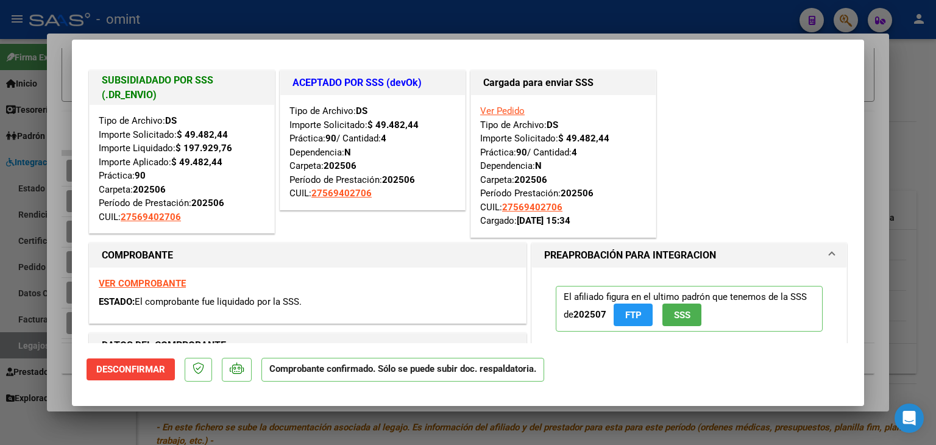
type input "$ 0,00"
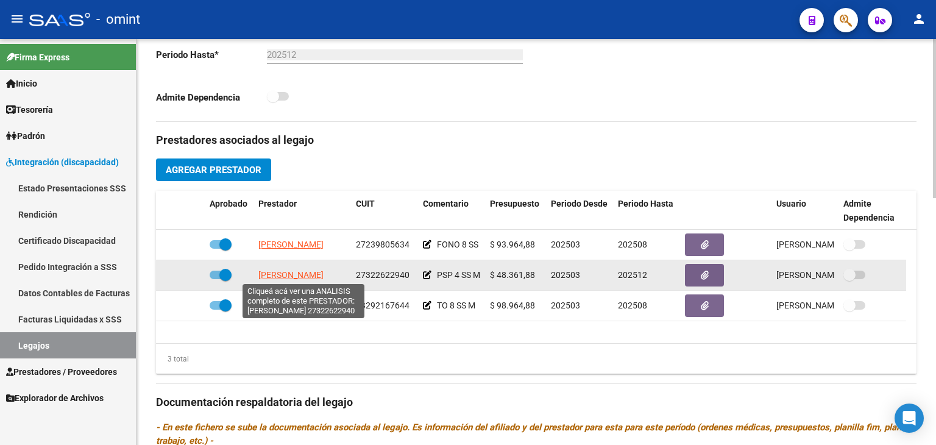
click at [304, 276] on span "KUHN LETICIA LORENA" at bounding box center [290, 275] width 65 height 10
type textarea "27322622940"
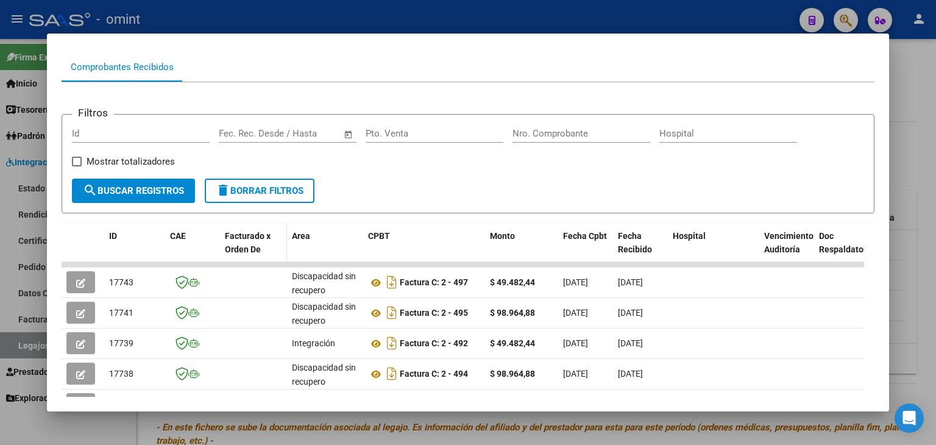
scroll to position [115, 0]
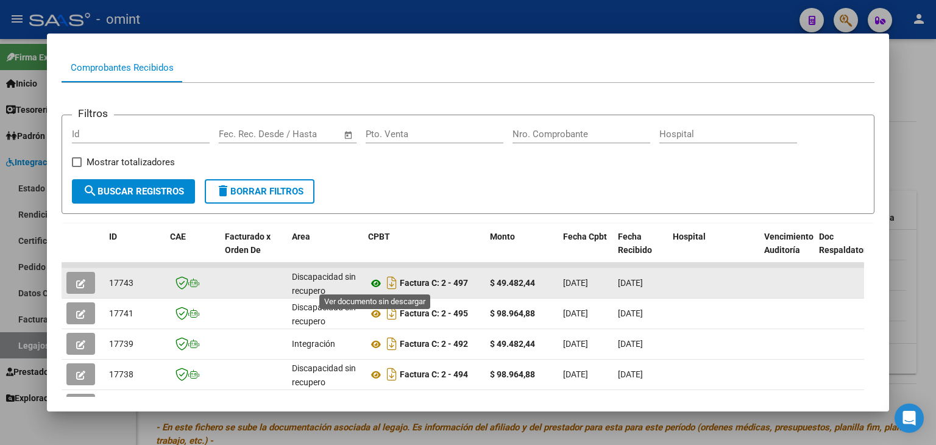
click at [377, 286] on icon at bounding box center [376, 283] width 16 height 15
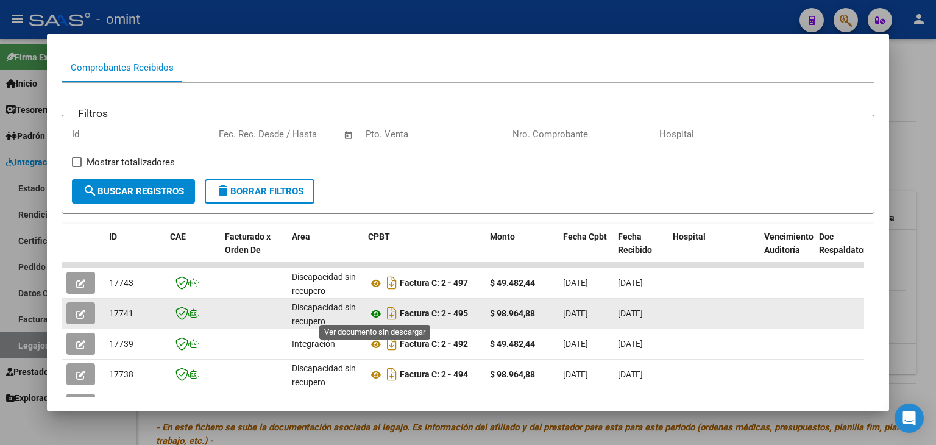
click at [375, 312] on icon at bounding box center [376, 314] width 16 height 15
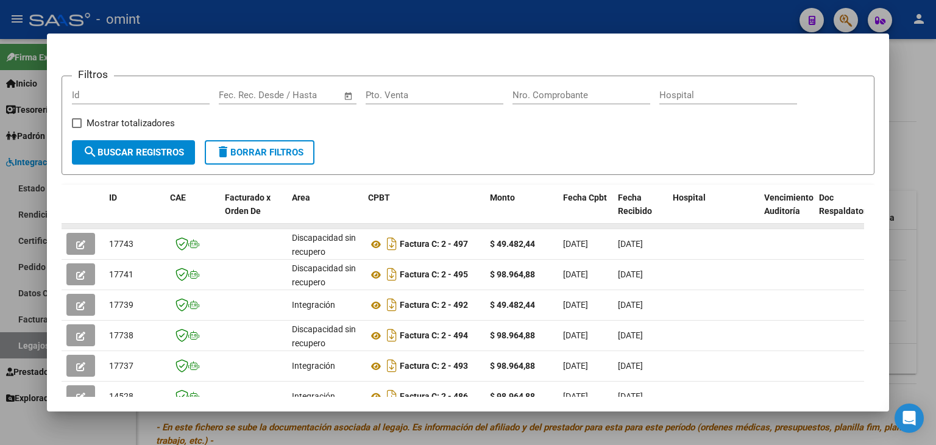
scroll to position [176, 0]
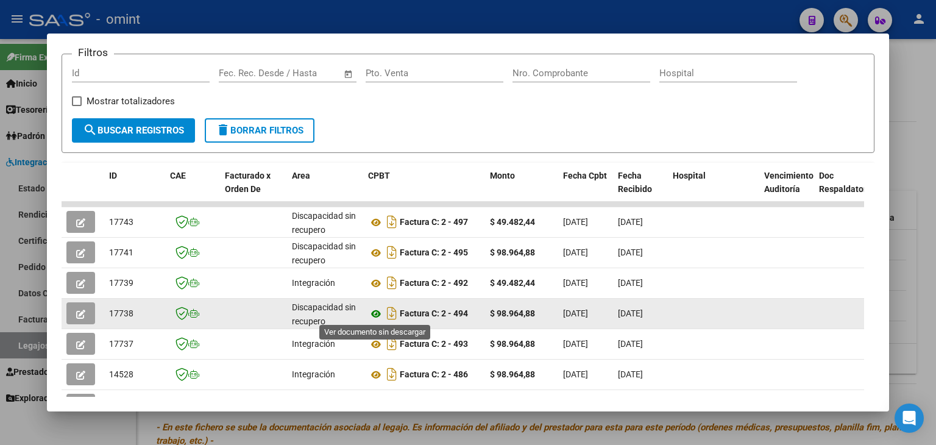
click at [374, 312] on icon at bounding box center [376, 314] width 16 height 15
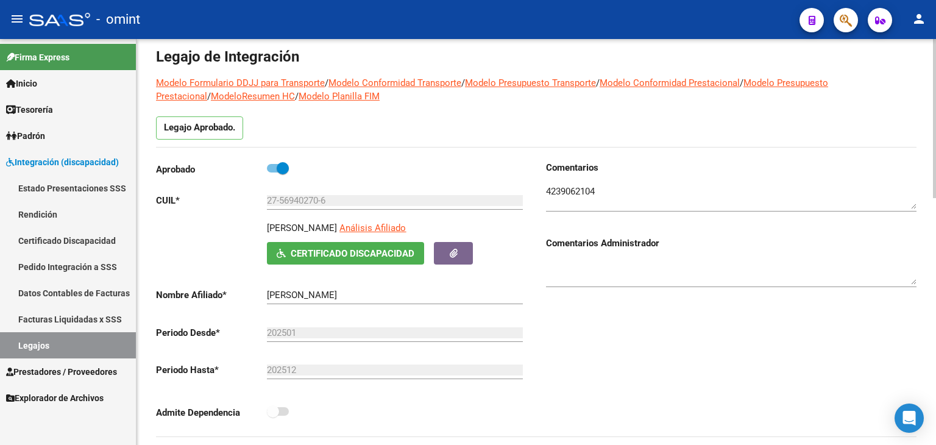
scroll to position [0, 0]
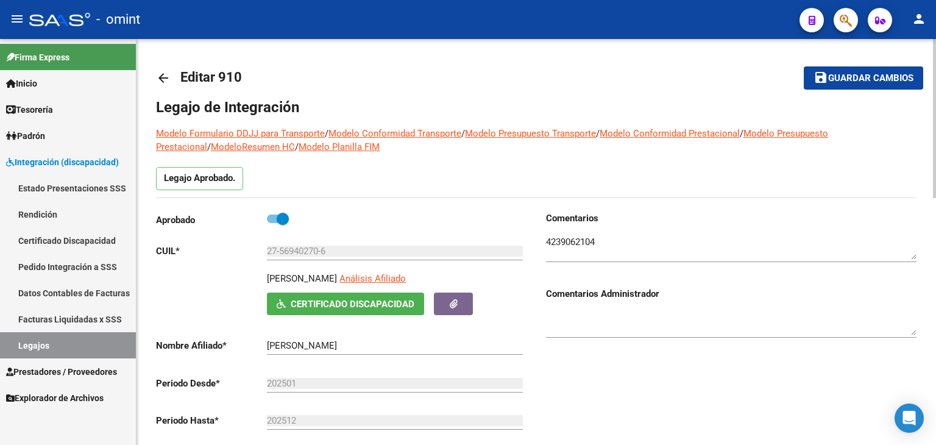
click at [830, 81] on span "Guardar cambios" at bounding box center [871, 78] width 85 height 11
click at [646, 376] on div "Comentarios Comentarios Administrador" at bounding box center [726, 350] width 380 height 276
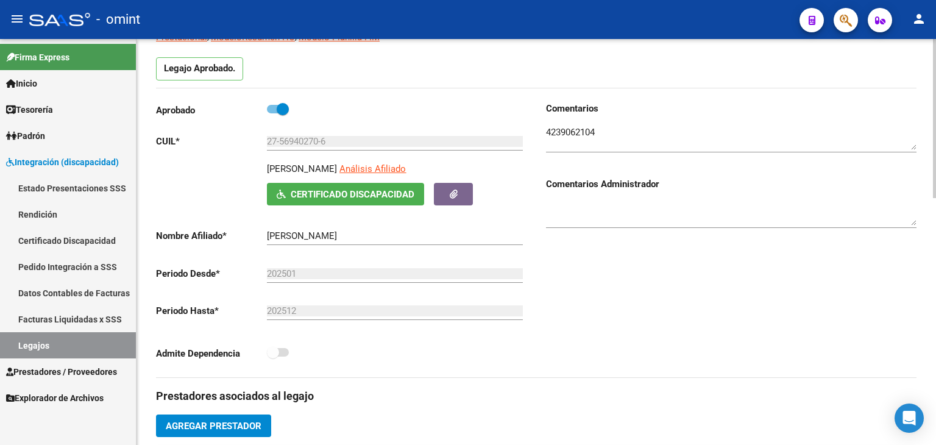
scroll to position [244, 0]
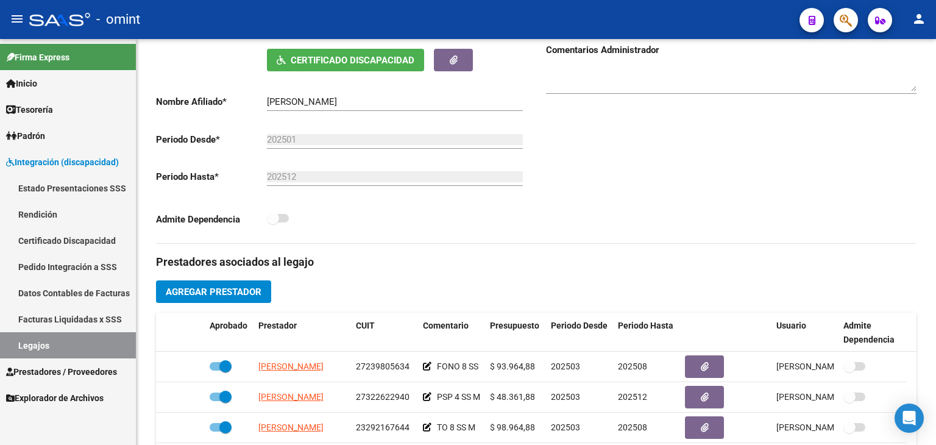
click at [59, 338] on link "Legajos" at bounding box center [68, 345] width 136 height 26
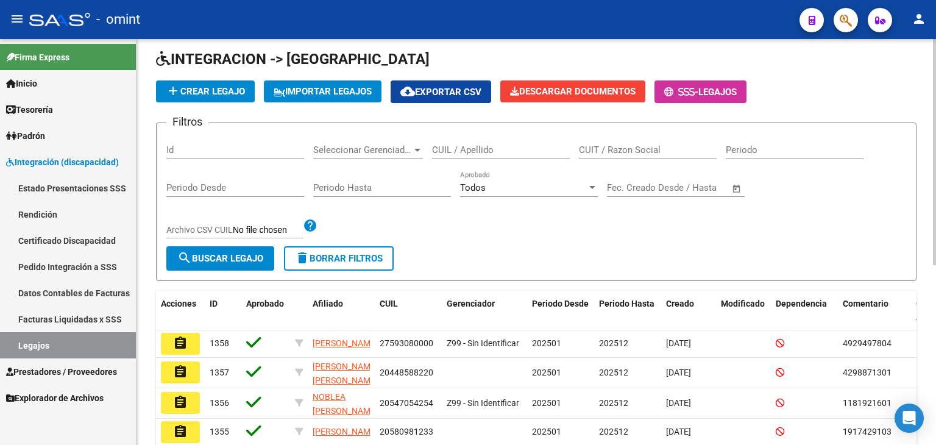
scroll to position [61, 0]
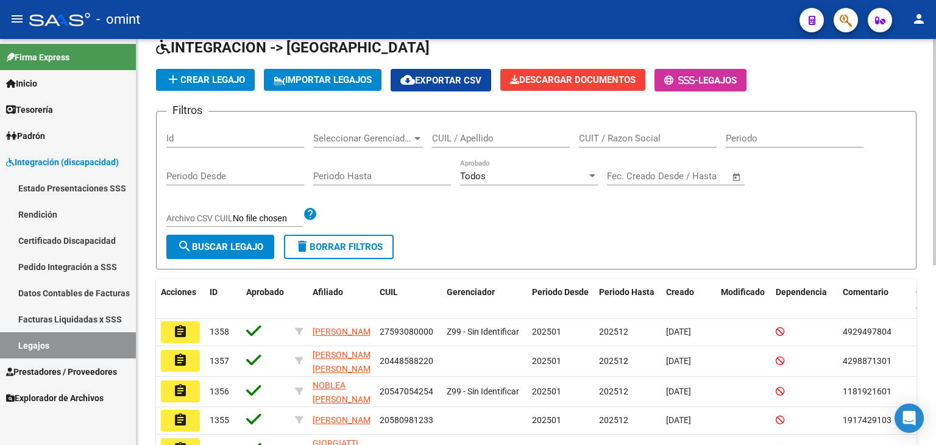
click at [481, 138] on input "CUIL / Apellido" at bounding box center [501, 138] width 138 height 11
paste input "20583833340"
type input "20583833340"
click at [241, 244] on span "search Buscar Legajo" at bounding box center [220, 246] width 86 height 11
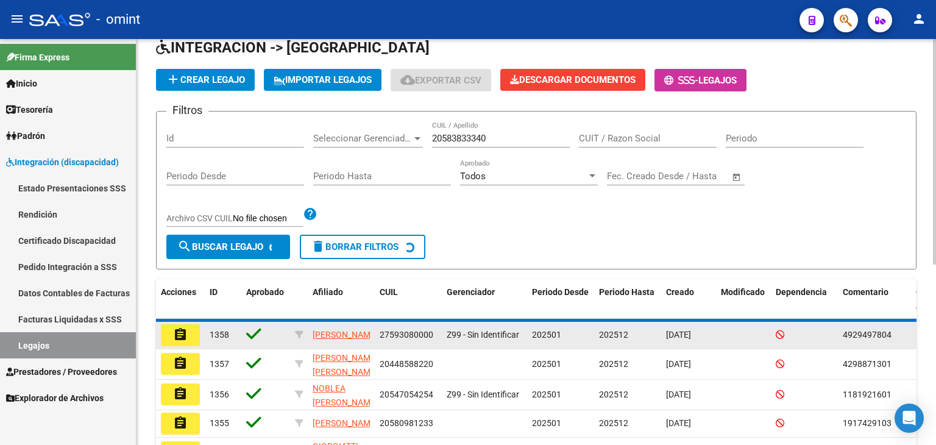
scroll to position [48, 0]
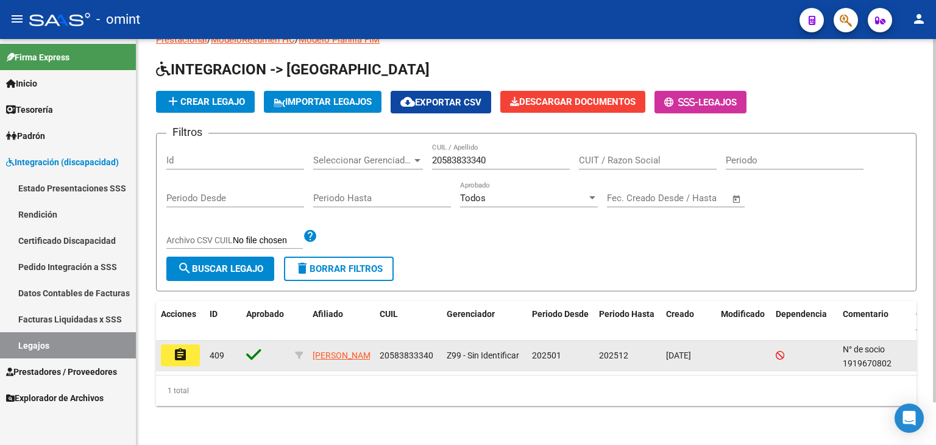
click at [190, 344] on button "assignment" at bounding box center [180, 355] width 39 height 22
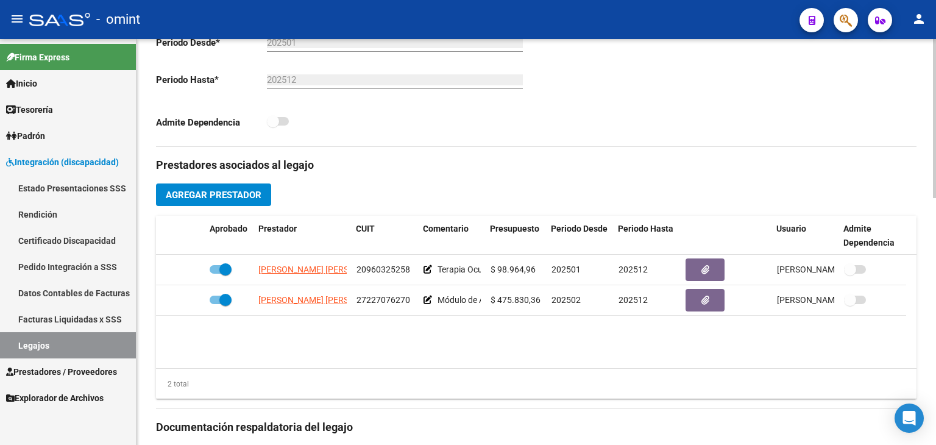
scroll to position [366, 0]
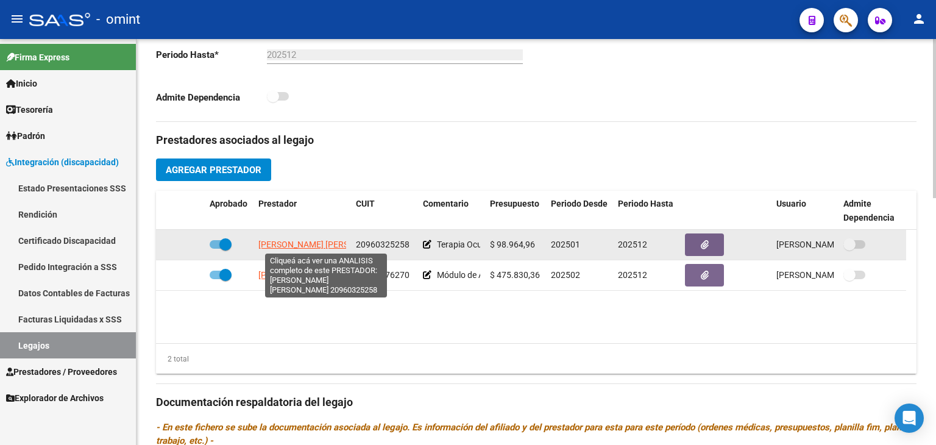
click at [307, 247] on span "FERRERA CARVAJAL LUIS GABRIEL" at bounding box center [324, 245] width 132 height 10
type textarea "20960325258"
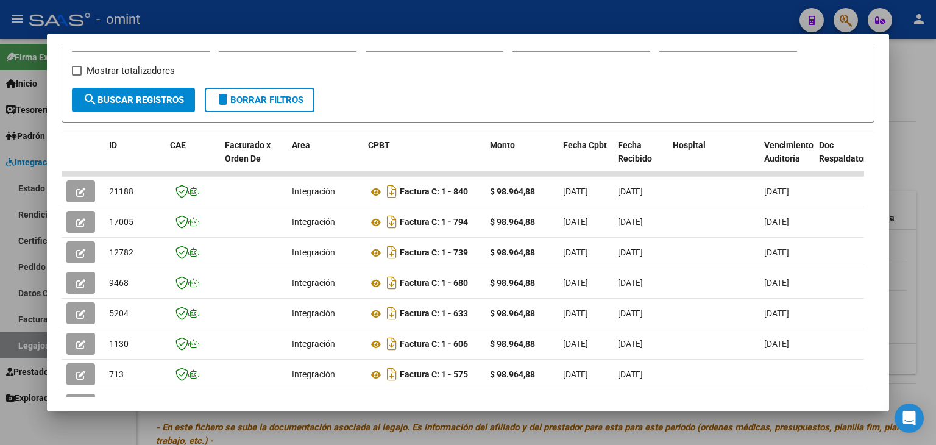
scroll to position [244, 0]
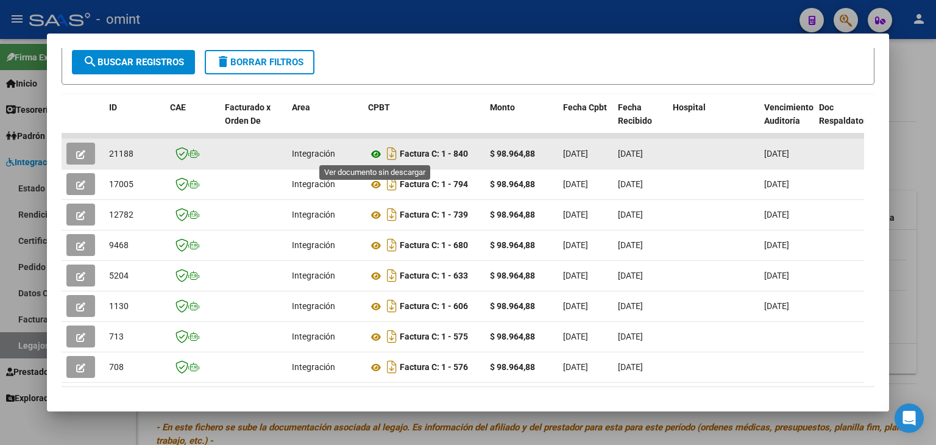
click at [376, 154] on icon at bounding box center [376, 154] width 16 height 15
click at [80, 158] on icon "button" at bounding box center [80, 154] width 9 height 9
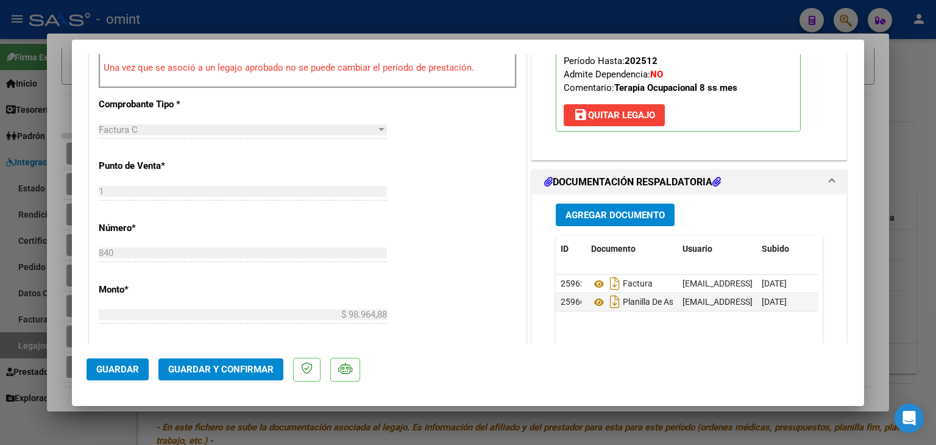
scroll to position [549, 0]
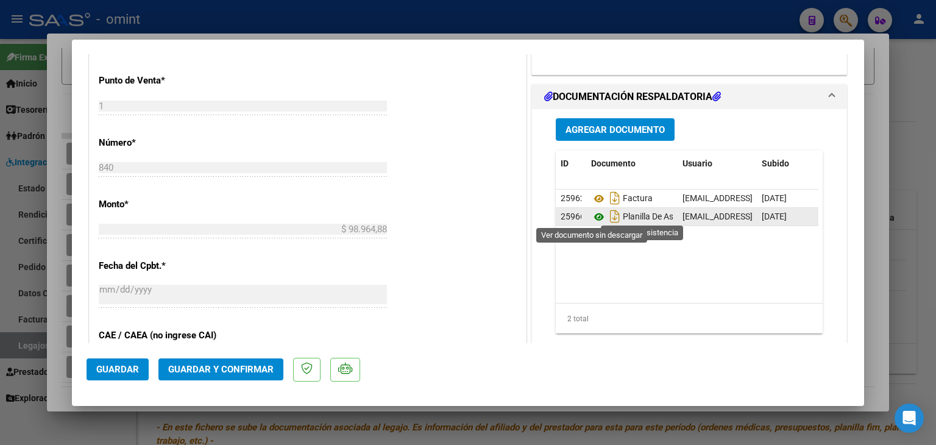
click at [593, 220] on icon at bounding box center [599, 217] width 16 height 15
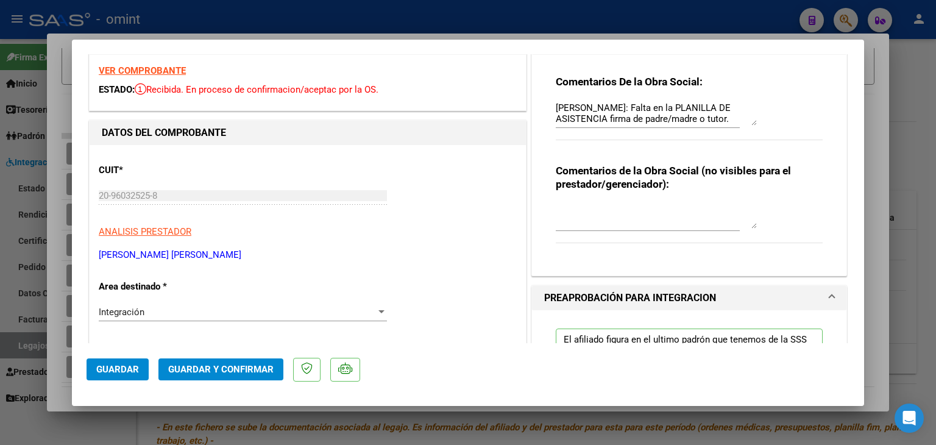
scroll to position [0, 0]
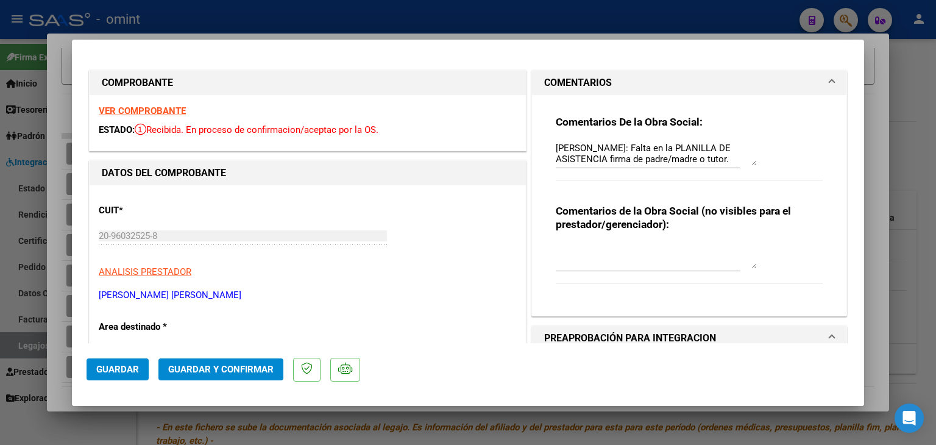
click at [423, 288] on p "FERRERA CARVAJAL LUIS GABRIEL" at bounding box center [308, 295] width 418 height 14
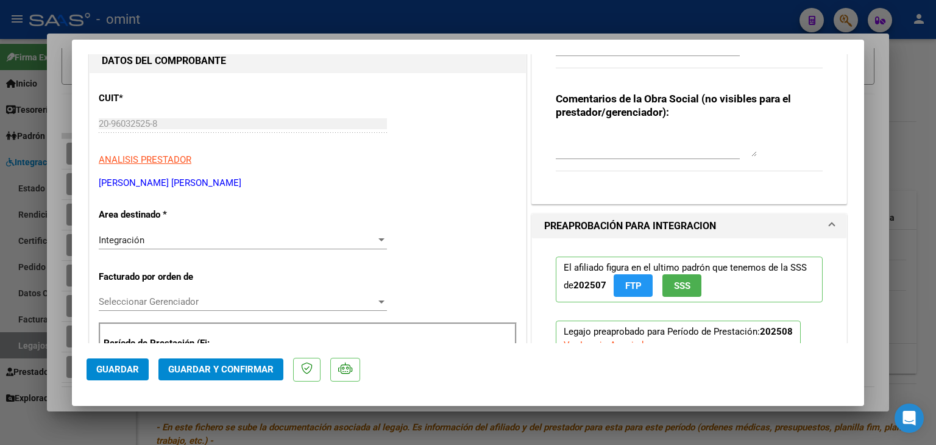
scroll to position [122, 0]
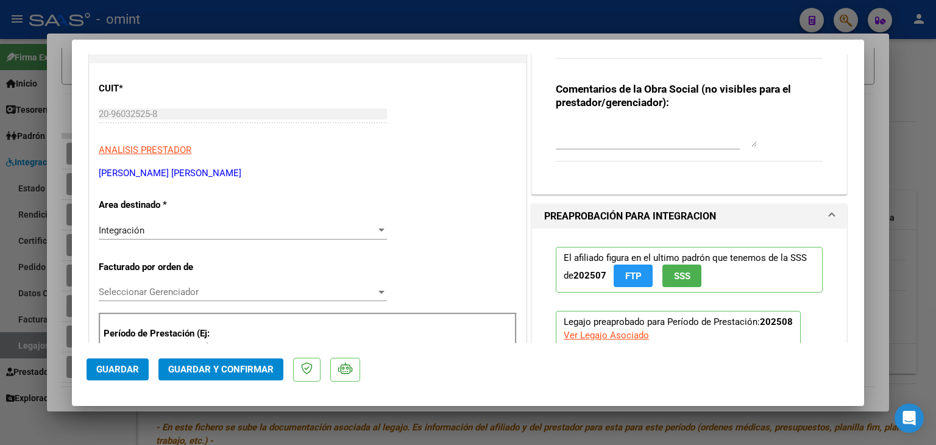
type input "$ 0,00"
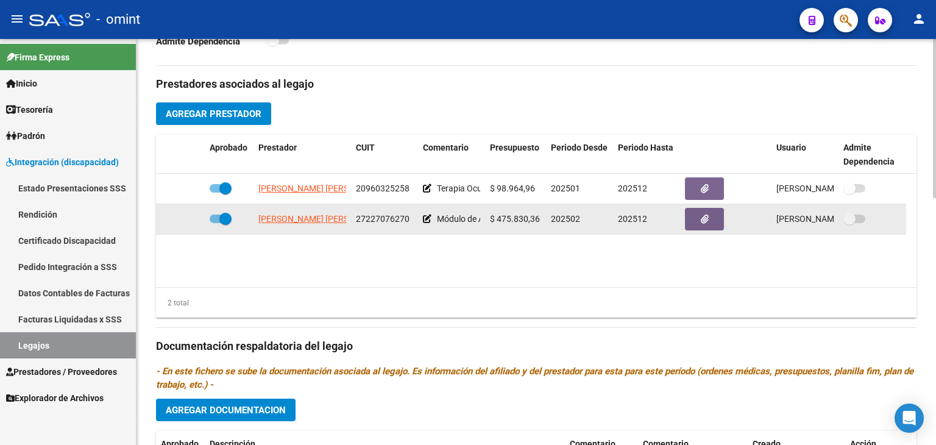
scroll to position [427, 0]
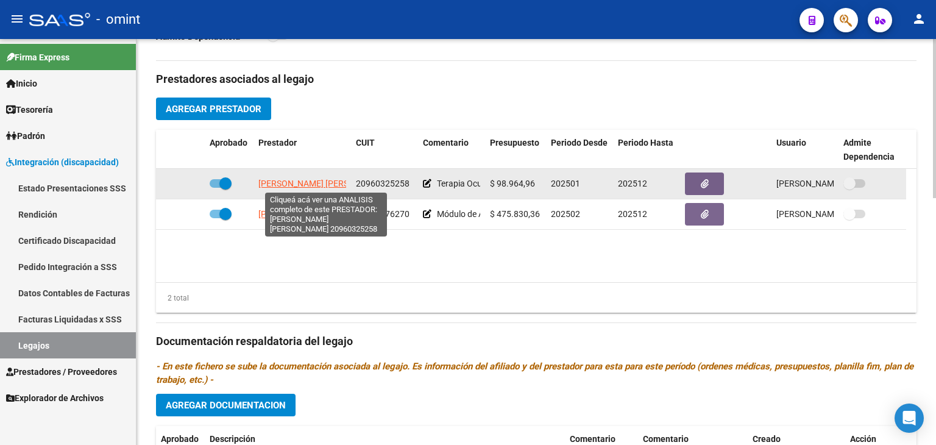
click at [288, 185] on span "FERRERA CARVAJAL LUIS GABRIEL" at bounding box center [324, 184] width 132 height 10
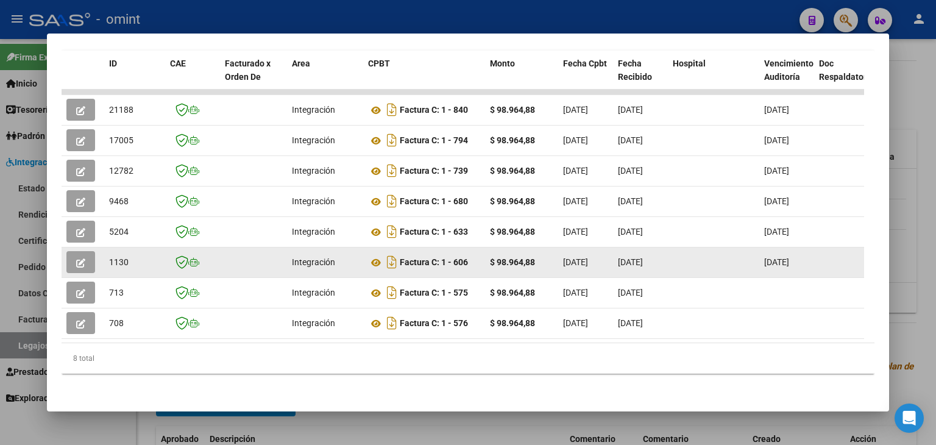
scroll to position [176, 0]
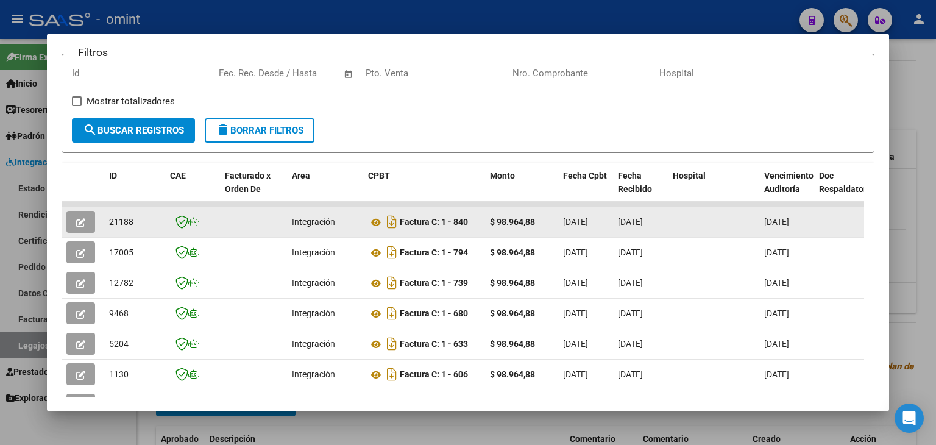
click at [79, 222] on icon "button" at bounding box center [80, 222] width 9 height 9
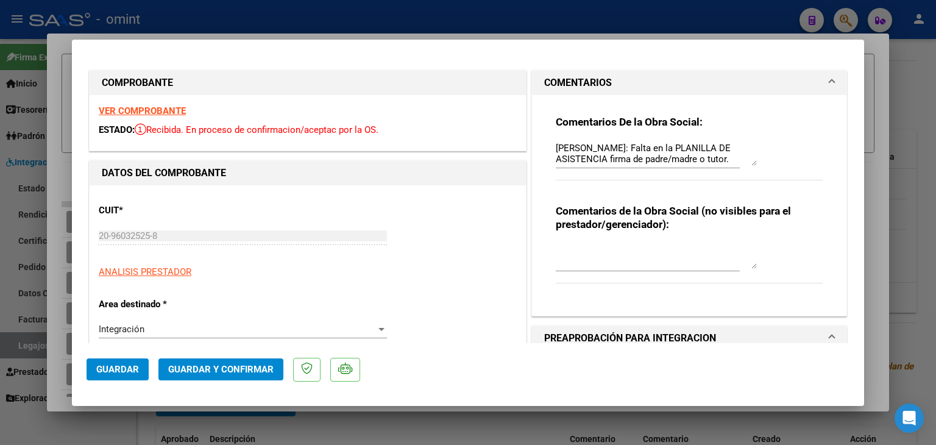
click at [644, 156] on textarea "RUIZ FRANCO: Falta en la PLANILLA DE ASISTENCIA firma de padre/madre o tutor. C…" at bounding box center [656, 153] width 201 height 24
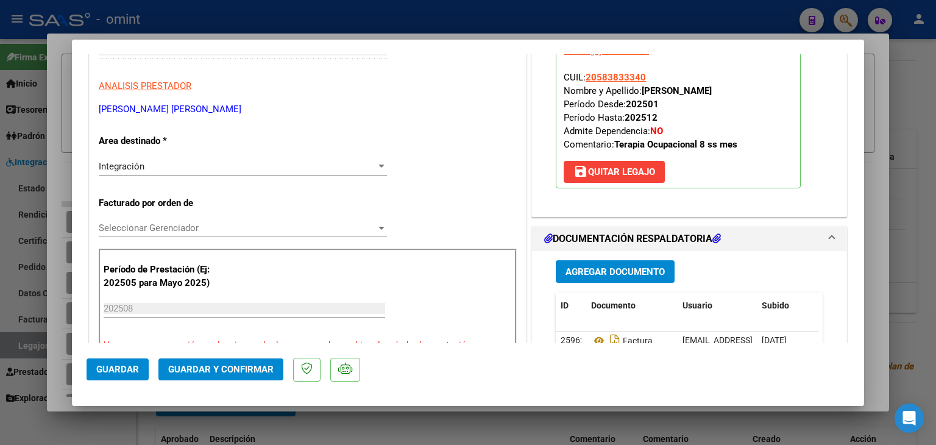
scroll to position [183, 0]
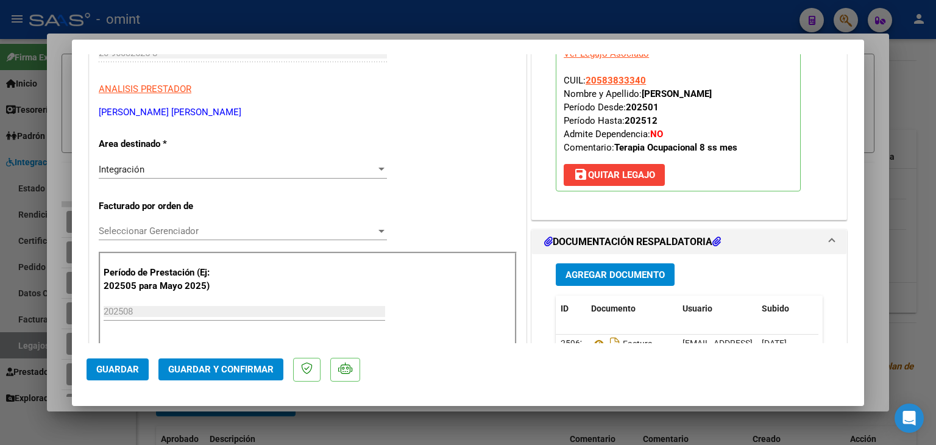
click at [124, 233] on span "Seleccionar Gerenciador" at bounding box center [237, 231] width 277 height 11
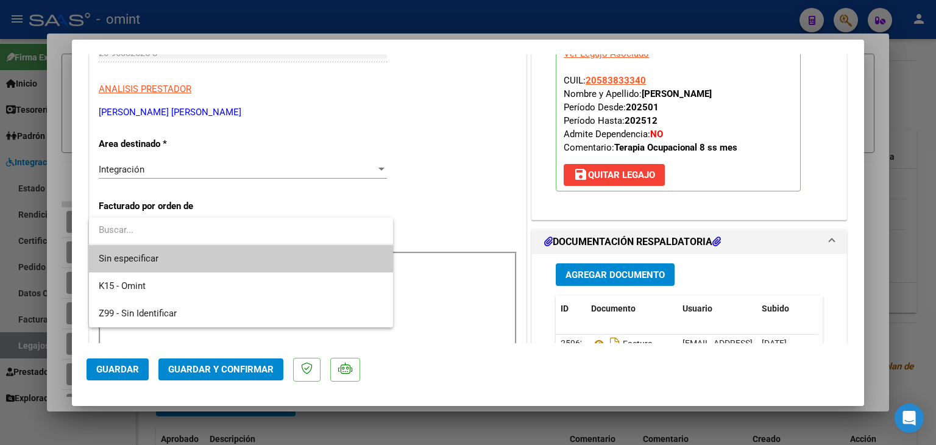
click at [140, 255] on span "Sin especificar" at bounding box center [241, 258] width 285 height 27
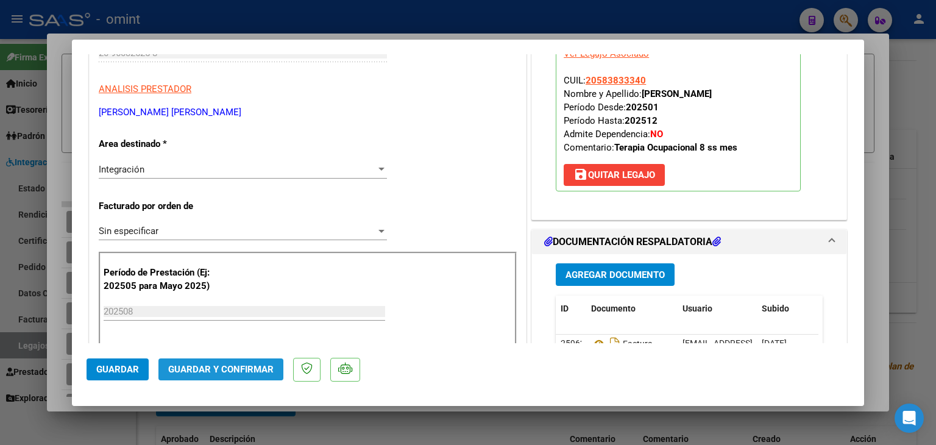
click at [229, 365] on span "Guardar y Confirmar" at bounding box center [220, 369] width 105 height 11
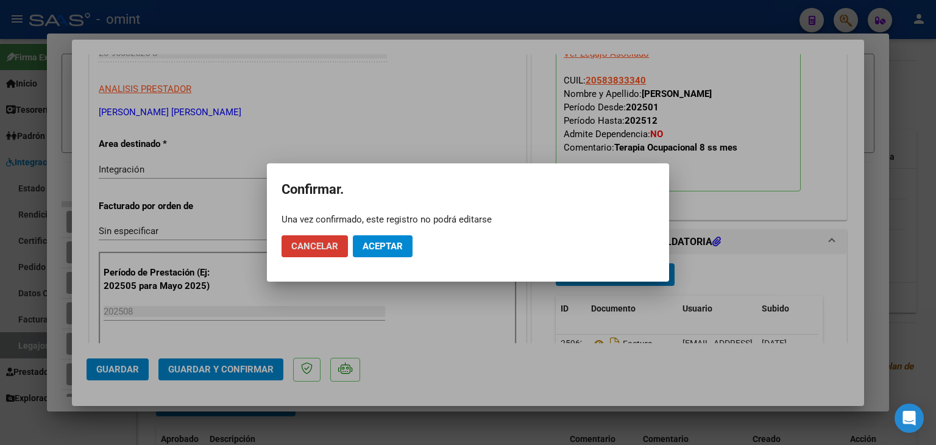
click at [390, 246] on span "Aceptar" at bounding box center [383, 246] width 40 height 11
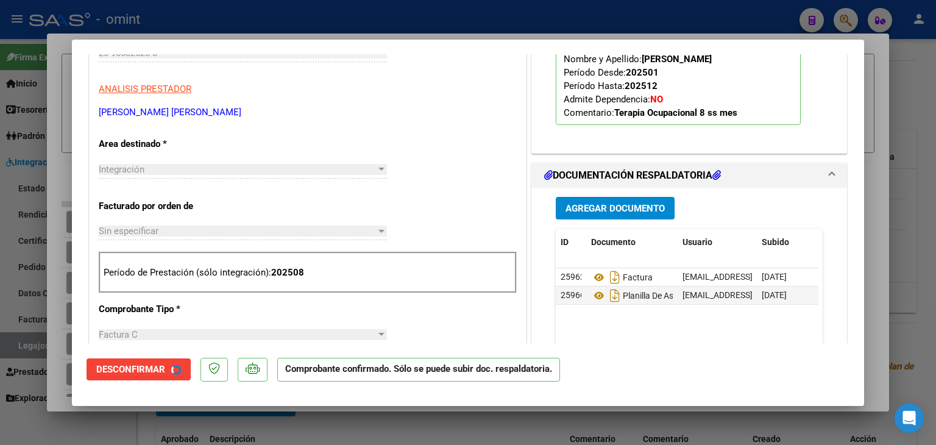
scroll to position [0, 0]
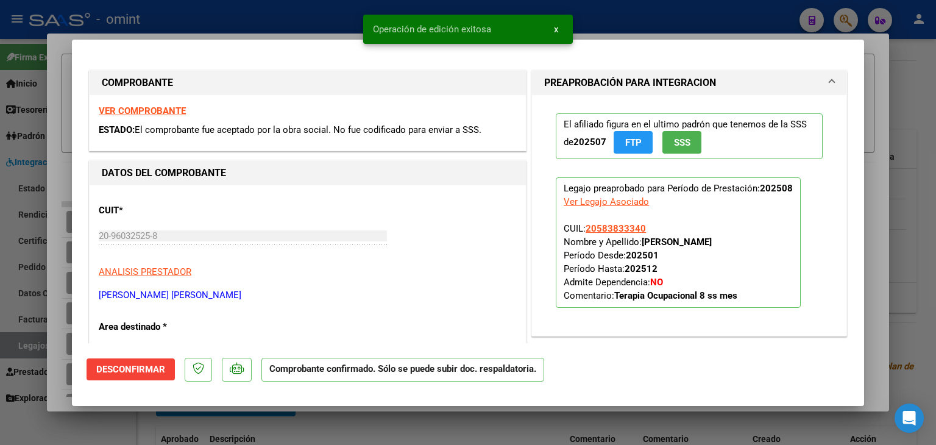
type input "$ 0,00"
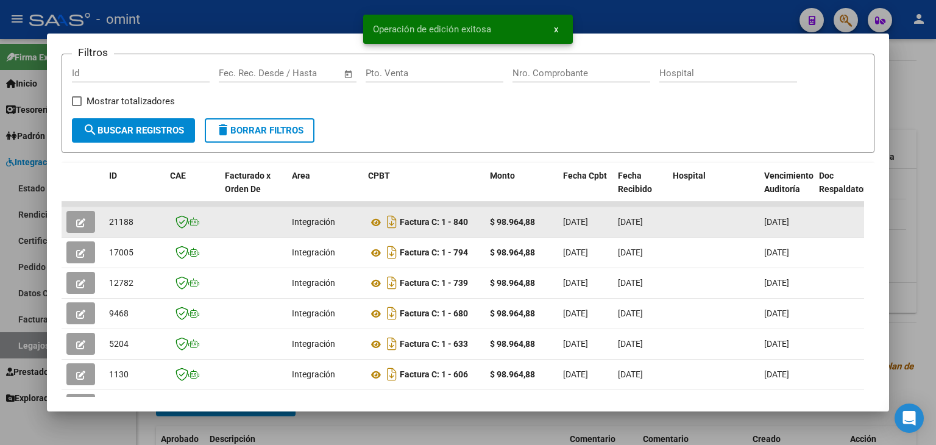
click at [119, 222] on span "21188" at bounding box center [121, 222] width 24 height 10
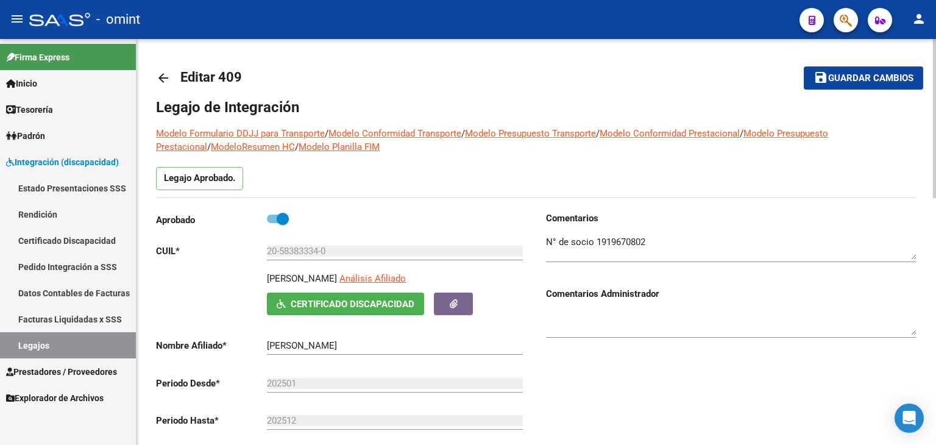
click at [838, 81] on span "Guardar cambios" at bounding box center [871, 78] width 85 height 11
click at [407, 82] on mat-toolbar-row "arrow_back Editar 409" at bounding box center [452, 78] width 593 height 39
click at [74, 343] on link "Legajos" at bounding box center [68, 345] width 136 height 26
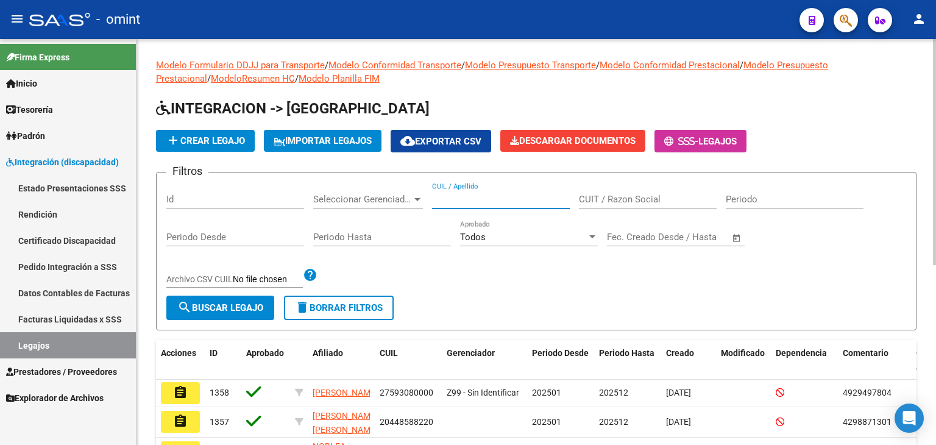
click at [472, 202] on input "CUIL / Apellido" at bounding box center [501, 199] width 138 height 11
paste input "27575912619"
type input "27575912619"
click at [234, 301] on button "search Buscar Legajo" at bounding box center [220, 308] width 108 height 24
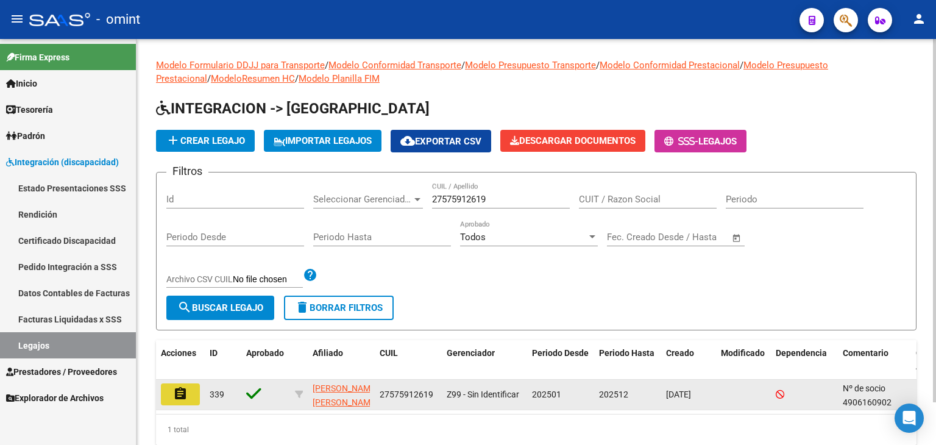
click at [183, 395] on mat-icon "assignment" at bounding box center [180, 394] width 15 height 15
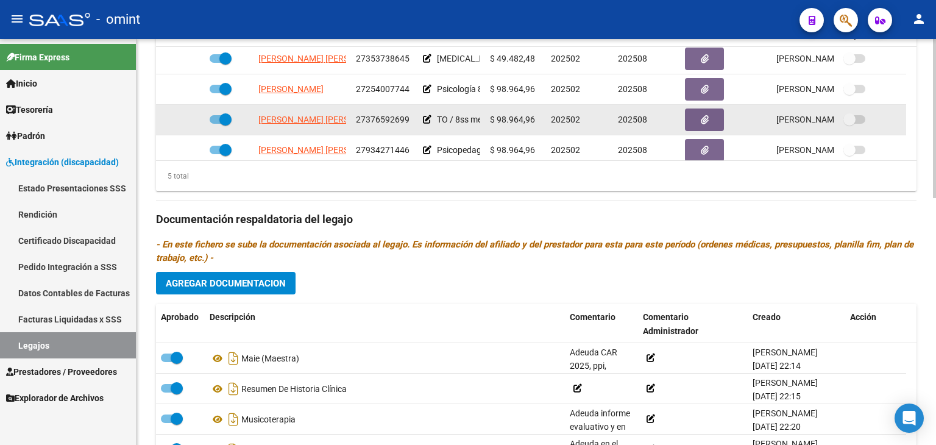
scroll to position [42, 0]
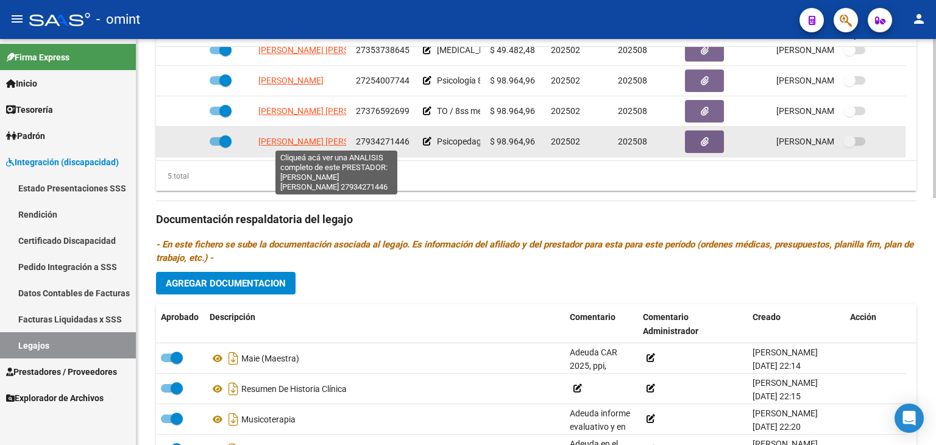
click at [300, 139] on span "COLMAN QUIÑONEZ MIRYAN AGUSTINA" at bounding box center [324, 142] width 132 height 10
type textarea "27934271446"
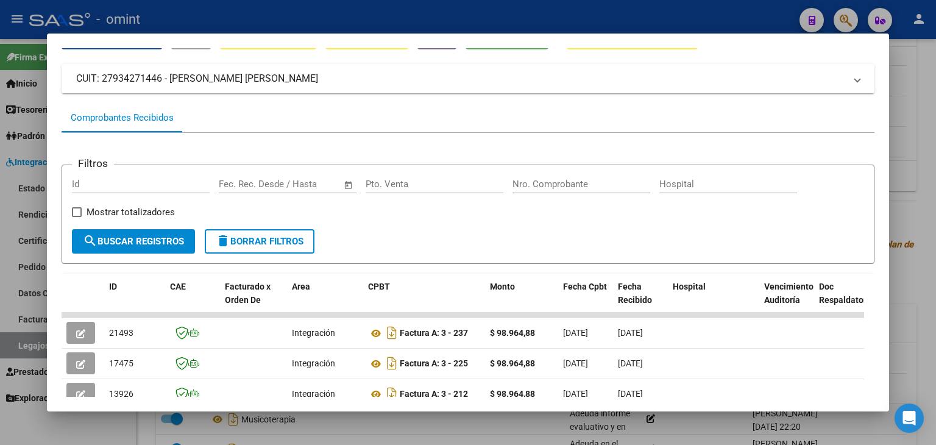
scroll to position [244, 0]
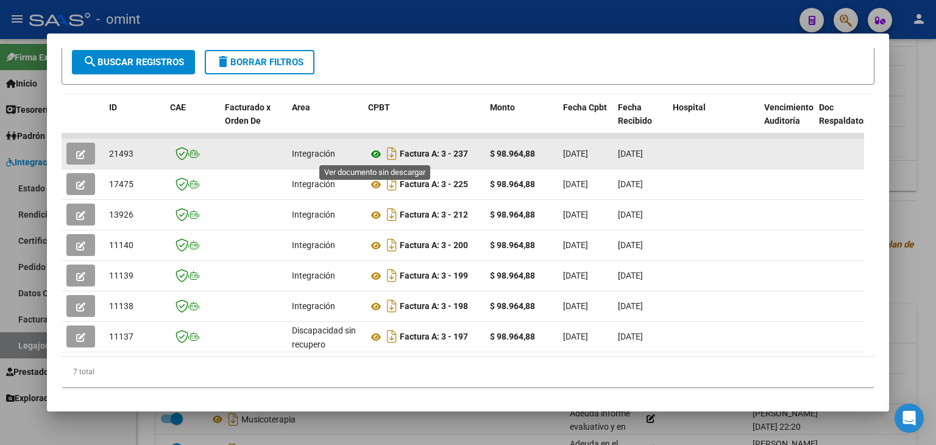
click at [370, 154] on icon at bounding box center [376, 154] width 16 height 15
click at [115, 152] on span "21493" at bounding box center [121, 154] width 24 height 10
click at [76, 155] on icon "button" at bounding box center [80, 154] width 9 height 9
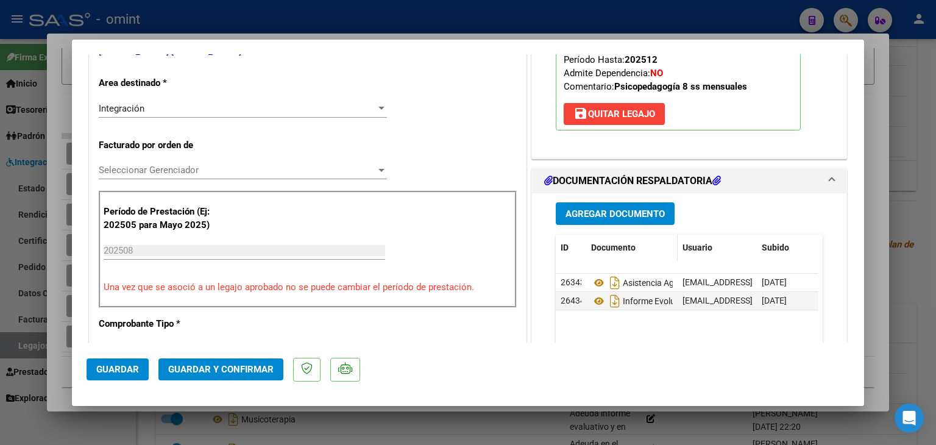
scroll to position [305, 0]
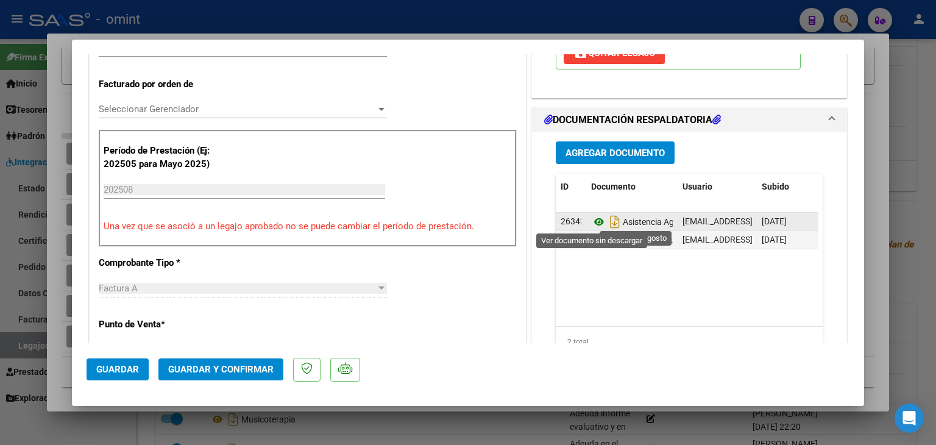
click at [594, 220] on icon at bounding box center [599, 222] width 16 height 15
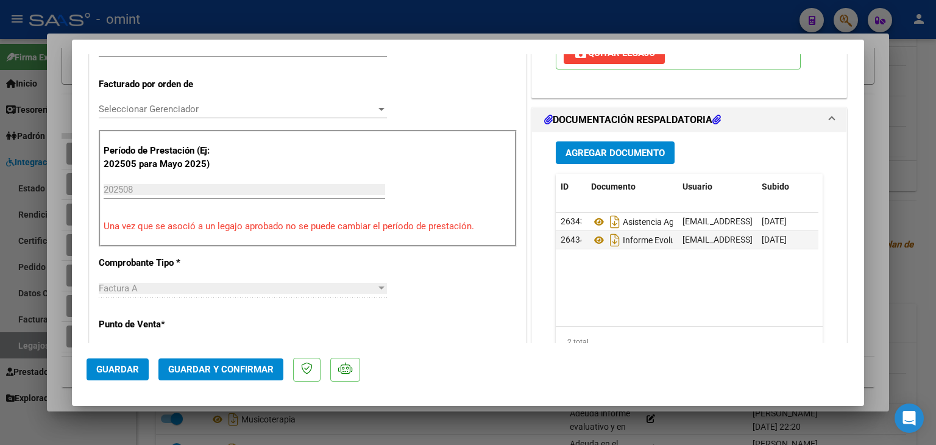
scroll to position [0, 0]
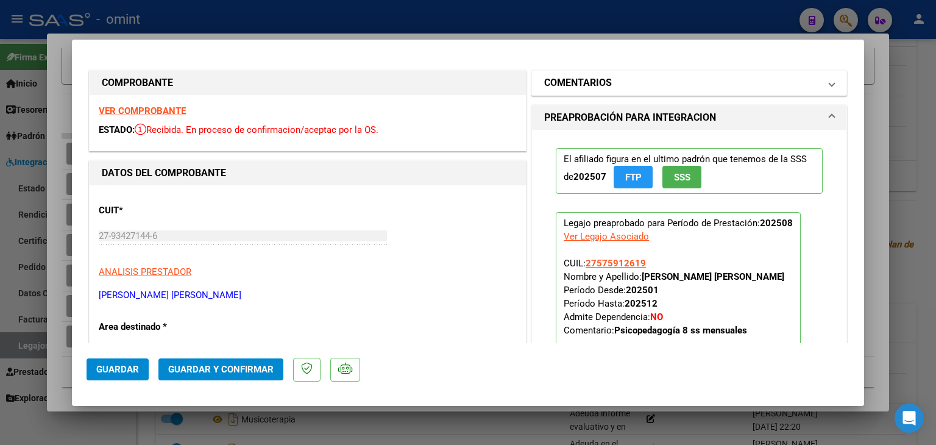
click at [569, 79] on h1 "COMENTARIOS" at bounding box center [578, 83] width 68 height 15
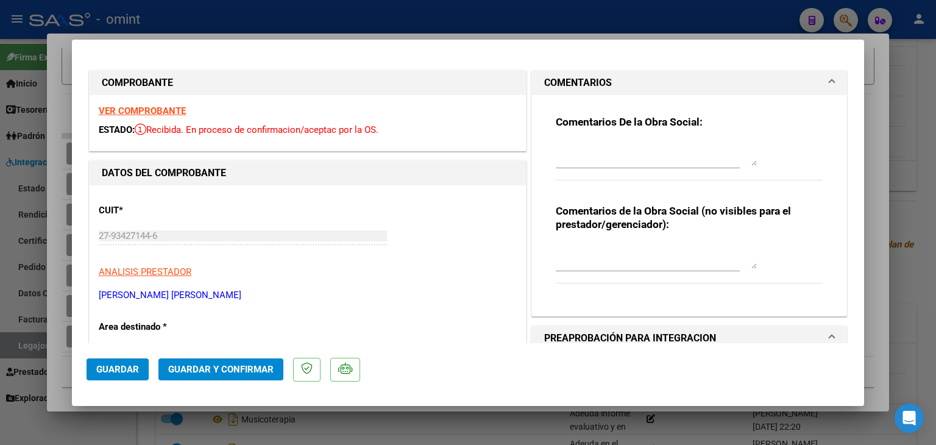
click at [579, 155] on textarea at bounding box center [656, 153] width 201 height 24
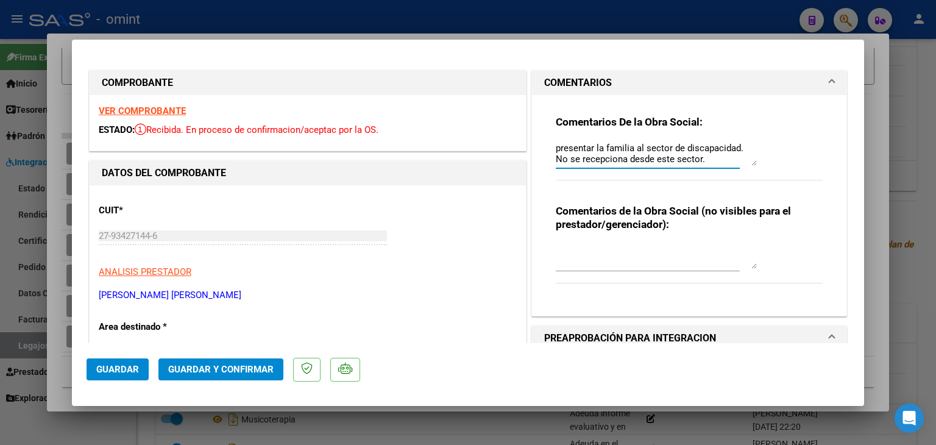
drag, startPoint x: 646, startPoint y: 146, endPoint x: 633, endPoint y: 158, distance: 18.1
click at [633, 159] on textarea "RUIZ DIAZ HANNA: El informe evolutivo lo debe presentar la familia al sector de…" at bounding box center [656, 153] width 201 height 24
drag, startPoint x: 649, startPoint y: 149, endPoint x: 625, endPoint y: 164, distance: 27.9
click at [625, 164] on textarea "RUIZ DIAZ HANNA: El informe evolutivo lo debe presentar la familia al sector de…" at bounding box center [656, 153] width 201 height 24
type textarea "RUIZ DIAZ HANNA: El informe evolutivo lo debe presentar la familia al sector de…"
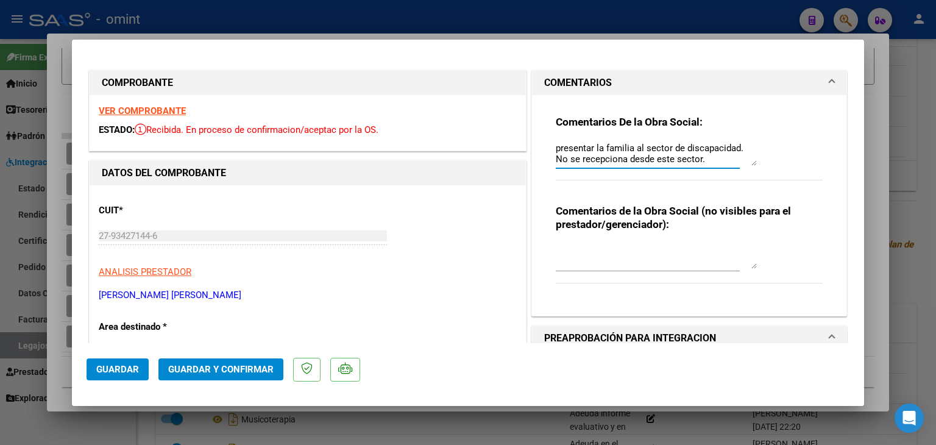
click at [410, 248] on div "CUIT * 27-93427144-6 Ingresar CUIT ANALISIS PRESTADOR COLMAN QUIÑONEZ MIRYAN AG…" at bounding box center [308, 247] width 418 height 107
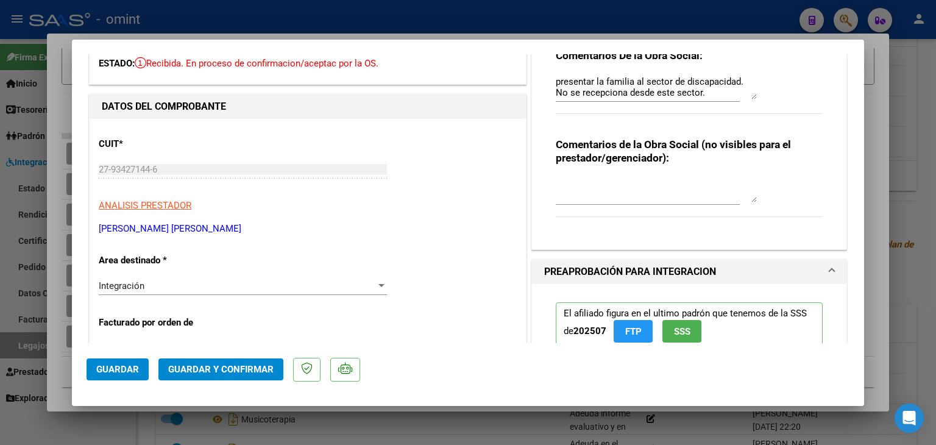
scroll to position [122, 0]
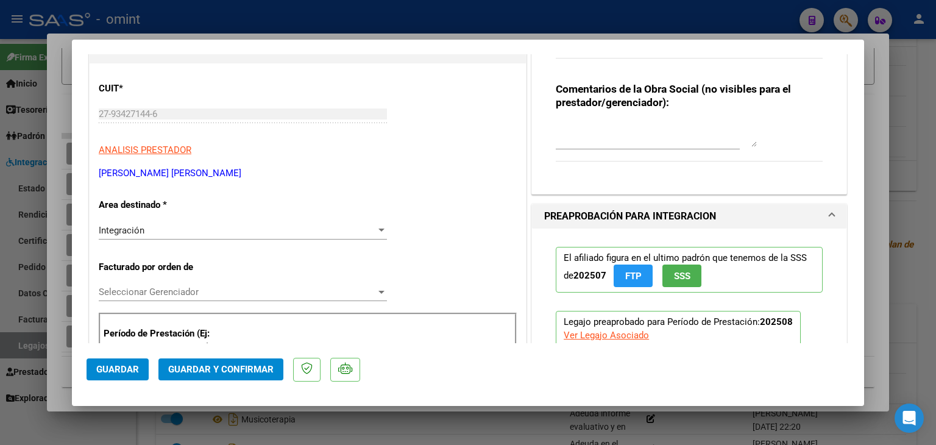
click at [193, 298] on div "Seleccionar Gerenciador Seleccionar Gerenciador" at bounding box center [243, 292] width 288 height 18
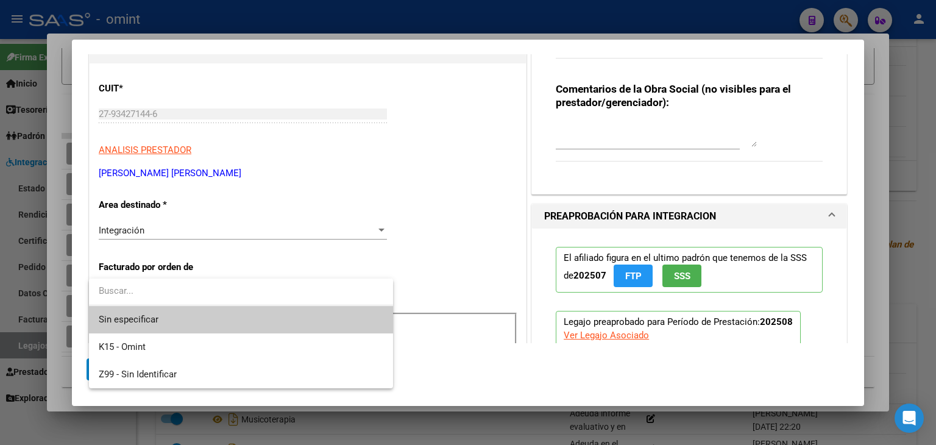
click at [198, 322] on span "Sin especificar" at bounding box center [241, 319] width 285 height 27
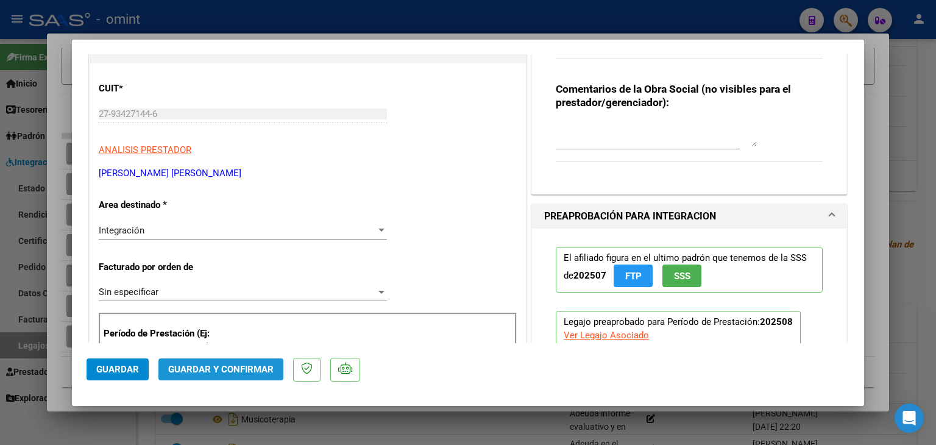
click at [230, 374] on span "Guardar y Confirmar" at bounding box center [220, 369] width 105 height 11
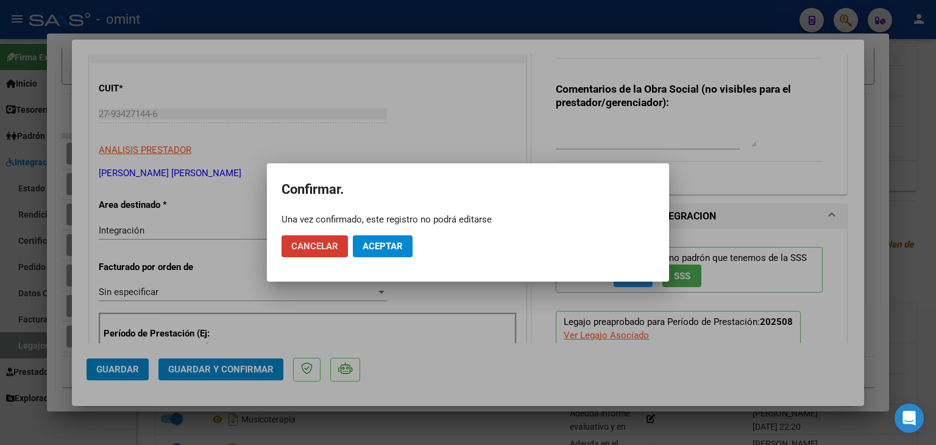
click at [396, 251] on span "Aceptar" at bounding box center [383, 246] width 40 height 11
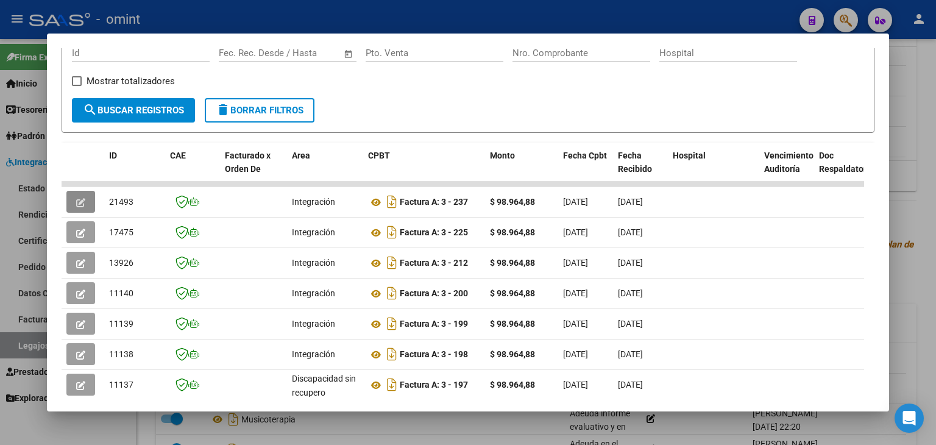
scroll to position [144, 0]
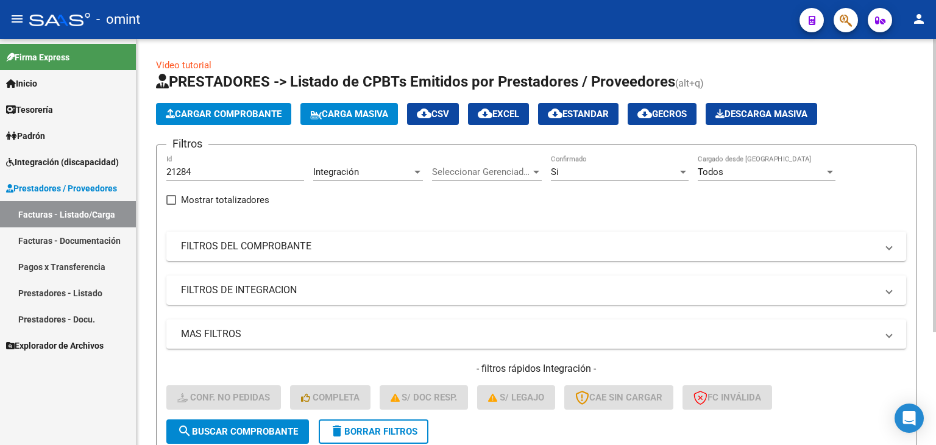
scroll to position [112, 0]
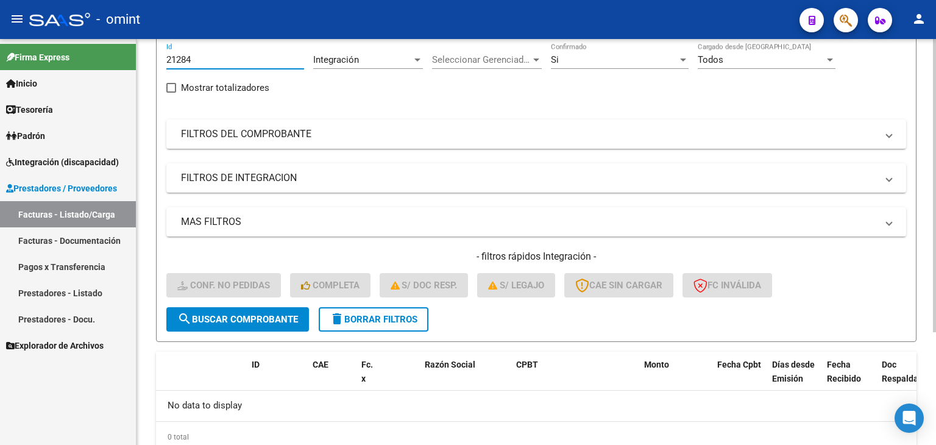
click at [179, 64] on input "21284" at bounding box center [235, 59] width 138 height 11
click at [179, 63] on input "21284" at bounding box center [235, 59] width 138 height 11
paste input "188"
type input "21188"
click at [258, 325] on button "search Buscar Comprobante" at bounding box center [237, 319] width 143 height 24
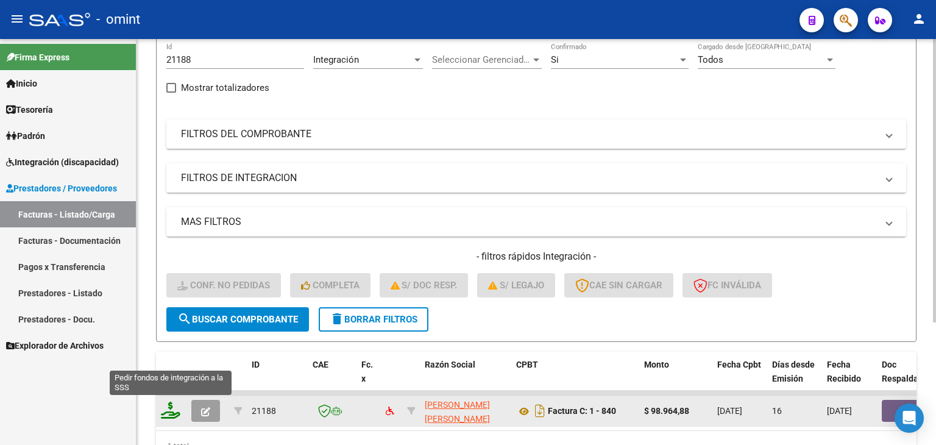
click at [169, 408] on icon at bounding box center [171, 410] width 20 height 17
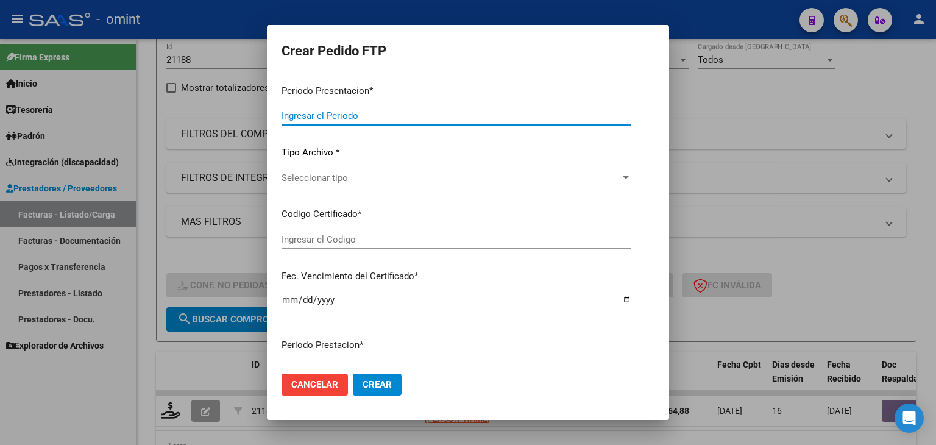
type input "202508"
type input "$ 98.964,88"
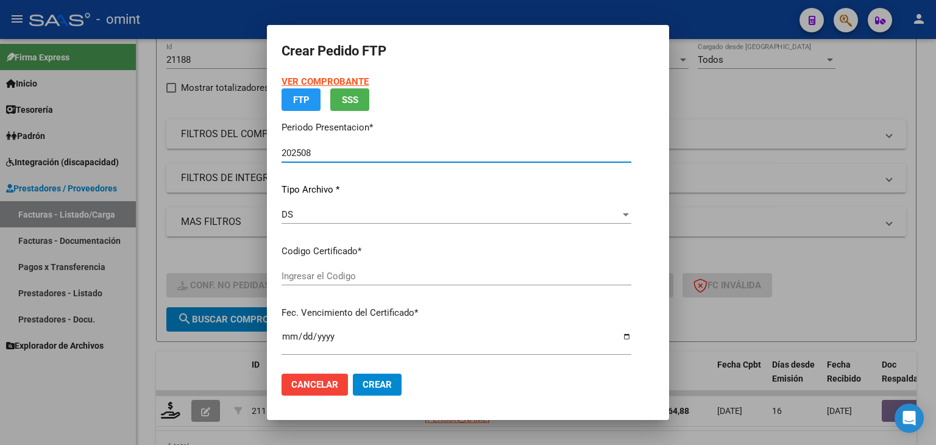
type input "5151976211"
type input "2028-05-10"
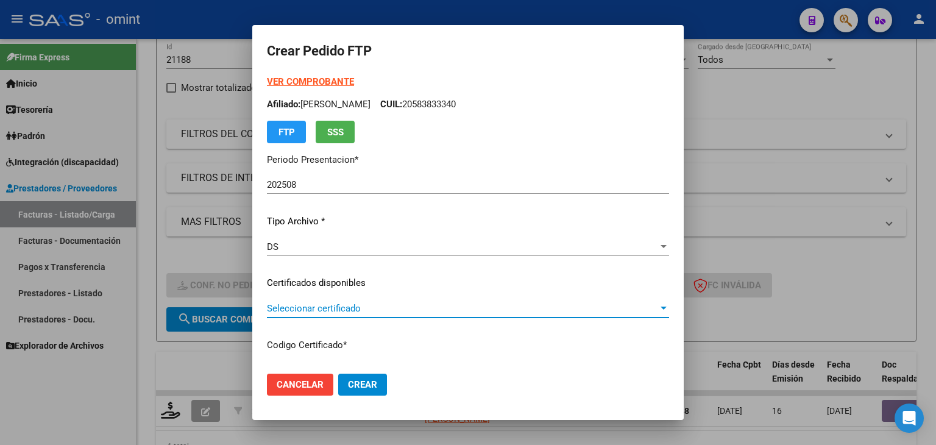
click at [280, 310] on span "Seleccionar certificado" at bounding box center [462, 308] width 391 height 11
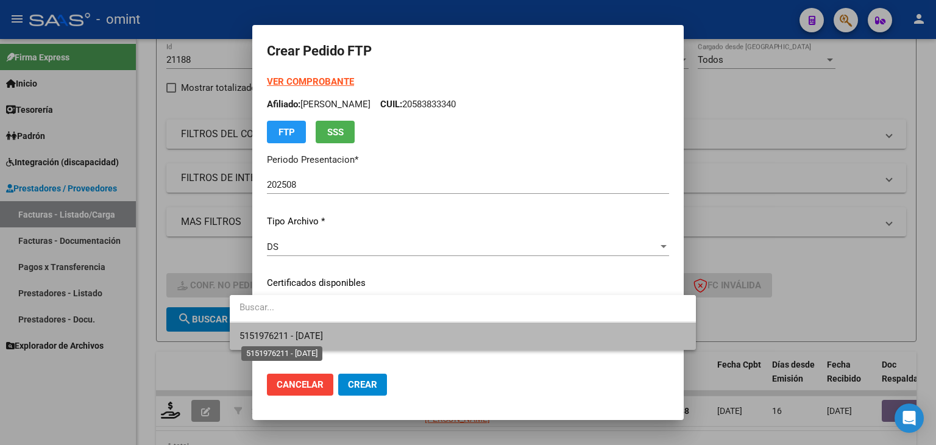
click at [311, 338] on span "5151976211 - 2028-05-10" at bounding box center [282, 335] width 84 height 11
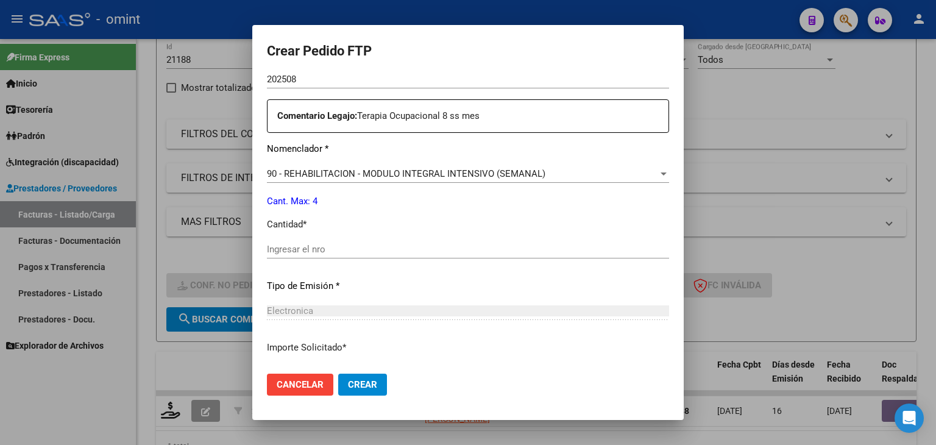
scroll to position [488, 0]
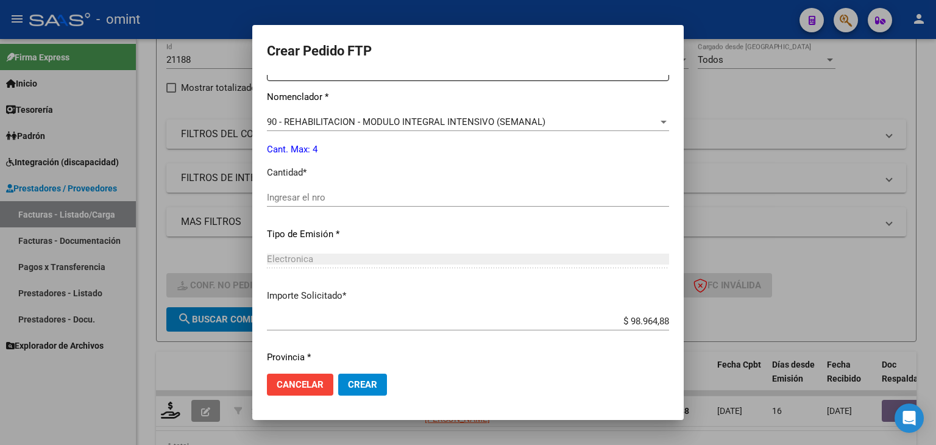
click at [289, 201] on input "Ingresar el nro" at bounding box center [468, 197] width 402 height 11
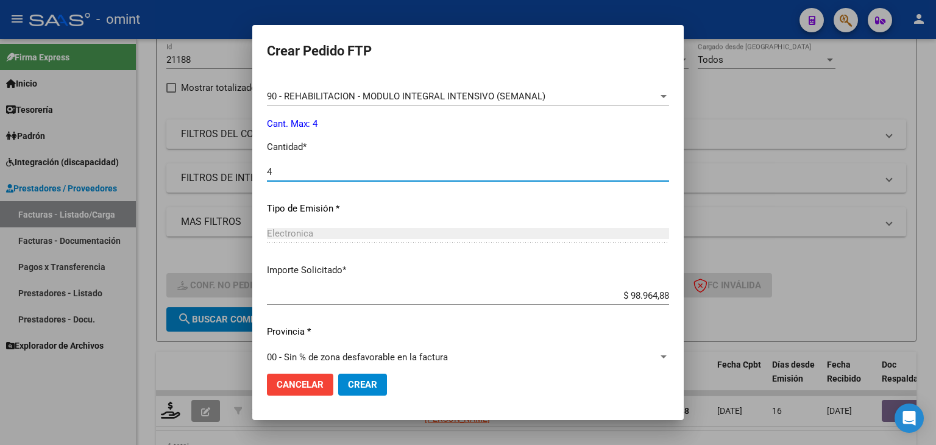
scroll to position [527, 0]
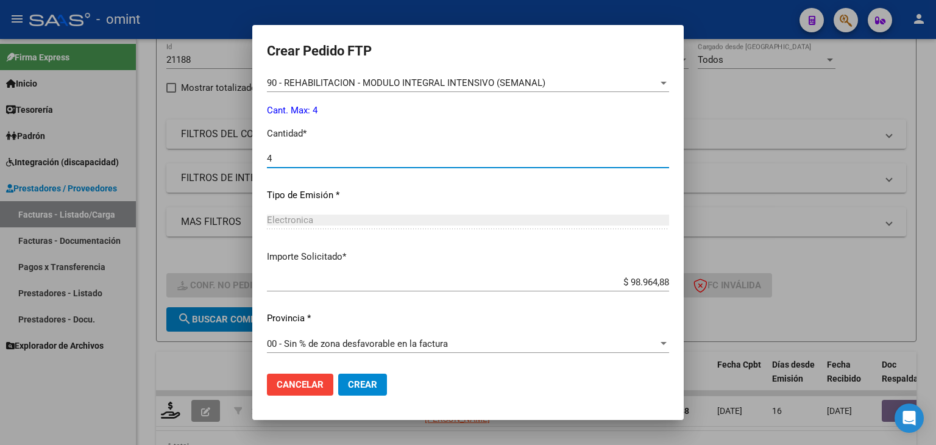
type input "4"
click at [348, 387] on span "Crear" at bounding box center [362, 384] width 29 height 11
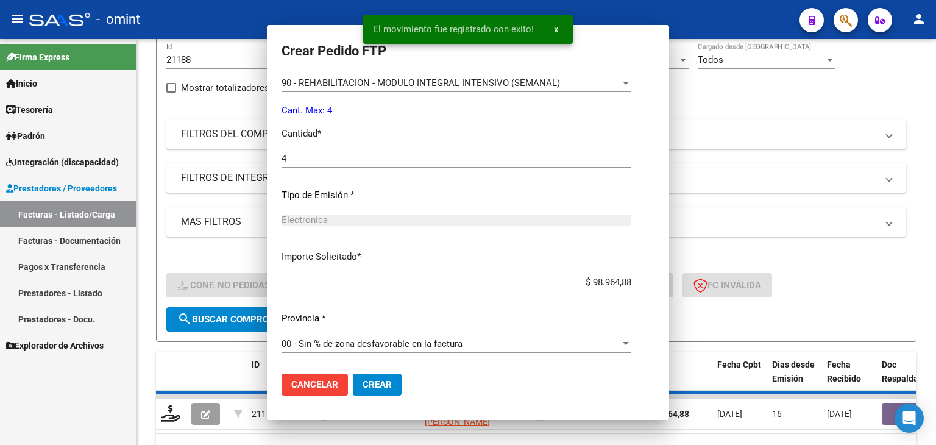
scroll to position [458, 0]
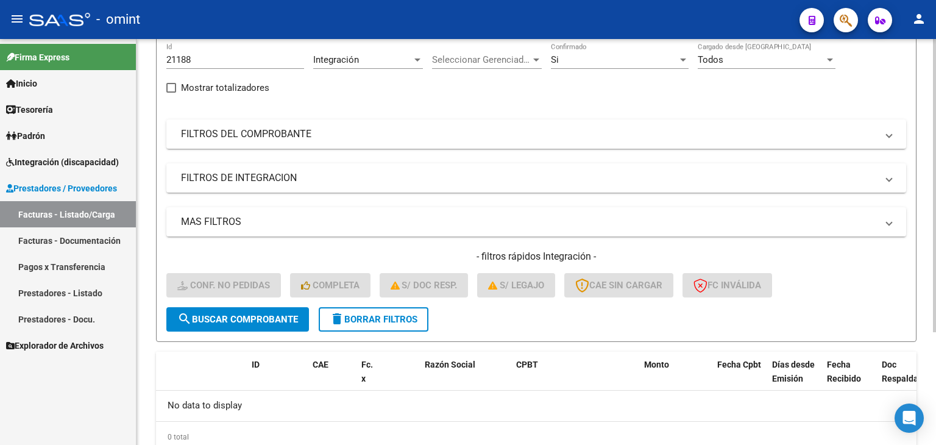
click at [180, 60] on input "21188" at bounding box center [235, 59] width 138 height 11
paste input "493"
type input "21493"
drag, startPoint x: 266, startPoint y: 308, endPoint x: 258, endPoint y: 321, distance: 15.6
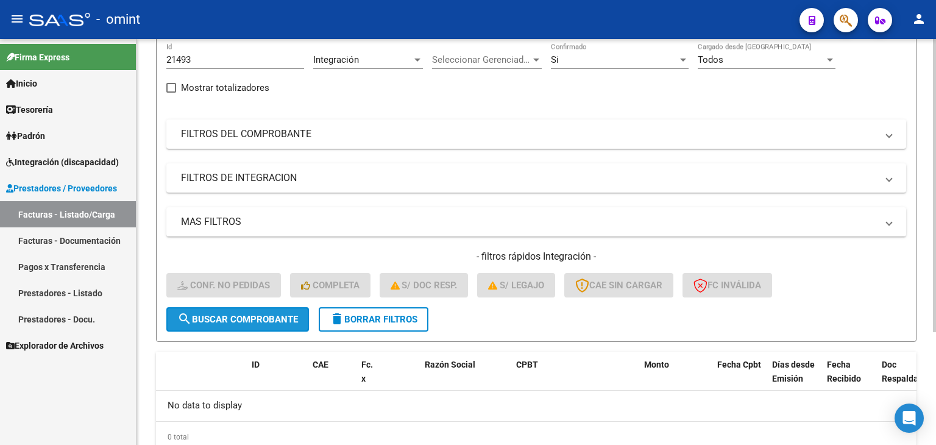
click at [266, 308] on button "search Buscar Comprobante" at bounding box center [237, 319] width 143 height 24
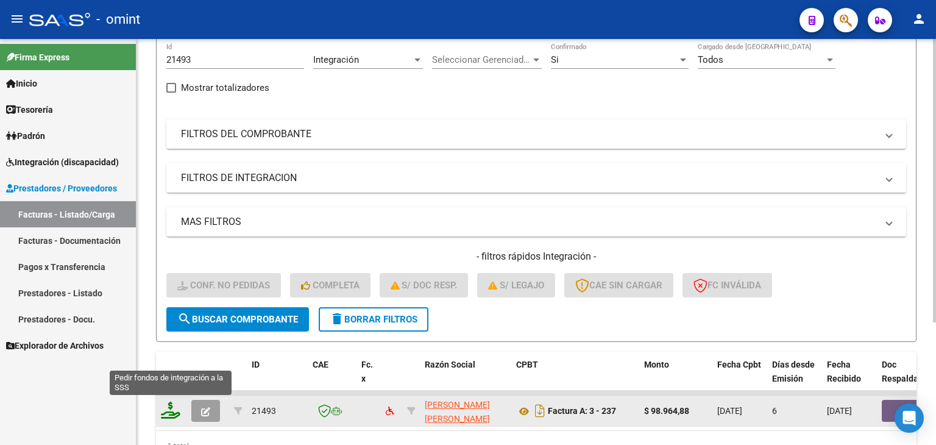
click at [173, 413] on icon at bounding box center [171, 410] width 20 height 17
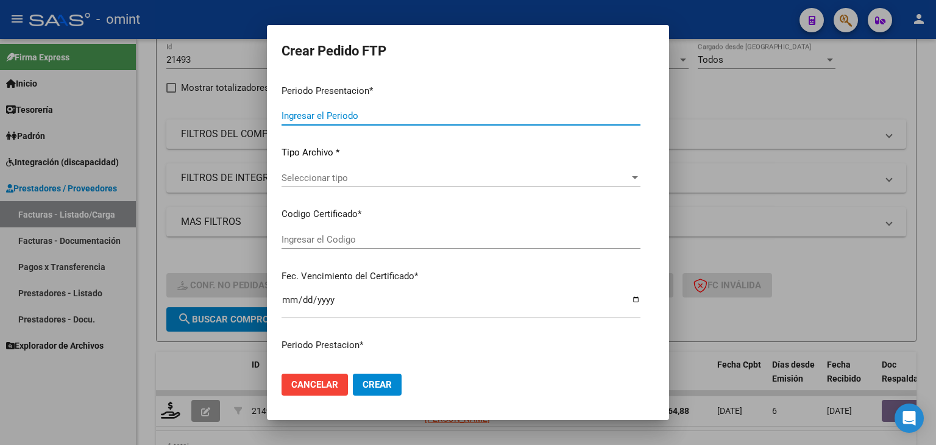
type input "202508"
type input "$ 98.964,88"
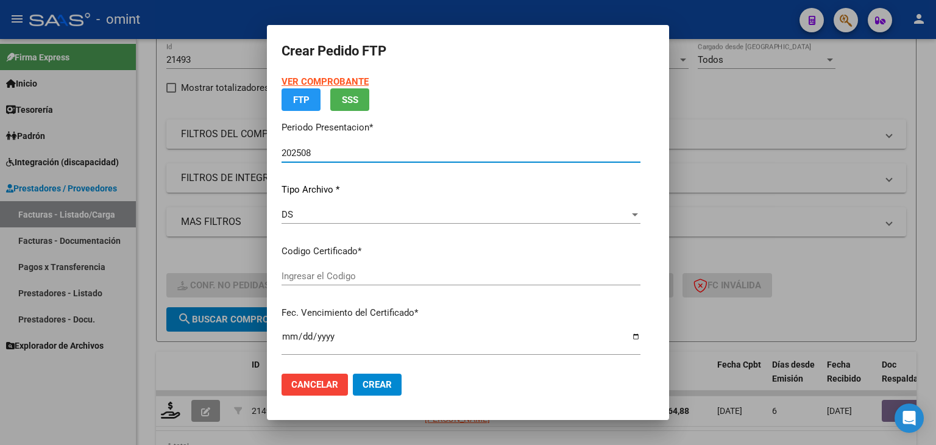
type input "1405425733"
type input "2025-12-06"
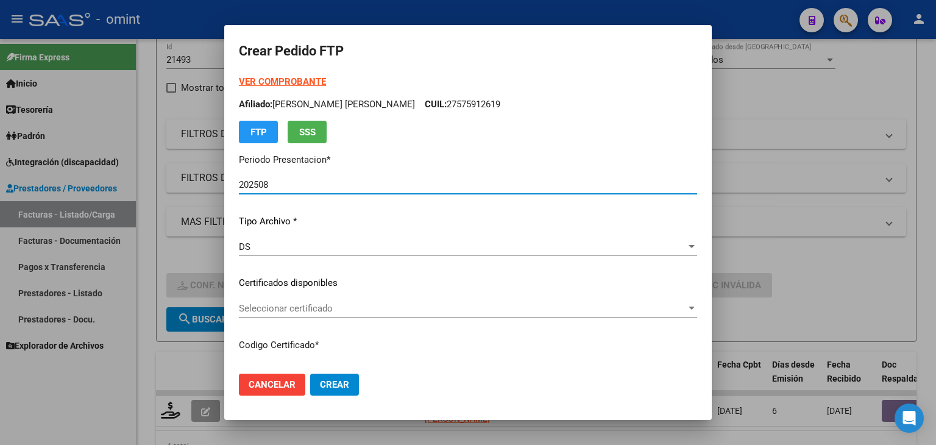
click at [315, 303] on span "Seleccionar certificado" at bounding box center [462, 308] width 447 height 11
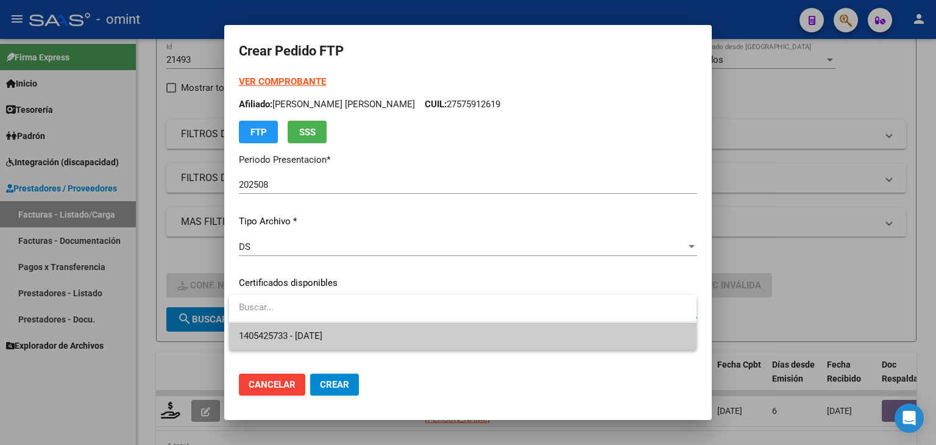
click at [324, 343] on span "1405425733 - 2025-12-06" at bounding box center [463, 336] width 448 height 27
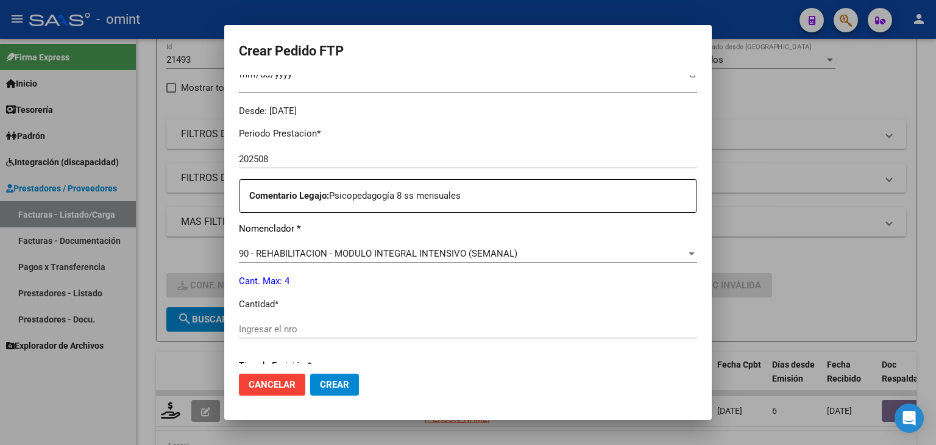
scroll to position [427, 0]
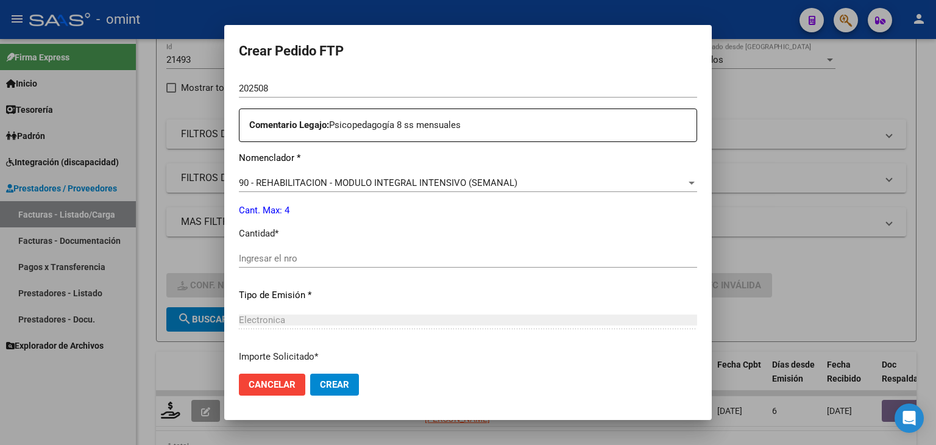
click at [293, 255] on input "Ingresar el nro" at bounding box center [468, 258] width 458 height 11
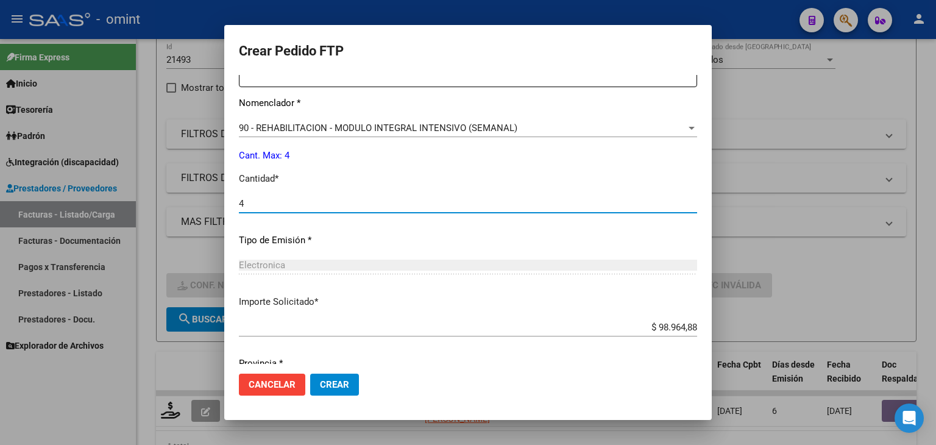
scroll to position [527, 0]
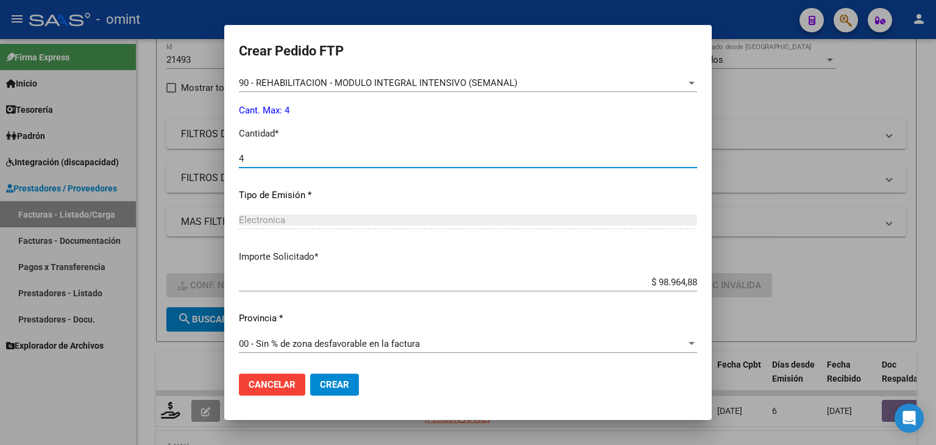
type input "4"
click at [333, 383] on span "Crear" at bounding box center [334, 384] width 29 height 11
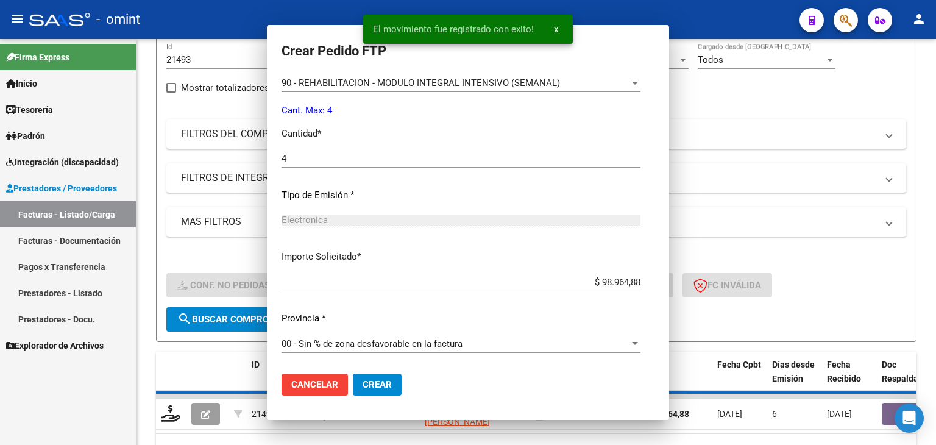
scroll to position [0, 0]
